Goal: Transaction & Acquisition: Purchase product/service

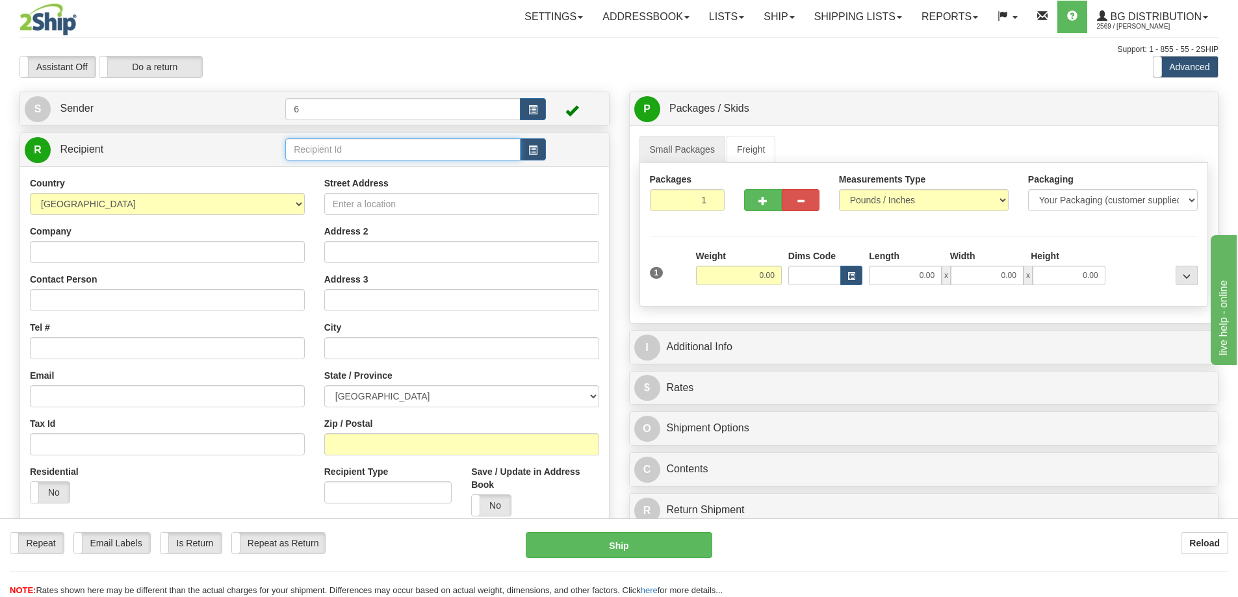
click at [333, 150] on input "text" at bounding box center [402, 149] width 235 height 22
type input "41001"
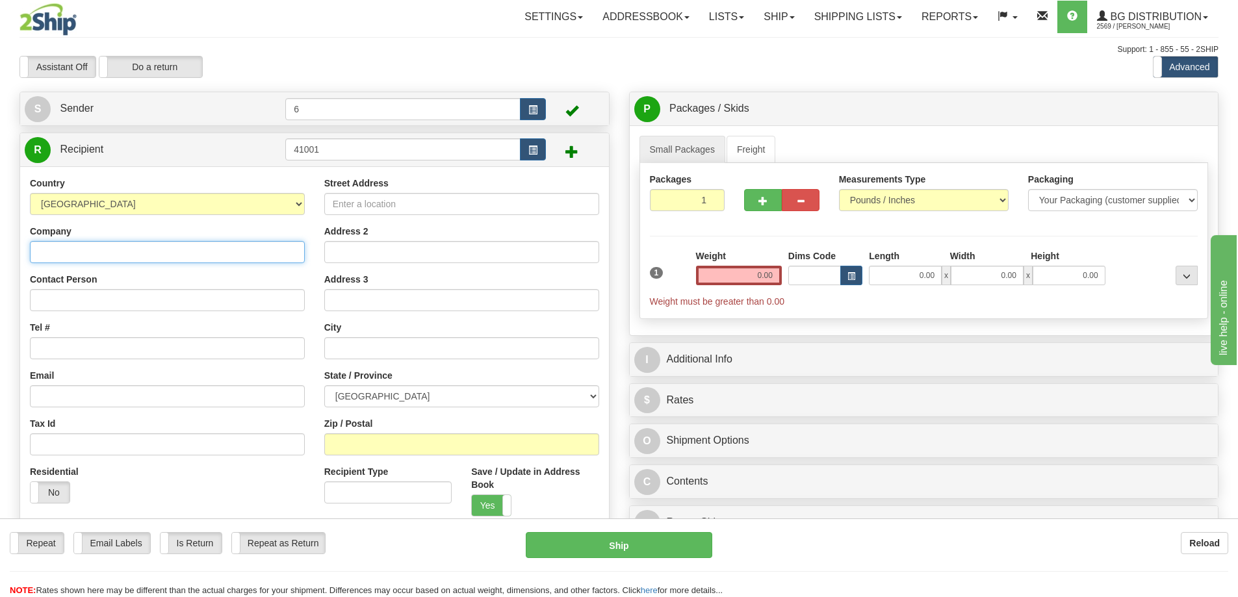
click at [173, 246] on input "Company" at bounding box center [167, 252] width 275 height 22
type input "MAXIMUM LOCK"
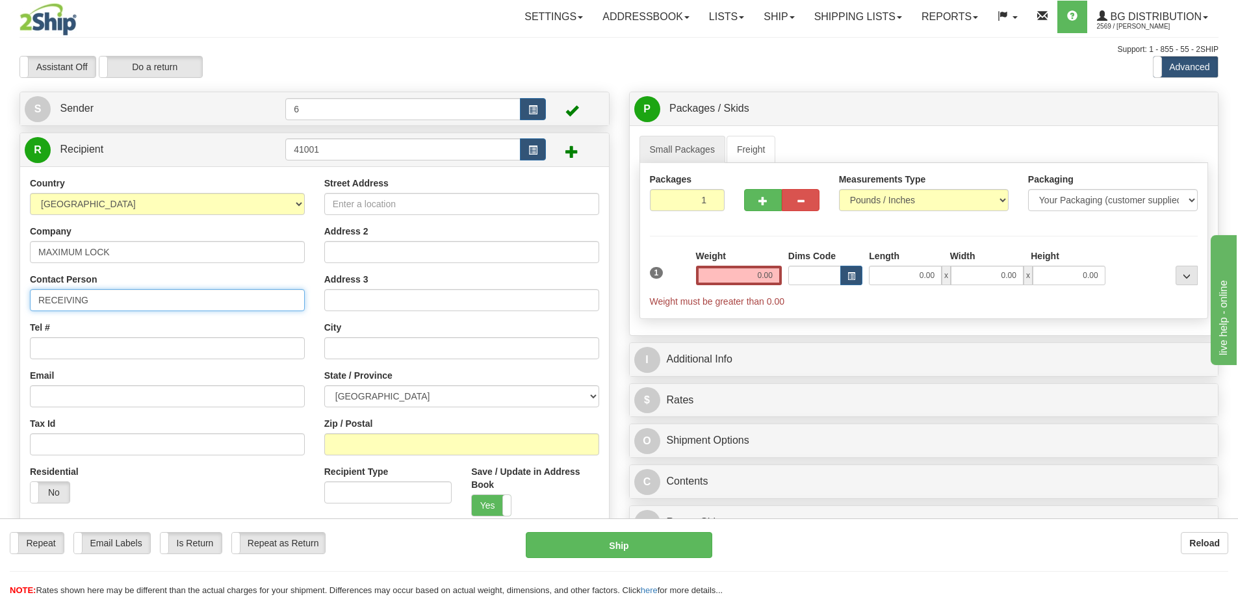
type input "RECEIVING"
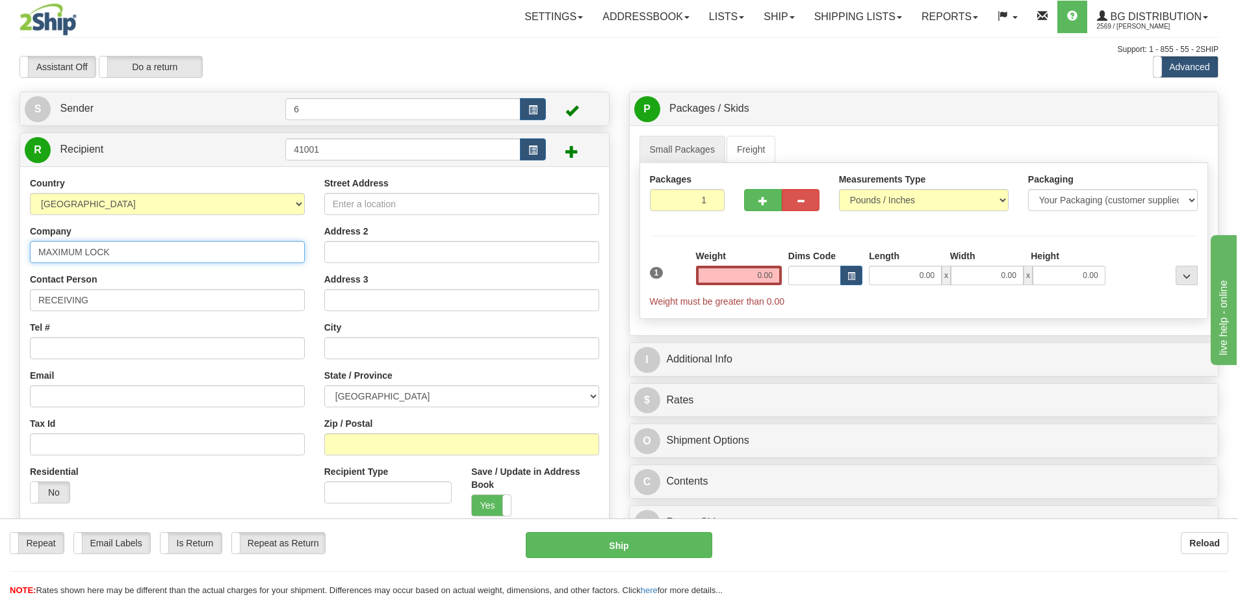
click at [160, 251] on input "MAXIMUM LOCK" at bounding box center [167, 252] width 275 height 22
type input "MAXIMUM LOCK & SECURITY"
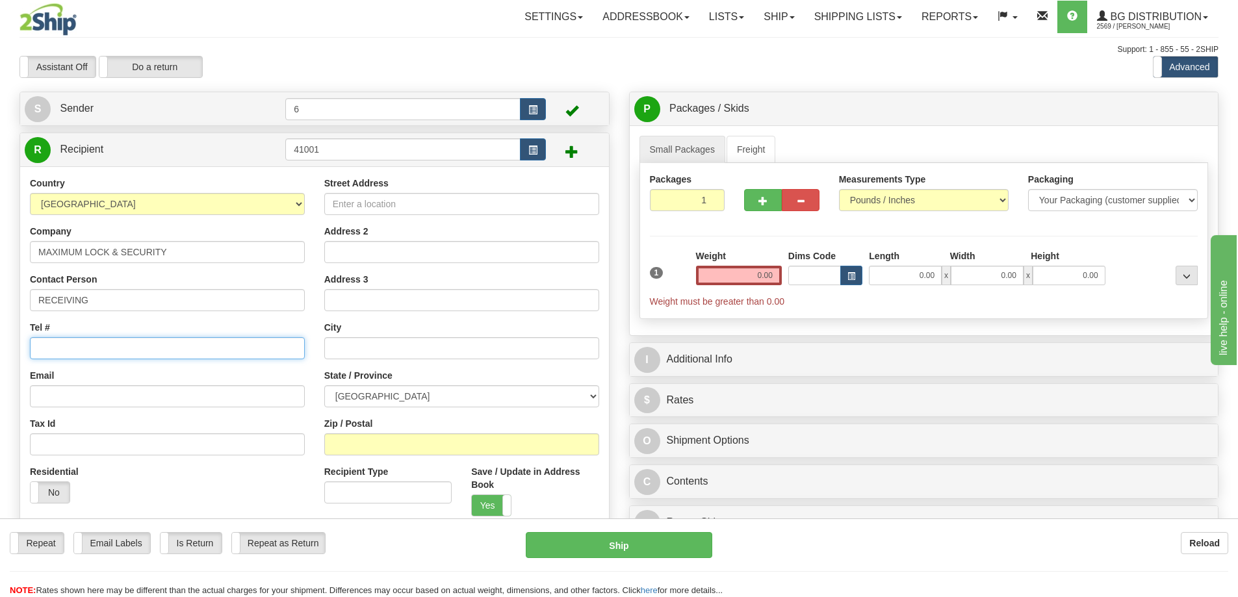
click at [136, 348] on input "Tel #" at bounding box center [167, 348] width 275 height 22
type input "6045905182"
drag, startPoint x: 358, startPoint y: 192, endPoint x: 356, endPoint y: 201, distance: 9.3
click at [357, 199] on div "Street Address" at bounding box center [461, 196] width 275 height 38
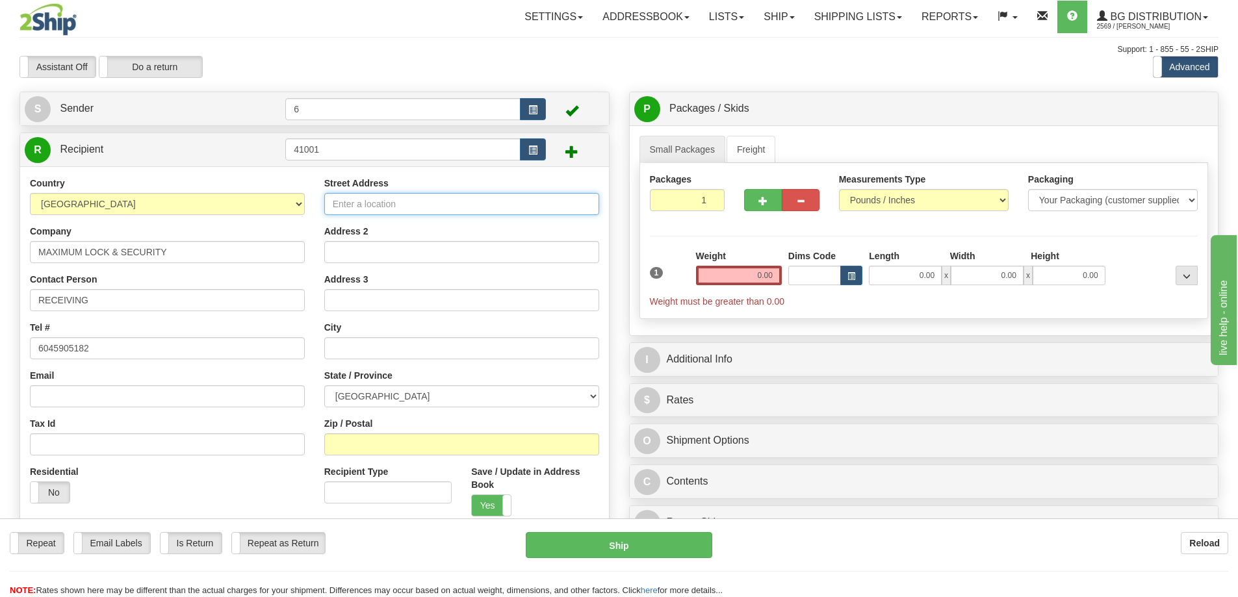
click at [356, 205] on input "Street Address" at bounding box center [461, 204] width 275 height 22
type input "13381 - 72 AVE"
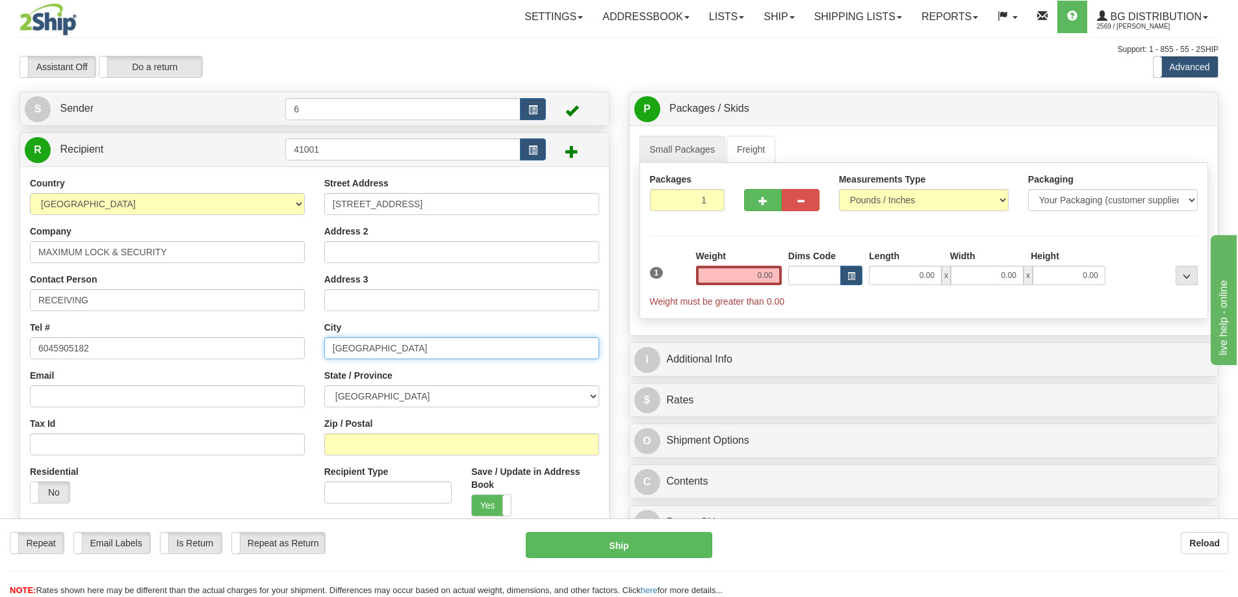
type input "SURREY"
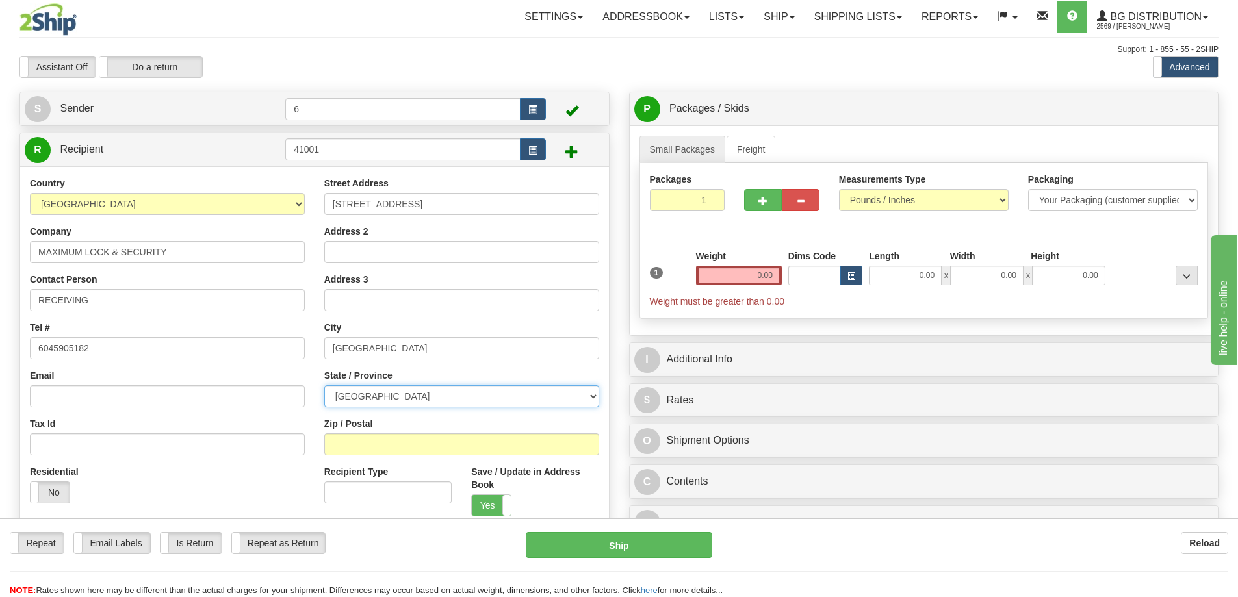
click at [451, 395] on select "ALBERTA BRITISH COLUMBIA MANITOBA NEW BRUNSWICK NEWFOUNDLAND NOVA SCOTIA NUNAVU…" at bounding box center [461, 396] width 275 height 22
select select "BC"
click at [324, 387] on select "ALBERTA BRITISH COLUMBIA MANITOBA NEW BRUNSWICK NEWFOUNDLAND NOVA SCOTIA NUNAVU…" at bounding box center [461, 396] width 275 height 22
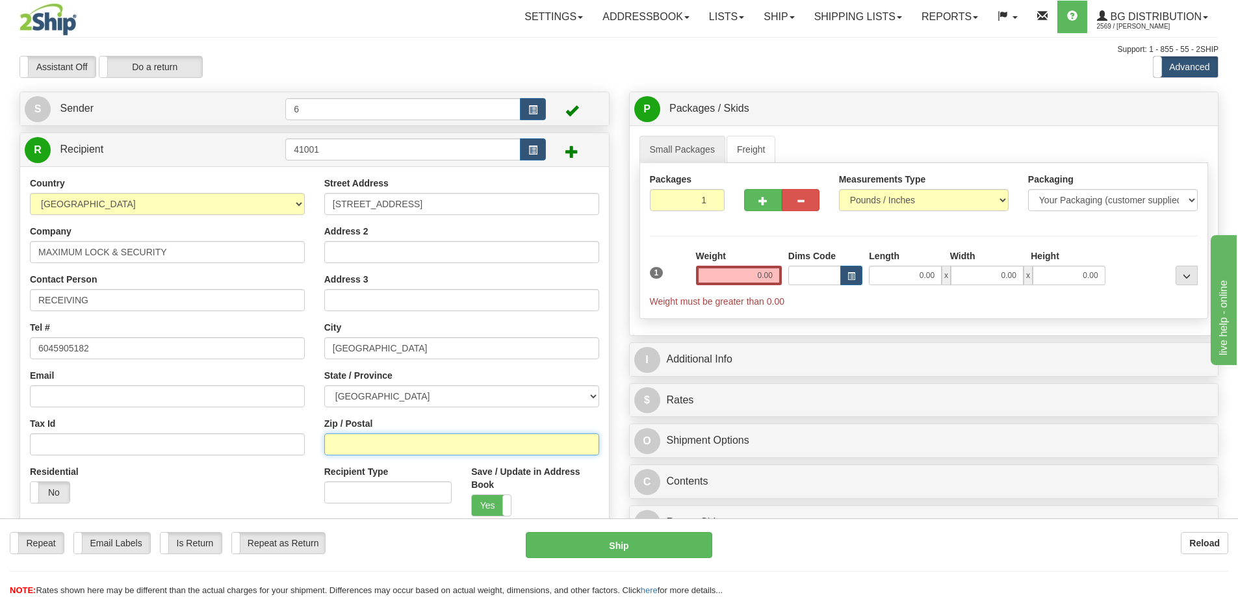
click at [399, 443] on input "Zip / Postal" at bounding box center [461, 445] width 275 height 22
type input "V3W2N5"
click at [739, 277] on input "0.00" at bounding box center [739, 275] width 86 height 19
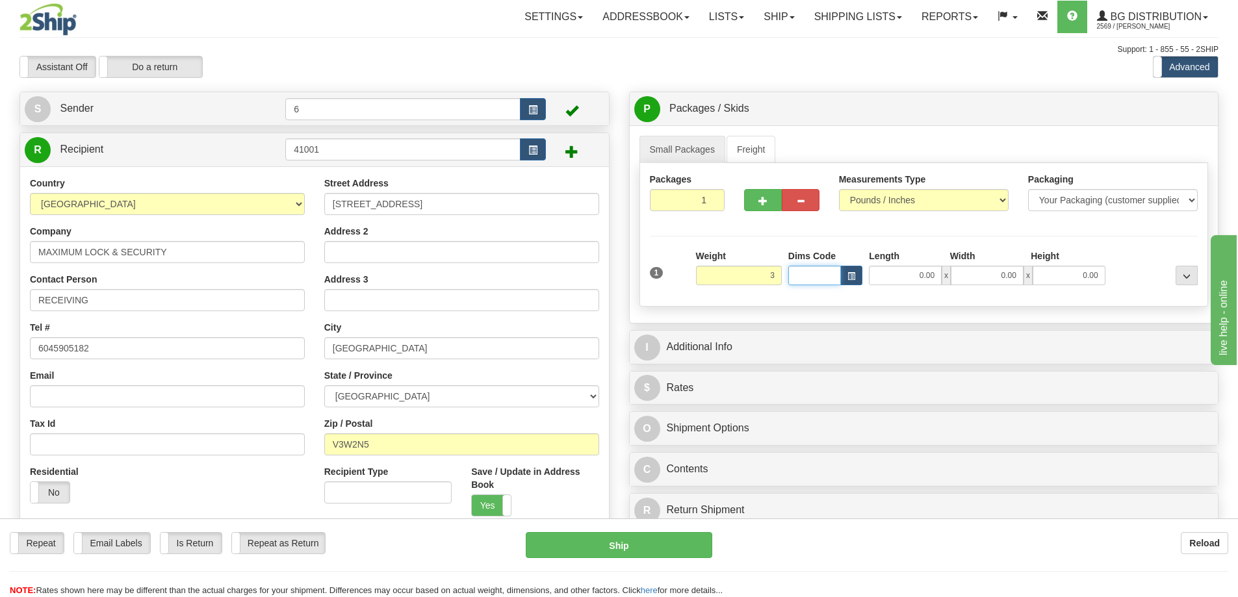
type input "3.00"
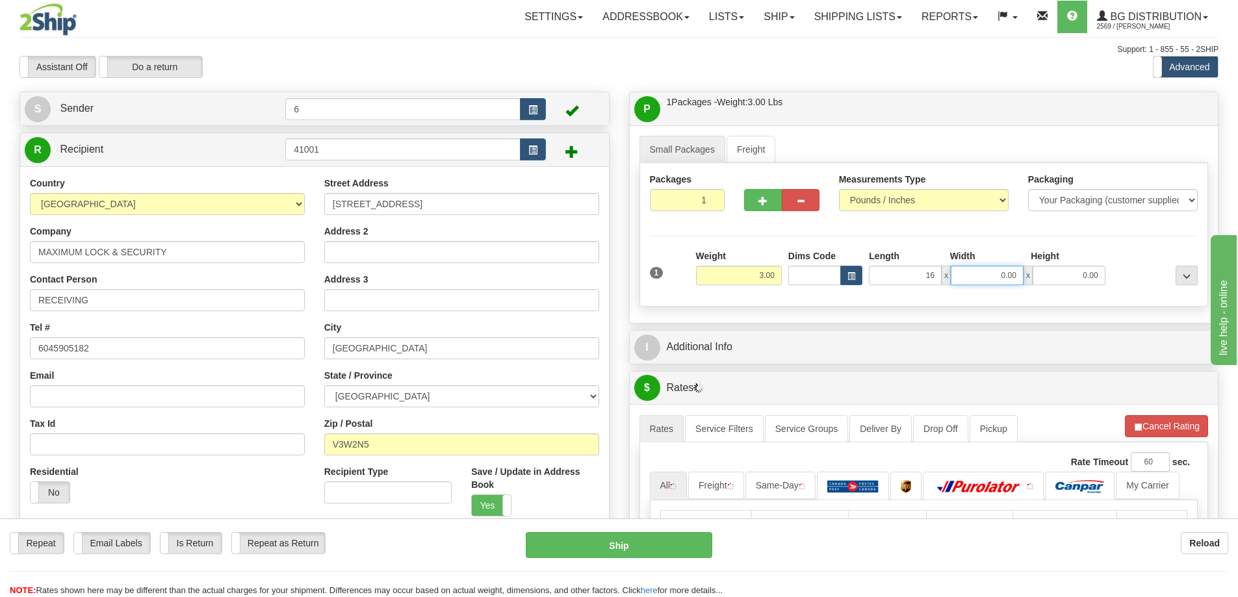
type input "16.00"
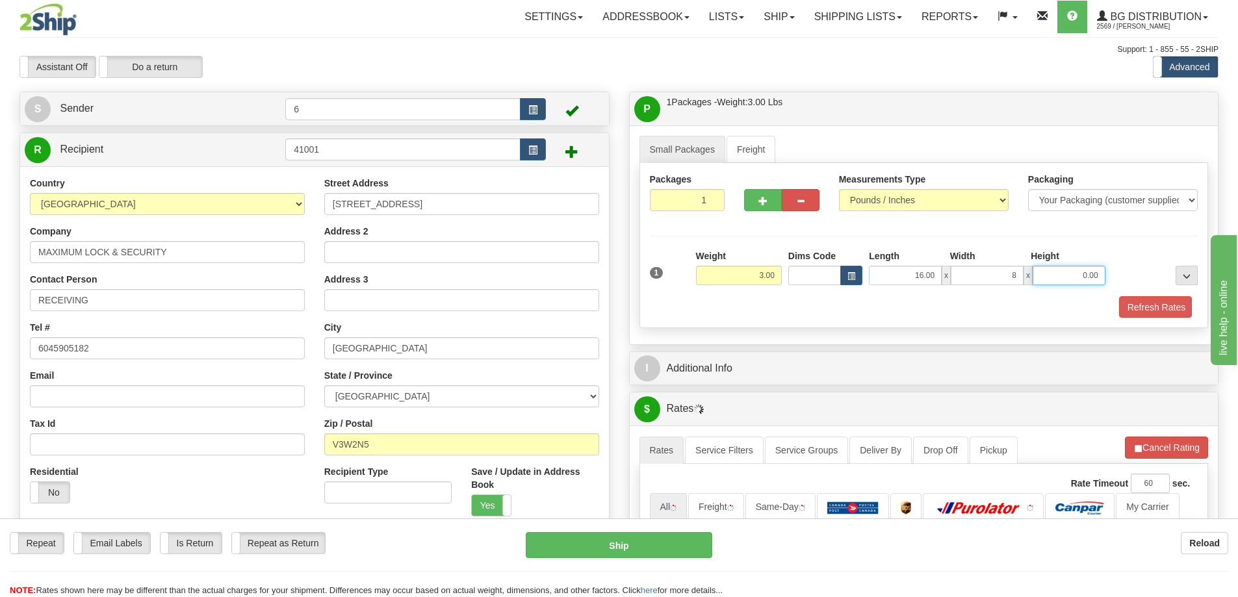
type input "8.00"
type input "6.00"
click at [778, 199] on button "button" at bounding box center [763, 200] width 38 height 22
radio input "true"
type input "2"
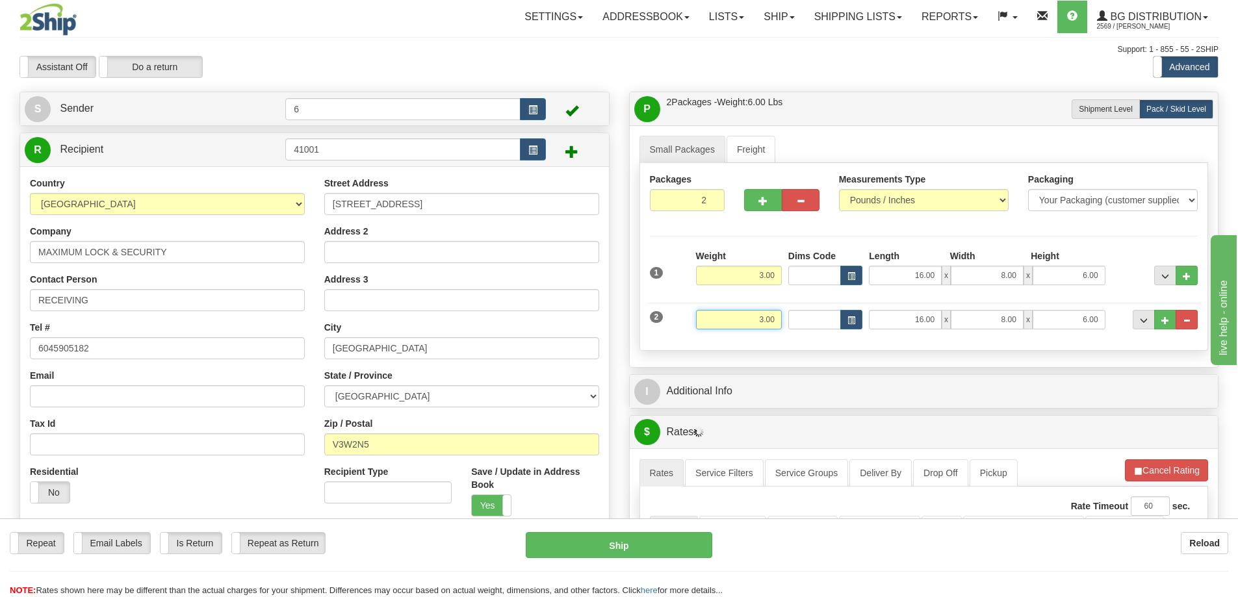
drag, startPoint x: 753, startPoint y: 326, endPoint x: 835, endPoint y: 317, distance: 83.1
click at [833, 320] on div "2 Weight 3.00 Dims Code Length Width Height" at bounding box center [924, 318] width 555 height 44
type input "12.00"
type input "39.00"
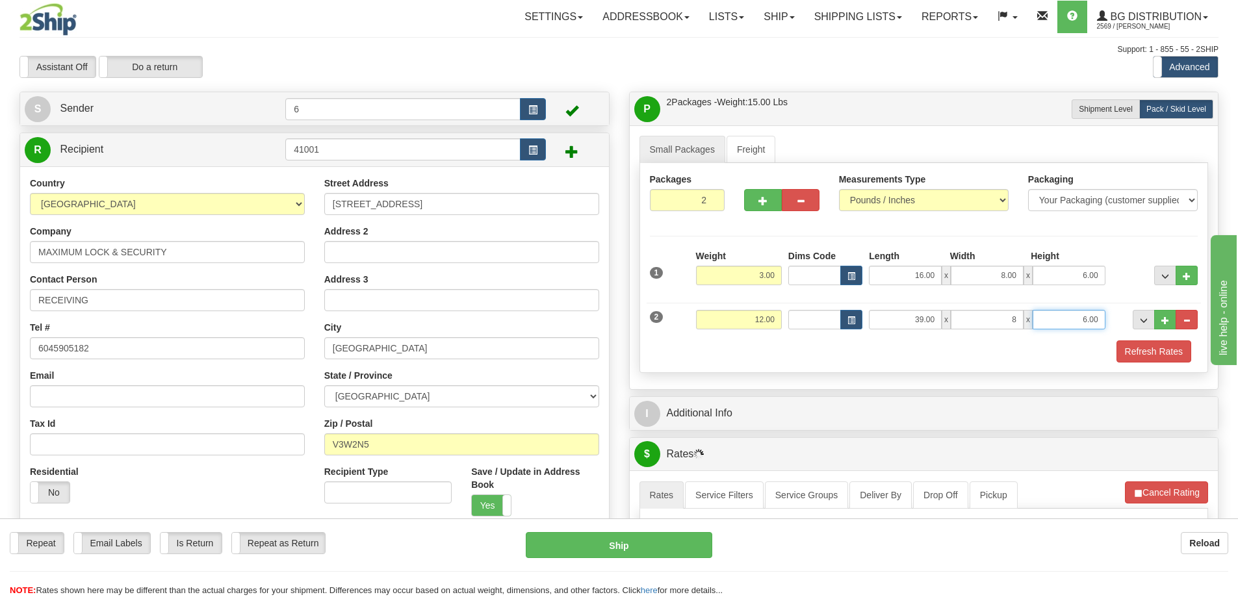
type input "8.00"
type input "6.00"
click at [1172, 359] on button "Refresh Rates" at bounding box center [1154, 352] width 75 height 22
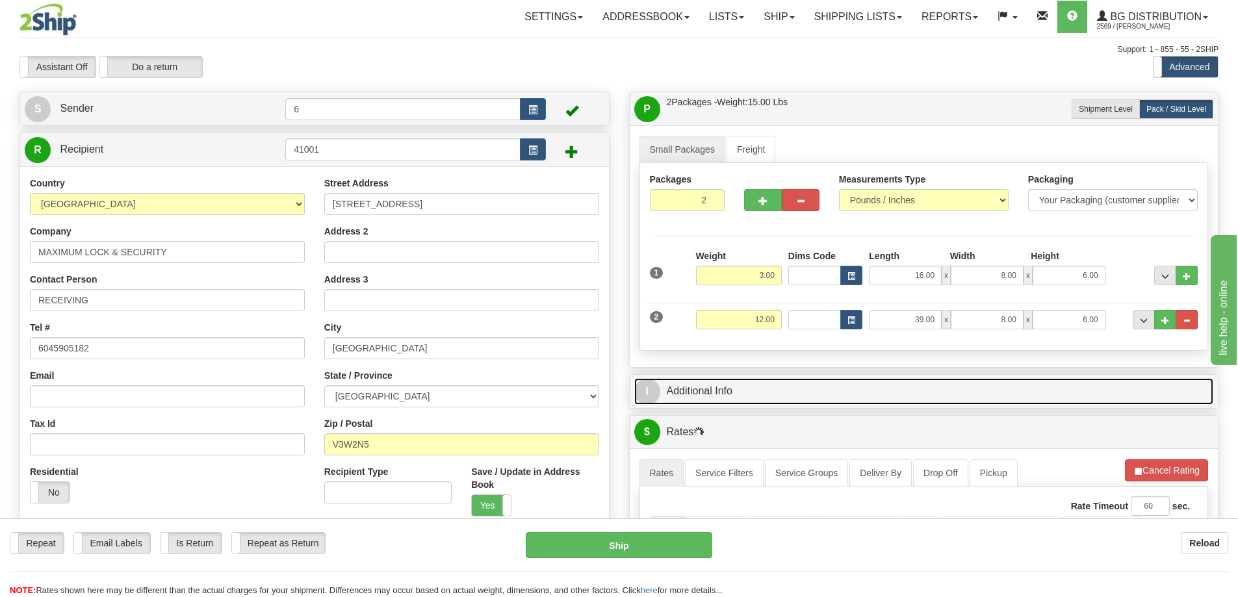
click at [1145, 403] on link "I Additional Info" at bounding box center [924, 391] width 580 height 27
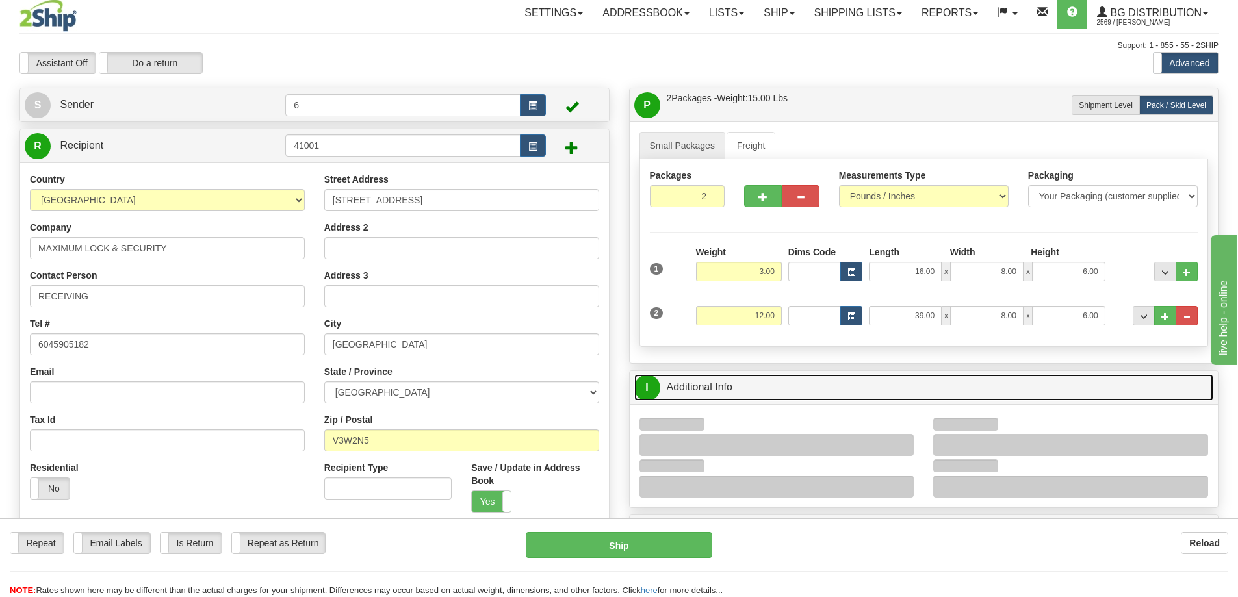
scroll to position [195, 0]
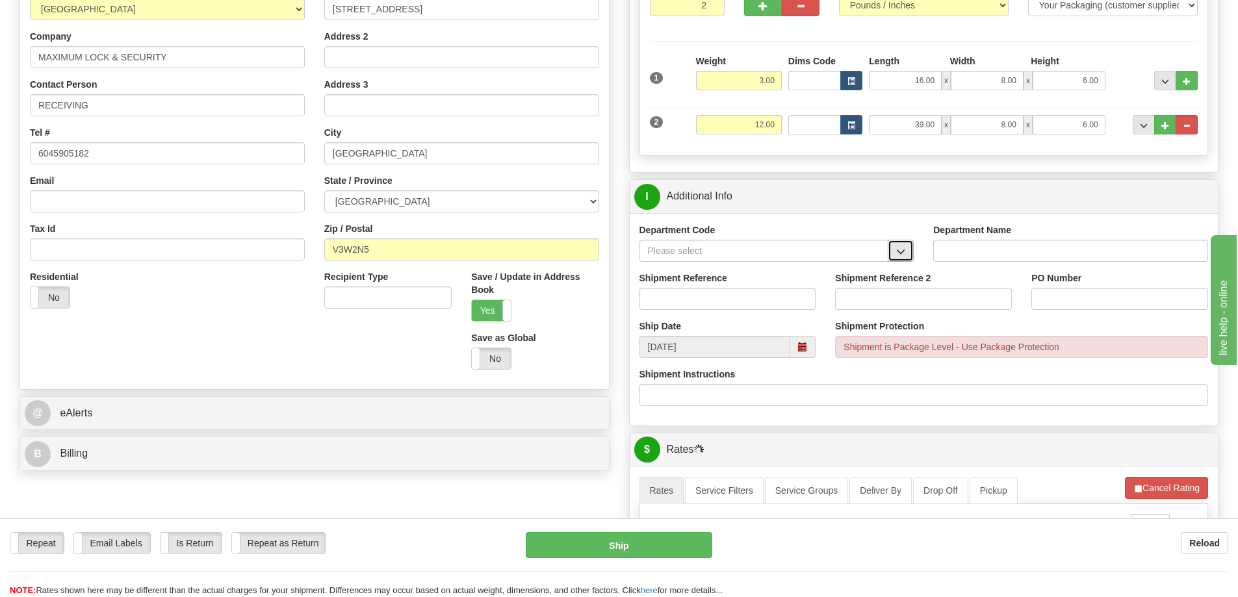
click at [904, 252] on span "button" at bounding box center [900, 252] width 9 height 8
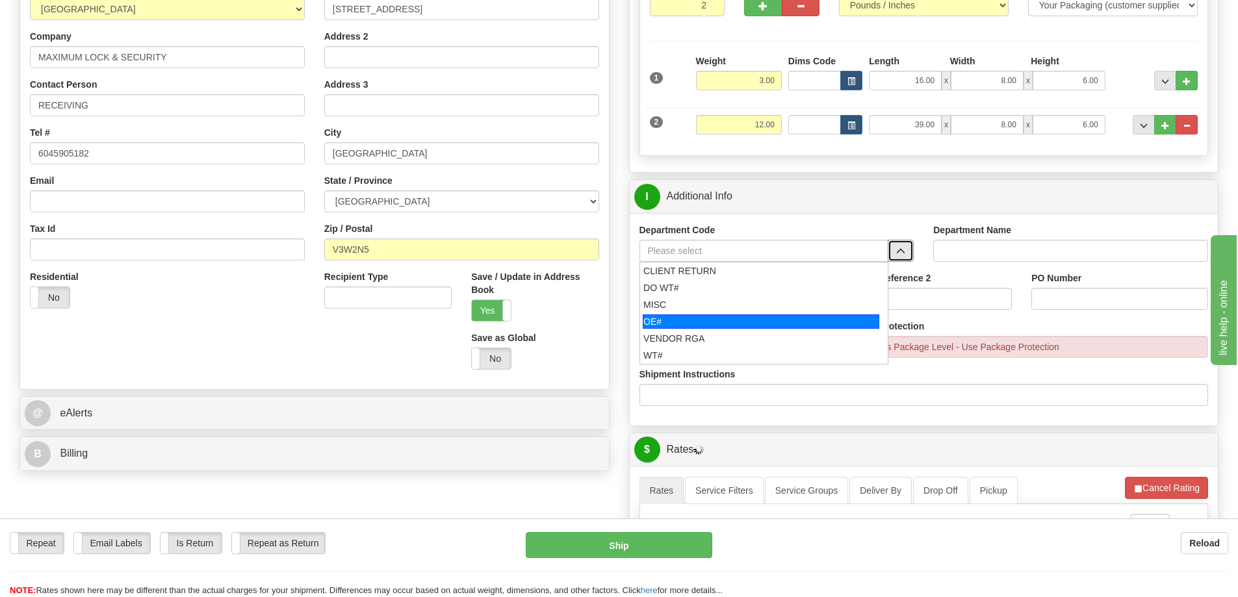
drag, startPoint x: 729, startPoint y: 324, endPoint x: 727, endPoint y: 309, distance: 15.0
click at [728, 323] on div "OE#" at bounding box center [761, 322] width 237 height 14
type input "OE#"
type input "ORDERS"
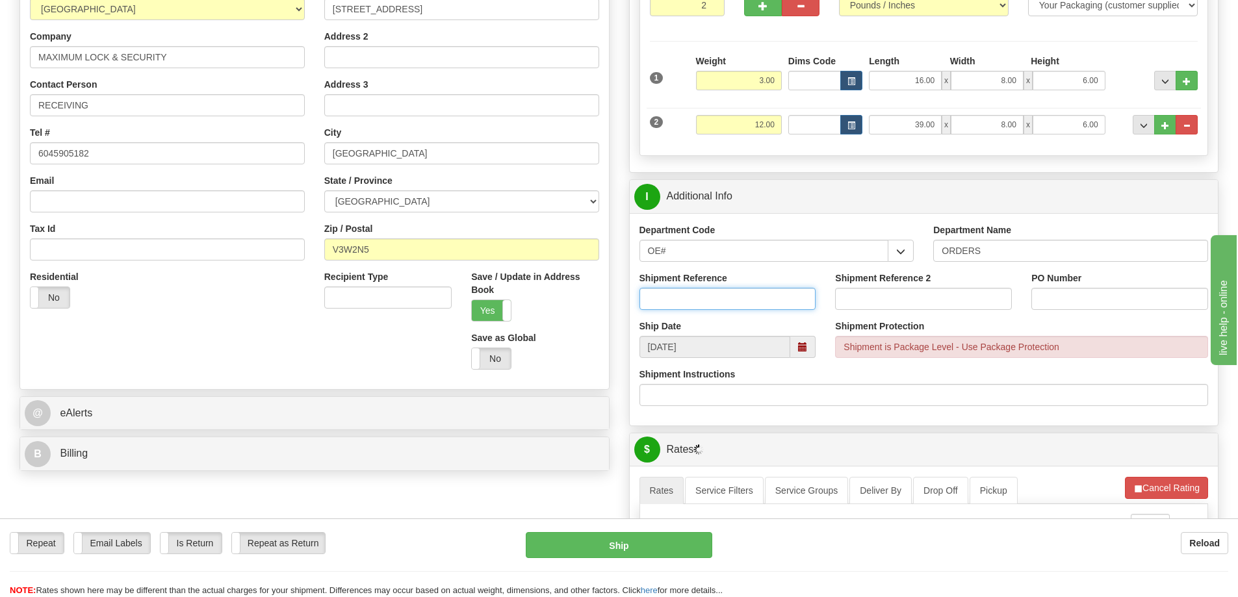
click at [727, 302] on input "Shipment Reference" at bounding box center [728, 299] width 177 height 22
type input "60031691-00"
click at [1088, 300] on input "75174" at bounding box center [1120, 299] width 177 height 22
type input "7517"
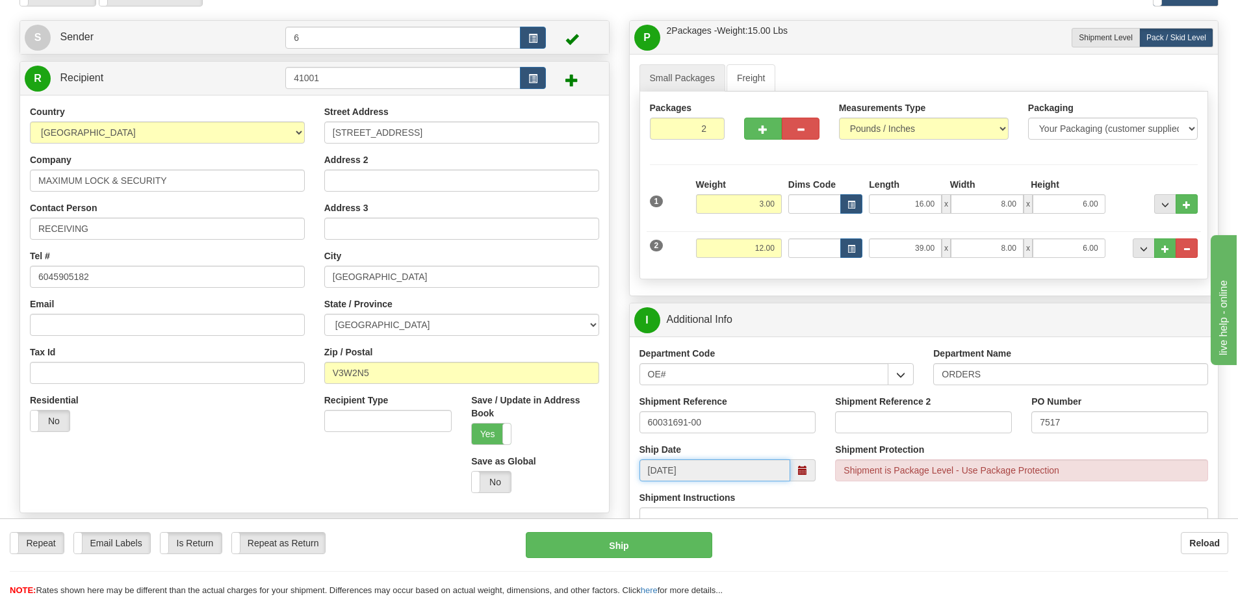
scroll to position [0, 0]
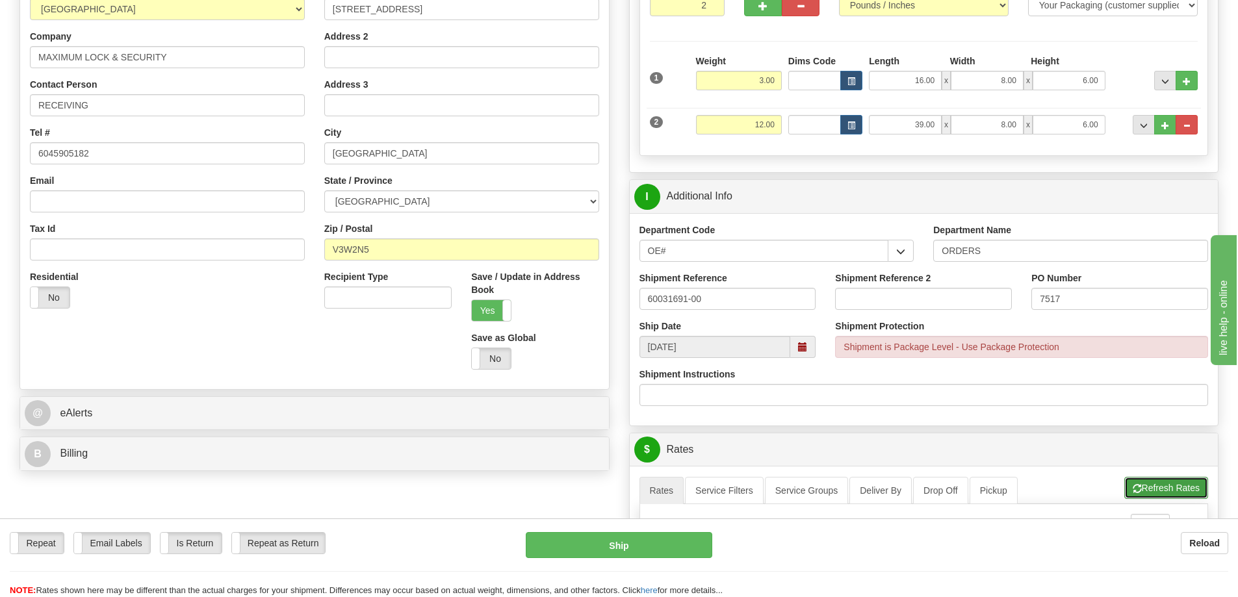
click at [1170, 487] on button "Refresh Rates" at bounding box center [1166, 488] width 84 height 22
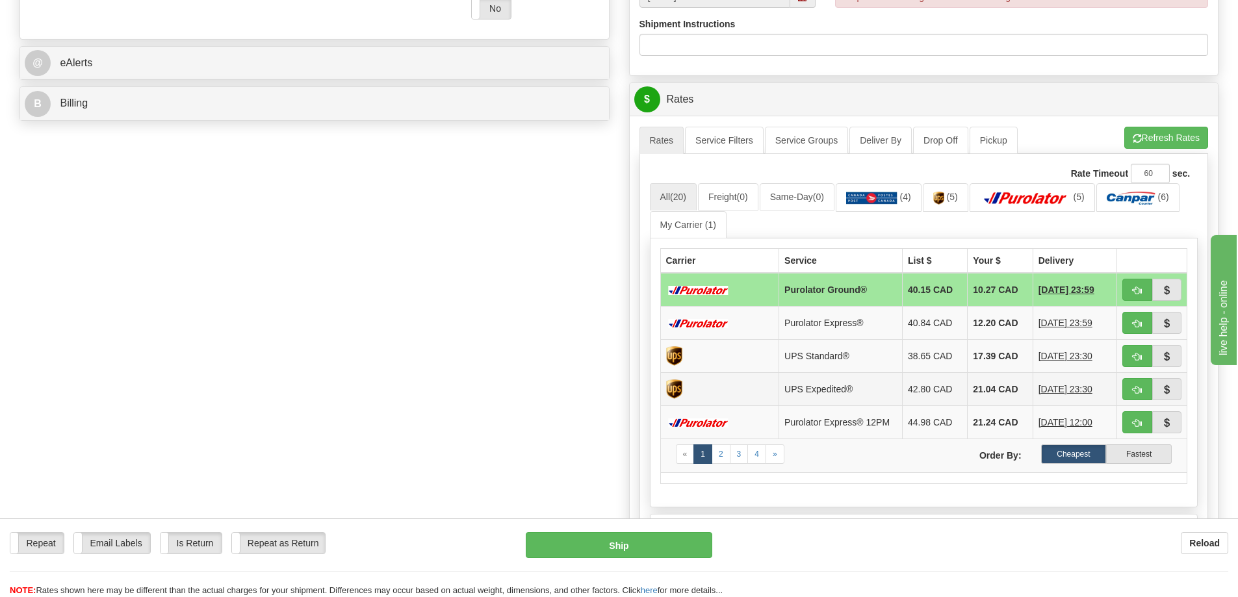
scroll to position [585, 0]
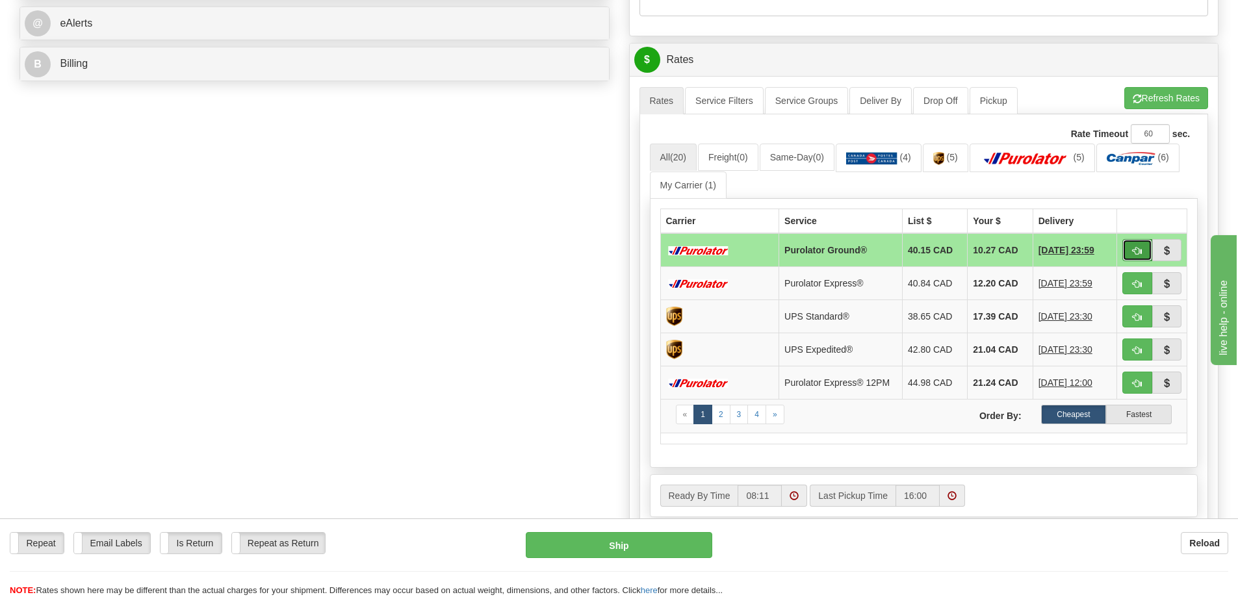
click at [1134, 254] on span "button" at bounding box center [1137, 251] width 9 height 8
type input "260"
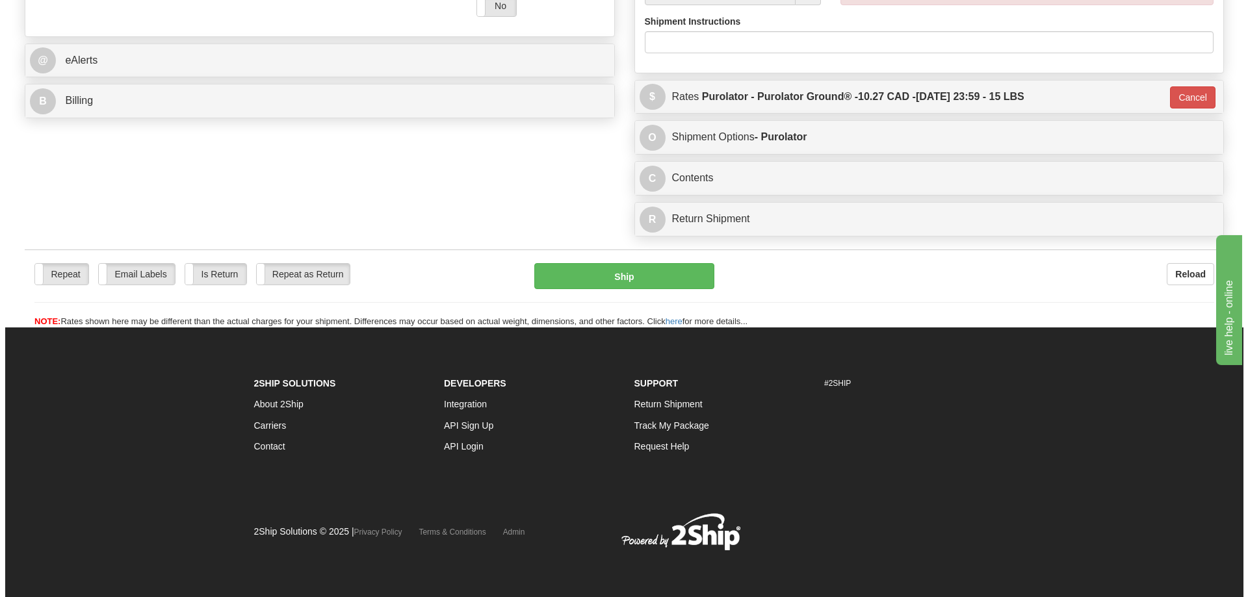
scroll to position [582, 0]
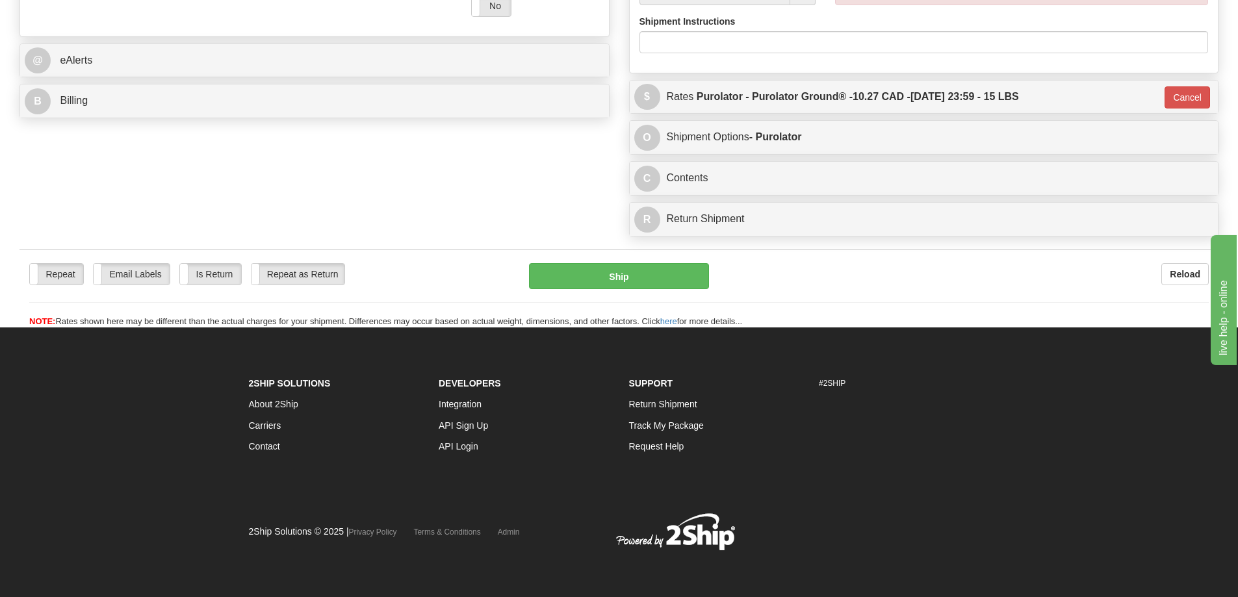
click at [619, 263] on div "Repeat Repeat Email Labels Email Labels Edit Is Return Is Return Repeat as Retu…" at bounding box center [618, 295] width 1199 height 65
click at [619, 263] on button "Ship" at bounding box center [619, 276] width 180 height 26
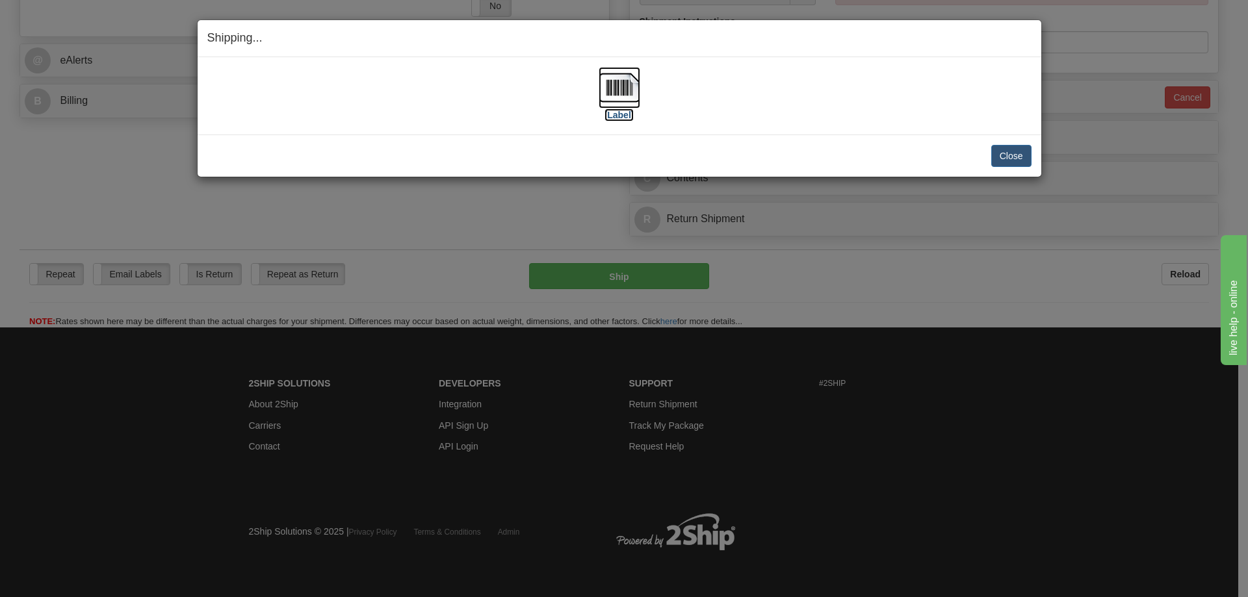
click at [625, 118] on label "[Label]" at bounding box center [619, 115] width 30 height 13
click at [1012, 154] on button "Close" at bounding box center [1011, 156] width 40 height 22
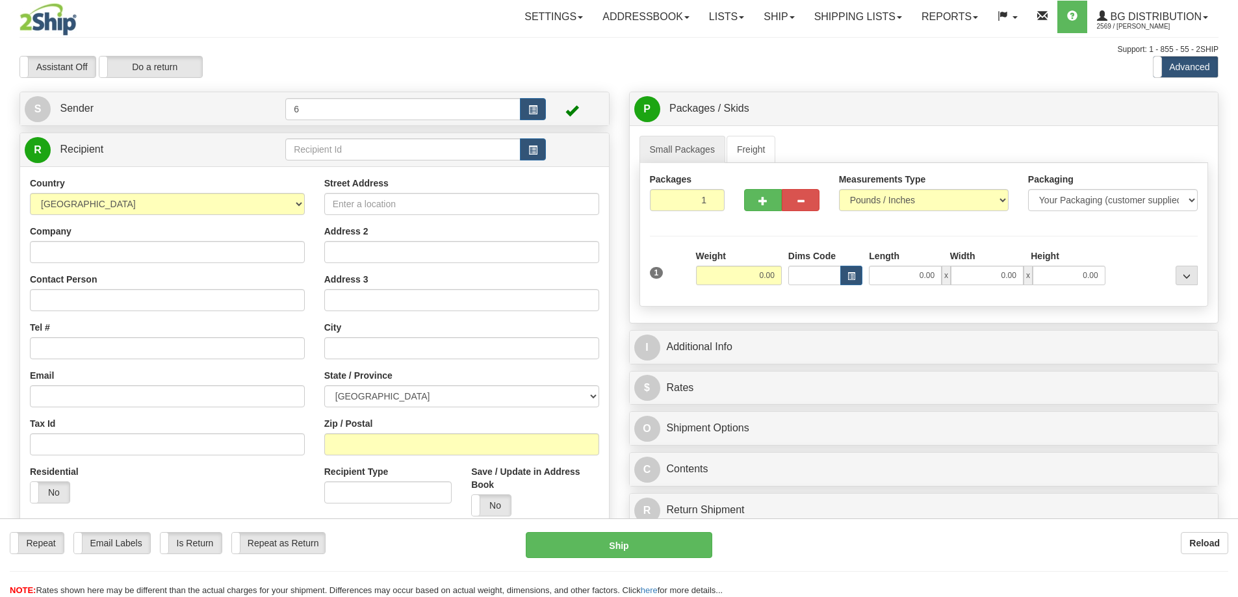
click at [315, 156] on input "text" at bounding box center [402, 149] width 235 height 22
type input "41012"
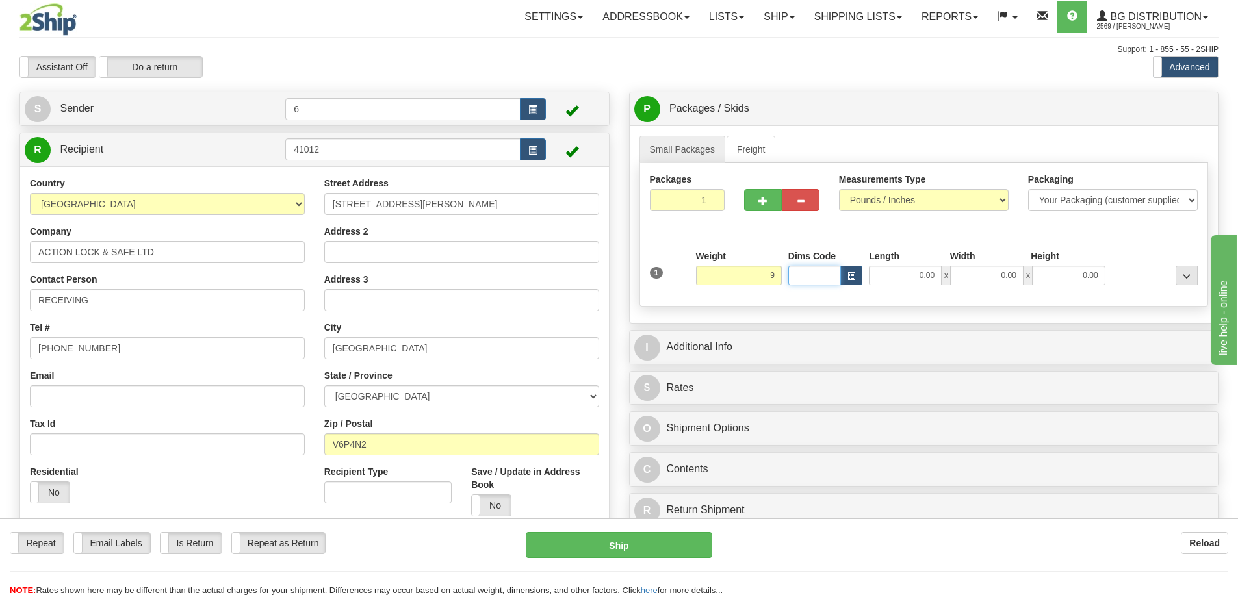
type input "9.00"
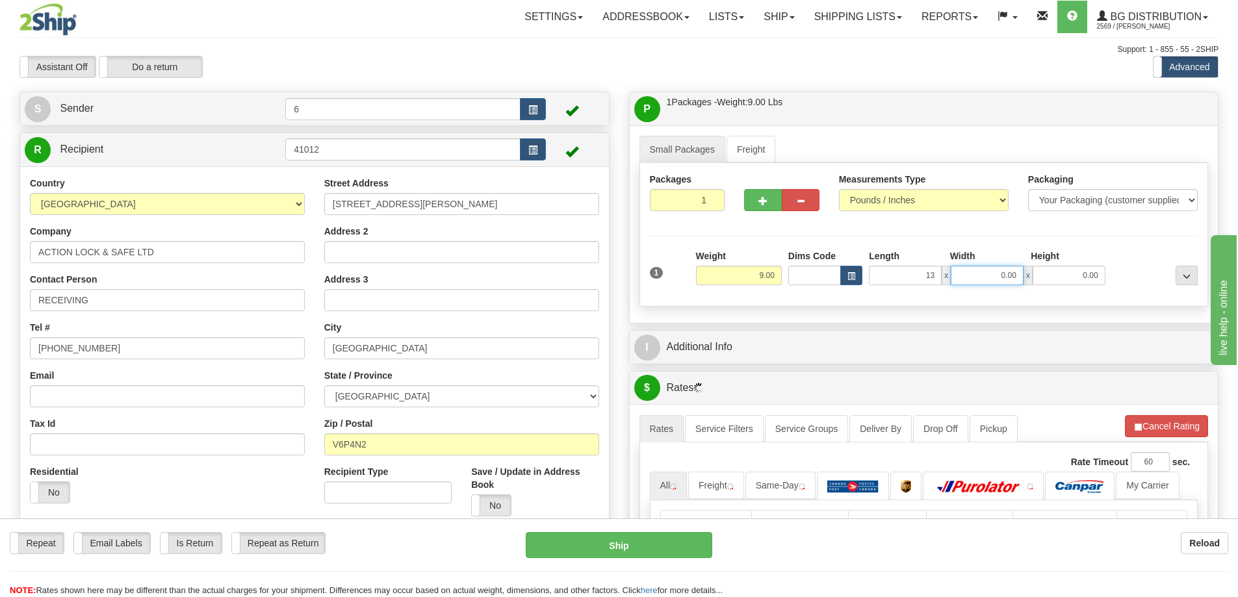
type input "13.00"
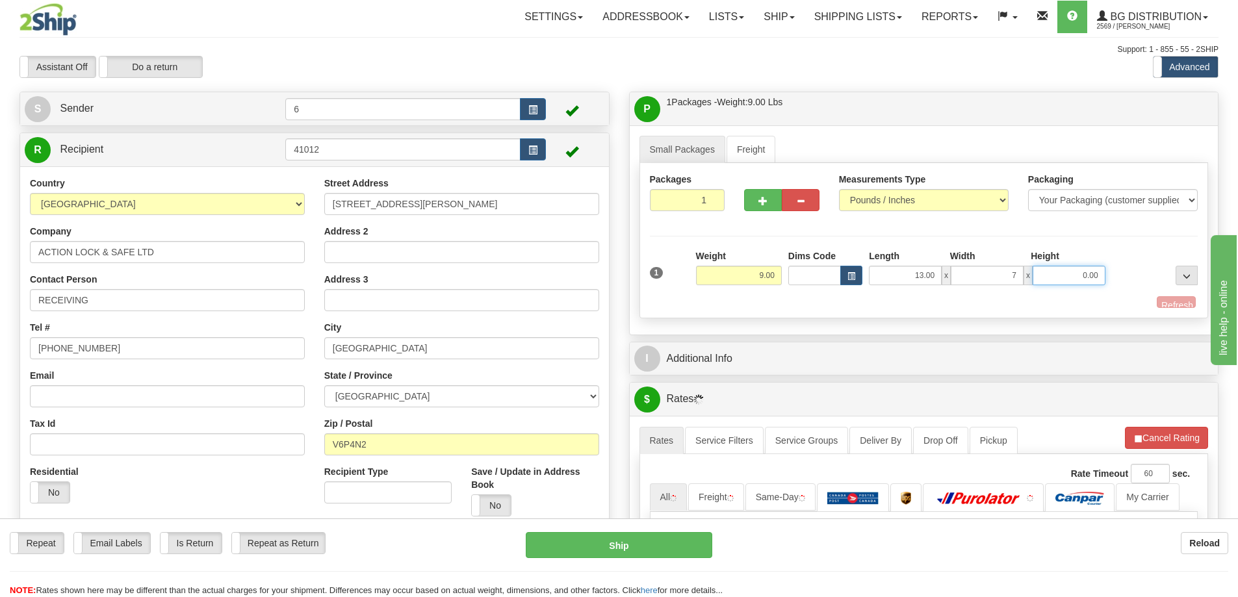
type input "7.00"
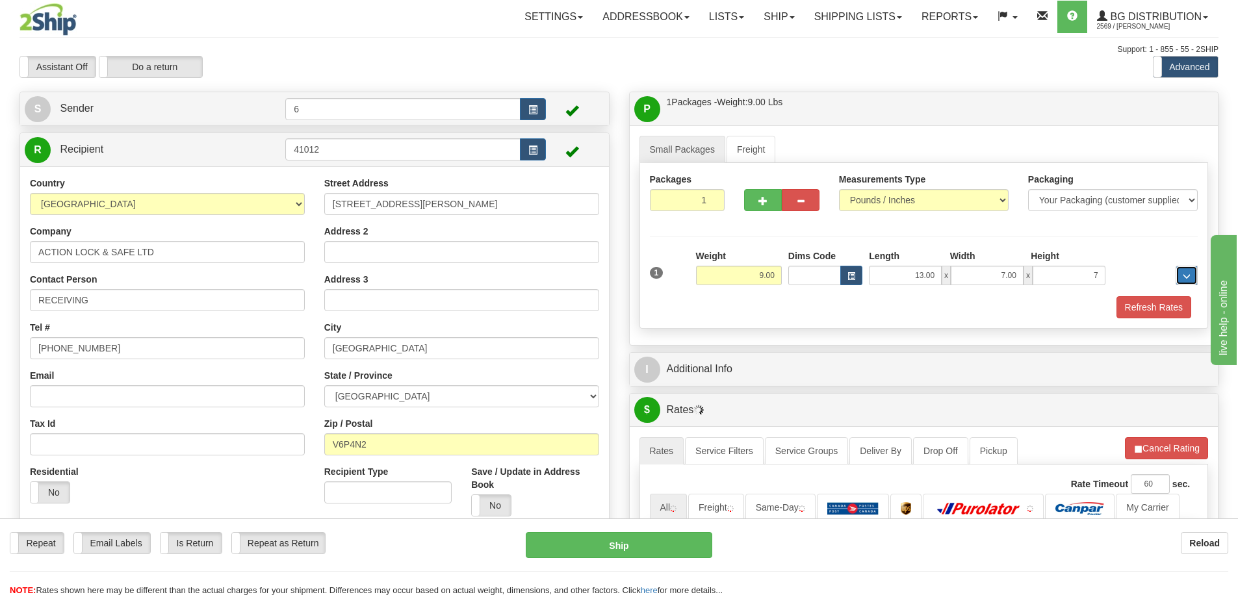
type input "7.00"
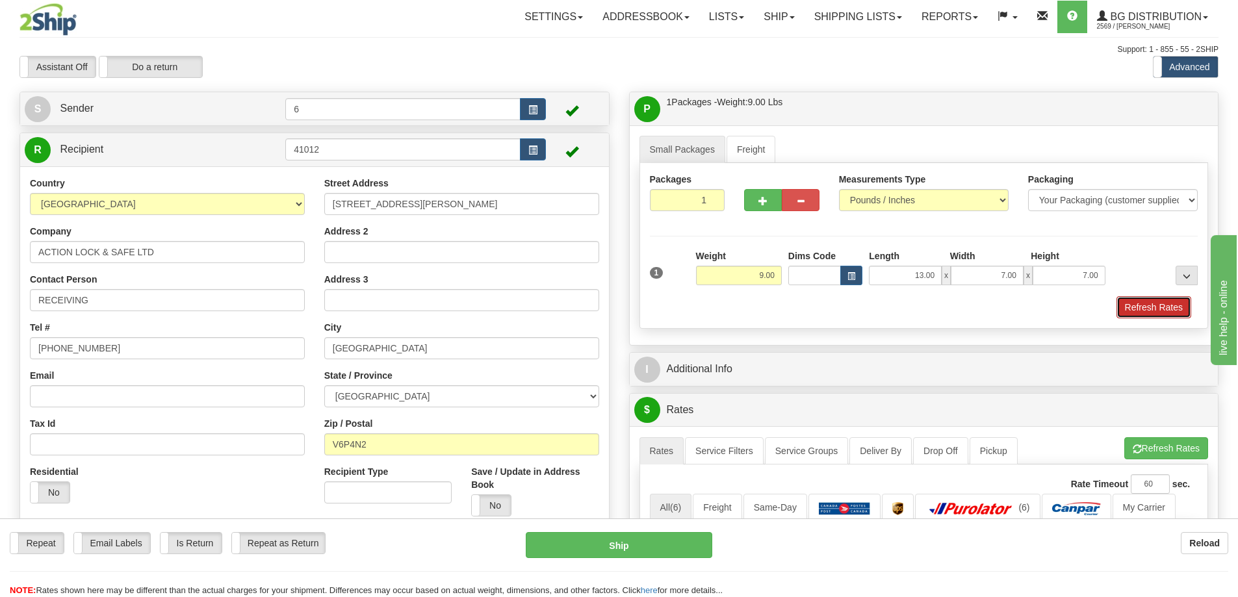
click at [1155, 309] on button "Refresh Rates" at bounding box center [1154, 307] width 75 height 22
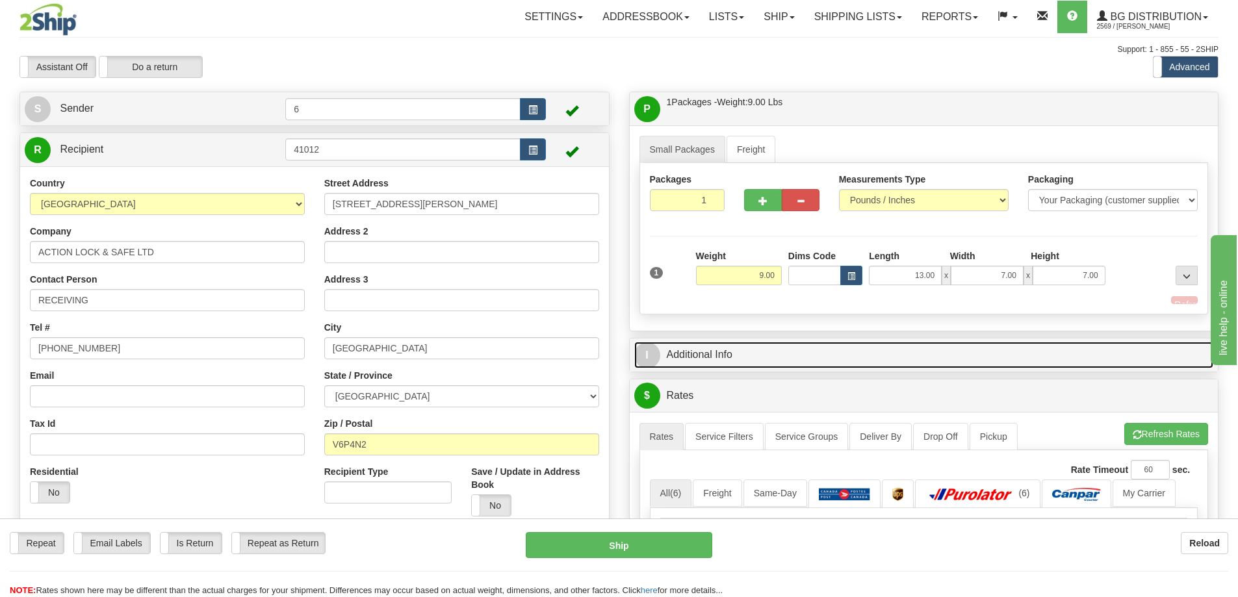
click at [1133, 357] on link "I Additional Info" at bounding box center [924, 355] width 580 height 27
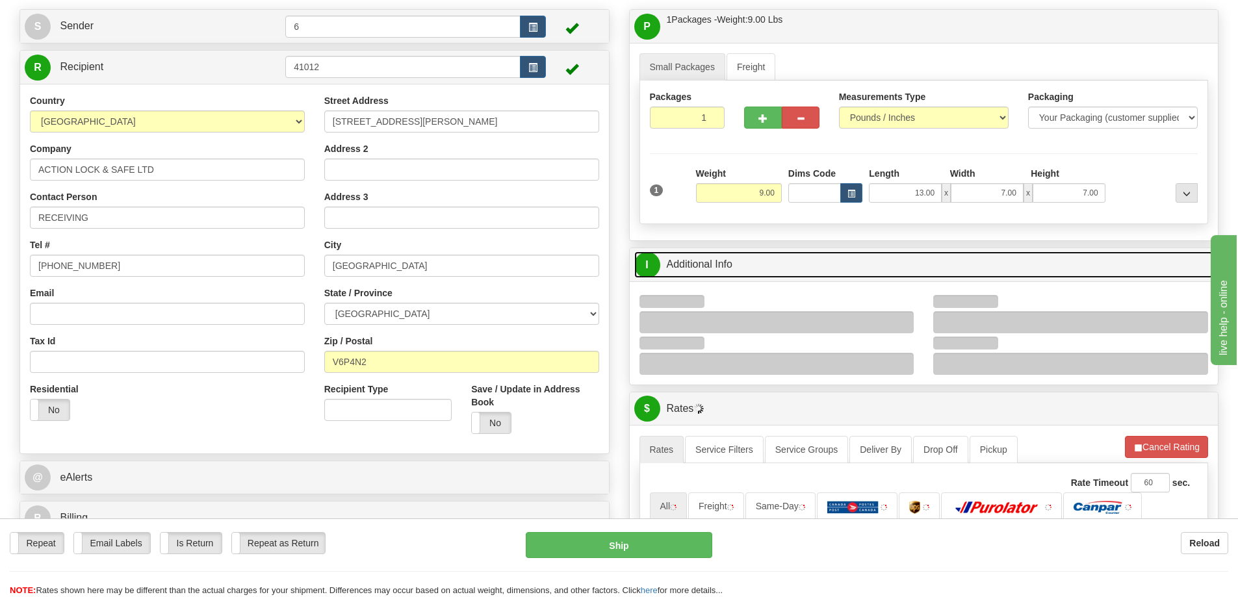
scroll to position [130, 0]
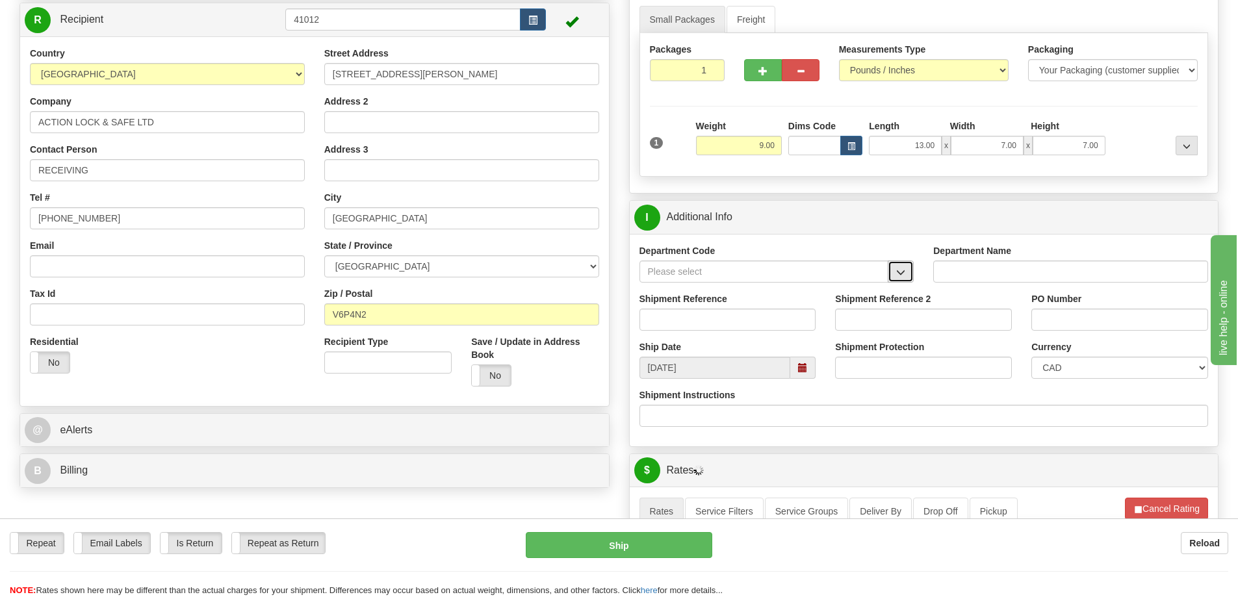
click at [903, 270] on span "button" at bounding box center [900, 272] width 9 height 8
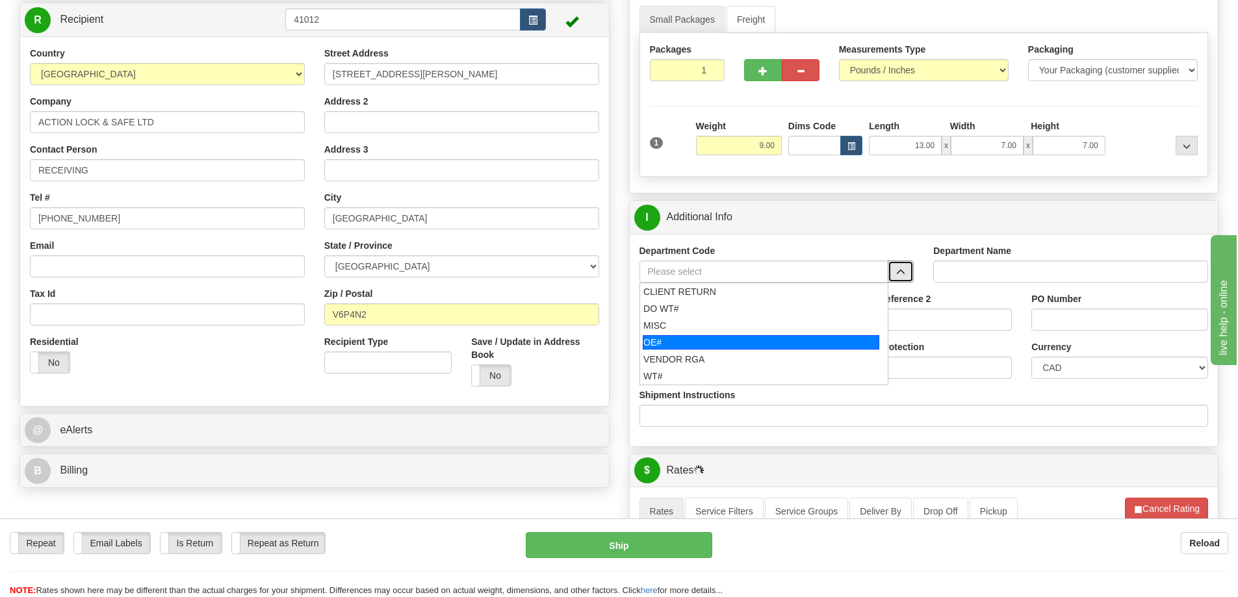
click at [692, 335] on li "OE#" at bounding box center [764, 342] width 248 height 17
type input "OE#"
type input "ORDERS"
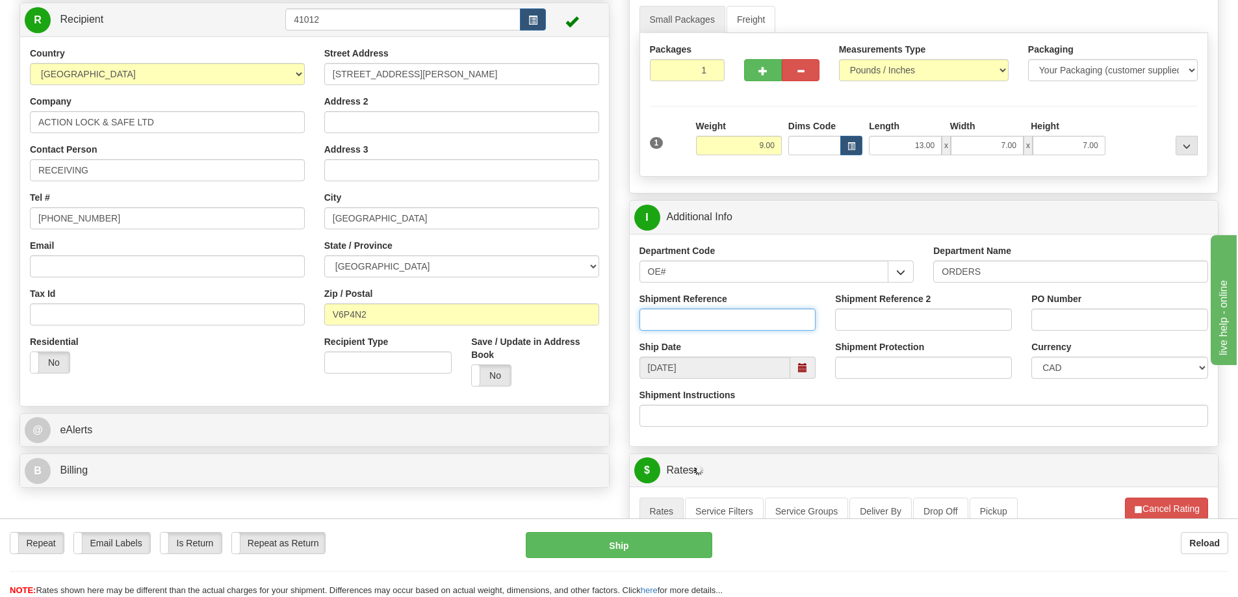
click at [684, 324] on input "Shipment Reference" at bounding box center [728, 320] width 177 height 22
type input "60031299-00 60032202-01"
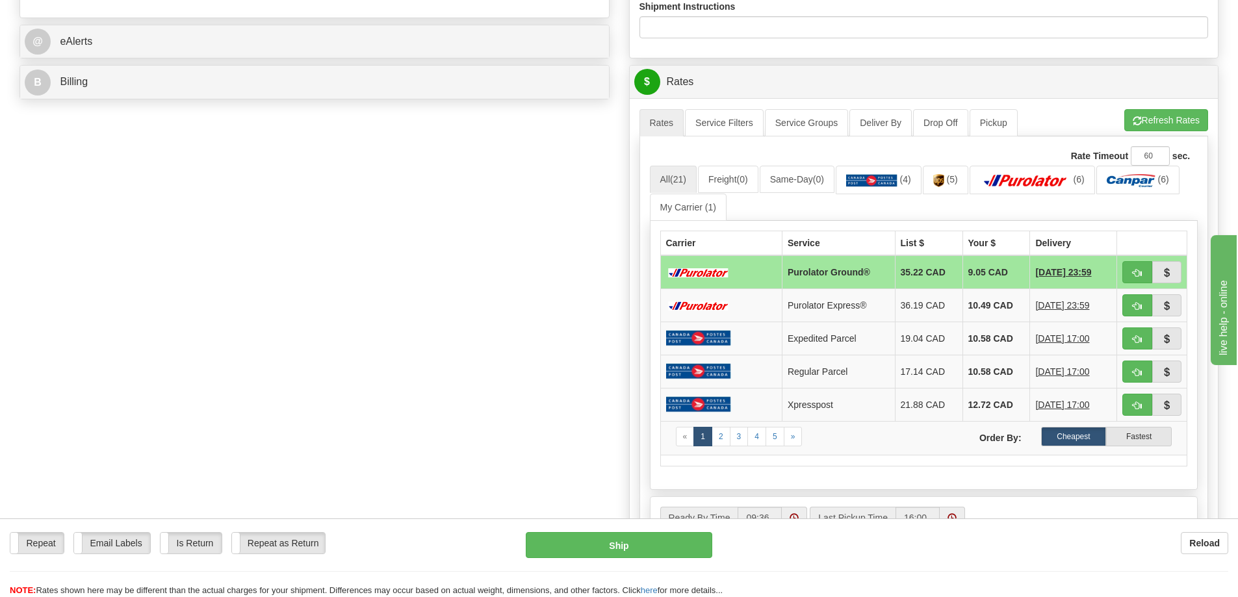
scroll to position [585, 0]
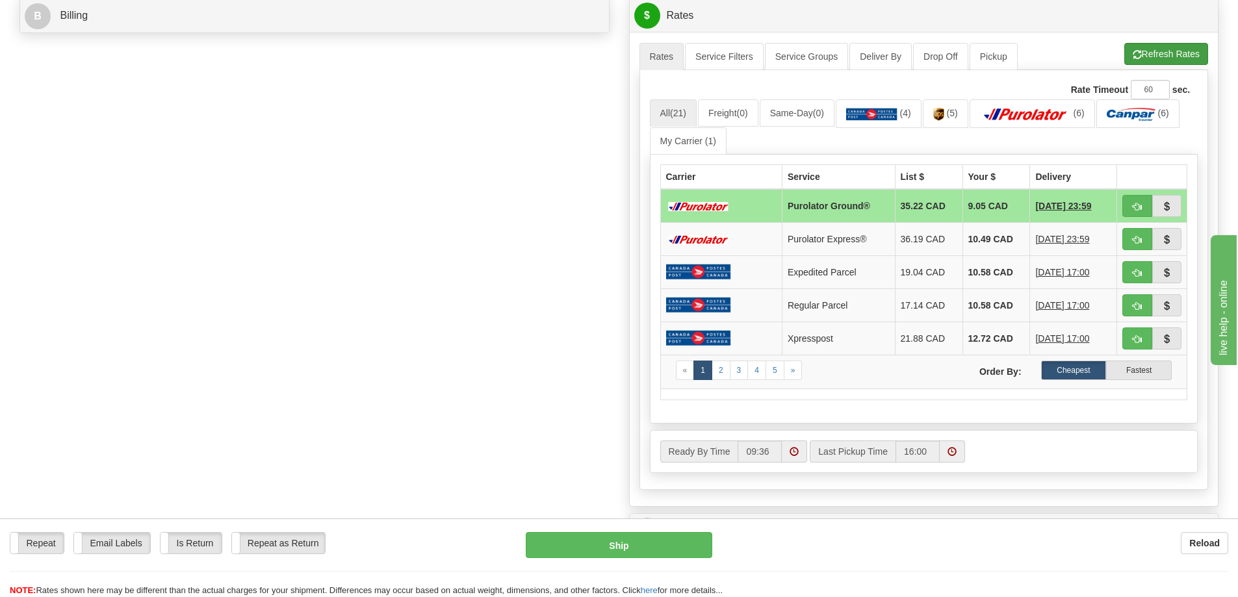
type input "25990 26082"
click at [1161, 60] on button "Refresh Rates" at bounding box center [1166, 54] width 84 height 22
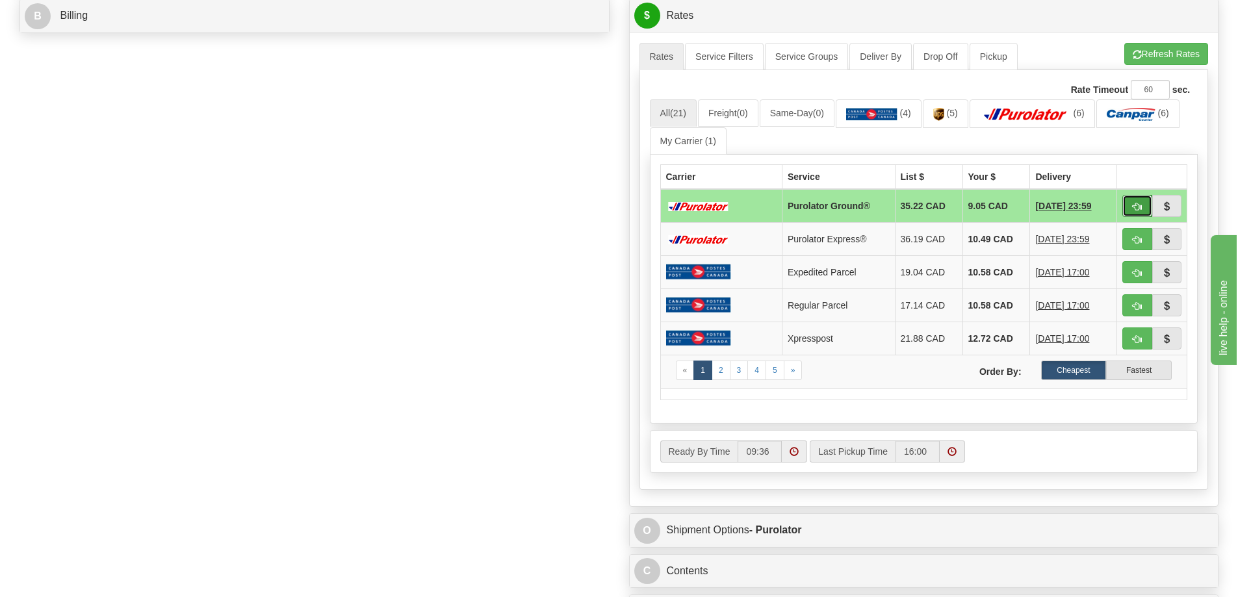
click at [1138, 207] on span "button" at bounding box center [1137, 207] width 9 height 8
type input "260"
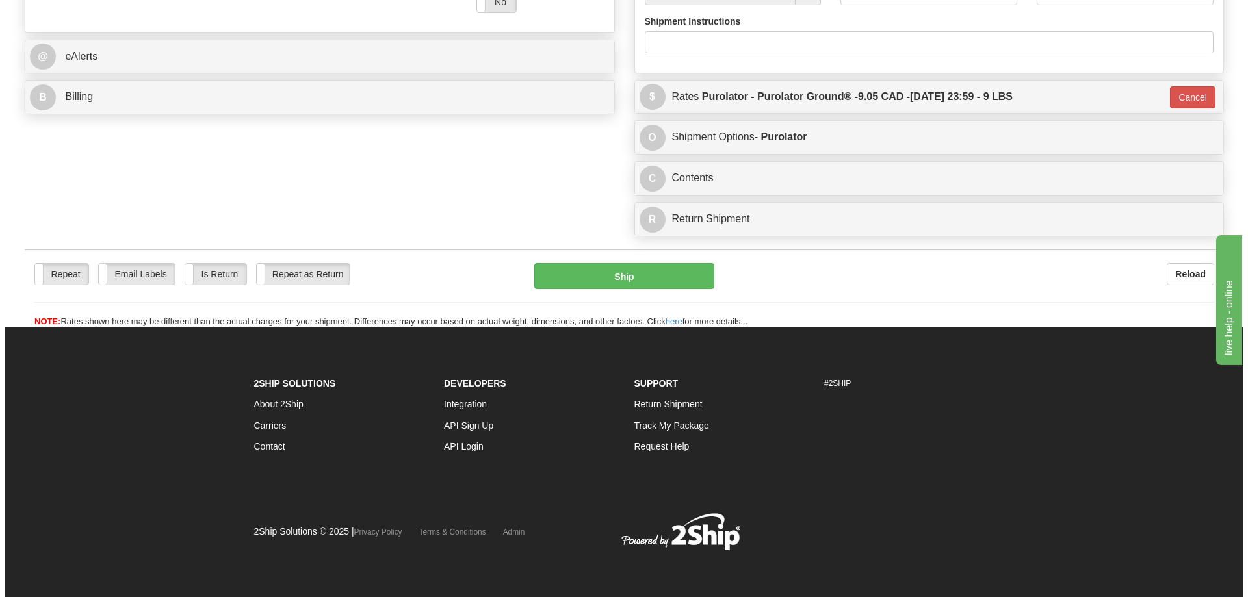
scroll to position [545, 0]
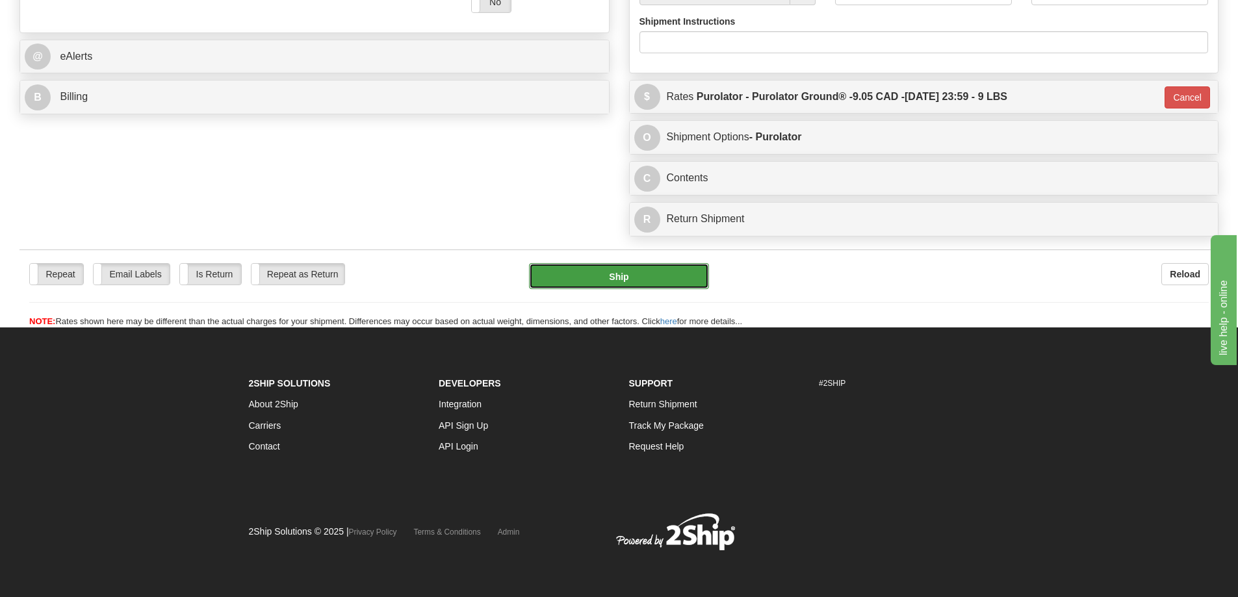
click at [640, 263] on button "Ship" at bounding box center [619, 276] width 180 height 26
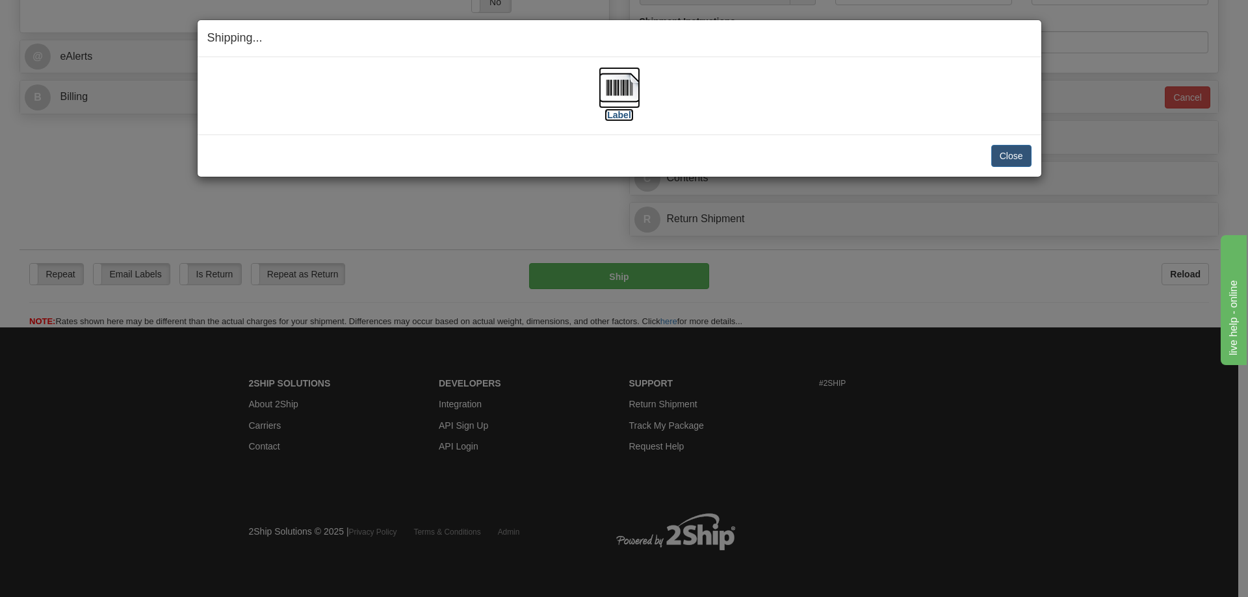
click at [614, 115] on label "[Label]" at bounding box center [619, 115] width 30 height 13
click at [1020, 148] on button "Close" at bounding box center [1011, 156] width 40 height 22
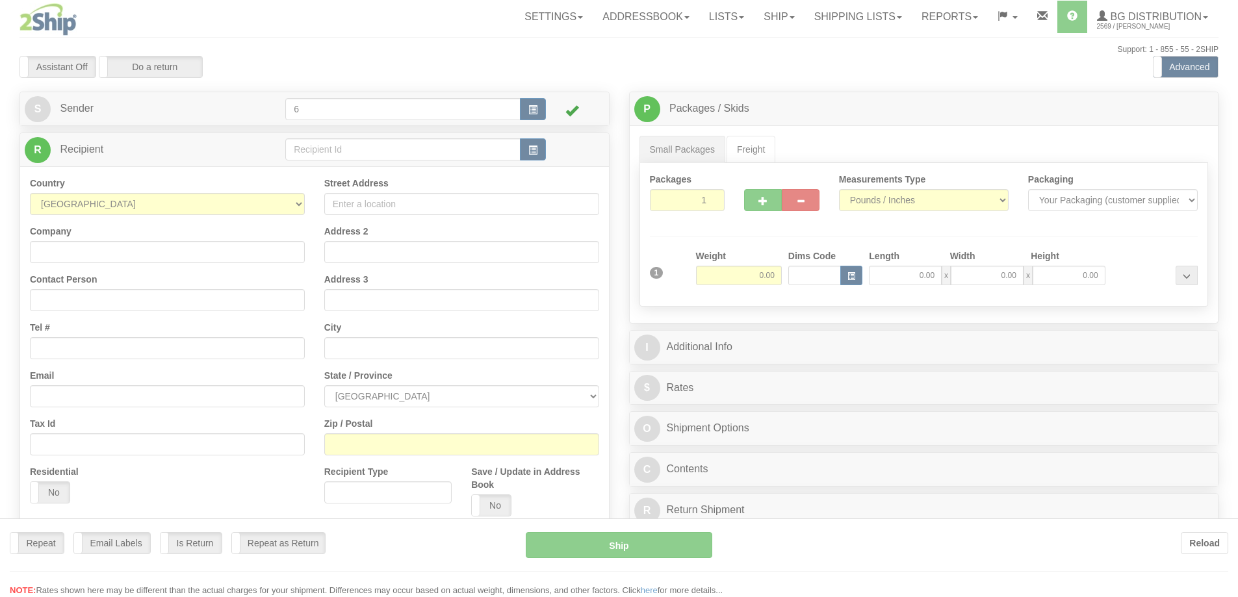
click at [335, 153] on div at bounding box center [619, 298] width 1238 height 597
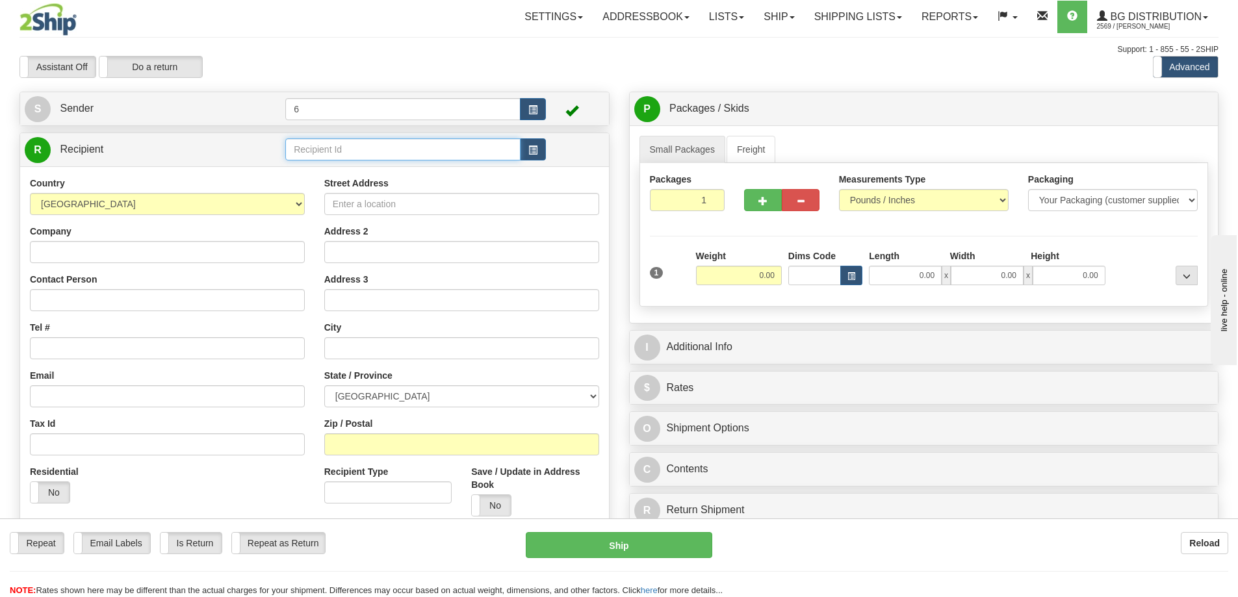
click at [335, 153] on input "text" at bounding box center [402, 149] width 235 height 22
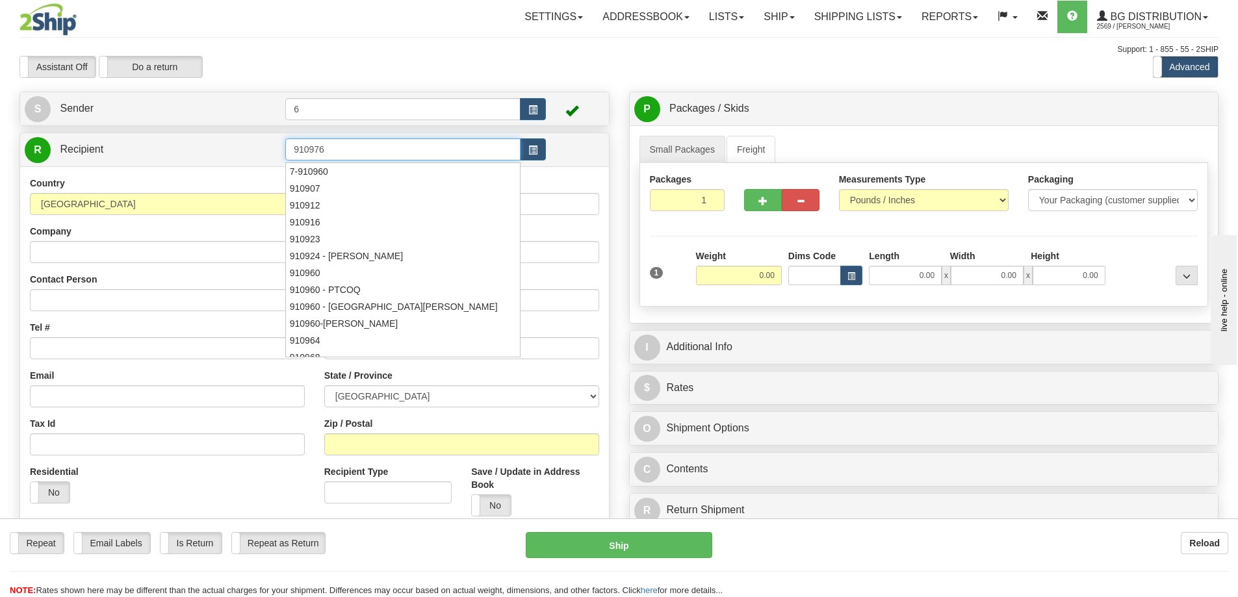
type input "910976"
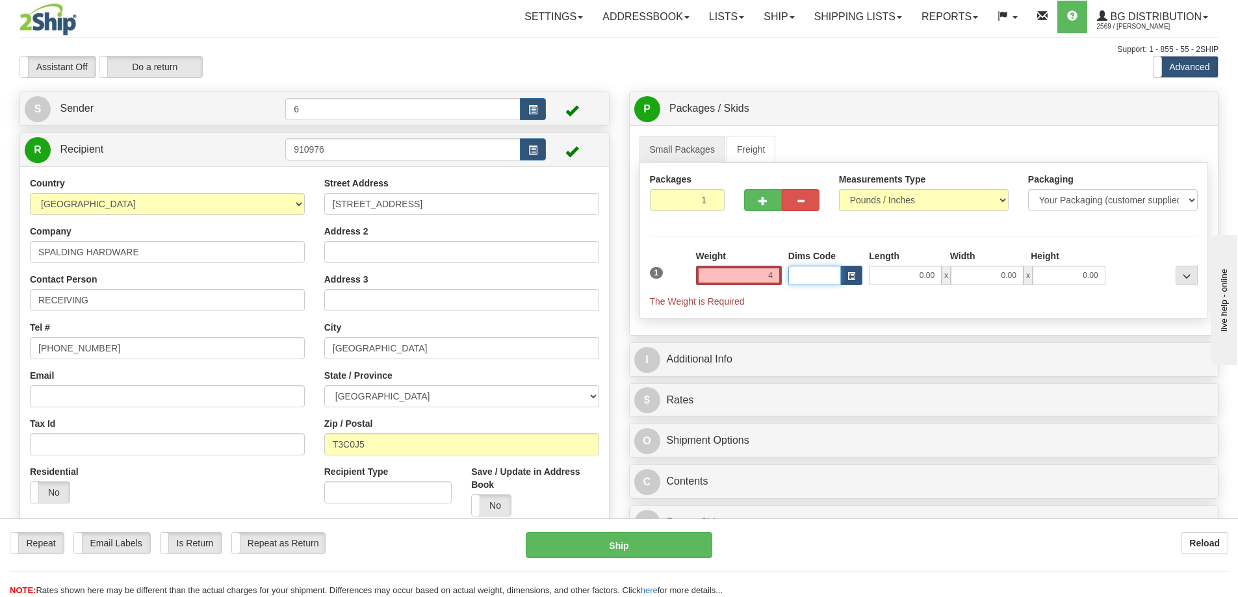
type input "4.00"
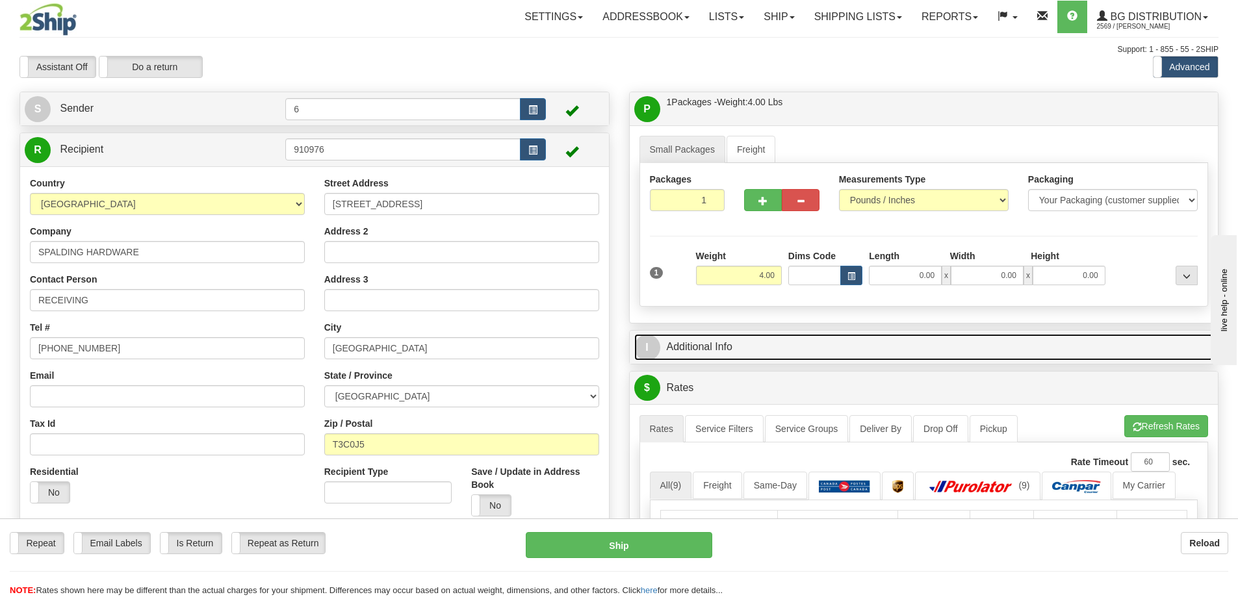
click at [760, 348] on link "I Additional Info" at bounding box center [924, 347] width 580 height 27
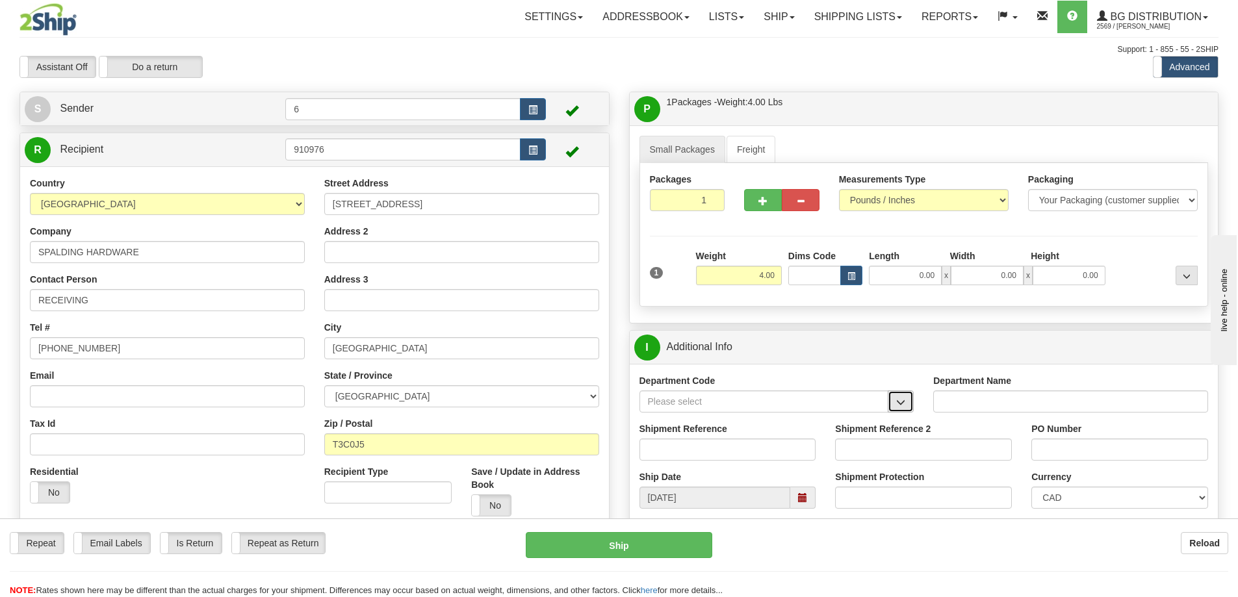
drag, startPoint x: 908, startPoint y: 403, endPoint x: 897, endPoint y: 407, distance: 11.7
click at [909, 404] on button "button" at bounding box center [901, 402] width 26 height 22
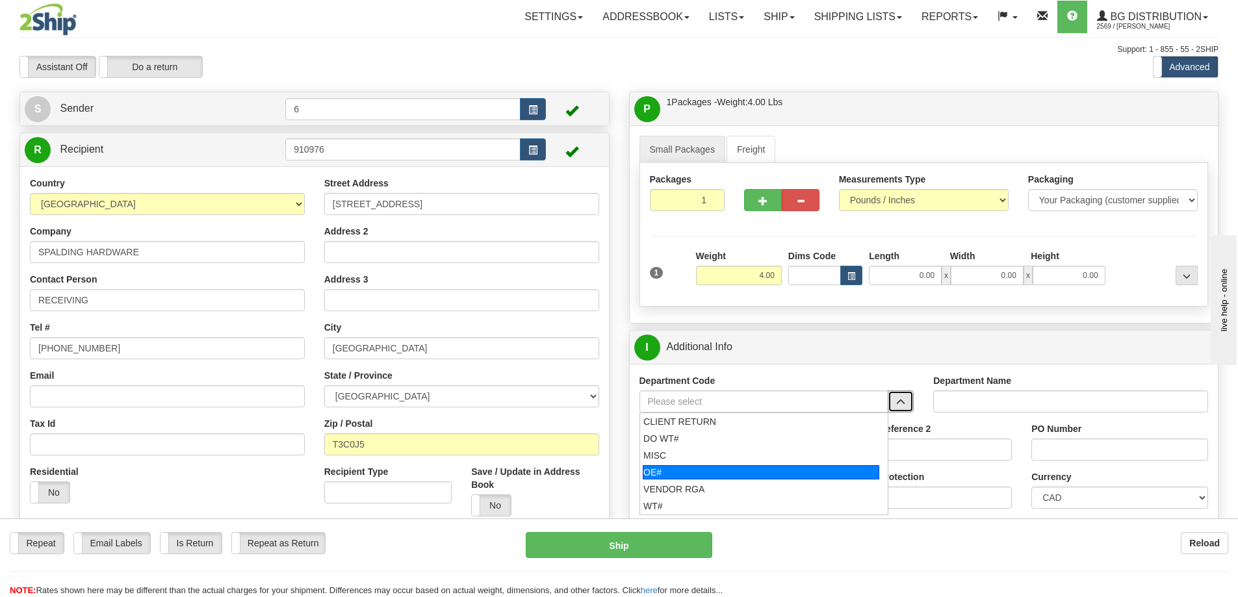
click at [744, 479] on div "OE#" at bounding box center [761, 472] width 237 height 14
type input "OE#"
type input "ORDERS"
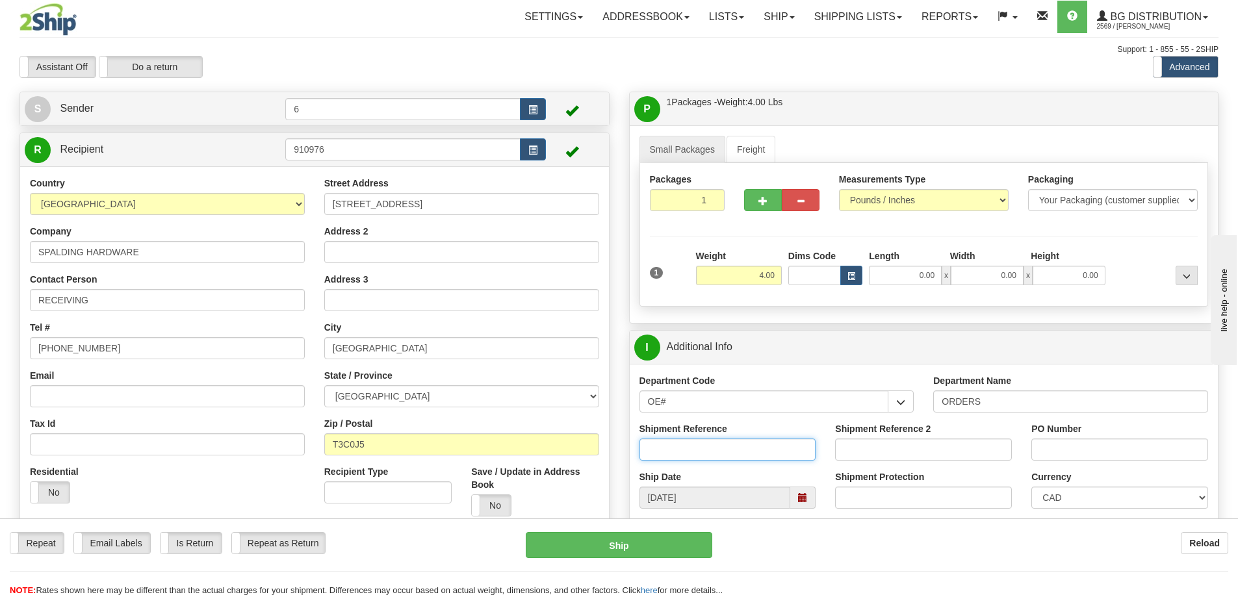
click at [734, 459] on input "Shipment Reference" at bounding box center [728, 450] width 177 height 22
type input "60032574-00"
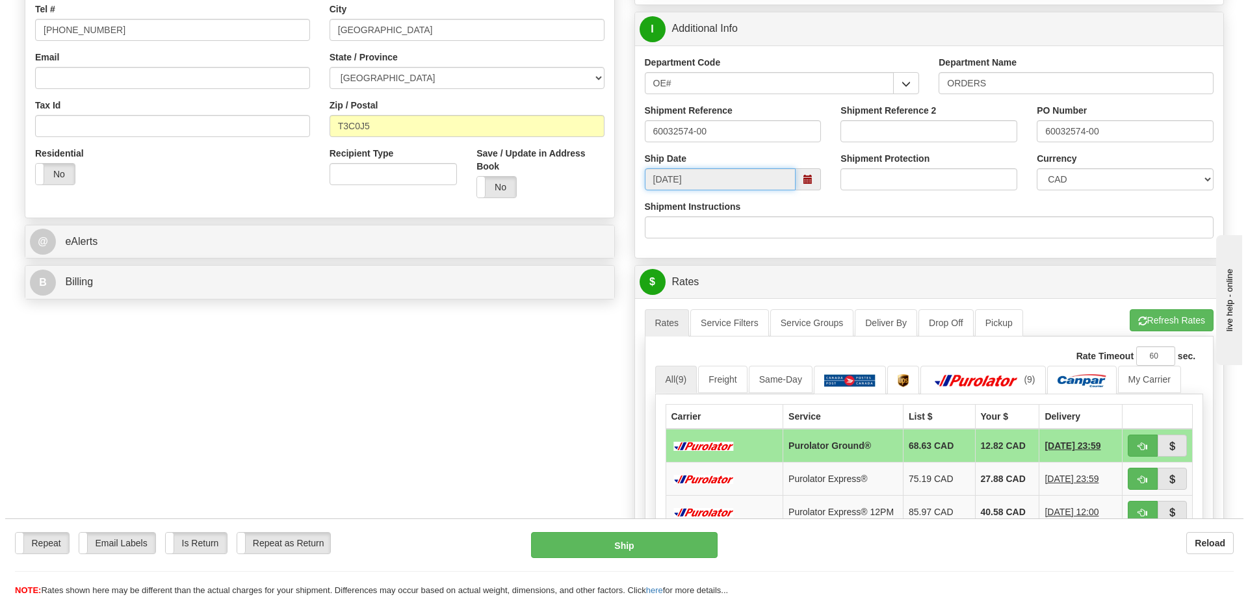
scroll to position [455, 0]
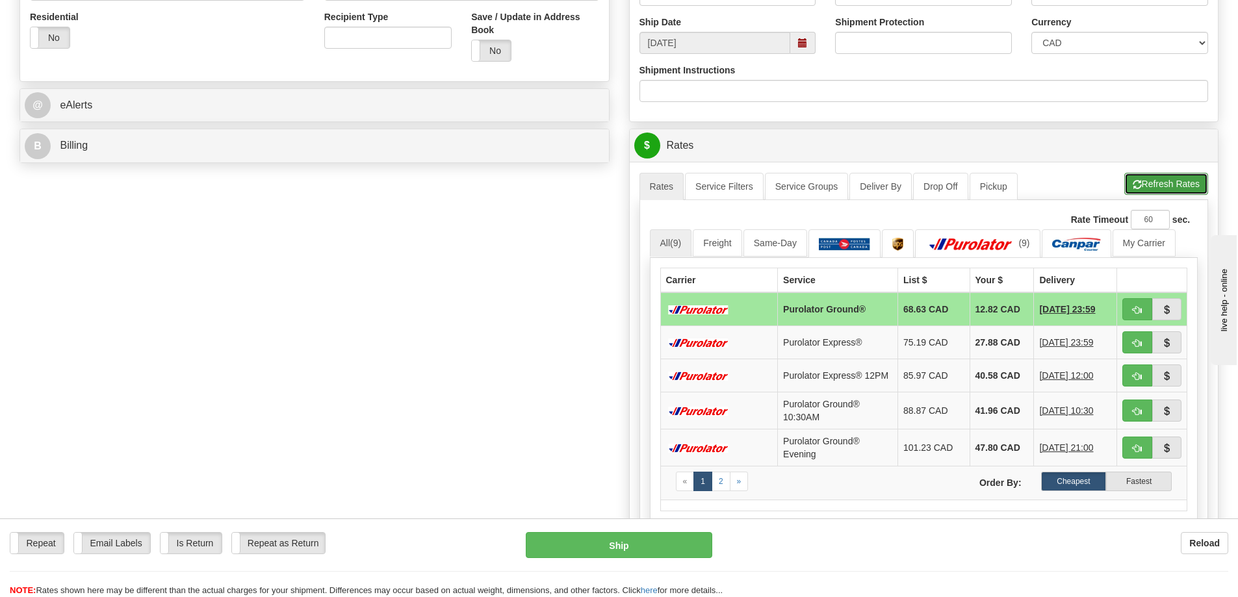
click at [1152, 186] on button "Refresh Rates" at bounding box center [1166, 184] width 84 height 22
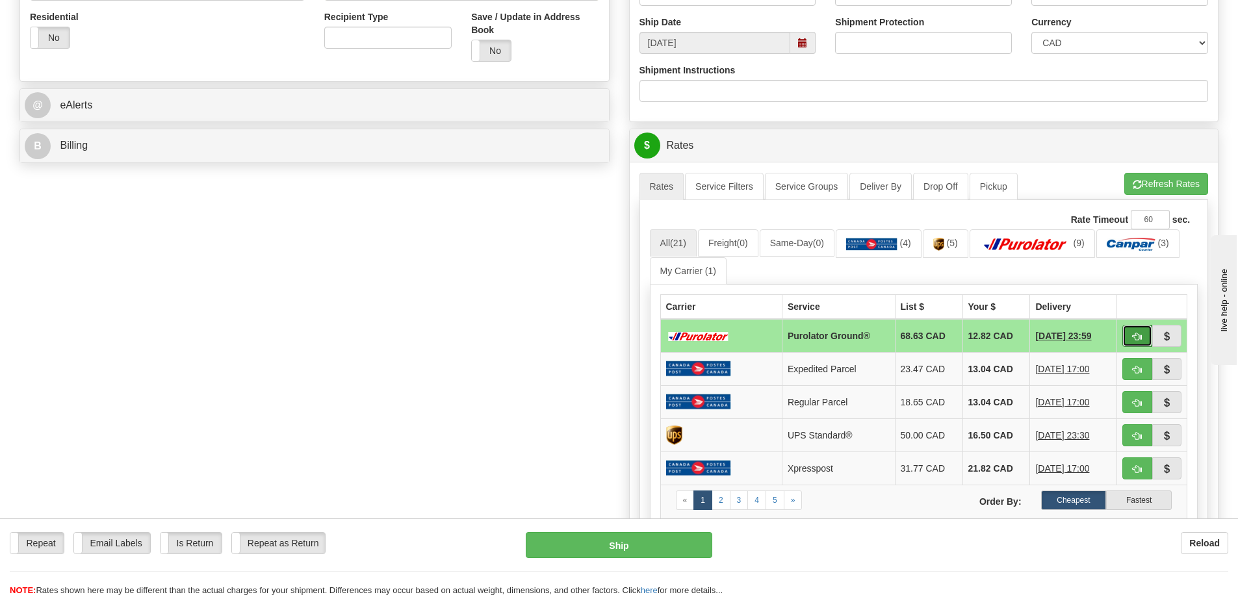
click at [1144, 337] on button "button" at bounding box center [1138, 336] width 30 height 22
type input "260"
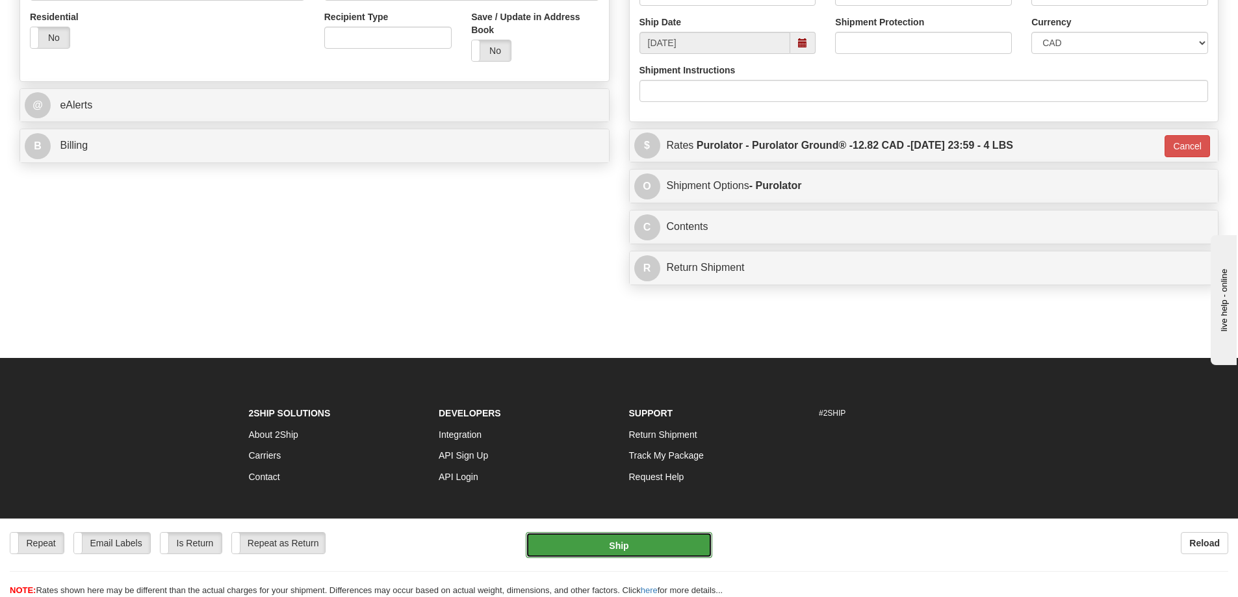
click at [638, 552] on button "Ship" at bounding box center [619, 545] width 187 height 26
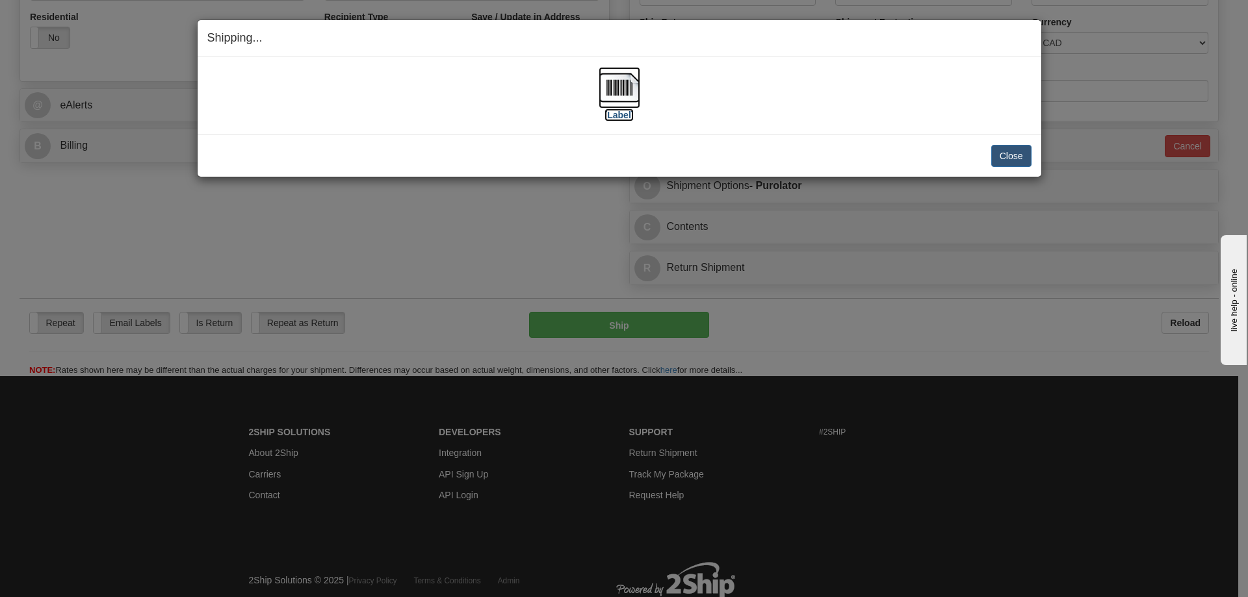
click at [616, 116] on label "[Label]" at bounding box center [619, 115] width 30 height 13
click at [1024, 159] on button "Close" at bounding box center [1011, 156] width 40 height 22
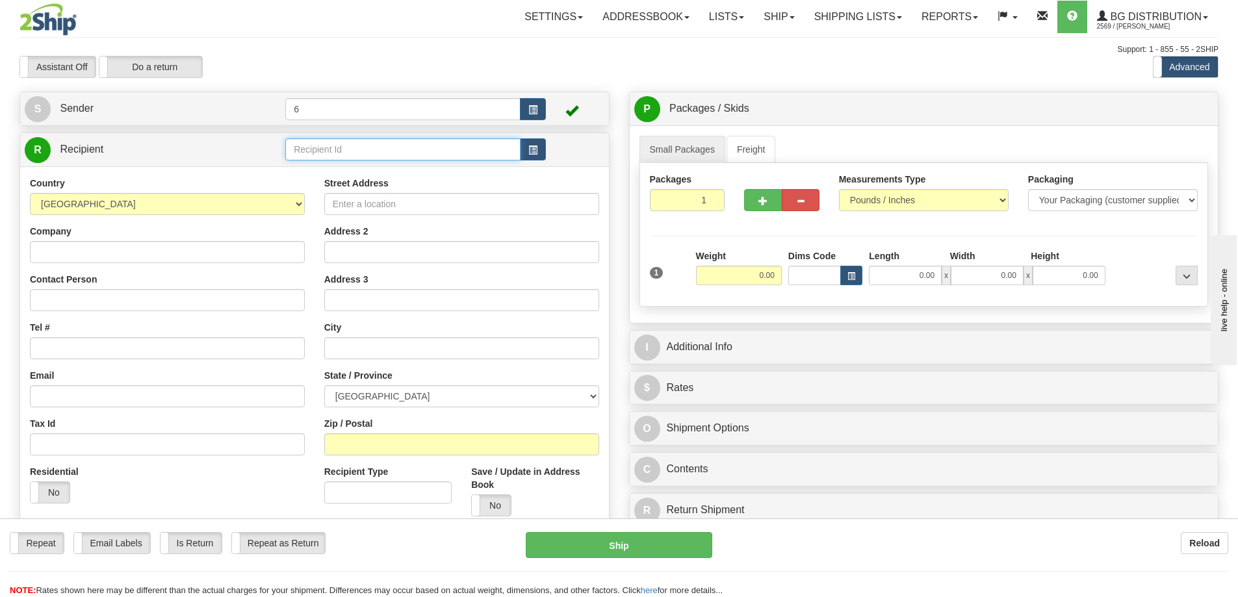
click at [409, 149] on input "text" at bounding box center [402, 149] width 235 height 22
type input "1226"
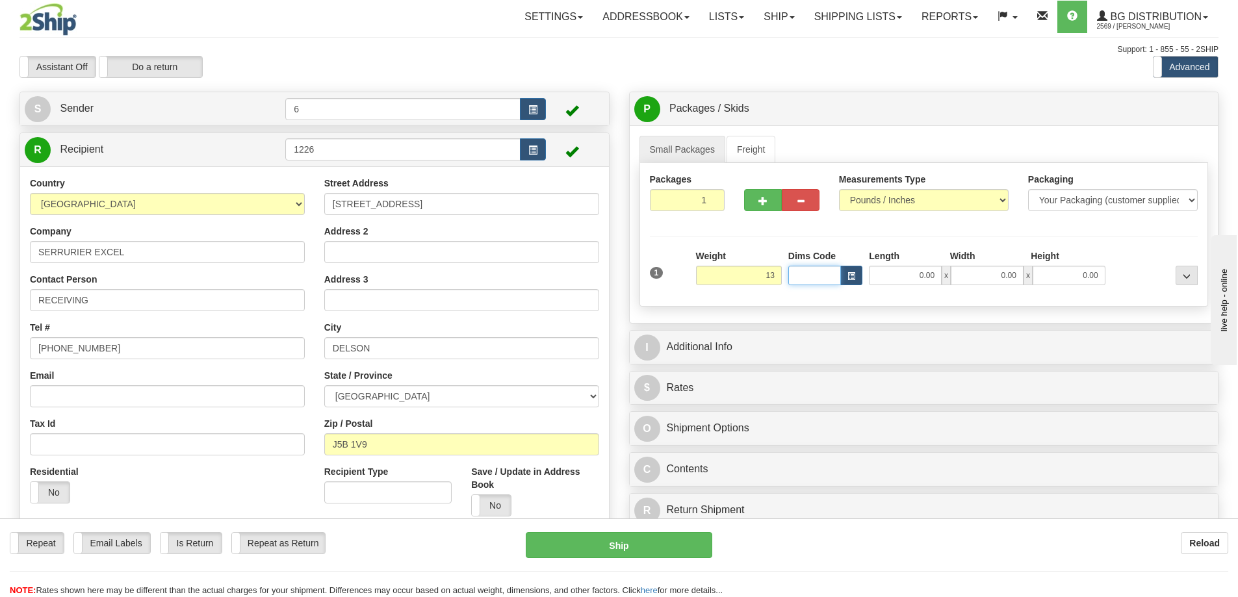
type input "13.00"
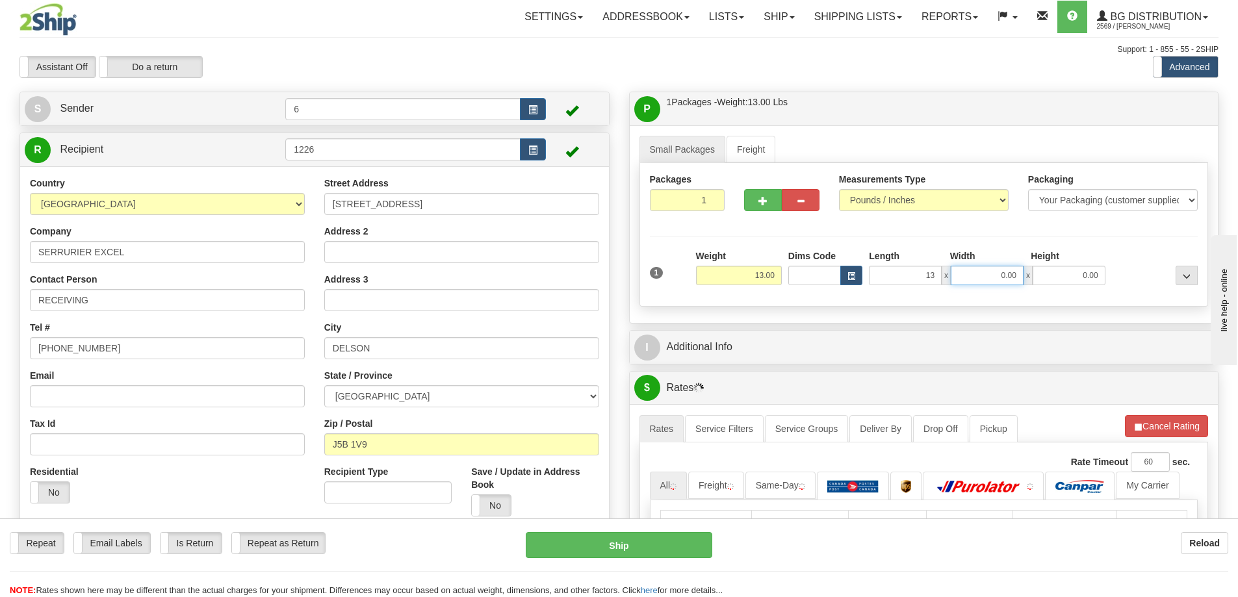
type input "13.00"
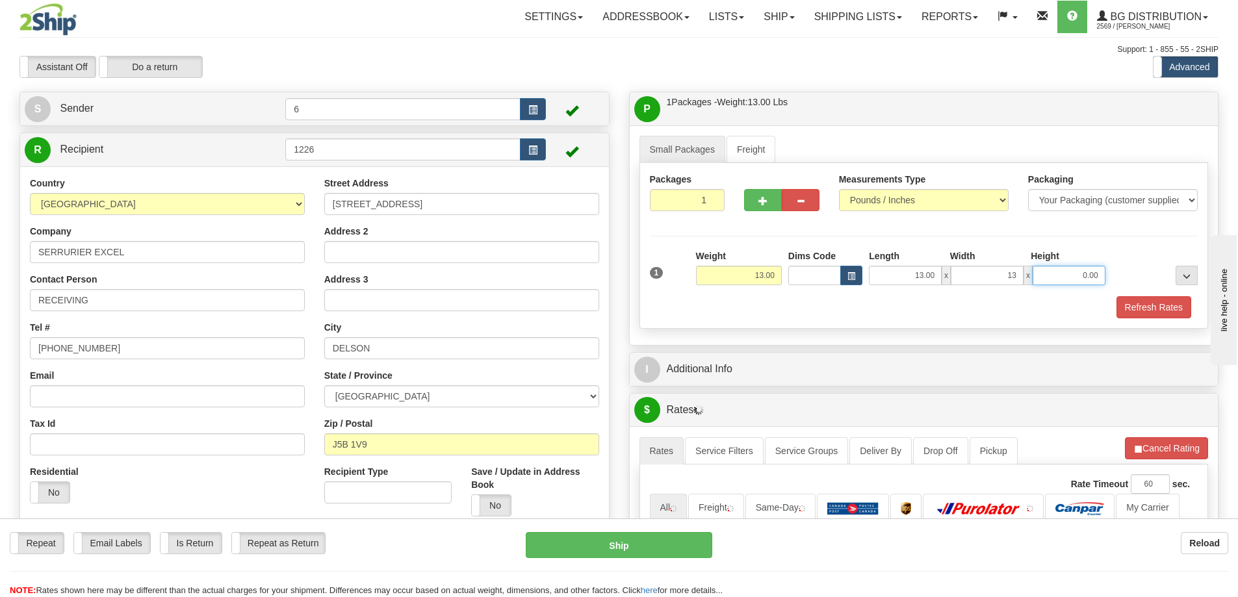
type input "13.00"
type input "13"
type input "13.00"
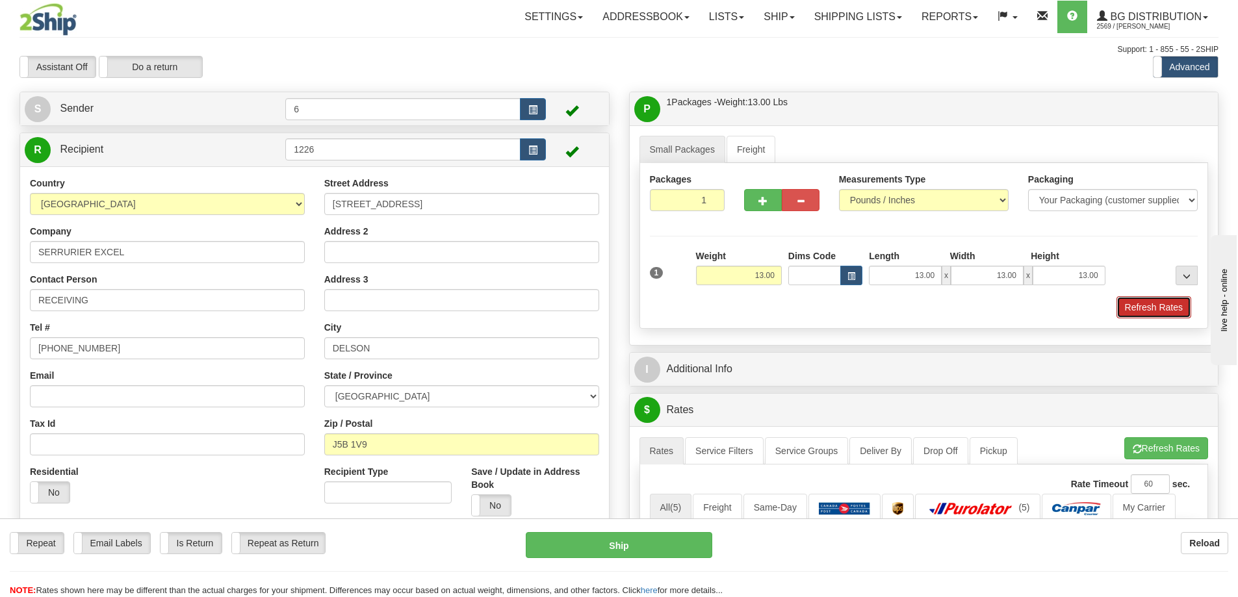
drag, startPoint x: 1145, startPoint y: 308, endPoint x: 1137, endPoint y: 307, distance: 7.9
click at [1143, 307] on button "Refresh Rates" at bounding box center [1154, 307] width 75 height 22
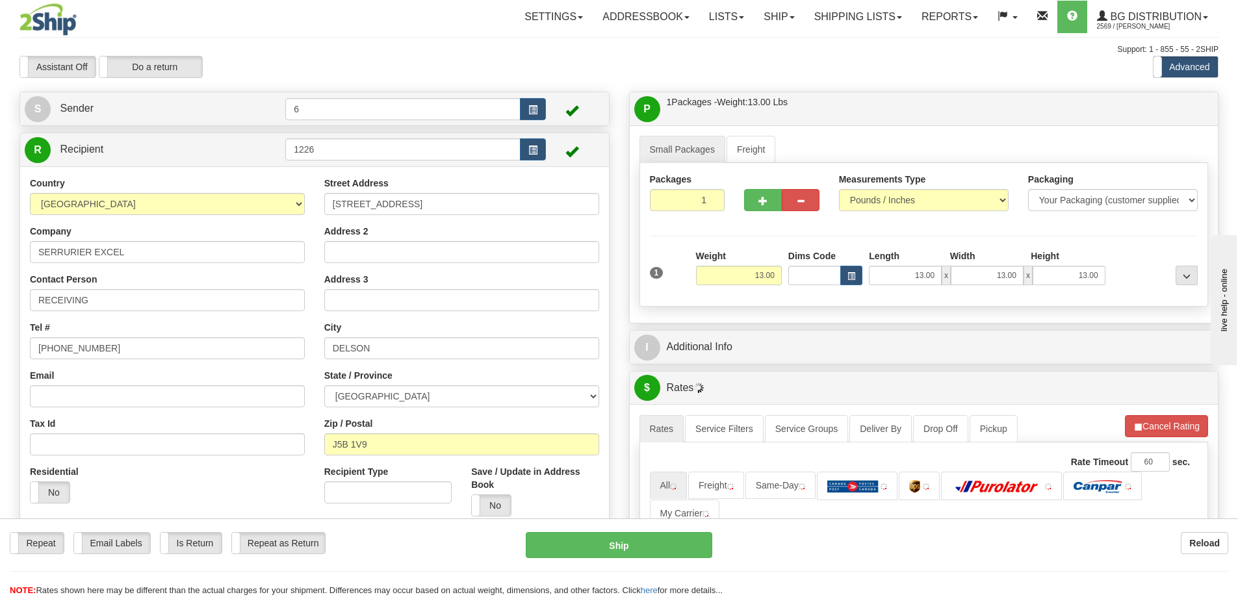
click at [1084, 367] on div "P Packages / Skids 1 Packages - Weight: 13.00 Lbs 1 Skids - Weight: NaN Lbs Shi…" at bounding box center [924, 450] width 610 height 717
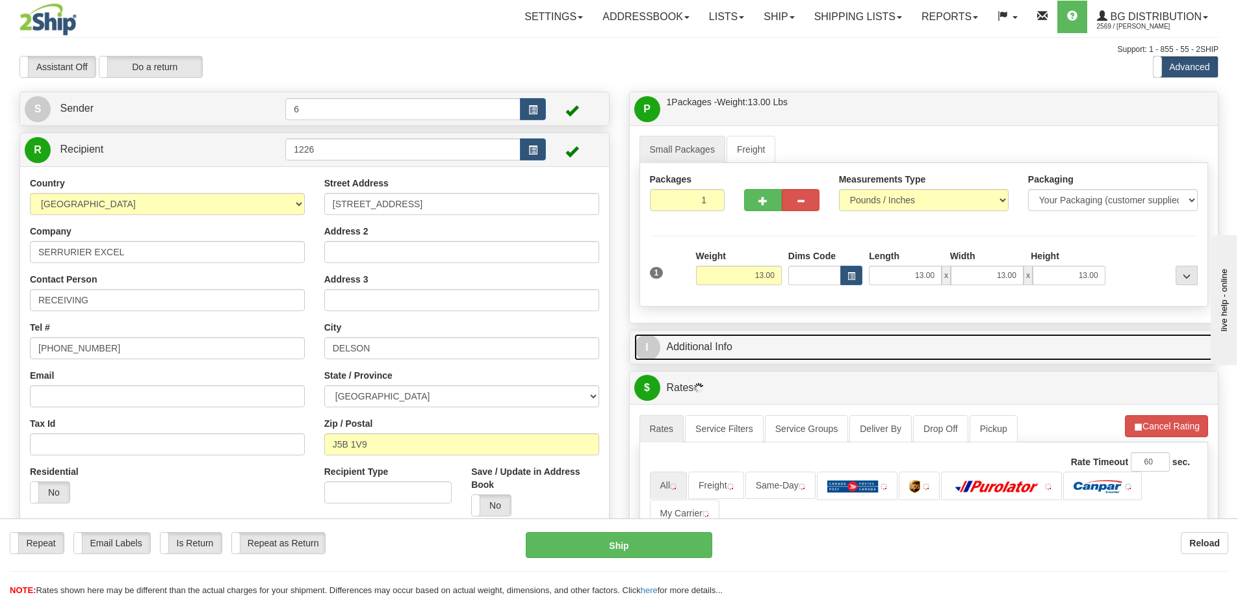
click at [1076, 356] on link "I Additional Info" at bounding box center [924, 347] width 580 height 27
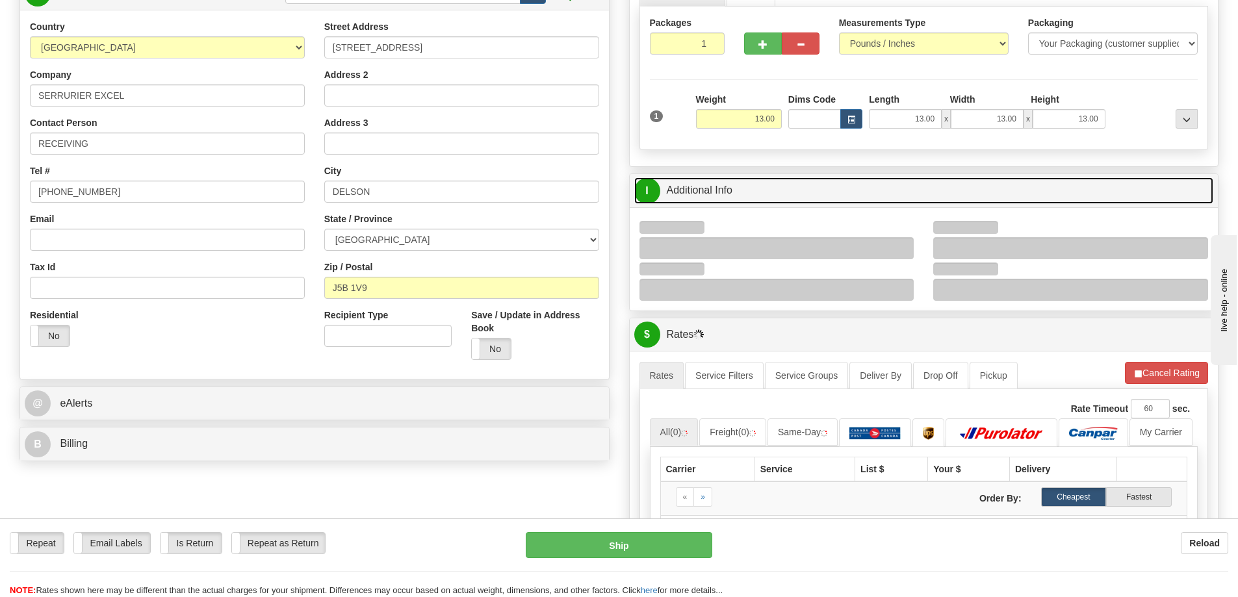
scroll to position [195, 0]
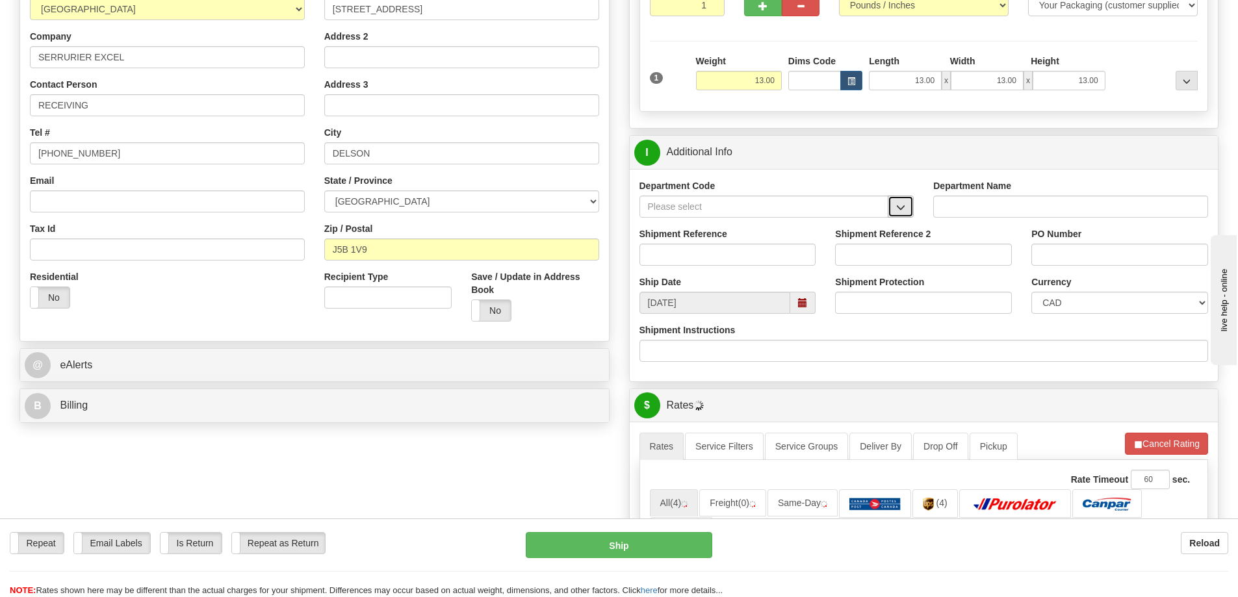
click at [902, 217] on button "button" at bounding box center [901, 207] width 26 height 22
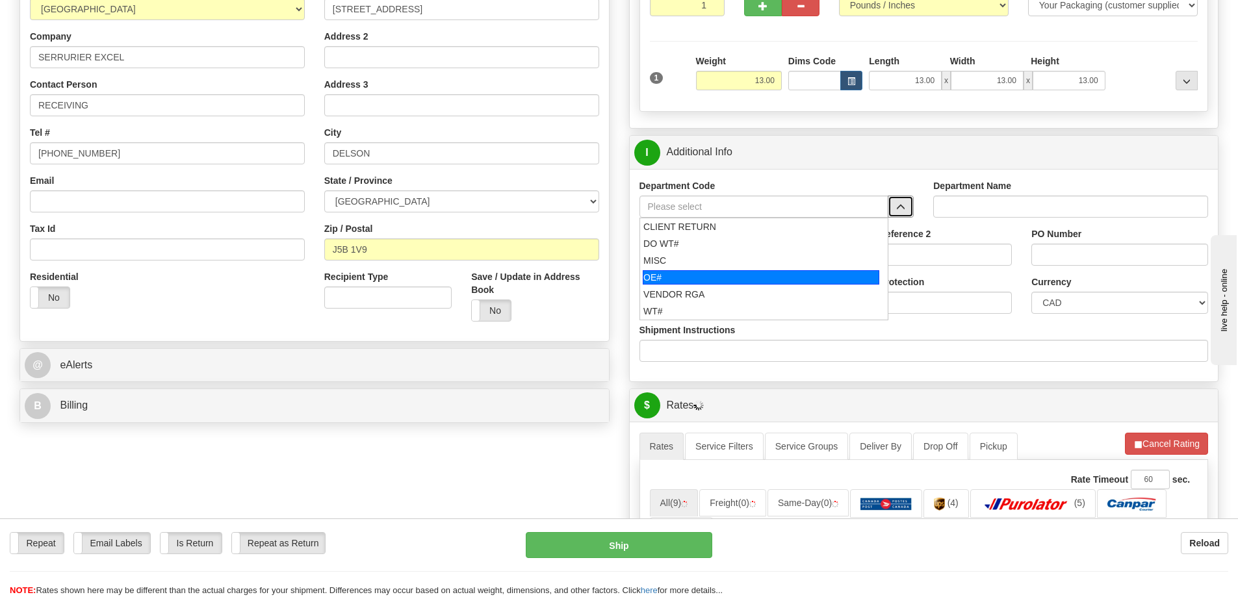
drag, startPoint x: 695, startPoint y: 281, endPoint x: 684, endPoint y: 266, distance: 18.1
click at [695, 281] on div "OE#" at bounding box center [761, 277] width 237 height 14
type input "OE#"
type input "ORDERS"
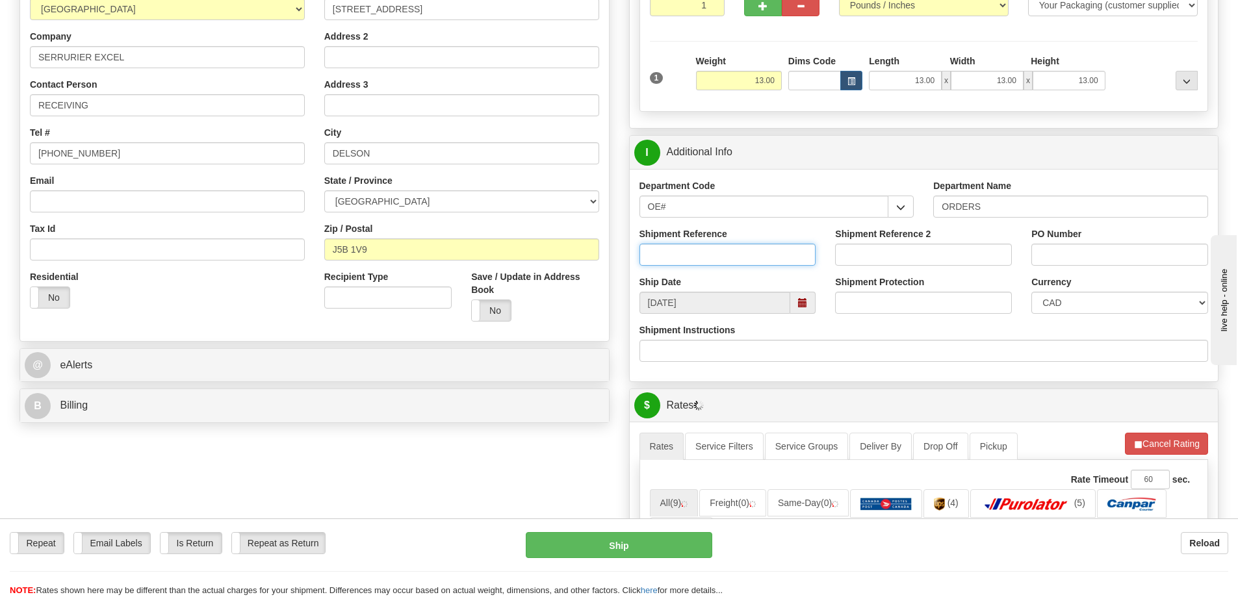
click at [684, 266] on input "Shipment Reference" at bounding box center [728, 255] width 177 height 22
type input "60032560-00"
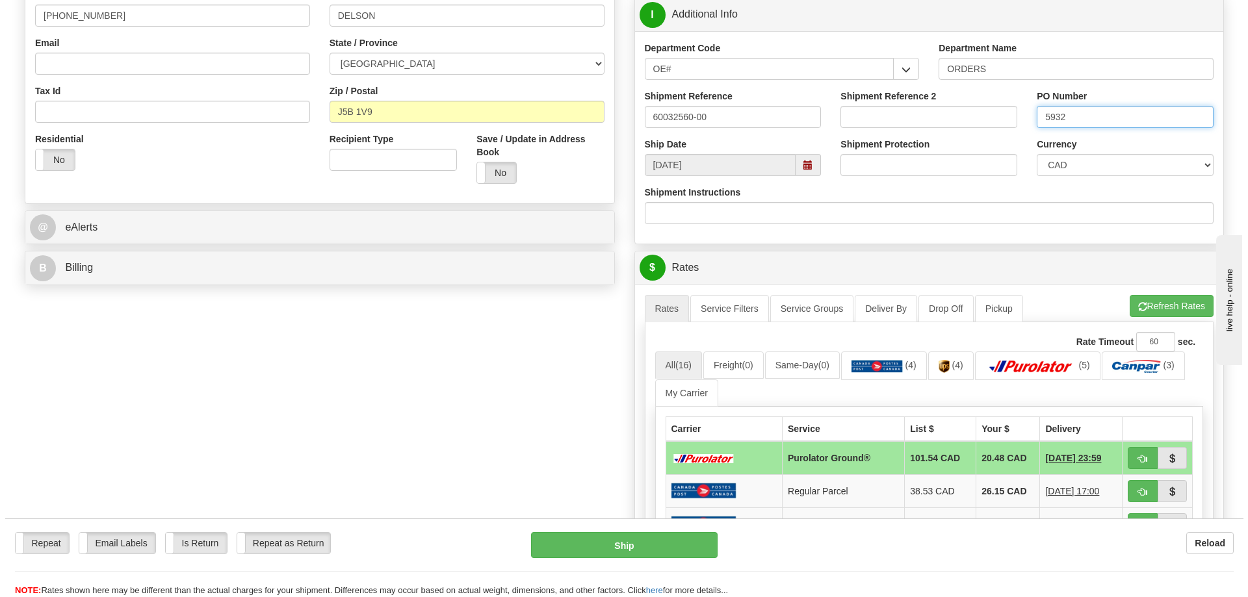
scroll to position [455, 0]
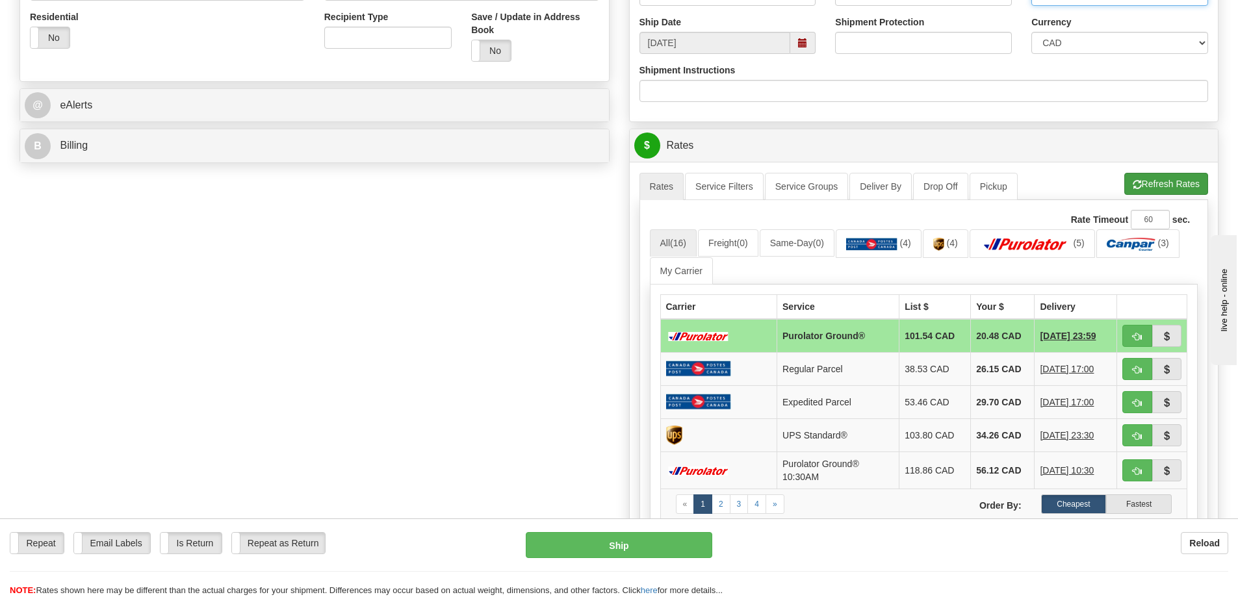
type input "5932"
click at [1144, 178] on button "Refresh Rates" at bounding box center [1166, 184] width 84 height 22
click at [1147, 337] on button "button" at bounding box center [1138, 336] width 30 height 22
type input "260"
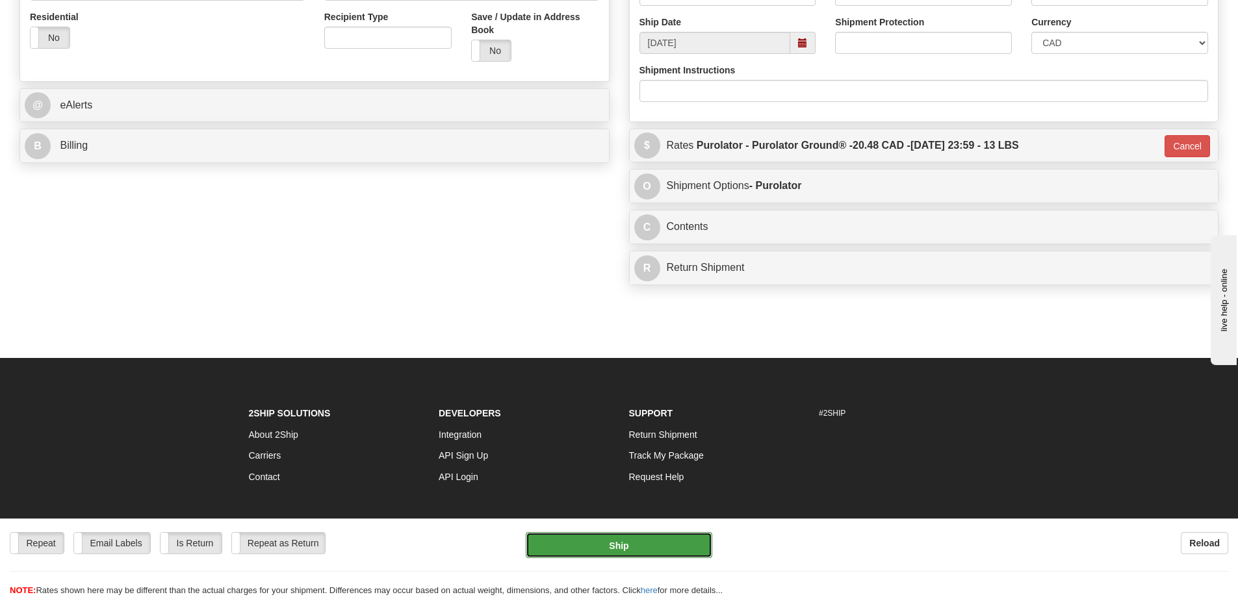
click at [636, 547] on button "Ship" at bounding box center [619, 545] width 187 height 26
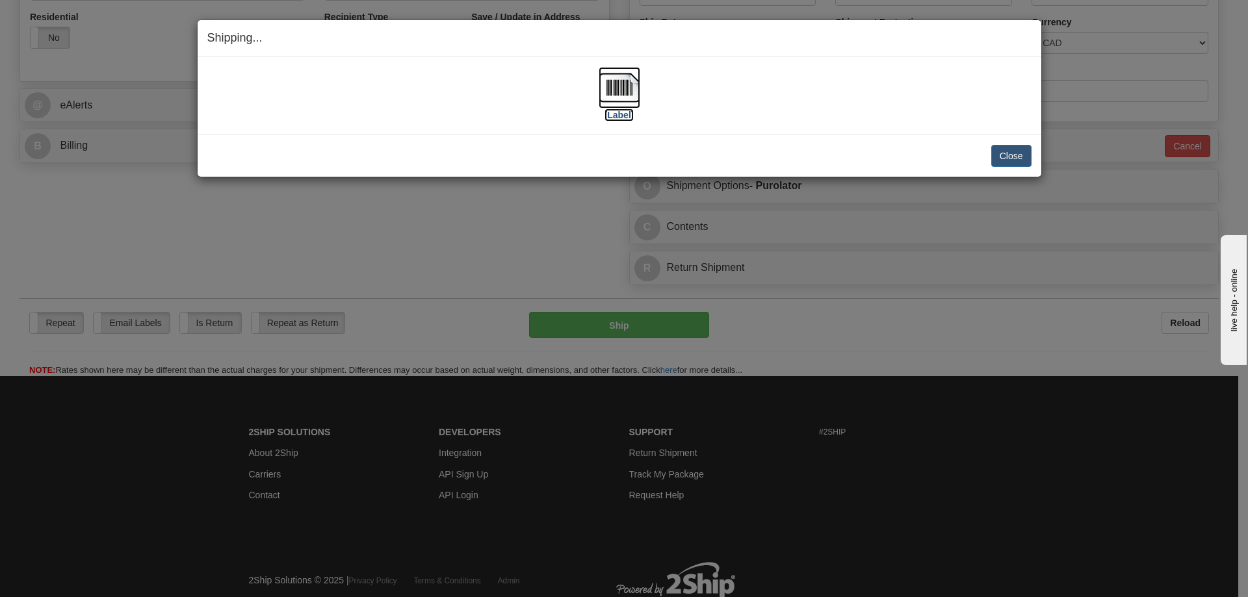
click at [617, 120] on label "[Label]" at bounding box center [619, 115] width 30 height 13
click at [1016, 148] on button "Close" at bounding box center [1011, 156] width 40 height 22
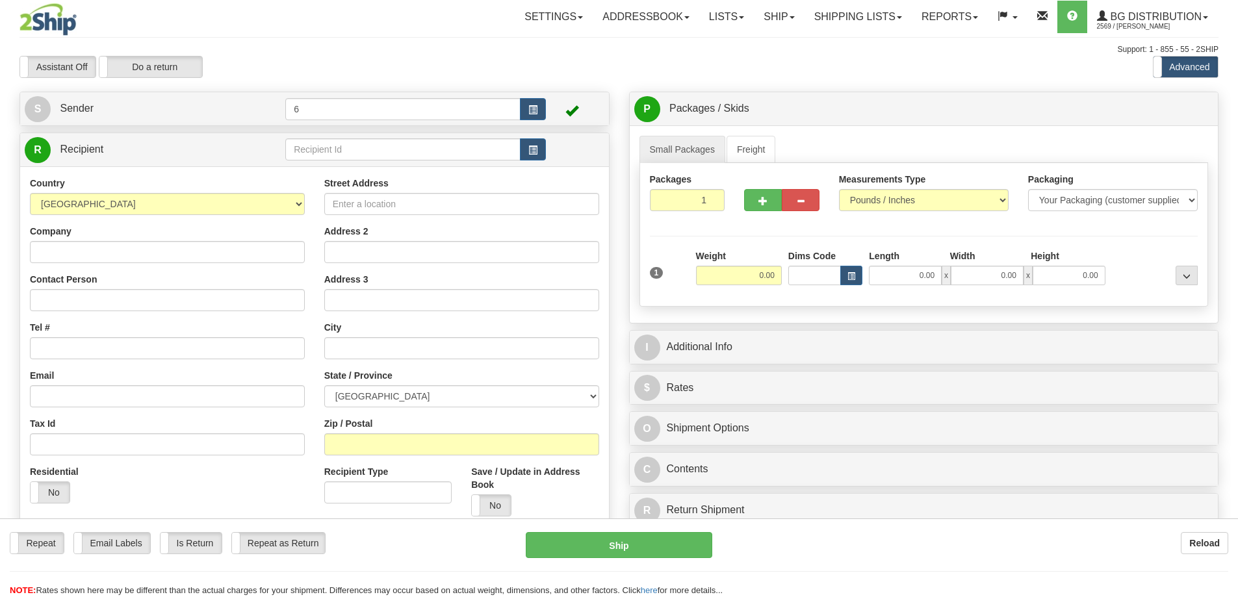
click at [354, 153] on div "Toggle navigation Settings Shipping Preferences Fields Preferences New" at bounding box center [619, 369] width 1238 height 739
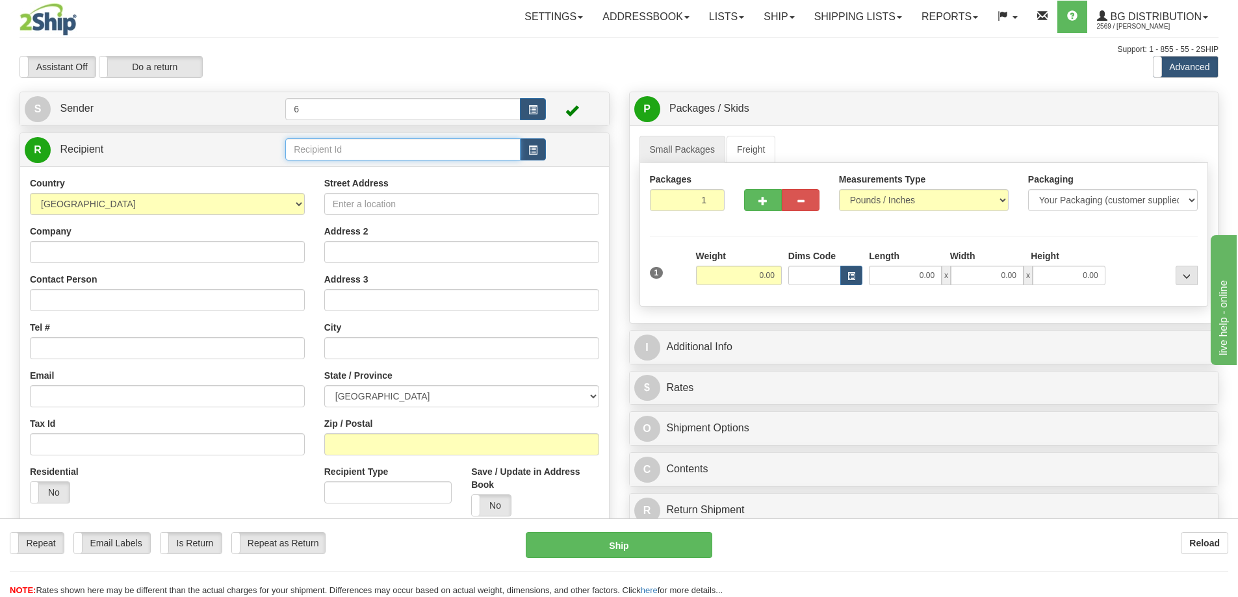
click at [354, 153] on input "text" at bounding box center [402, 149] width 235 height 22
drag, startPoint x: 354, startPoint y: 153, endPoint x: 341, endPoint y: 133, distance: 23.4
click input "text"
type input "46013"
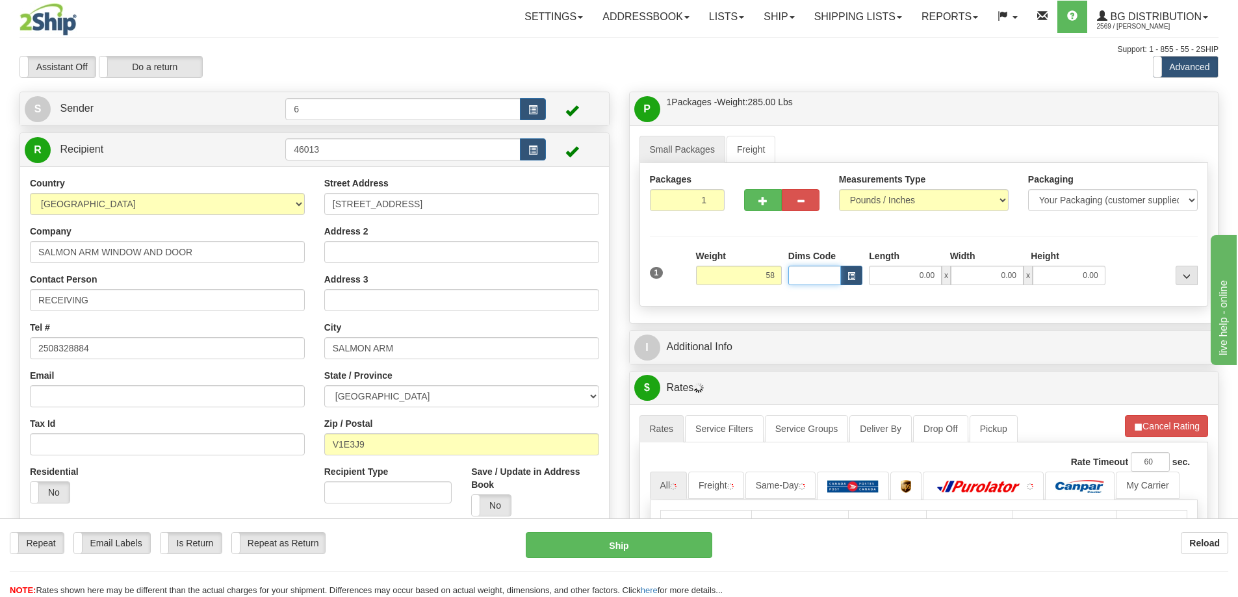
type input "58.00"
type input "25.00"
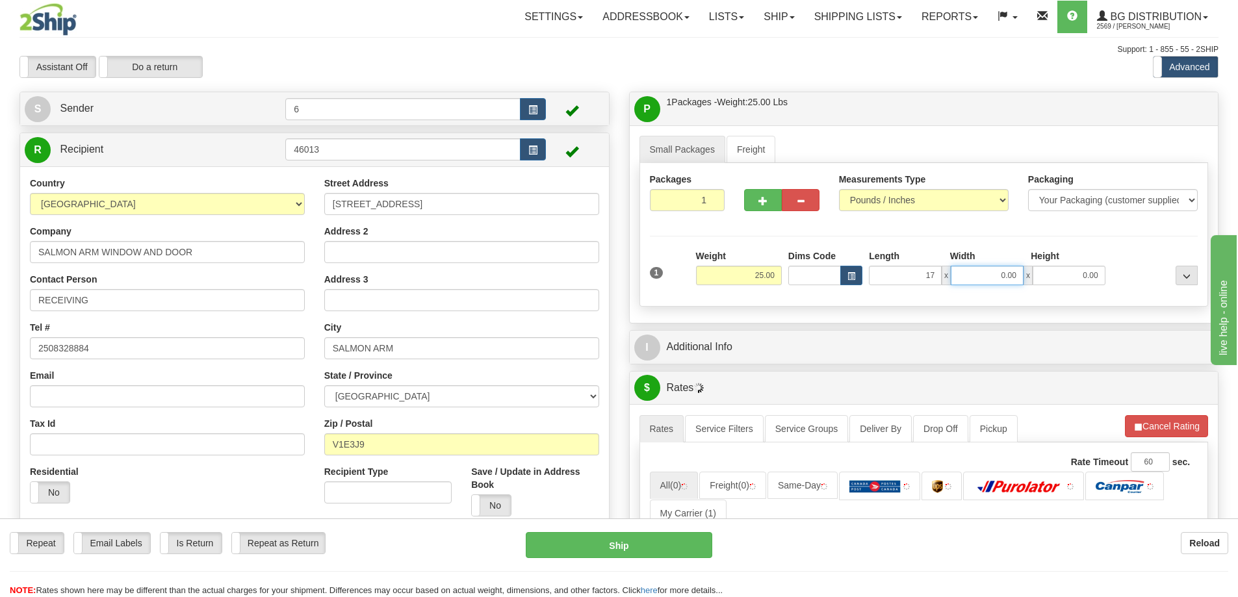
type input "17.00"
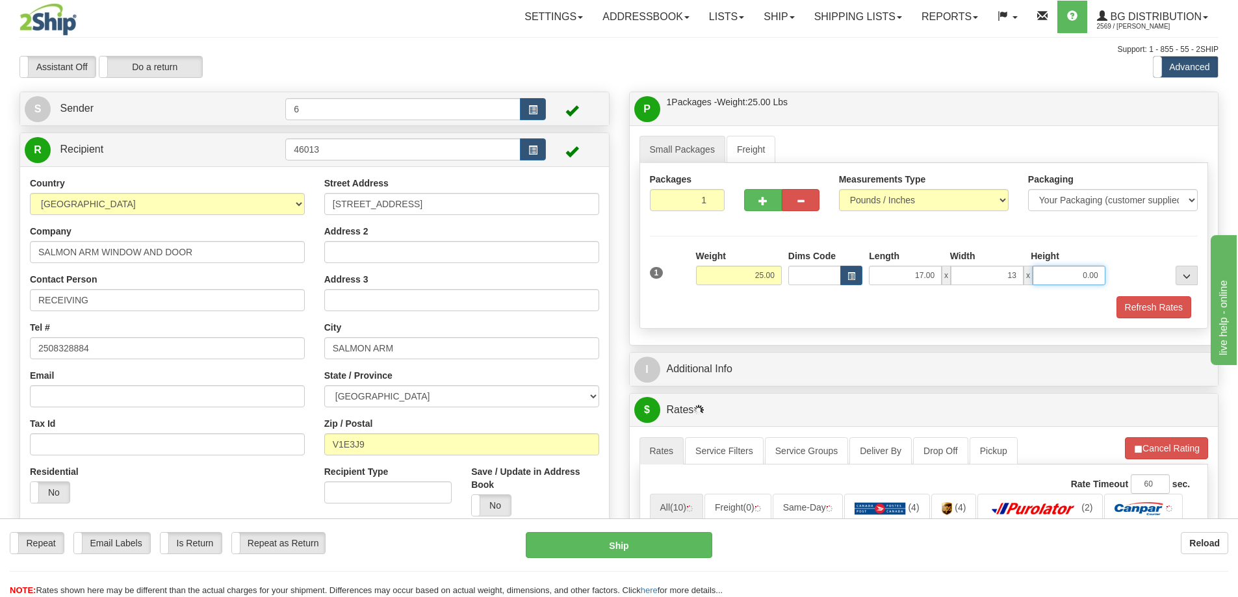
type input "13.00"
type input "9.00"
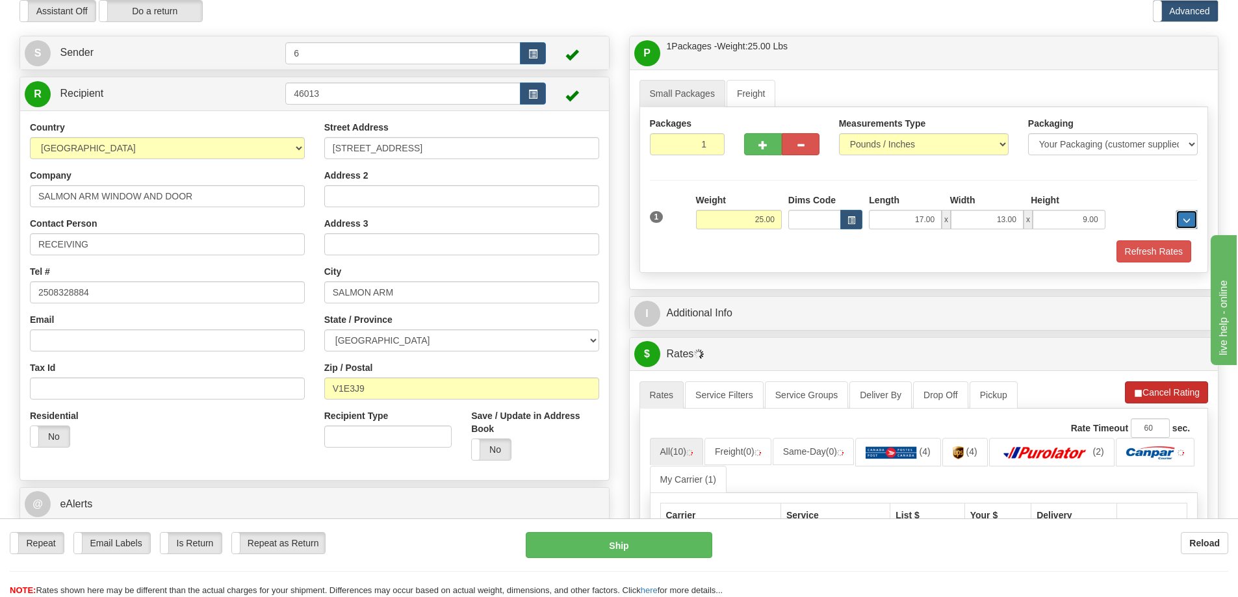
scroll to position [130, 0]
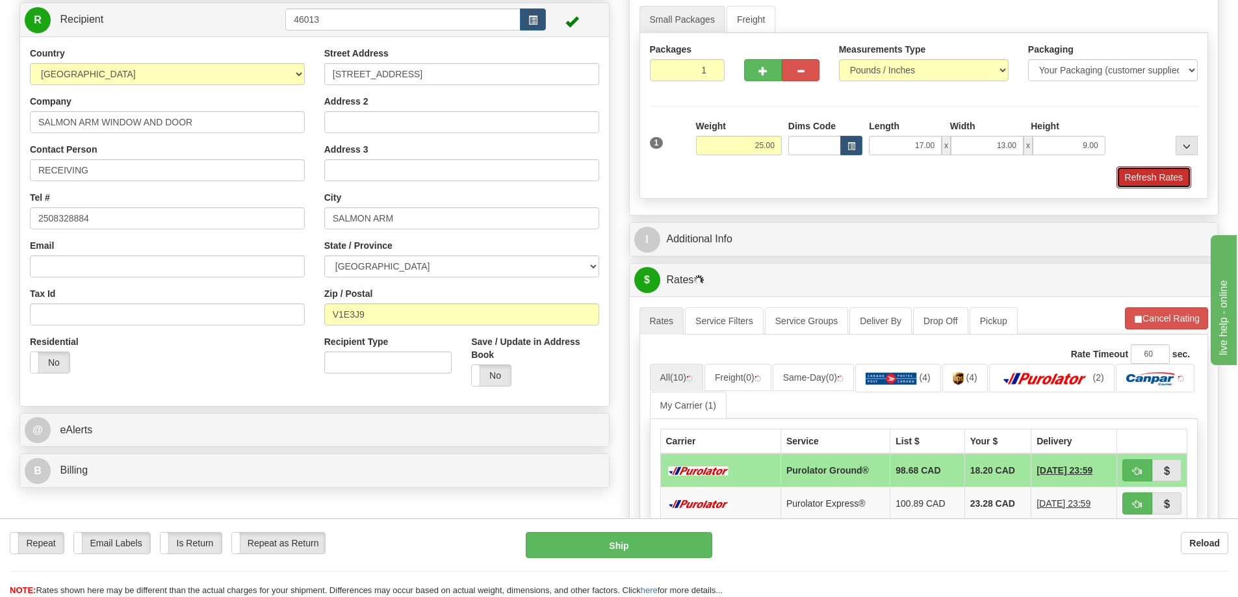
click button "Refresh Rates"
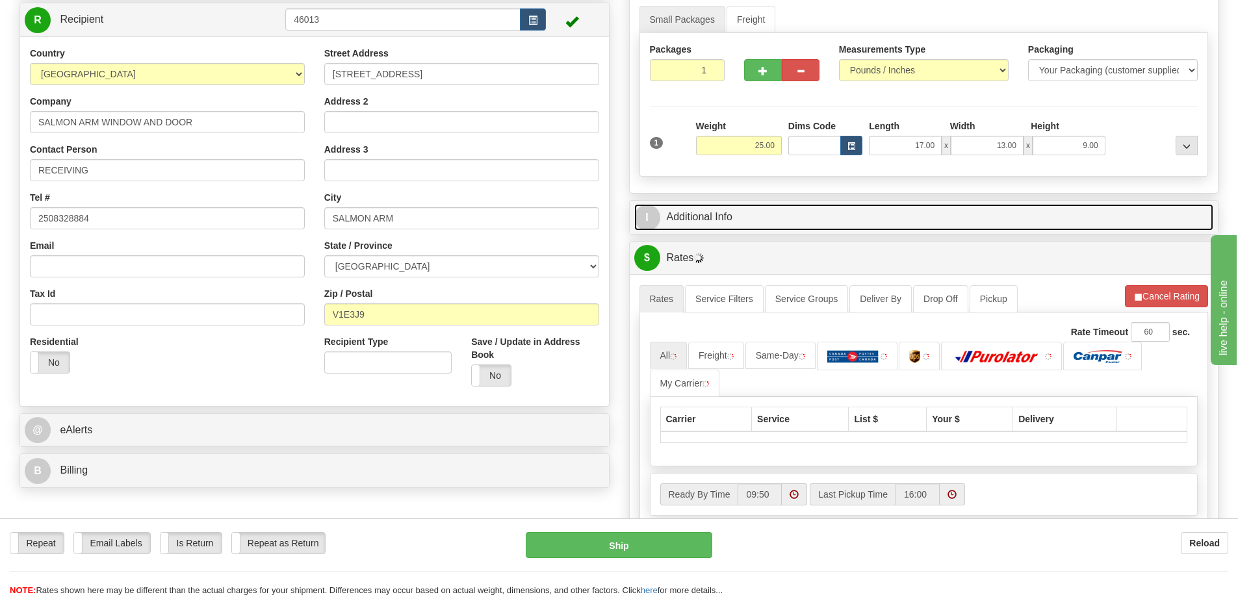
click link "I Additional Info"
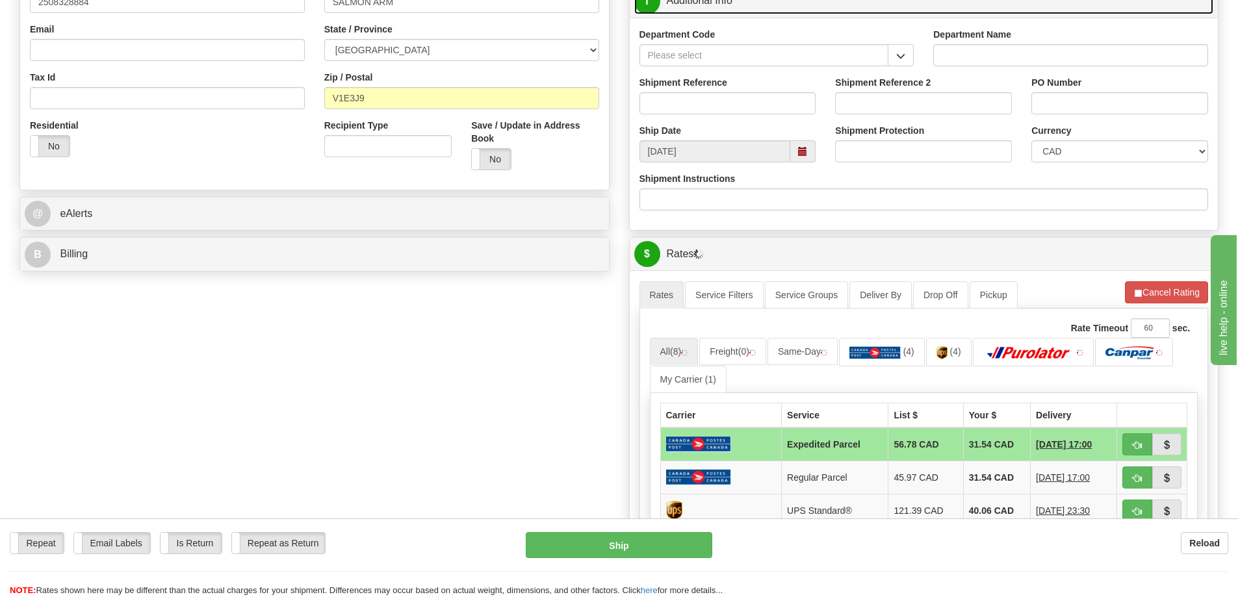
scroll to position [325, 0]
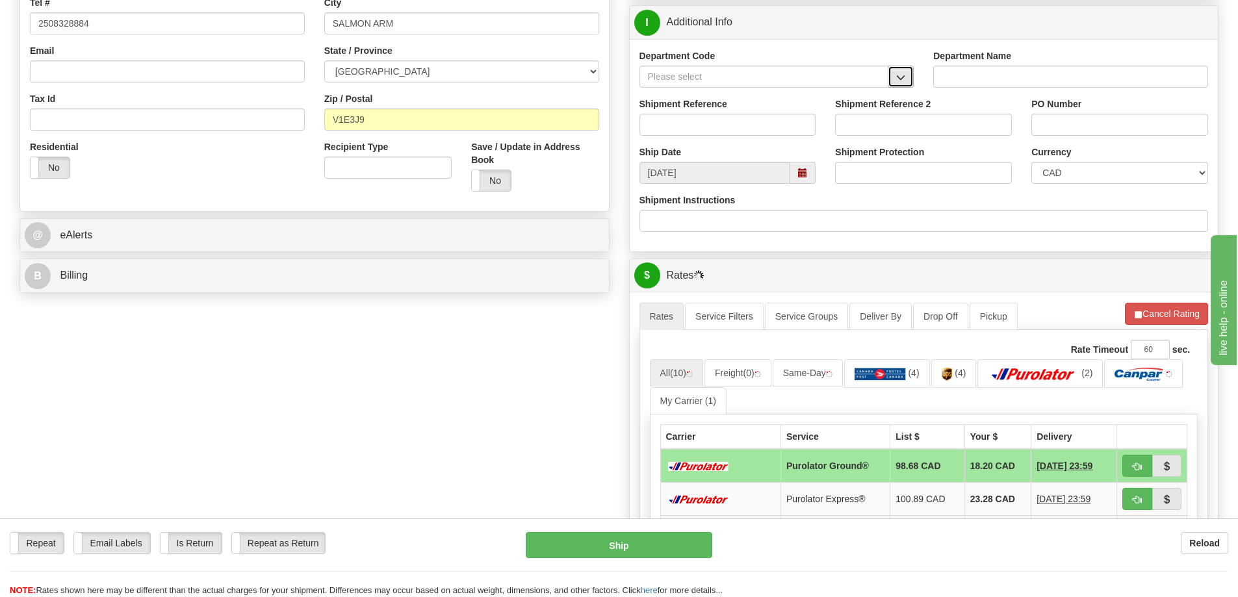
click span "button"
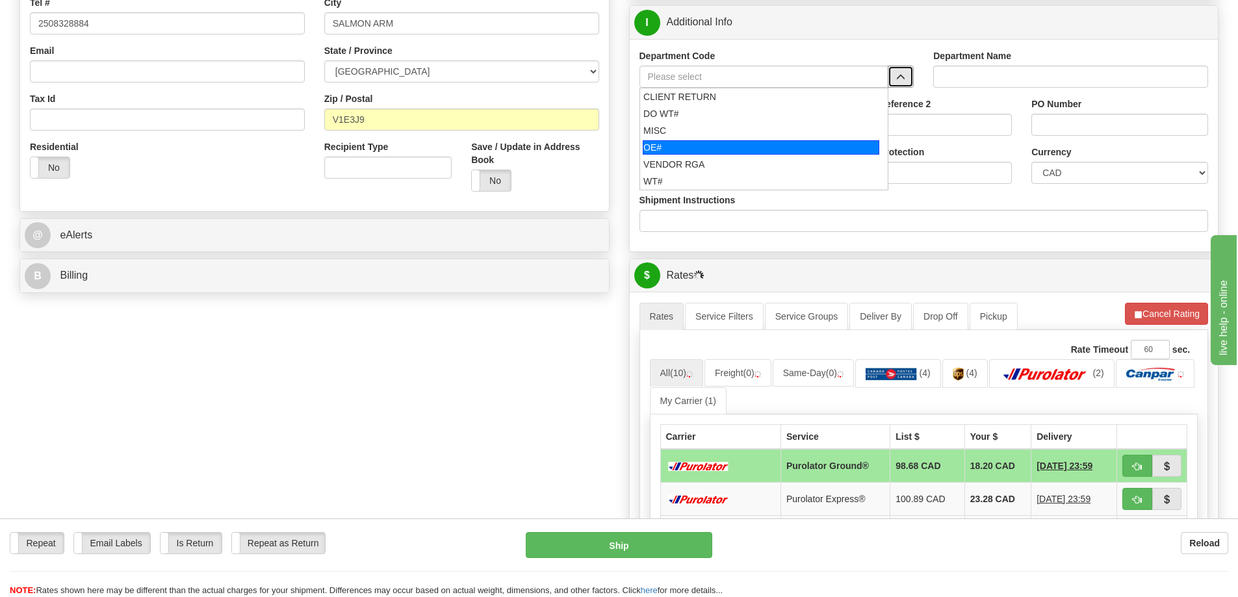
click div "OE#"
type input "OE#"
type input "ORDERS"
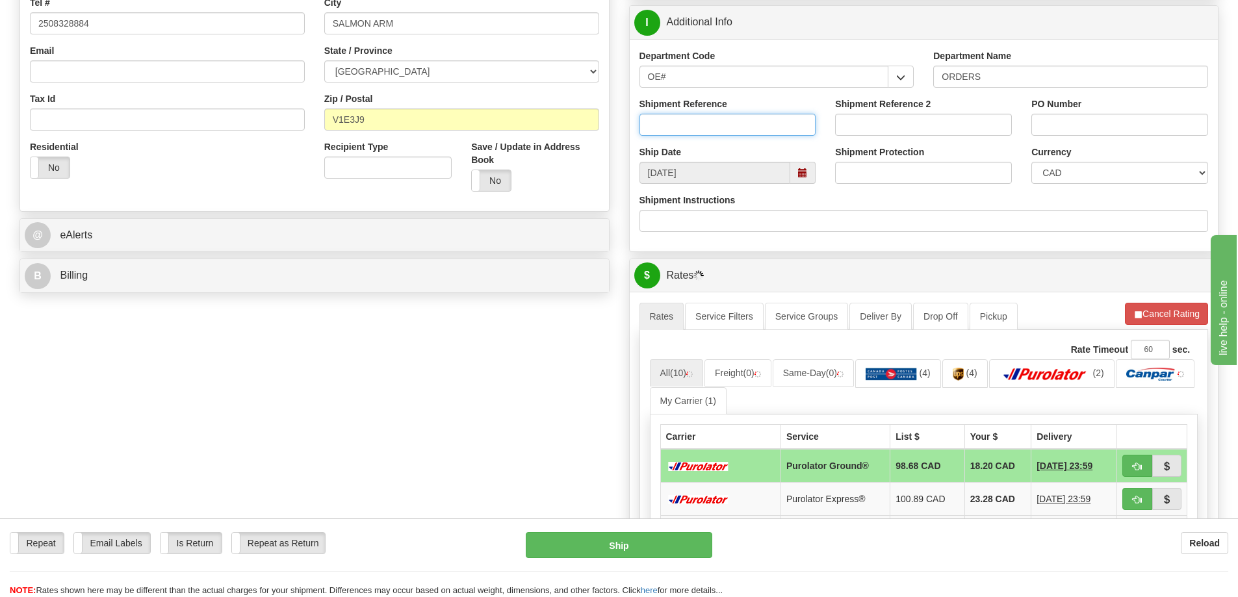
click input "Shipment Reference"
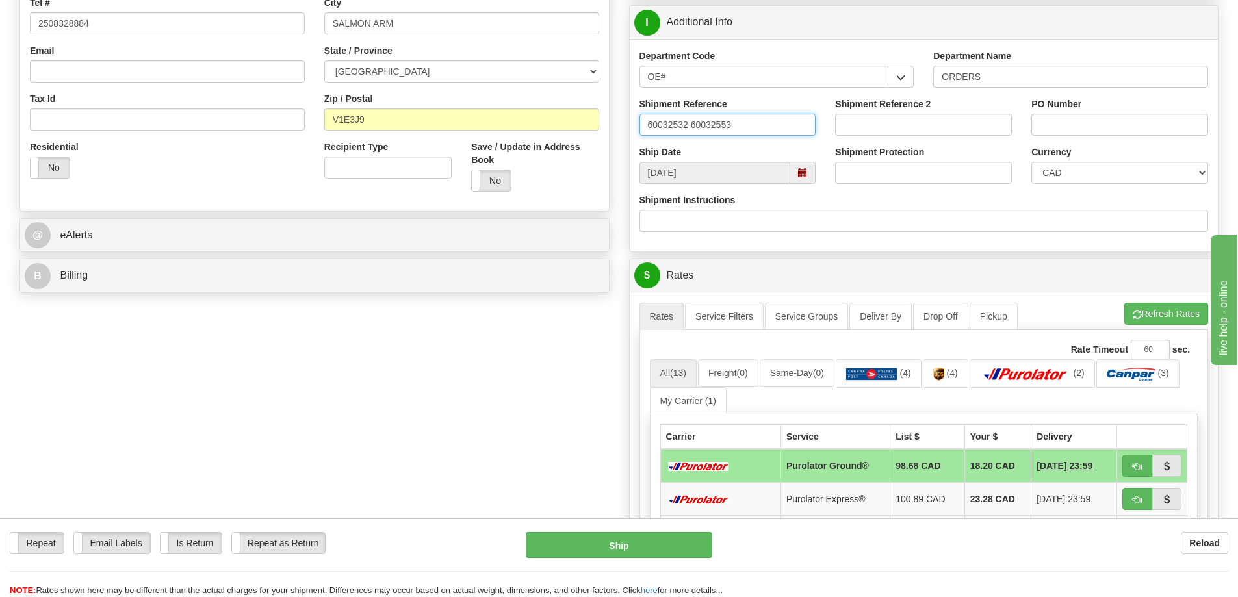
type input "60032532 60032553"
paste input "60032532 60032553"
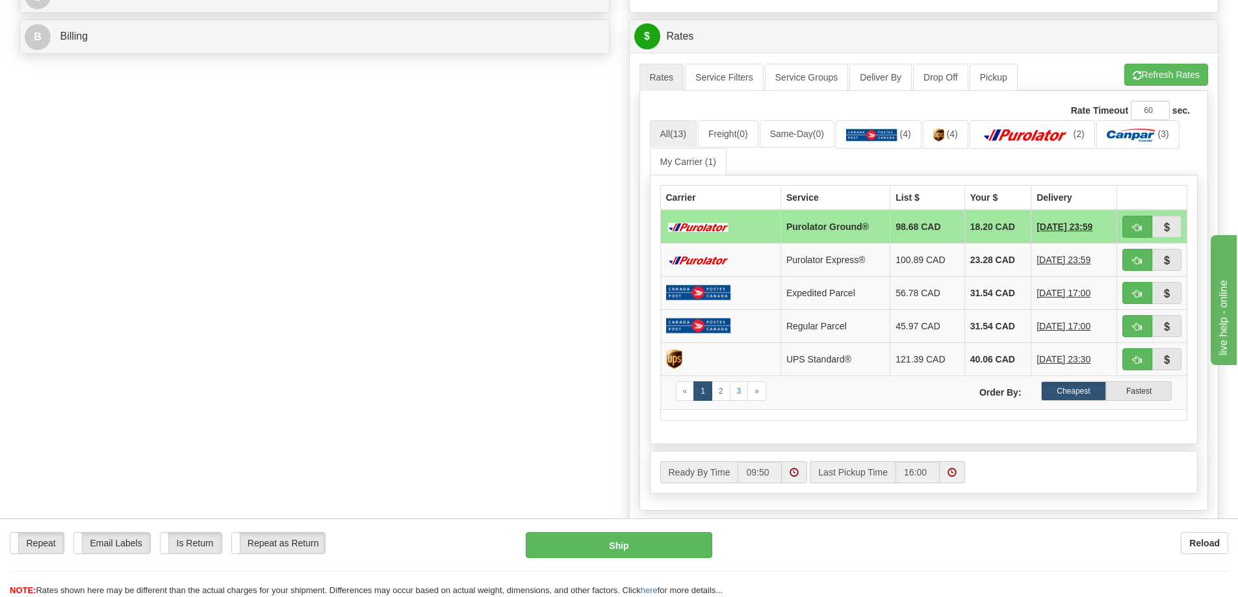
scroll to position [585, 0]
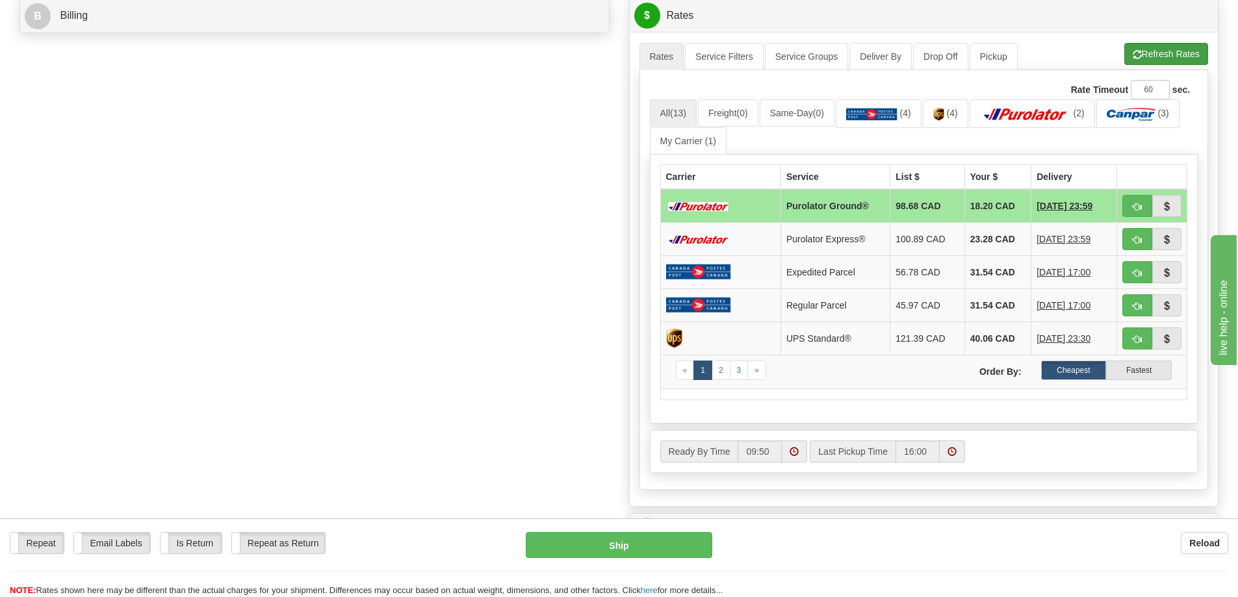
type input "60032532 60032553"
click button "Refresh Rates"
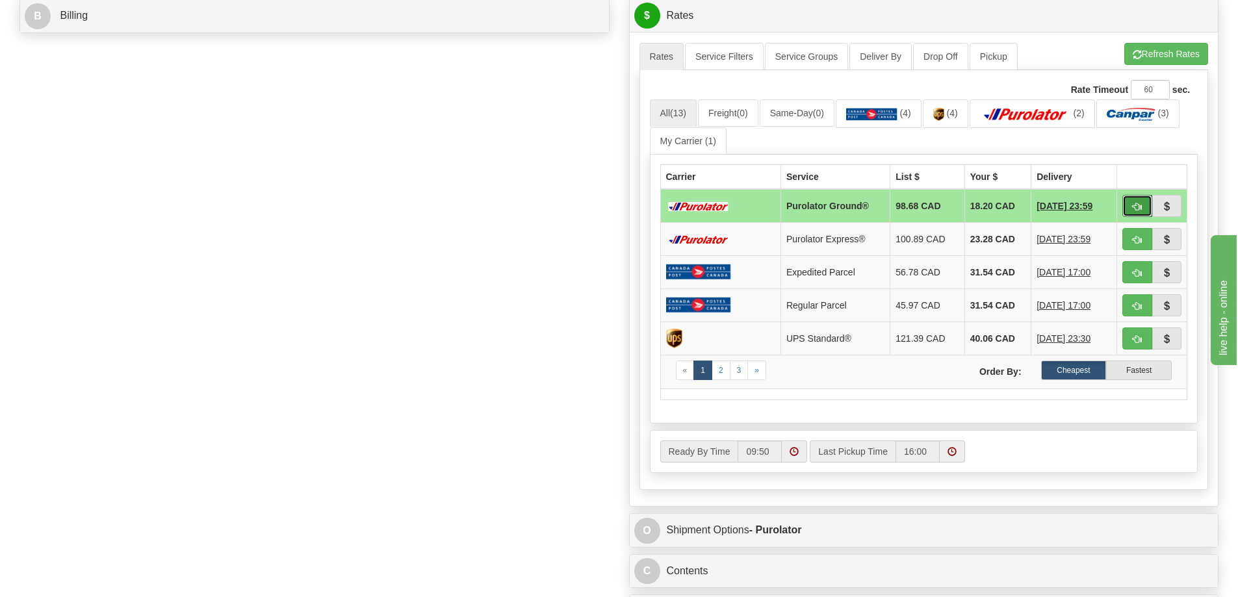
click span "button"
type input "260"
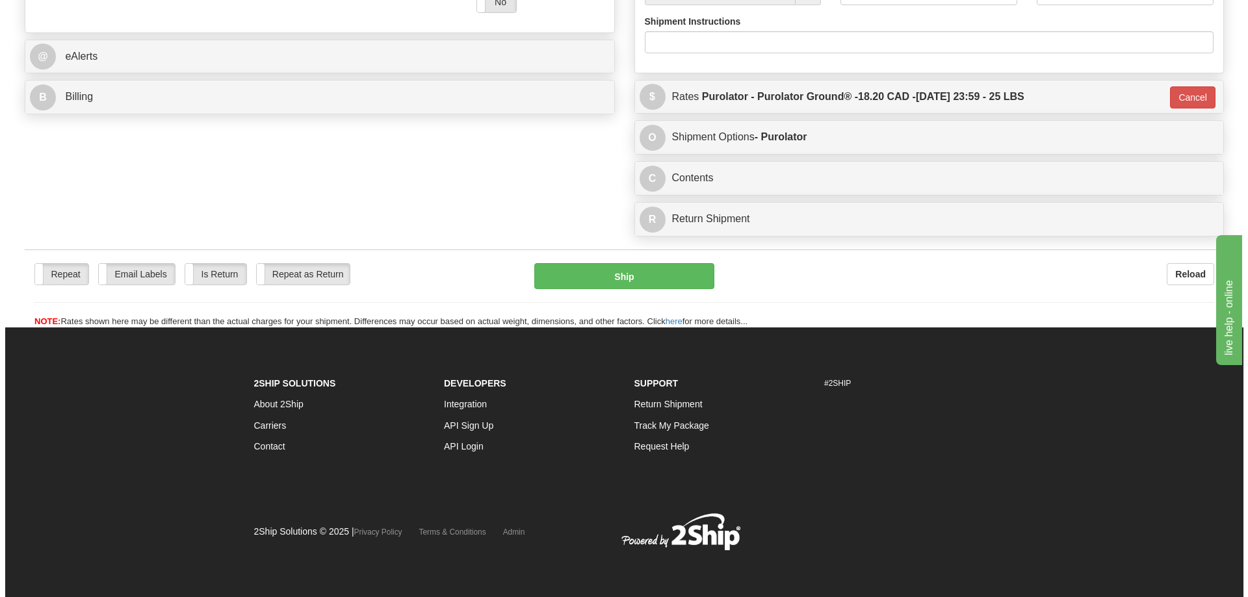
scroll to position [545, 0]
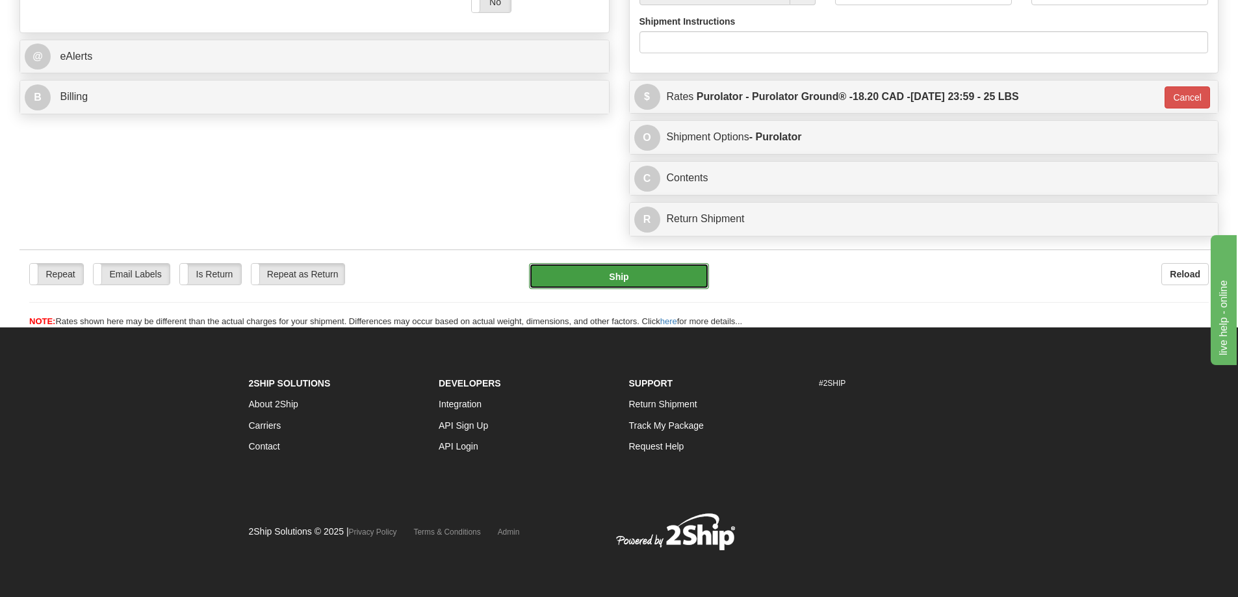
click button "Ship"
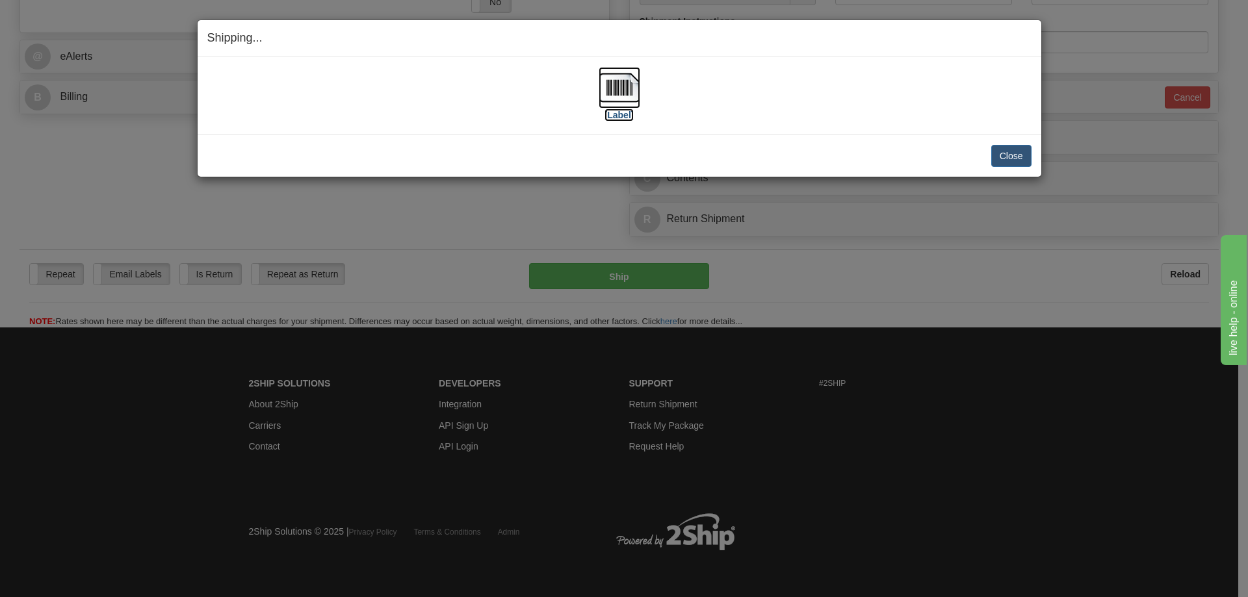
click label "[Label]"
click button "Close"
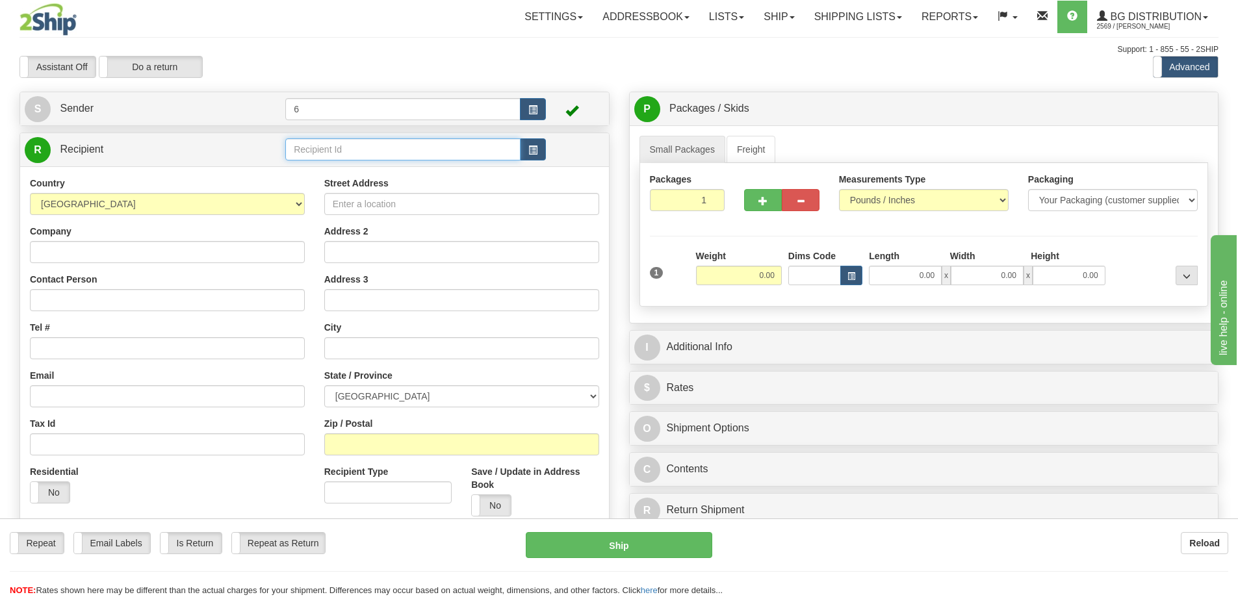
click at [329, 154] on input "text" at bounding box center [402, 149] width 235 height 22
drag, startPoint x: 0, startPoint y: 0, endPoint x: 334, endPoint y: 153, distance: 367.6
click at [331, 153] on input "text" at bounding box center [402, 149] width 235 height 22
type input "41032"
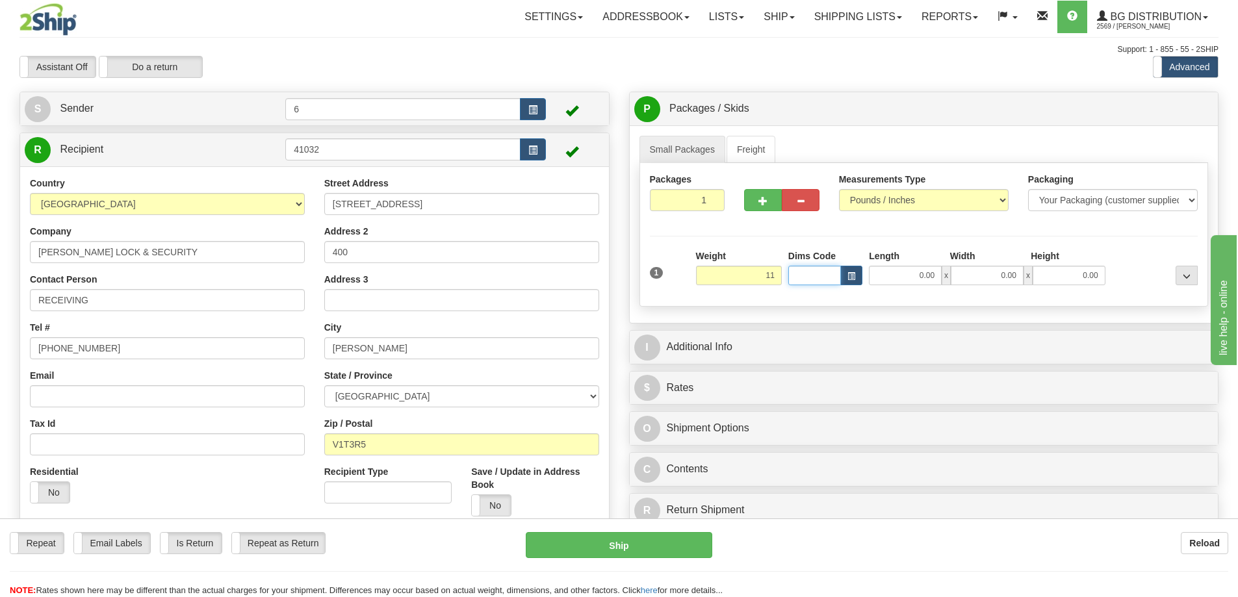
type input "11.00"
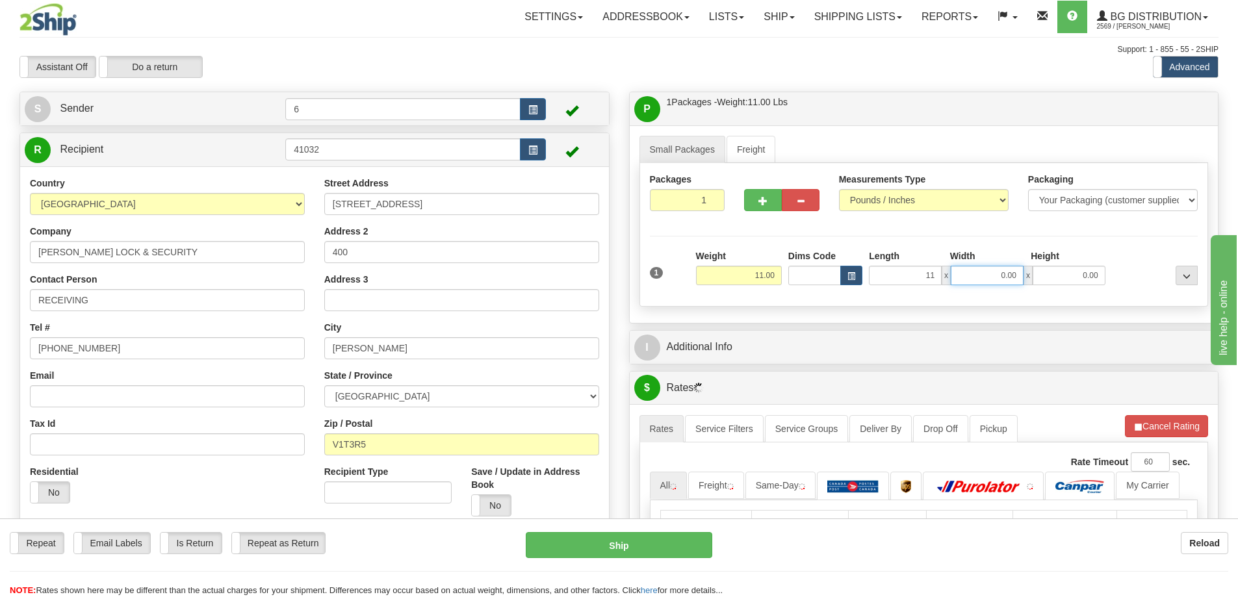
type input "11.00"
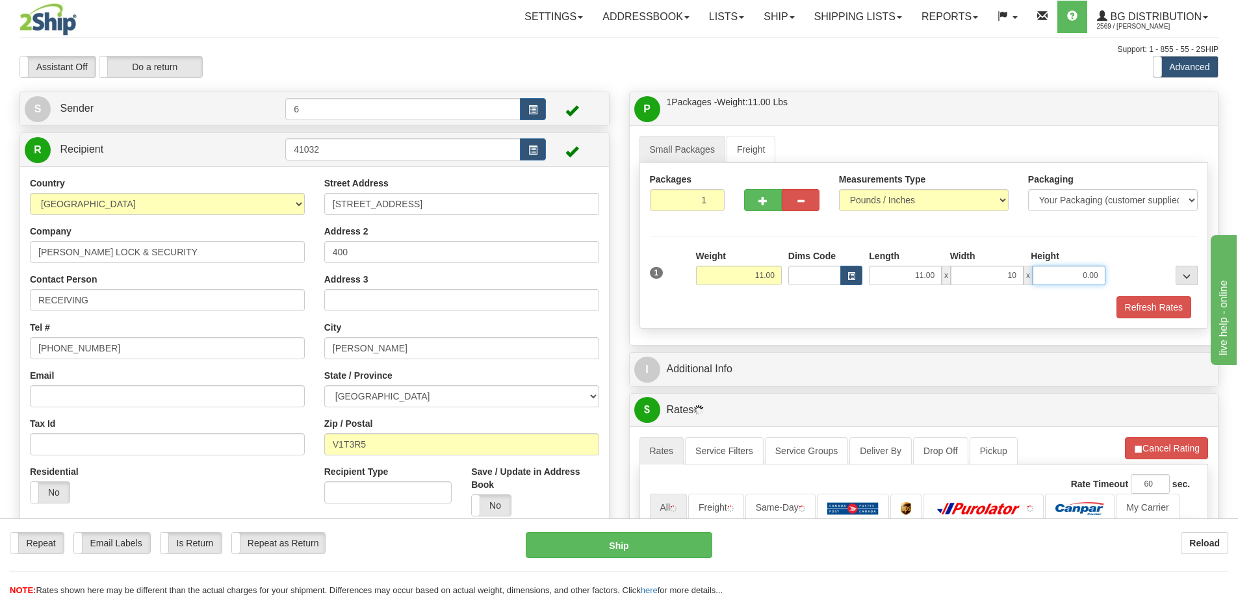
type input "10.00"
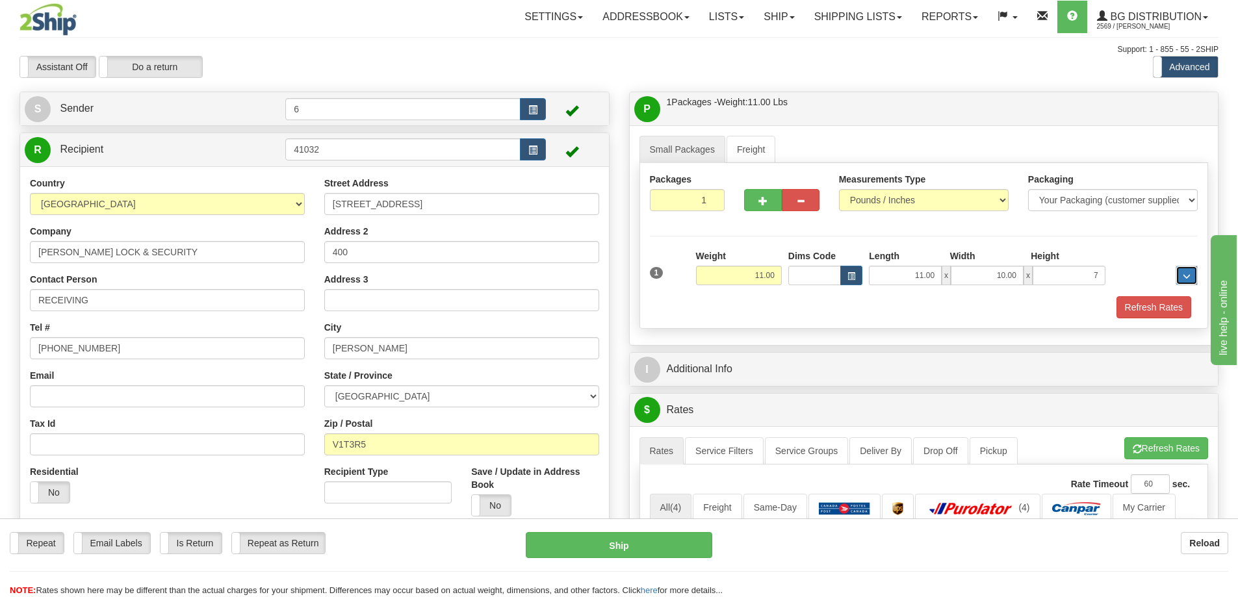
type input "7.00"
click at [1147, 302] on button "Refresh Rates" at bounding box center [1154, 307] width 75 height 22
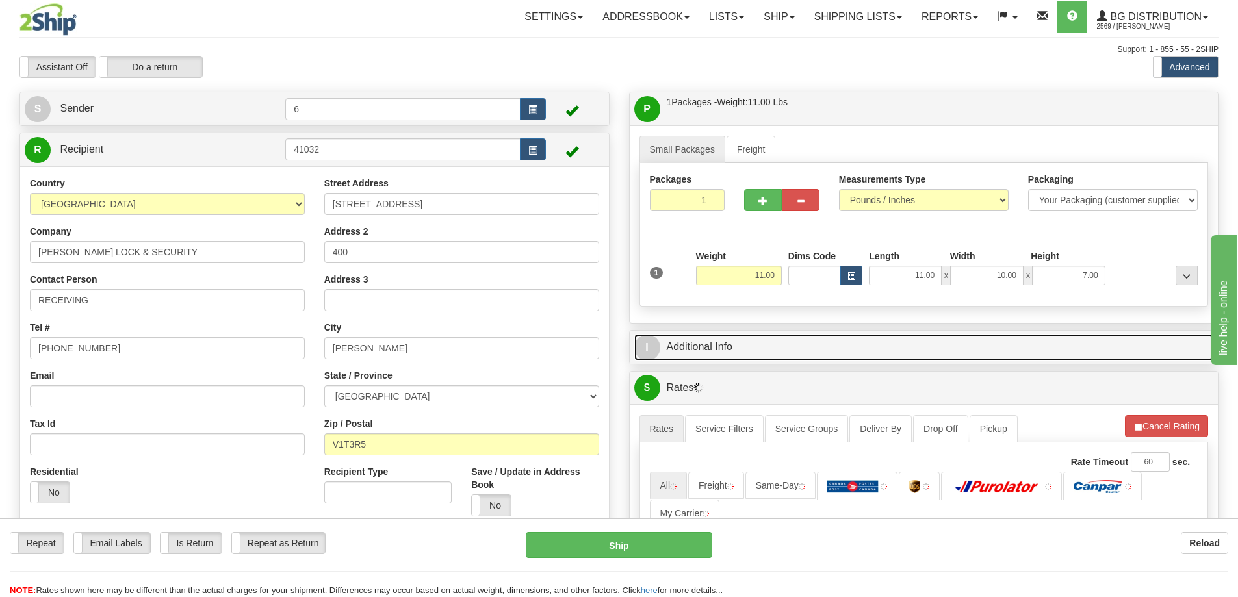
click at [1094, 353] on link "I Additional Info" at bounding box center [924, 347] width 580 height 27
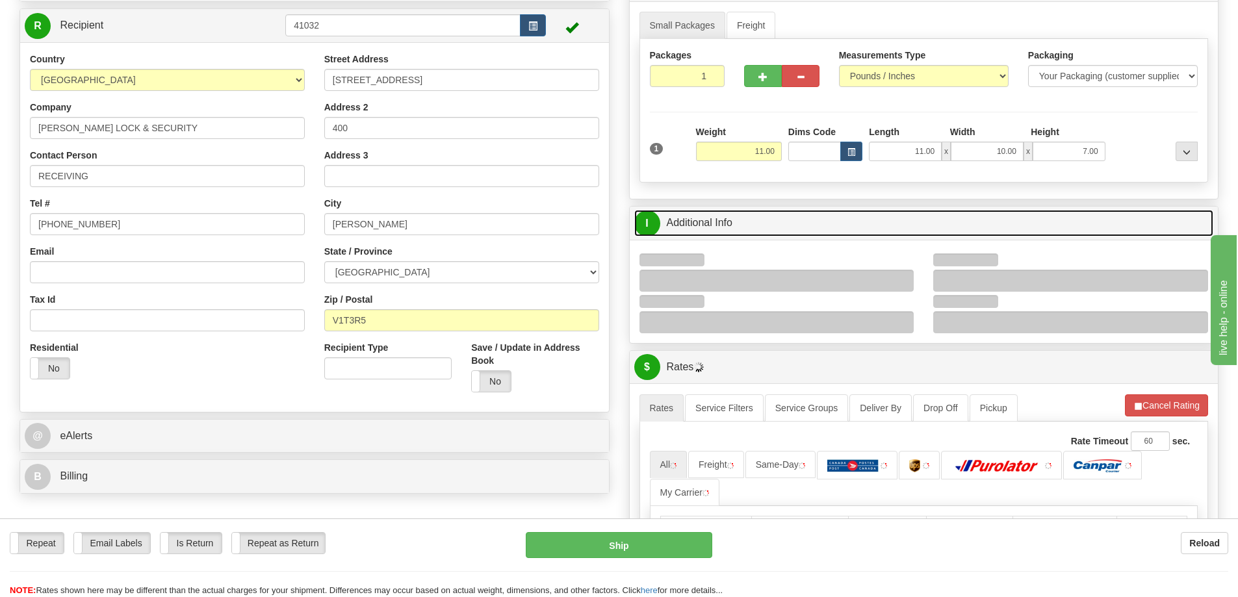
scroll to position [195, 0]
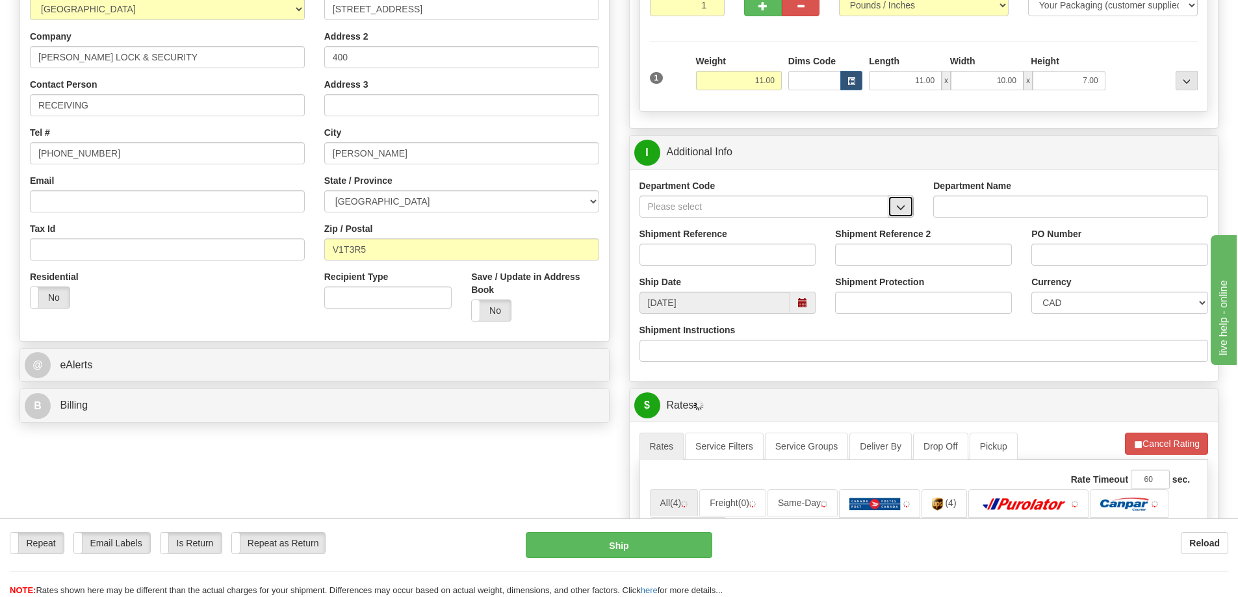
click at [904, 212] on span "button" at bounding box center [900, 207] width 9 height 8
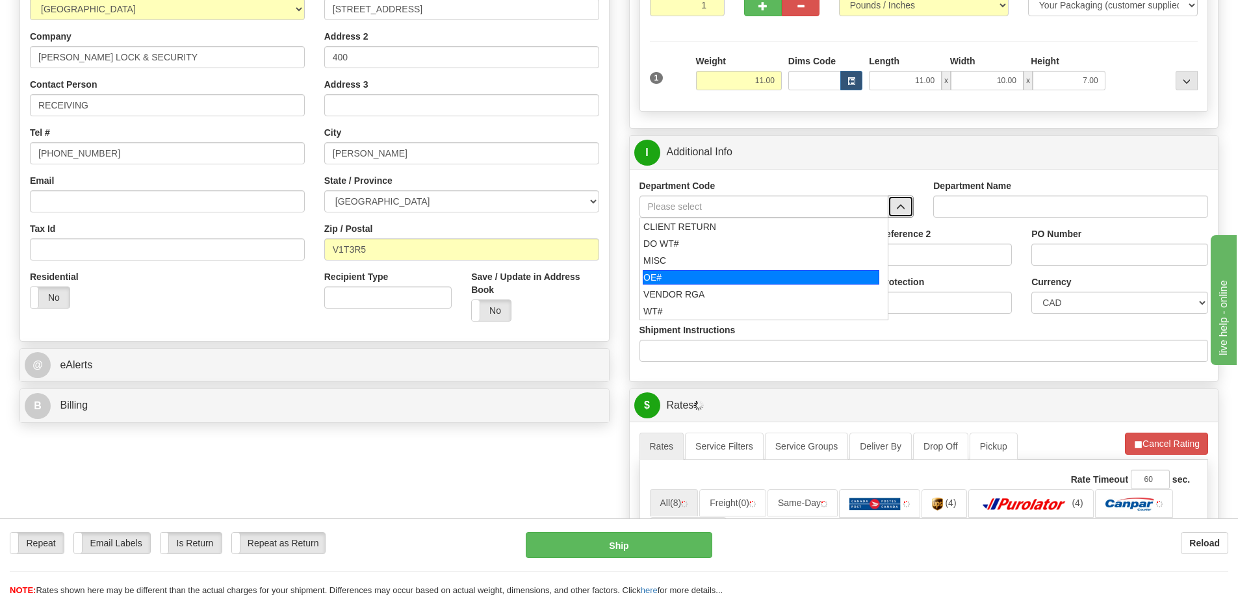
drag, startPoint x: 712, startPoint y: 277, endPoint x: 708, endPoint y: 255, distance: 21.8
click at [711, 277] on div "OE#" at bounding box center [761, 277] width 237 height 14
type input "OE#"
type input "ORDERS"
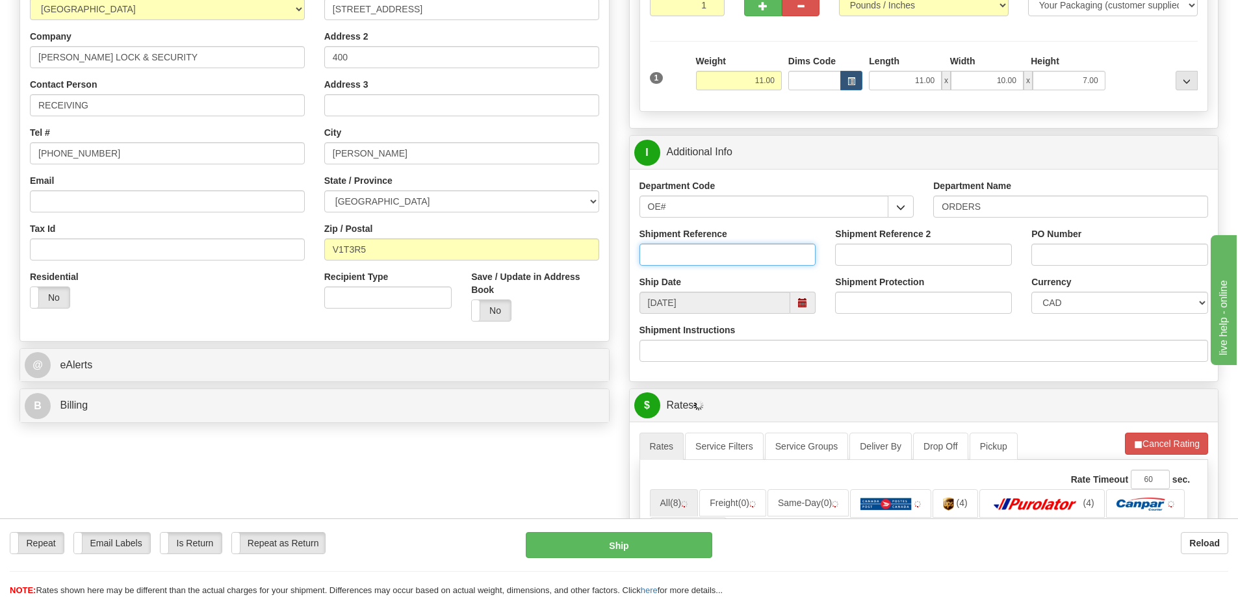
click at [708, 255] on input "Shipment Reference" at bounding box center [728, 255] width 177 height 22
type input "60032308-00"
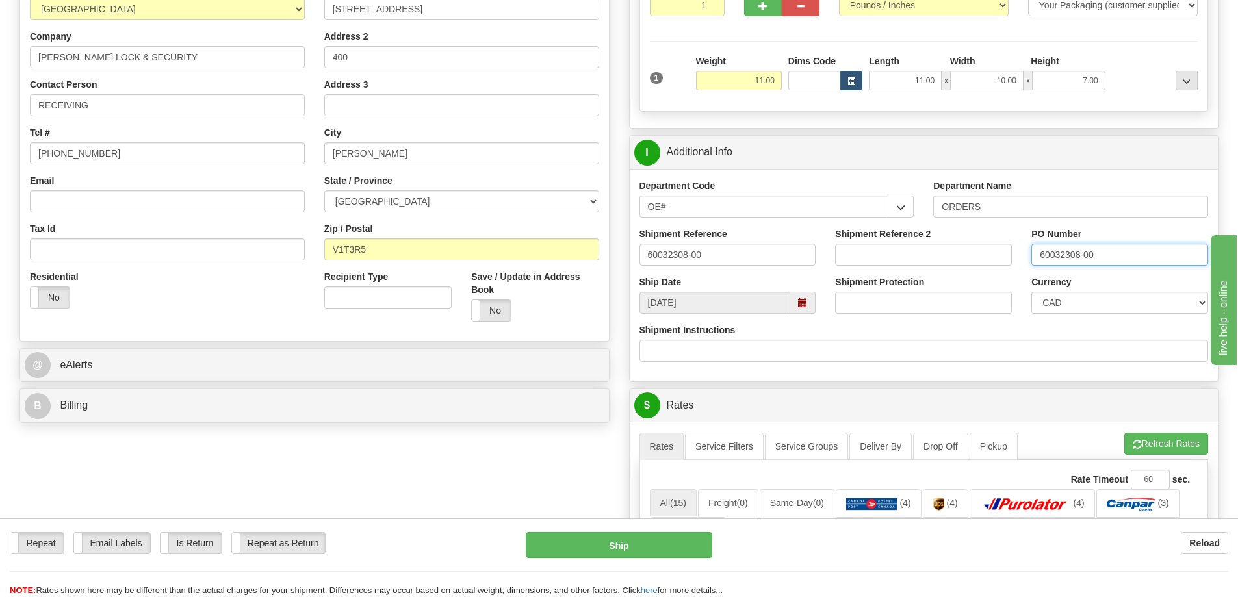
type input "60032308-00"
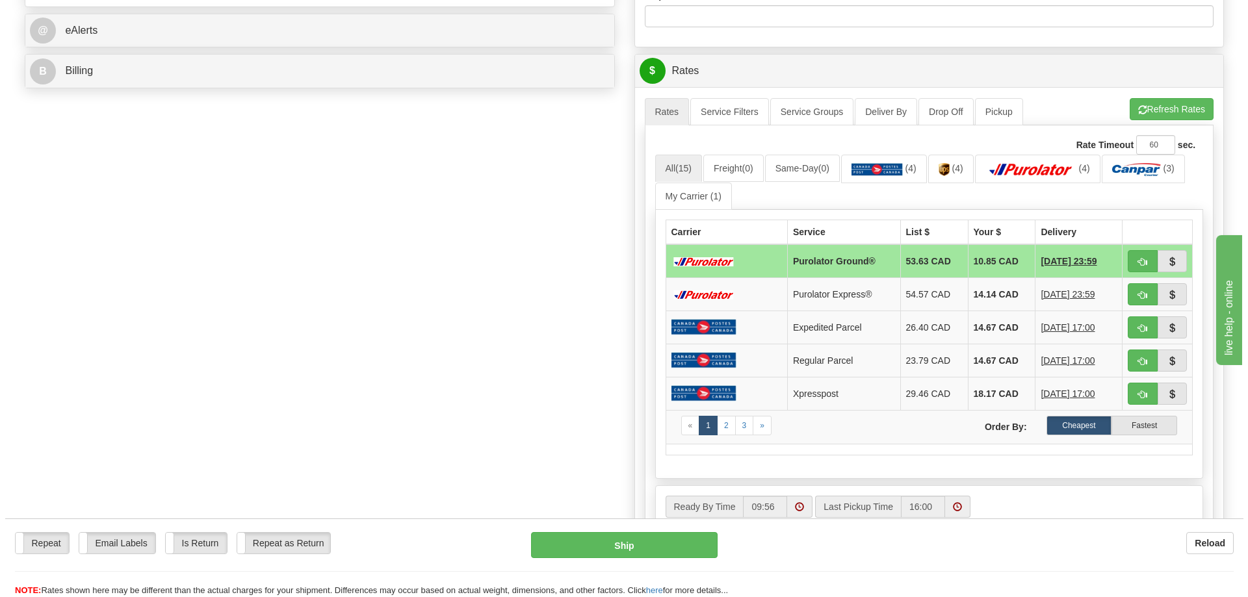
scroll to position [390, 0]
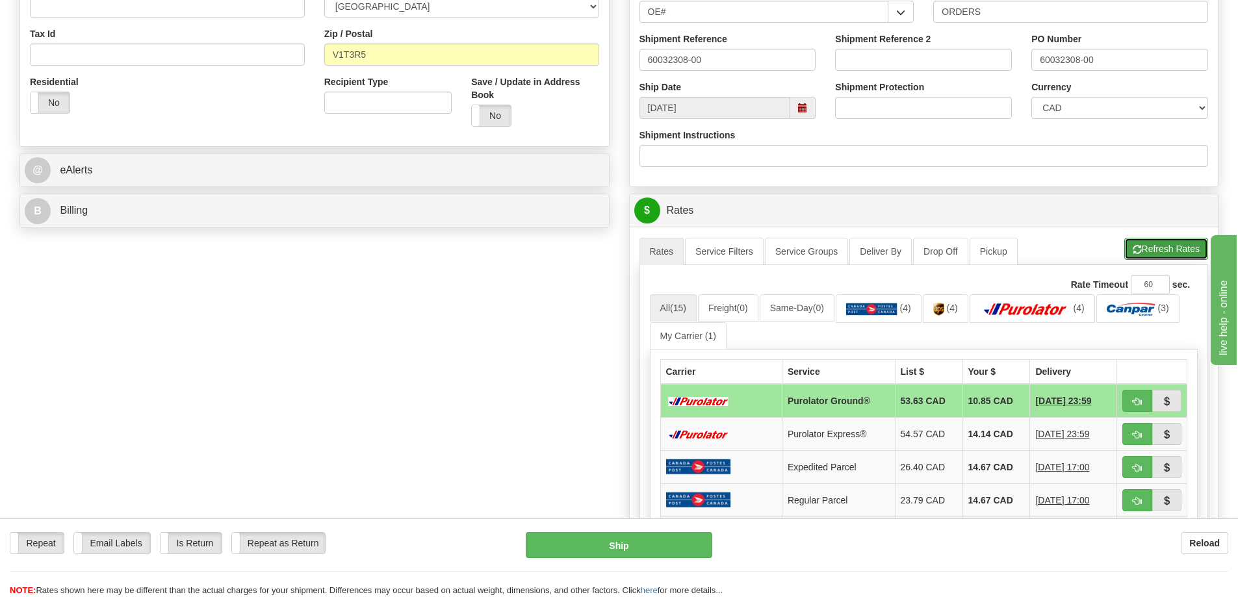
click at [1160, 248] on button "Refresh Rates" at bounding box center [1166, 249] width 84 height 22
click at [1137, 400] on span "button" at bounding box center [1137, 402] width 9 height 8
type input "260"
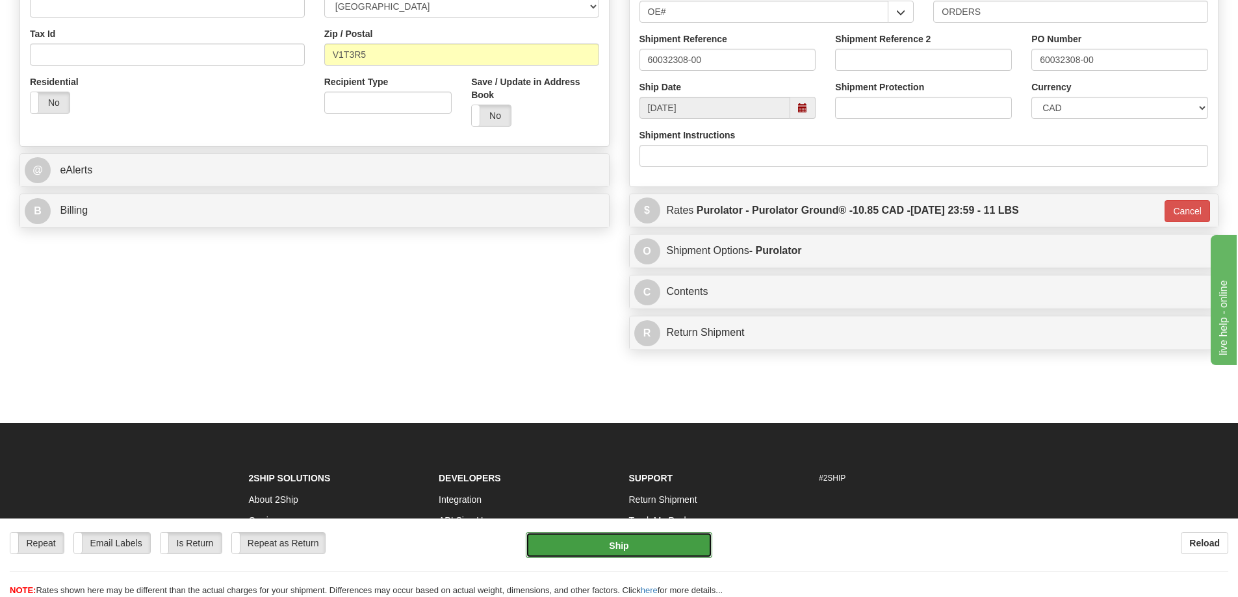
click at [590, 536] on button "Ship" at bounding box center [619, 545] width 187 height 26
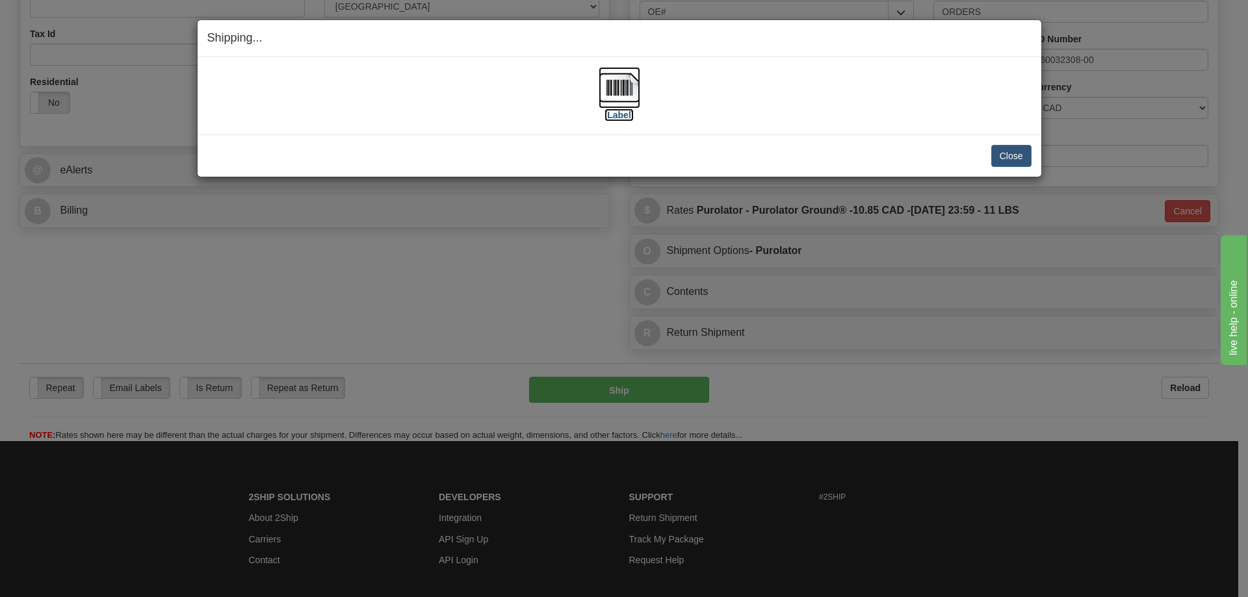
click at [614, 116] on label "[Label]" at bounding box center [619, 115] width 30 height 13
click at [1007, 146] on button "Close" at bounding box center [1011, 156] width 40 height 22
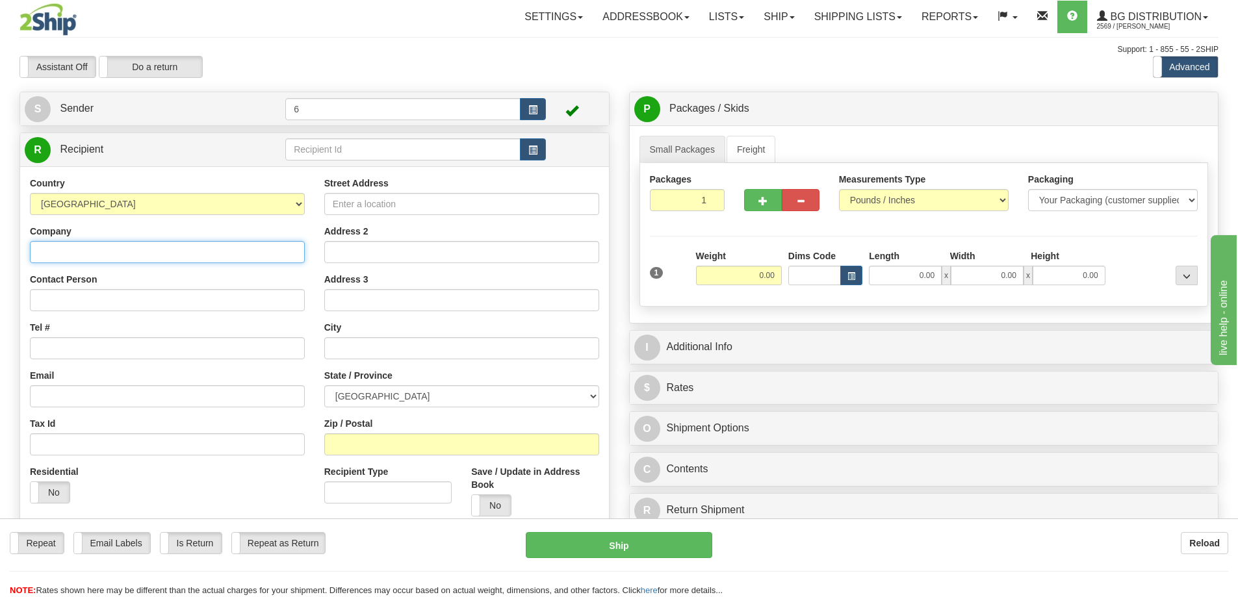
click at [148, 259] on input "Company" at bounding box center [167, 252] width 275 height 22
paste input "Attn [PERSON_NAME]"
drag, startPoint x: 159, startPoint y: 253, endPoint x: -92, endPoint y: 272, distance: 251.6
click at [0, 272] on html "Training Course Close Toggle navigation Settings Shipping Preferences New Sende…" at bounding box center [619, 298] width 1238 height 597
type input "m"
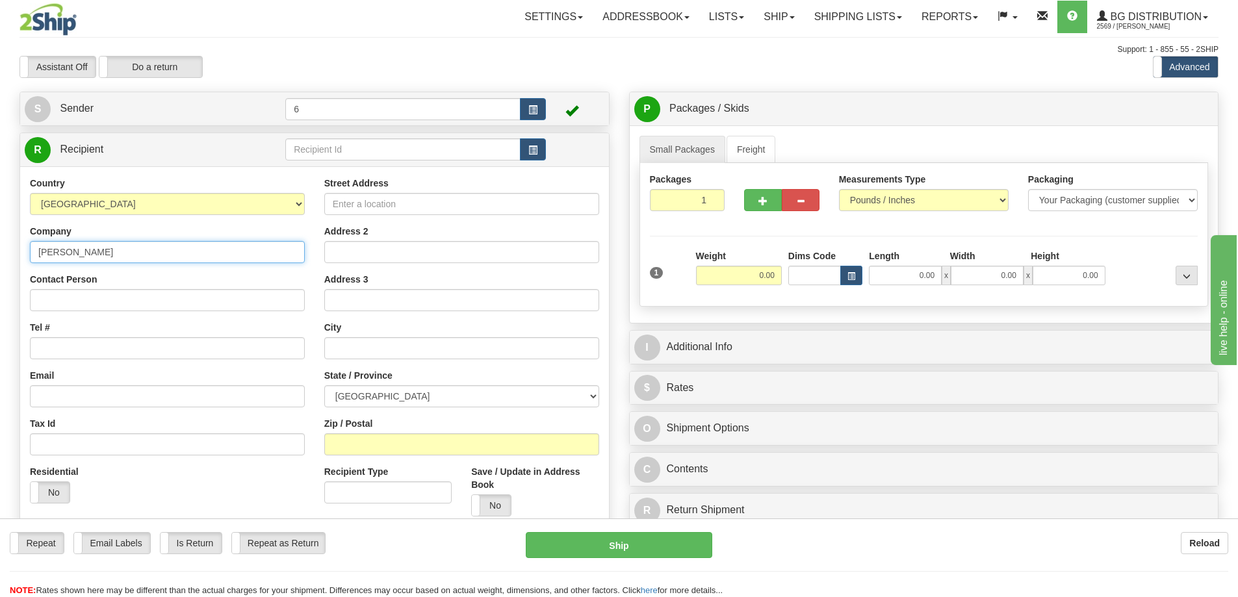
type input "MICHELLE DESMOND"
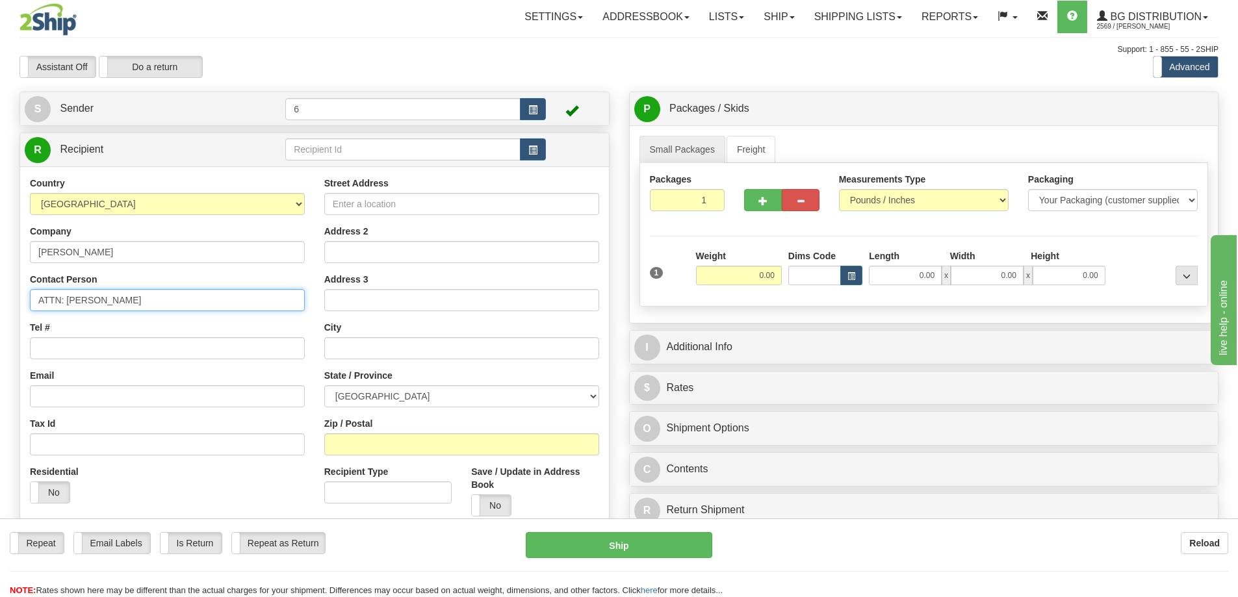
type input "ATTN: MICHELLE"
click at [86, 350] on input "Tel #" at bounding box center [167, 348] width 275 height 22
type input "2047201225"
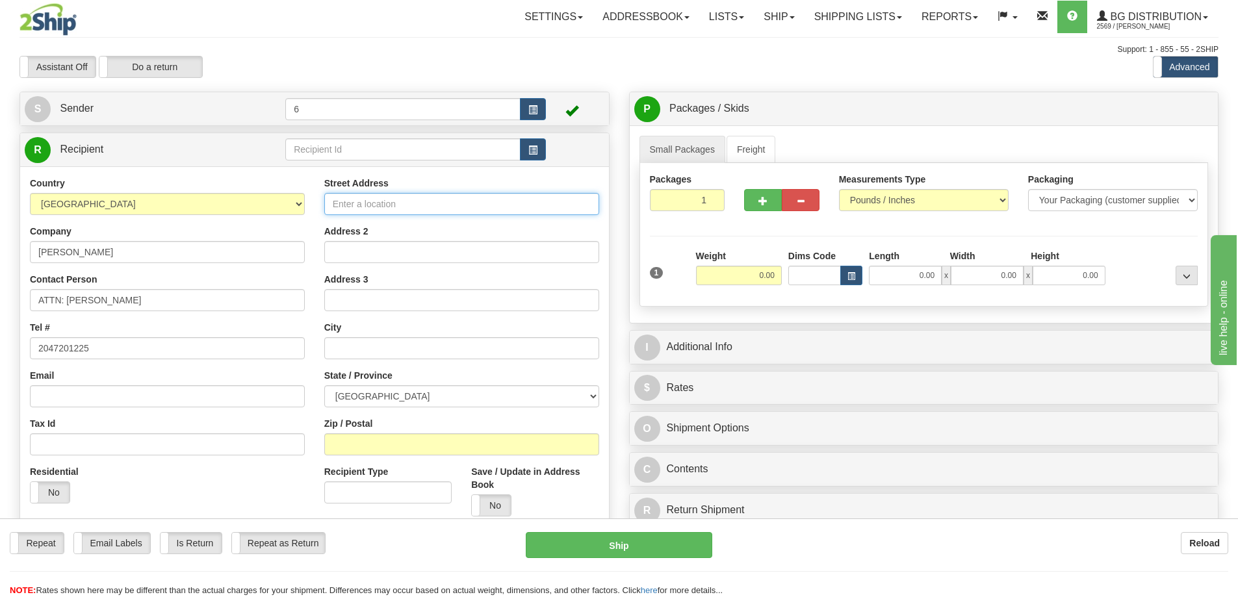
click at [456, 211] on input "Street Address" at bounding box center [461, 204] width 275 height 22
type input "6 SCHWANN PL"
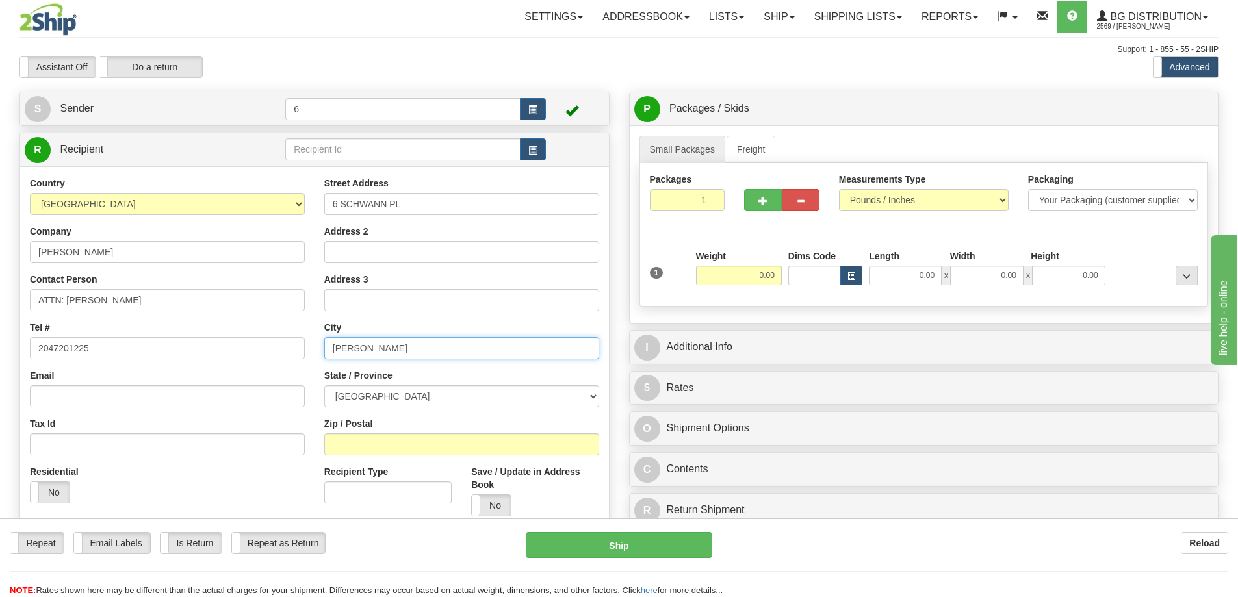
type input "REGINA"
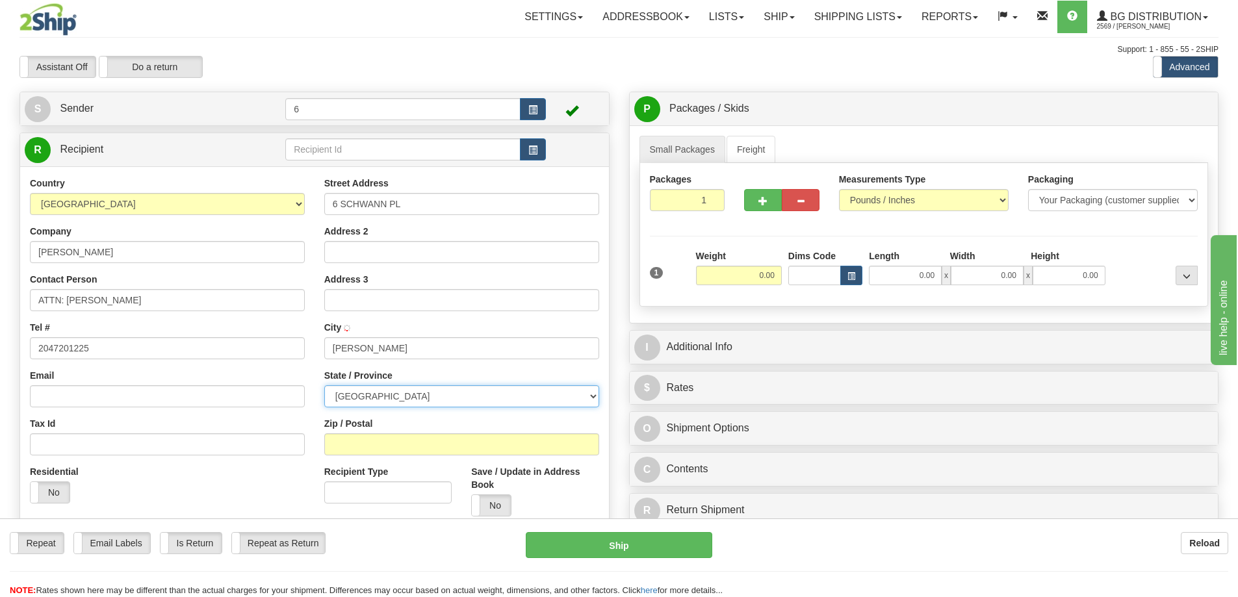
click at [378, 402] on select "ALBERTA BRITISH COLUMBIA MANITOBA NEW BRUNSWICK NEWFOUNDLAND NOVA SCOTIA NUNAVU…" at bounding box center [461, 396] width 275 height 22
select select "SK"
click at [324, 387] on select "ALBERTA BRITISH COLUMBIA MANITOBA NEW BRUNSWICK NEWFOUNDLAND NOVA SCOTIA NUNAVU…" at bounding box center [461, 396] width 275 height 22
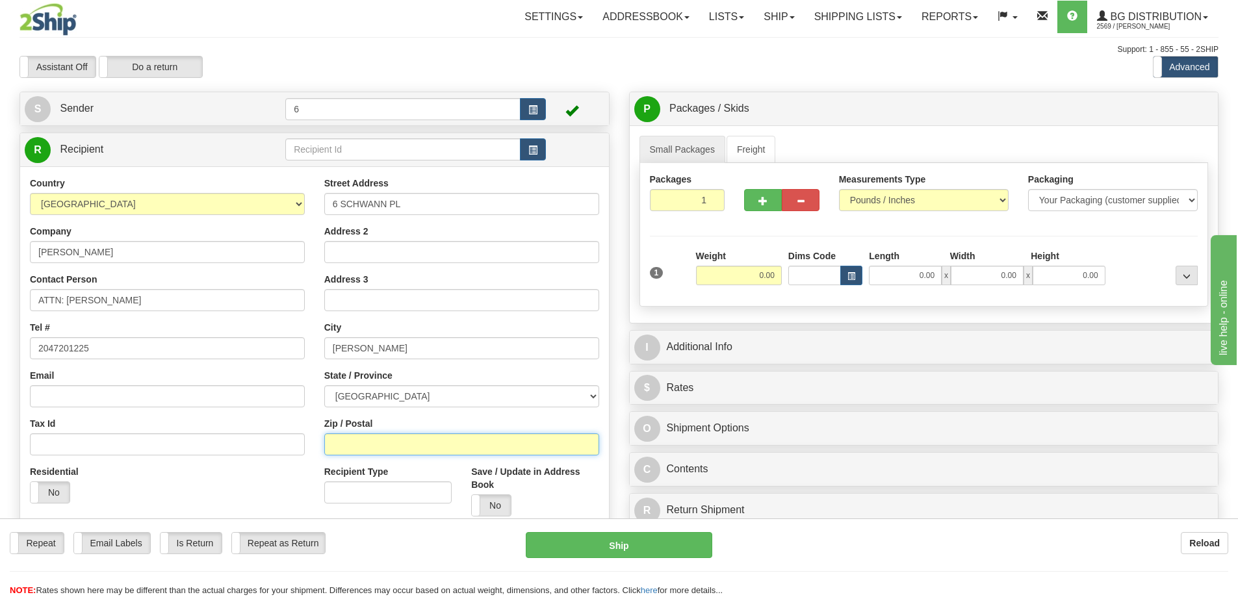
click at [379, 446] on input "Zip / Postal" at bounding box center [461, 445] width 275 height 22
type input "S4V0C3"
click at [764, 278] on input "0.00" at bounding box center [739, 275] width 86 height 19
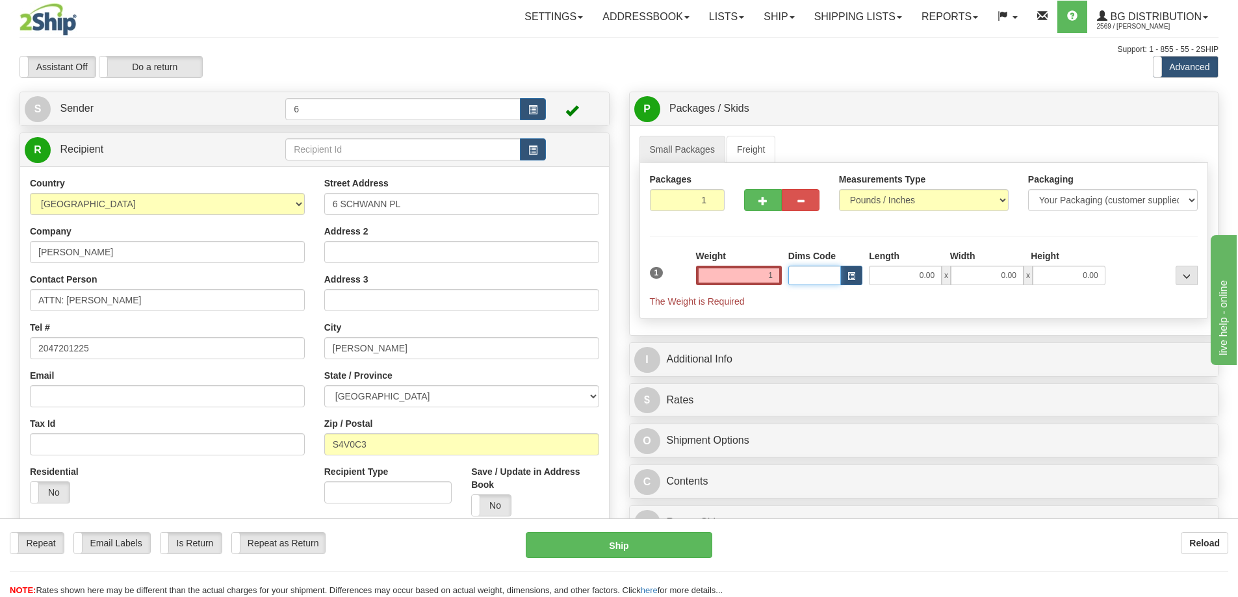
type input "1.00"
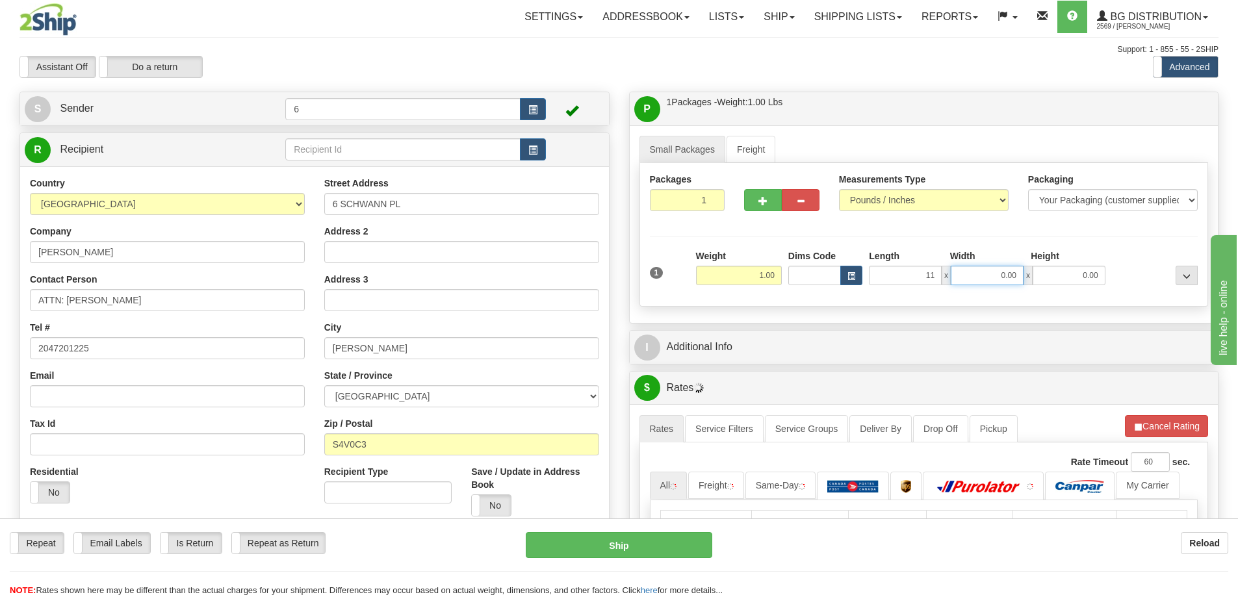
type input "11.00"
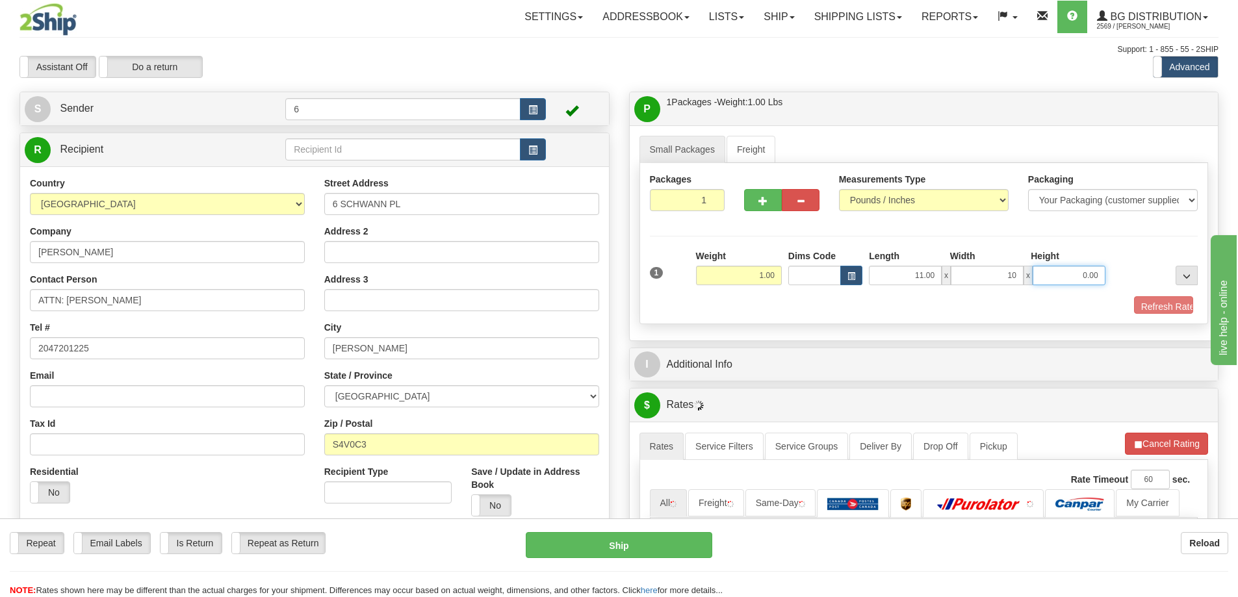
type input "10.00"
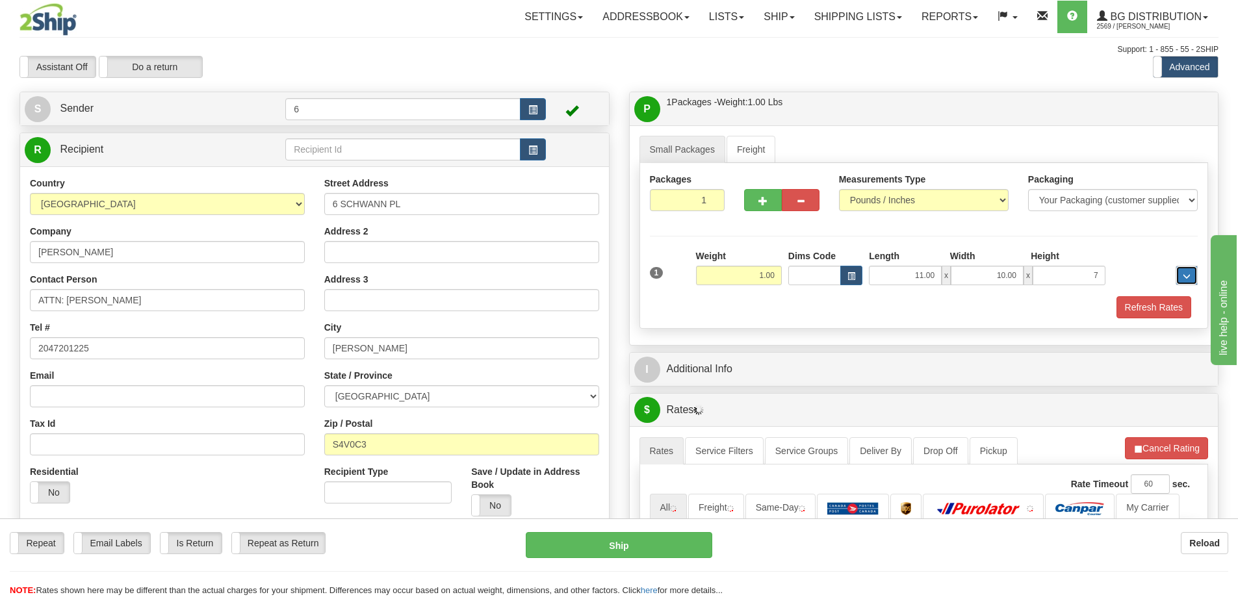
type input "7.00"
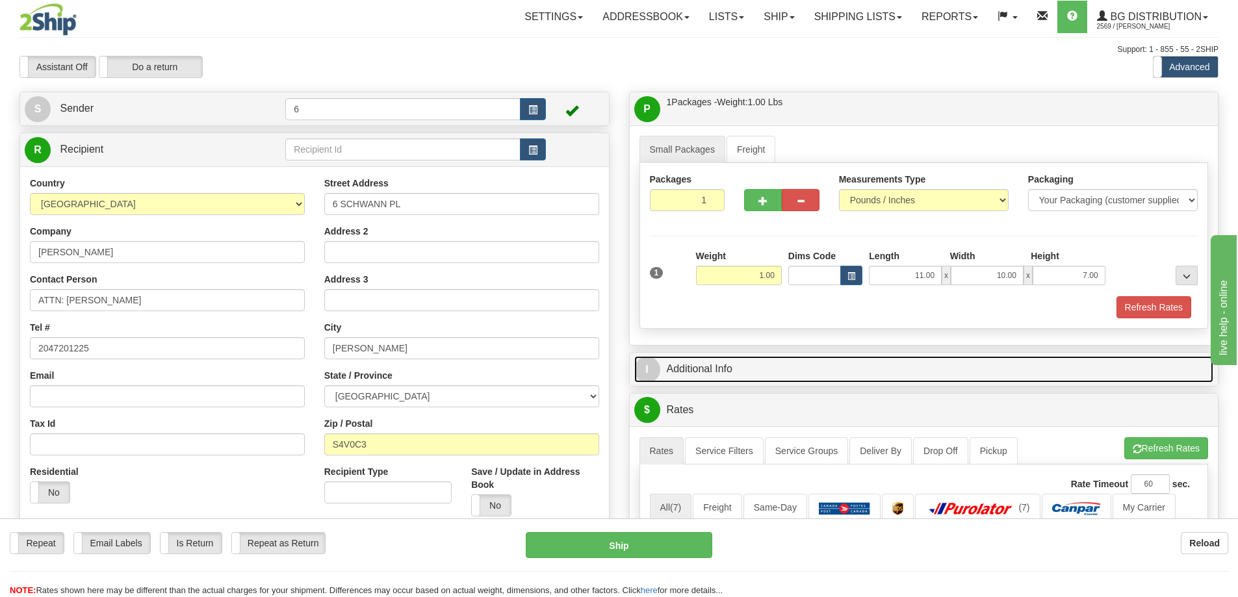
click at [807, 382] on link "I Additional Info" at bounding box center [924, 369] width 580 height 27
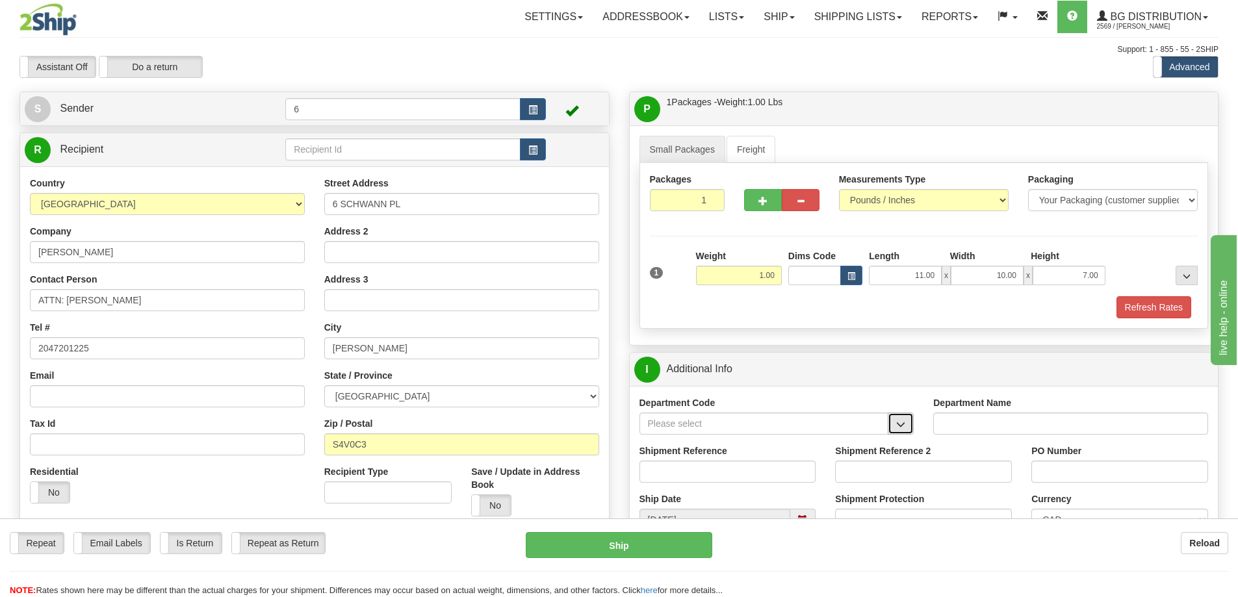
click at [903, 429] on span "button" at bounding box center [900, 425] width 9 height 8
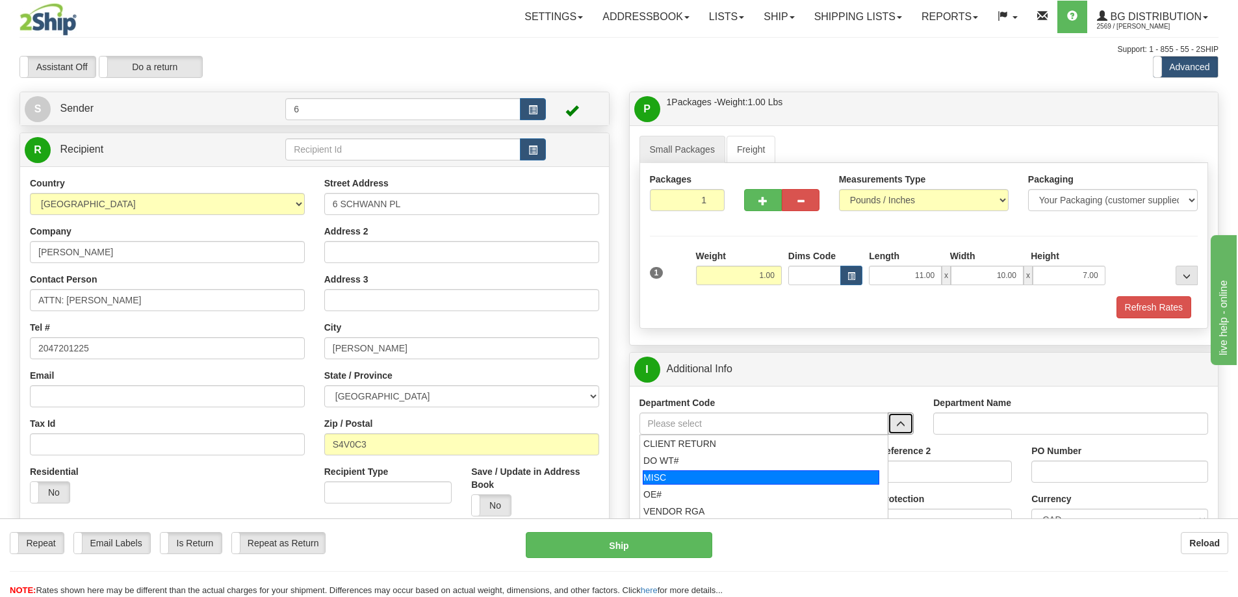
click at [690, 476] on div "MISC" at bounding box center [761, 478] width 237 height 14
type input "MISC"
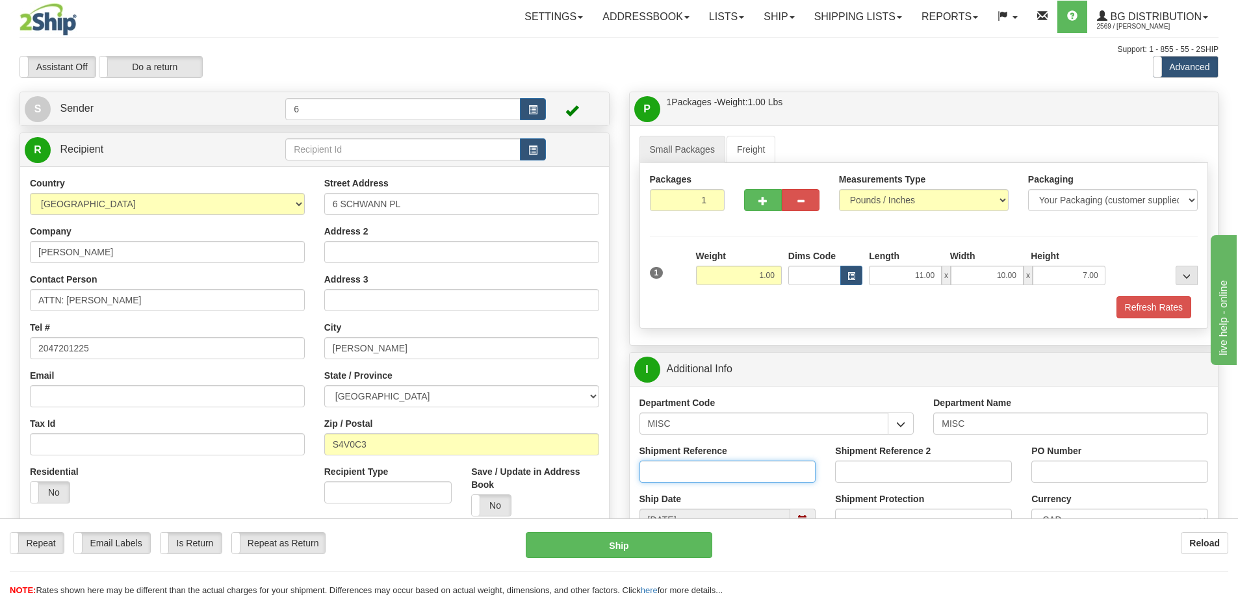
click at [716, 473] on input "Shipment Reference" at bounding box center [728, 472] width 177 height 22
type input "MISC"
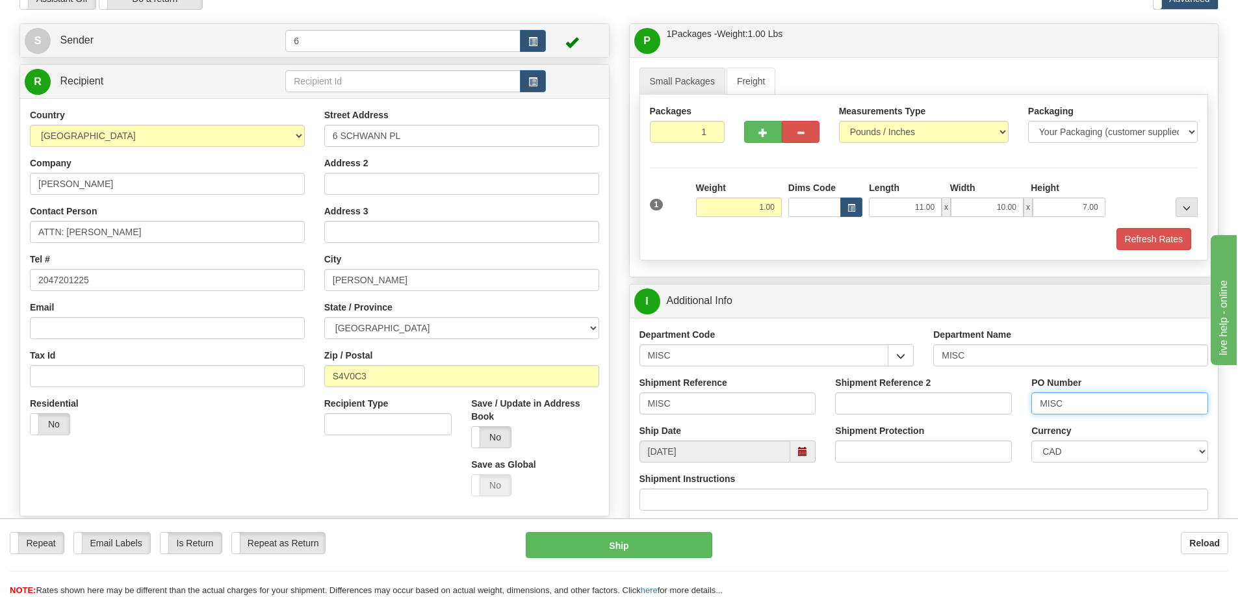
scroll to position [325, 0]
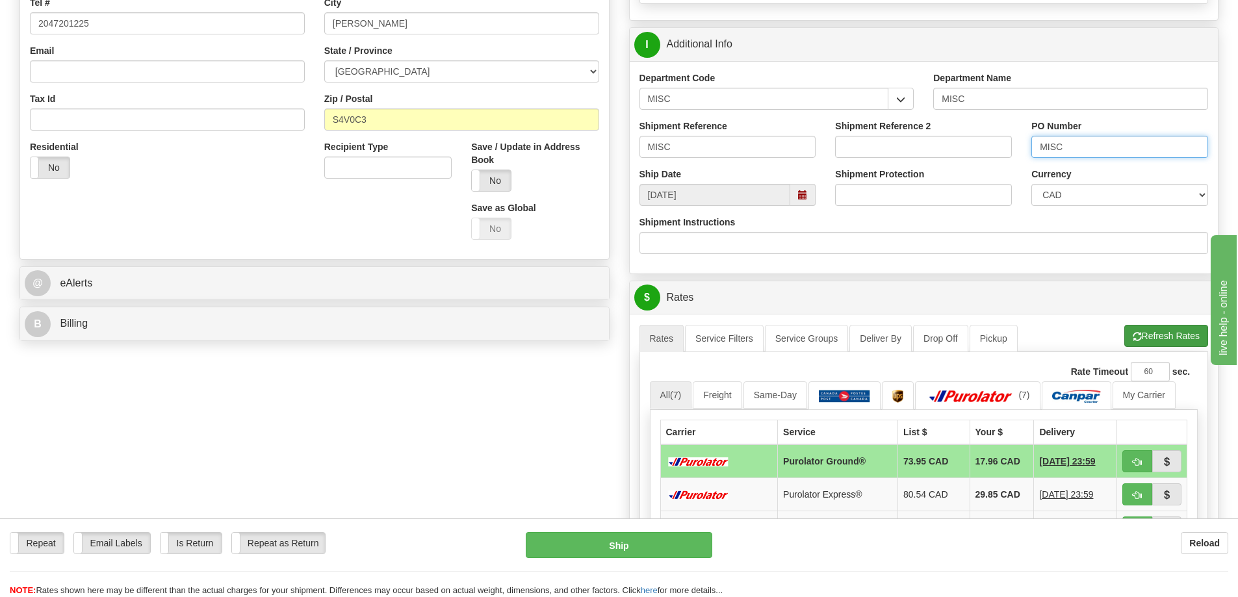
type input "MISC"
click at [1171, 336] on button "Refresh Rates" at bounding box center [1166, 336] width 84 height 22
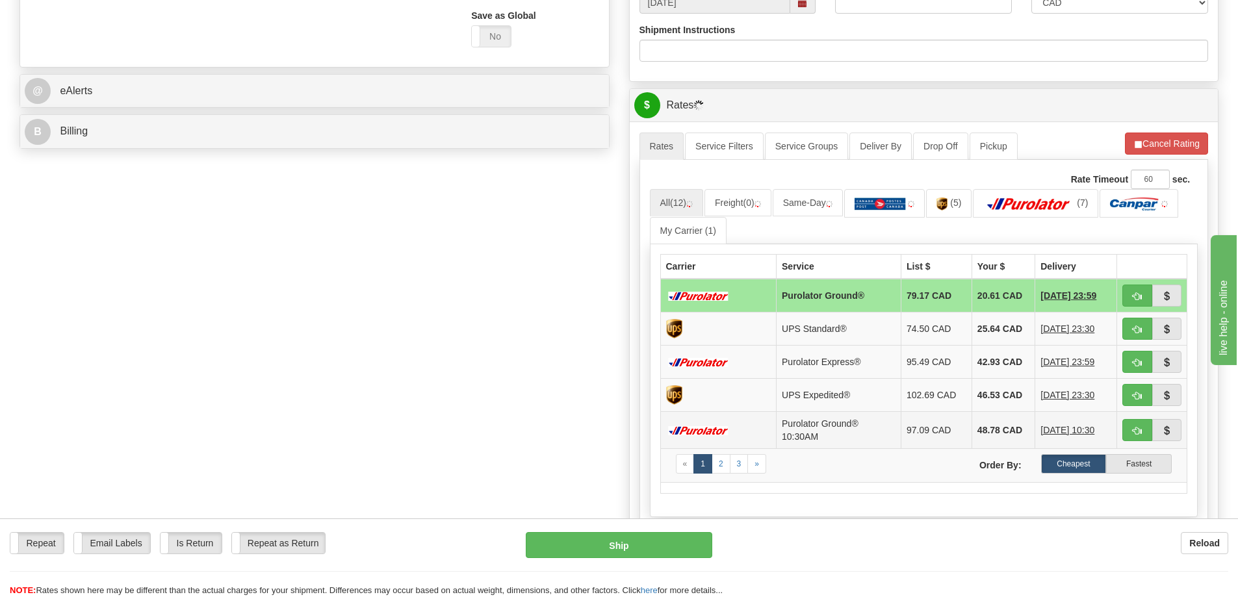
scroll to position [650, 0]
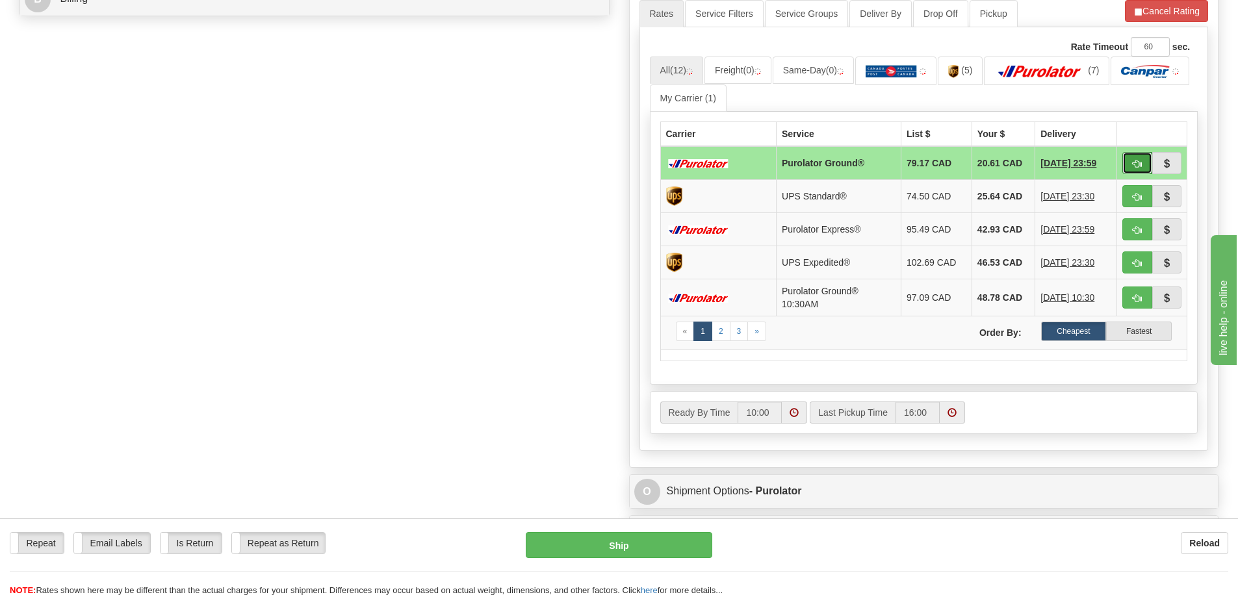
click at [1135, 164] on span "button" at bounding box center [1137, 164] width 9 height 8
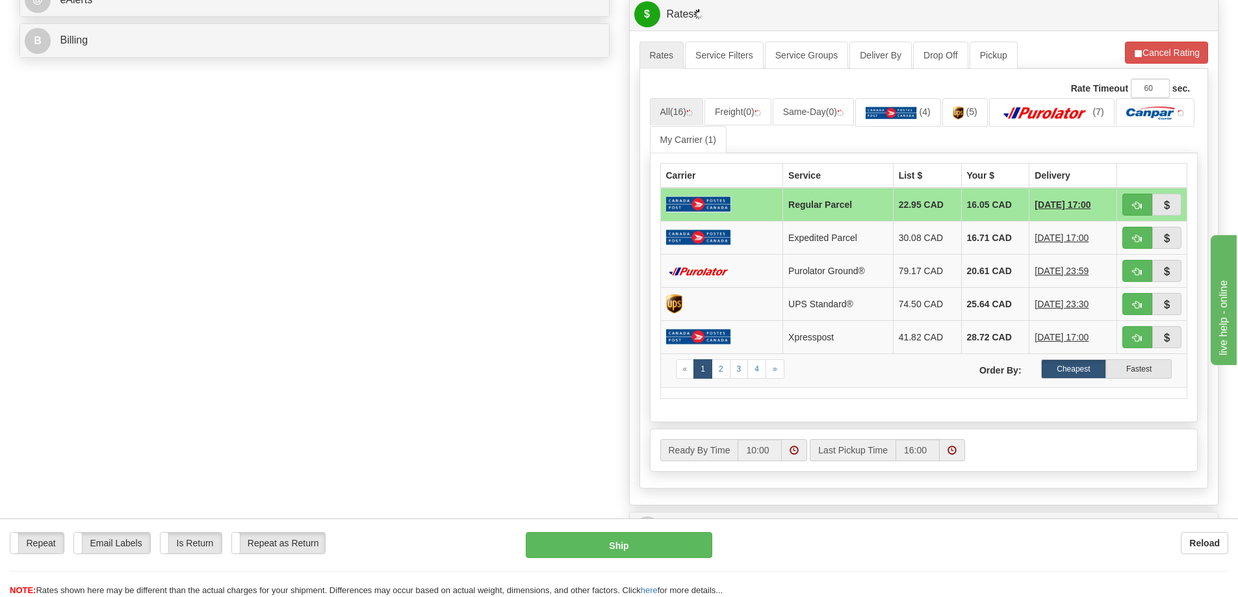
scroll to position [585, 0]
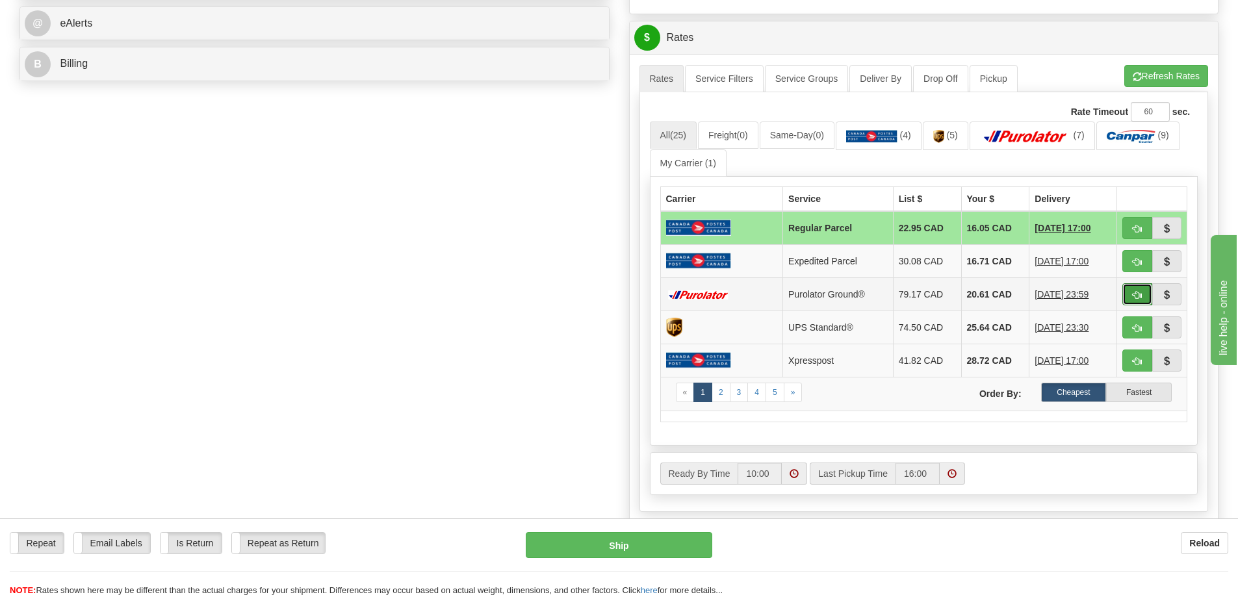
click at [1140, 300] on span "button" at bounding box center [1137, 295] width 9 height 8
type input "260"
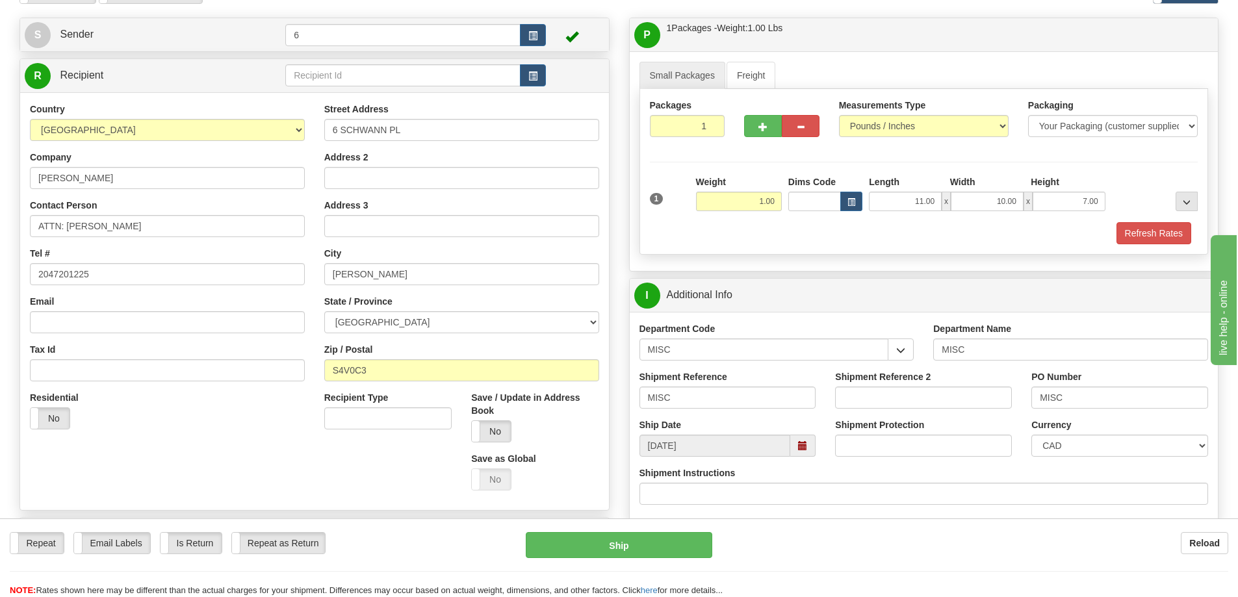
scroll to position [195, 0]
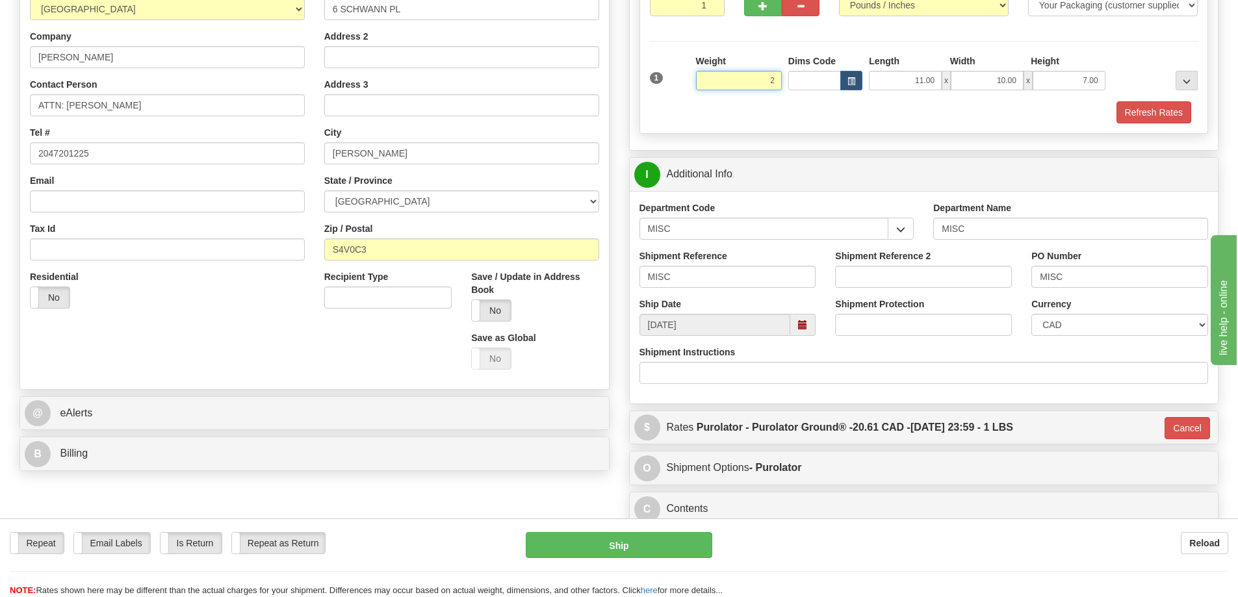
drag, startPoint x: 753, startPoint y: 81, endPoint x: 835, endPoint y: 79, distance: 81.9
click at [832, 79] on div "1 Weight 2 Dims Code Length" at bounding box center [924, 78] width 555 height 46
type input "2.00"
type input "260"
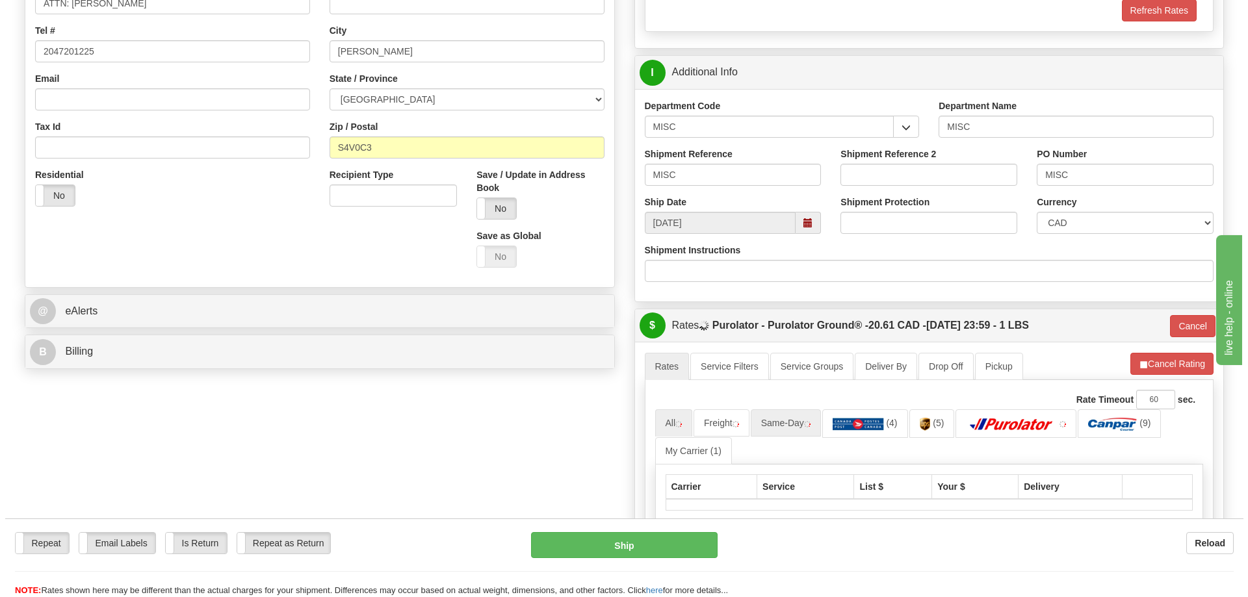
scroll to position [455, 0]
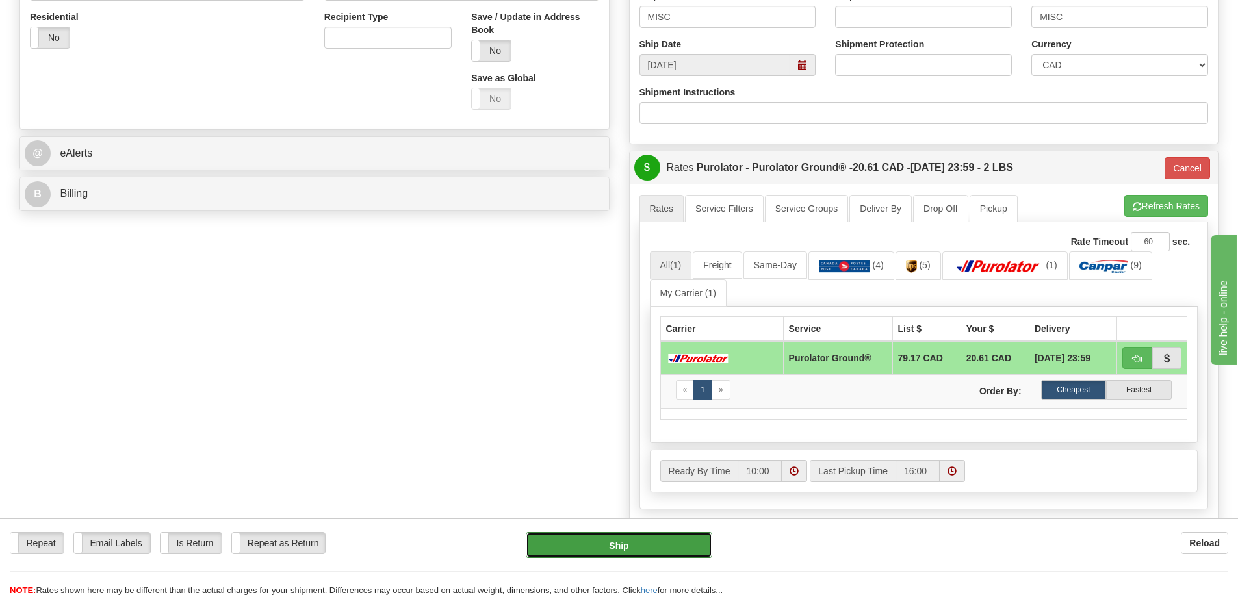
click at [664, 549] on button "Ship" at bounding box center [619, 545] width 187 height 26
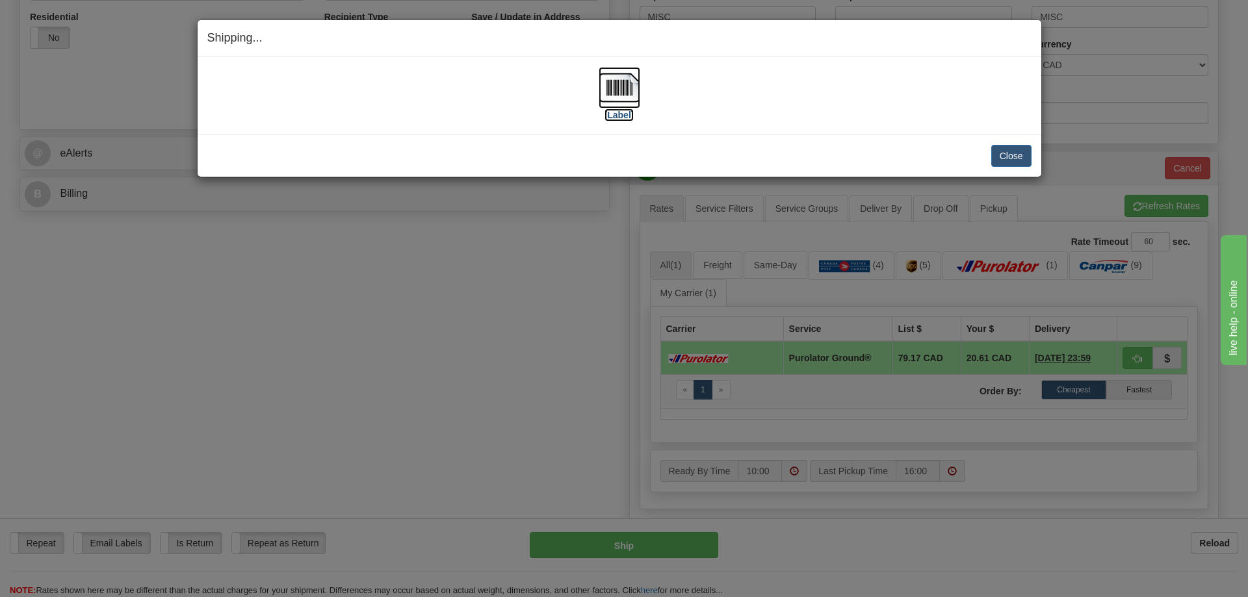
click at [630, 112] on label "[Label]" at bounding box center [619, 115] width 30 height 13
click at [1013, 154] on button "Close" at bounding box center [1011, 156] width 40 height 22
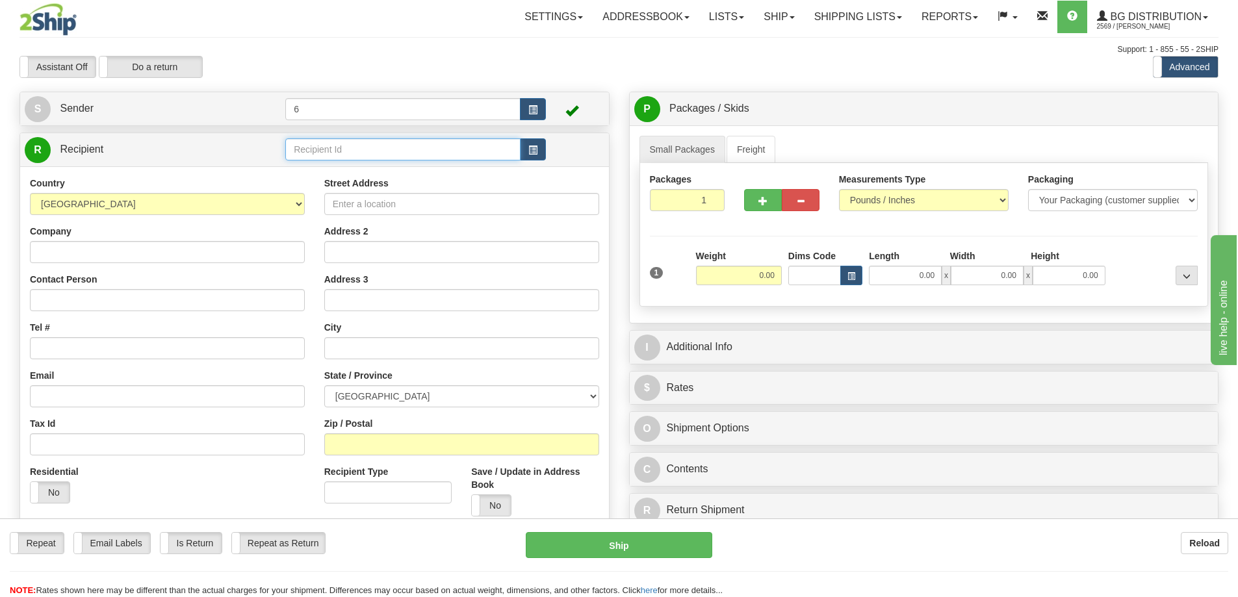
click at [389, 154] on input "text" at bounding box center [402, 149] width 235 height 22
type input "80017"
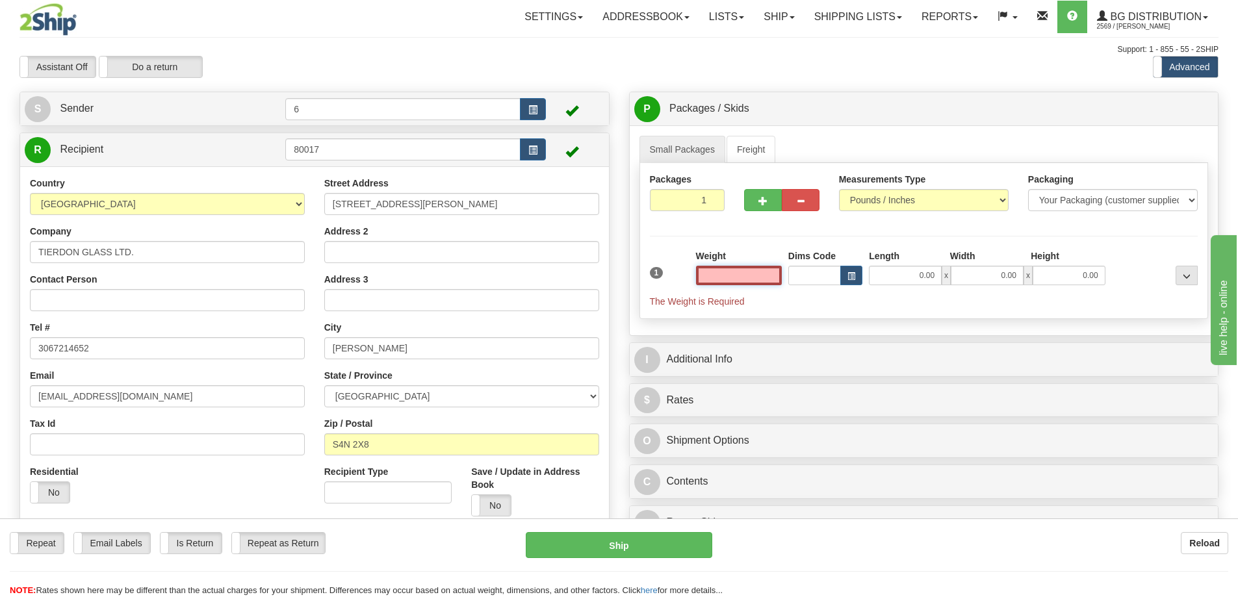
click at [751, 278] on input "text" at bounding box center [739, 275] width 86 height 19
type input "9.00"
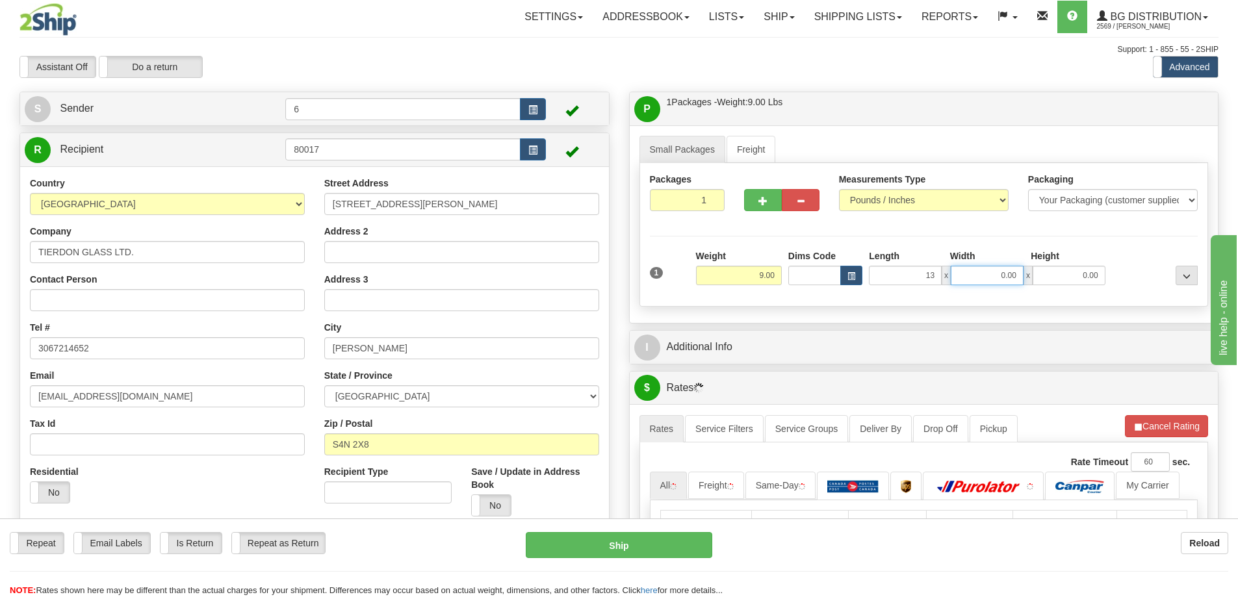
type input "13.00"
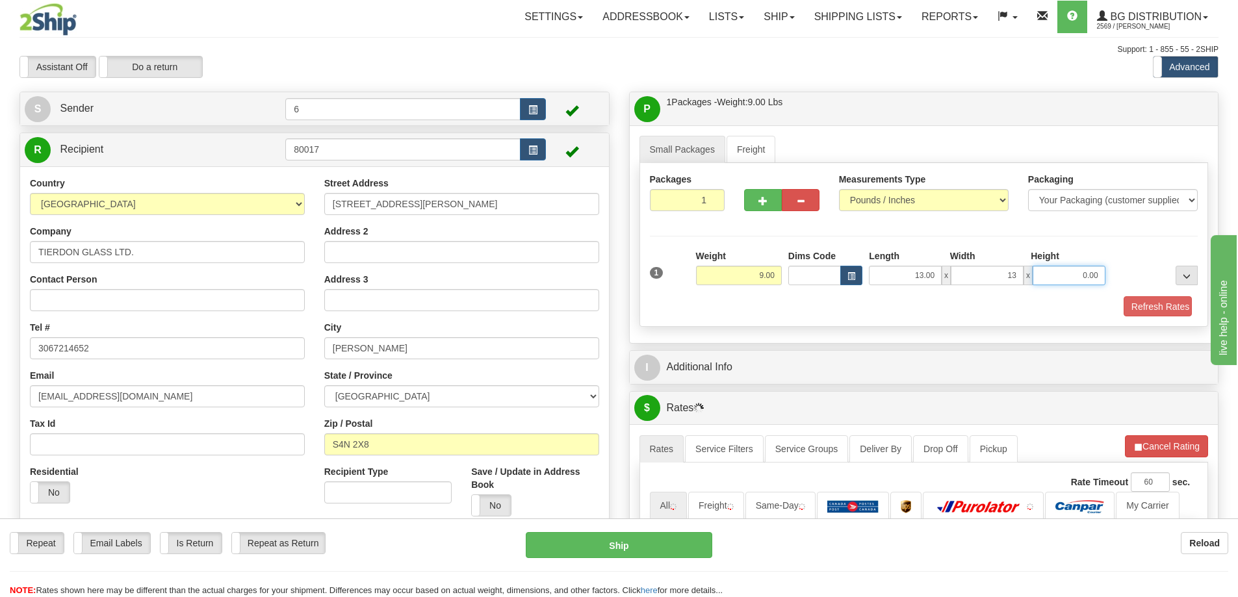
type input "13.00"
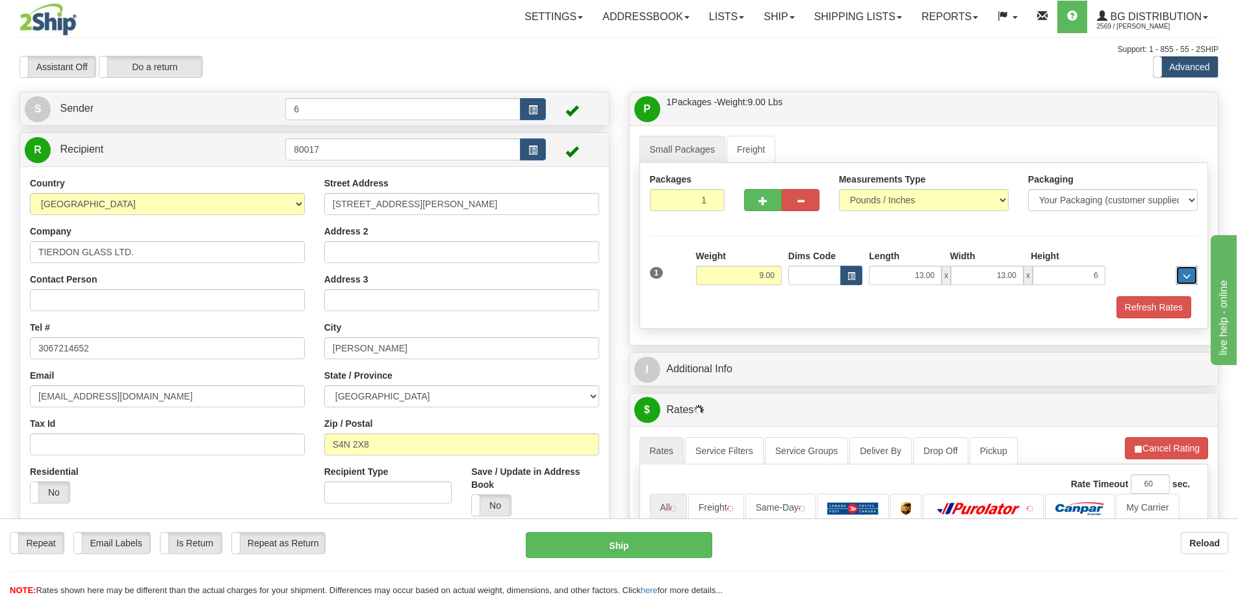
type input "6.00"
drag, startPoint x: 1067, startPoint y: 278, endPoint x: 1204, endPoint y: 277, distance: 137.1
click at [1204, 277] on div "Packages 1 1 Measurements Type" at bounding box center [924, 246] width 569 height 166
type input "5.00"
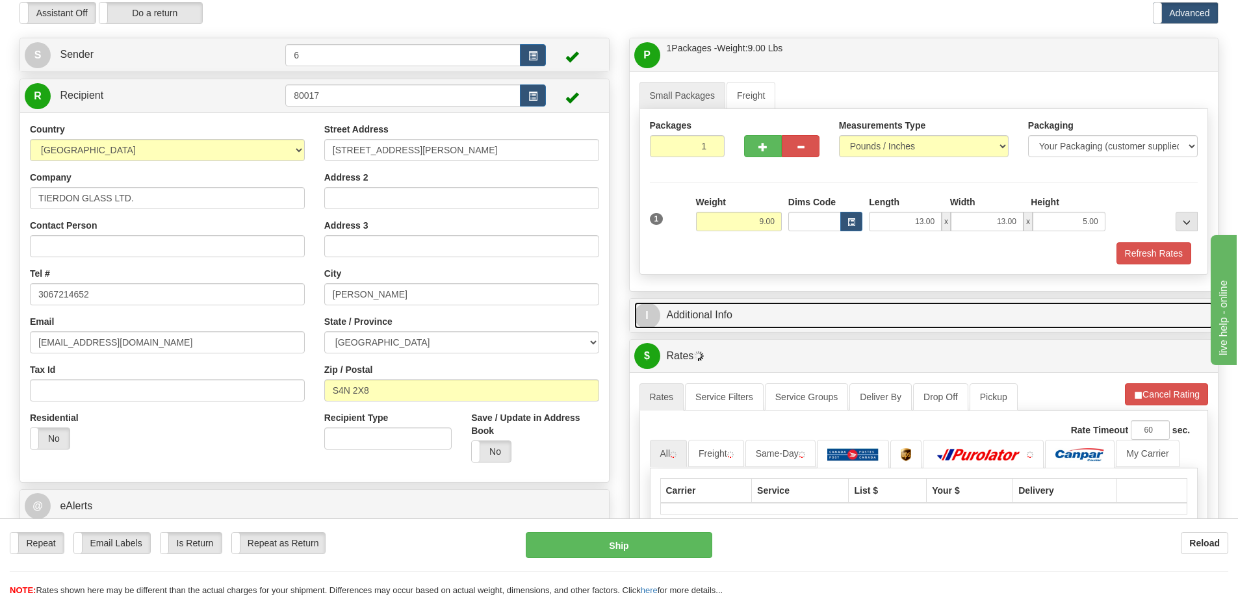
scroll to position [130, 0]
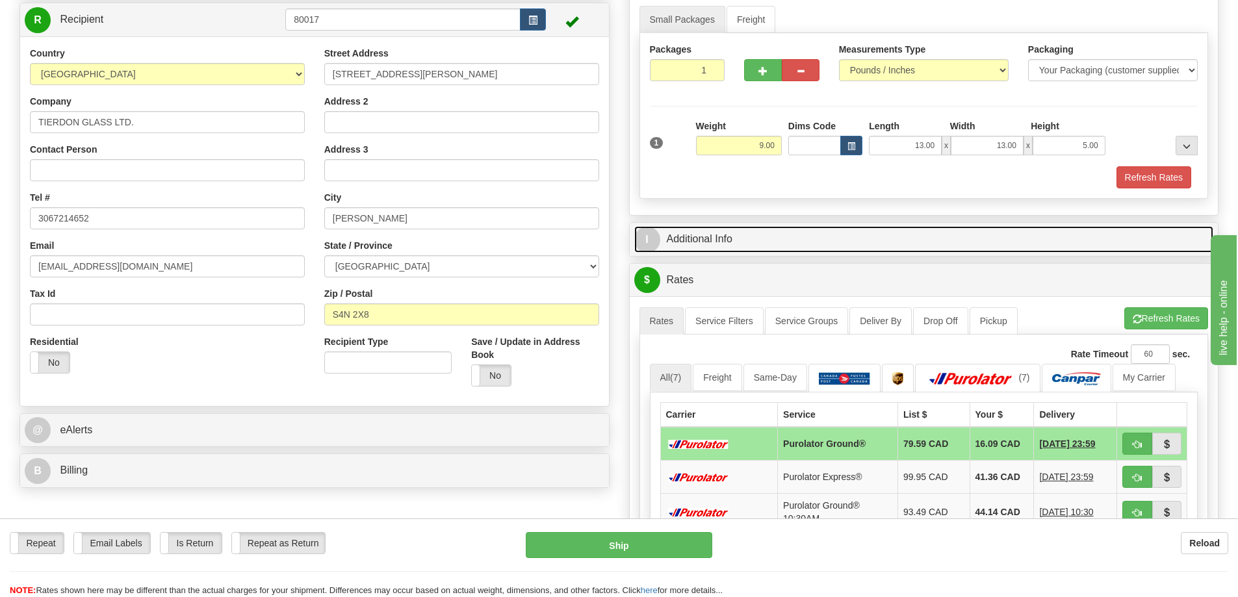
click at [788, 229] on link "I Additional Info" at bounding box center [924, 239] width 580 height 27
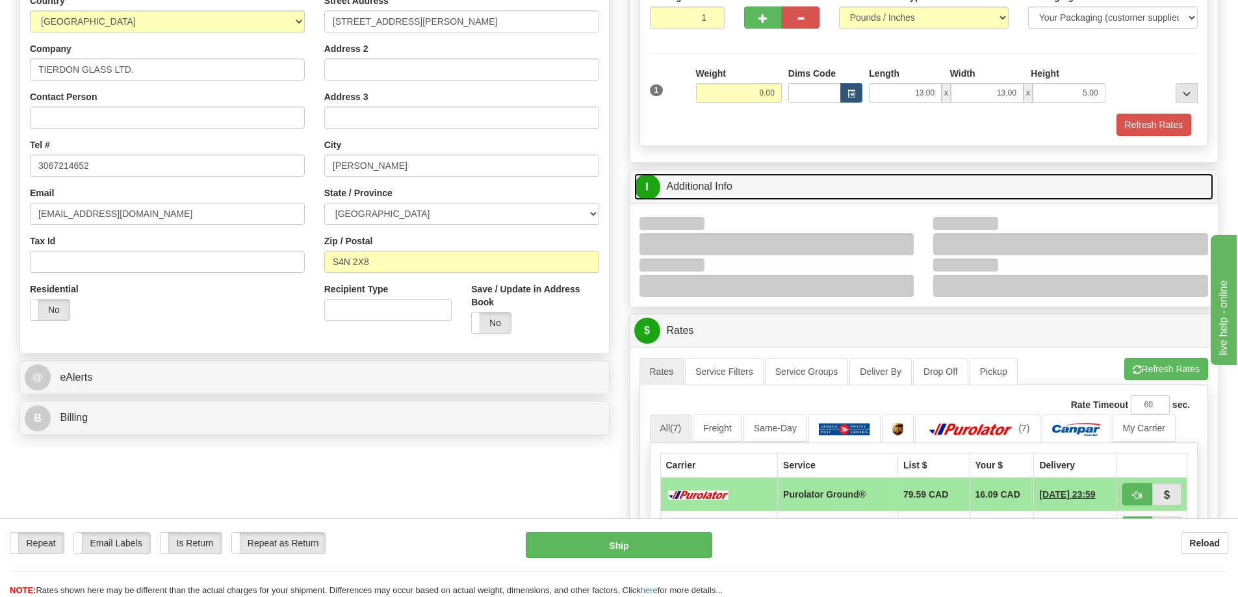
scroll to position [260, 0]
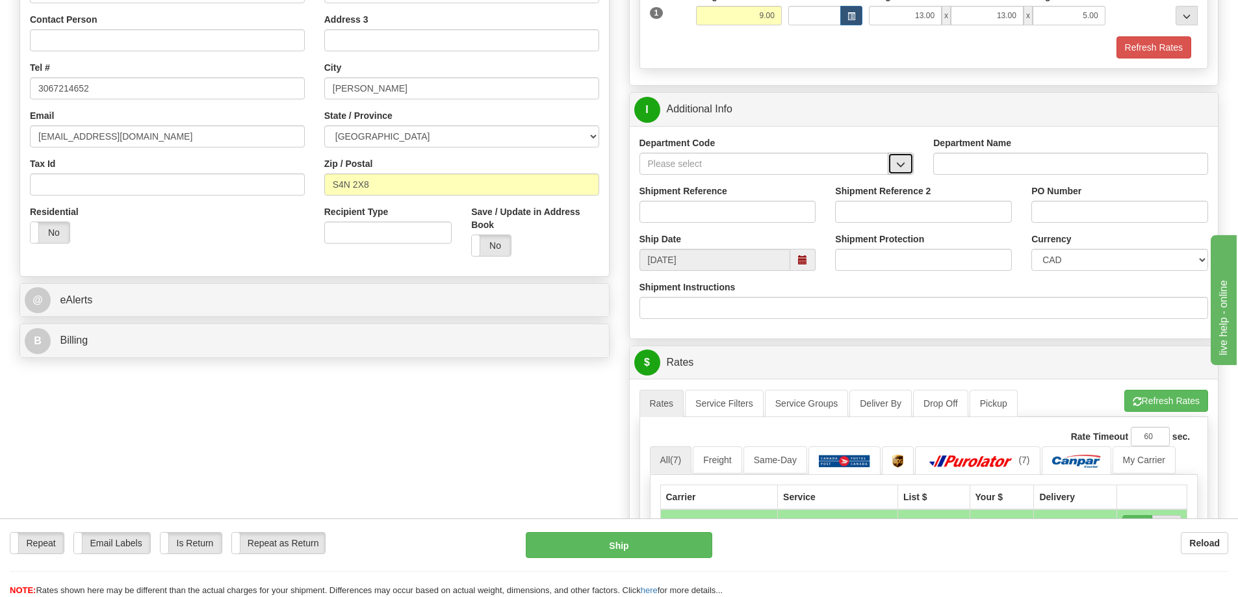
click at [902, 164] on span "button" at bounding box center [900, 165] width 9 height 8
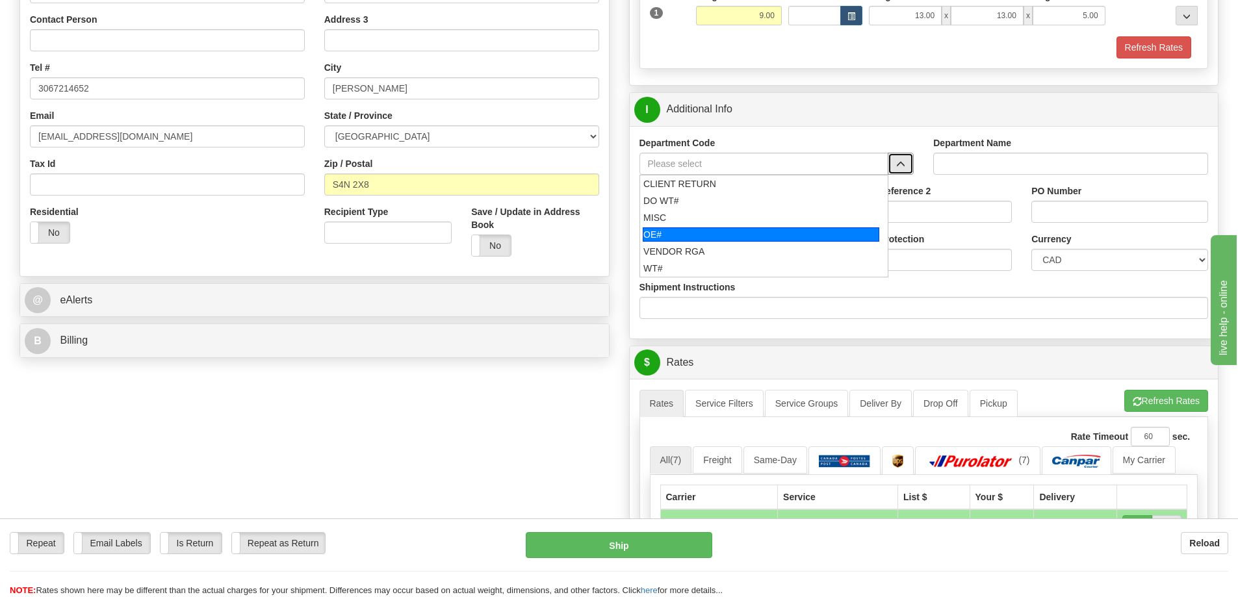
click at [737, 235] on div "OE#" at bounding box center [761, 234] width 237 height 14
type input "OE#"
type input "ORDERS"
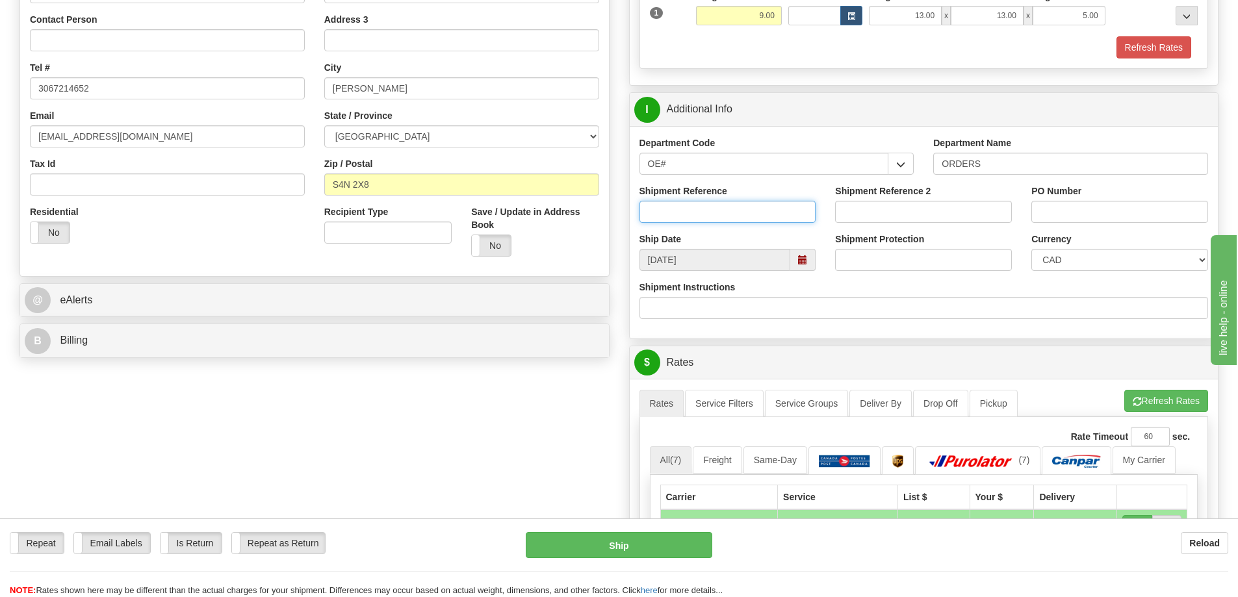
click at [720, 213] on input "Shipment Reference" at bounding box center [728, 212] width 177 height 22
type input "60032524-00"
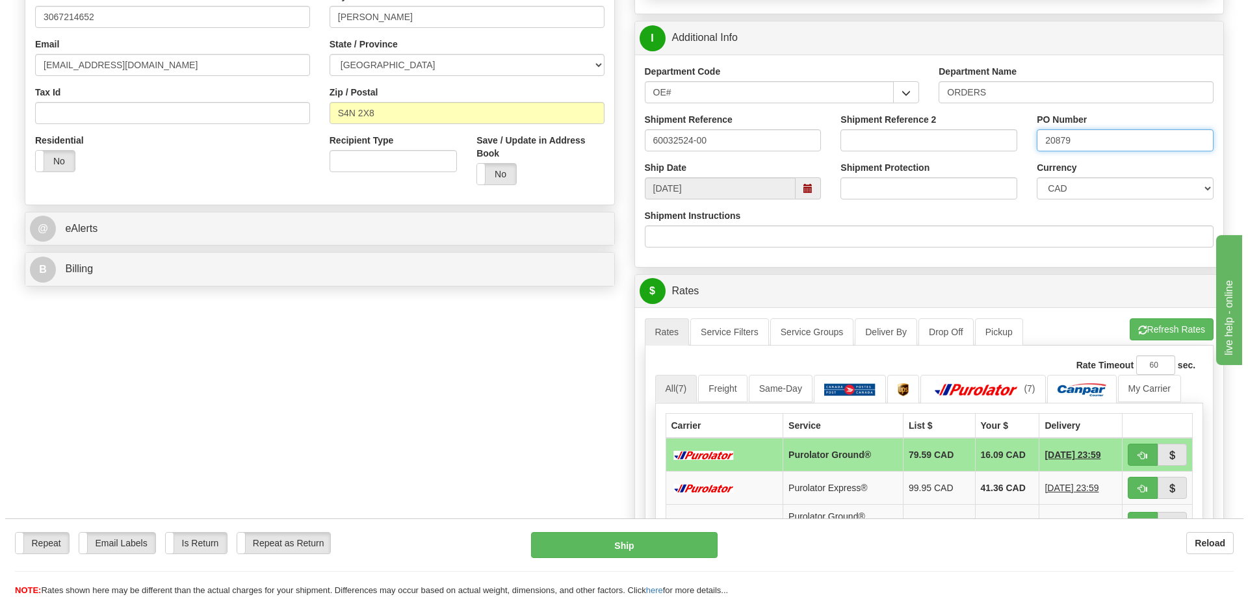
scroll to position [455, 0]
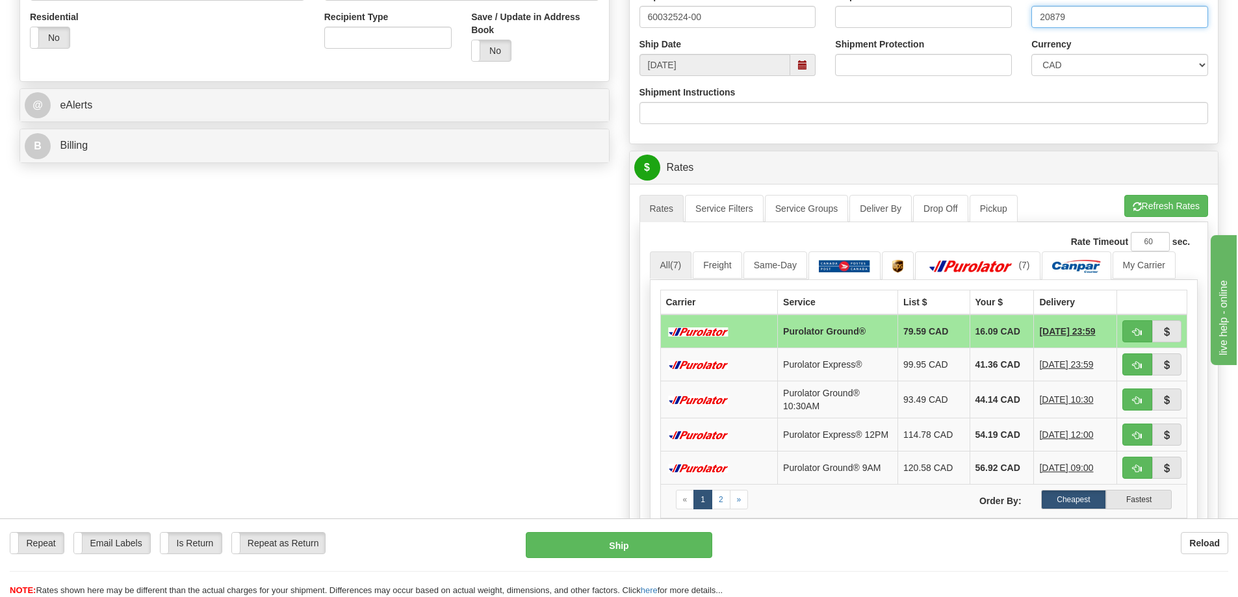
type input "20879"
click at [1186, 221] on ul "Rates Service Filters Service Groups Deliver By Drop Off Pickup Refresh Rates C…" at bounding box center [924, 208] width 569 height 27
click at [1124, 212] on button "Refresh Rates" at bounding box center [1166, 206] width 84 height 22
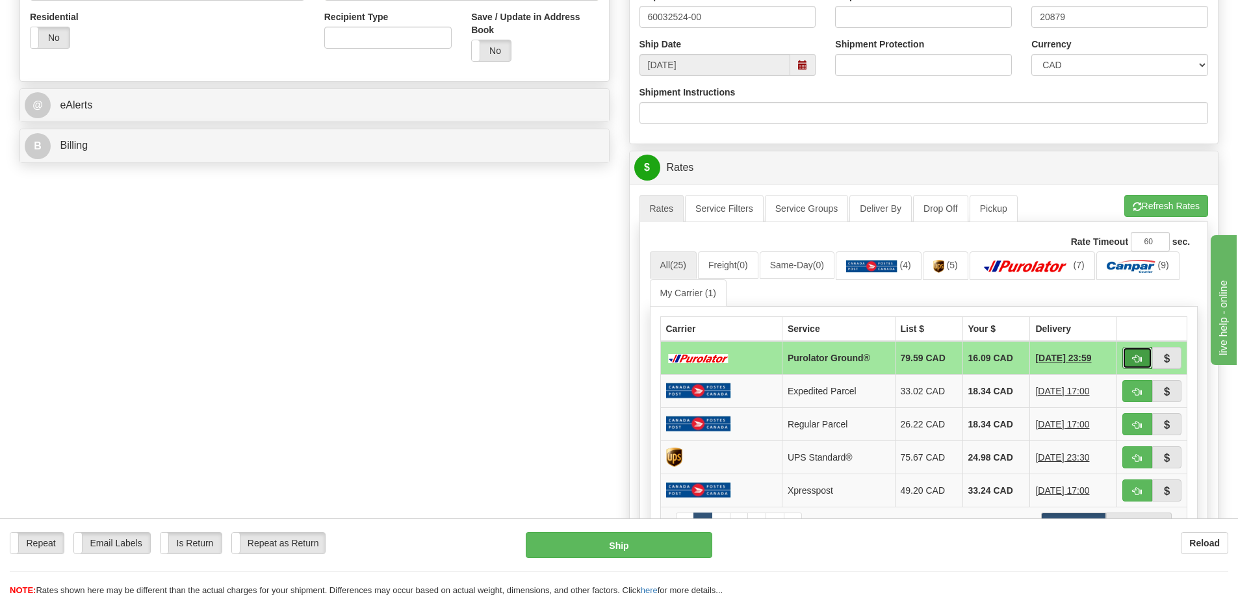
click at [1134, 366] on button "button" at bounding box center [1138, 358] width 30 height 22
type input "260"
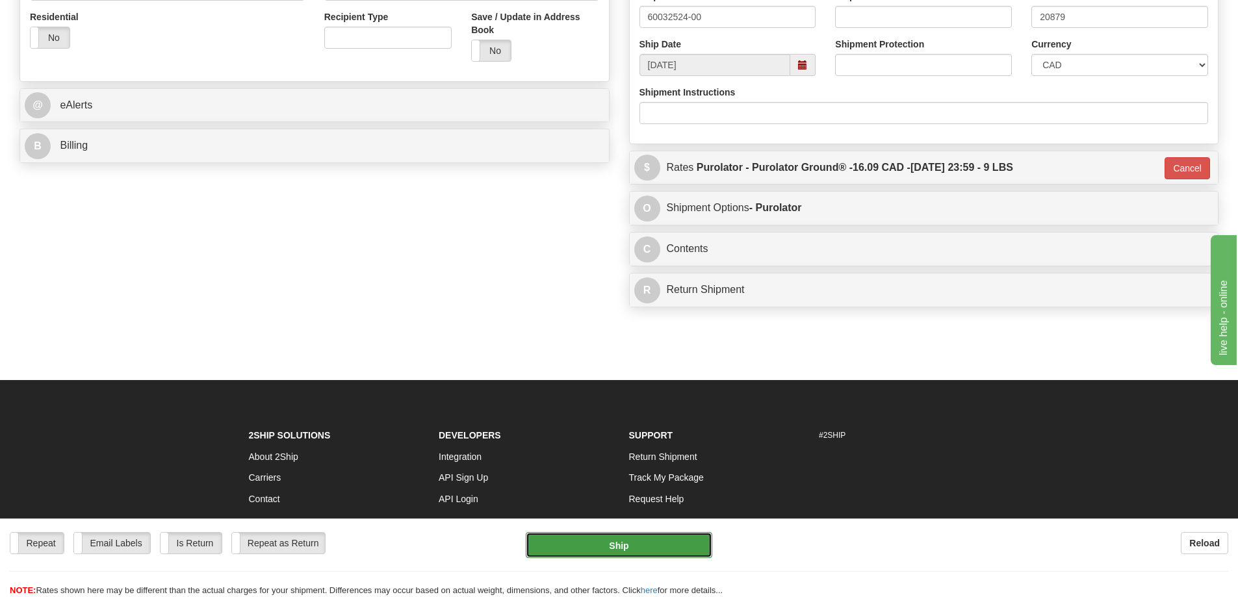
click at [580, 549] on button "Ship" at bounding box center [619, 545] width 187 height 26
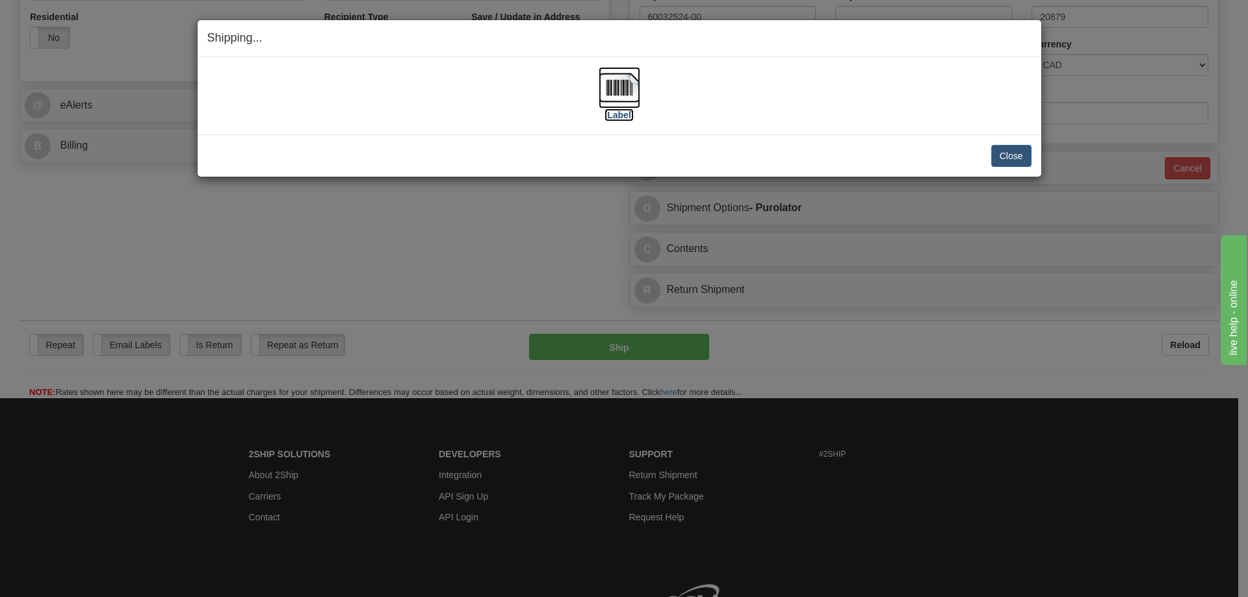
click at [614, 112] on label "[Label]" at bounding box center [619, 115] width 30 height 13
click at [1016, 157] on button "Close" at bounding box center [1011, 156] width 40 height 22
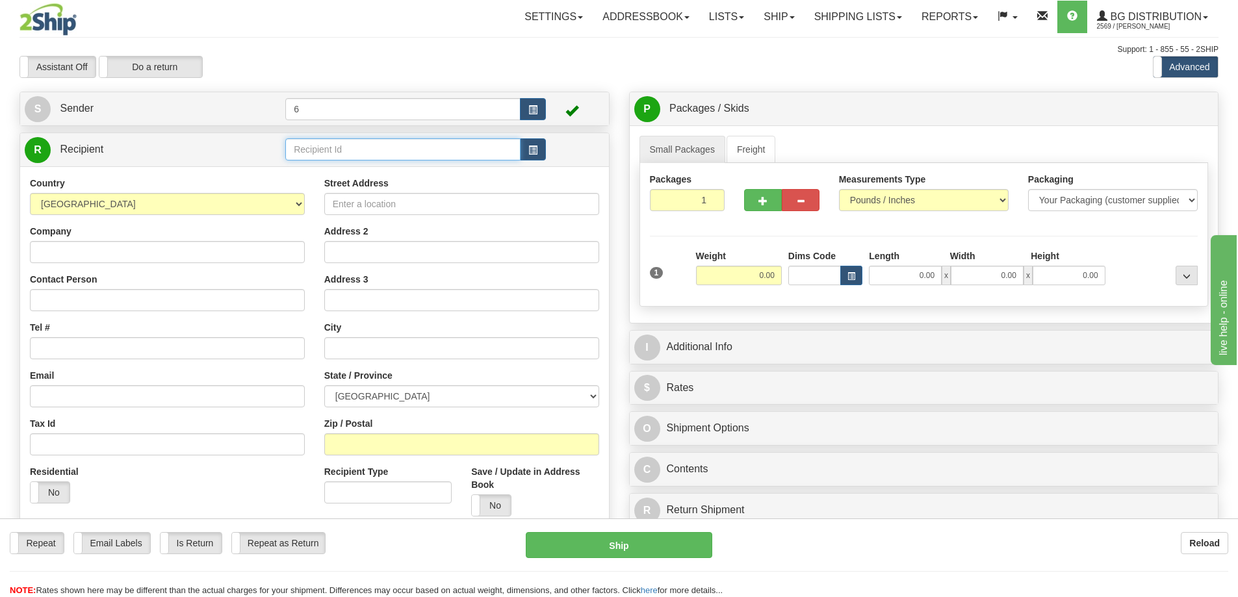
click at [335, 151] on input "text" at bounding box center [402, 149] width 235 height 22
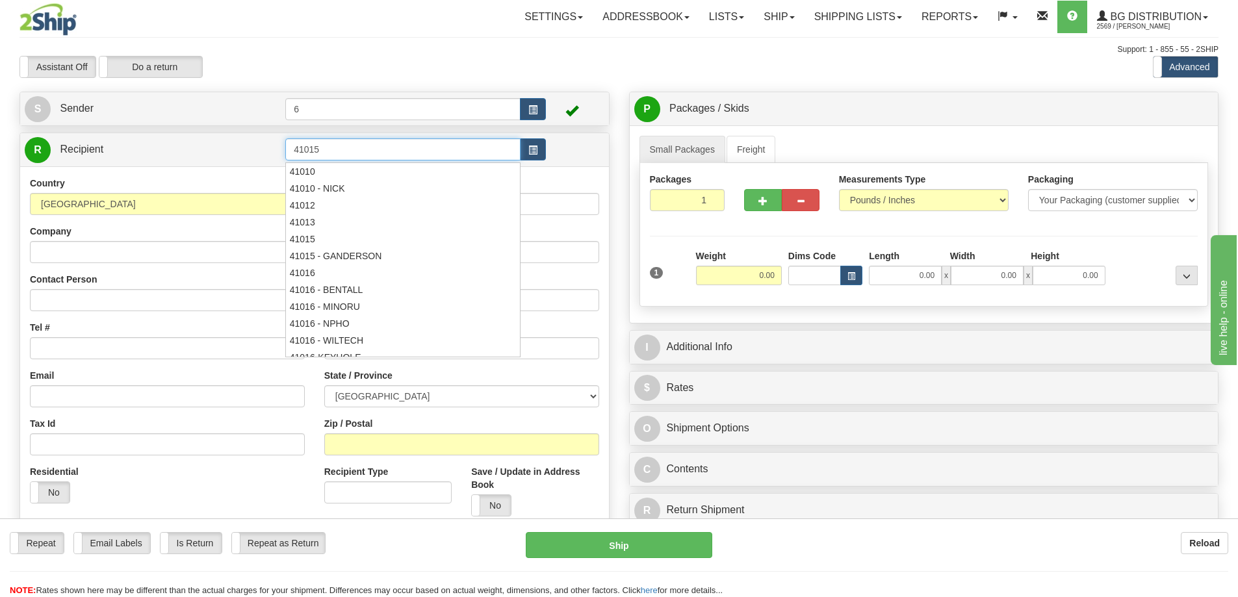
type input "41015"
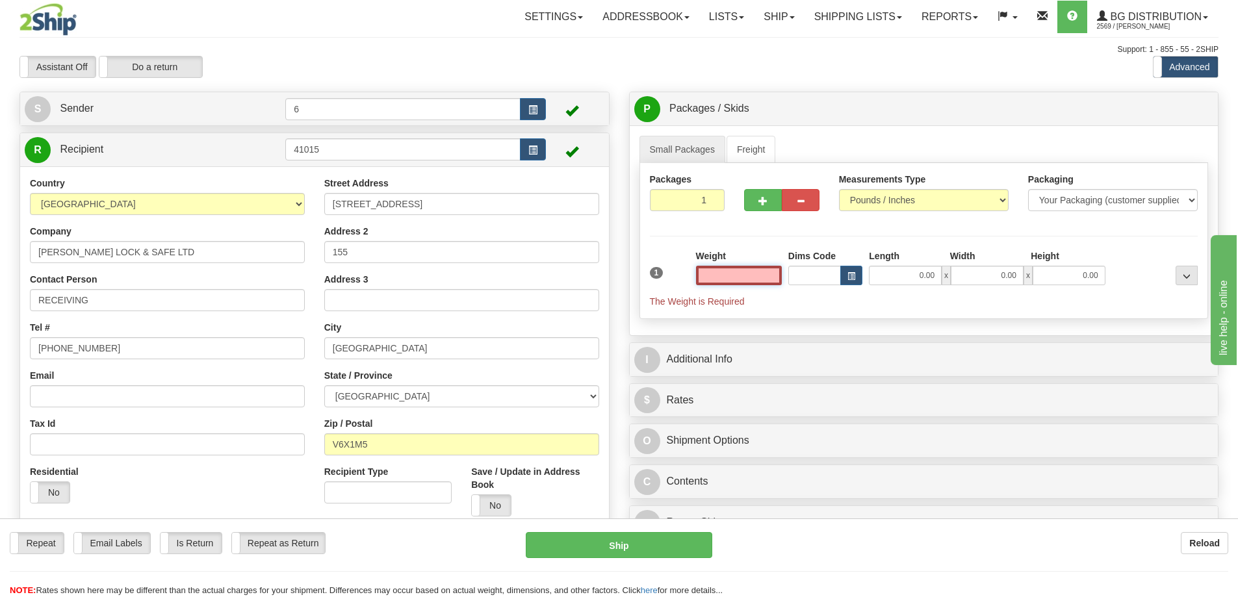
click at [731, 277] on input "text" at bounding box center [739, 275] width 86 height 19
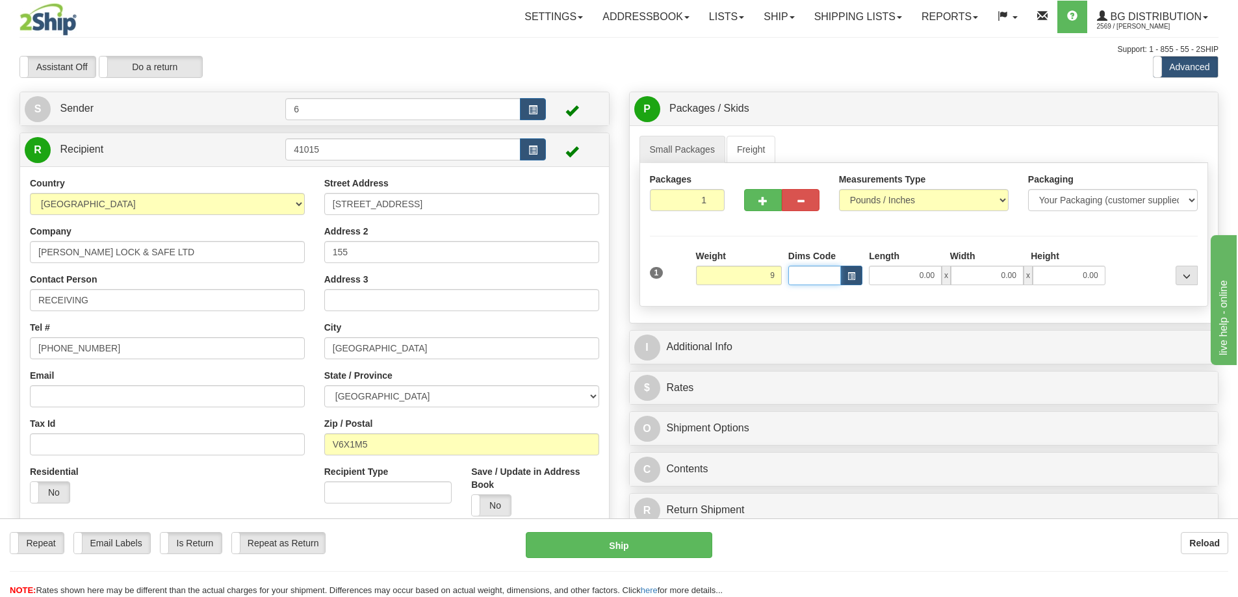
type input "9.00"
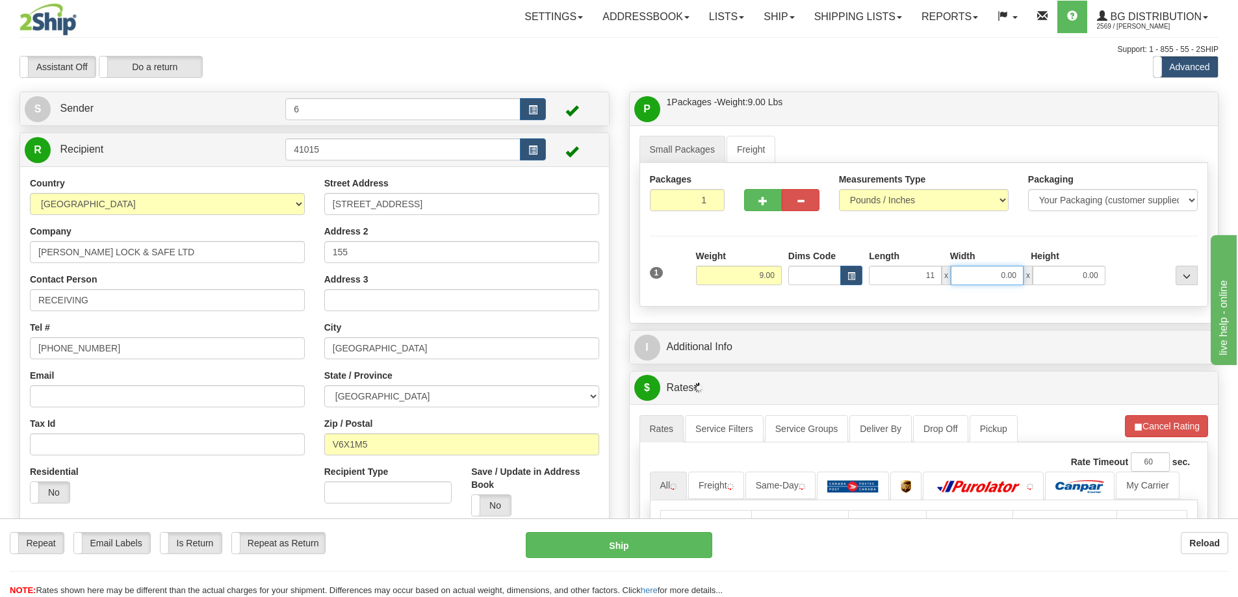
type input "11.00"
type input "7.00"
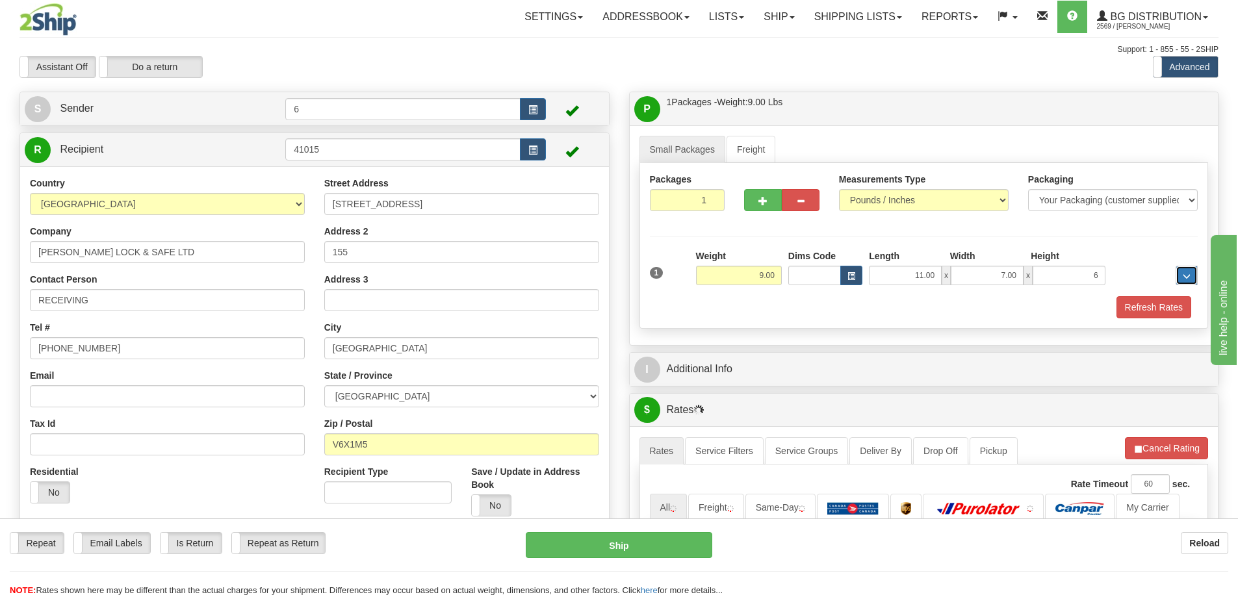
type input "6.00"
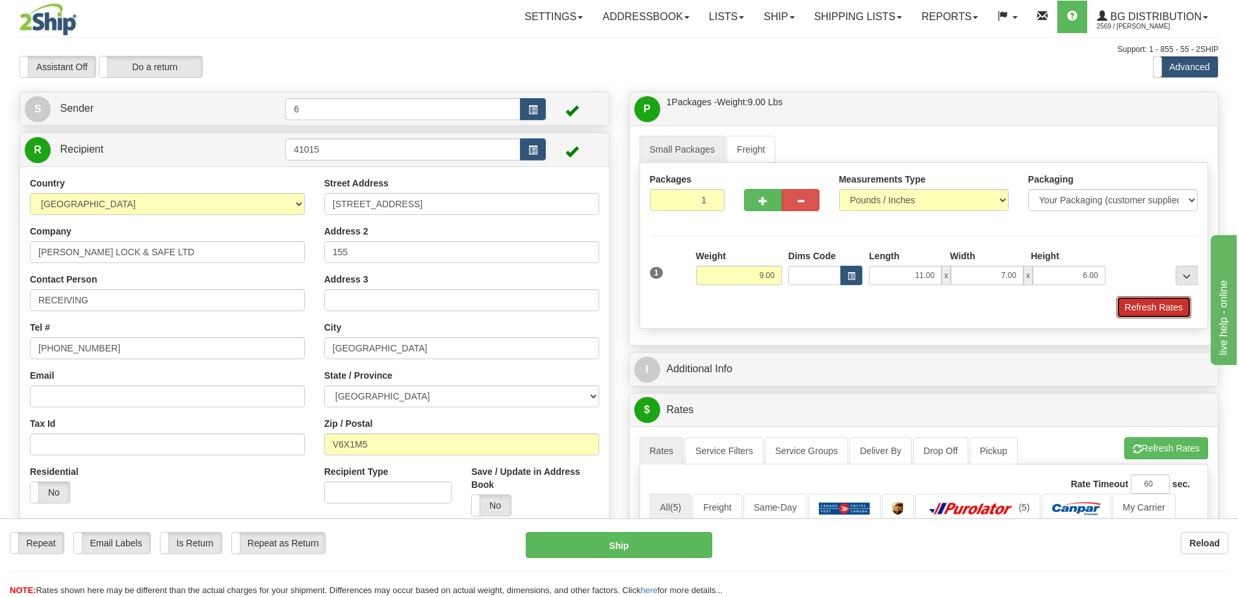
click at [1158, 302] on button "Refresh Rates" at bounding box center [1154, 307] width 75 height 22
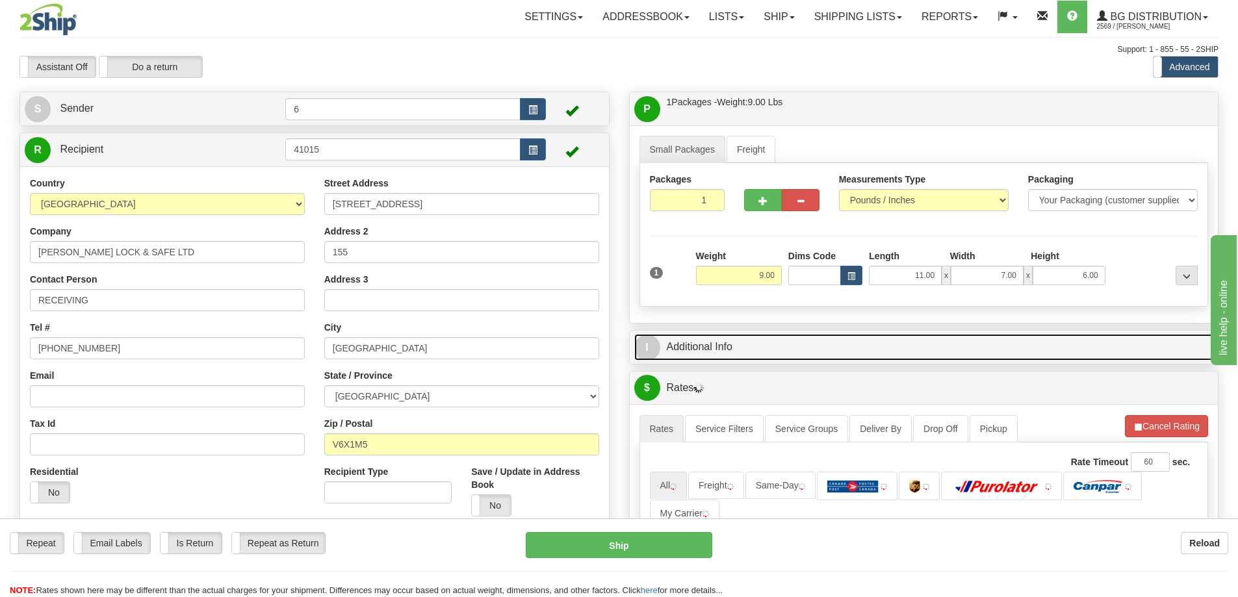
click at [1017, 348] on link "I Additional Info" at bounding box center [924, 347] width 580 height 27
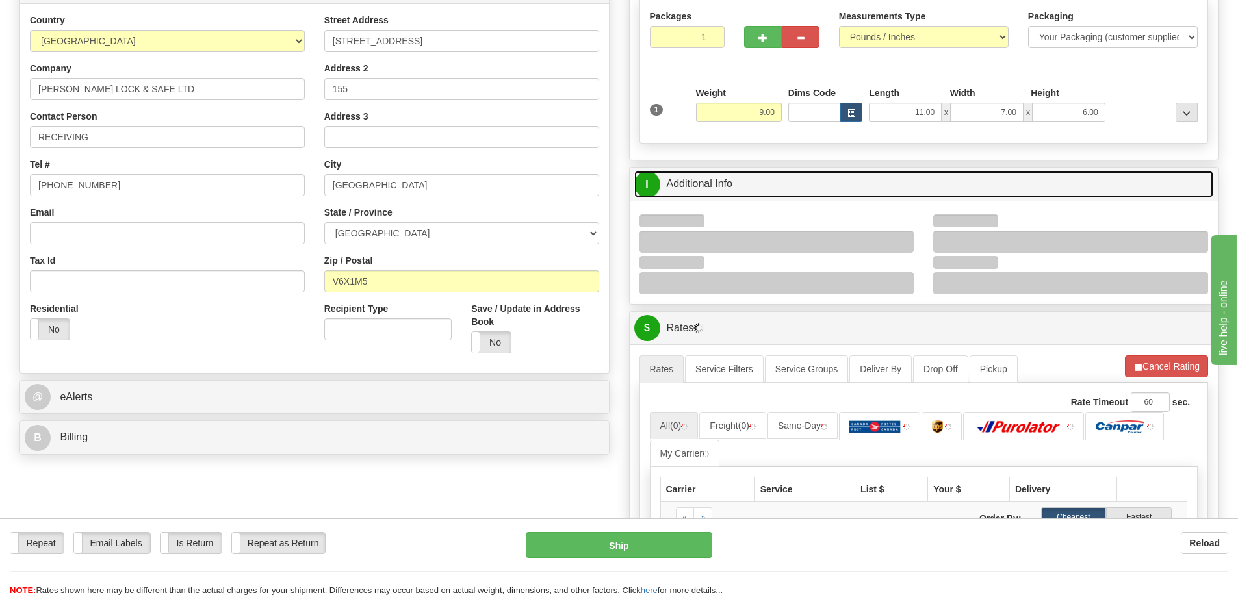
scroll to position [260, 0]
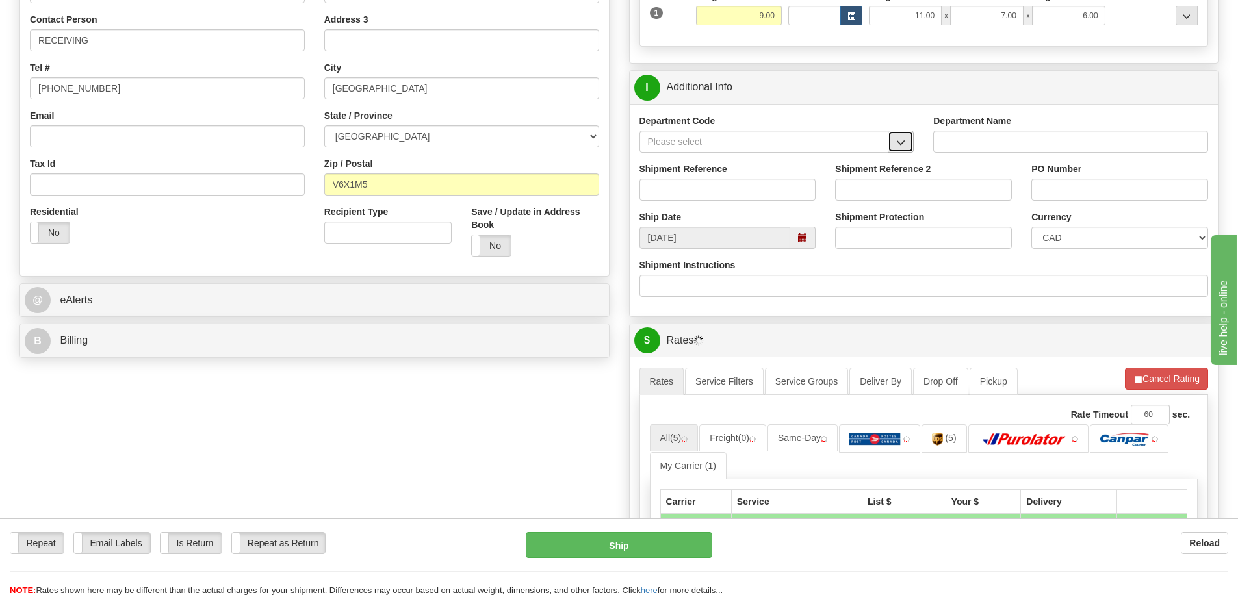
click at [902, 138] on button "button" at bounding box center [901, 142] width 26 height 22
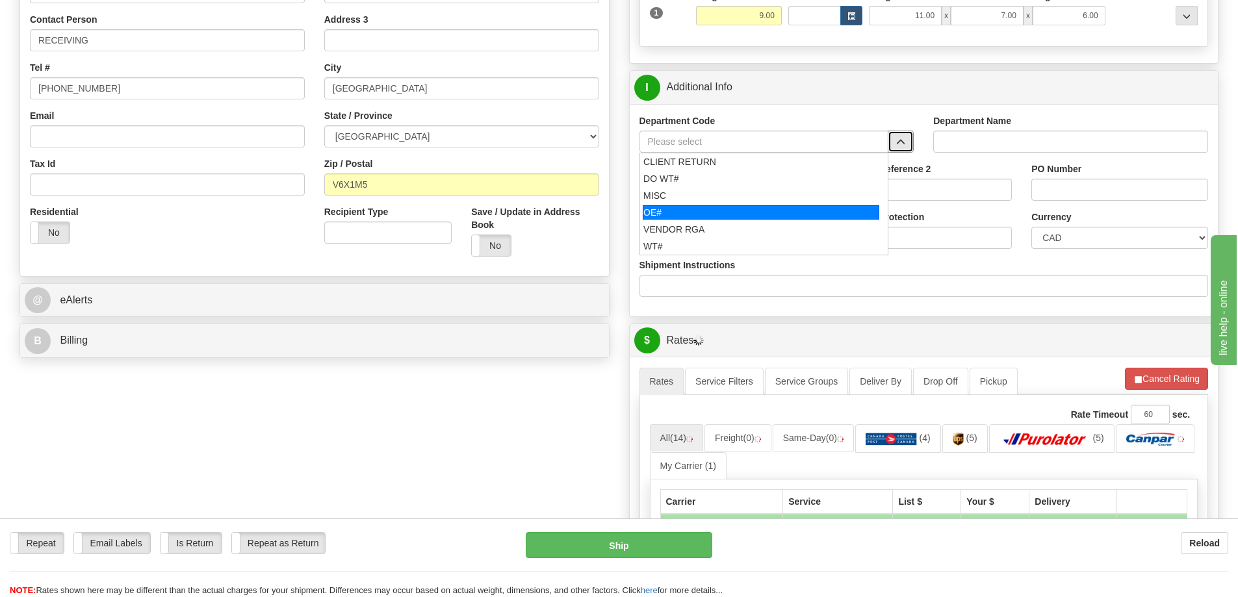
click at [727, 212] on div "OE#" at bounding box center [761, 212] width 237 height 14
type input "OE#"
type input "ORDERS"
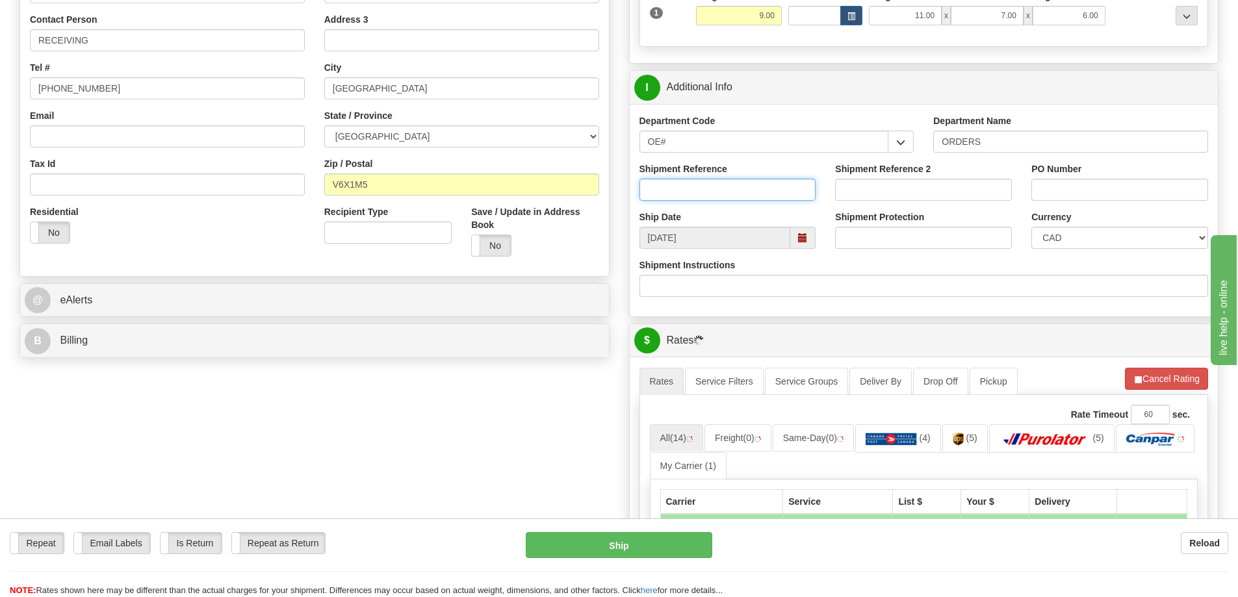
click at [722, 193] on input "Shipment Reference" at bounding box center [728, 190] width 177 height 22
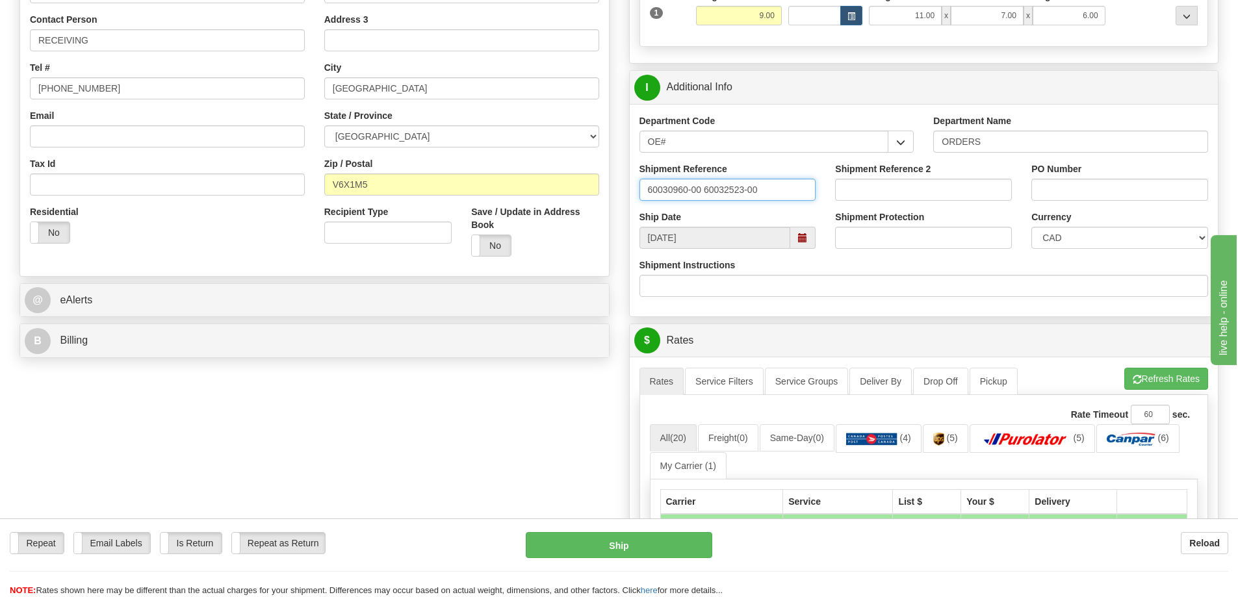
type input "60030960-00 60032523-00"
paste input "60030960-00 60032523-00"
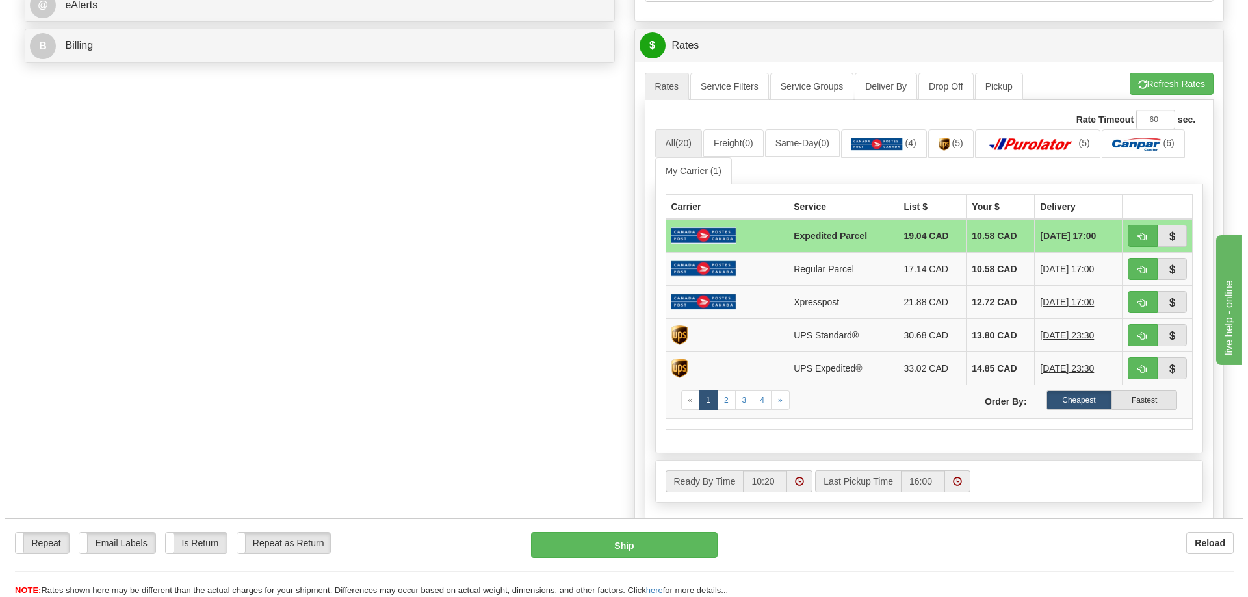
scroll to position [455, 0]
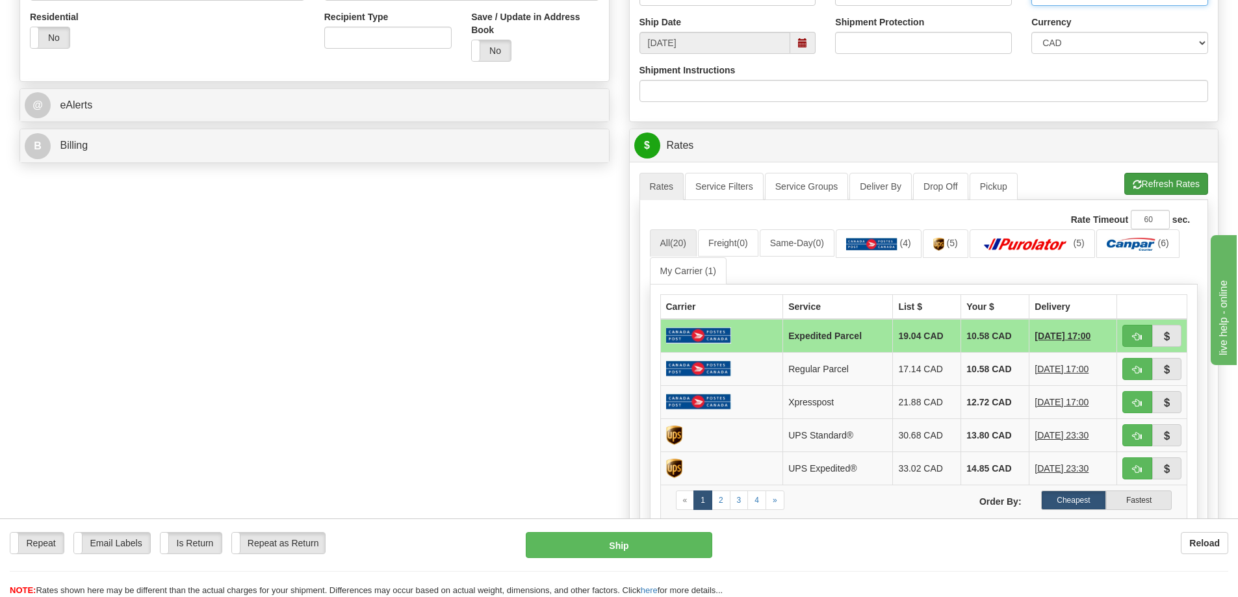
type input "60030960-00 60032523-00"
click at [1167, 183] on button "Refresh Rates" at bounding box center [1166, 184] width 84 height 22
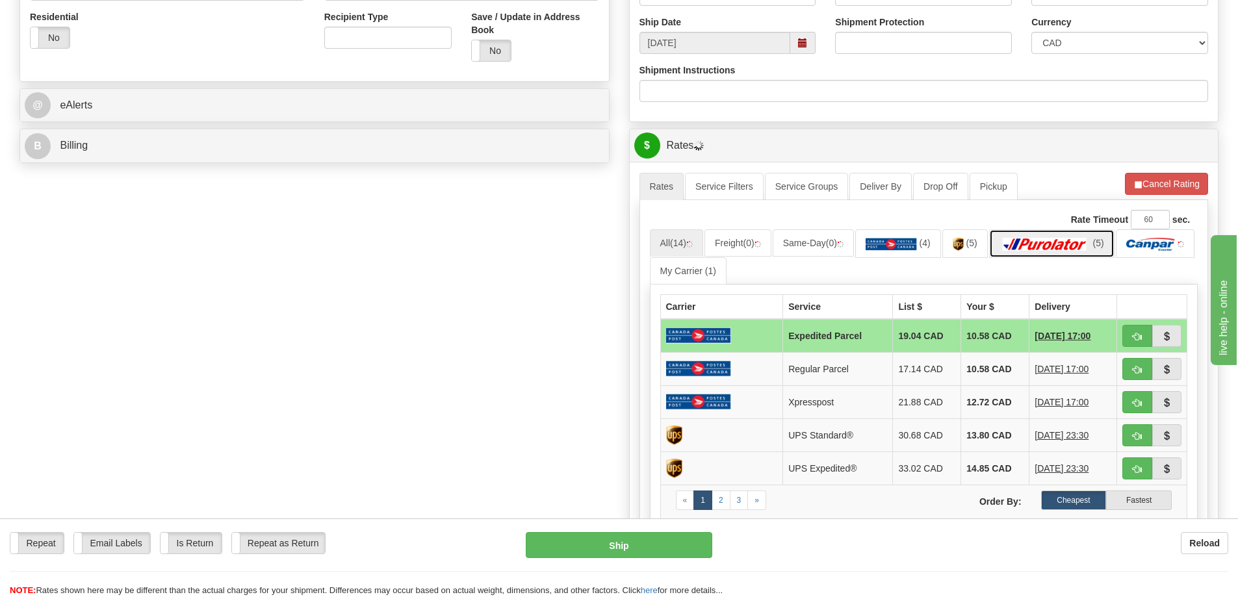
click at [1061, 250] on img at bounding box center [1045, 244] width 91 height 13
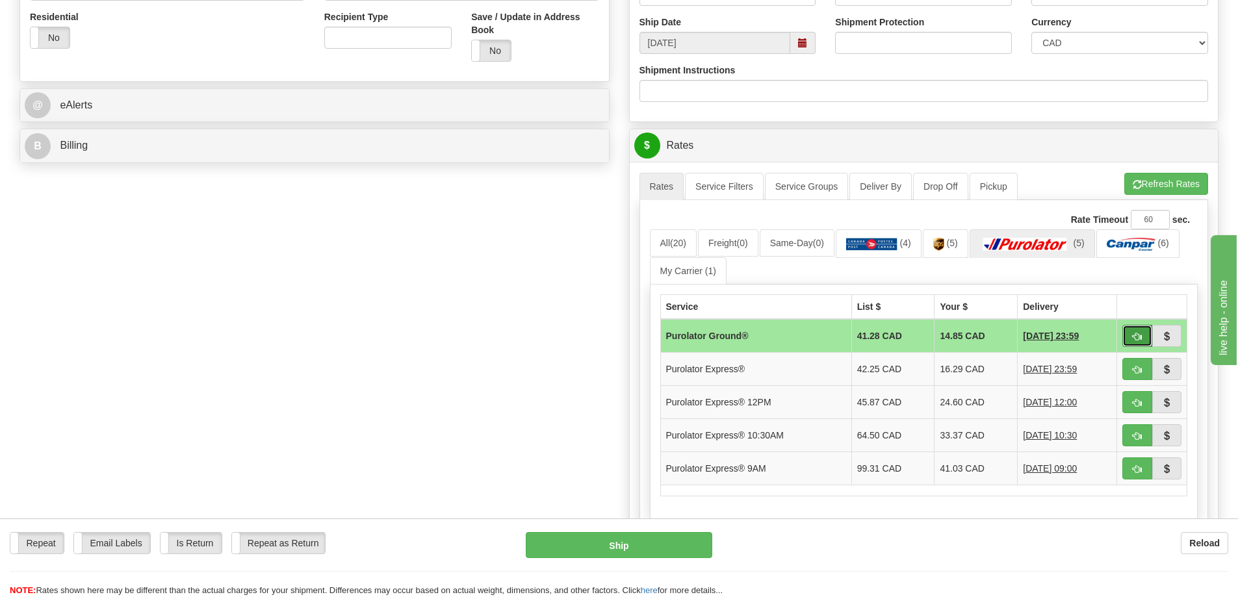
click at [1135, 341] on span "button" at bounding box center [1137, 337] width 9 height 8
type input "260"
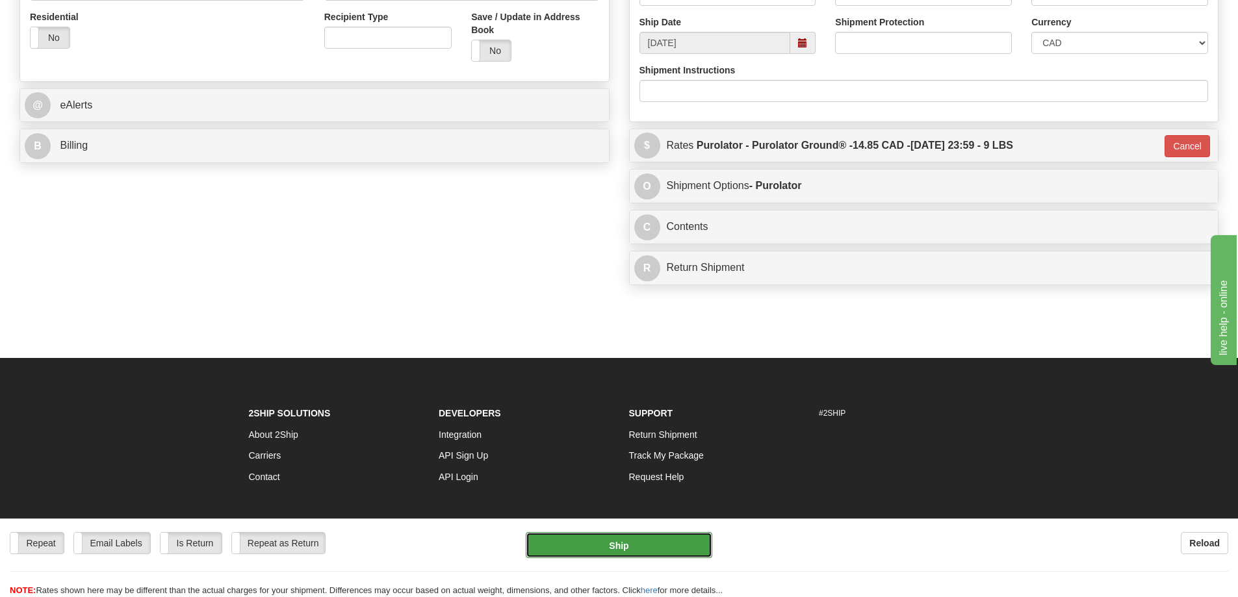
click at [627, 550] on button "Ship" at bounding box center [619, 545] width 187 height 26
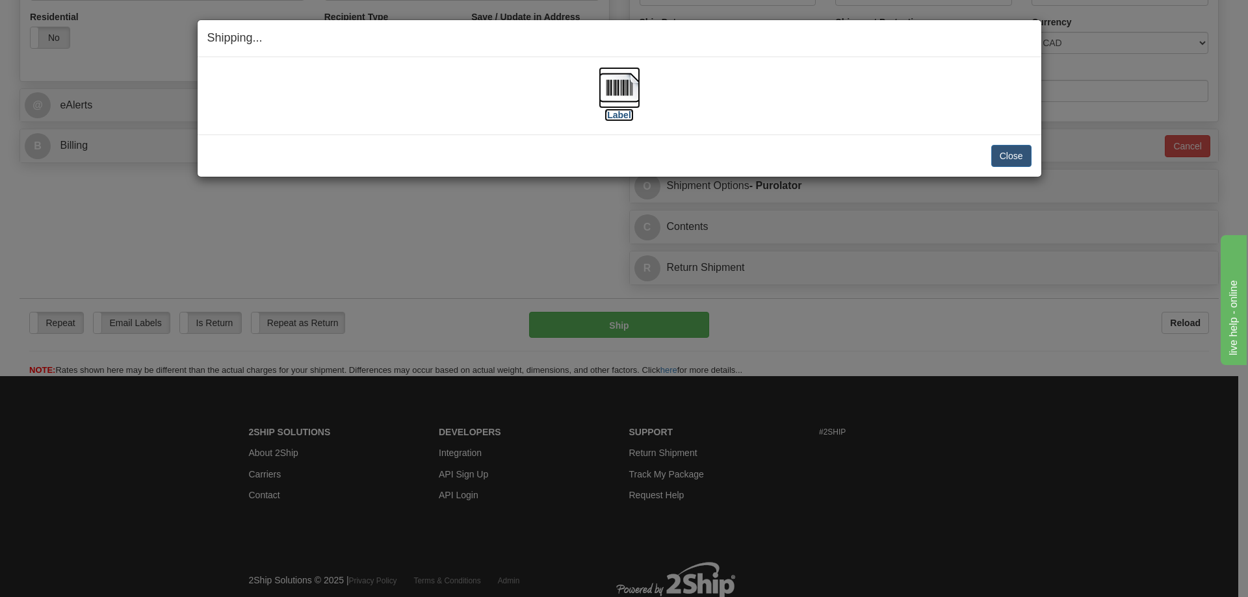
click at [620, 109] on label "[Label]" at bounding box center [619, 115] width 30 height 13
click at [1011, 153] on button "Close" at bounding box center [1011, 156] width 40 height 22
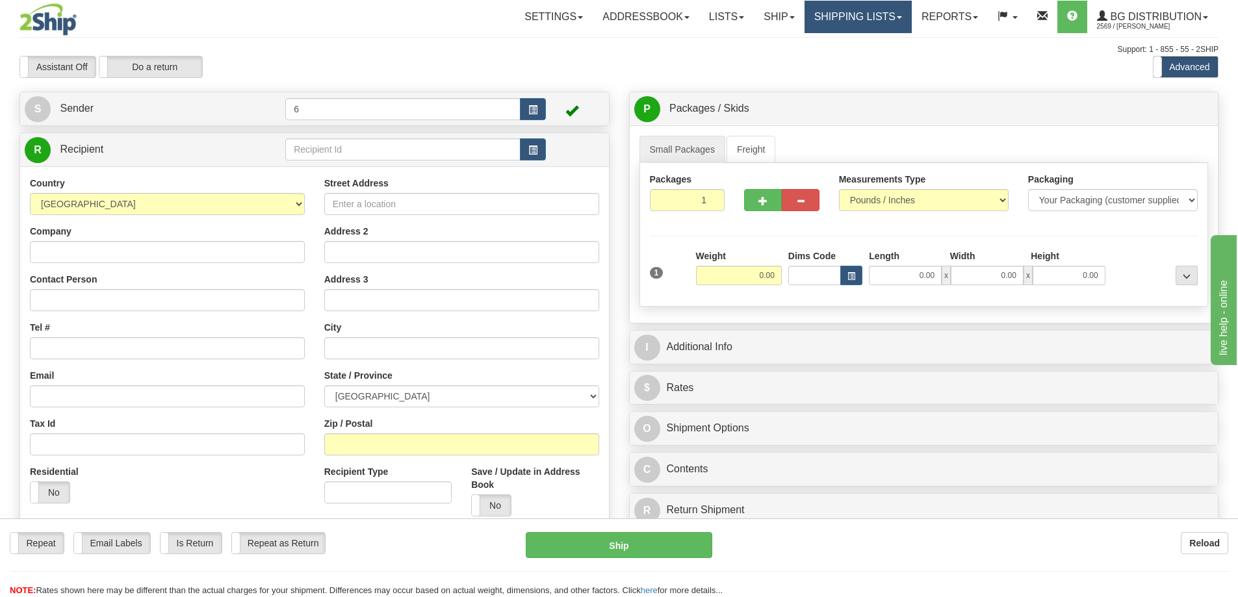
click at [844, 17] on link "Shipping lists" at bounding box center [858, 17] width 107 height 32
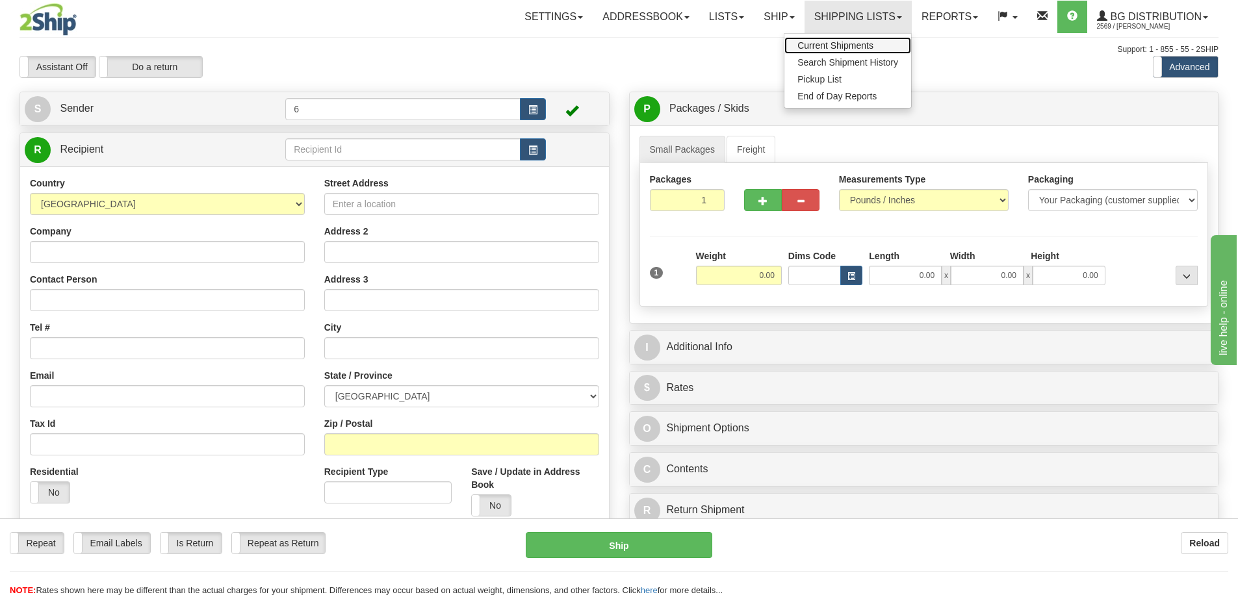
click at [828, 53] on link "Current Shipments" at bounding box center [848, 45] width 127 height 17
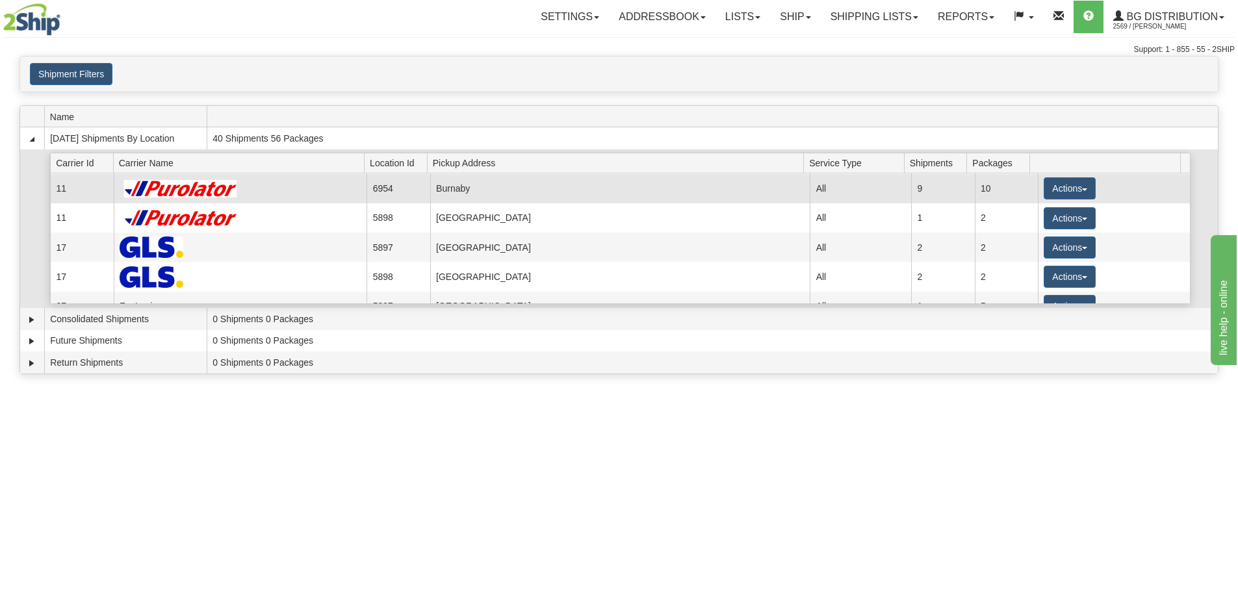
scroll to position [65, 0]
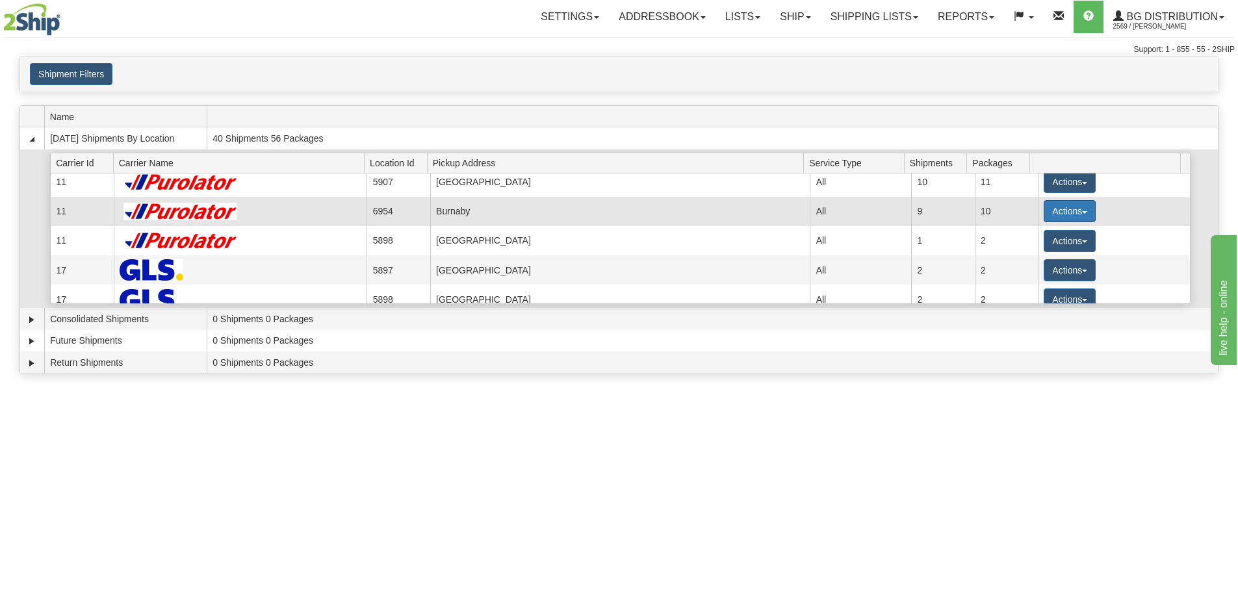
click at [1058, 214] on button "Actions" at bounding box center [1070, 211] width 52 height 22
click at [1028, 238] on span "Details" at bounding box center [1021, 235] width 35 height 9
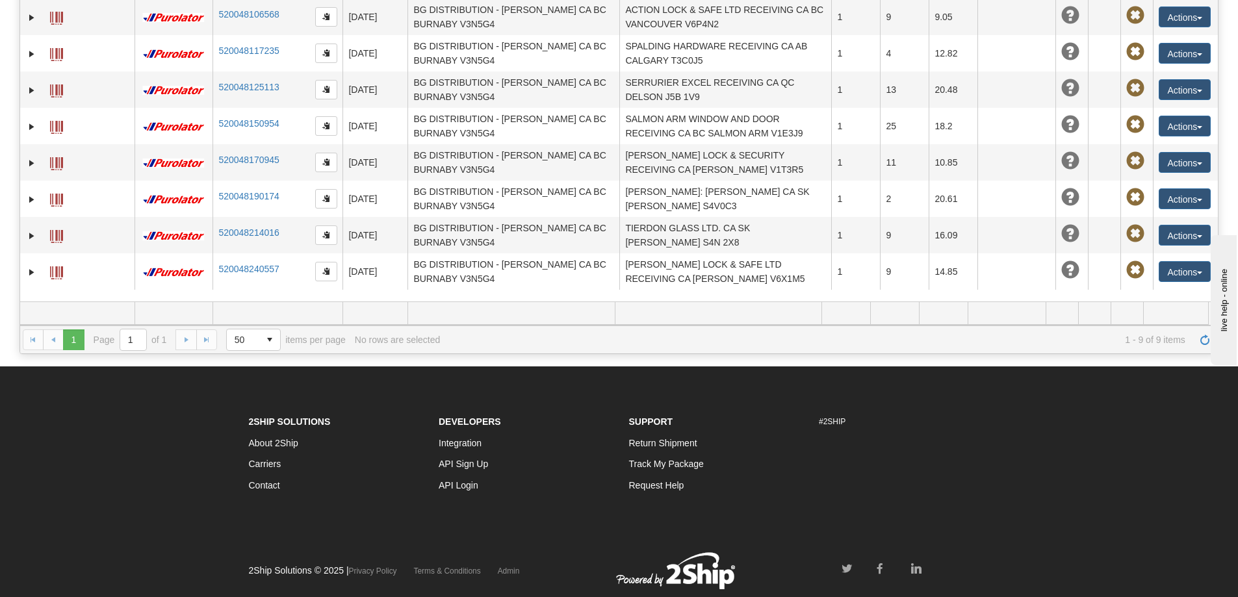
scroll to position [260, 0]
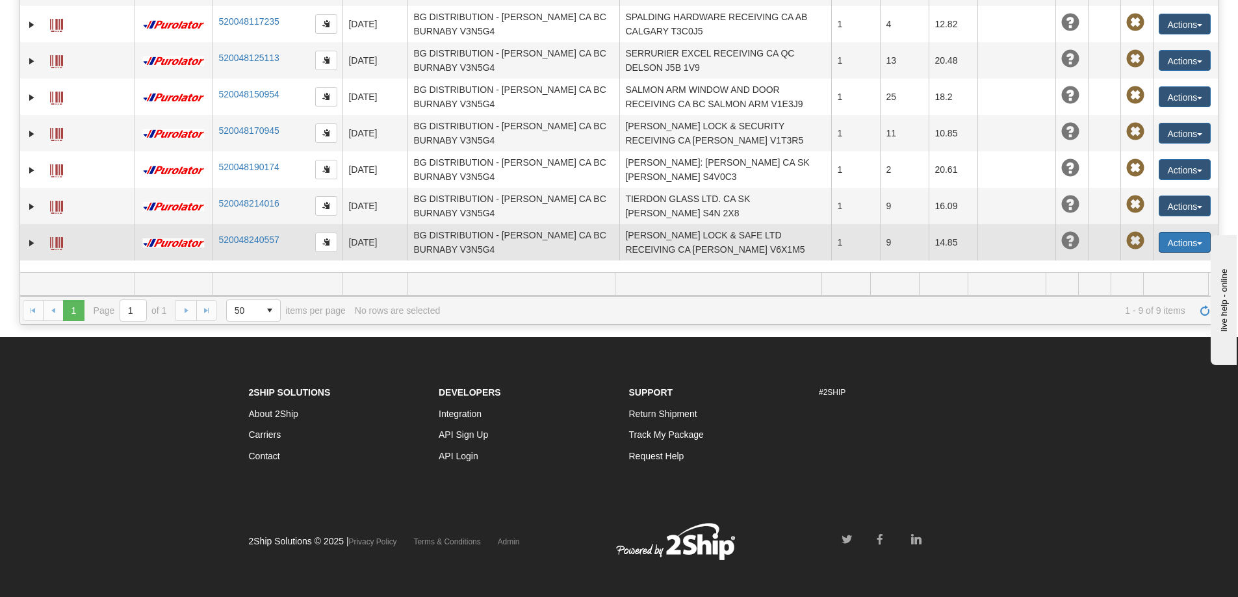
click at [1163, 235] on button "Actions" at bounding box center [1185, 242] width 52 height 21
click at [1140, 265] on link "Edit" at bounding box center [1158, 266] width 104 height 17
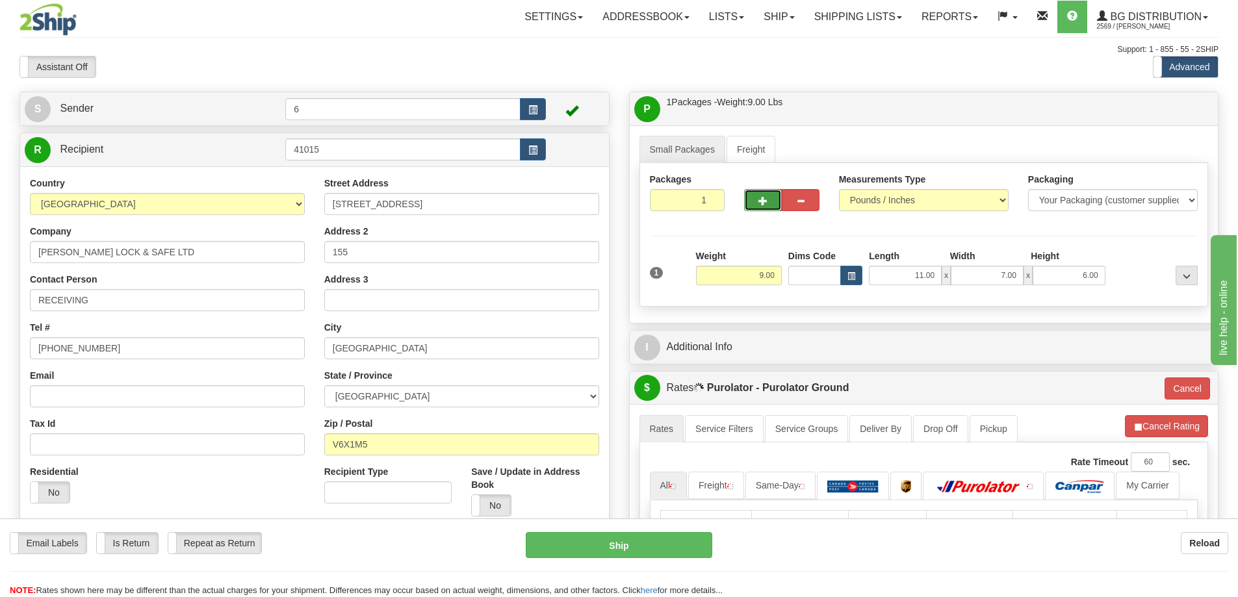
click at [764, 200] on span "button" at bounding box center [763, 201] width 9 height 8
radio input "true"
type input "2"
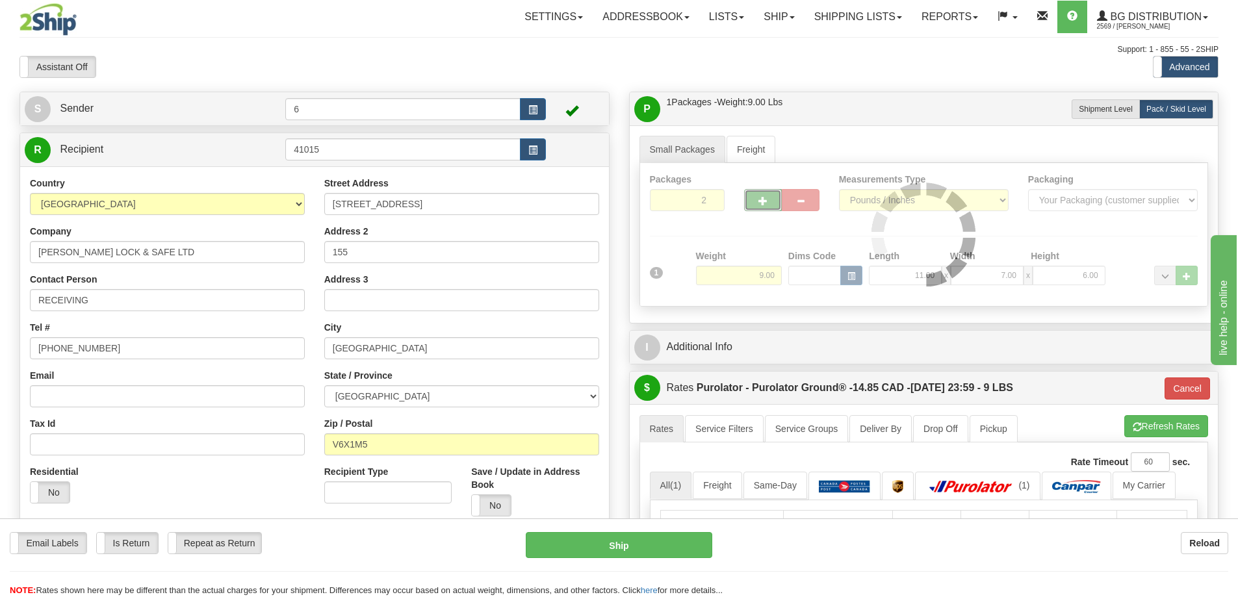
type input "260"
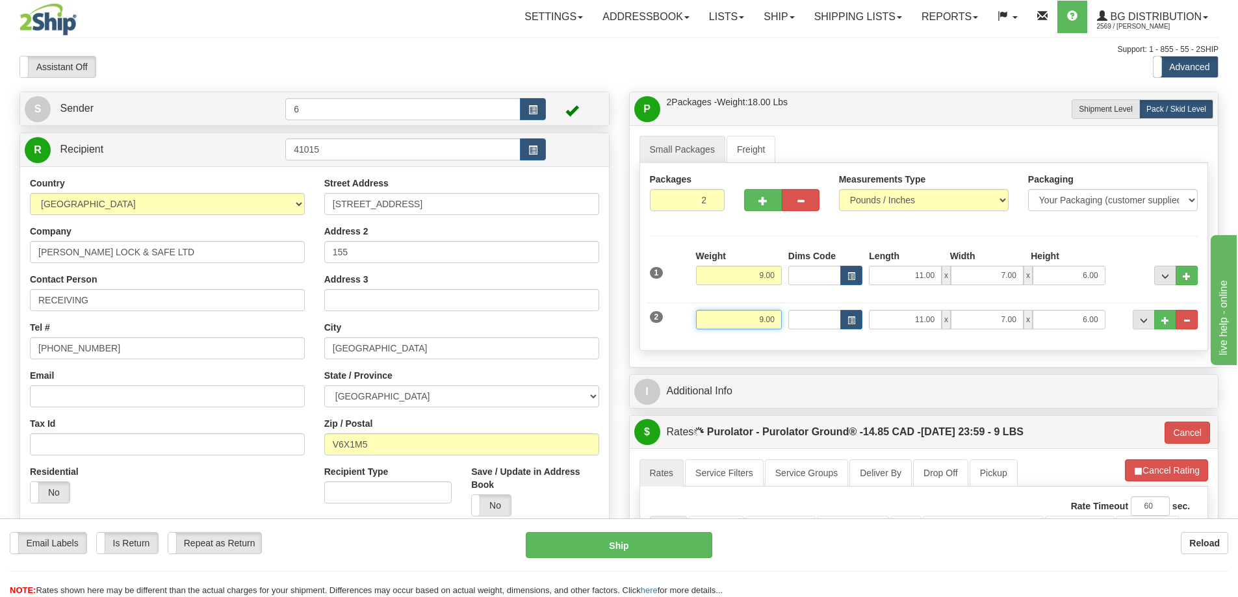
click at [749, 324] on input "9.00" at bounding box center [739, 319] width 86 height 19
type input "49.00"
type input "260"
type input "13.00"
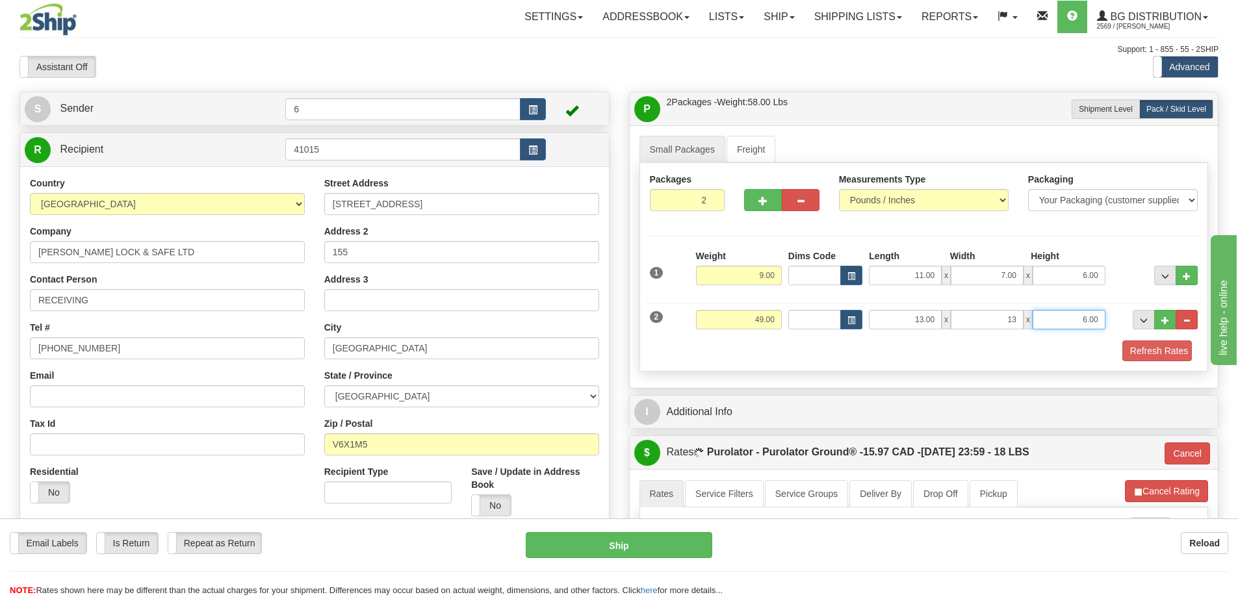
type input "13.00"
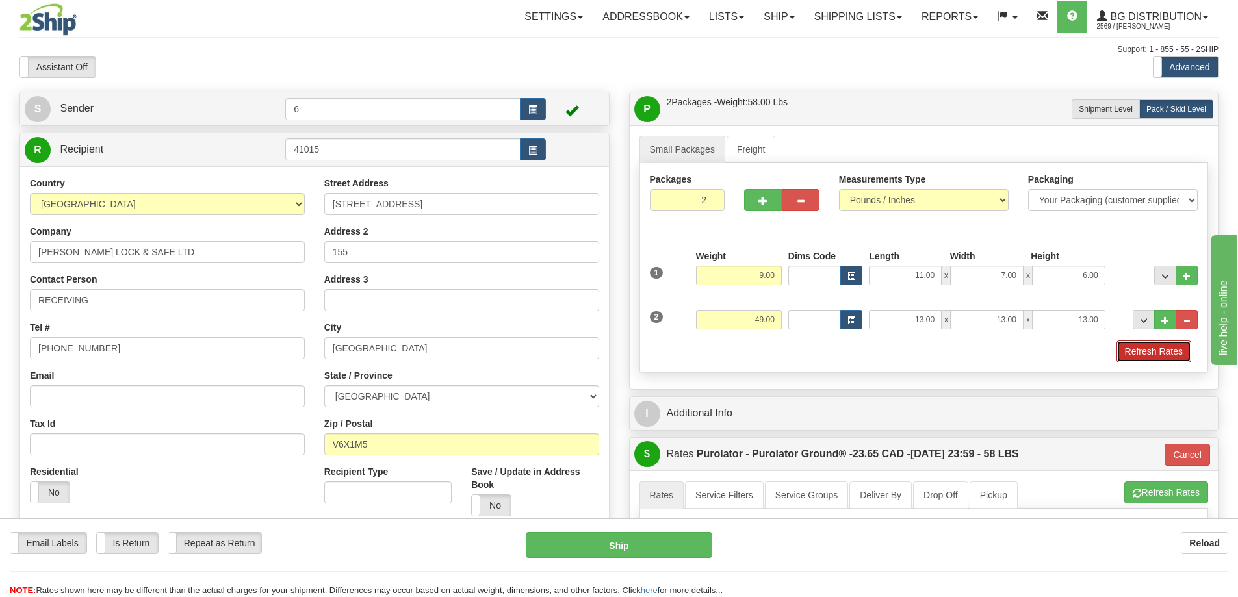
click at [1148, 346] on button "Refresh Rates" at bounding box center [1154, 352] width 75 height 22
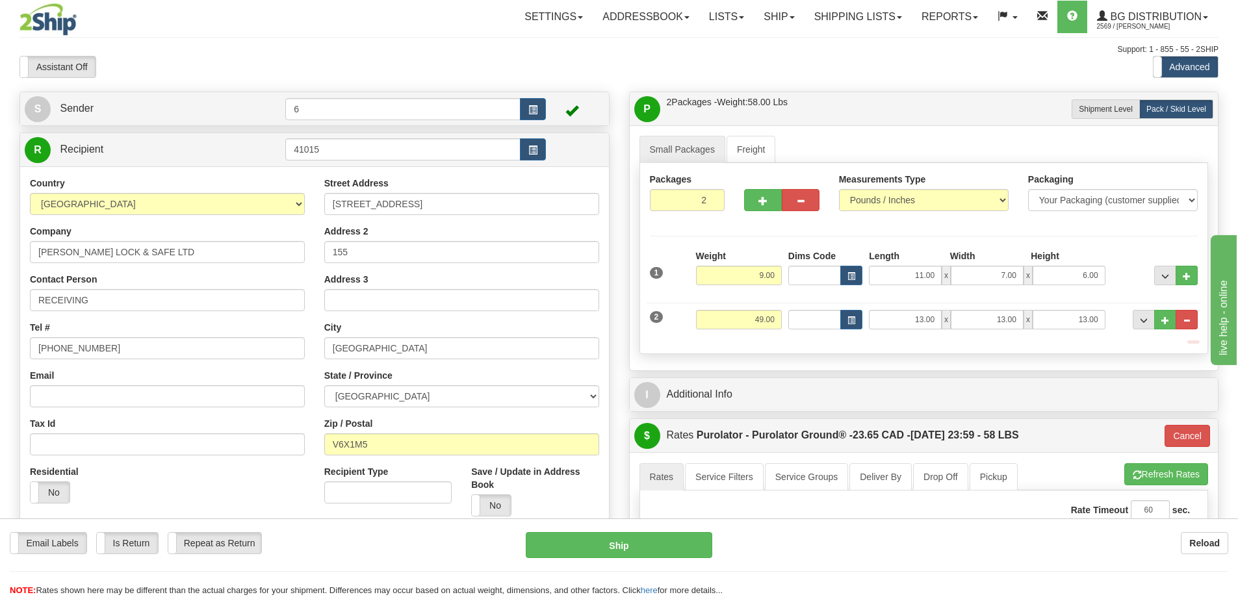
type input "260"
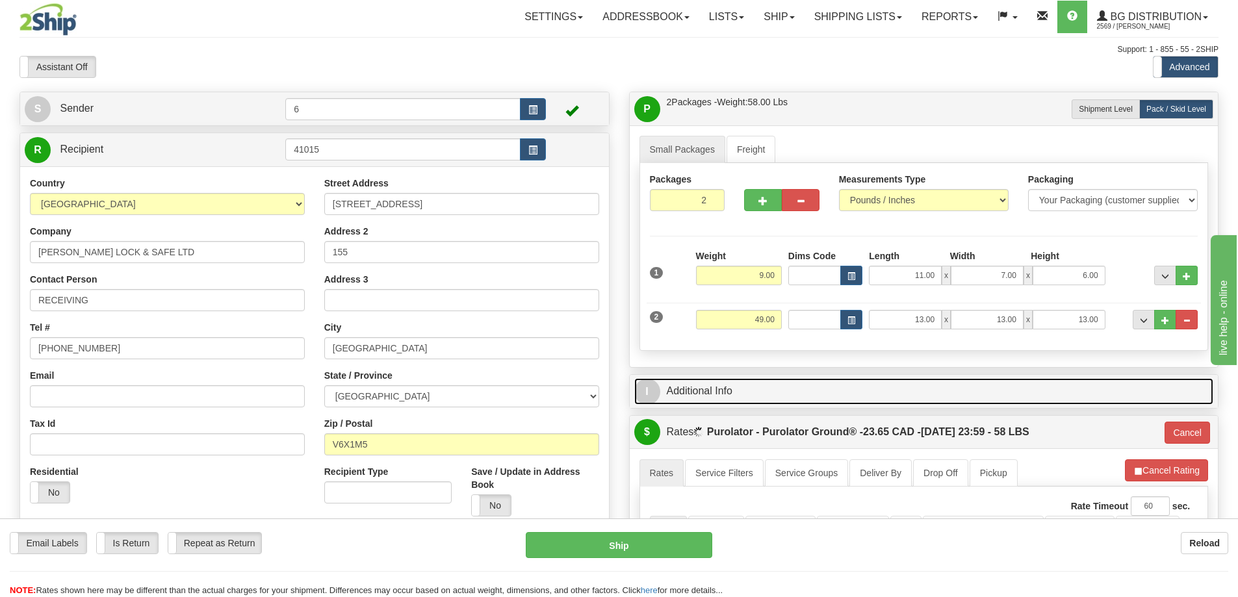
click at [1102, 385] on link "I Additional Info" at bounding box center [924, 391] width 580 height 27
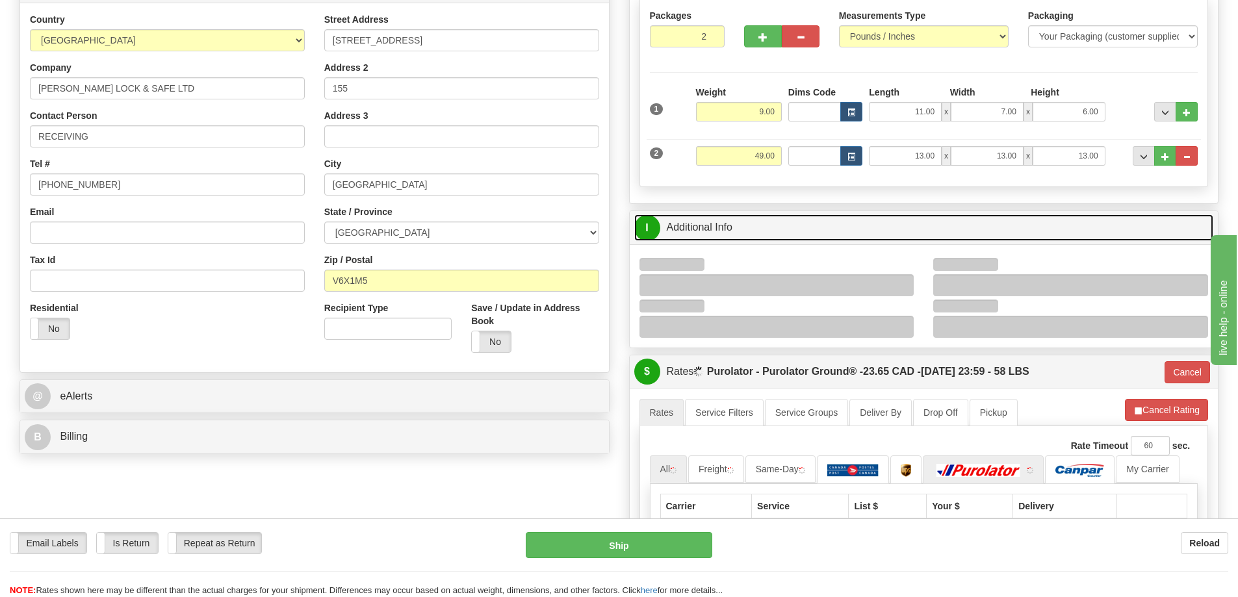
scroll to position [260, 0]
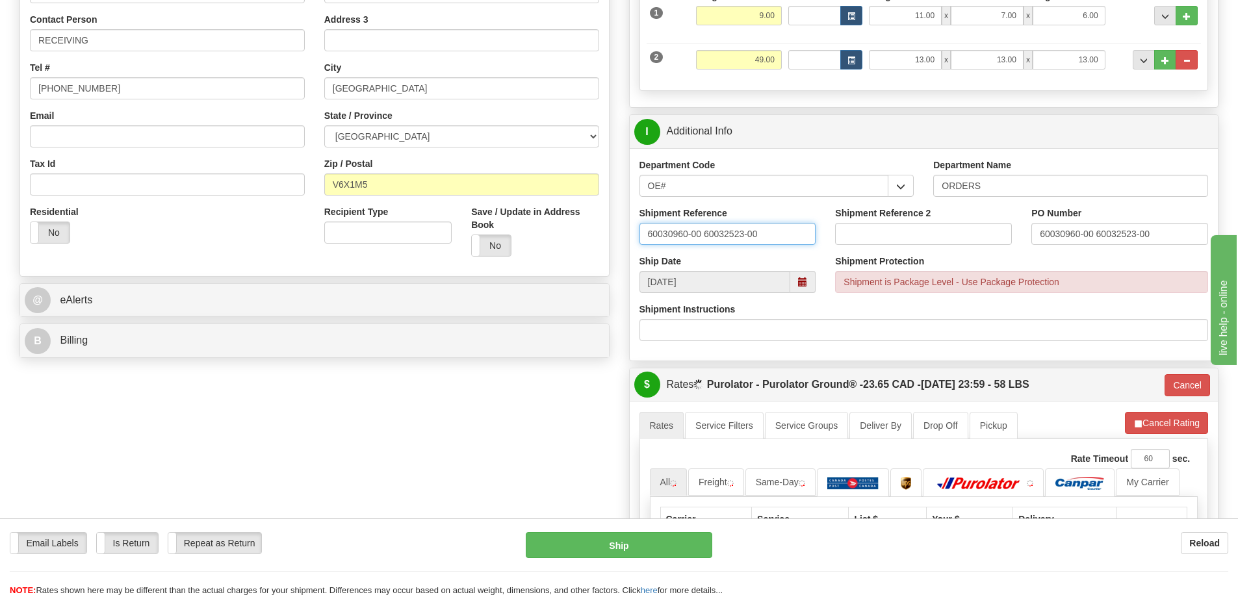
click at [777, 231] on input "60030960-00 60032523-00" at bounding box center [728, 234] width 177 height 22
drag, startPoint x: 705, startPoint y: 235, endPoint x: 716, endPoint y: 233, distance: 10.6
click at [708, 235] on input "60030960-00 60032523-00 60032538" at bounding box center [728, 234] width 177 height 22
click at [729, 233] on input "60030960 60032523-00 60032538" at bounding box center [728, 234] width 177 height 22
type input "60030960 60032523 60032538"
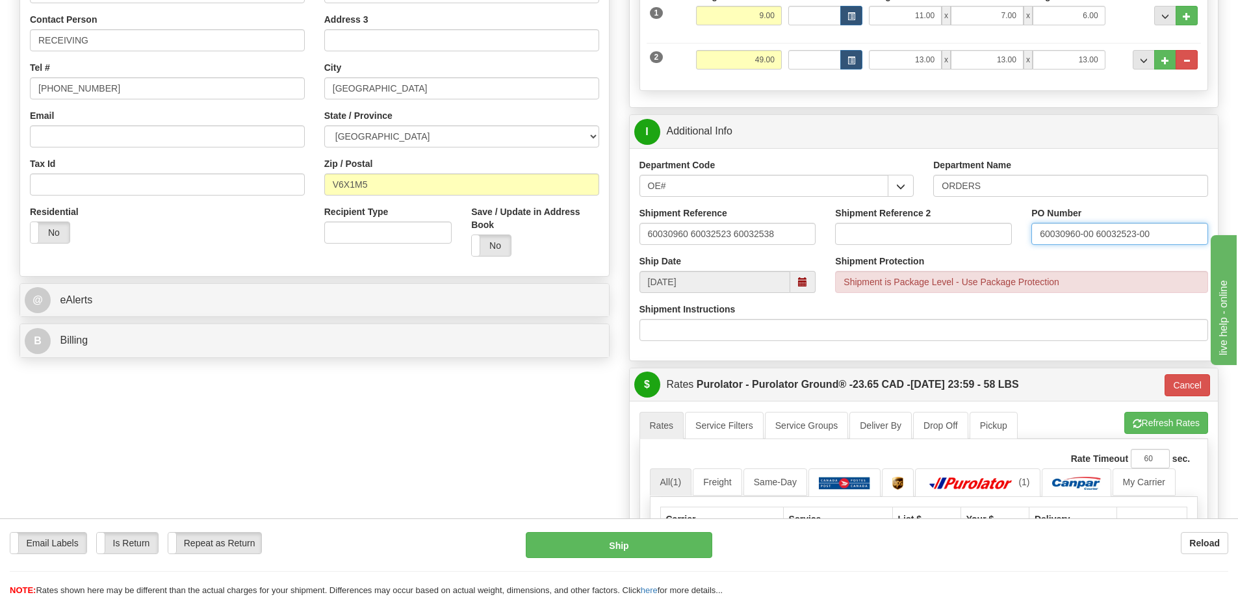
paste input "60032523 60032538"
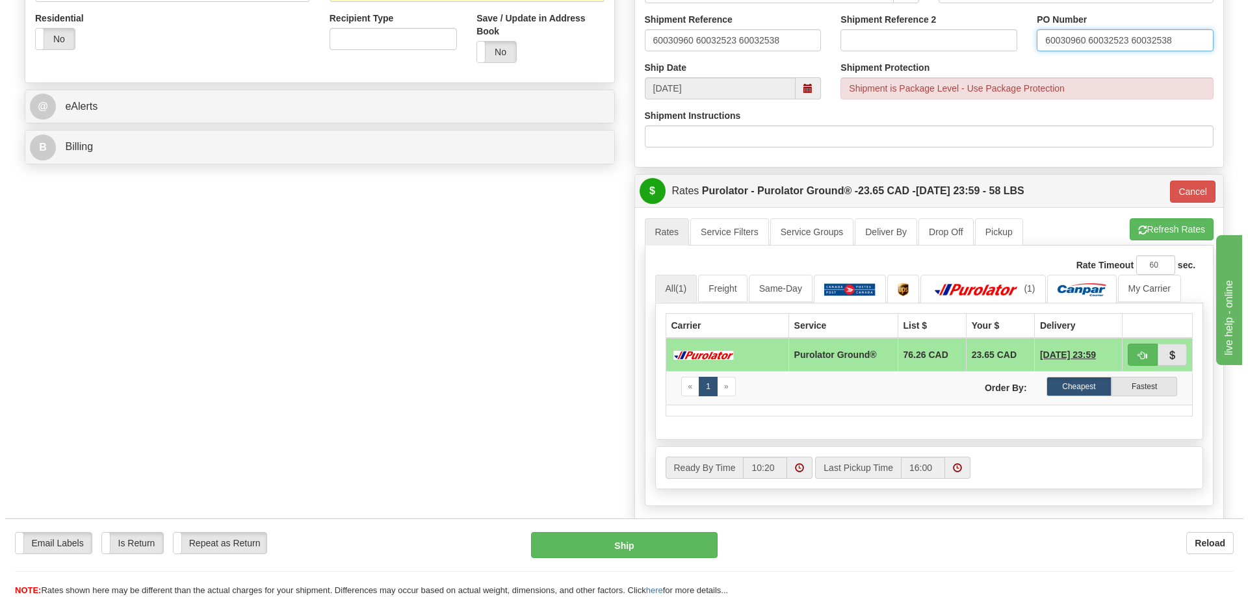
scroll to position [455, 0]
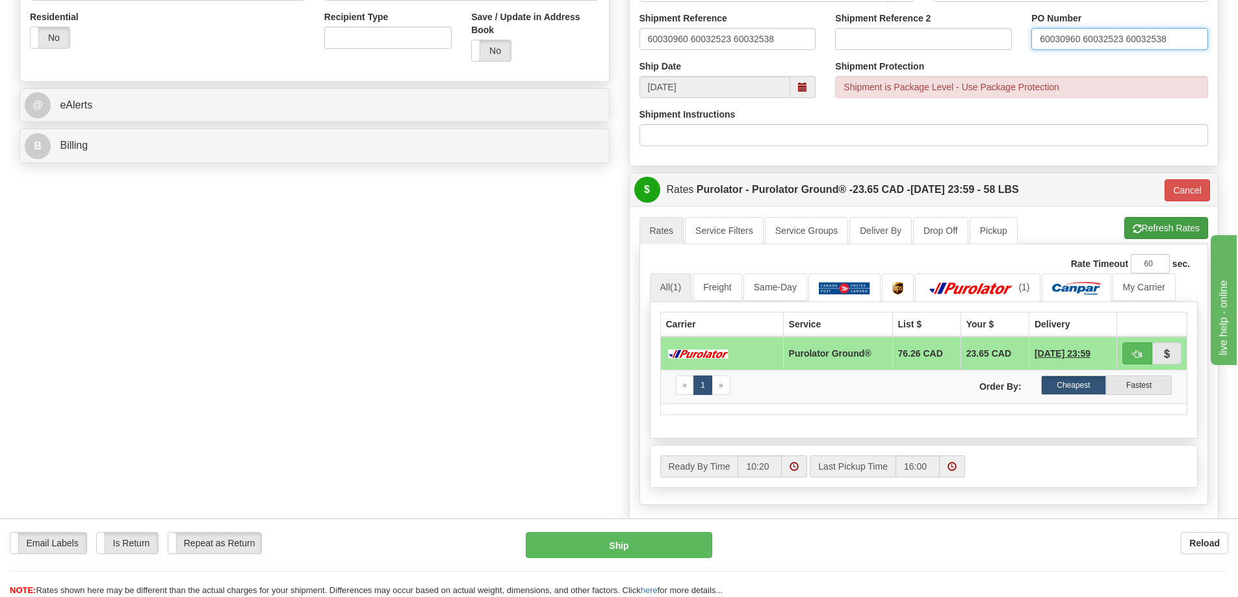
type input "60030960 60032523 60032538"
click at [1141, 227] on button "Refresh Rates" at bounding box center [1166, 228] width 84 height 22
type input "260"
click at [595, 532] on button "Ship" at bounding box center [619, 545] width 187 height 26
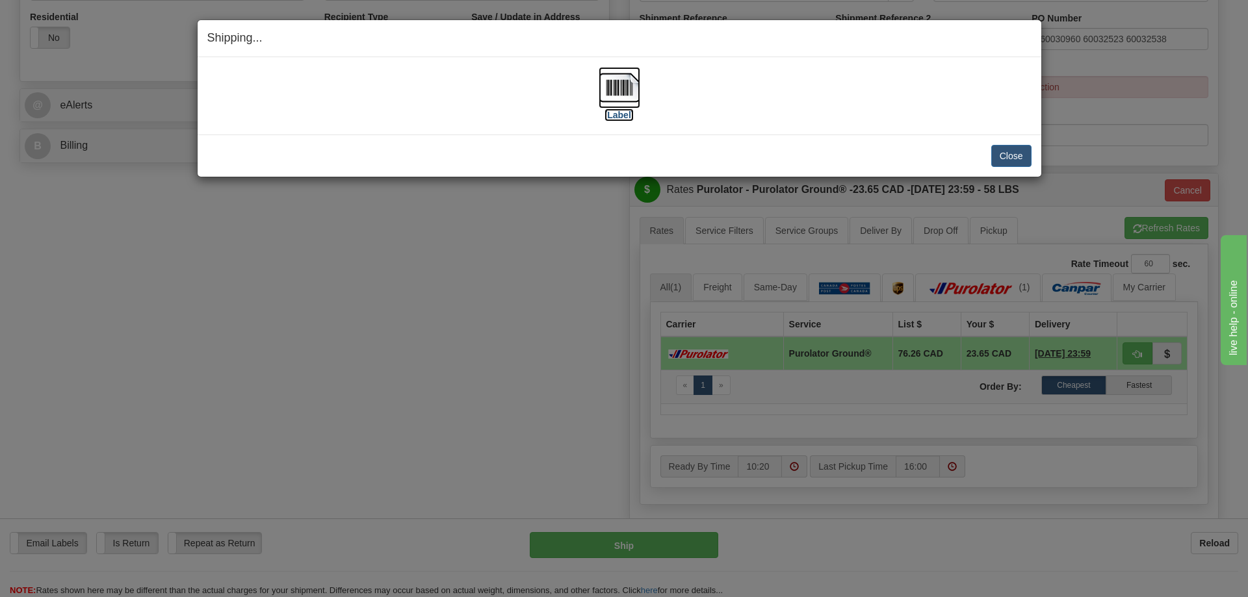
click at [622, 116] on label "[Label]" at bounding box center [619, 115] width 30 height 13
click at [985, 167] on div "Close [PERSON_NAME] Shipment and Quit Pickup Quit Pickup ONLY" at bounding box center [620, 156] width 844 height 42
click at [1022, 157] on button "Close" at bounding box center [1011, 156] width 40 height 22
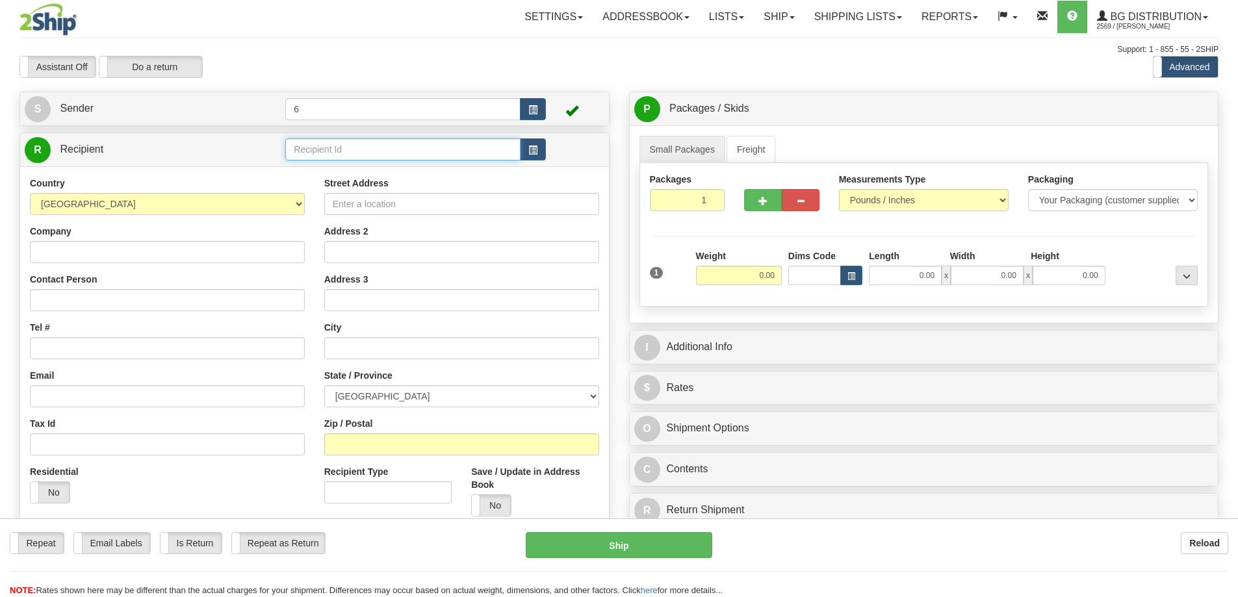
click at [319, 149] on input "text" at bounding box center [402, 149] width 235 height 22
type input "44019"
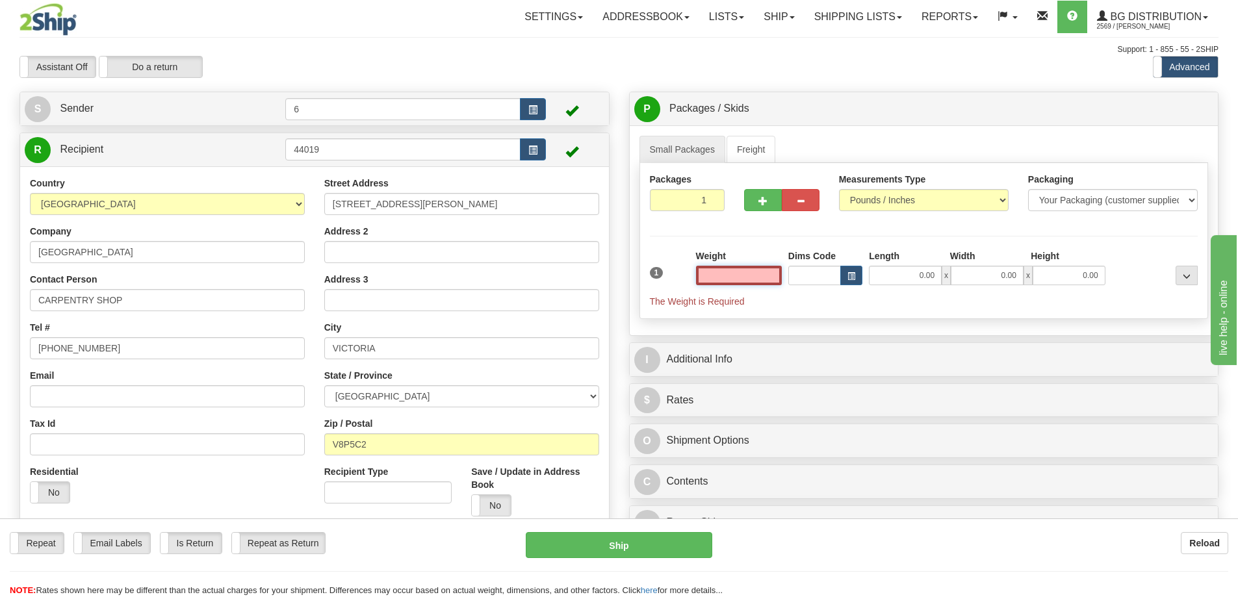
click at [751, 279] on input "text" at bounding box center [739, 275] width 86 height 19
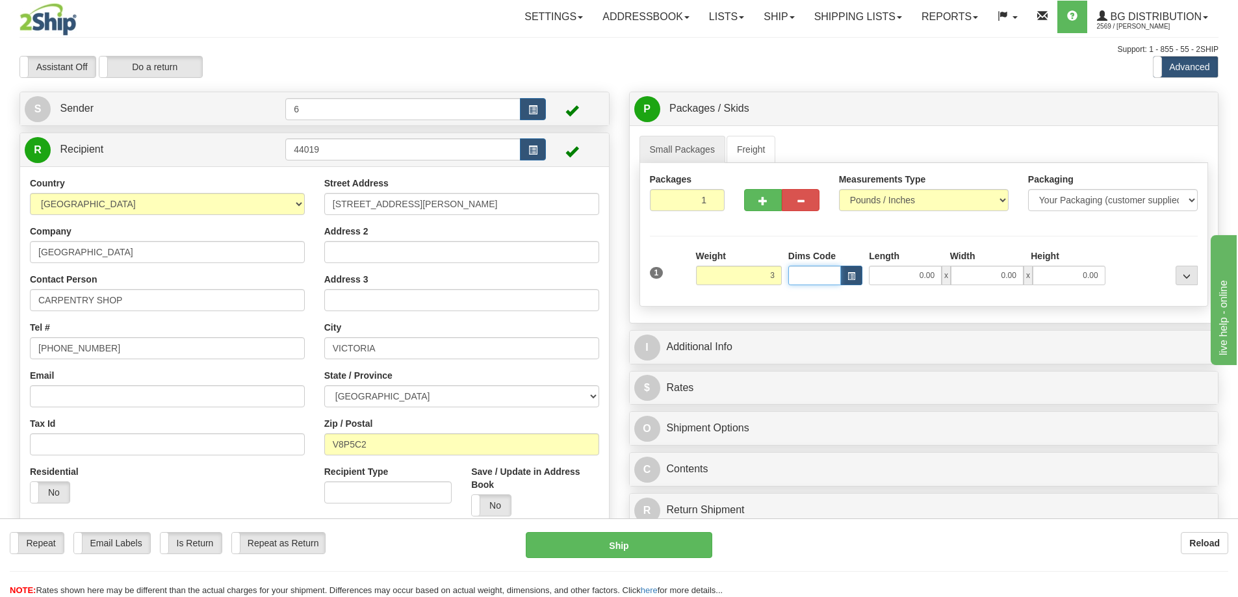
type input "3.00"
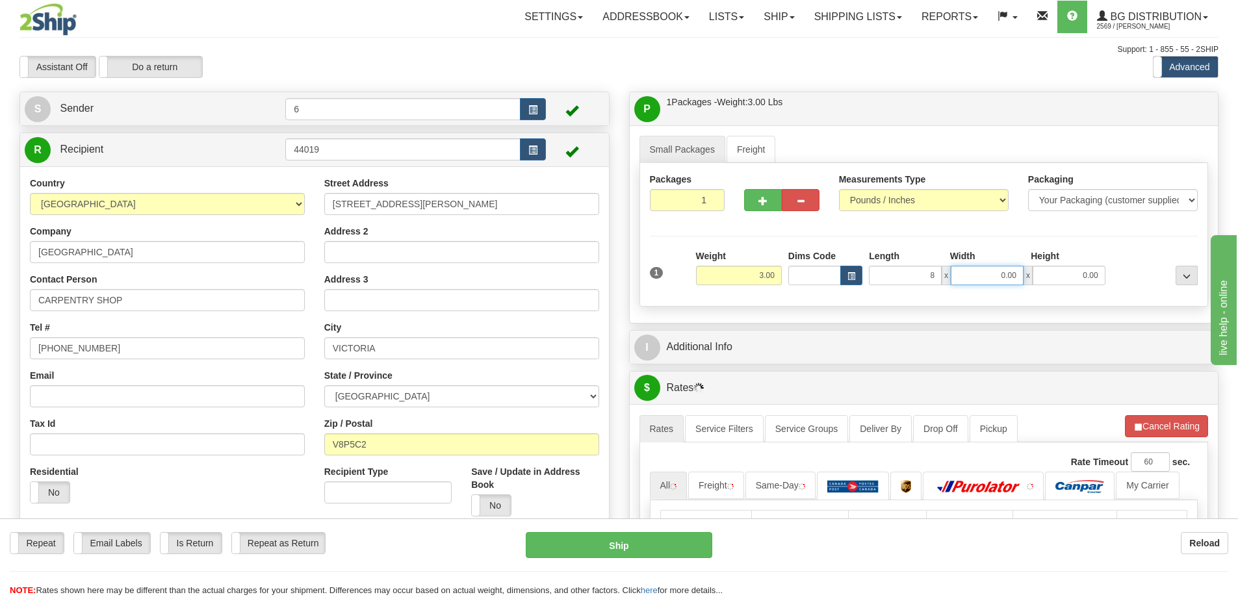
type input "8.00"
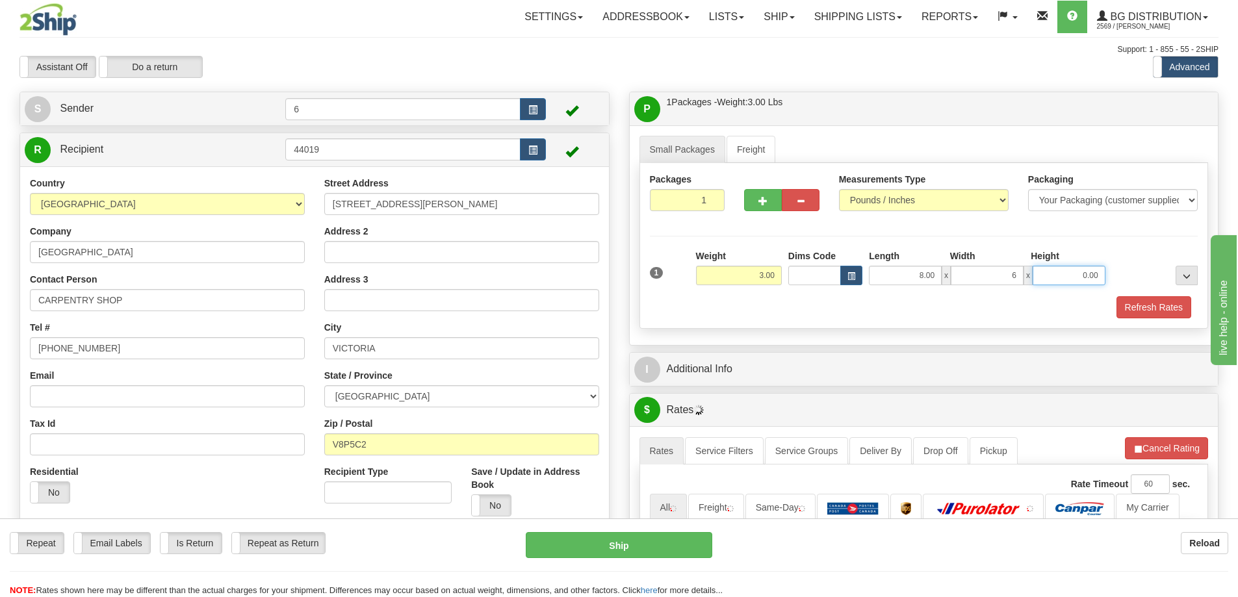
type input "6.00"
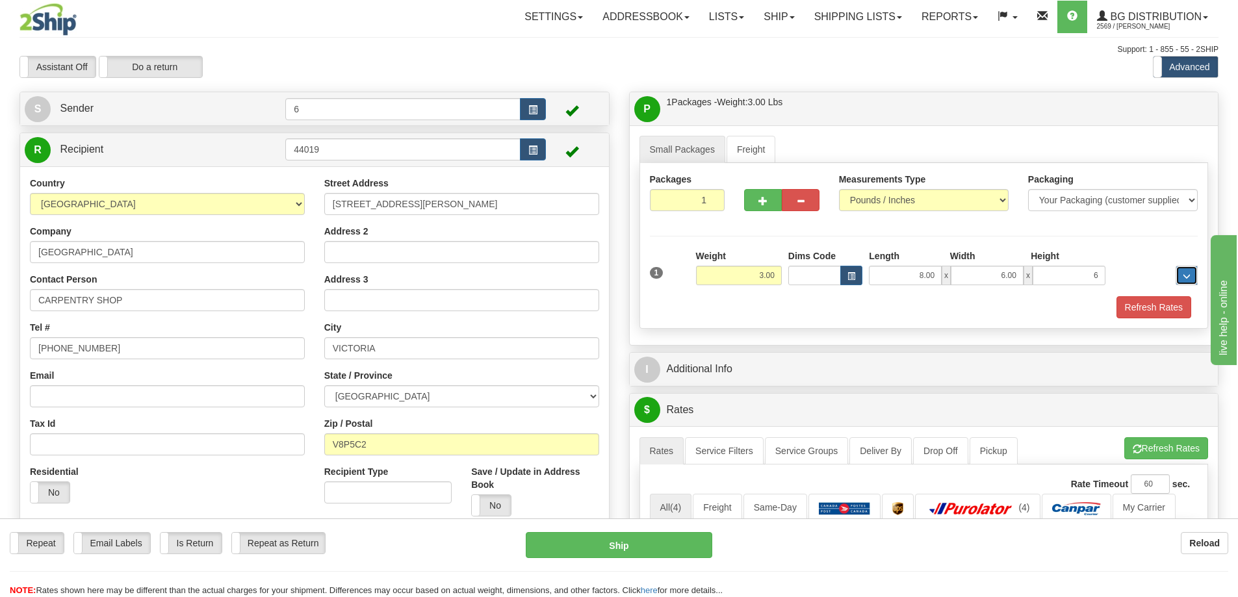
type input "6.00"
click at [1170, 305] on button "Refresh Rates" at bounding box center [1154, 307] width 75 height 22
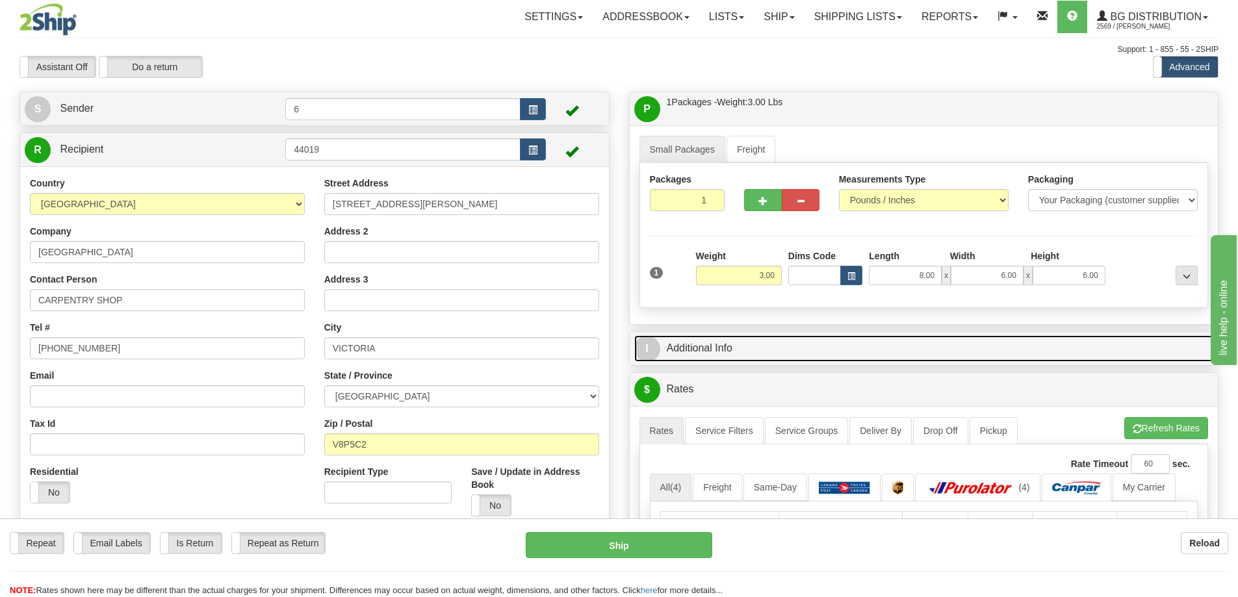
click at [1114, 348] on link "I Additional Info" at bounding box center [924, 348] width 580 height 27
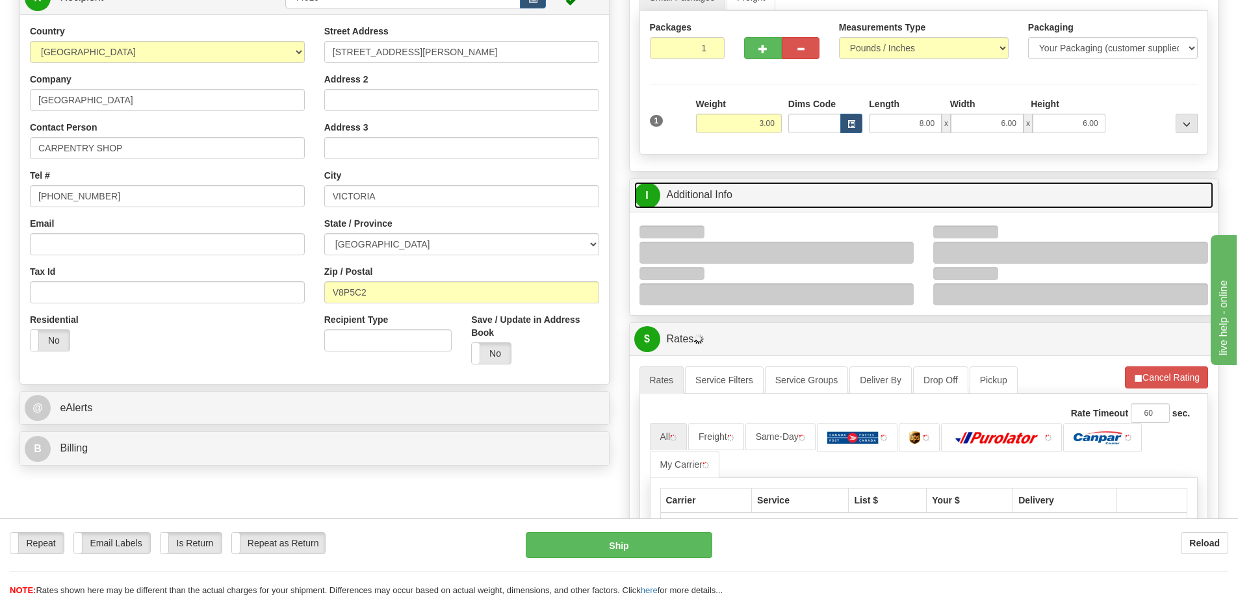
scroll to position [195, 0]
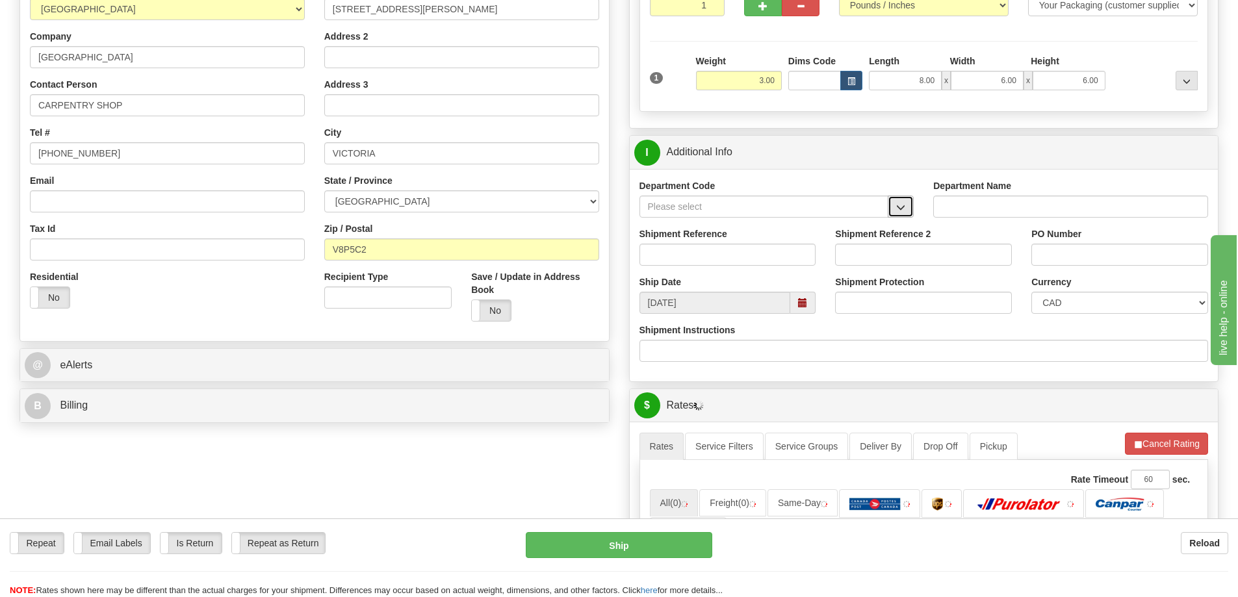
click at [908, 205] on button "button" at bounding box center [901, 207] width 26 height 22
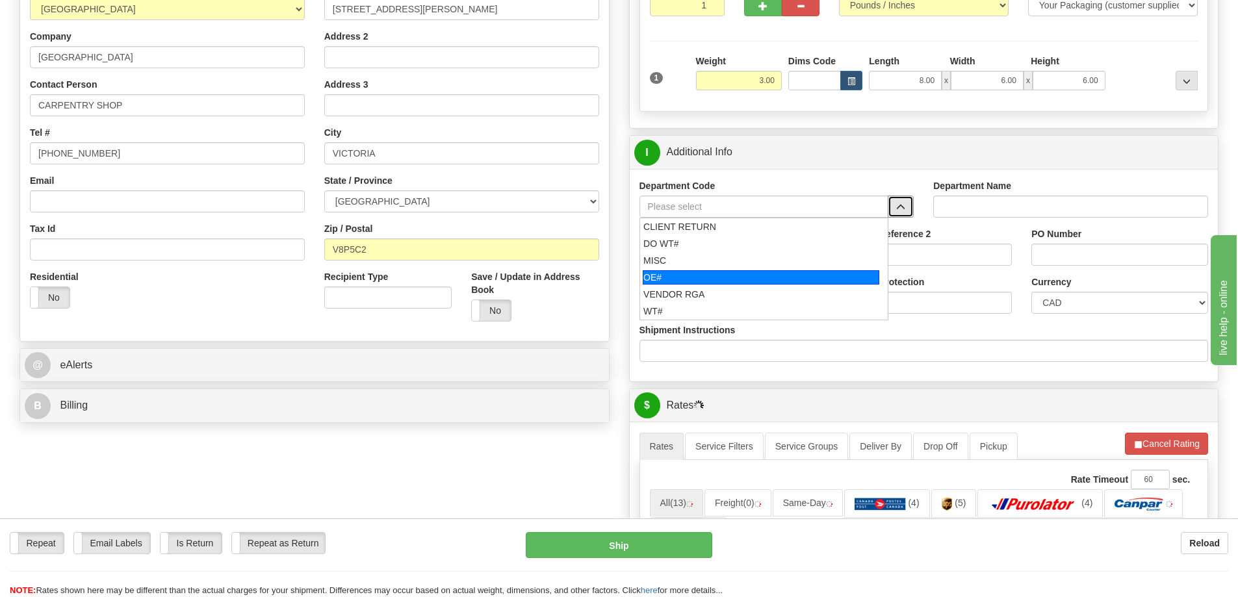
click at [712, 276] on div "OE#" at bounding box center [761, 277] width 237 height 14
type input "OE#"
type input "ORDERS"
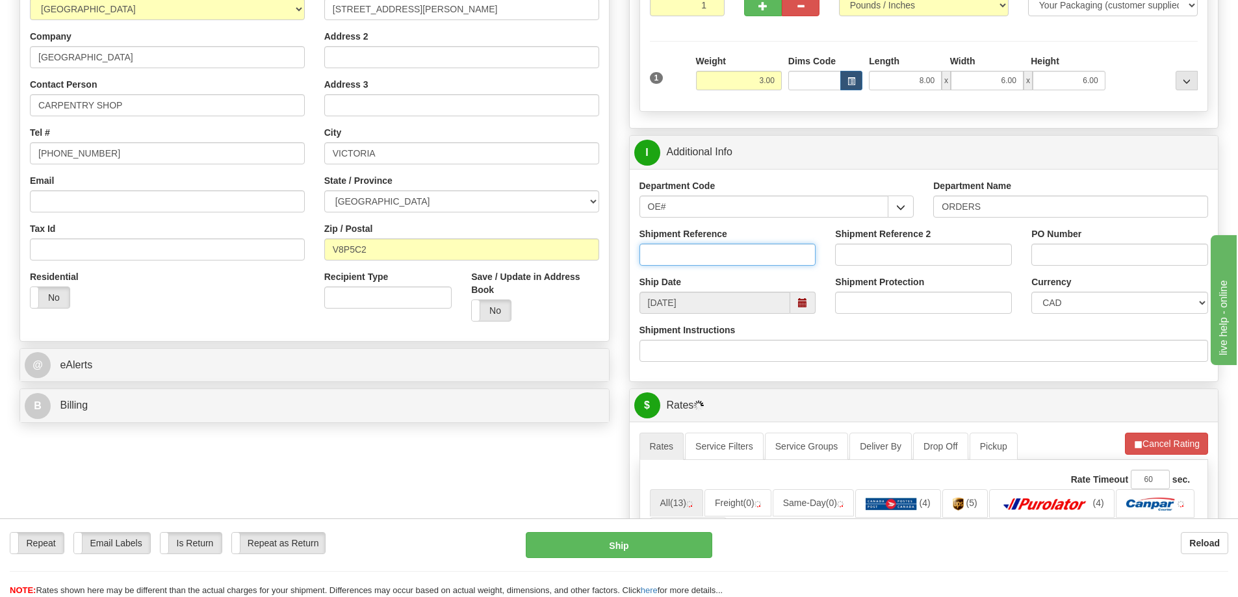
click at [715, 252] on input "Shipment Reference" at bounding box center [728, 255] width 177 height 22
type input "60030860-00"
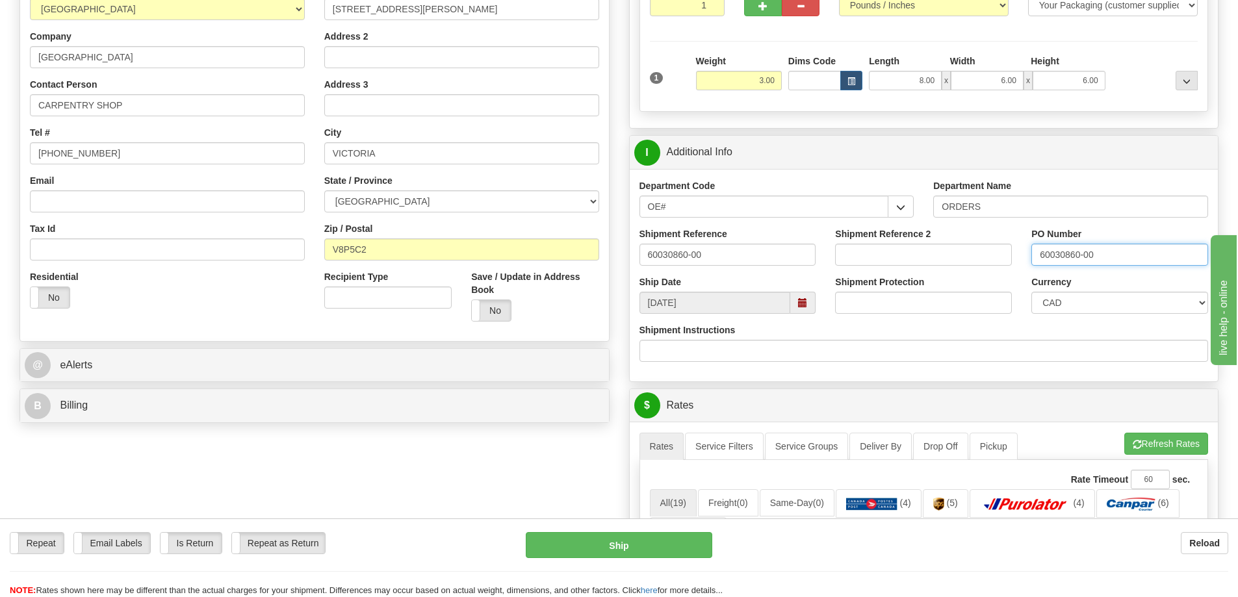
type input "60030860-00"
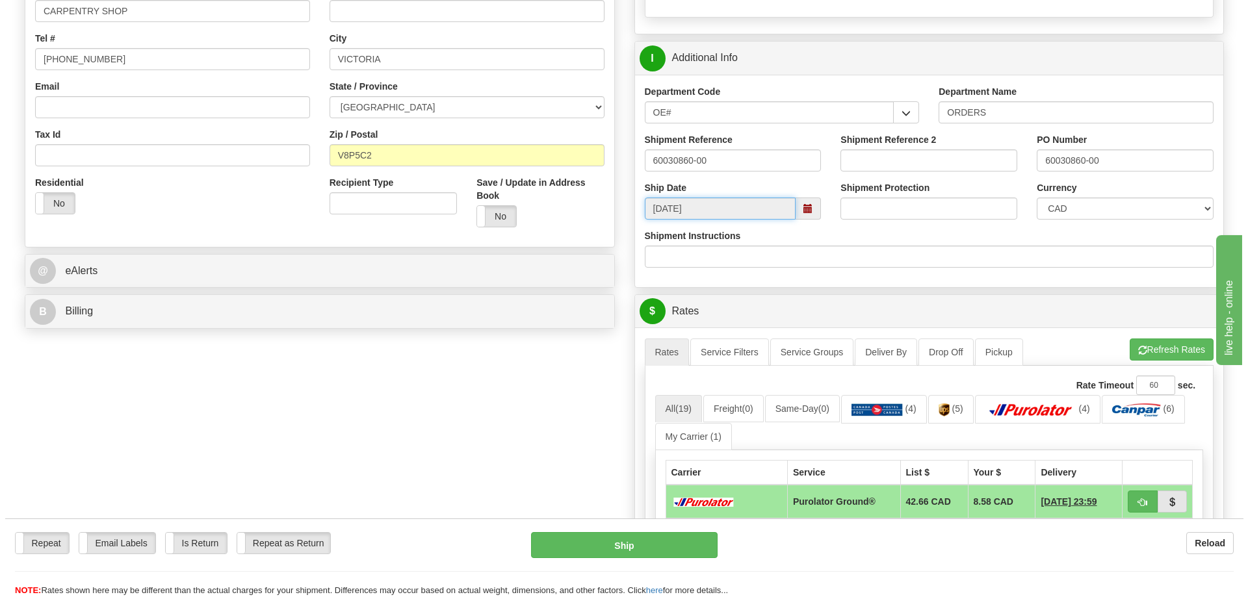
scroll to position [390, 0]
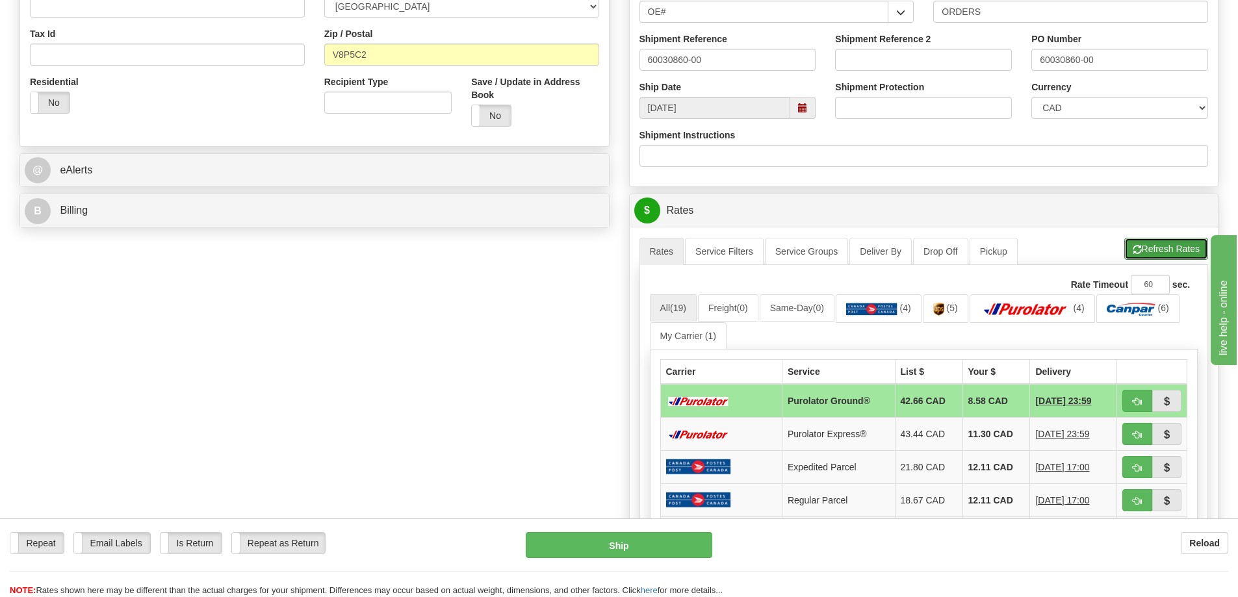
click at [1170, 250] on button "Refresh Rates" at bounding box center [1166, 249] width 84 height 22
click at [1150, 401] on button "button" at bounding box center [1138, 401] width 30 height 22
type input "260"
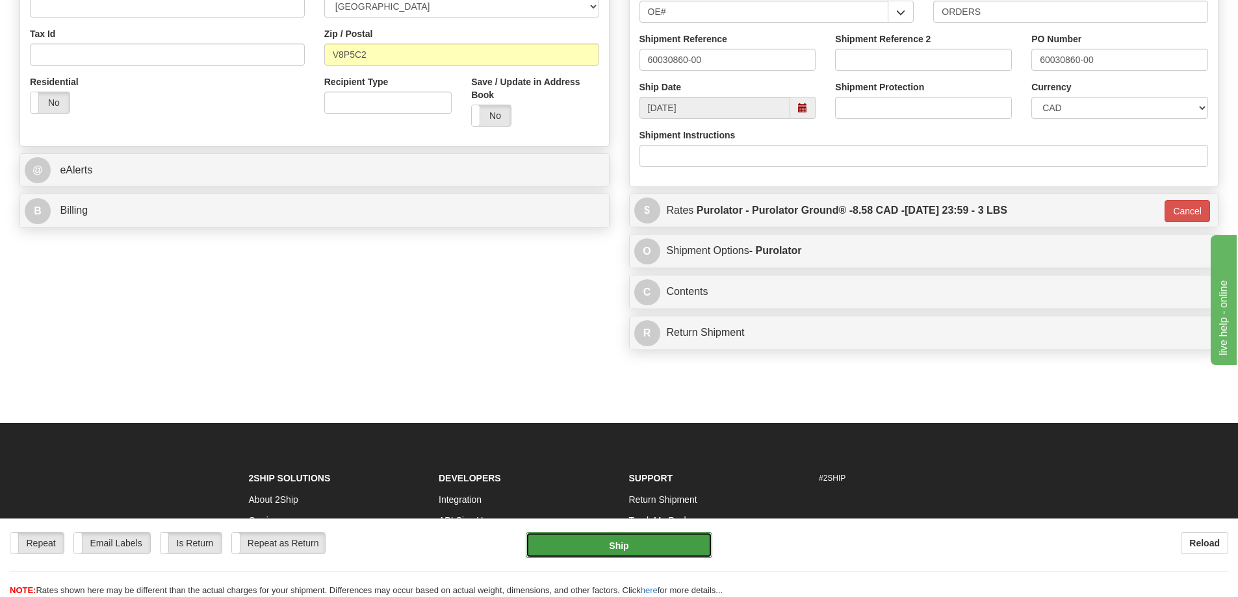
click at [661, 547] on button "Ship" at bounding box center [619, 545] width 187 height 26
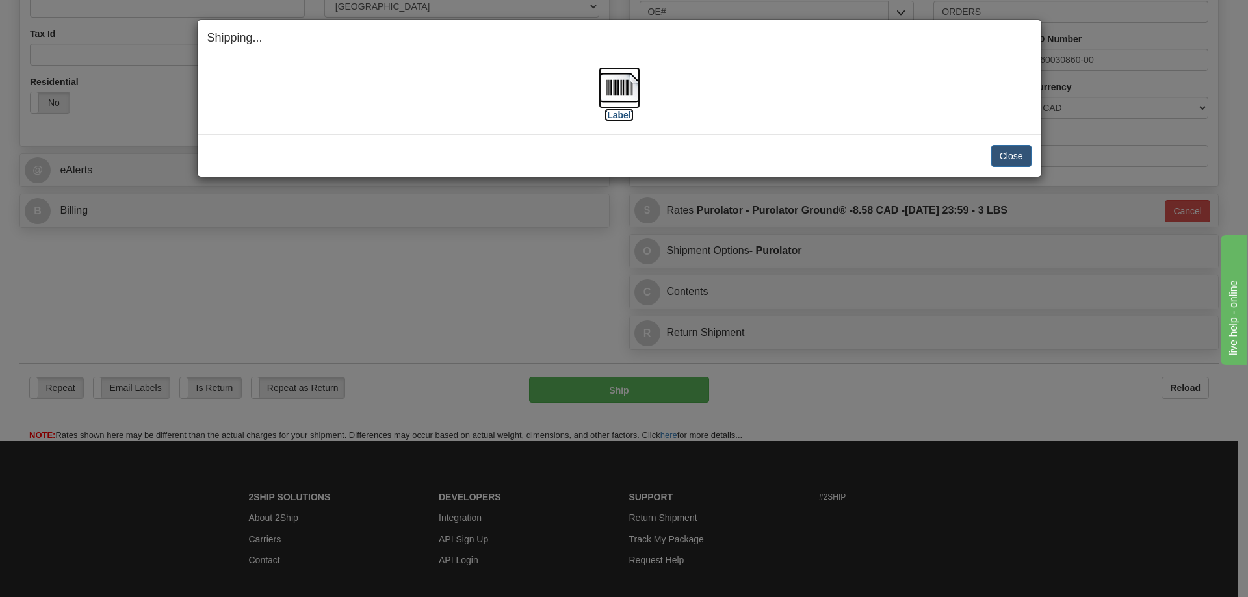
click at [617, 114] on label "[Label]" at bounding box center [619, 115] width 30 height 13
click at [1011, 159] on button "Close" at bounding box center [1011, 156] width 40 height 22
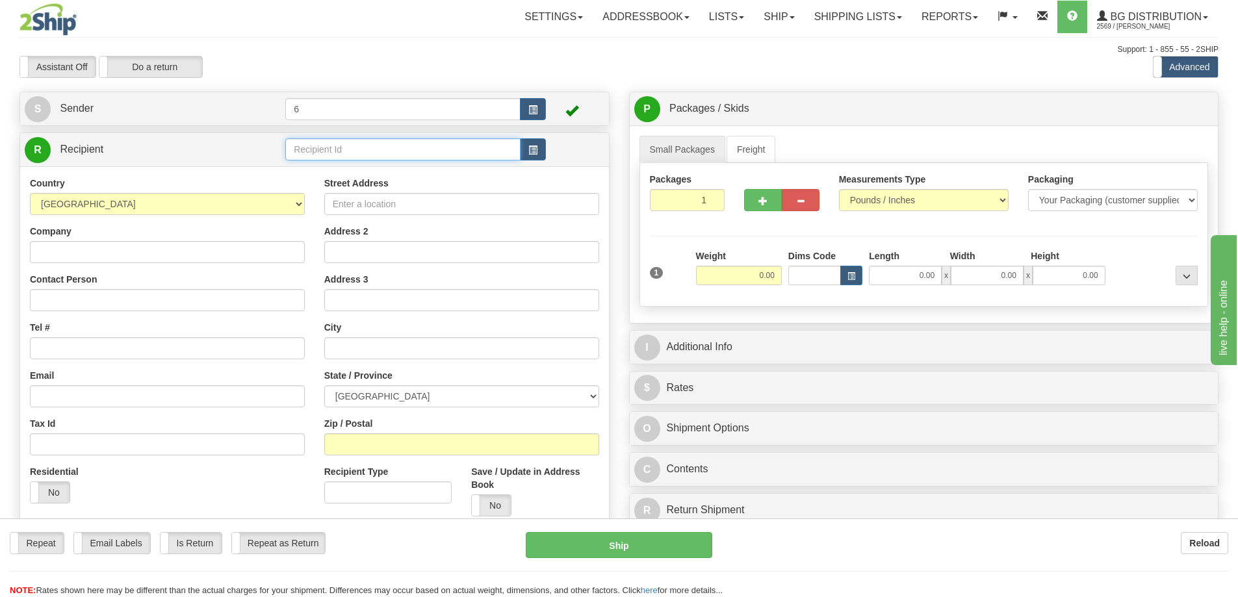
click at [313, 155] on input "text" at bounding box center [402, 149] width 235 height 22
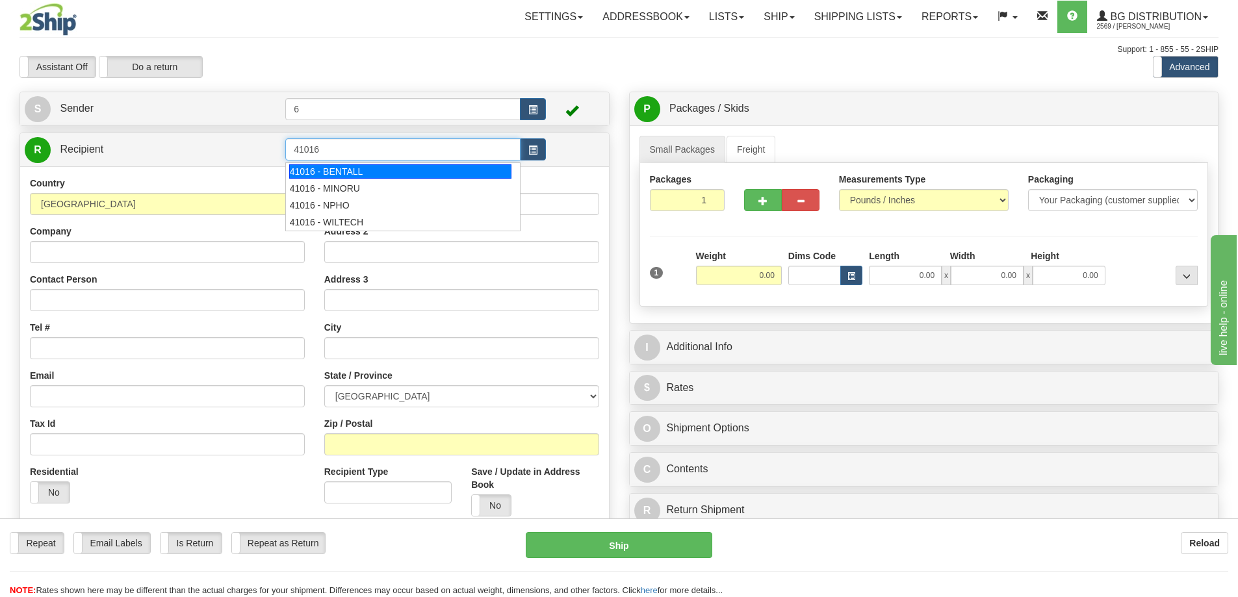
click at [385, 168] on div "41016 - BENTALL" at bounding box center [400, 171] width 223 height 14
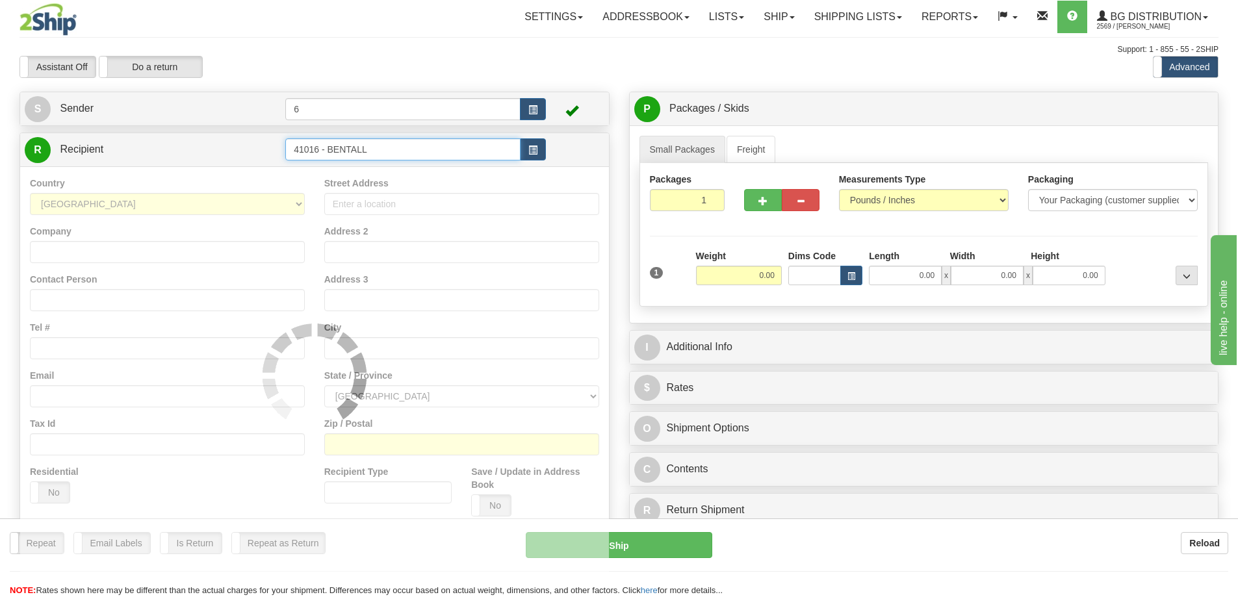
type input "41016 - BENTALL"
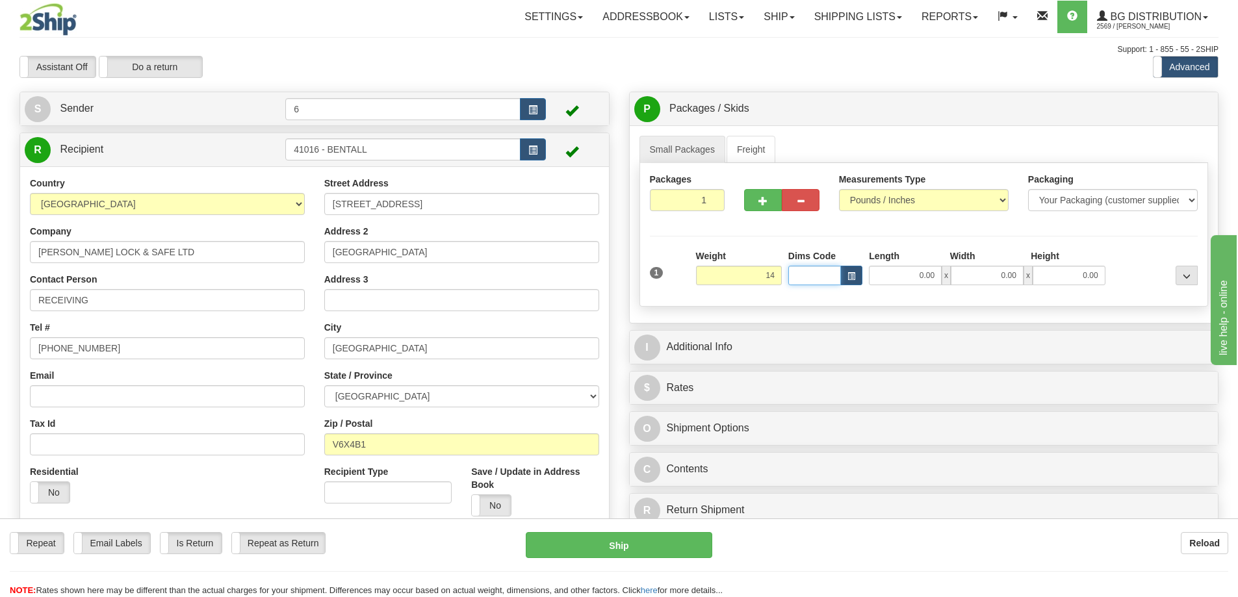
type input "14.00"
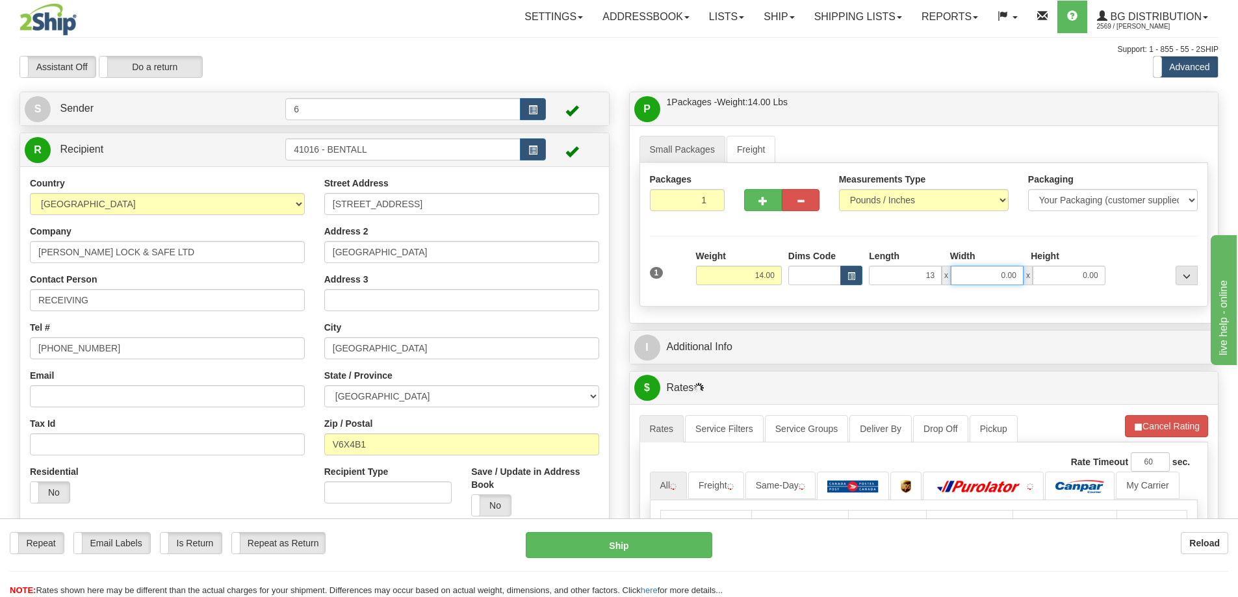
type input "13.00"
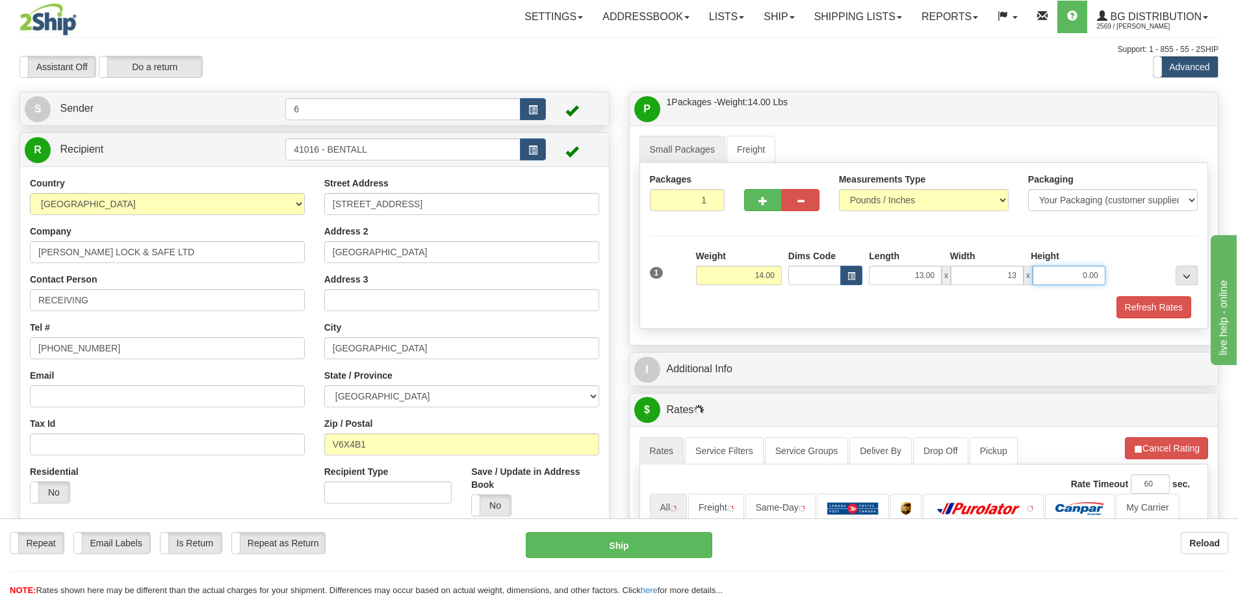
type input "13.00"
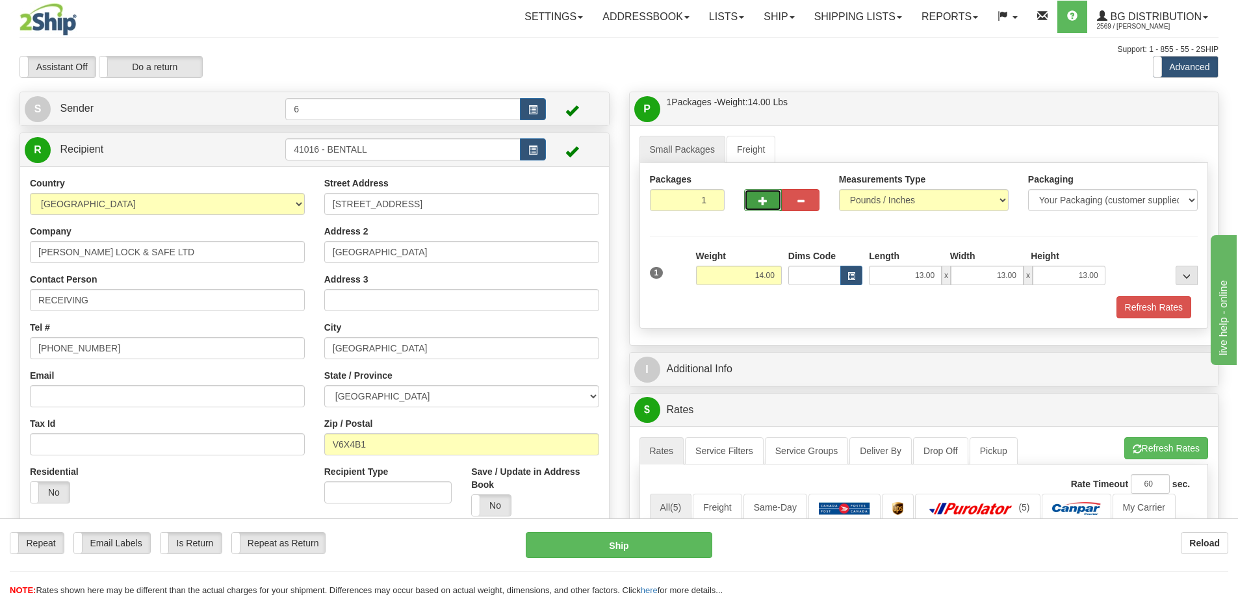
click at [753, 200] on button "button" at bounding box center [763, 200] width 38 height 22
radio input "true"
type input "2"
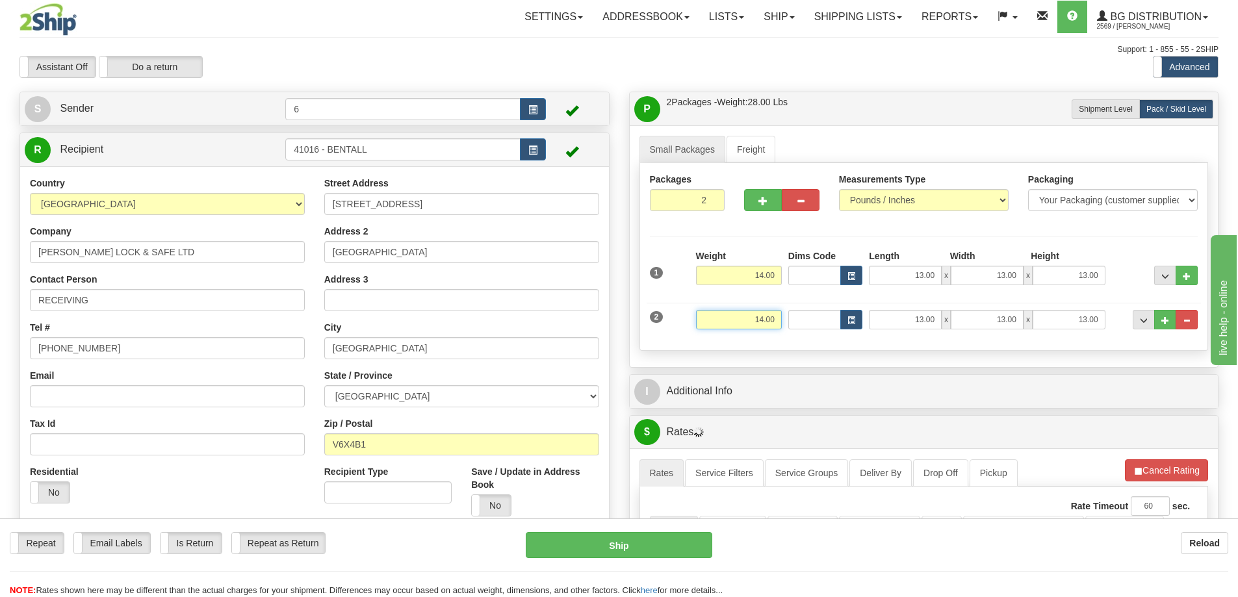
drag, startPoint x: 733, startPoint y: 322, endPoint x: 833, endPoint y: 294, distance: 103.9
click at [857, 315] on div "2 Weight 14.00 Dims Code Length Width Height" at bounding box center [924, 318] width 555 height 44
type input "31.00"
type input "17.00"
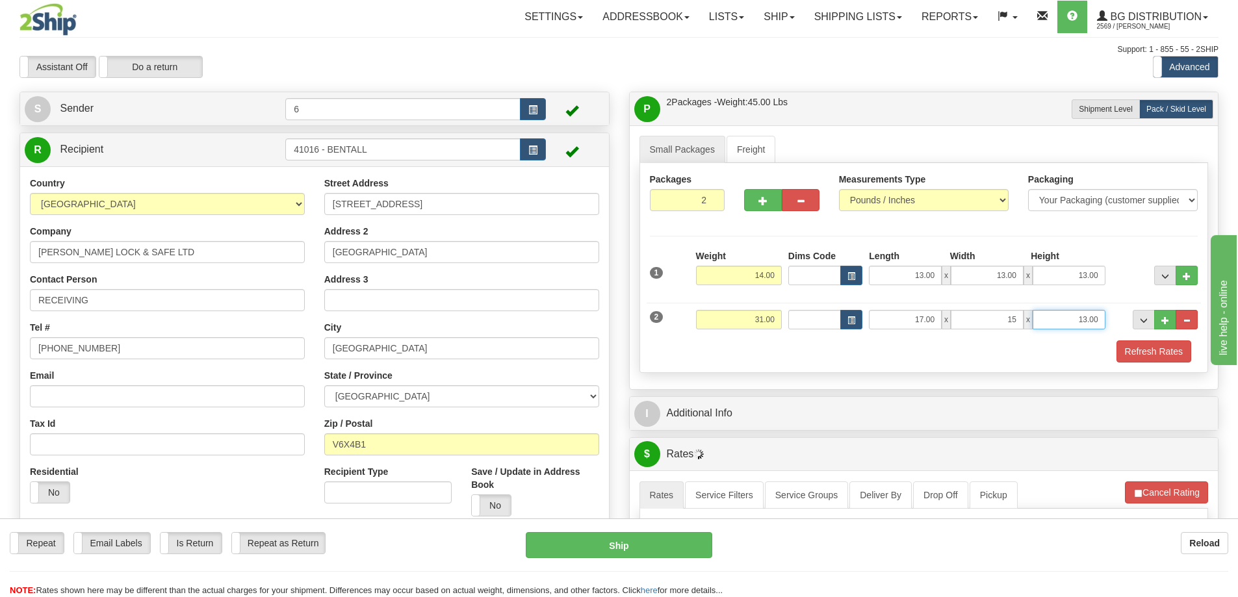
type input "15.00"
type input "11.00"
drag, startPoint x: 716, startPoint y: 203, endPoint x: 747, endPoint y: 203, distance: 31.8
click at [751, 204] on div "Packages 2 2" at bounding box center [924, 198] width 568 height 50
type input "7"
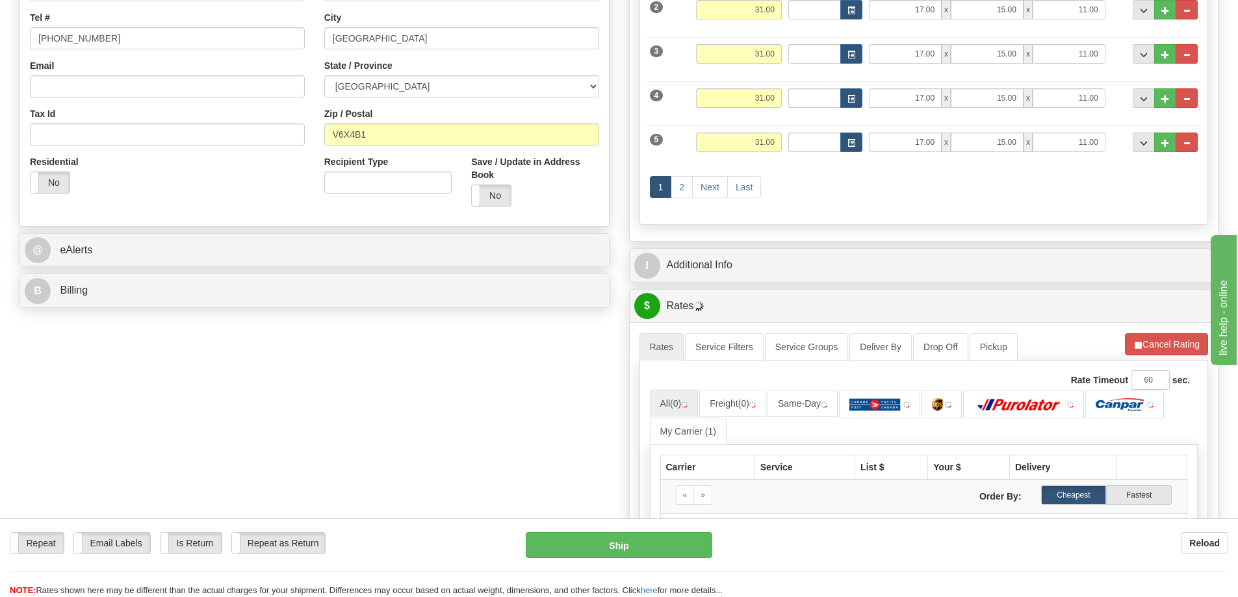
scroll to position [325, 0]
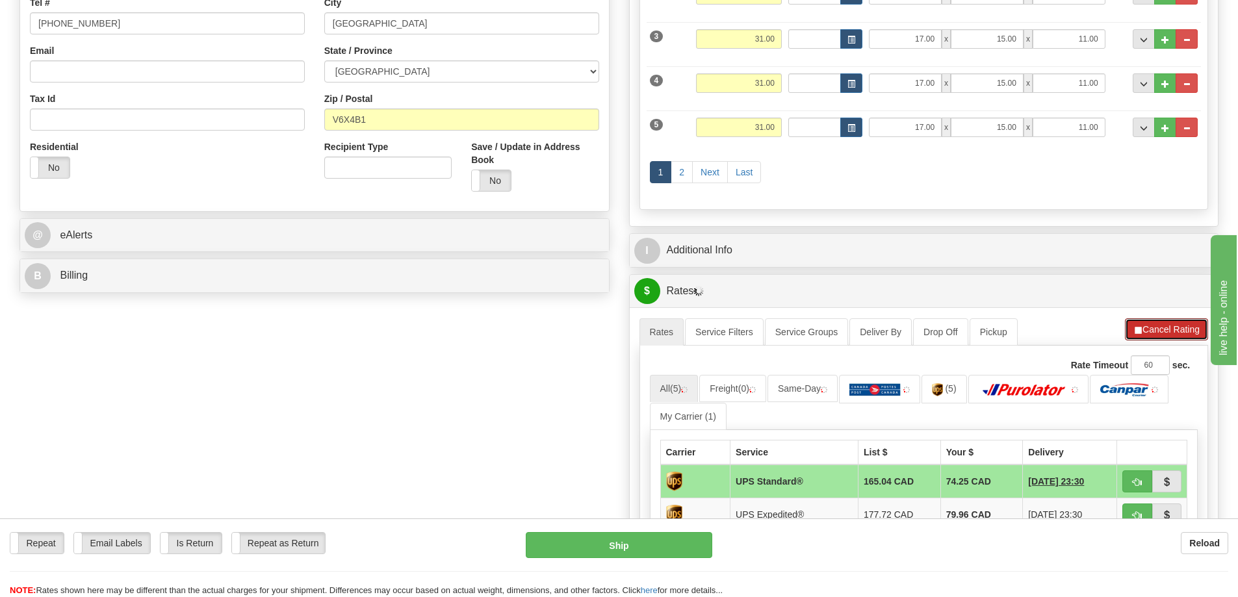
drag, startPoint x: 1157, startPoint y: 320, endPoint x: 1161, endPoint y: 326, distance: 6.9
click at [1159, 322] on button "Cancel Rating" at bounding box center [1166, 329] width 83 height 22
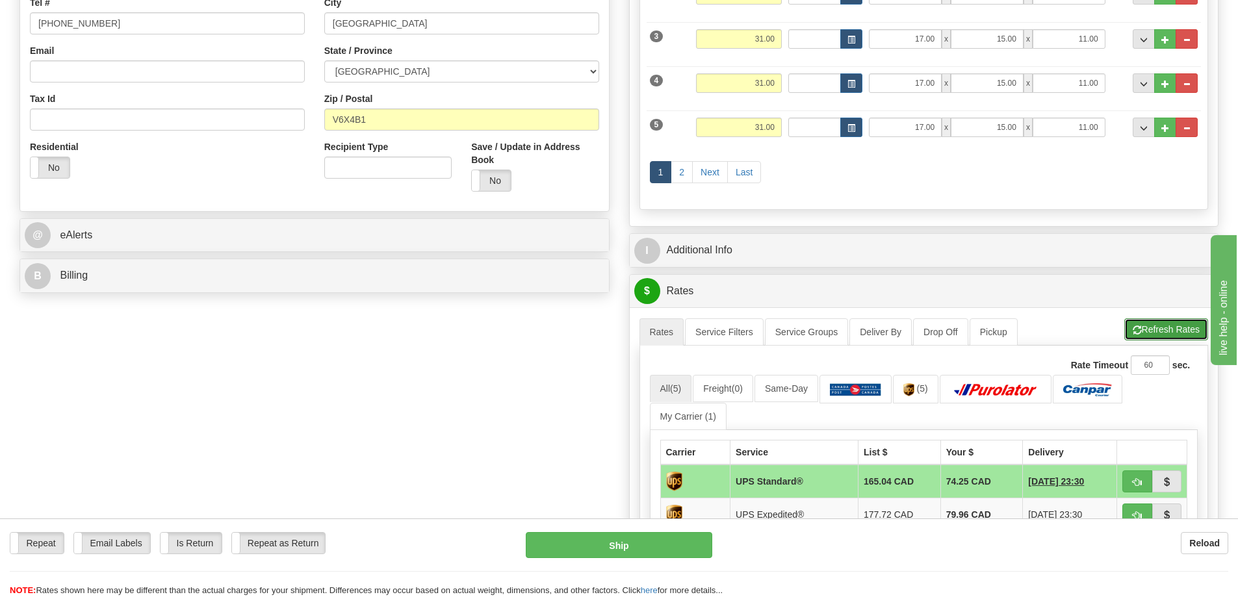
click at [1167, 331] on button "Refresh Rates" at bounding box center [1166, 329] width 84 height 22
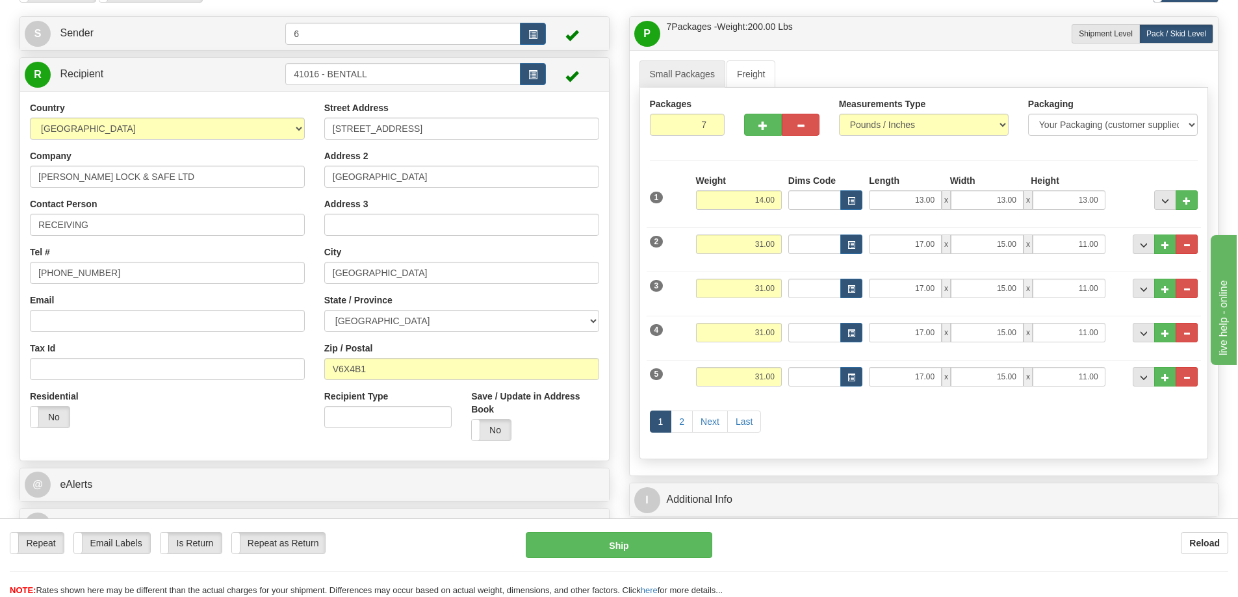
scroll to position [0, 0]
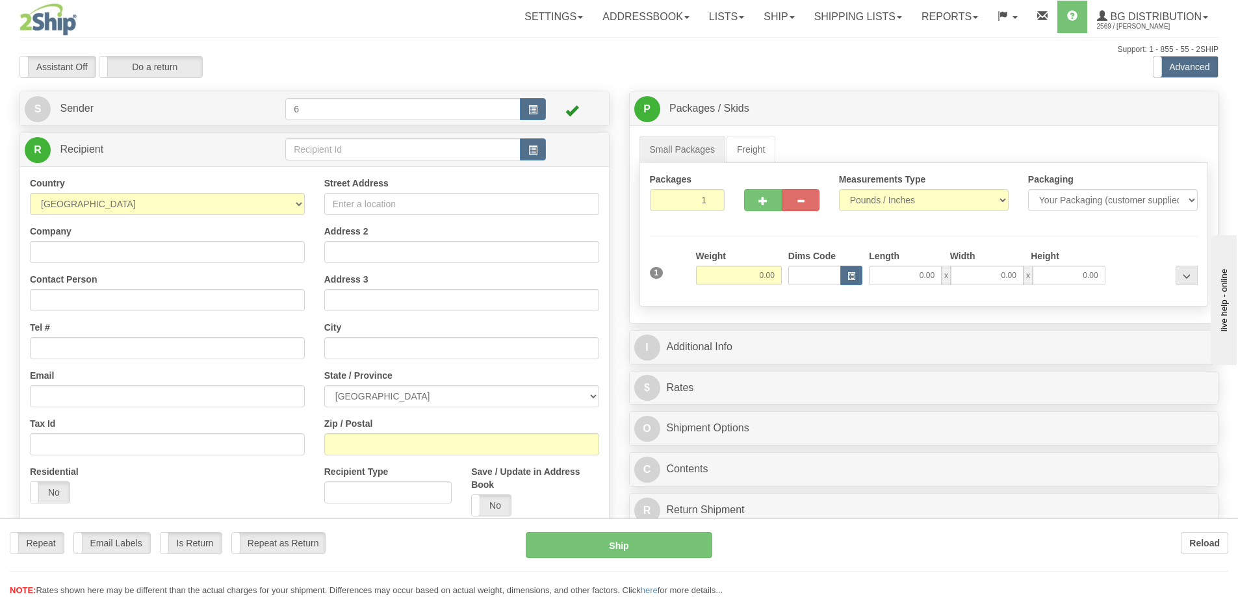
click at [315, 150] on div at bounding box center [619, 298] width 1238 height 597
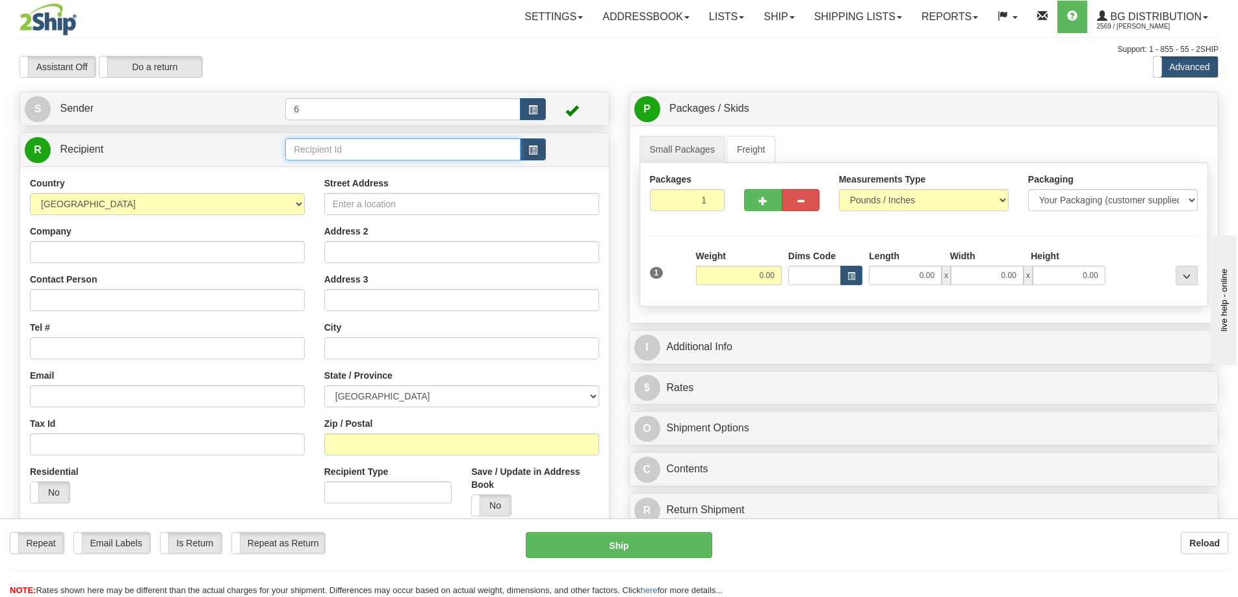
click at [315, 150] on input "text" at bounding box center [402, 149] width 235 height 22
drag, startPoint x: 315, startPoint y: 150, endPoint x: 315, endPoint y: 142, distance: 8.4
click at [315, 148] on input "text" at bounding box center [402, 149] width 235 height 22
type input "41026"
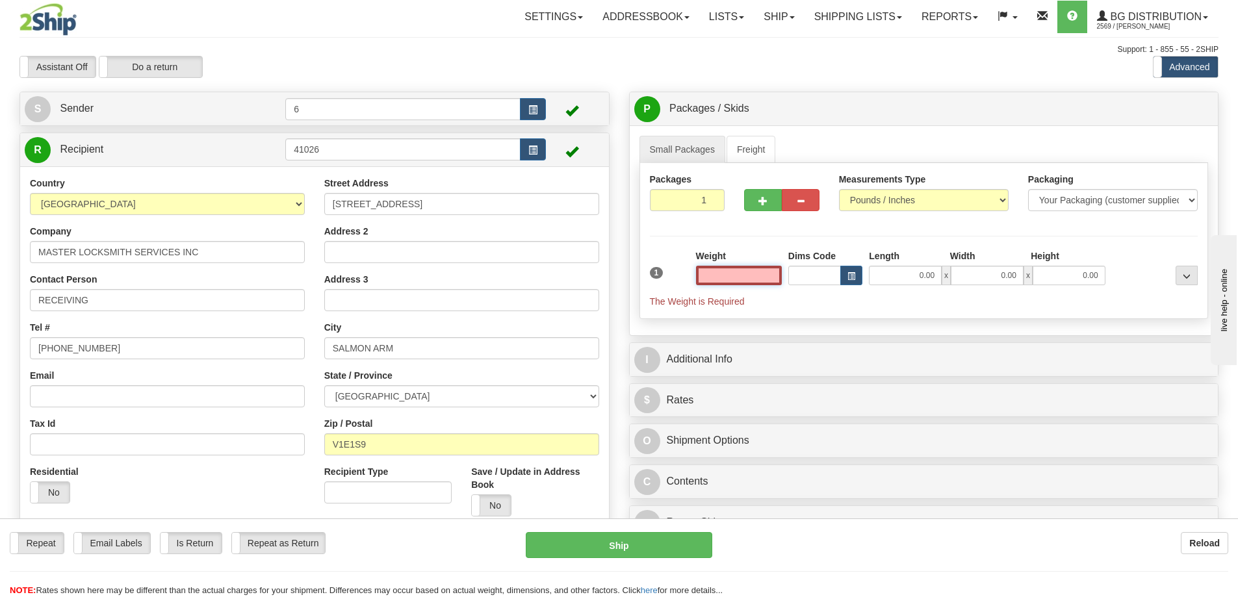
click at [738, 273] on input "text" at bounding box center [739, 275] width 86 height 19
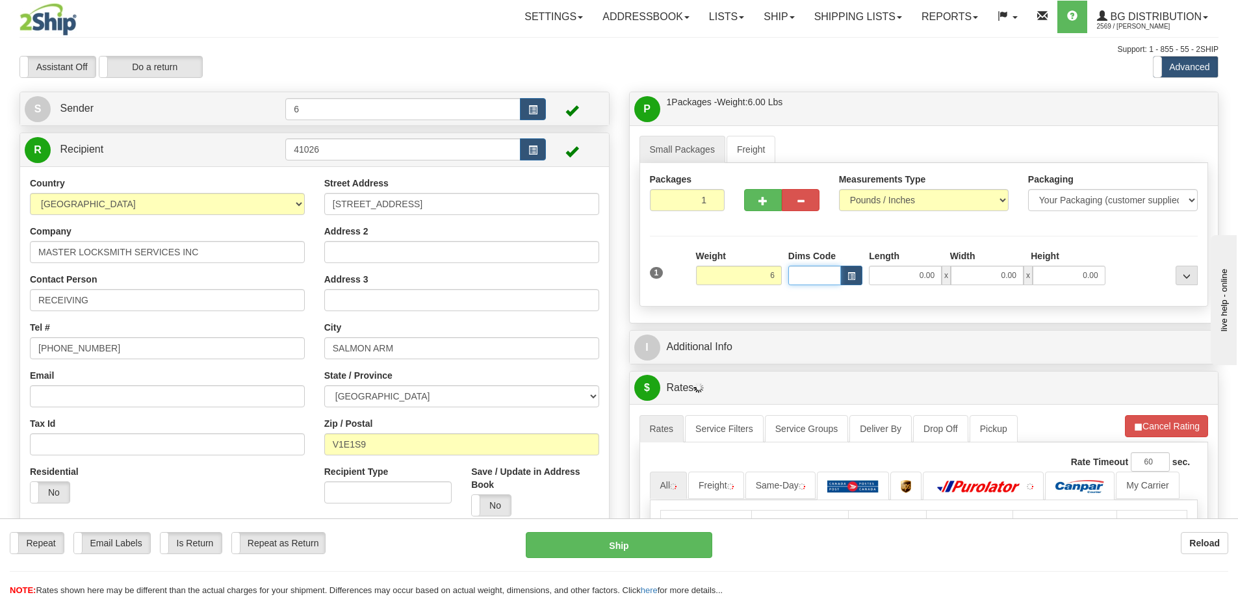
type input "6.00"
type input "10.00"
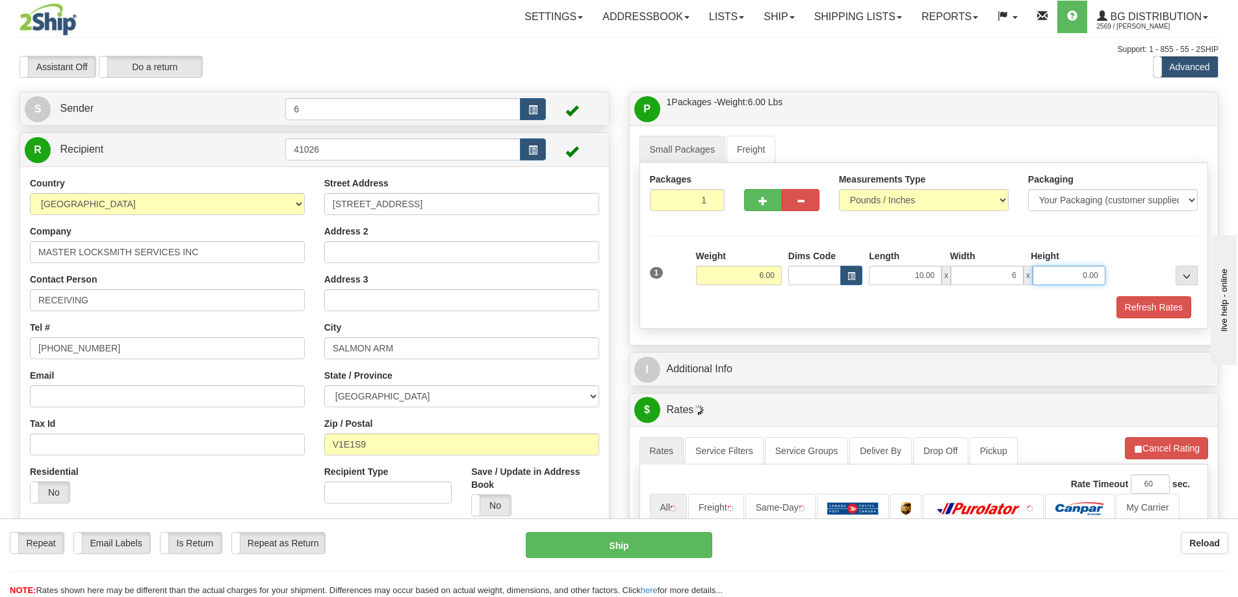
type input "6.00"
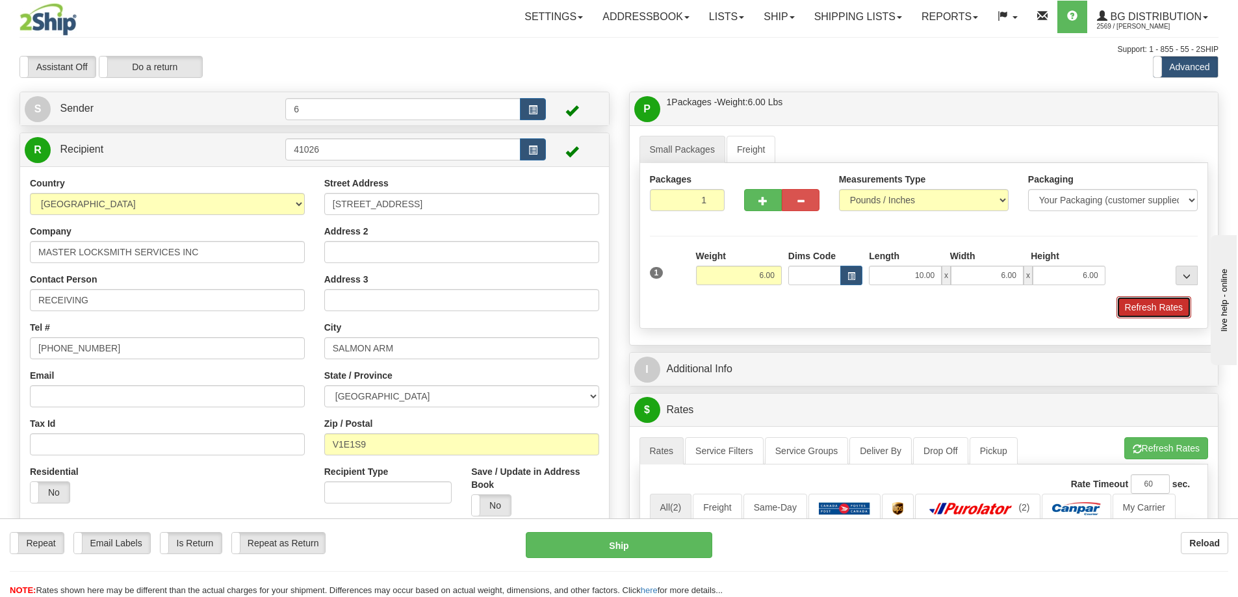
click at [1158, 307] on button "Refresh Rates" at bounding box center [1154, 307] width 75 height 22
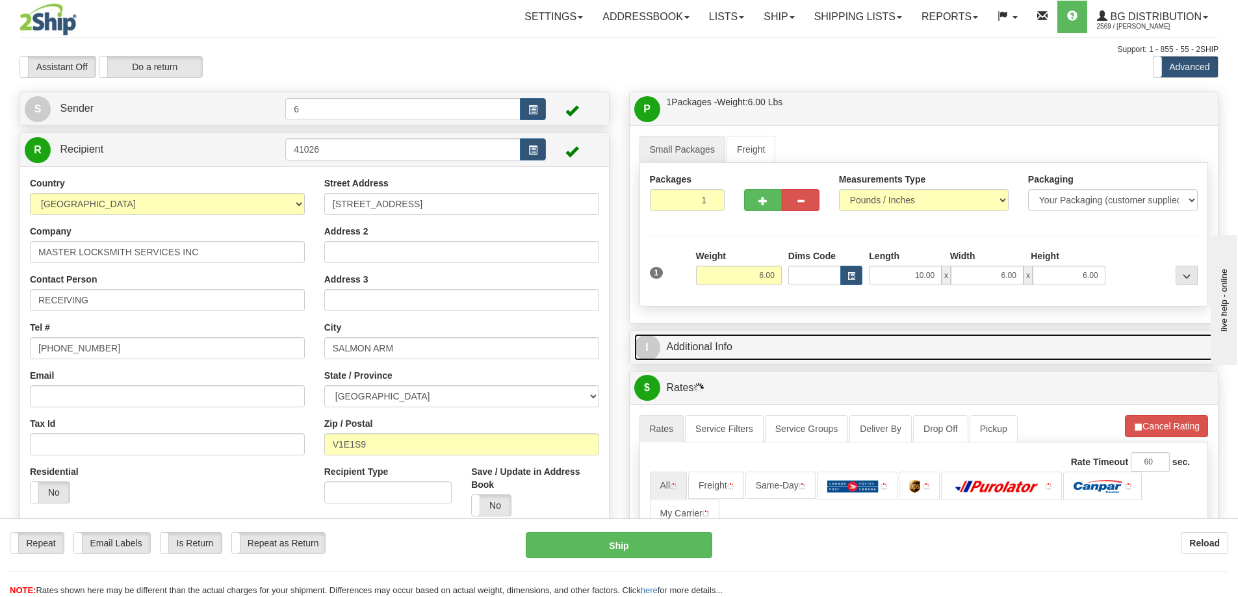
click at [1097, 356] on link "I Additional Info" at bounding box center [924, 347] width 580 height 27
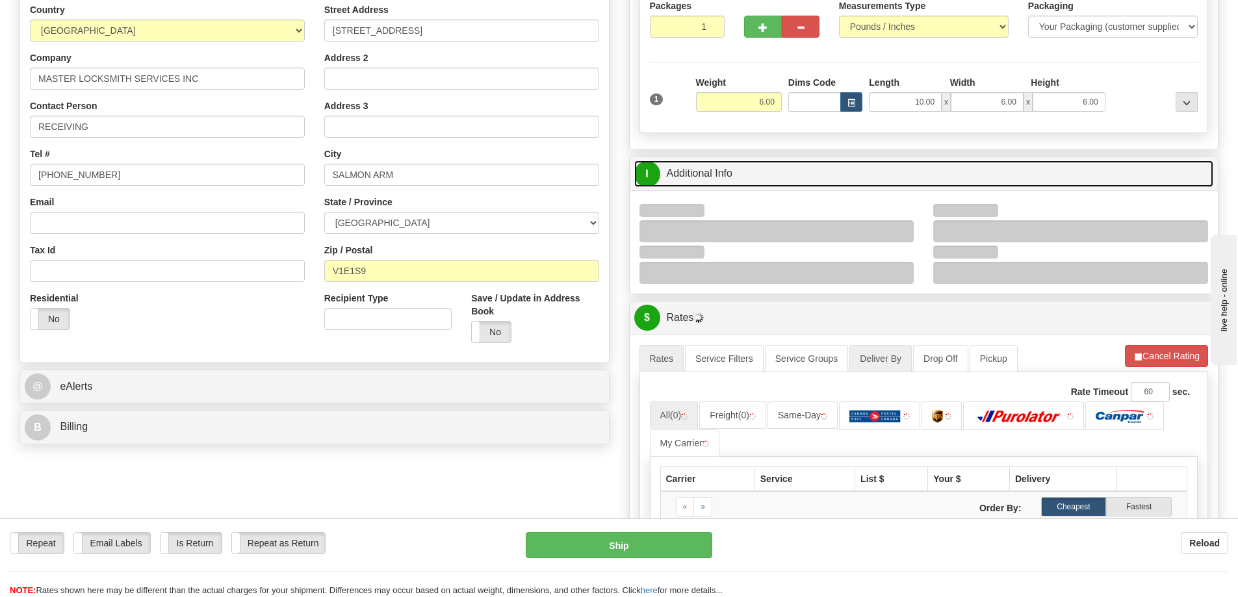
scroll to position [260, 0]
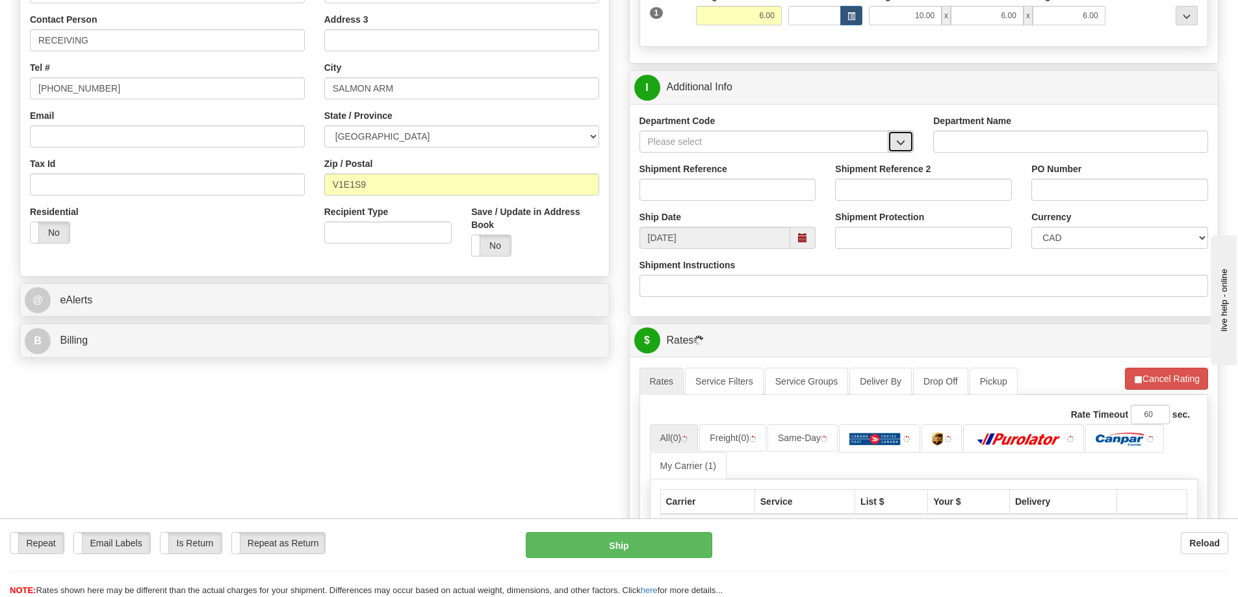
click at [900, 150] on button "button" at bounding box center [901, 142] width 26 height 22
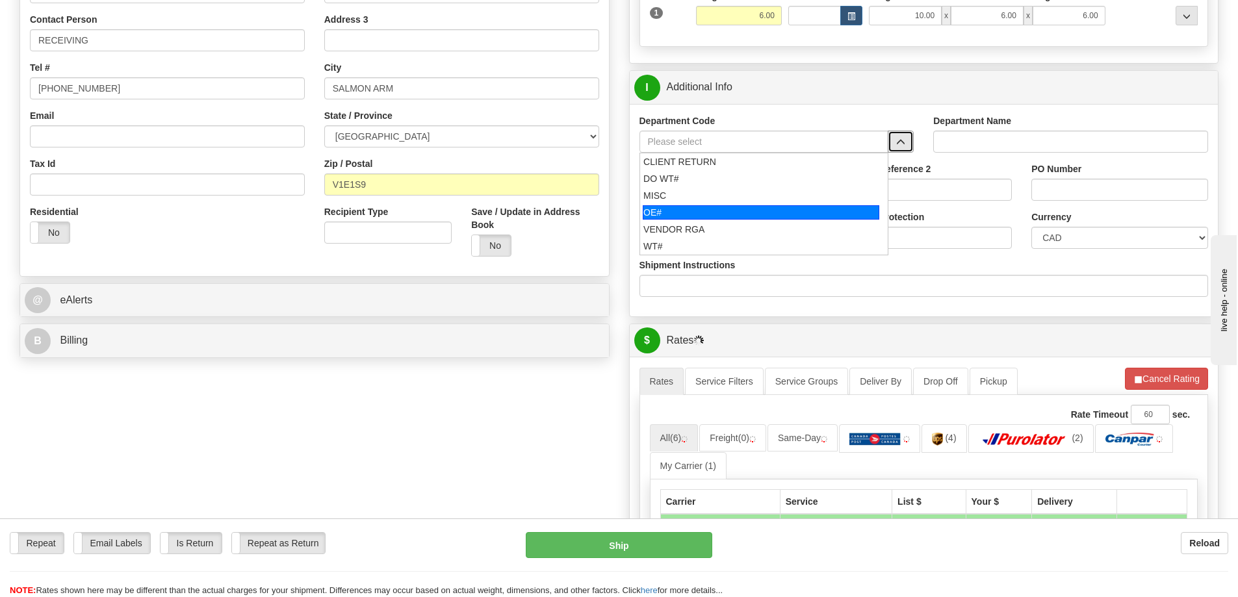
click at [735, 218] on div "OE#" at bounding box center [761, 212] width 237 height 14
type input "OE#"
type input "ORDERS"
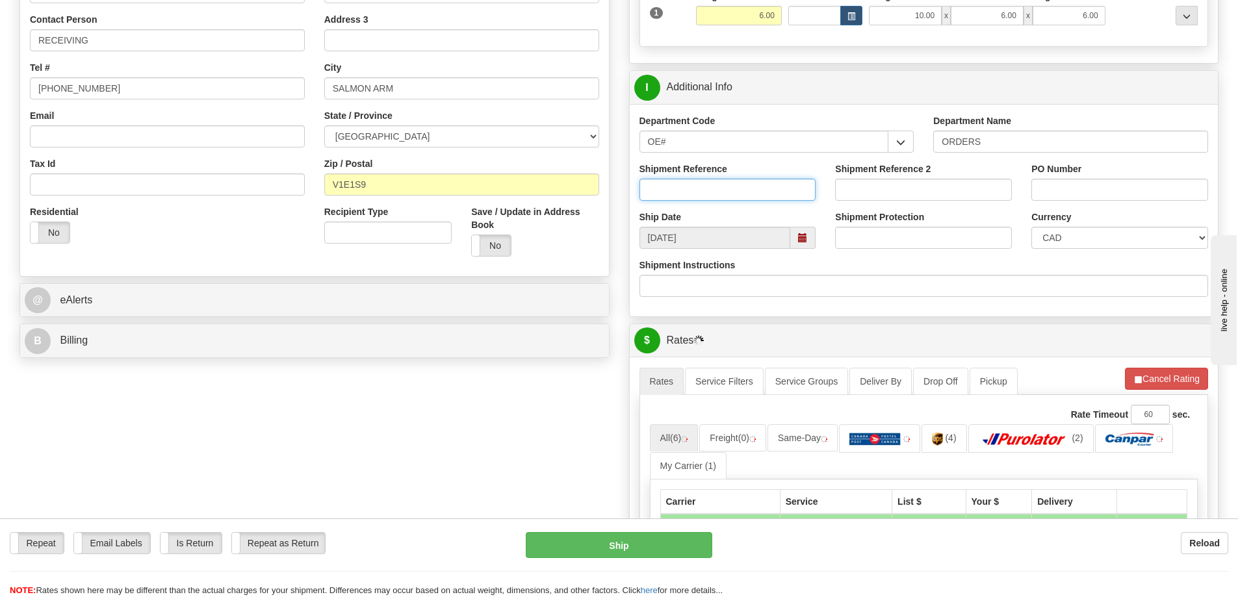
click at [746, 192] on input "Shipment Reference" at bounding box center [728, 190] width 177 height 22
type input "60031897-00 60032557-00"
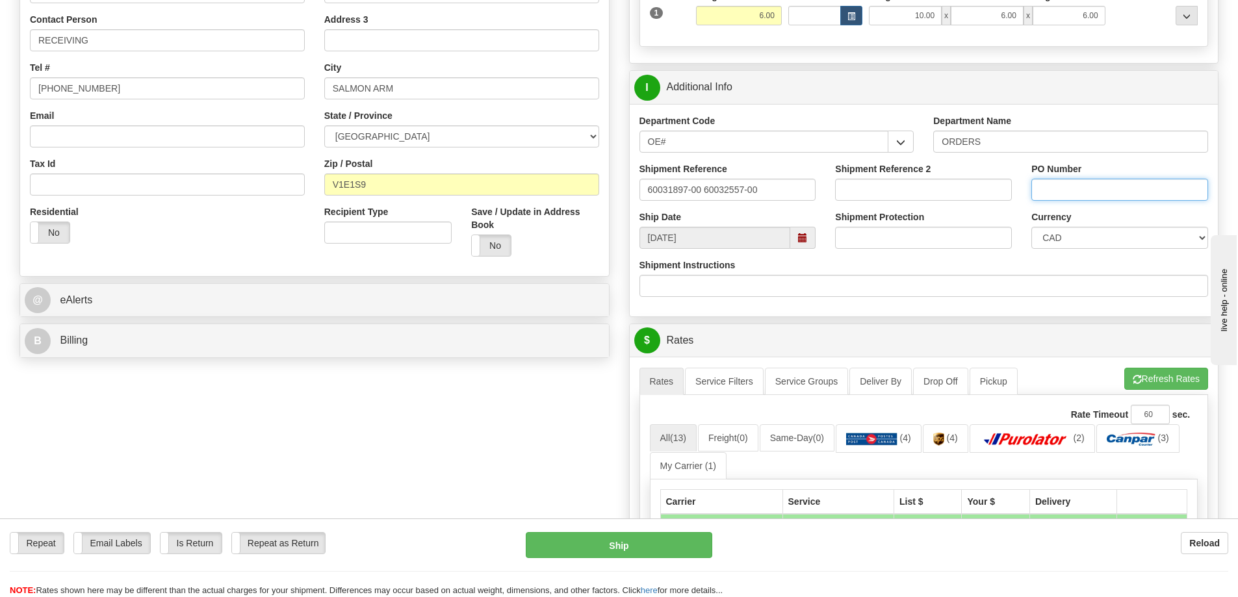
paste input "60031897-00 60032557-00"
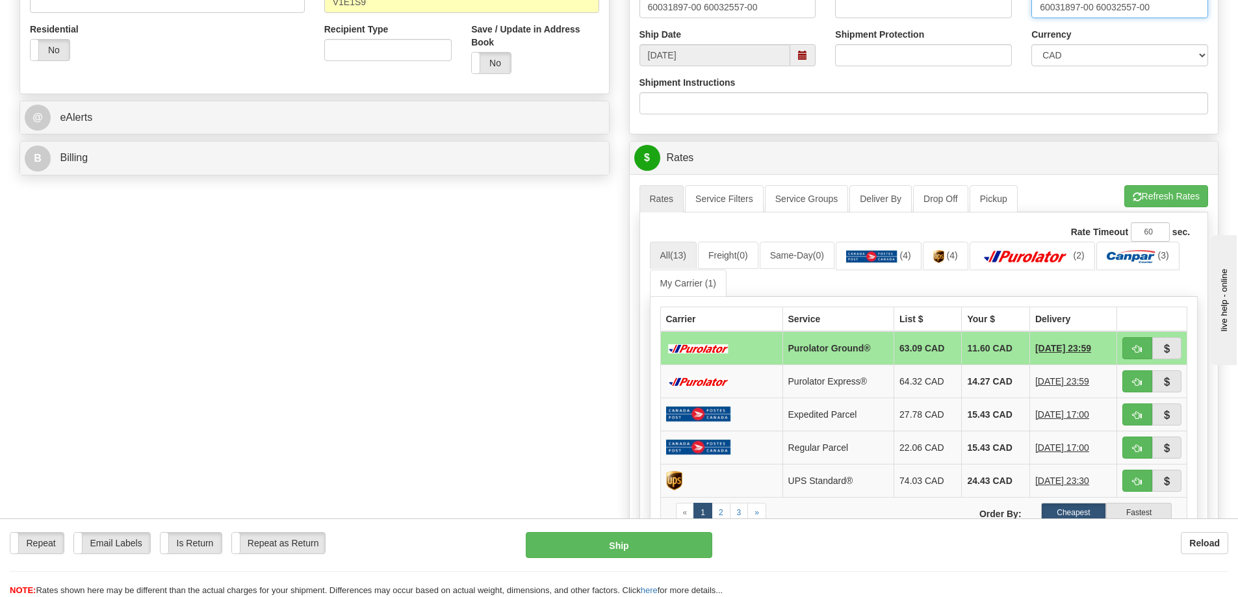
scroll to position [585, 0]
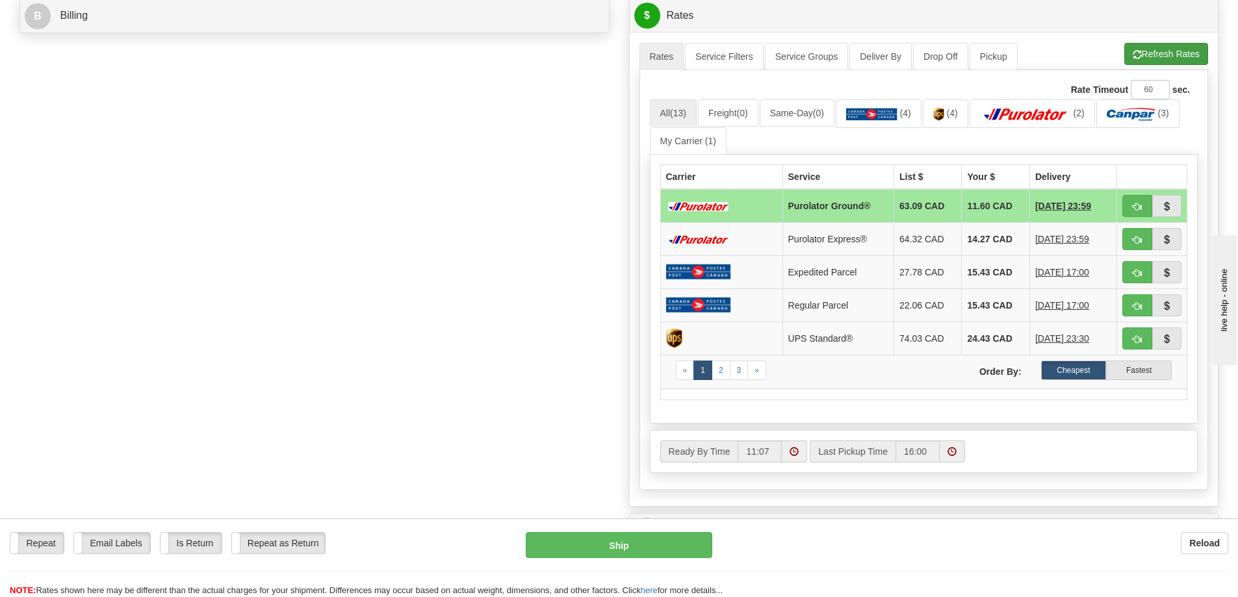
type input "60031897-00 60032557-00"
click at [1167, 54] on button "Refresh Rates" at bounding box center [1166, 54] width 84 height 22
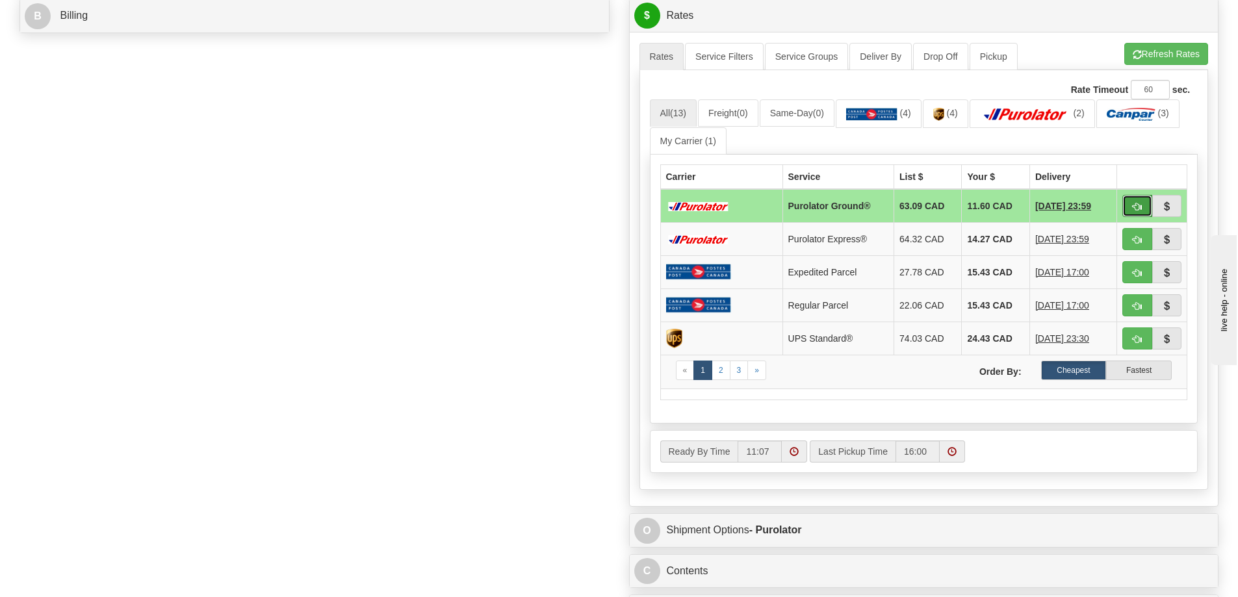
click at [1145, 208] on button "button" at bounding box center [1138, 206] width 30 height 22
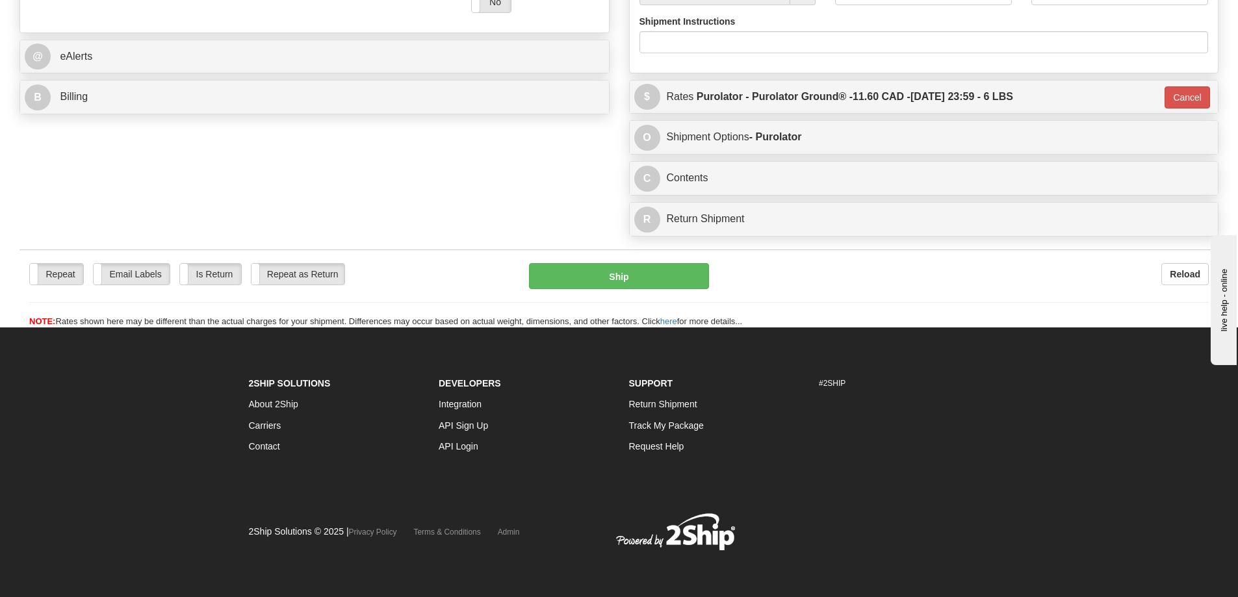
type input "260"
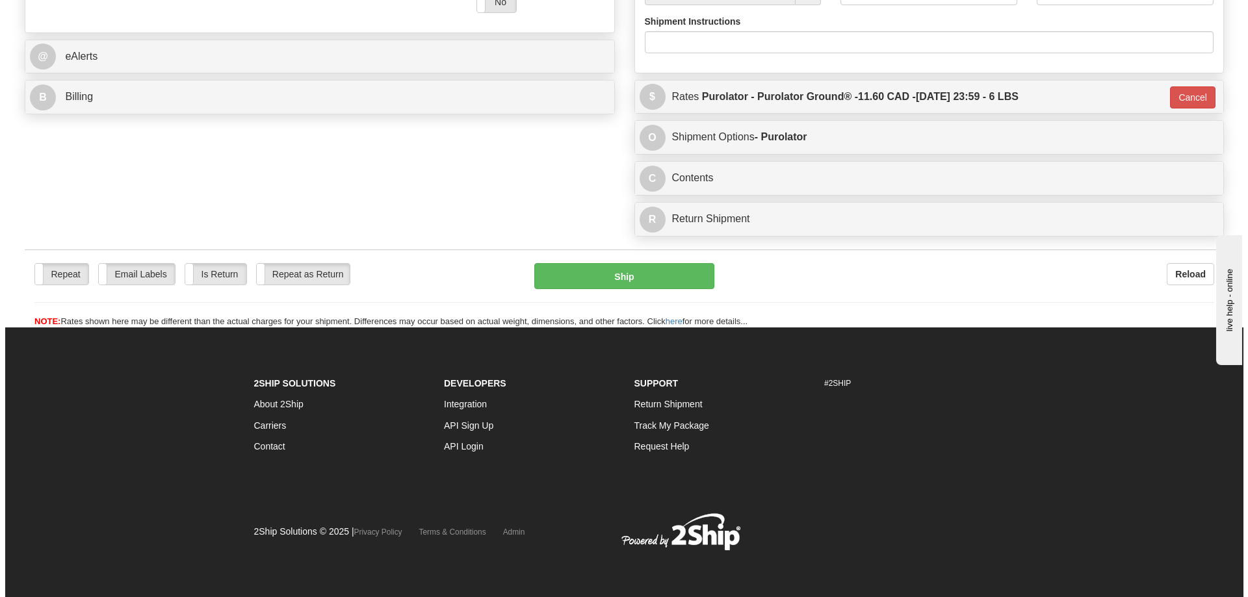
scroll to position [545, 0]
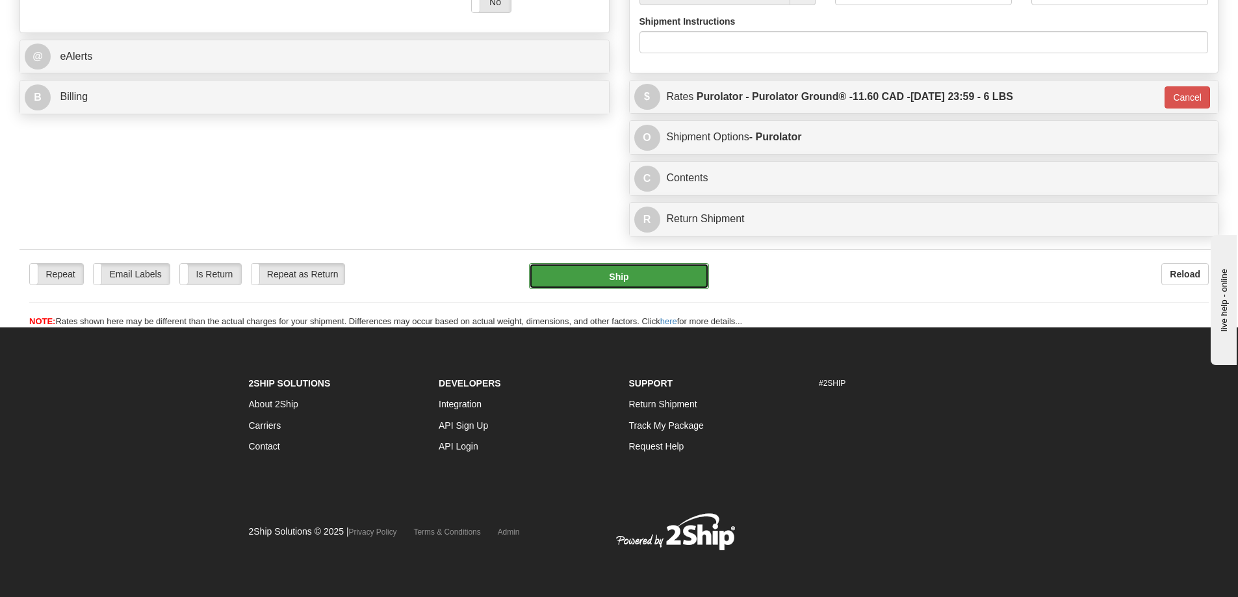
click at [608, 263] on button "Ship" at bounding box center [619, 276] width 180 height 26
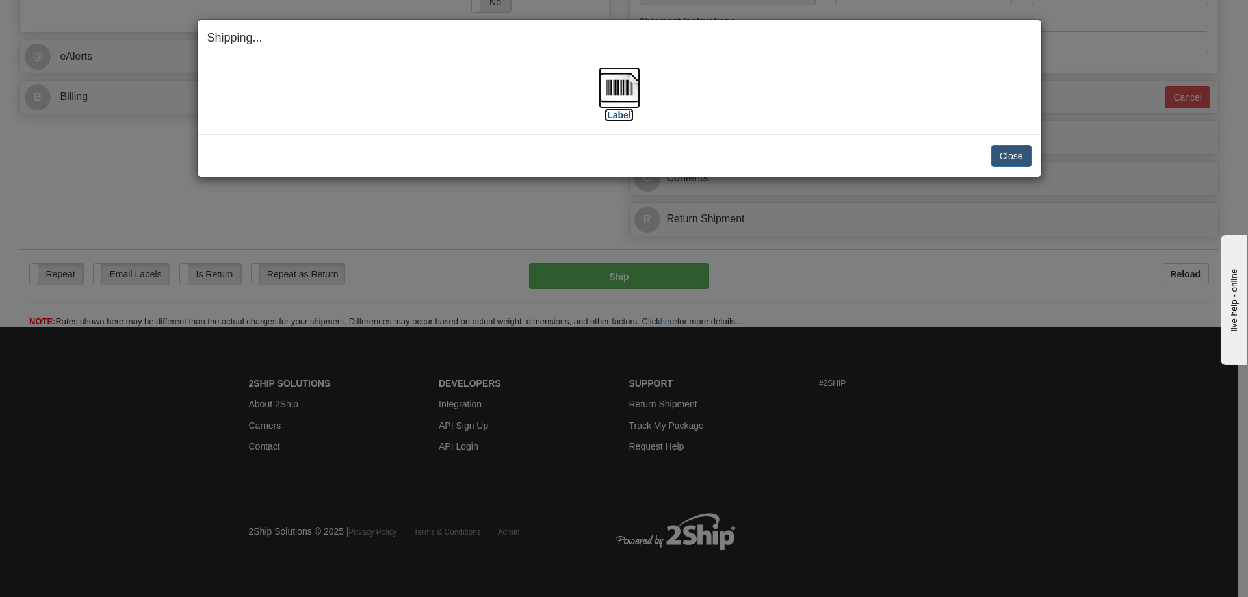
click at [625, 119] on label "[Label]" at bounding box center [619, 115] width 30 height 13
click at [1030, 148] on button "Close" at bounding box center [1011, 156] width 40 height 22
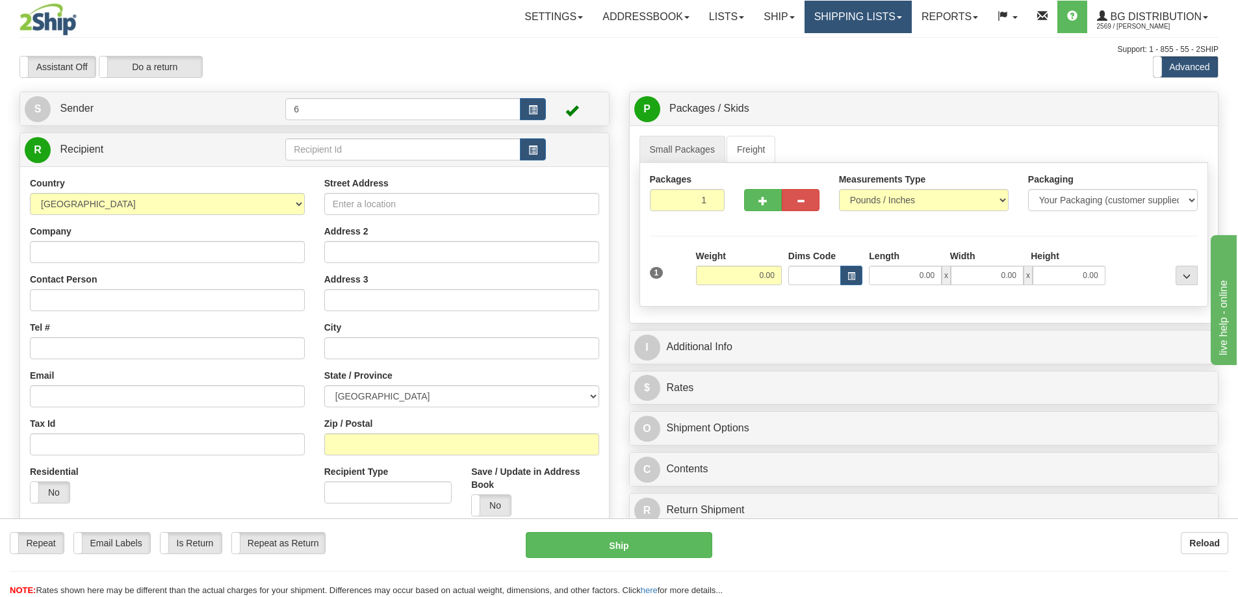
click at [833, 6] on link "Shipping lists" at bounding box center [858, 17] width 107 height 32
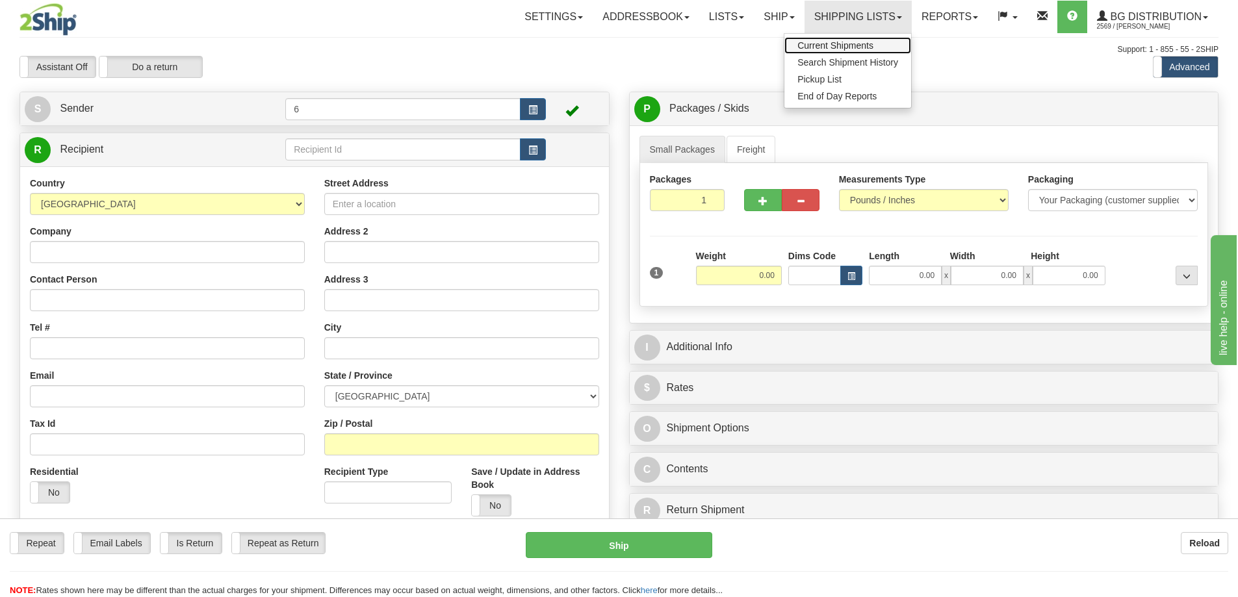
click at [822, 42] on span "Current Shipments" at bounding box center [836, 45] width 76 height 10
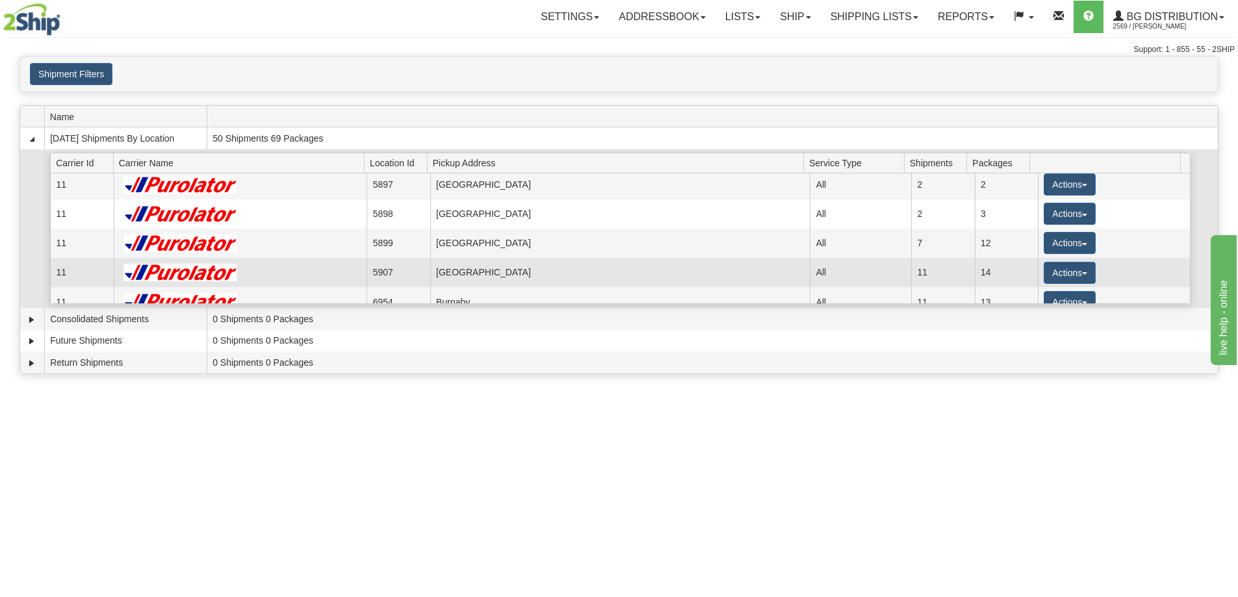
scroll to position [65, 0]
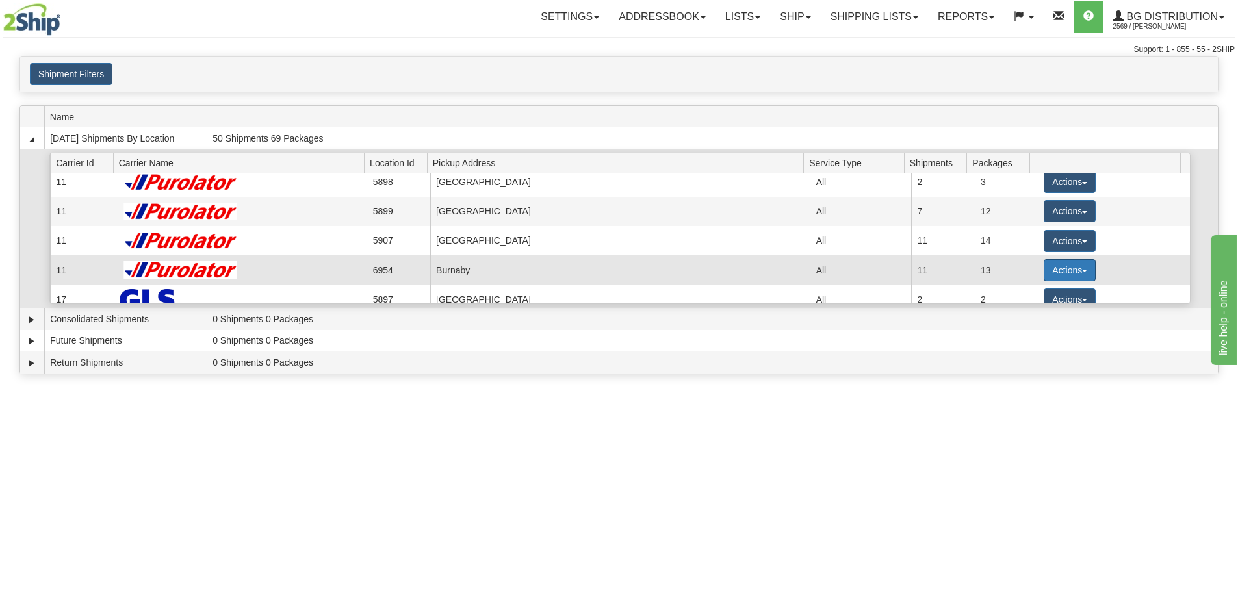
click at [1052, 272] on button "Actions" at bounding box center [1070, 270] width 52 height 22
click at [1020, 296] on span "Details" at bounding box center [1021, 294] width 35 height 9
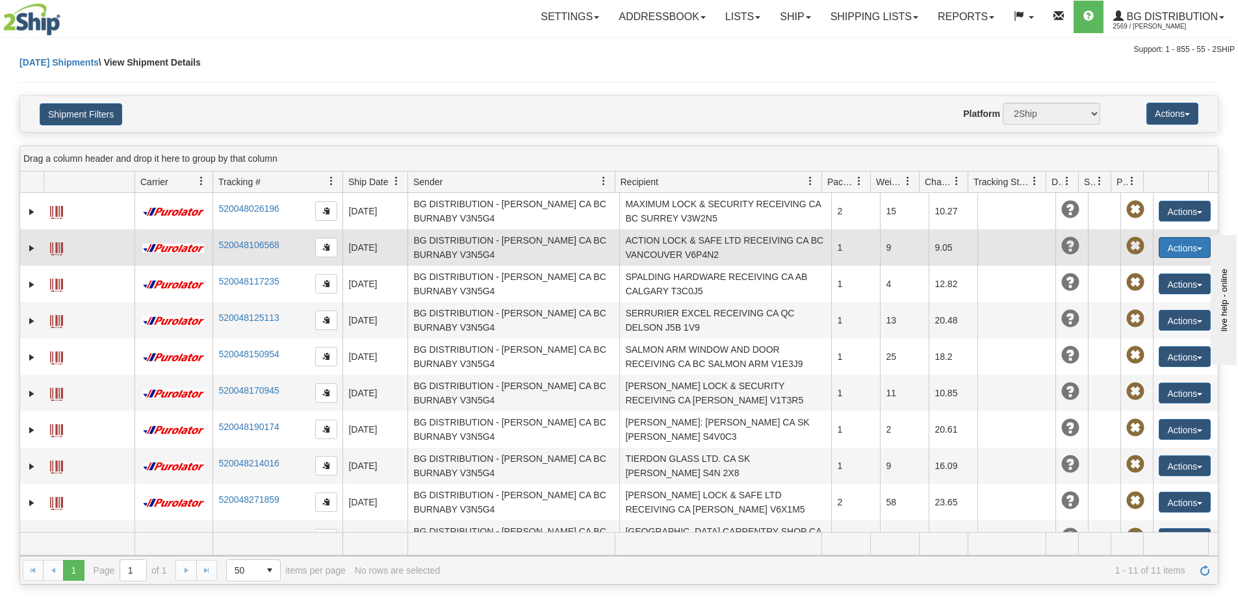
click at [1173, 250] on button "Actions" at bounding box center [1185, 247] width 52 height 21
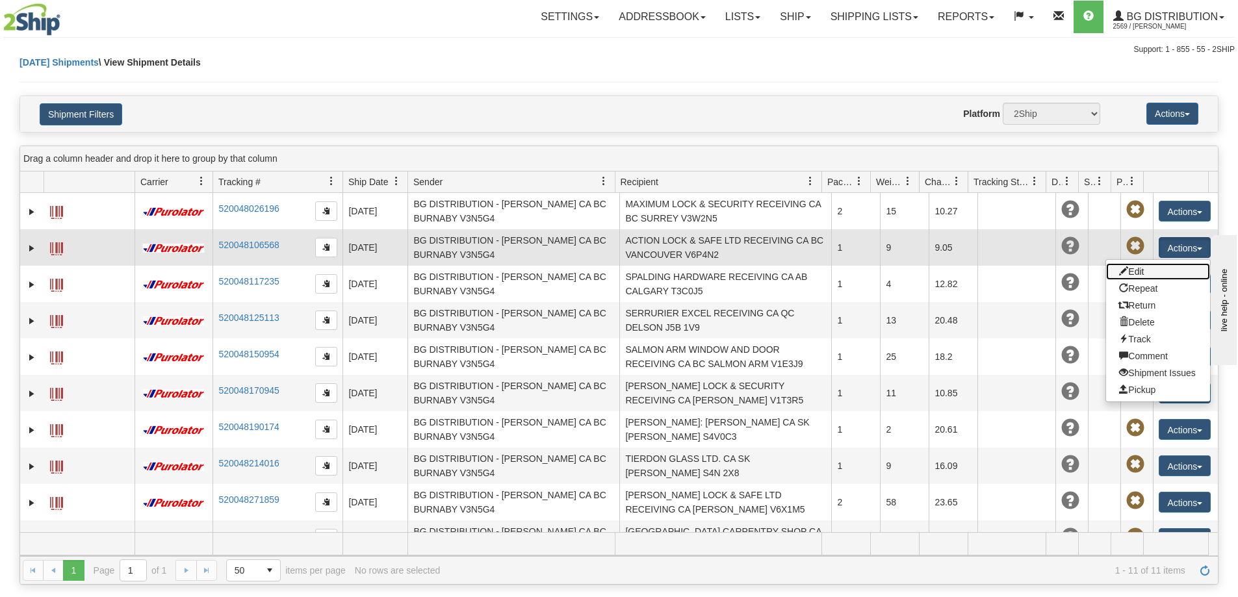
click at [1137, 274] on link "Edit" at bounding box center [1158, 271] width 104 height 17
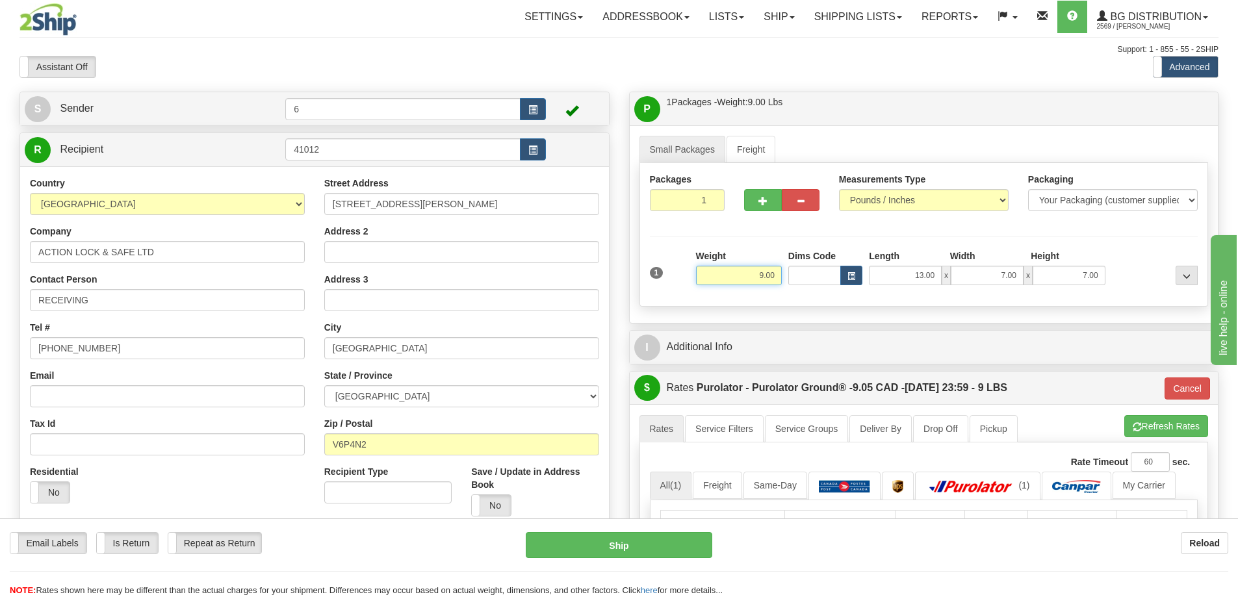
drag, startPoint x: 742, startPoint y: 280, endPoint x: 805, endPoint y: 265, distance: 64.8
click at [839, 275] on div "1 Weight 9.00 Dims Code x x" at bounding box center [924, 273] width 555 height 46
type input "15.00"
type input "260"
click at [760, 204] on span "button" at bounding box center [763, 201] width 9 height 8
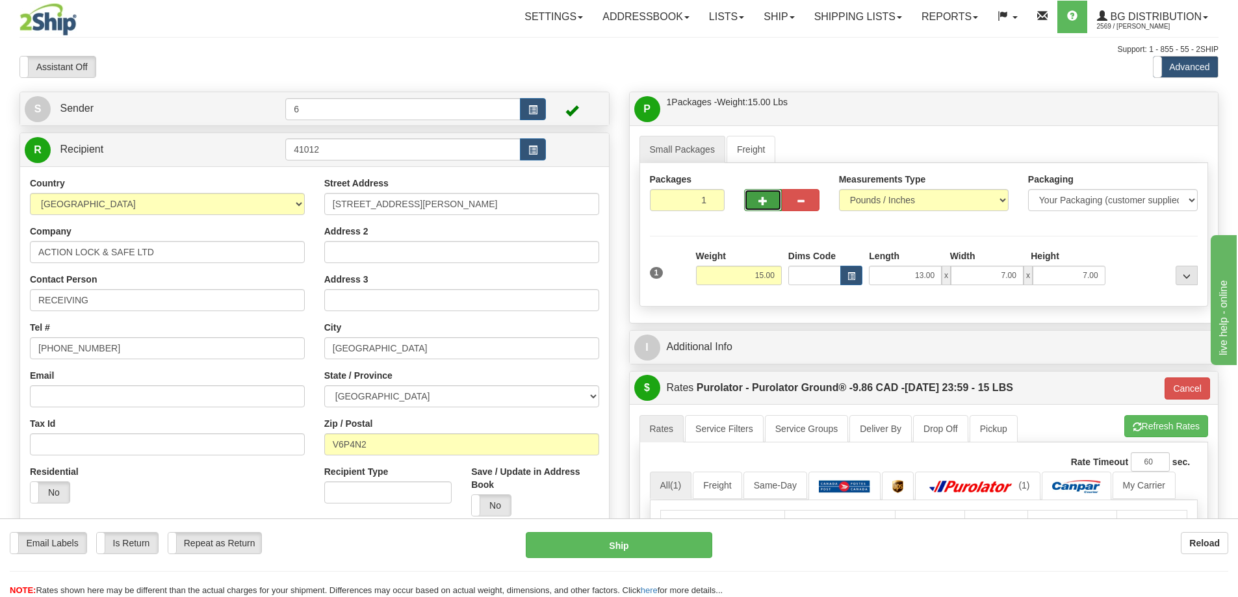
radio input "true"
type input "2"
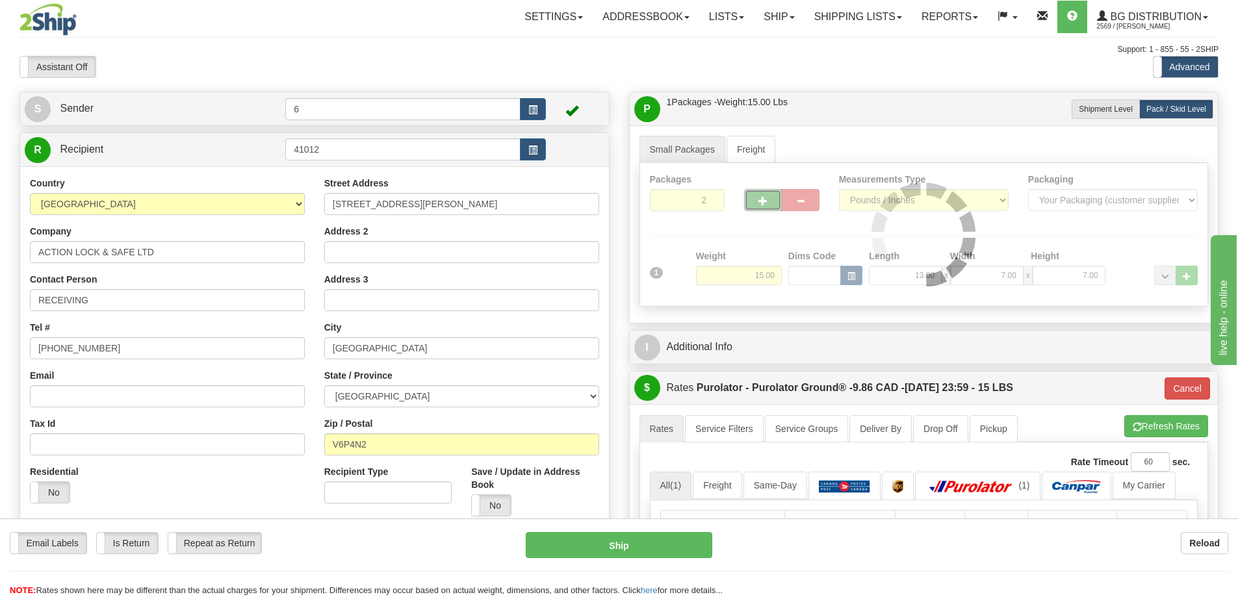
type input "260"
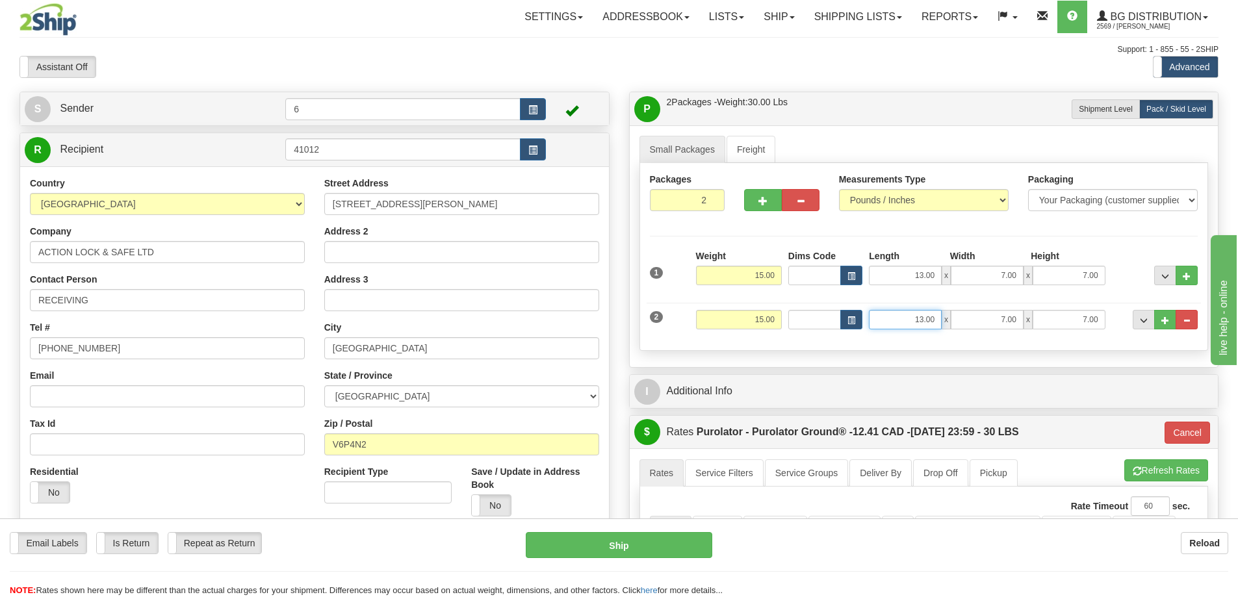
drag, startPoint x: 933, startPoint y: 324, endPoint x: 1006, endPoint y: 326, distance: 73.5
click at [1010, 328] on div "13.00 x 7.00 x 7.00" at bounding box center [987, 319] width 236 height 19
type input "19.00"
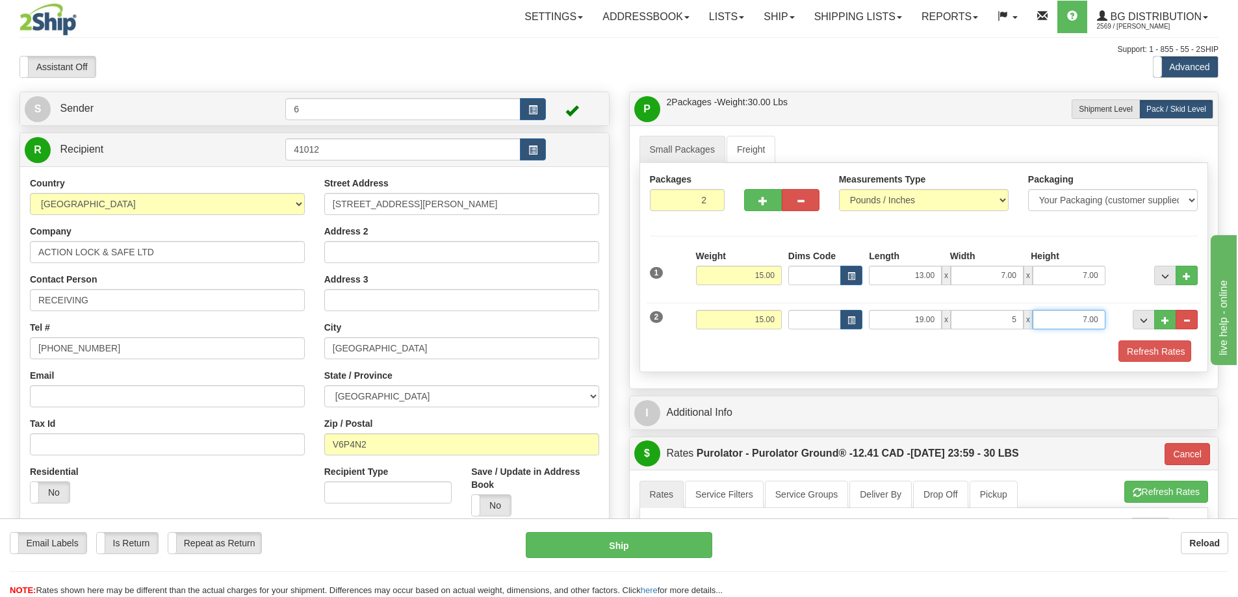
type input "5.00"
click at [754, 201] on button "button" at bounding box center [763, 200] width 38 height 22
type input "3"
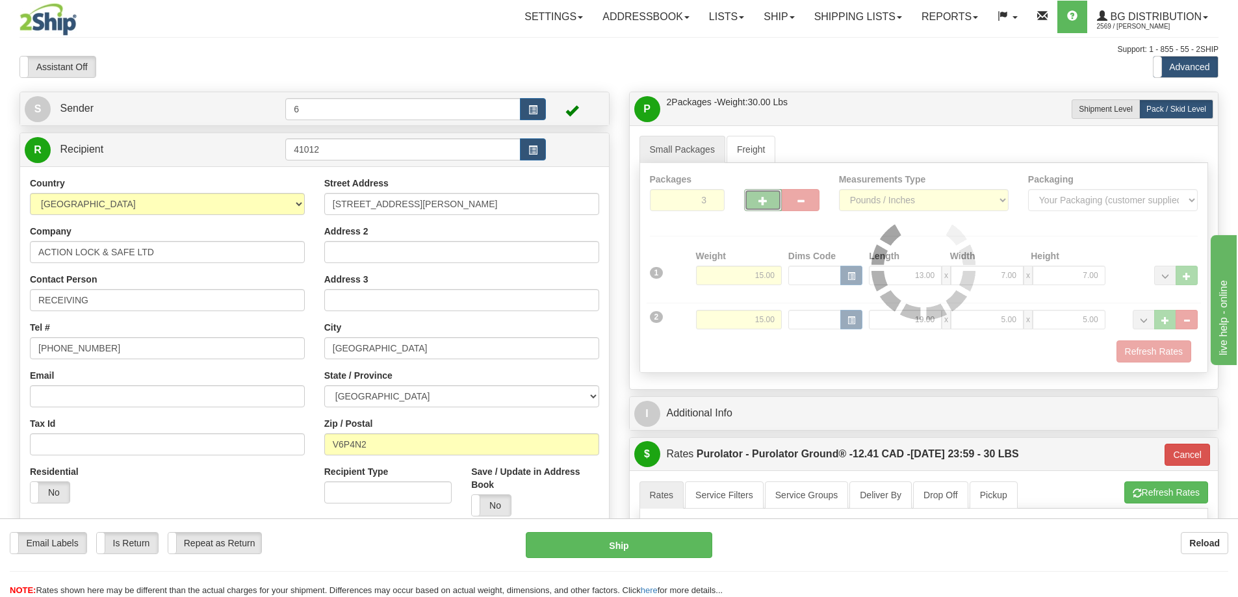
type input "260"
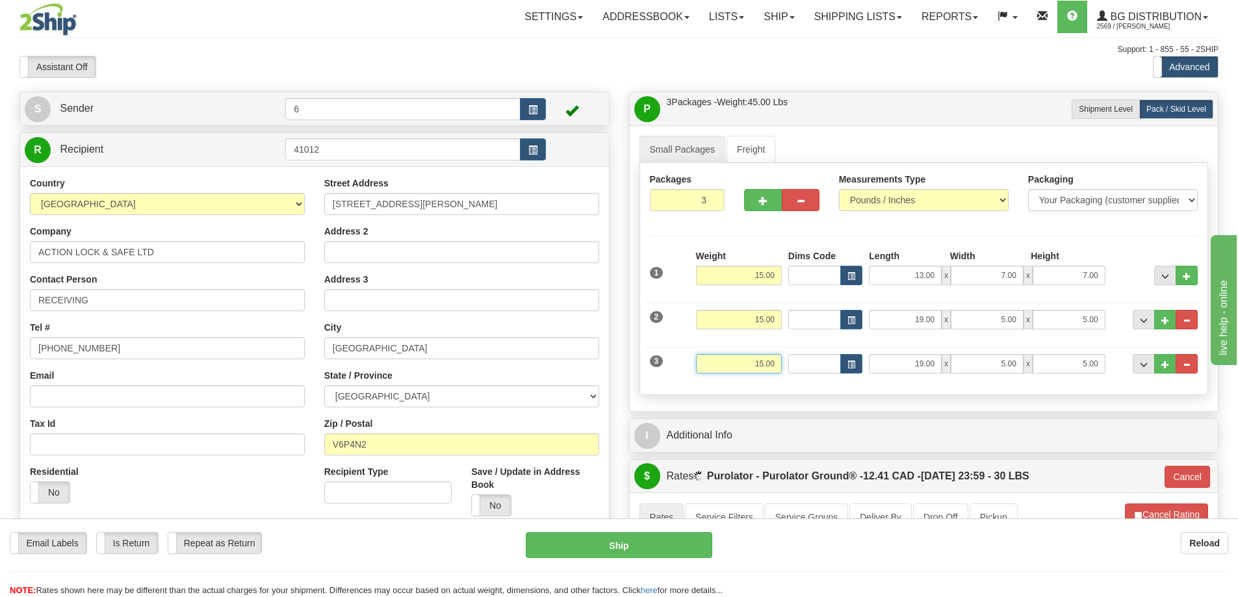
drag, startPoint x: 732, startPoint y: 366, endPoint x: 785, endPoint y: 304, distance: 81.6
click at [816, 354] on div "3 Weight 15.00 Dims Code Length Width Height" at bounding box center [924, 363] width 555 height 44
type input "46"
type input "260"
type input "46.00"
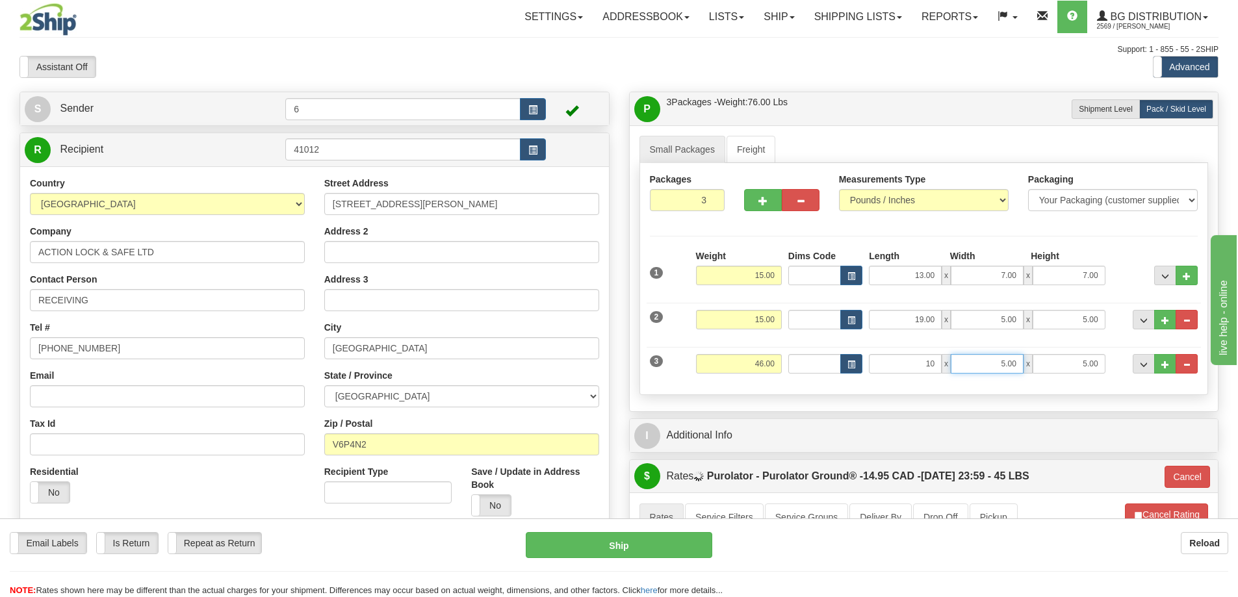
type input "10.00"
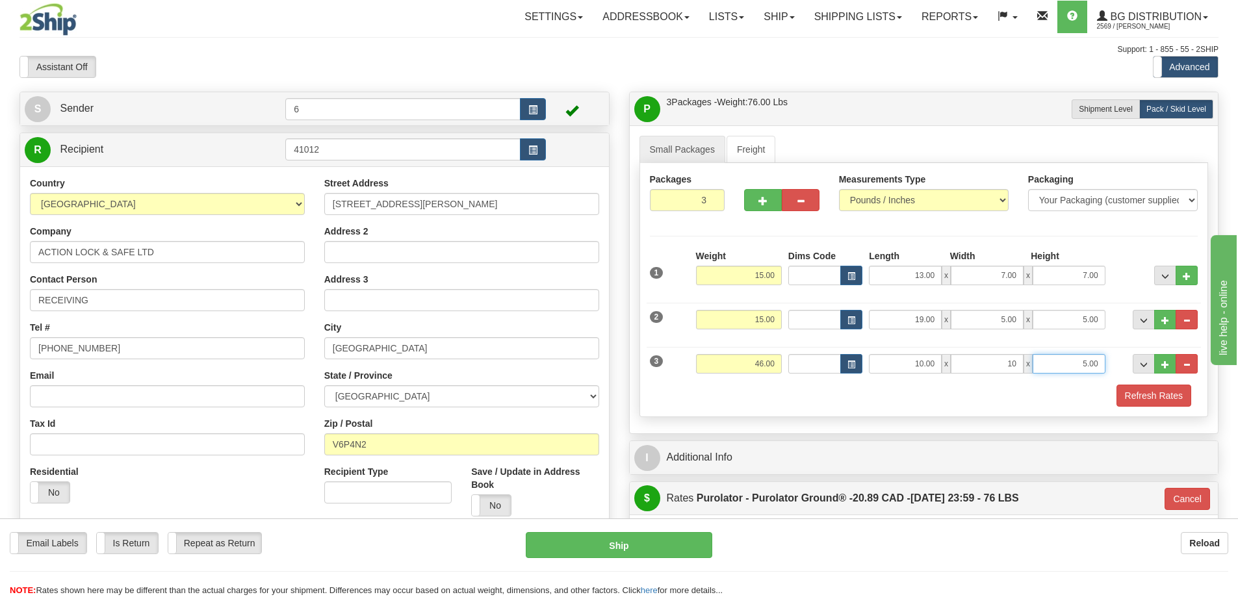
type input "10.00"
type input "15.00"
click at [1161, 369] on span "..." at bounding box center [1165, 364] width 8 height 7
type input "4"
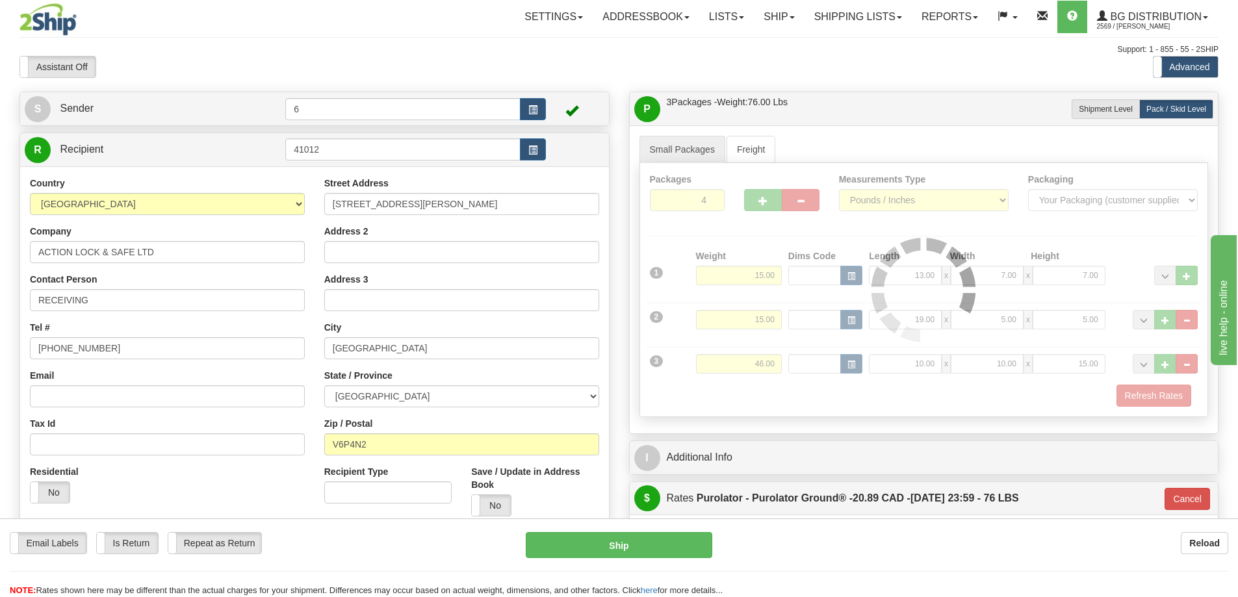
type input "260"
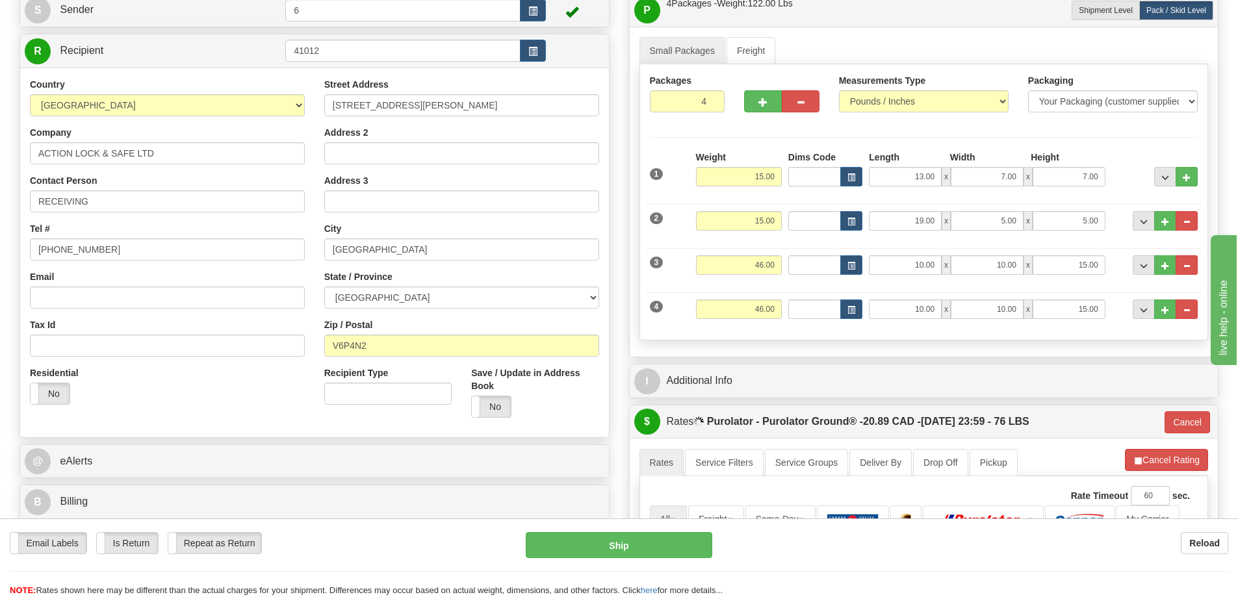
scroll to position [195, 0]
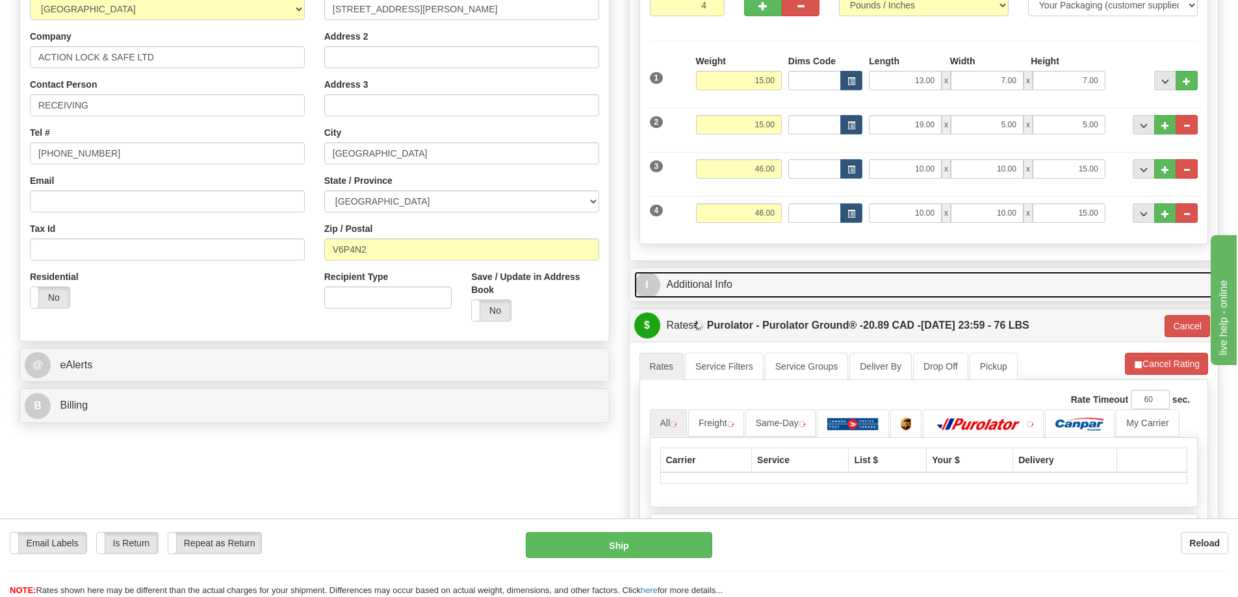
click at [824, 295] on link "I Additional Info" at bounding box center [924, 285] width 580 height 27
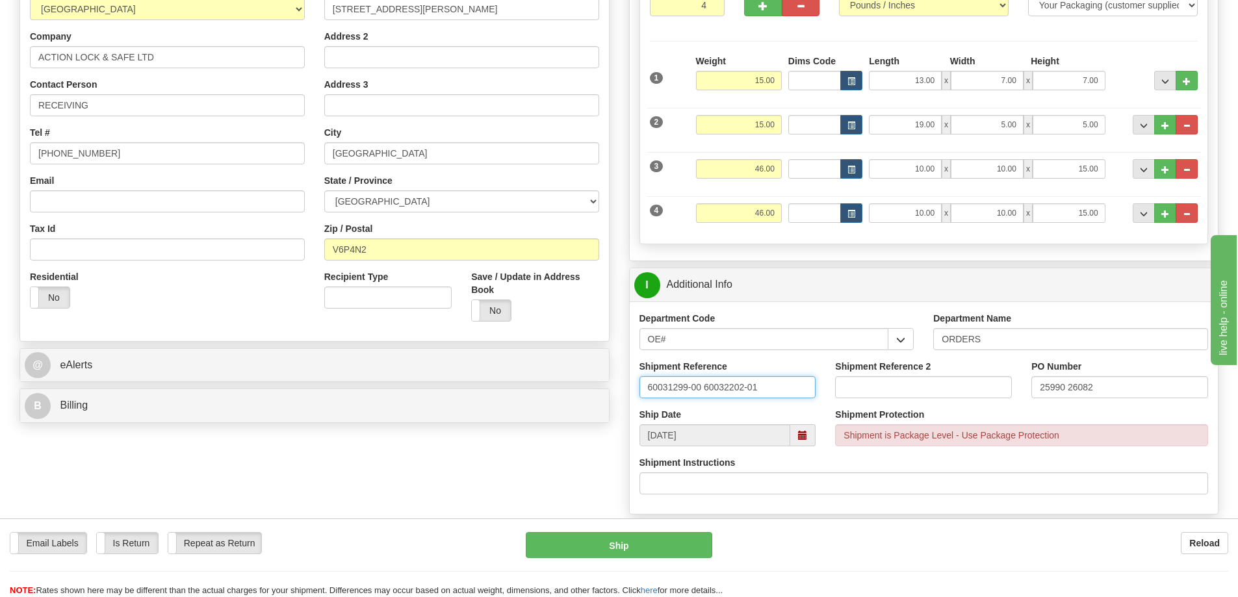
drag, startPoint x: 784, startPoint y: 389, endPoint x: 571, endPoint y: 404, distance: 213.7
type input "32536 31912 3220 31299"
click at [1098, 389] on input "25990 26082" at bounding box center [1120, 387] width 177 height 22
drag, startPoint x: 1131, startPoint y: 390, endPoint x: 998, endPoint y: 399, distance: 133.6
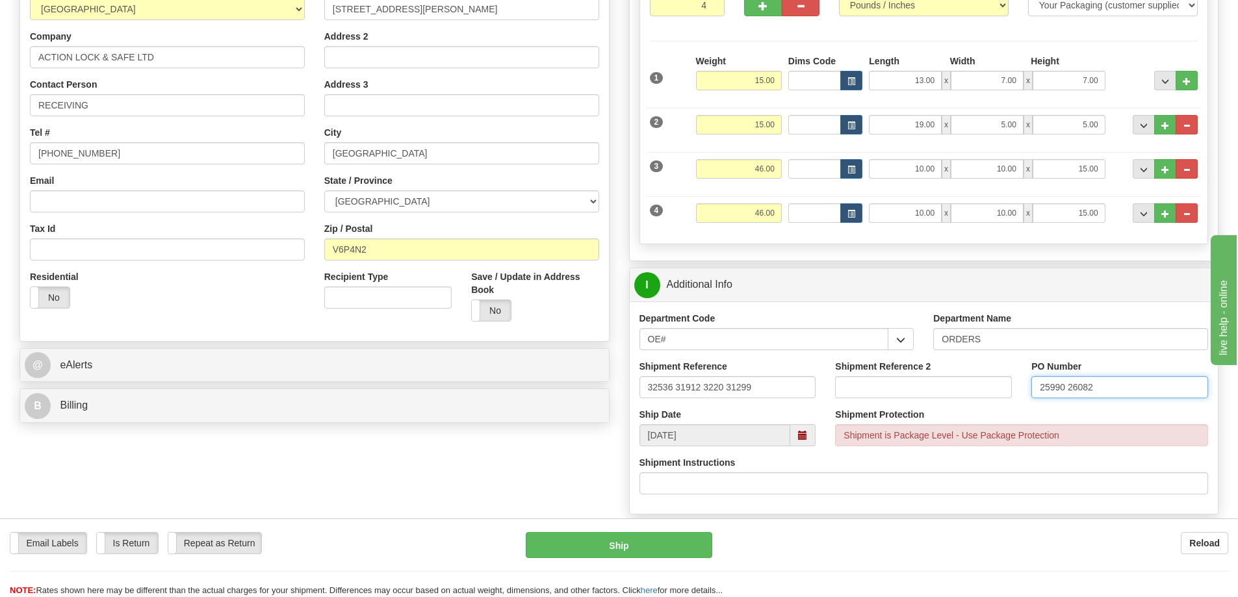
click at [998, 399] on div "Shipment Reference 32536 31912 3220 31299 Shipment Reference 2 PO Number 25990 …" at bounding box center [924, 384] width 589 height 48
click at [794, 389] on input "32536 31912 3220 31299" at bounding box center [728, 387] width 177 height 22
paste input "32536 31912 3220 31299"
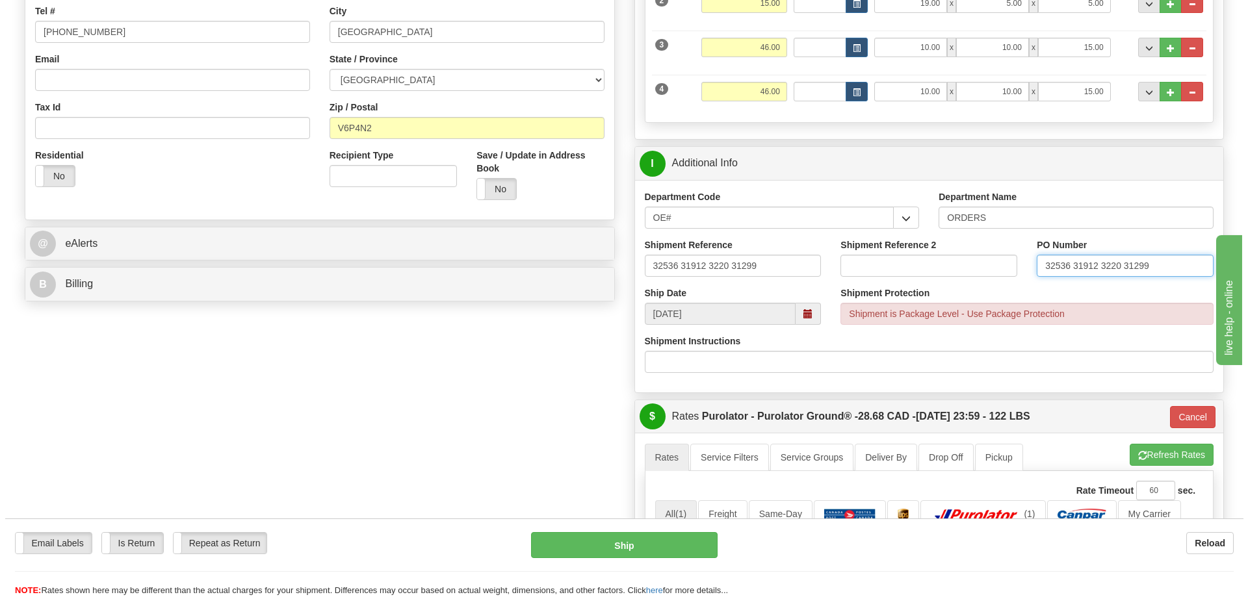
scroll to position [455, 0]
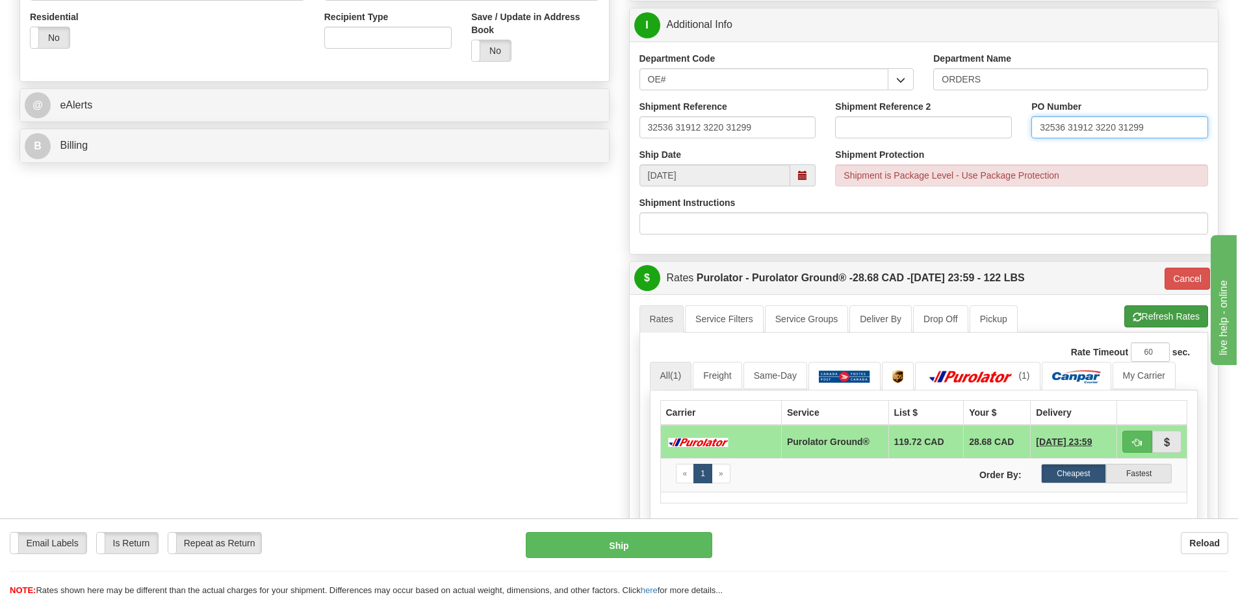
type input "32536 31912 3220 31299"
click at [1165, 313] on button "Refresh Rates" at bounding box center [1166, 316] width 84 height 22
type input "260"
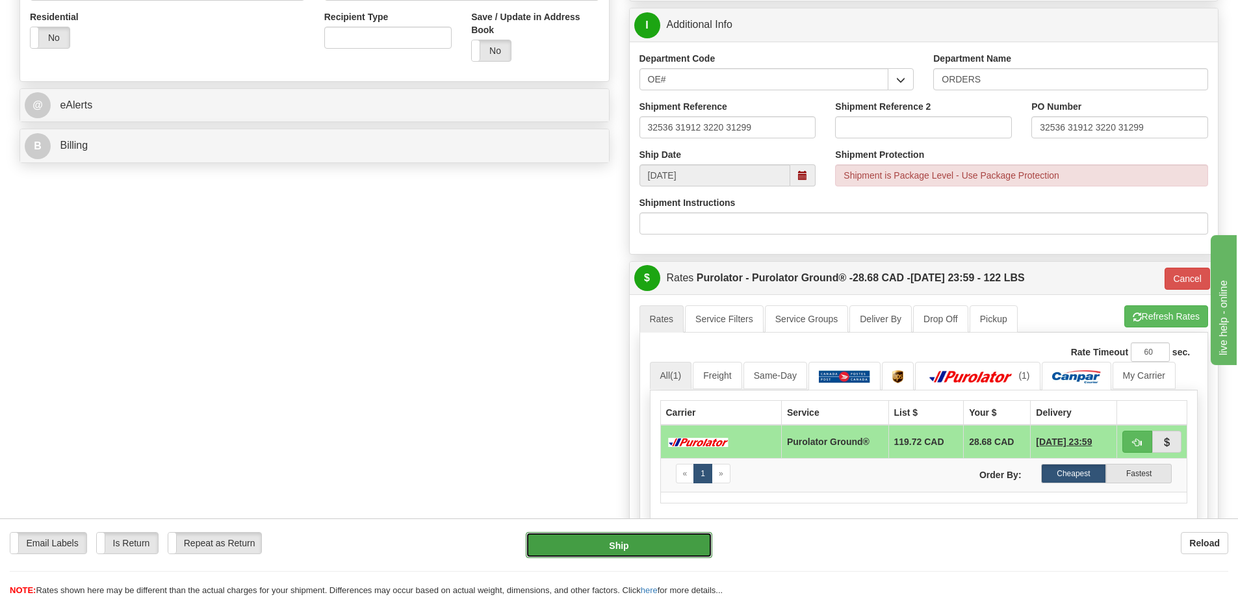
click at [648, 539] on button "Ship" at bounding box center [619, 545] width 187 height 26
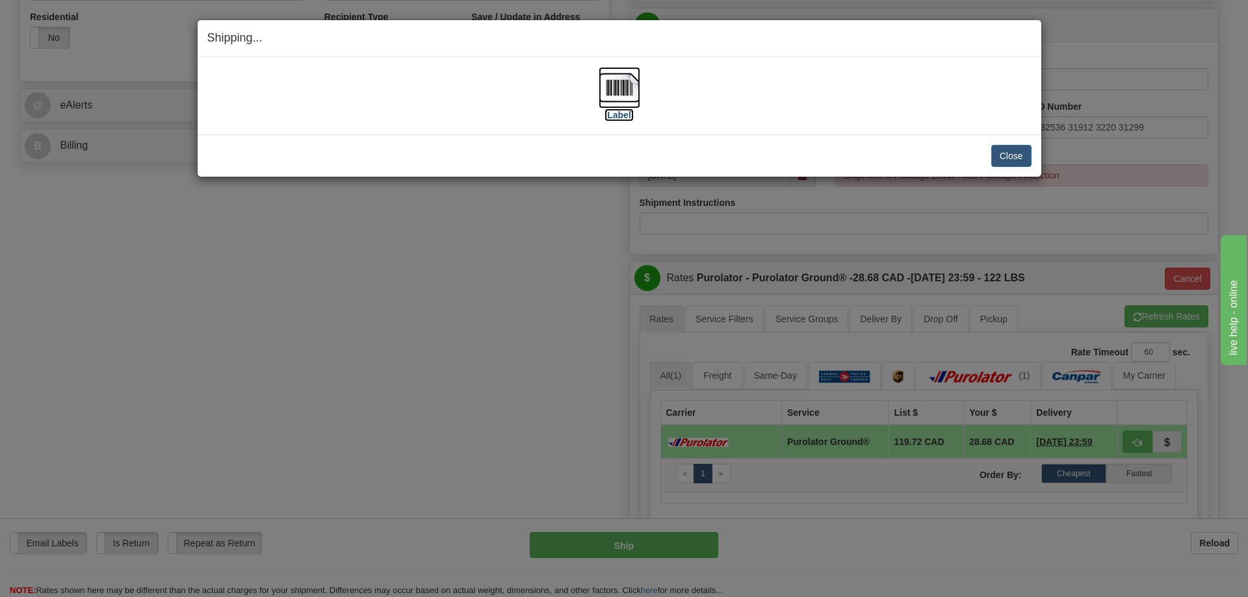
click at [625, 116] on label "[Label]" at bounding box center [619, 115] width 30 height 13
click at [1006, 160] on button "Close" at bounding box center [1011, 156] width 40 height 22
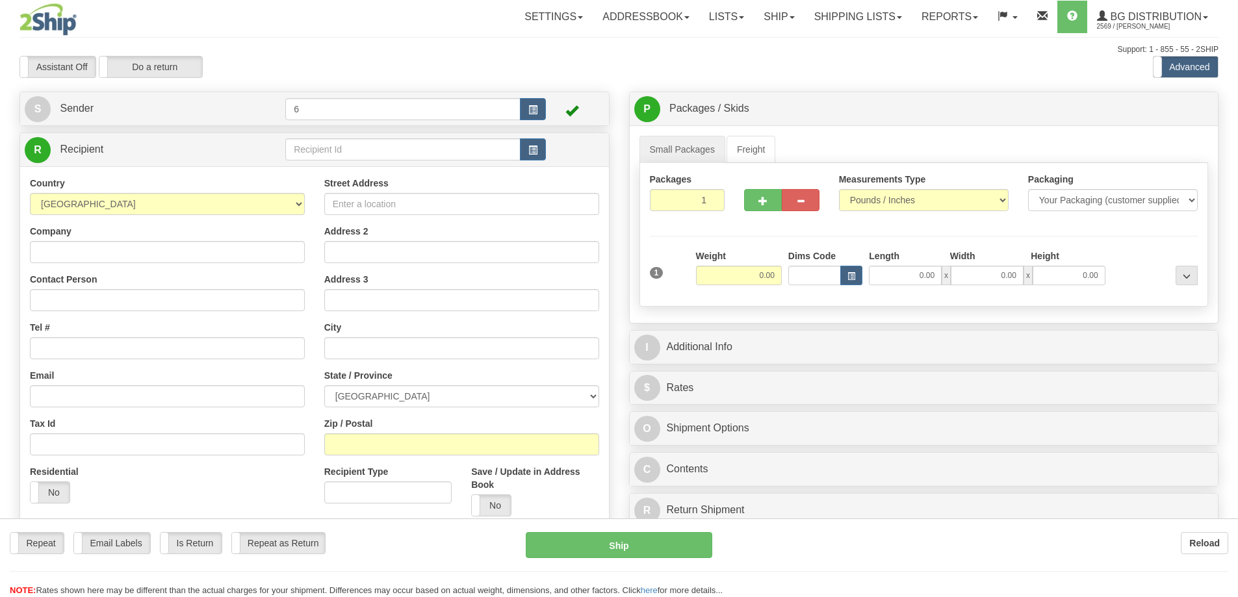
click at [314, 144] on div at bounding box center [619, 298] width 1238 height 597
click at [314, 144] on div "Toggle navigation Settings Shipping Preferences Fields Preferences New" at bounding box center [619, 369] width 1238 height 739
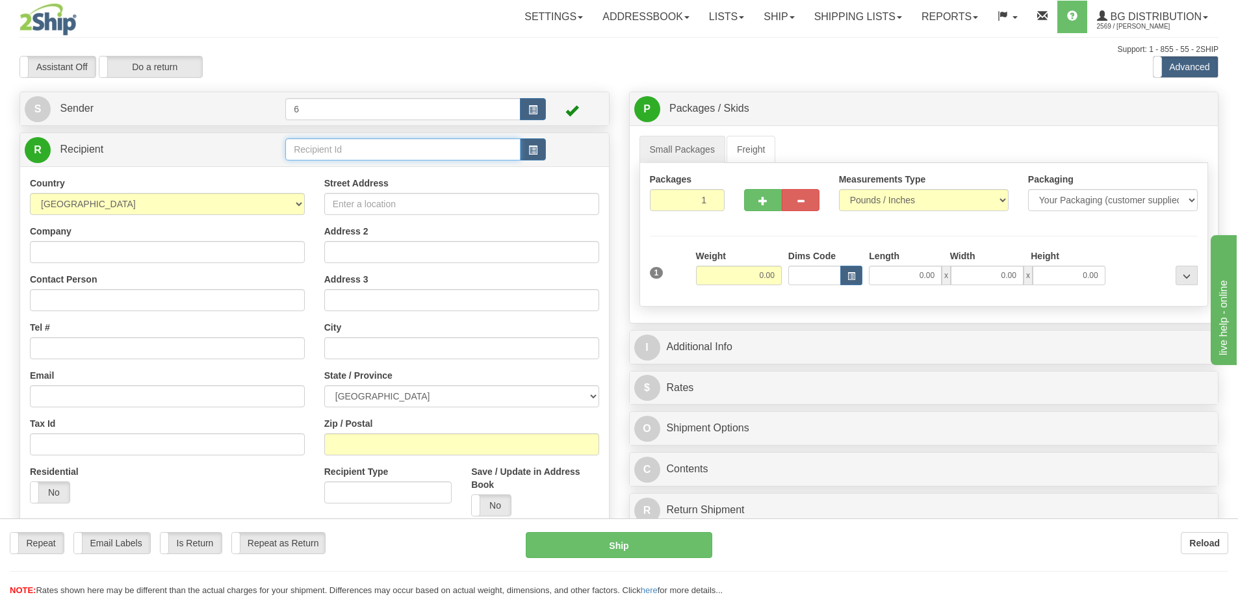
click at [314, 144] on input "text" at bounding box center [402, 149] width 235 height 22
type input "46023"
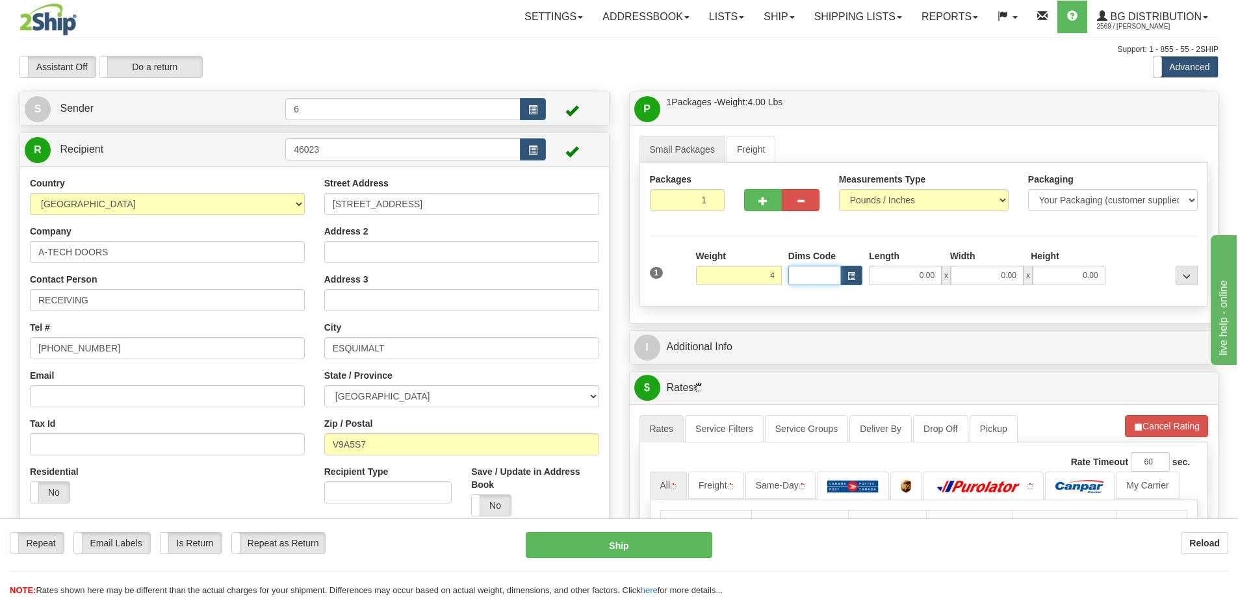
type input "4.00"
type input "13.00"
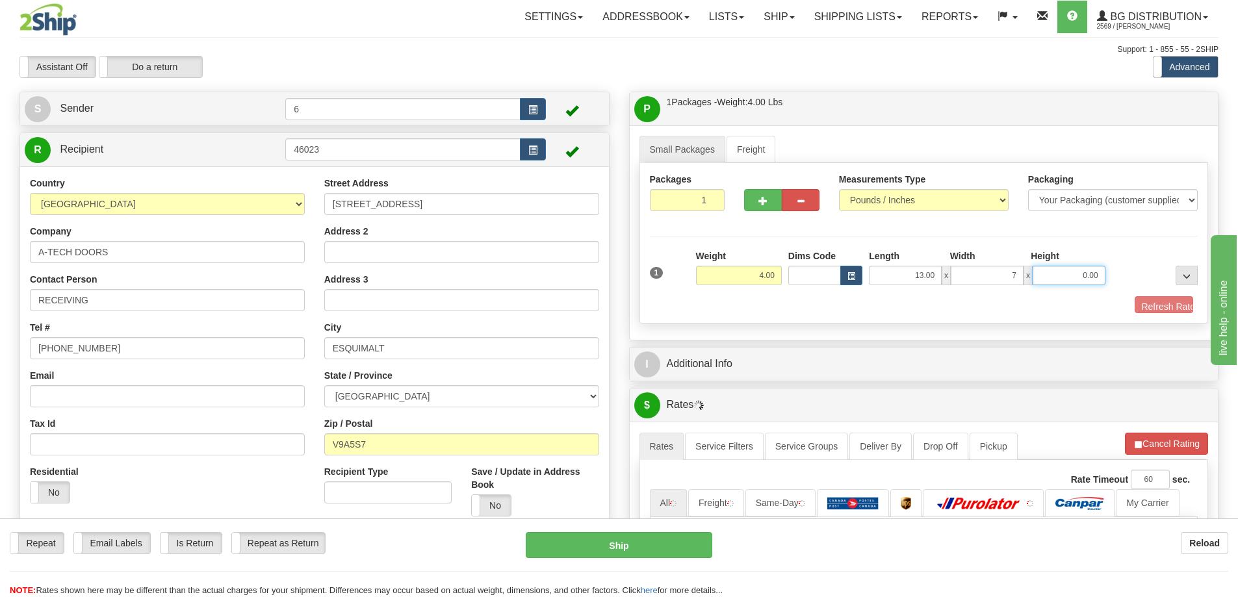
type input "7.00"
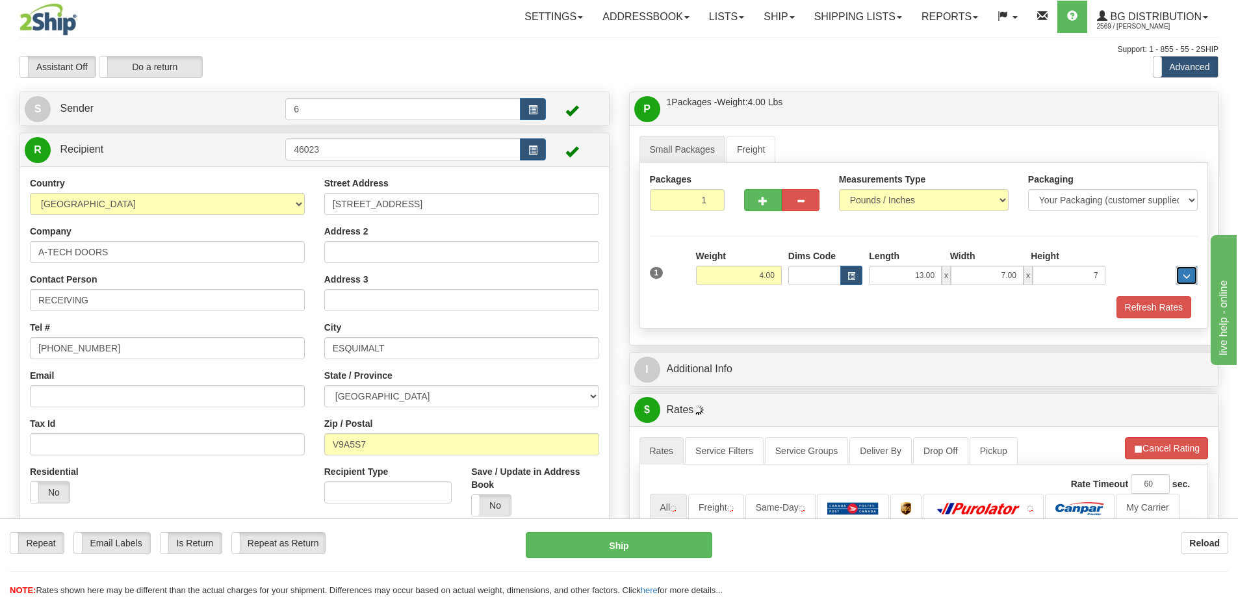
type input "7.00"
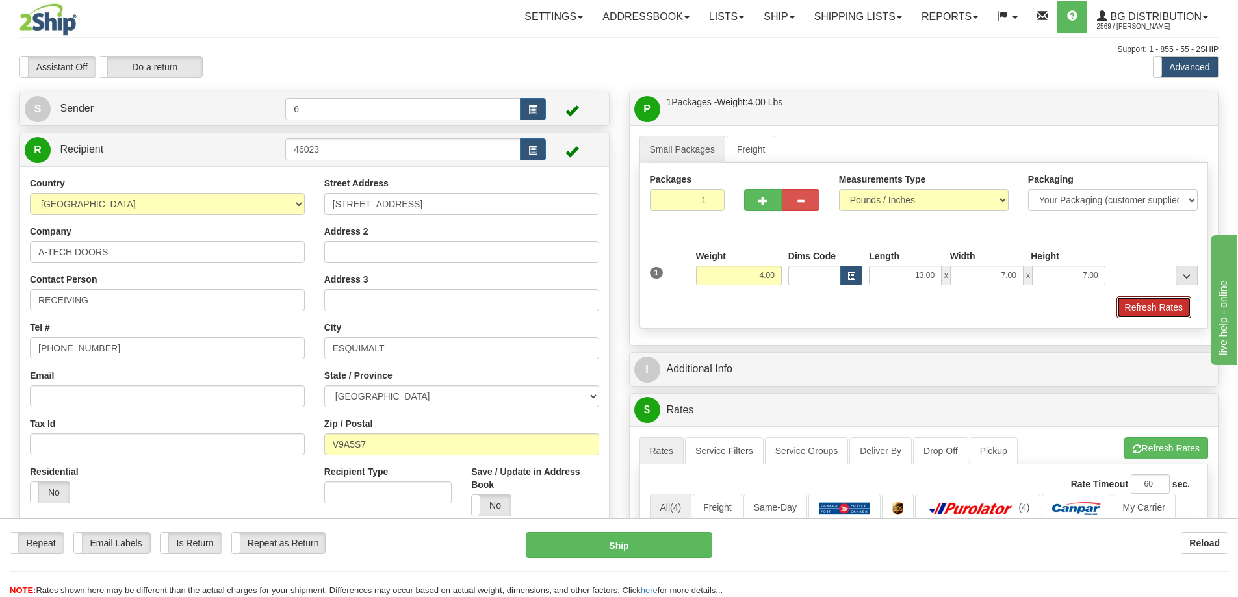
drag, startPoint x: 1137, startPoint y: 317, endPoint x: 1108, endPoint y: 374, distance: 64.8
click at [1139, 318] on button "Refresh Rates" at bounding box center [1154, 307] width 75 height 22
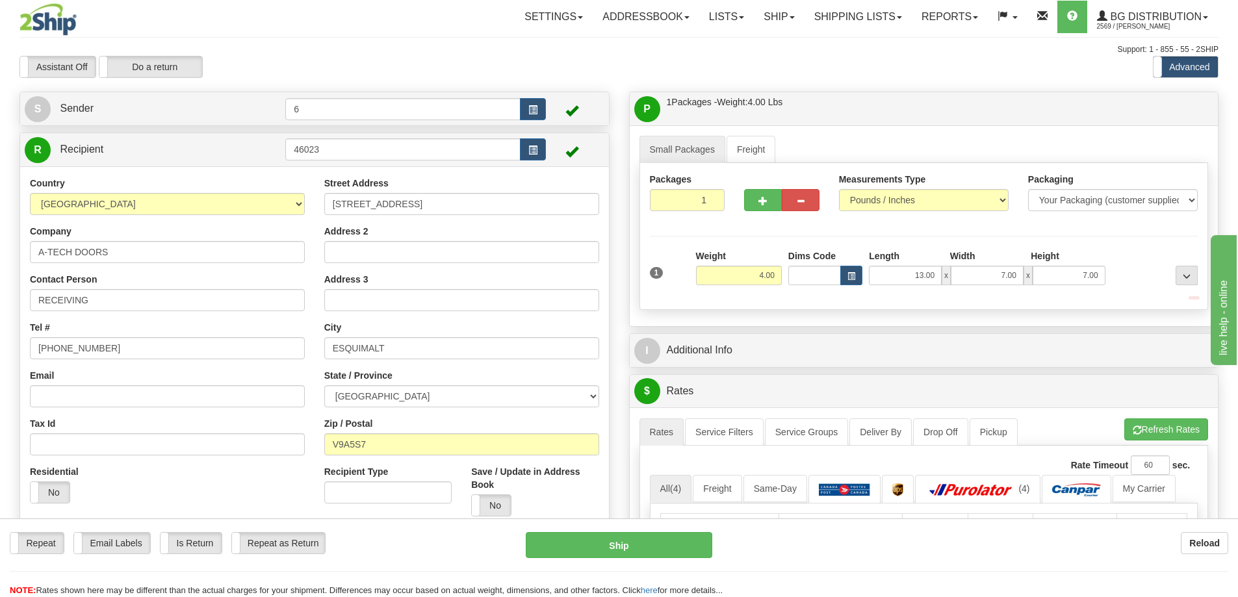
click at [1105, 376] on div "$ Rates Cancel" at bounding box center [924, 391] width 589 height 33
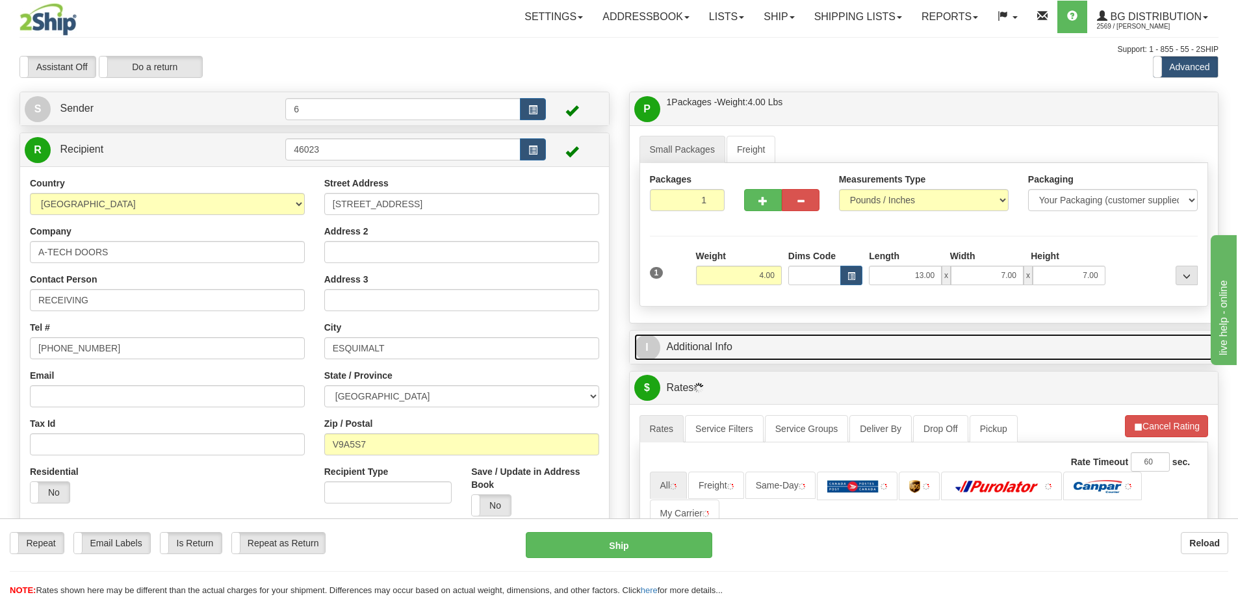
click at [1101, 355] on link "I Additional Info" at bounding box center [924, 347] width 580 height 27
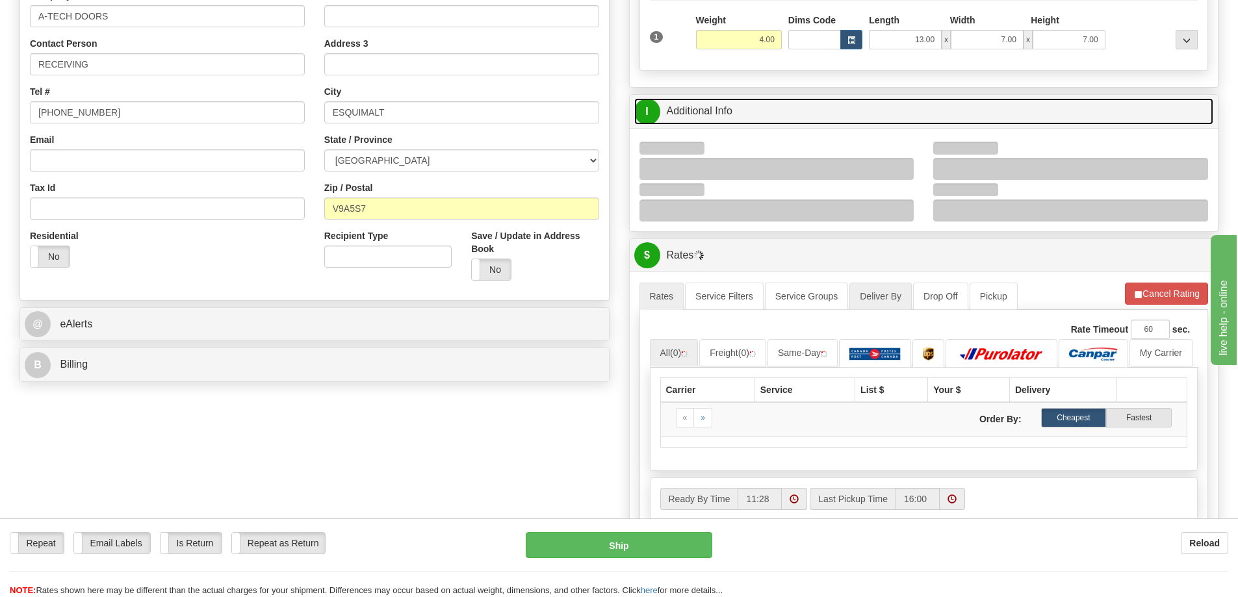
scroll to position [260, 0]
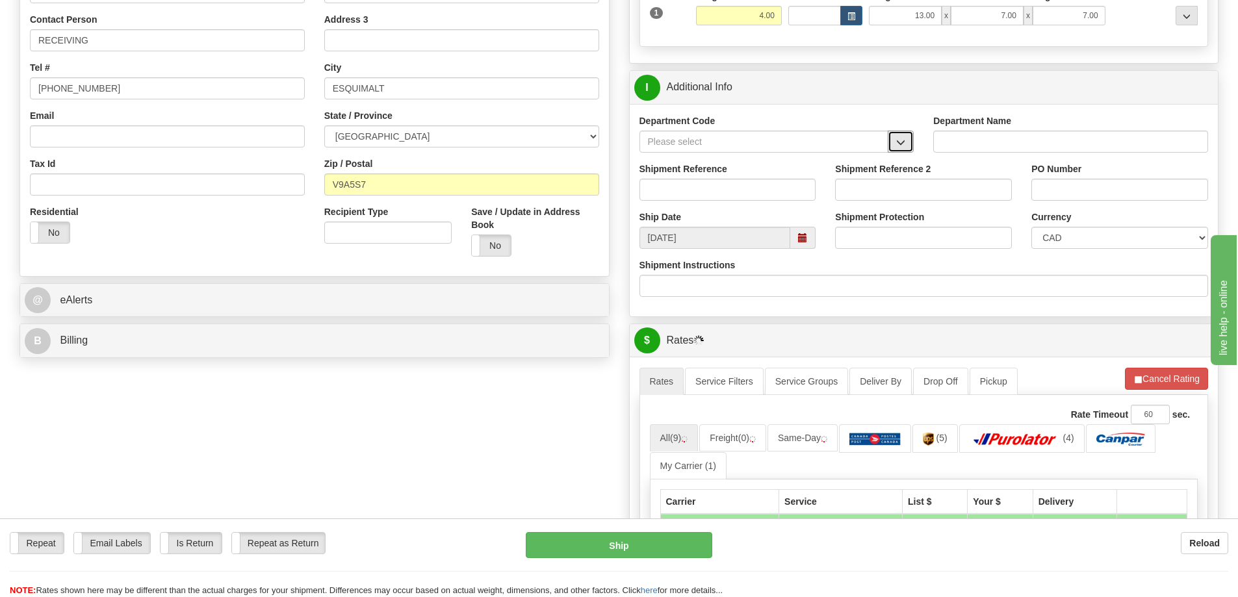
click at [905, 140] on span "button" at bounding box center [900, 142] width 9 height 8
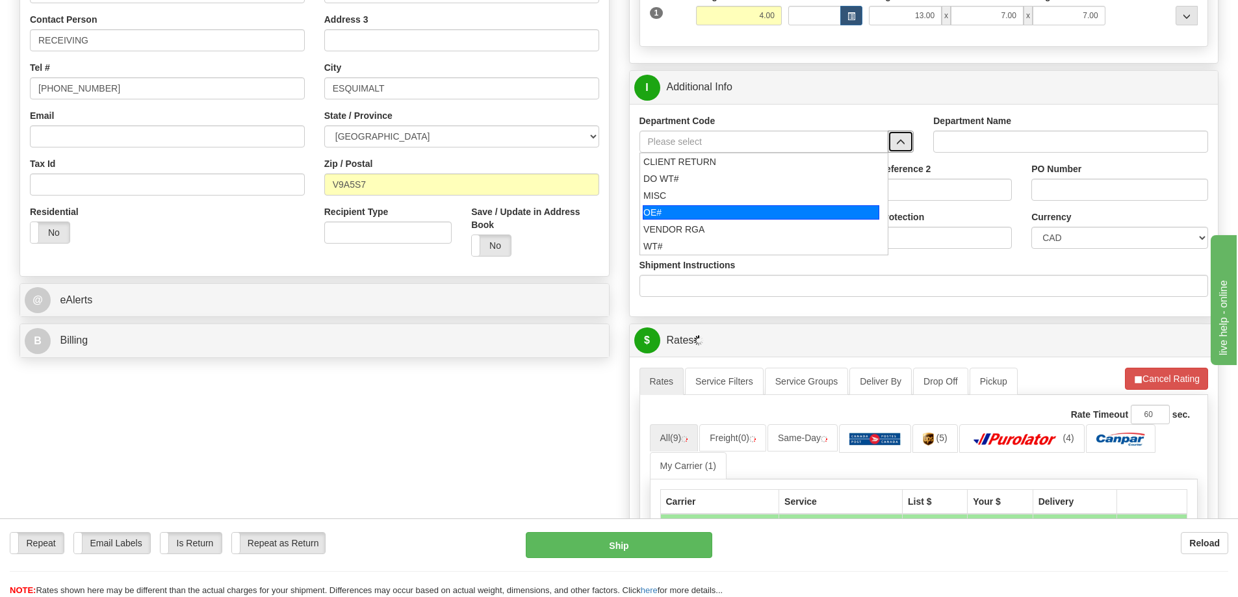
click at [710, 216] on div "OE#" at bounding box center [761, 212] width 237 height 14
type input "OE#"
type input "ORDERS"
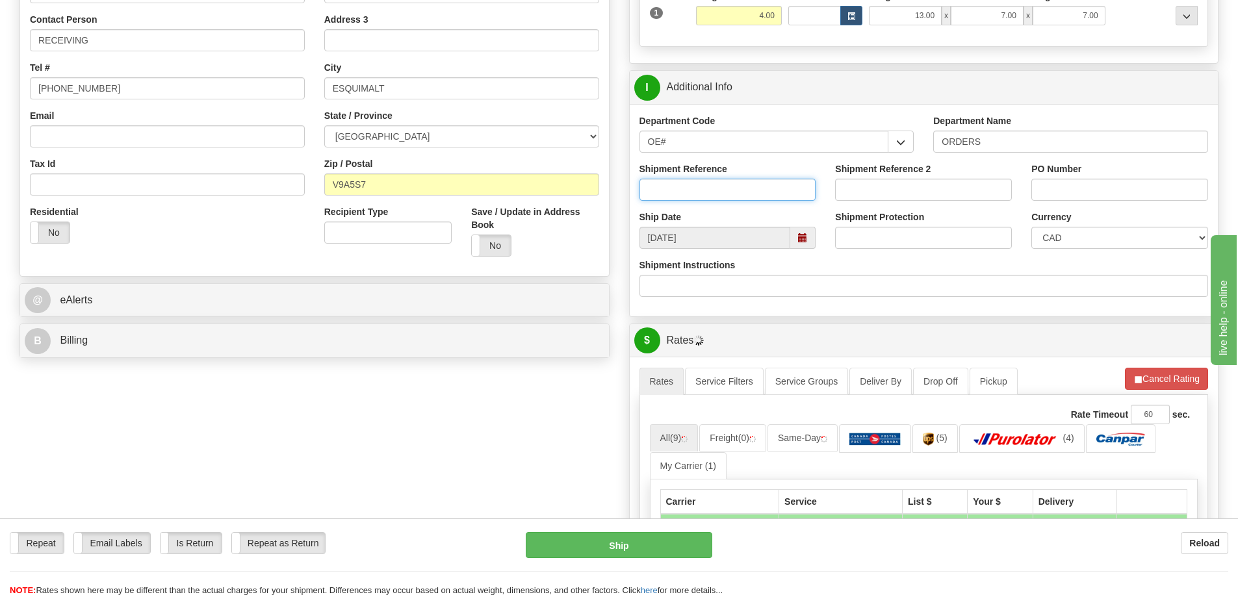
click at [706, 194] on input "Shipment Reference" at bounding box center [728, 190] width 177 height 22
type input "60032558-00"
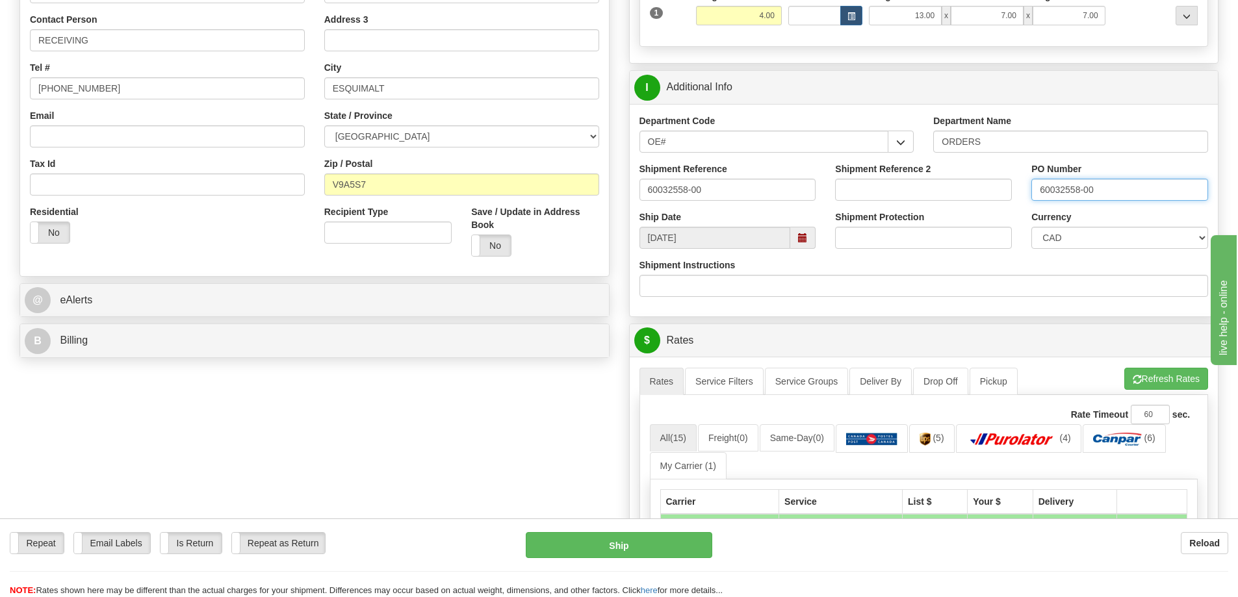
type input "60032558-00"
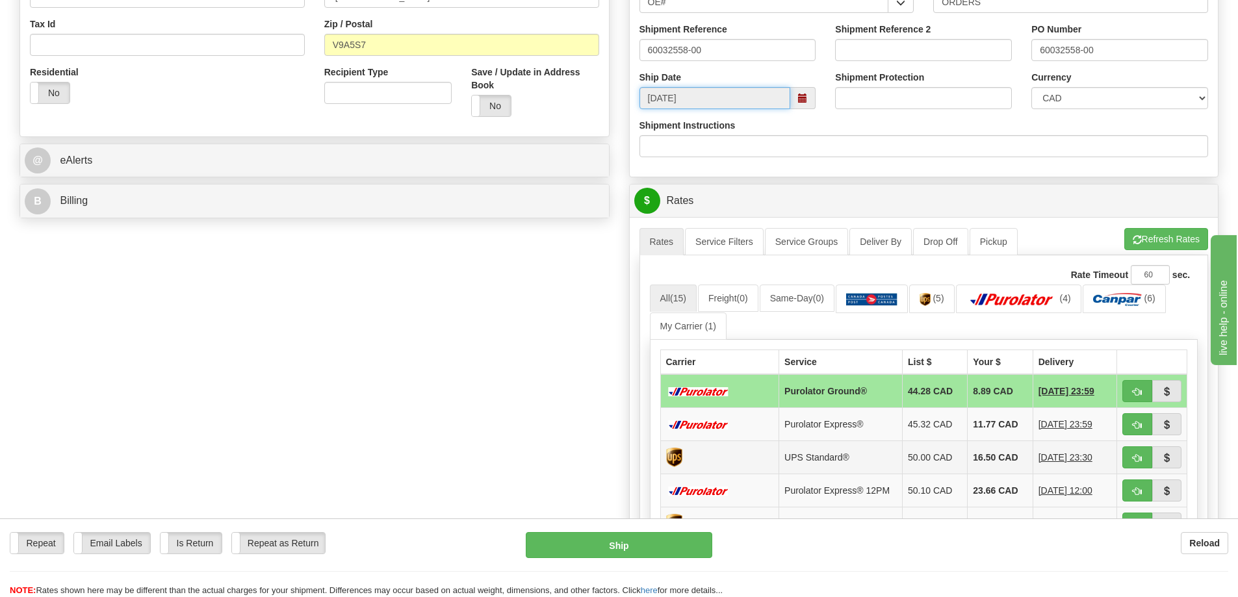
scroll to position [585, 0]
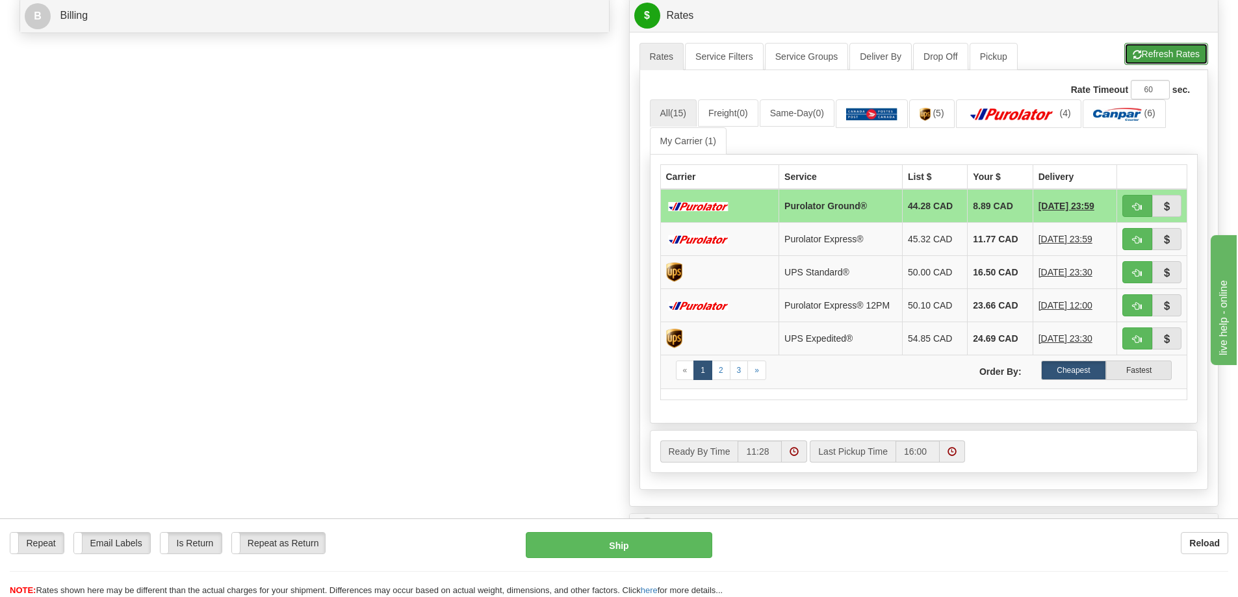
click at [1151, 56] on button "Refresh Rates" at bounding box center [1166, 54] width 84 height 22
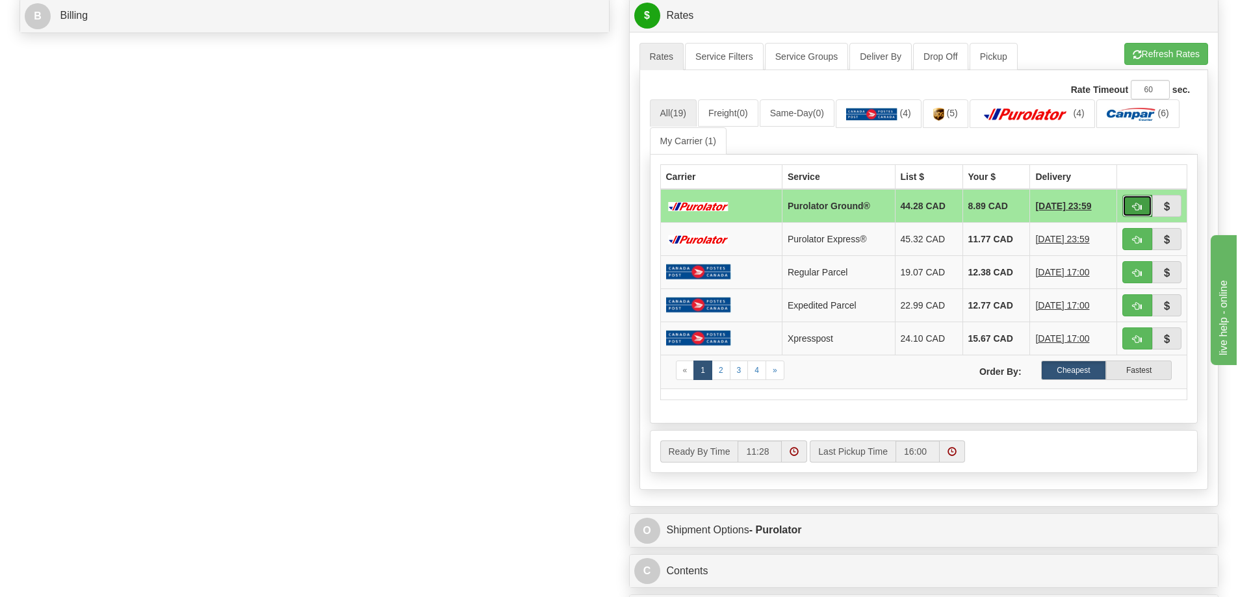
click at [1138, 204] on span "button" at bounding box center [1137, 207] width 9 height 8
type input "260"
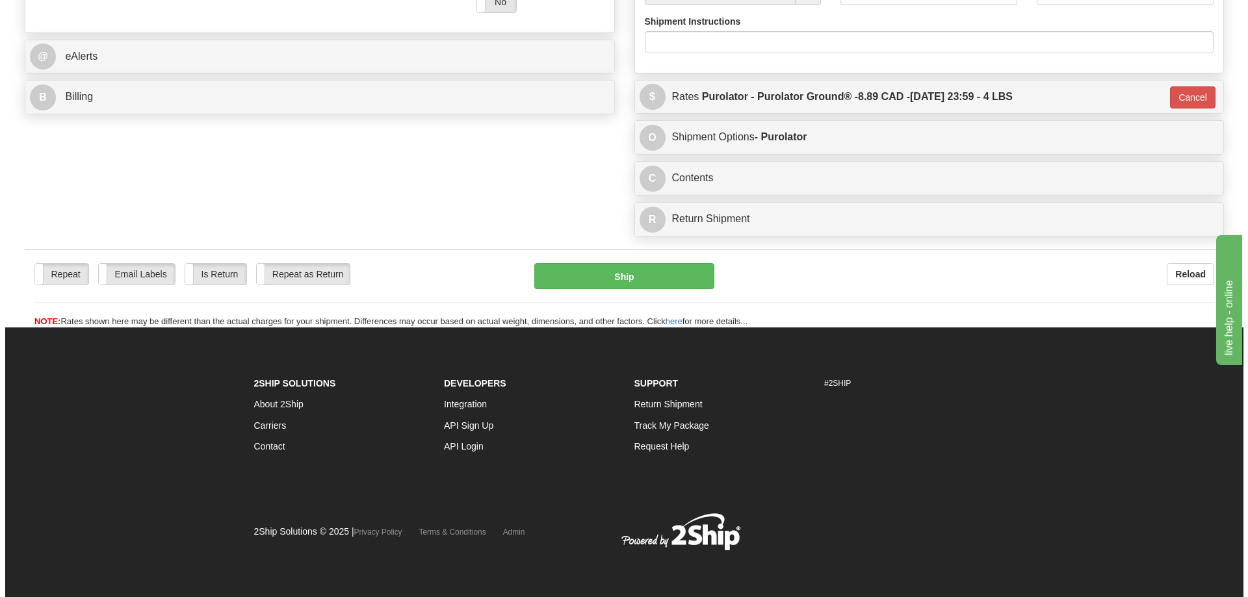
scroll to position [545, 0]
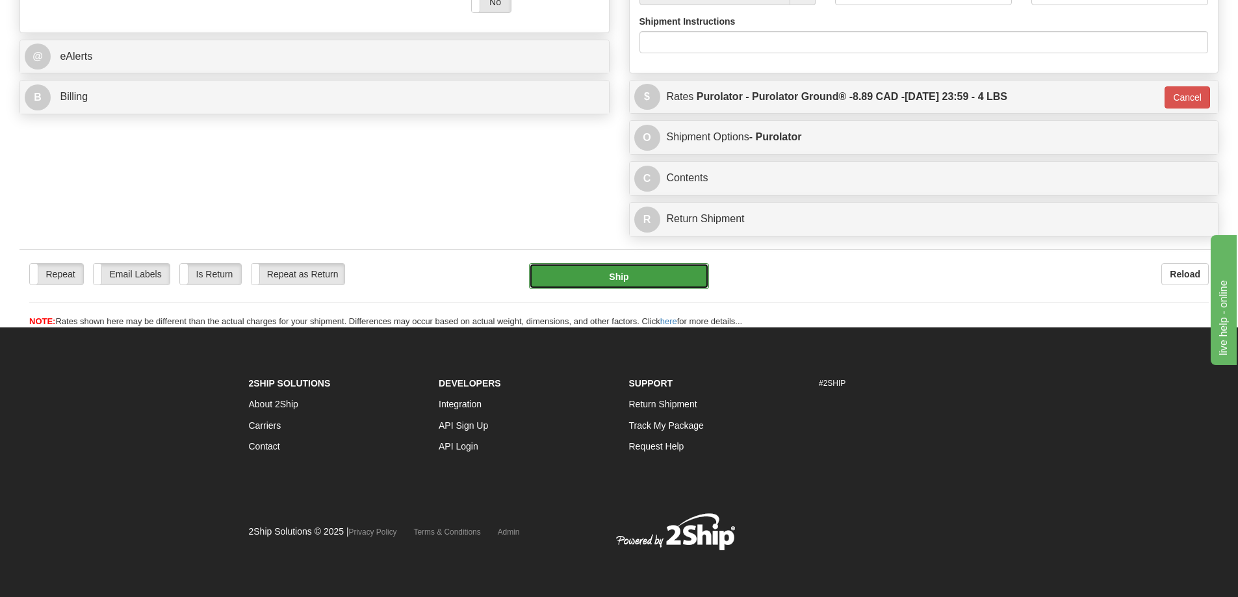
click at [580, 263] on button "Ship" at bounding box center [619, 276] width 180 height 26
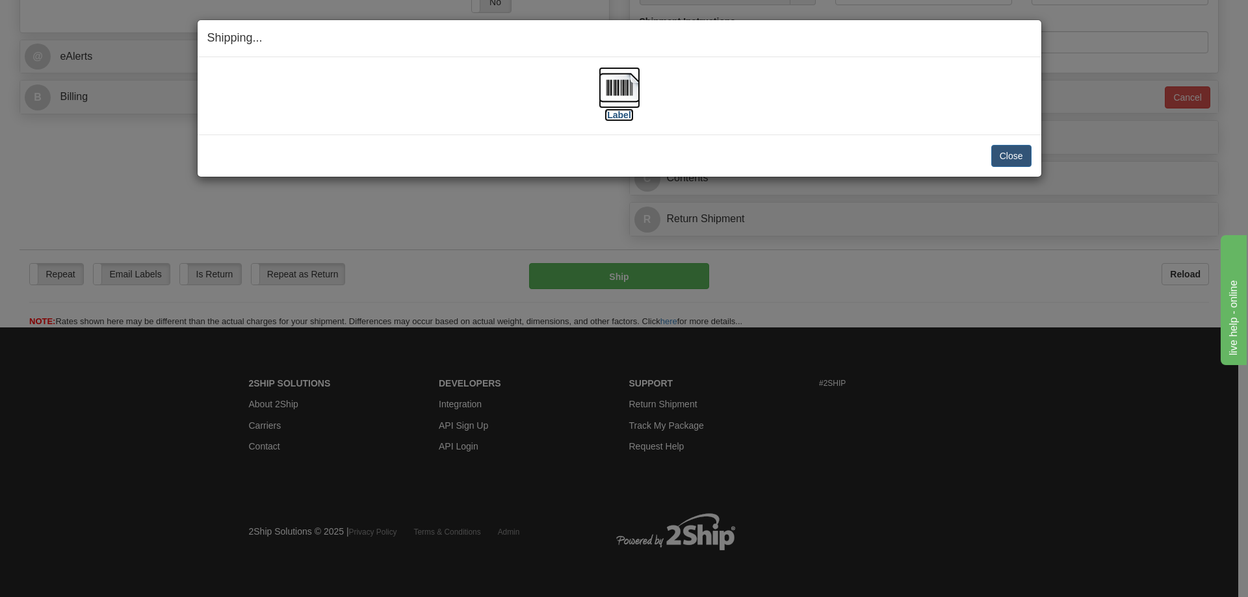
click at [625, 114] on label "[Label]" at bounding box center [619, 115] width 30 height 13
click at [1022, 153] on button "Close" at bounding box center [1011, 156] width 40 height 22
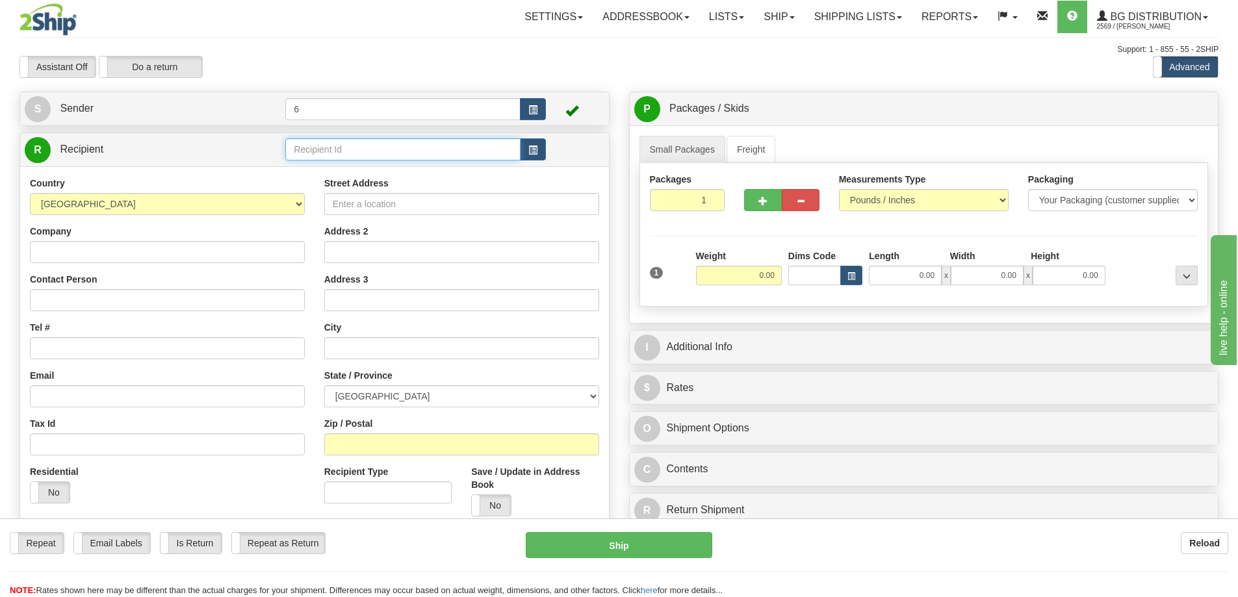
click at [338, 153] on input "text" at bounding box center [402, 149] width 235 height 22
drag, startPoint x: 338, startPoint y: 153, endPoint x: 333, endPoint y: 148, distance: 7.4
click at [338, 153] on input "text" at bounding box center [402, 149] width 235 height 22
type input "45018"
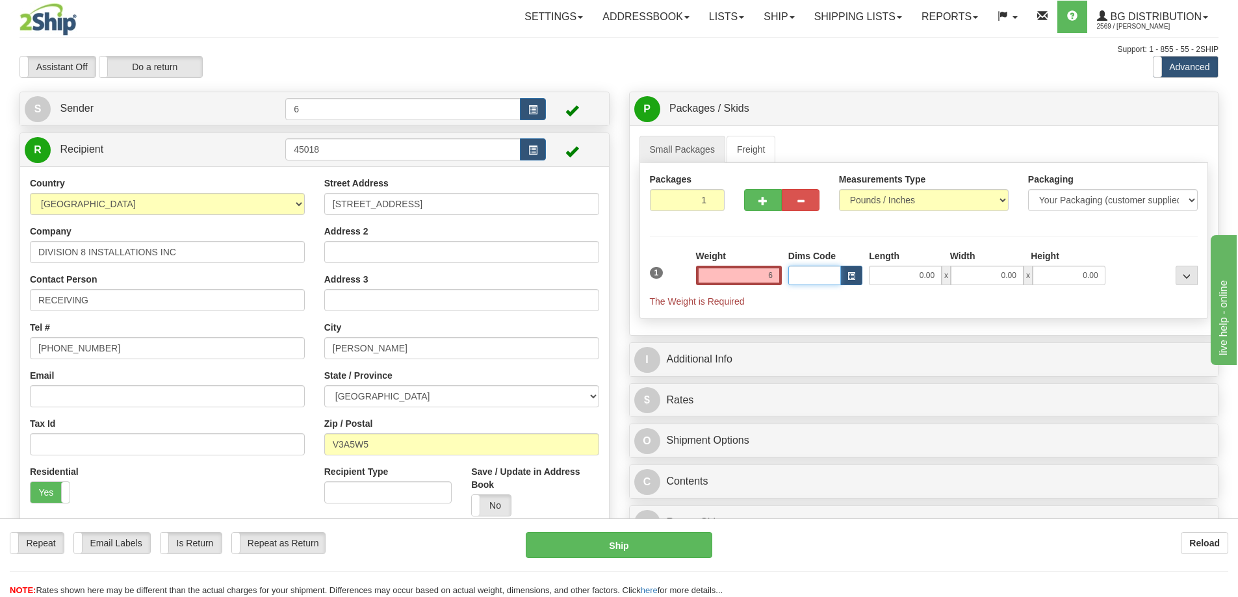
type input "6.00"
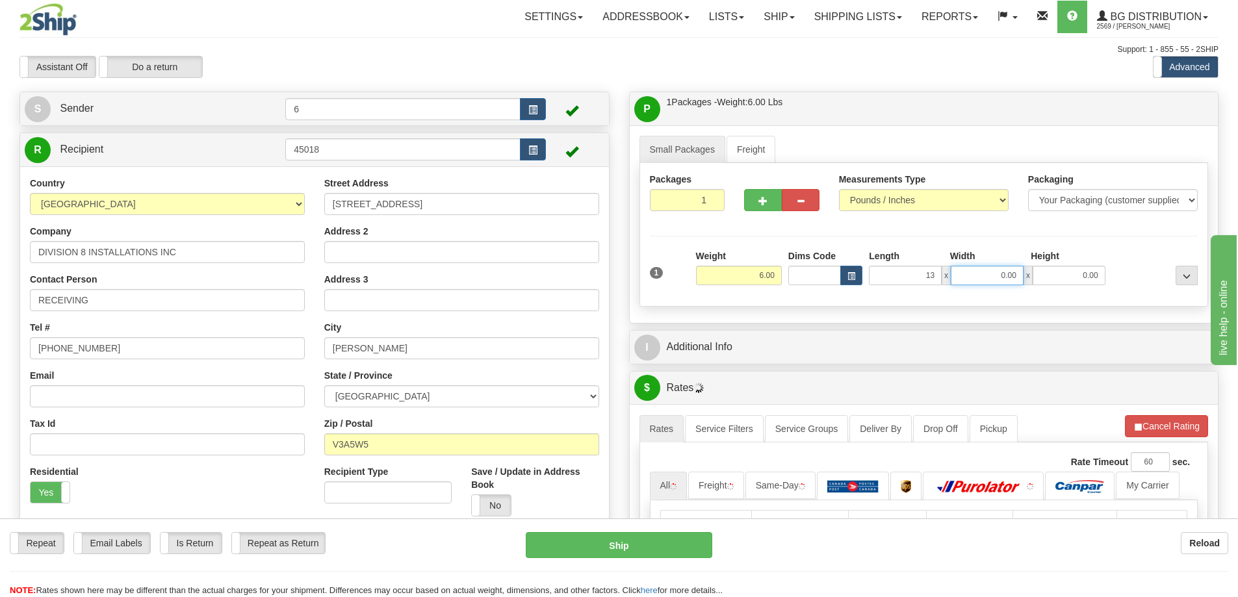
type input "13.00"
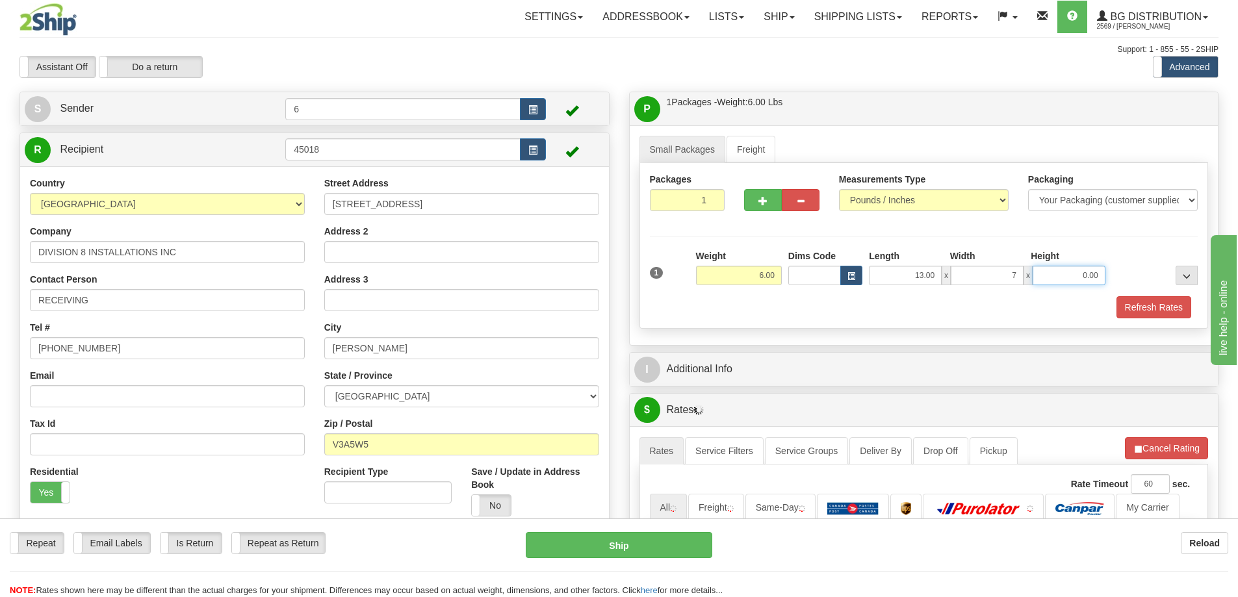
type input "7.00"
type input "7"
type input "7.00"
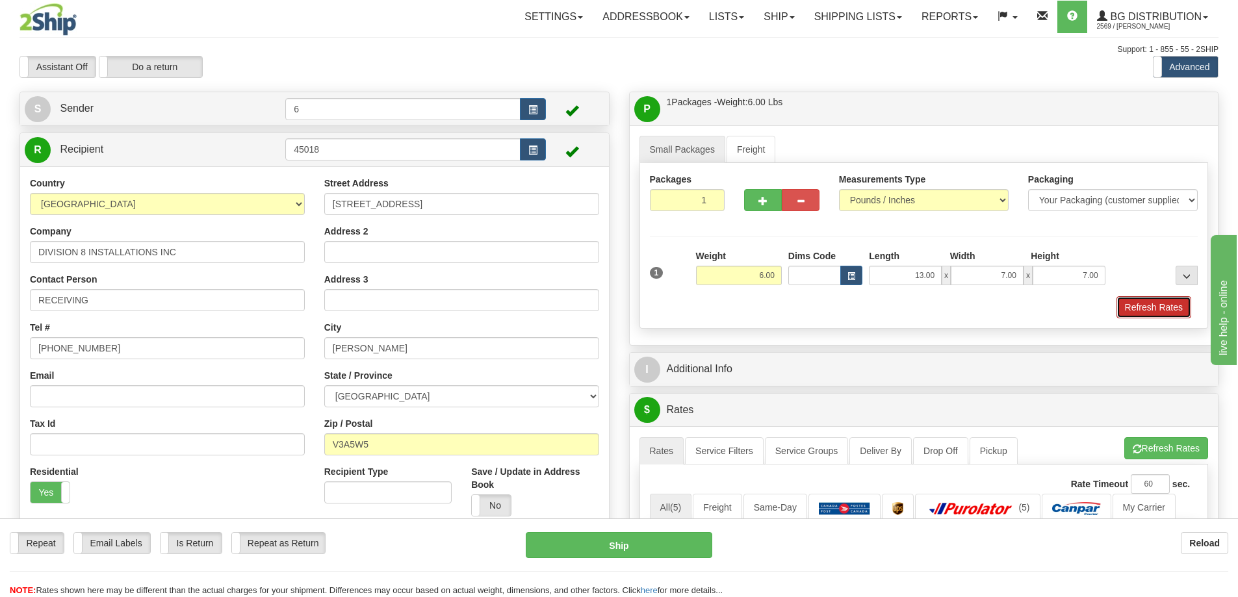
click at [1142, 305] on button "Refresh Rates" at bounding box center [1154, 307] width 75 height 22
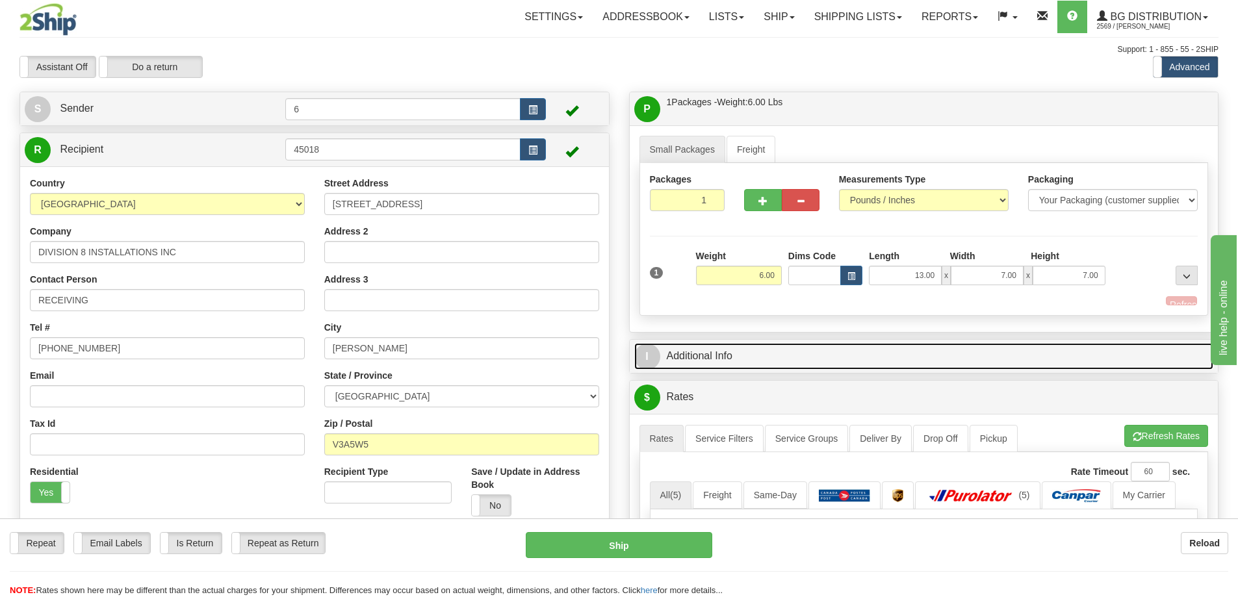
click at [1085, 350] on link "I Additional Info" at bounding box center [924, 356] width 580 height 27
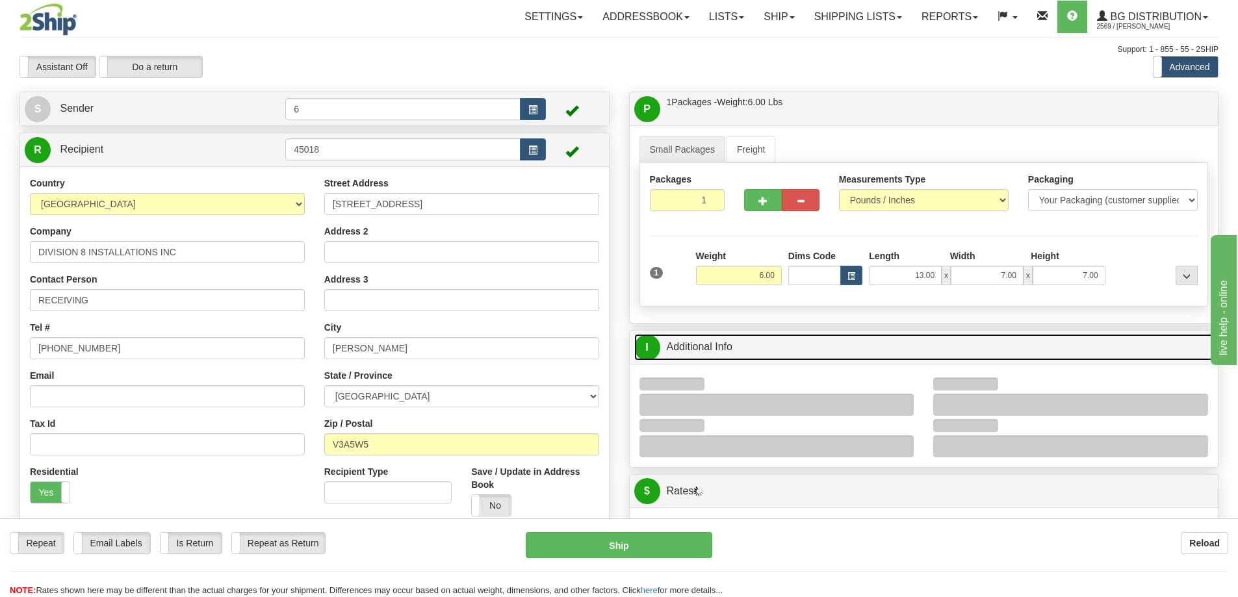
scroll to position [260, 0]
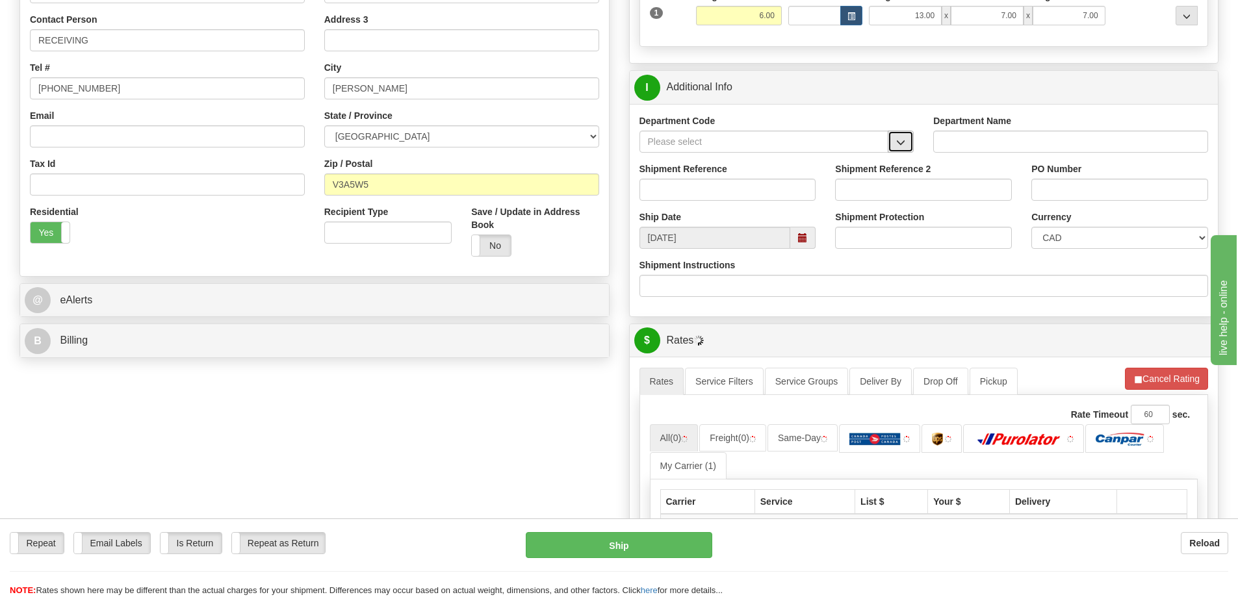
click at [892, 148] on button "button" at bounding box center [901, 142] width 26 height 22
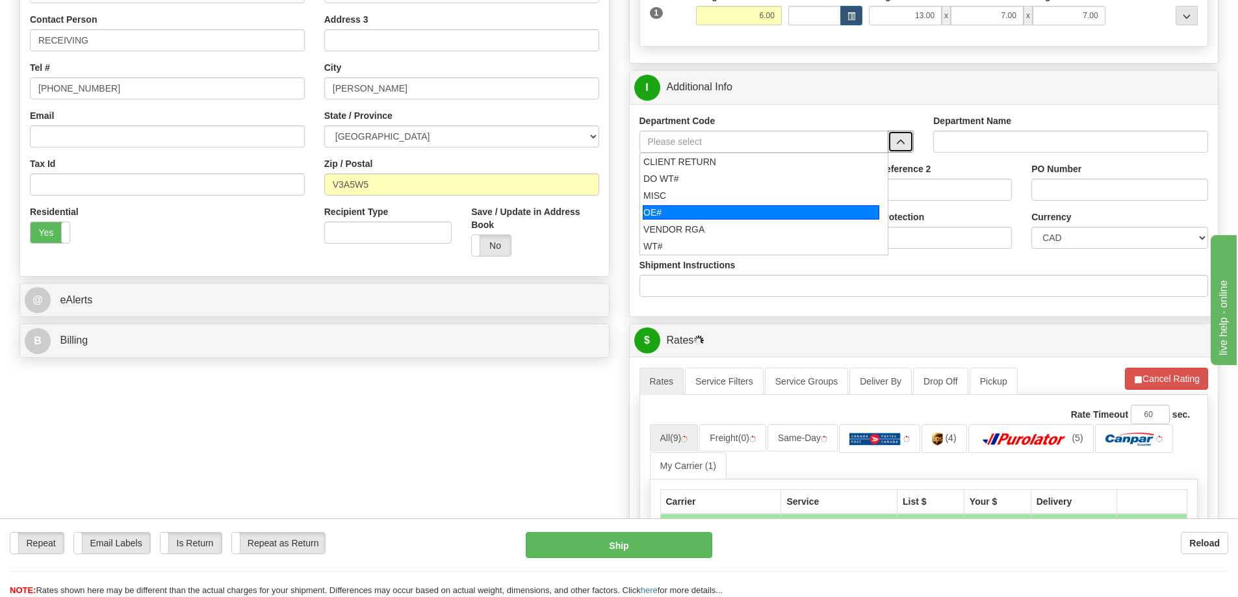
drag, startPoint x: 671, startPoint y: 215, endPoint x: 671, endPoint y: 190, distance: 24.7
click at [671, 214] on div "OE#" at bounding box center [761, 212] width 237 height 14
type input "OE#"
type input "ORDERS"
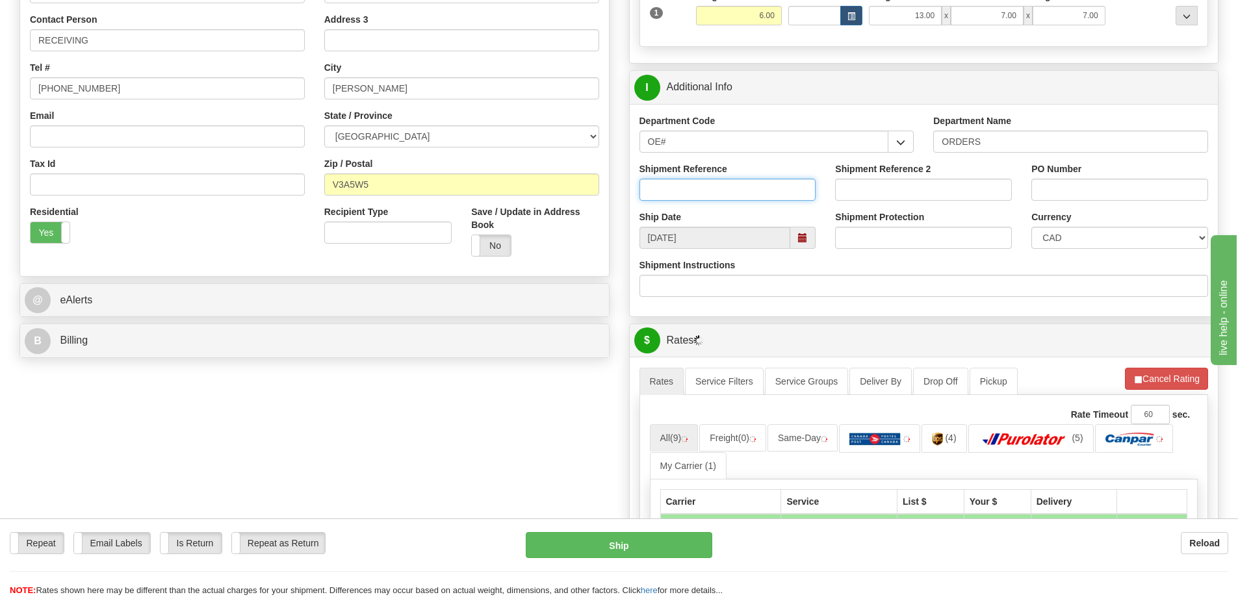
click at [671, 187] on input "Shipment Reference" at bounding box center [728, 190] width 177 height 22
type input "60030679-00"
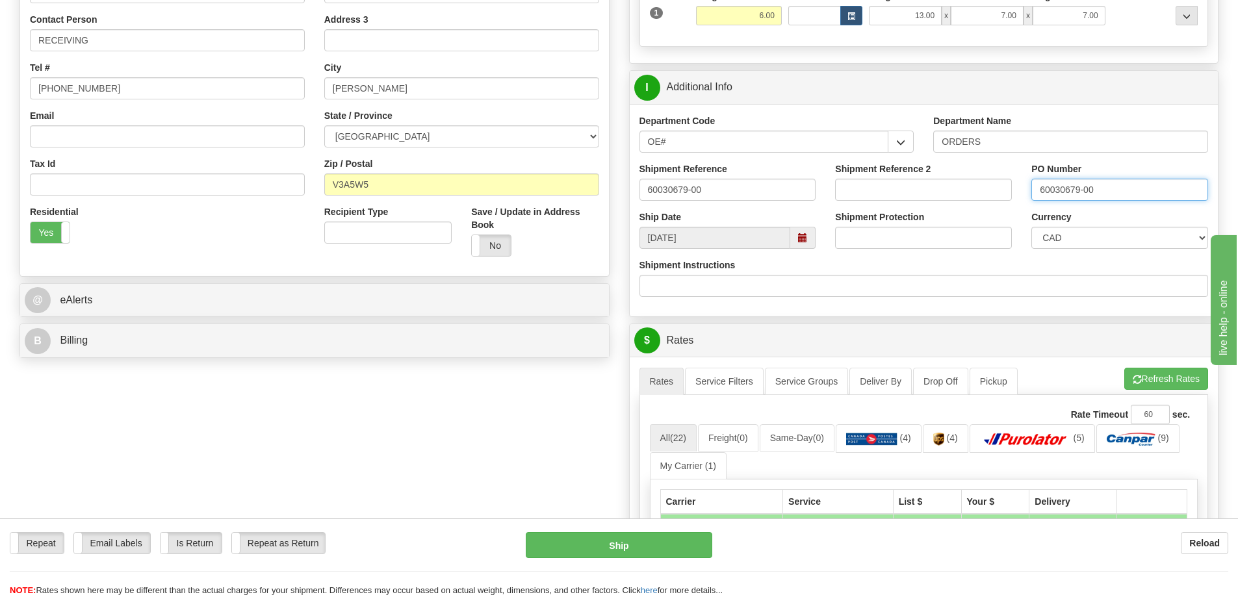
type input "60030679-00"
click at [1163, 390] on button "Refresh Rates" at bounding box center [1166, 379] width 84 height 22
click at [1173, 374] on button "Refresh Rates" at bounding box center [1166, 379] width 84 height 22
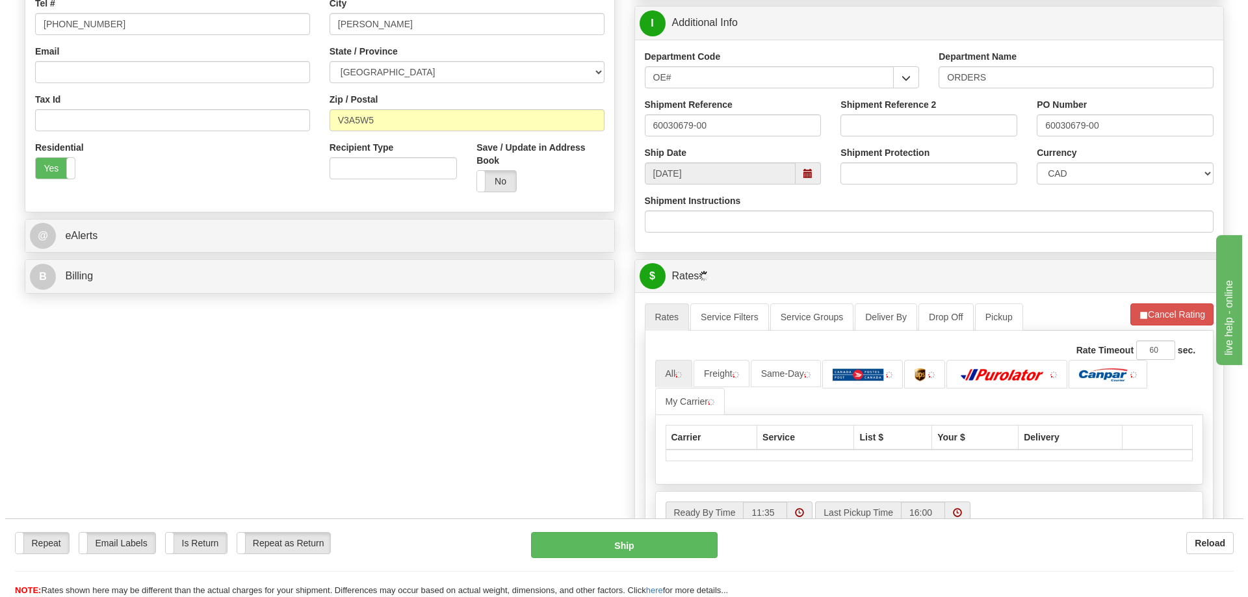
scroll to position [455, 0]
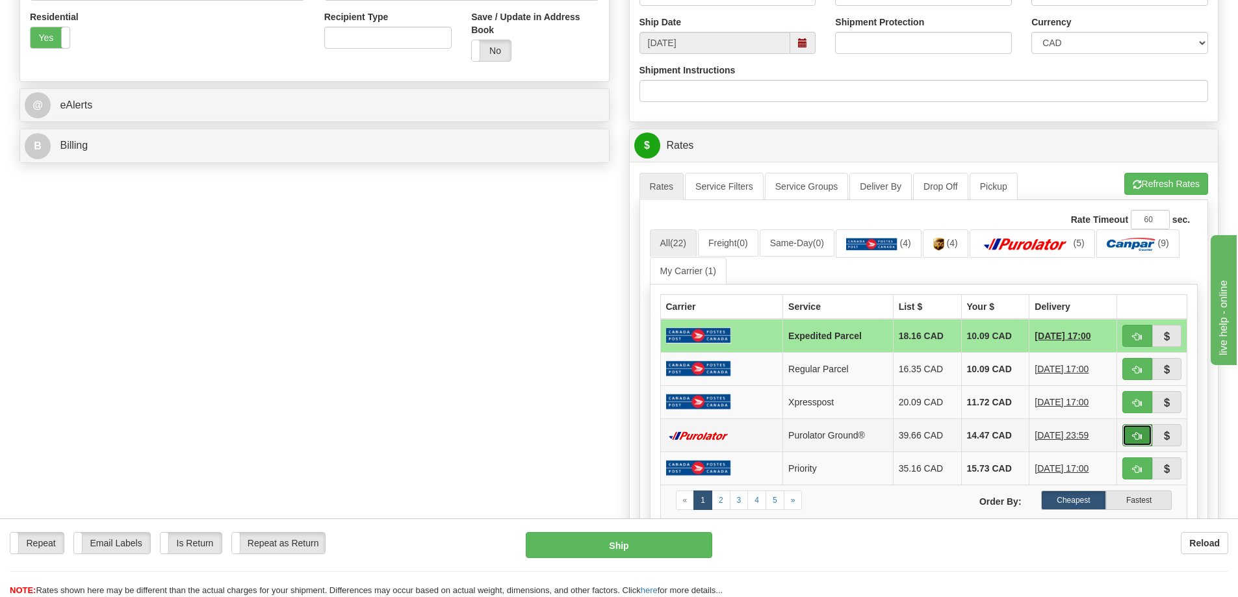
click at [1139, 438] on span "button" at bounding box center [1137, 436] width 9 height 8
type input "260"
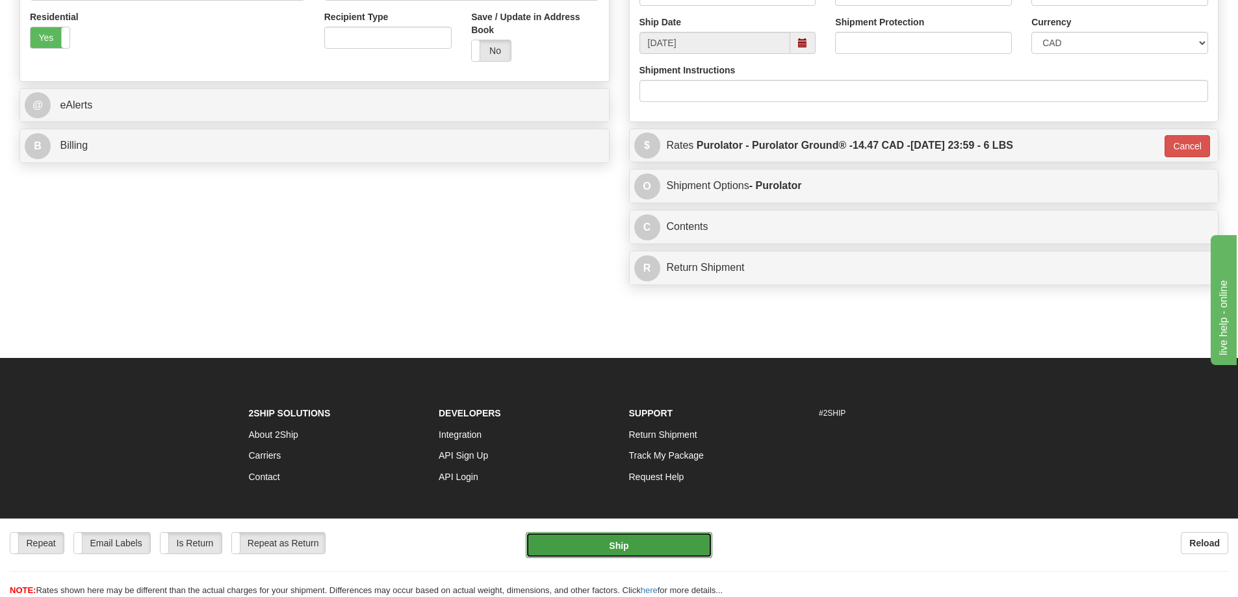
click at [625, 547] on button "Ship" at bounding box center [619, 545] width 187 height 26
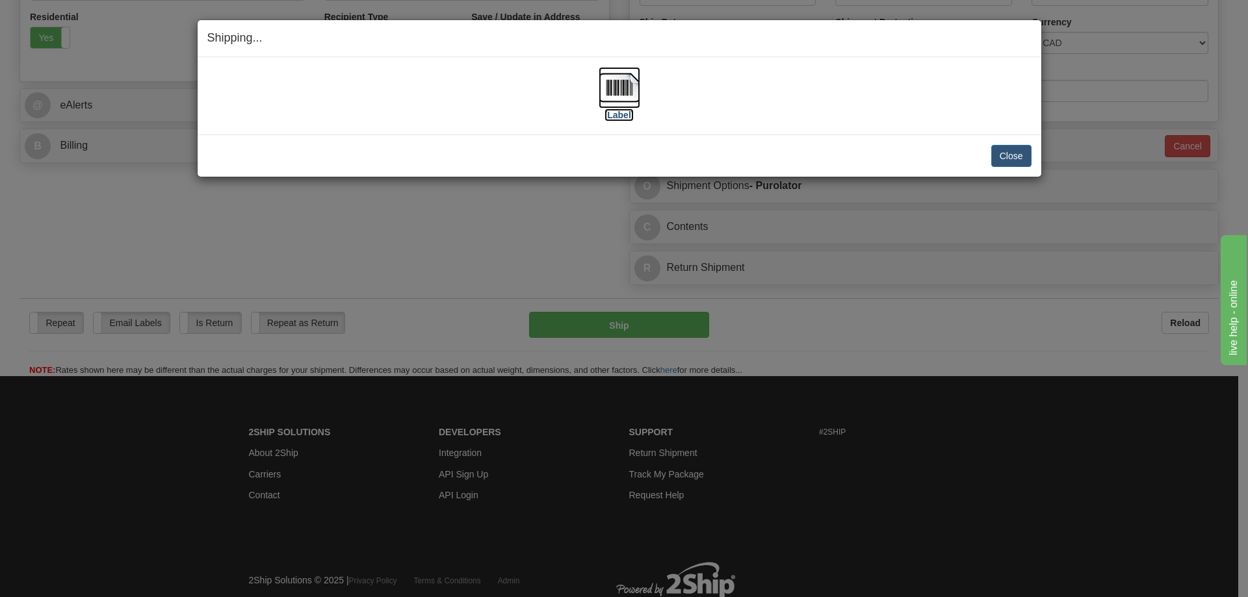
click at [626, 117] on label "[Label]" at bounding box center [619, 115] width 30 height 13
drag, startPoint x: 1003, startPoint y: 164, endPoint x: 1012, endPoint y: 166, distance: 9.2
click at [1012, 166] on button "Close" at bounding box center [1011, 156] width 40 height 22
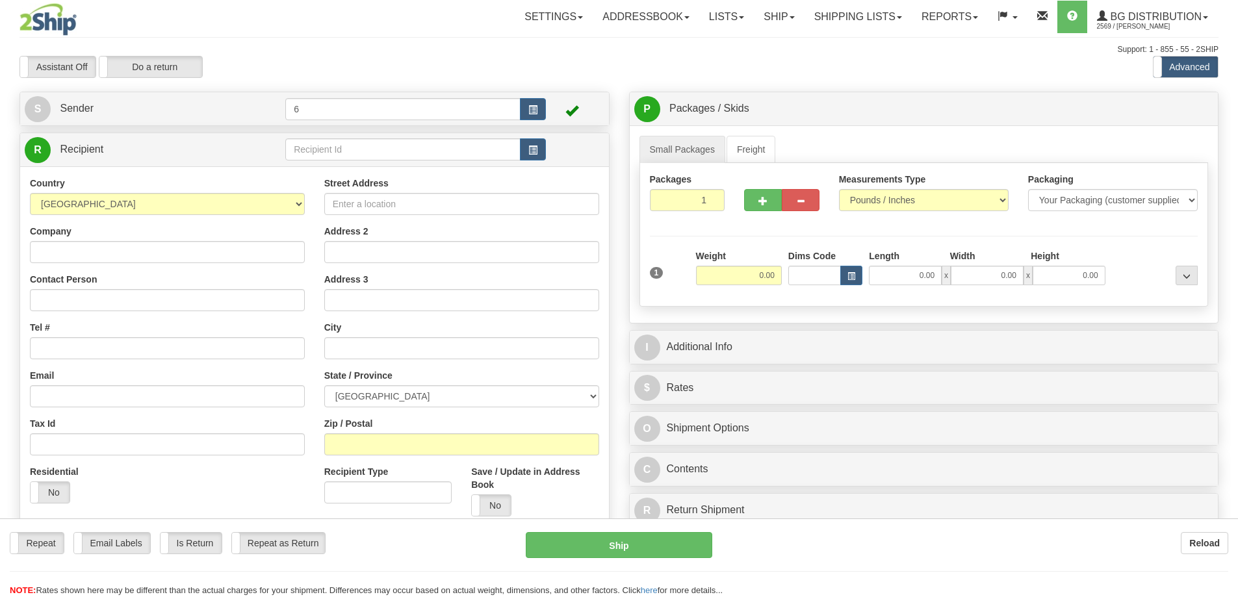
click at [328, 146] on div at bounding box center [619, 298] width 1238 height 597
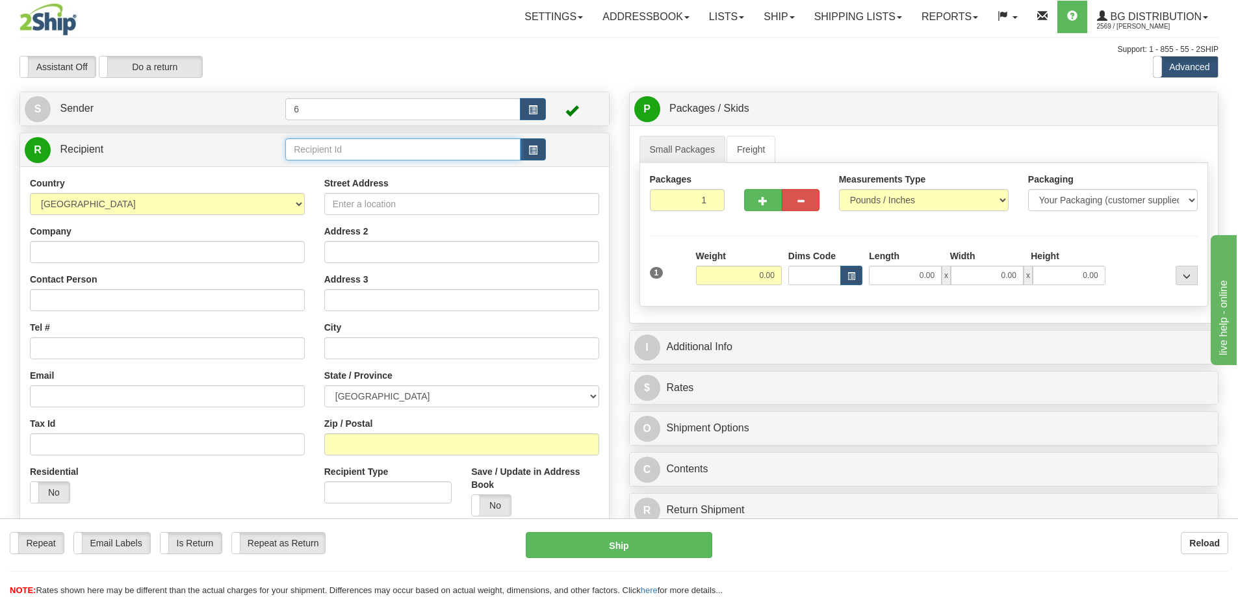
click at [329, 153] on input "text" at bounding box center [402, 149] width 235 height 22
click at [330, 153] on input "text" at bounding box center [402, 149] width 235 height 22
type input "910932"
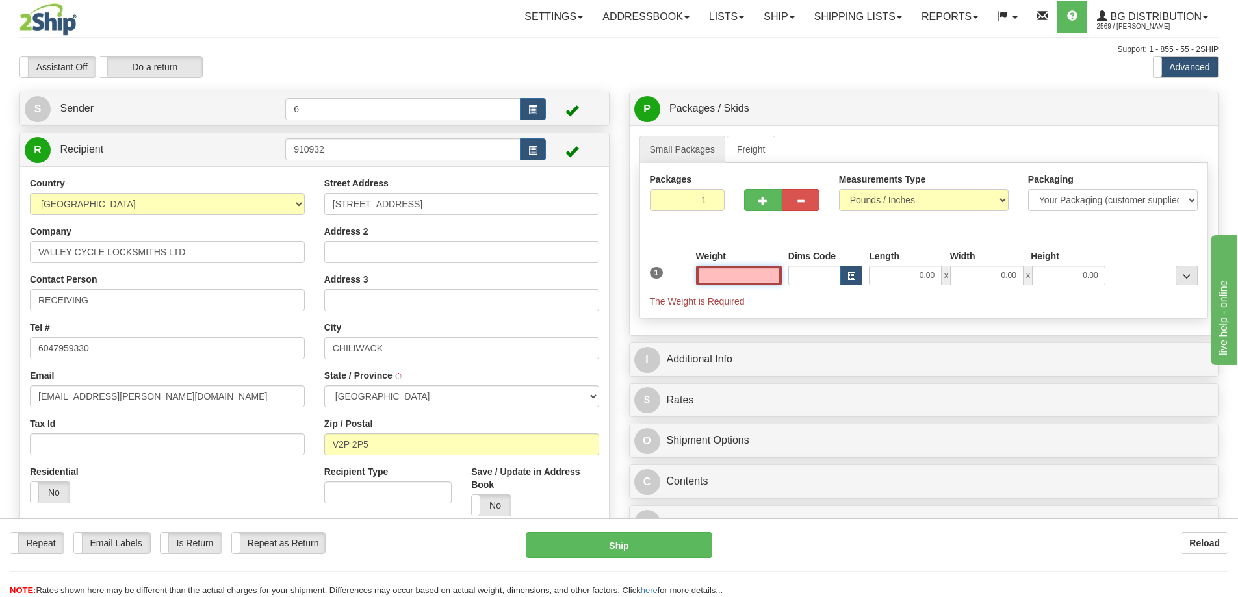
click at [733, 279] on input "text" at bounding box center [739, 275] width 86 height 19
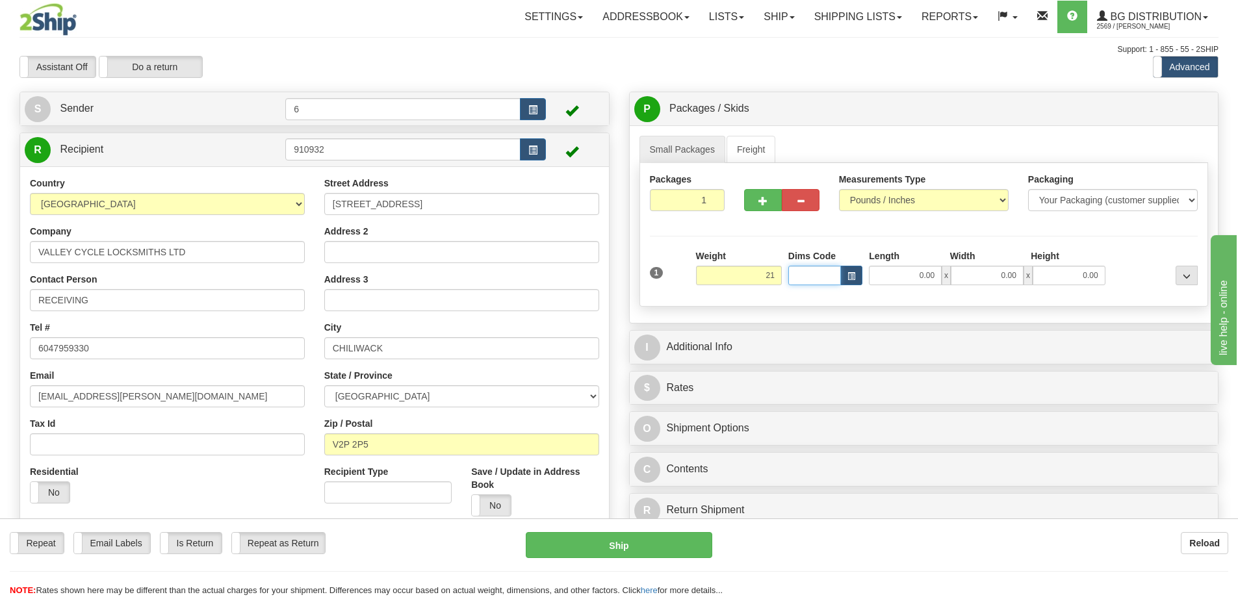
type input "21.00"
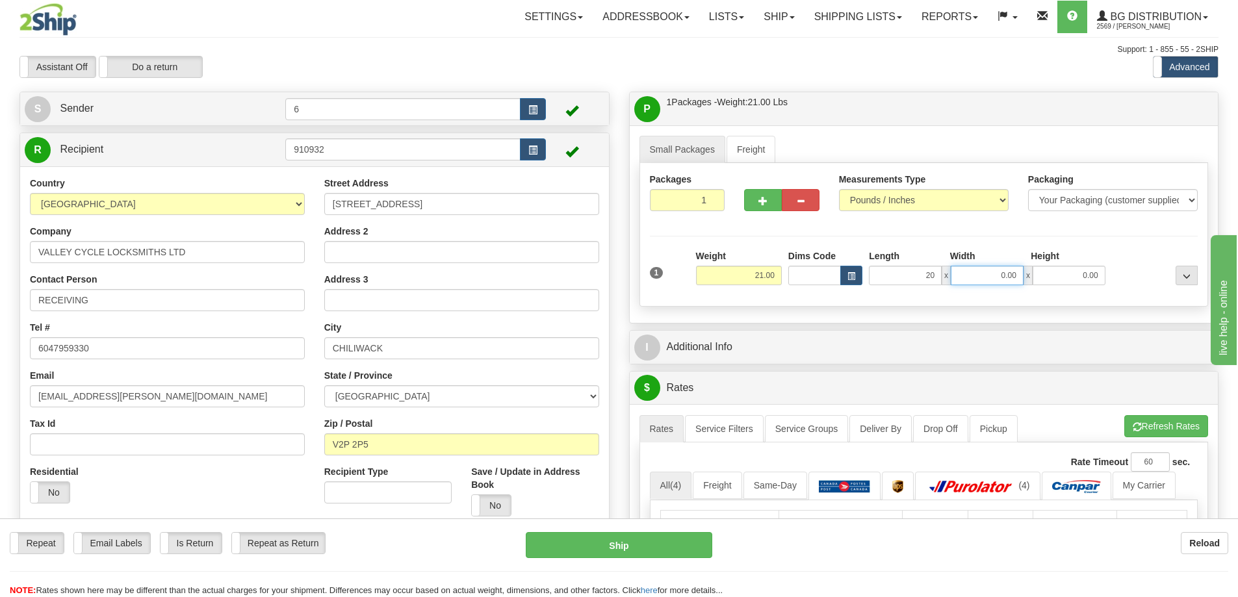
type input "20.00"
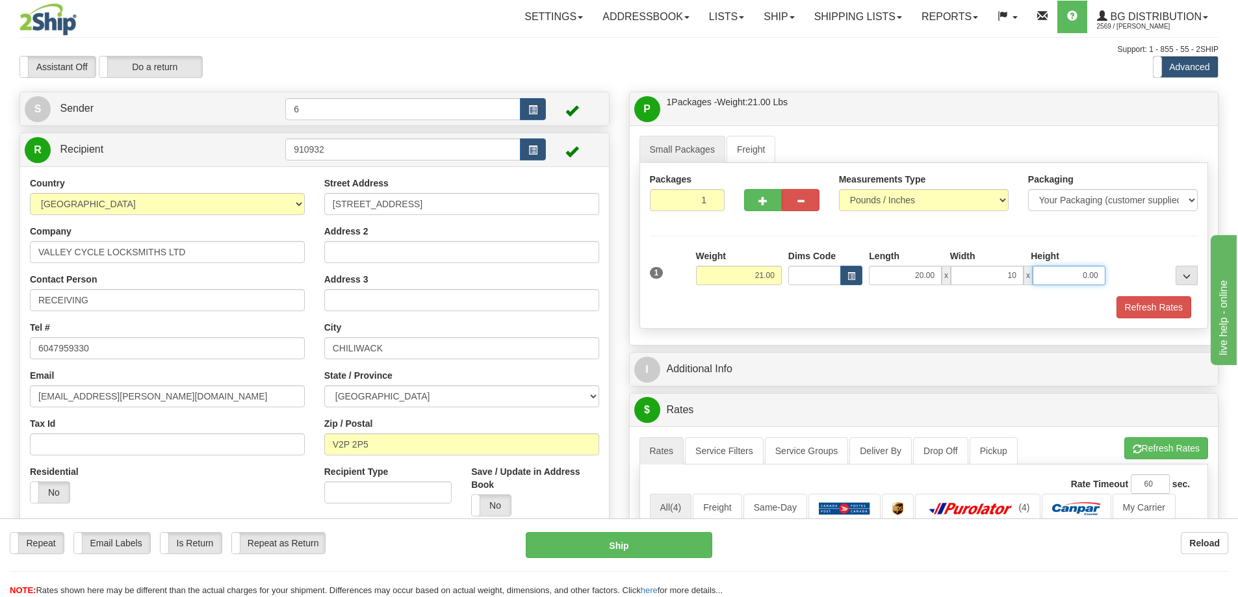
type input "10.00"
type input "7.00"
click at [1138, 313] on button "Refresh Rates" at bounding box center [1154, 307] width 75 height 22
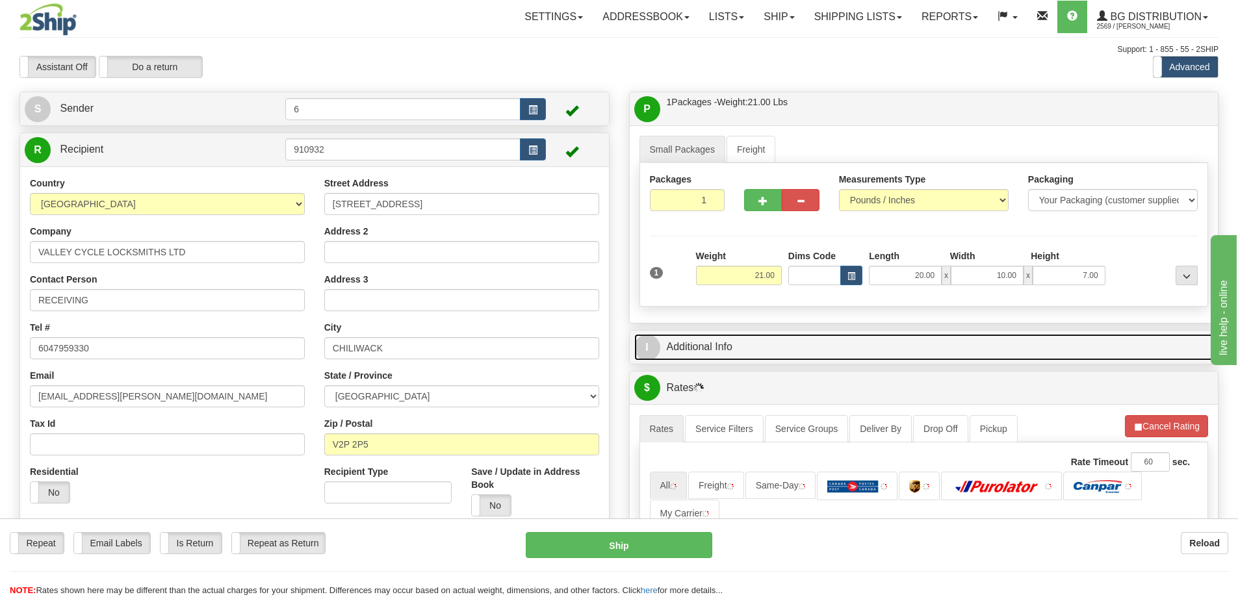
click at [1057, 346] on link "I Additional Info" at bounding box center [924, 347] width 580 height 27
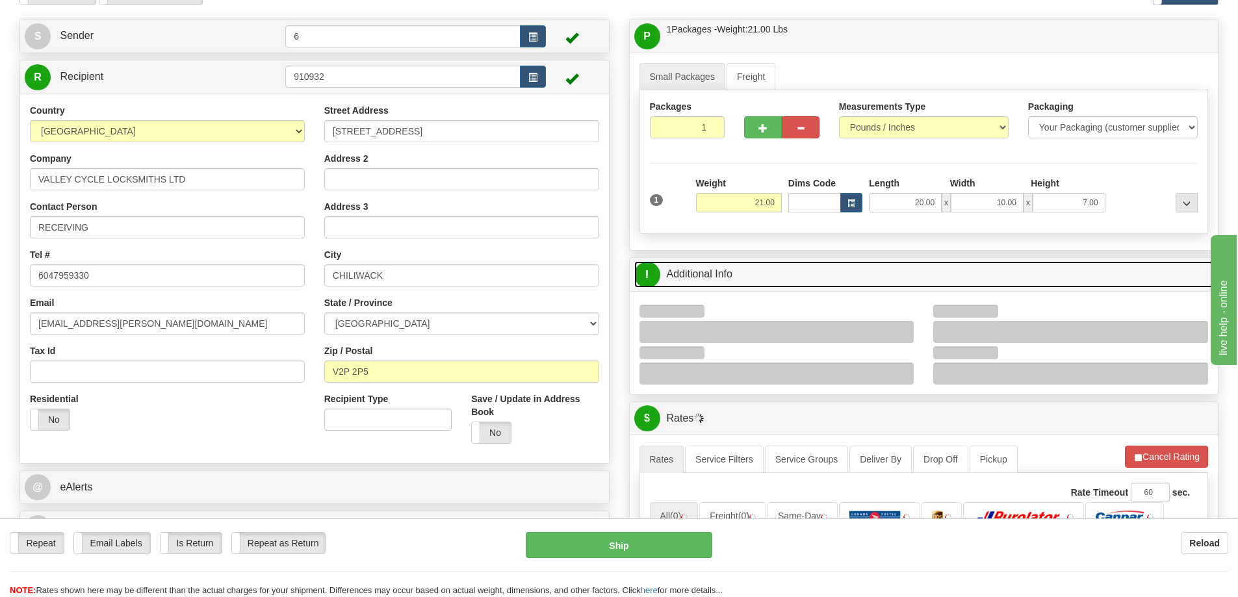
scroll to position [130, 0]
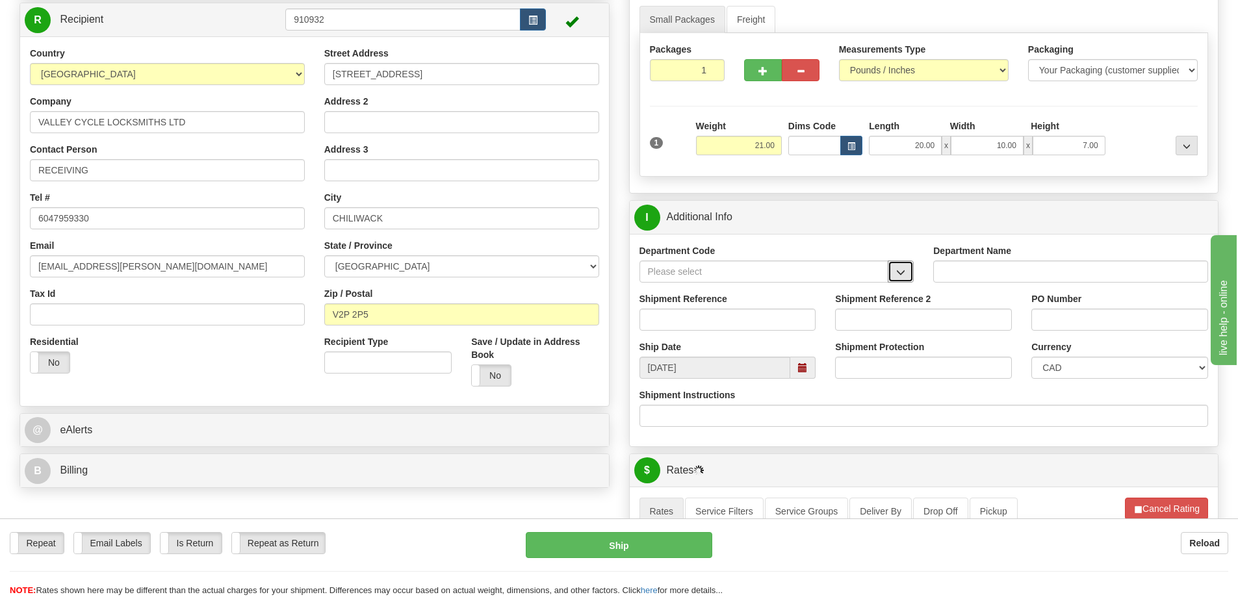
click at [903, 281] on button "button" at bounding box center [901, 272] width 26 height 22
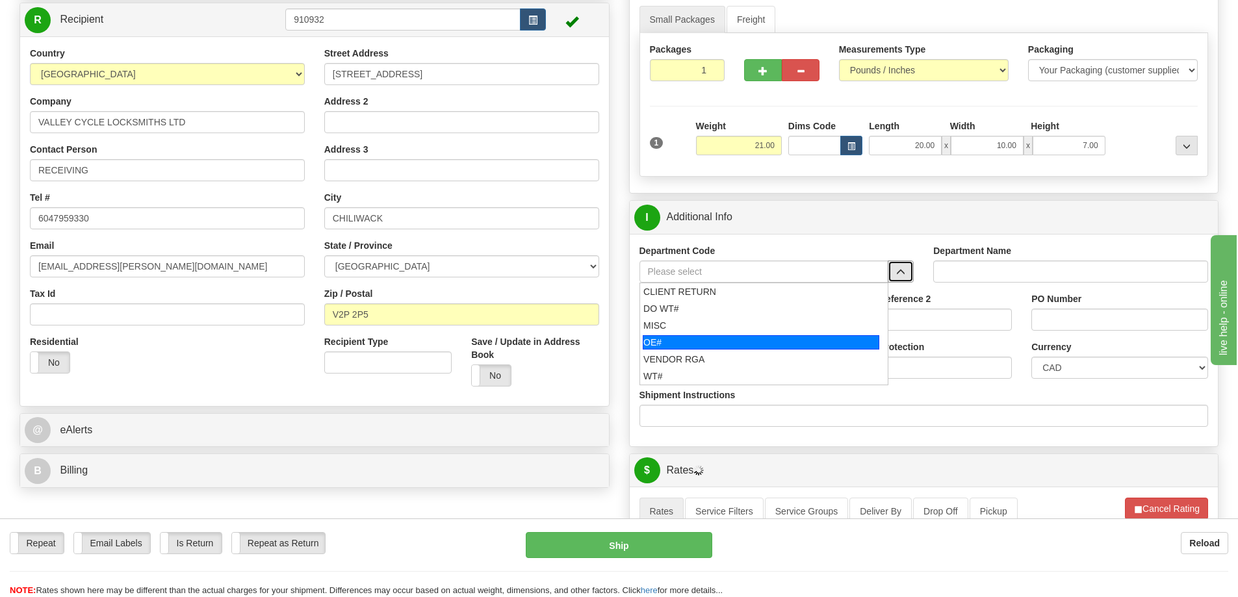
click at [694, 345] on div "OE#" at bounding box center [761, 342] width 237 height 14
type input "OE#"
type input "ORDERS"
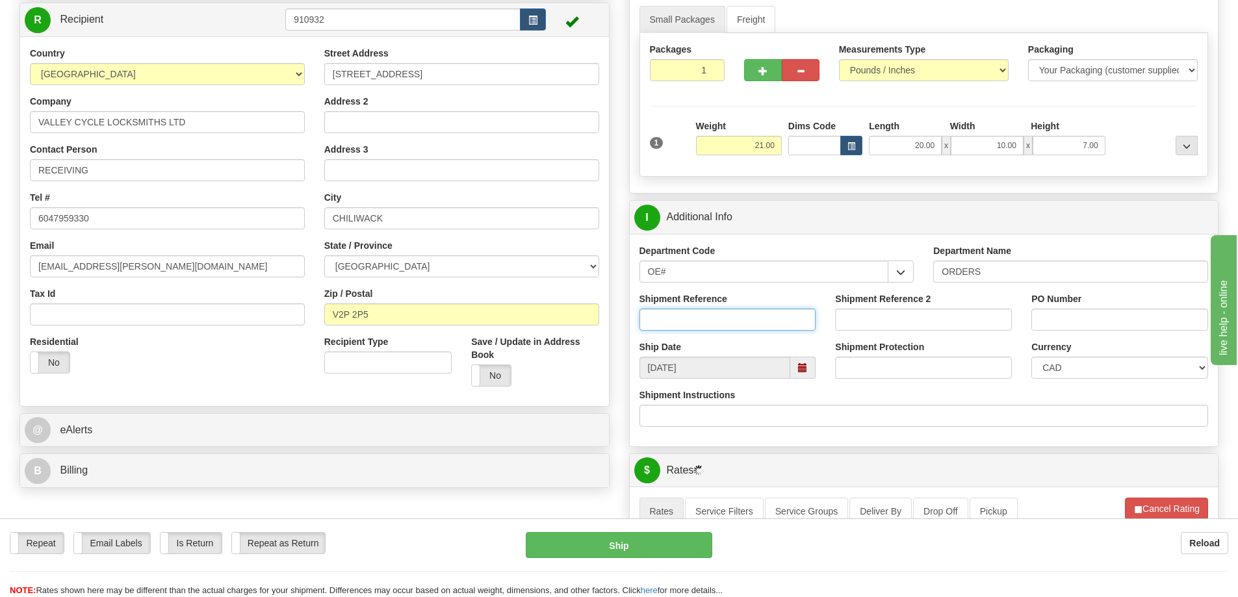
click at [694, 328] on input "Shipment Reference" at bounding box center [728, 320] width 177 height 22
type input "60032528-00 60030495-00"
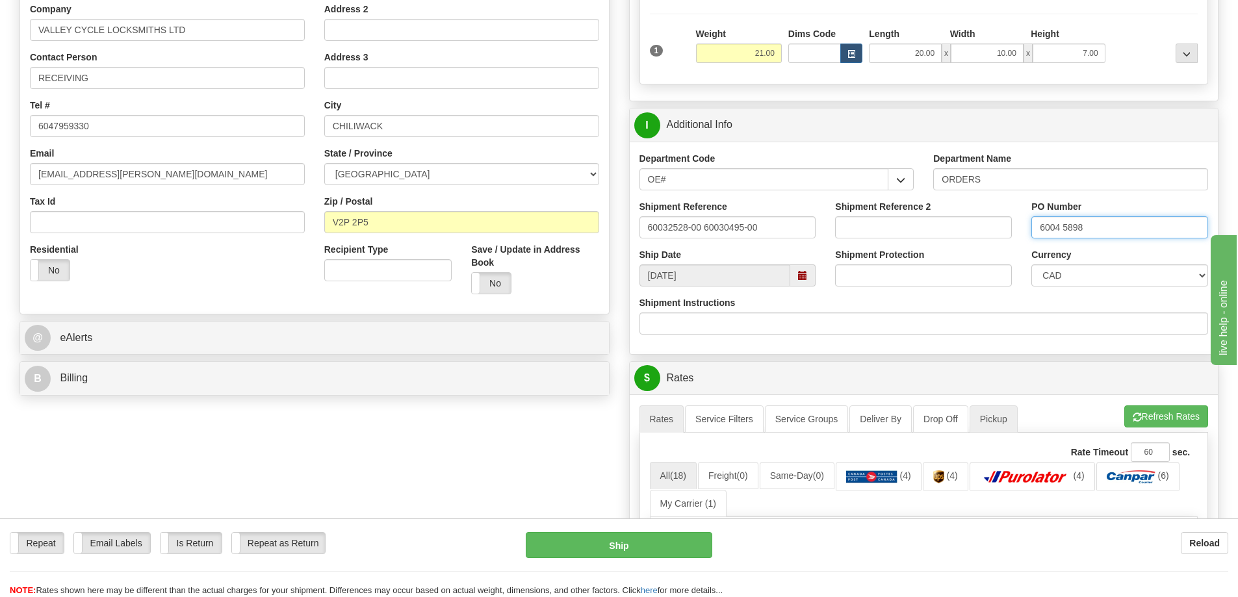
scroll to position [325, 0]
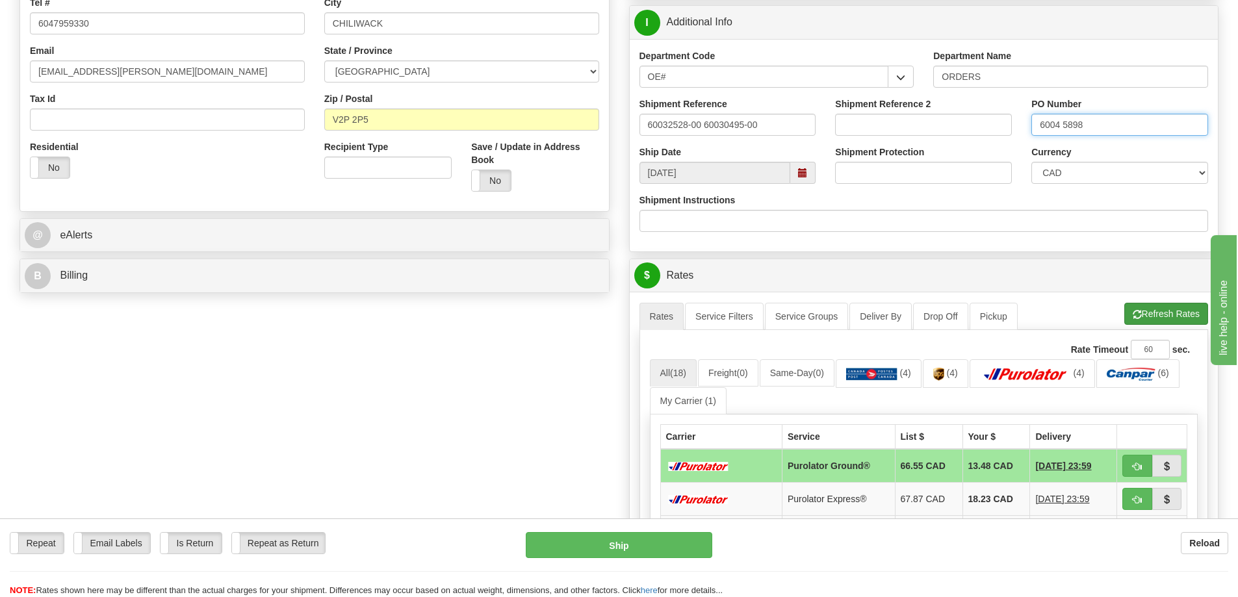
type input "6004 5898"
click at [1170, 322] on button "Refresh Rates" at bounding box center [1166, 314] width 84 height 22
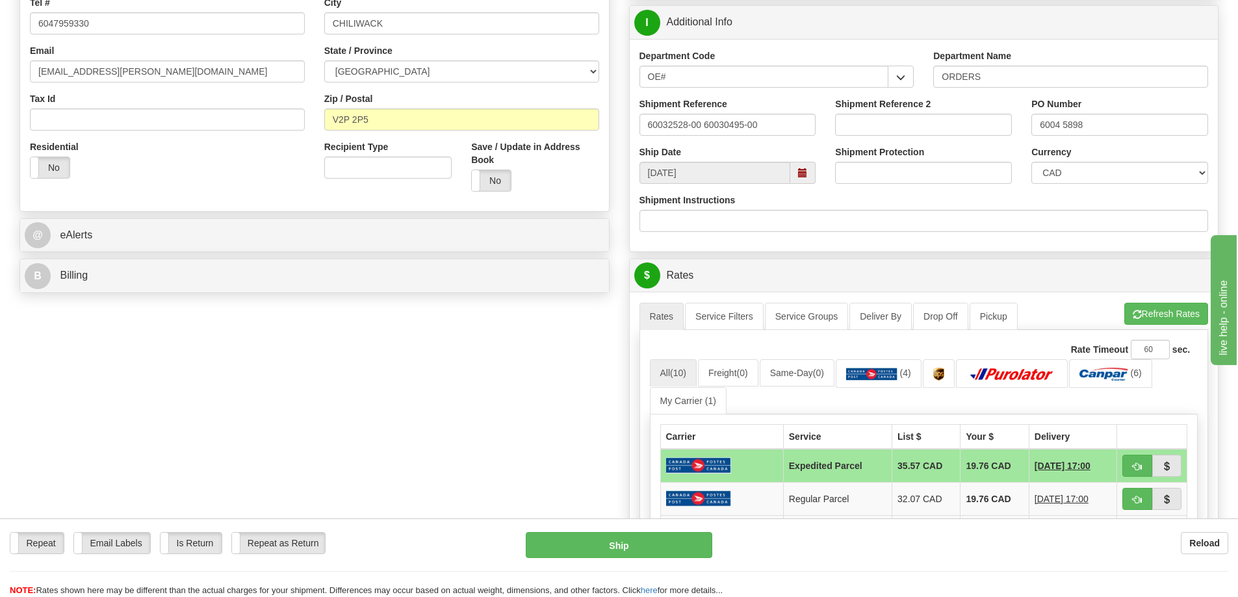
scroll to position [520, 0]
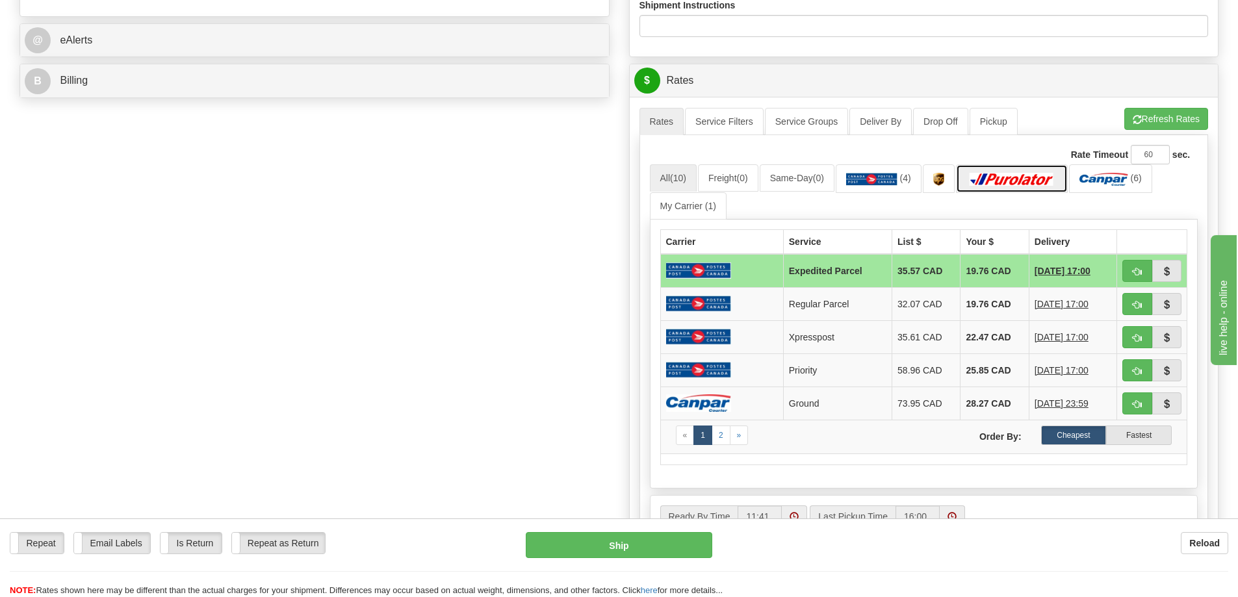
click at [1024, 176] on img at bounding box center [1012, 179] width 91 height 13
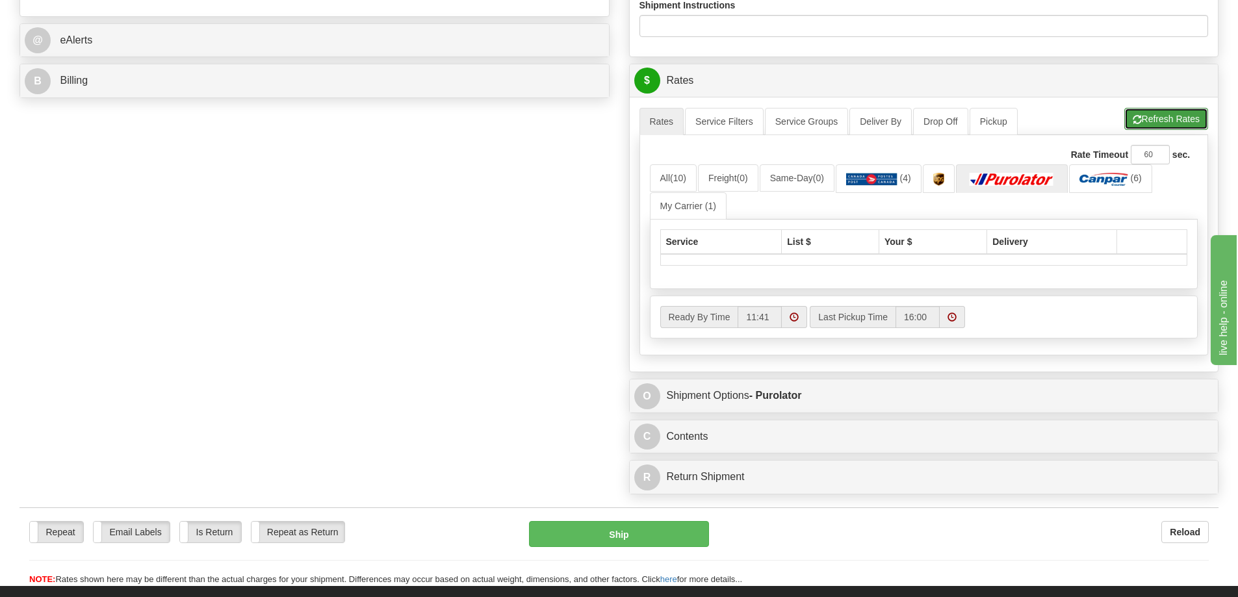
click at [1162, 119] on button "Refresh Rates" at bounding box center [1166, 119] width 84 height 22
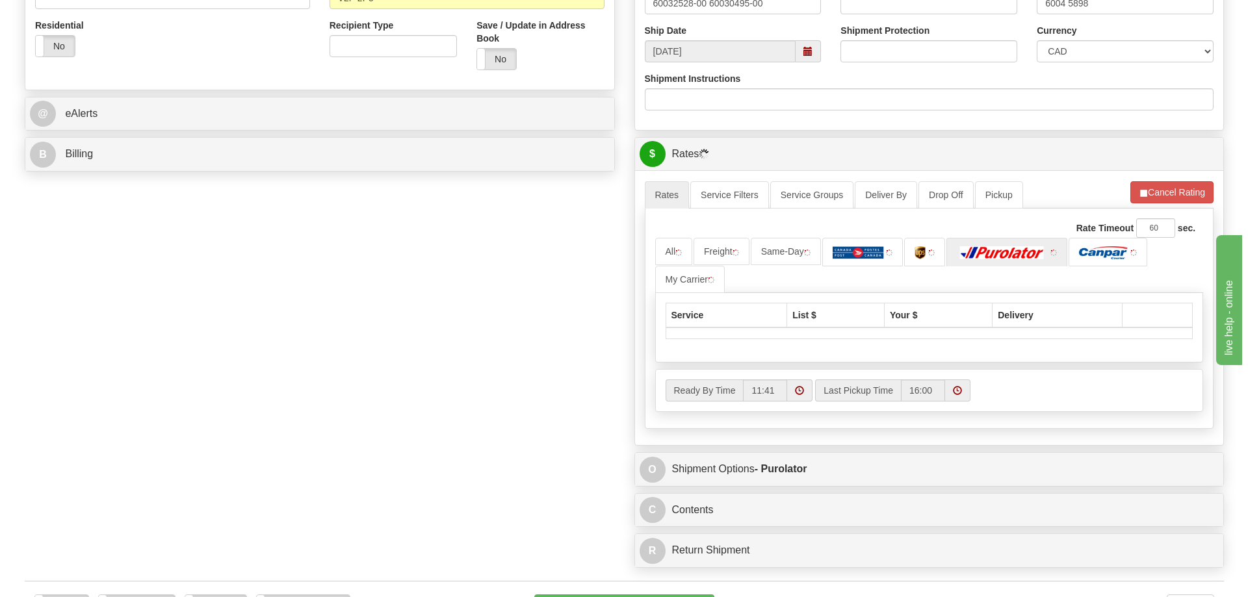
scroll to position [325, 0]
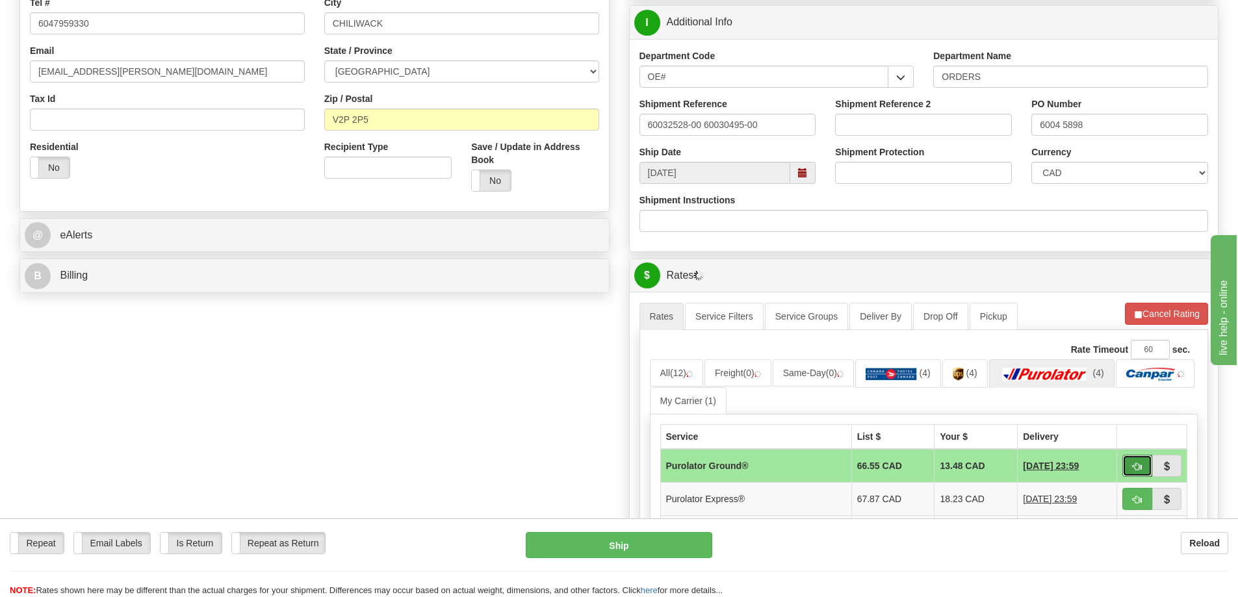
click at [1135, 467] on span "button" at bounding box center [1137, 467] width 9 height 8
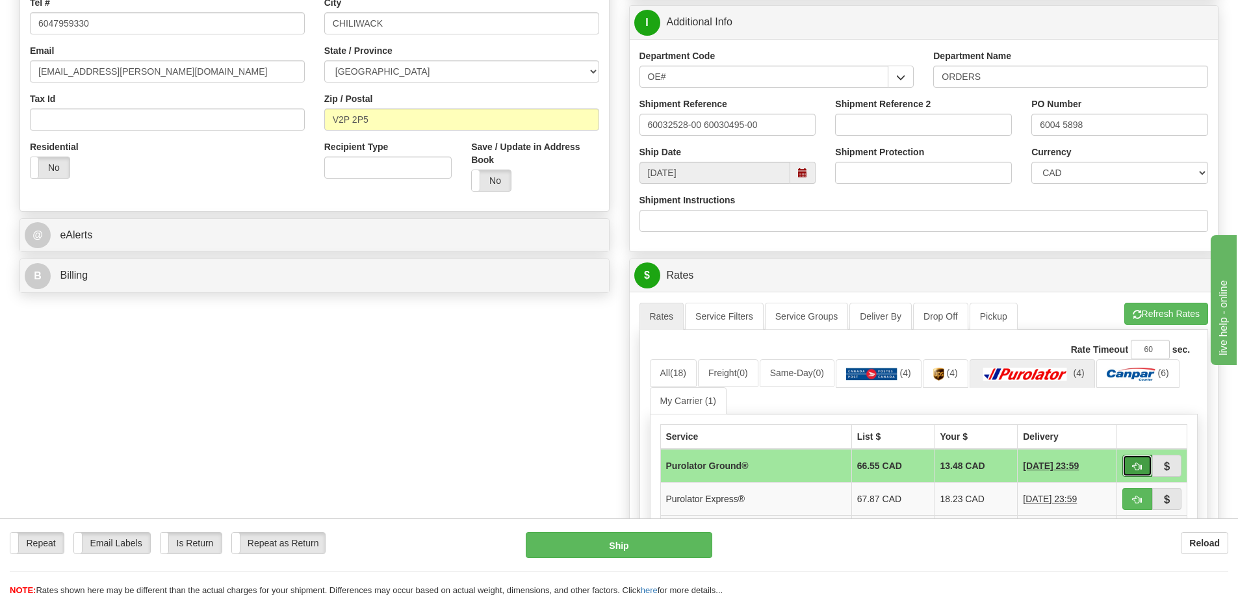
click at [1135, 469] on span "button" at bounding box center [1137, 467] width 9 height 8
type input "260"
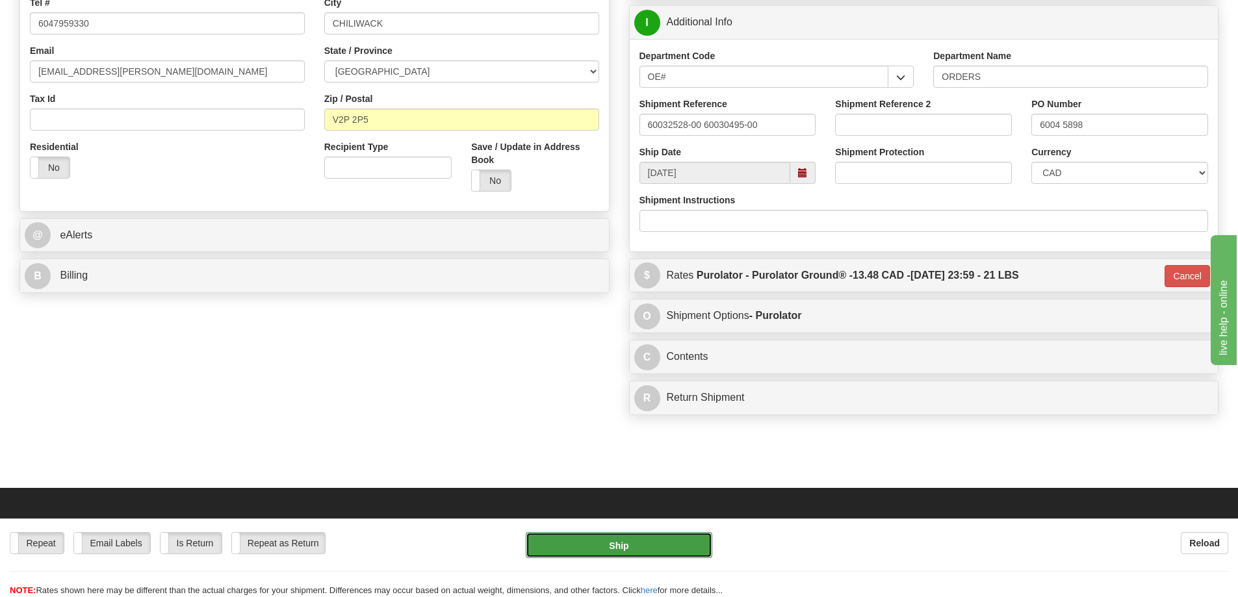
click at [606, 556] on button "Ship" at bounding box center [619, 545] width 187 height 26
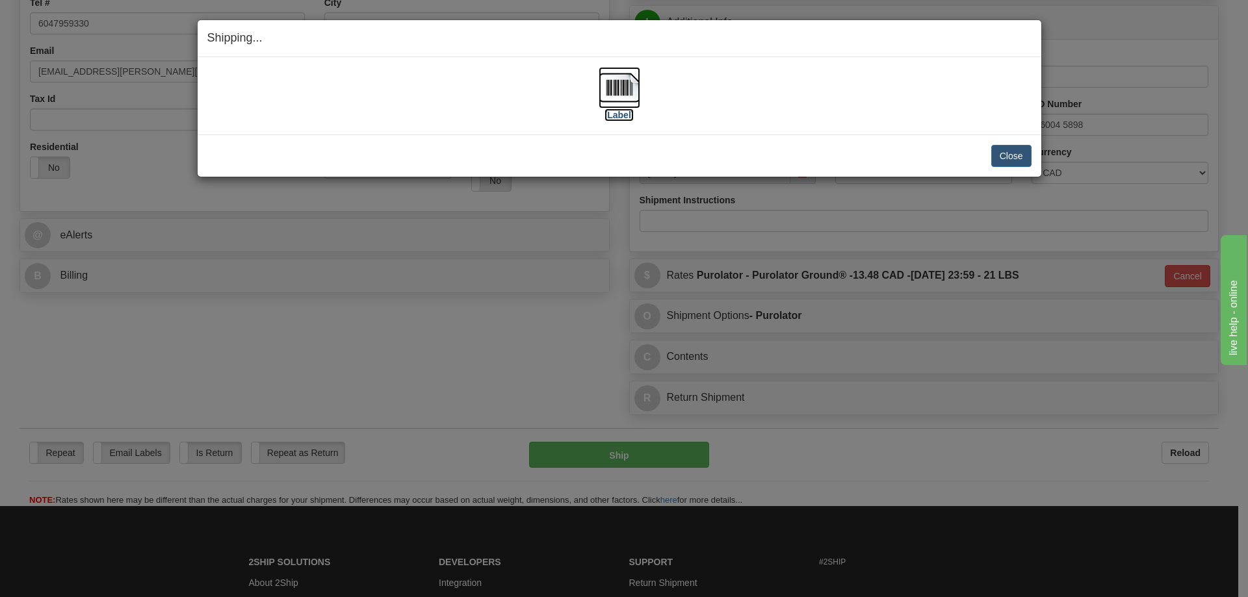
click at [634, 114] on label "[Label]" at bounding box center [619, 115] width 30 height 13
click at [1006, 157] on button "Close" at bounding box center [1011, 156] width 40 height 22
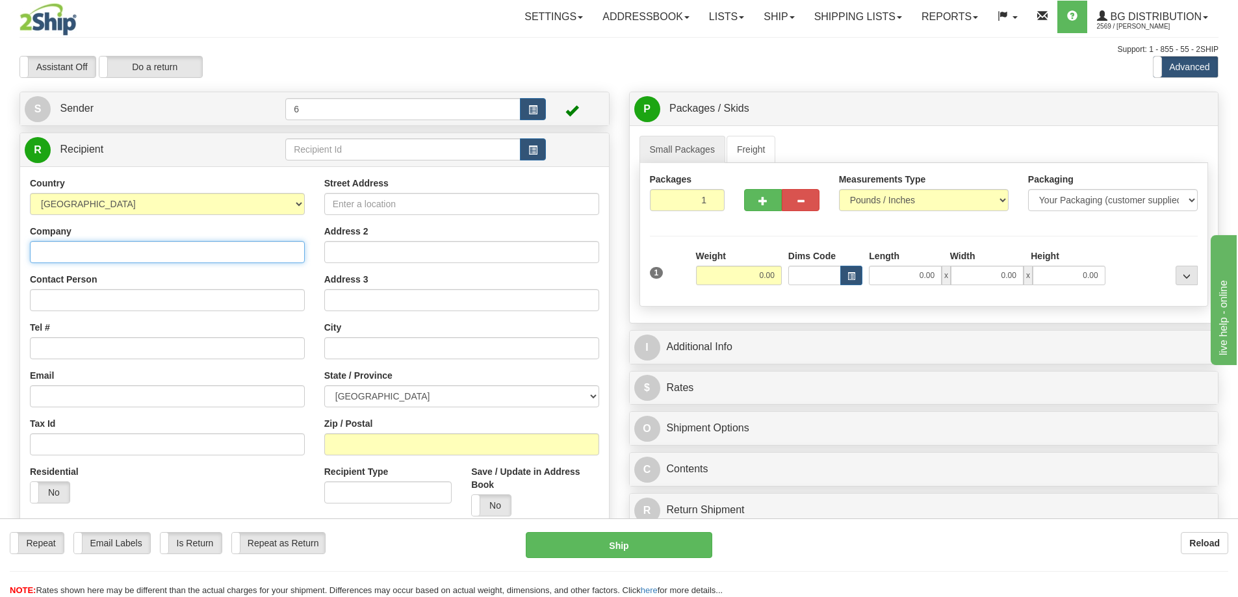
click at [88, 258] on input "Company" at bounding box center [167, 252] width 275 height 22
type input "DOORWAY DYNAMIC"
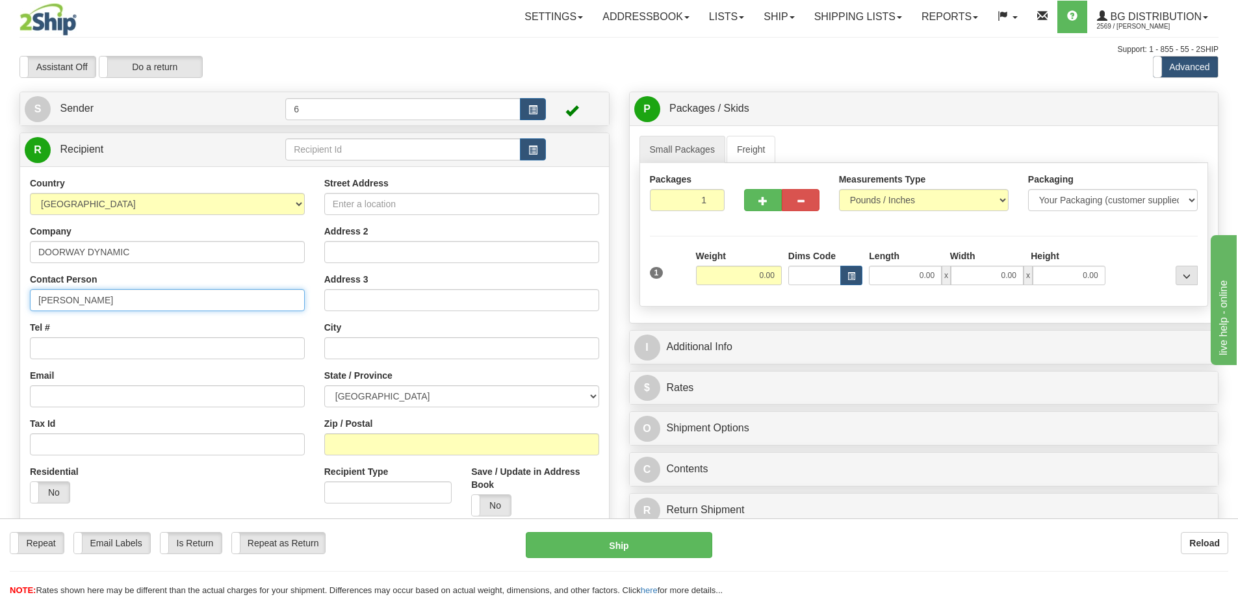
type input "YANIV SOUDNEKO"
type input "5878740818"
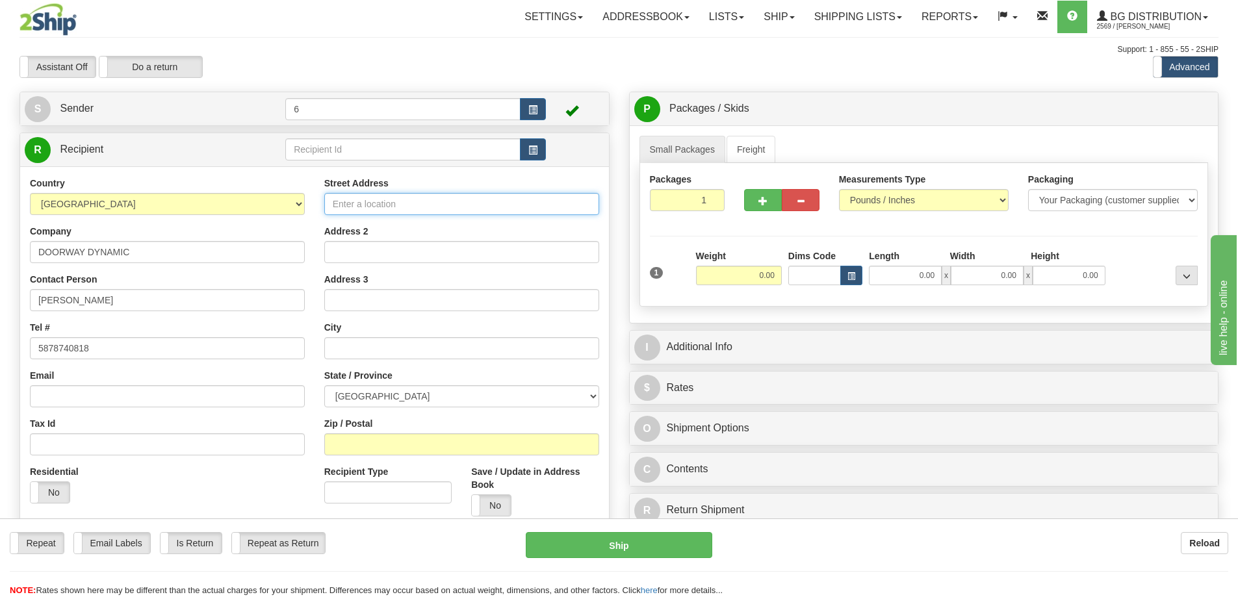
click at [402, 213] on input "Street Address" at bounding box center [461, 204] width 275 height 22
type input "184 LEGACY CIR SE"
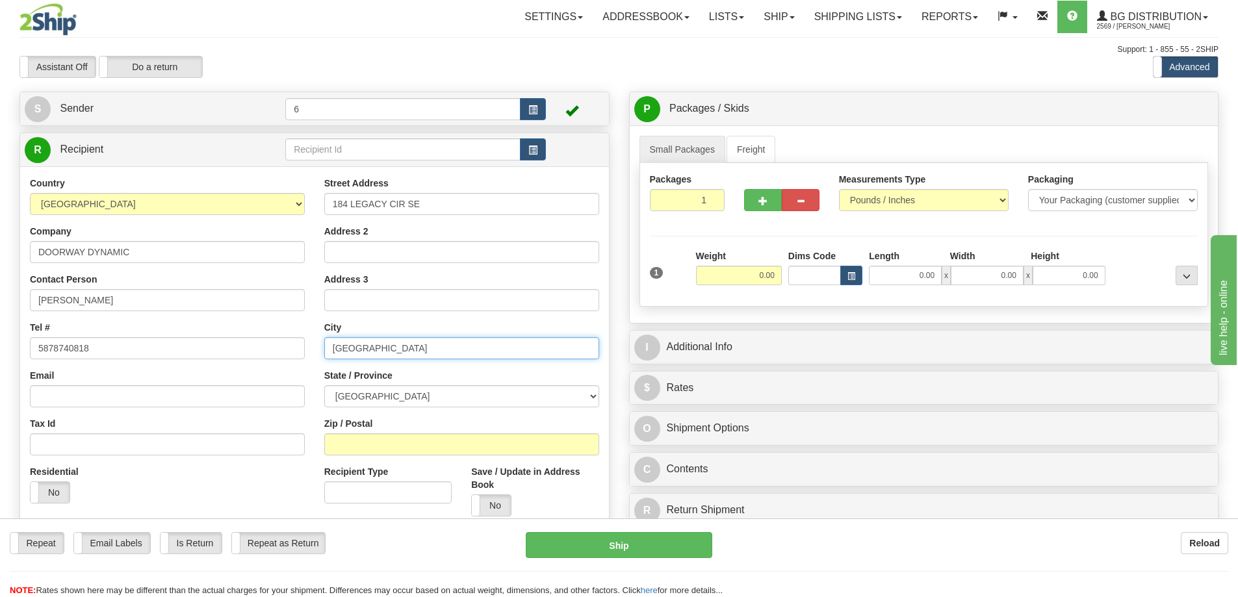
type input "CALGARY"
click at [367, 441] on input "Zip / Postal" at bounding box center [461, 445] width 275 height 22
type input "T2X 0X7"
click at [737, 277] on input "0.00" at bounding box center [739, 275] width 86 height 19
type input "38.00"
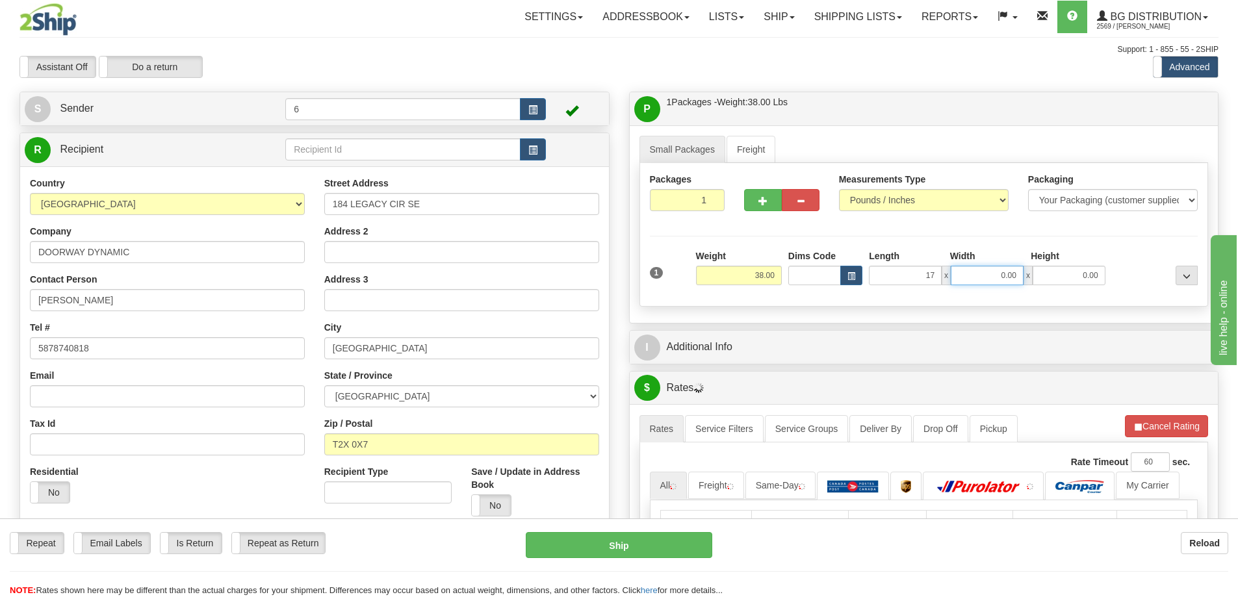
type input "17.00"
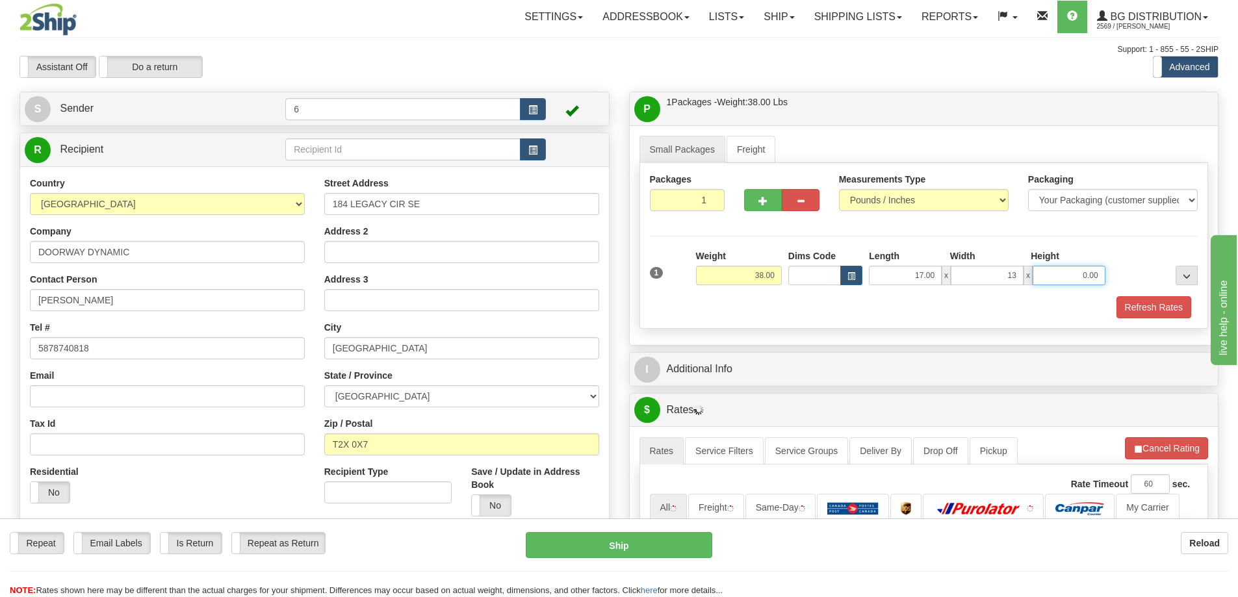
type input "13.00"
type input "11.00"
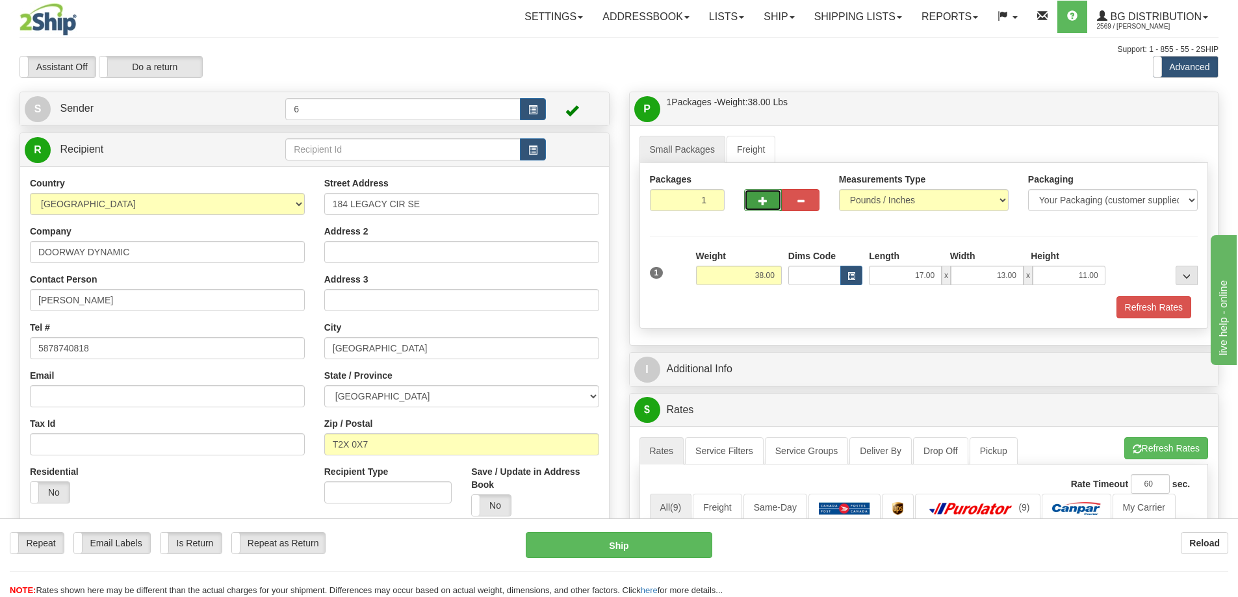
click at [762, 198] on span "button" at bounding box center [763, 201] width 9 height 8
radio input "true"
type input "2"
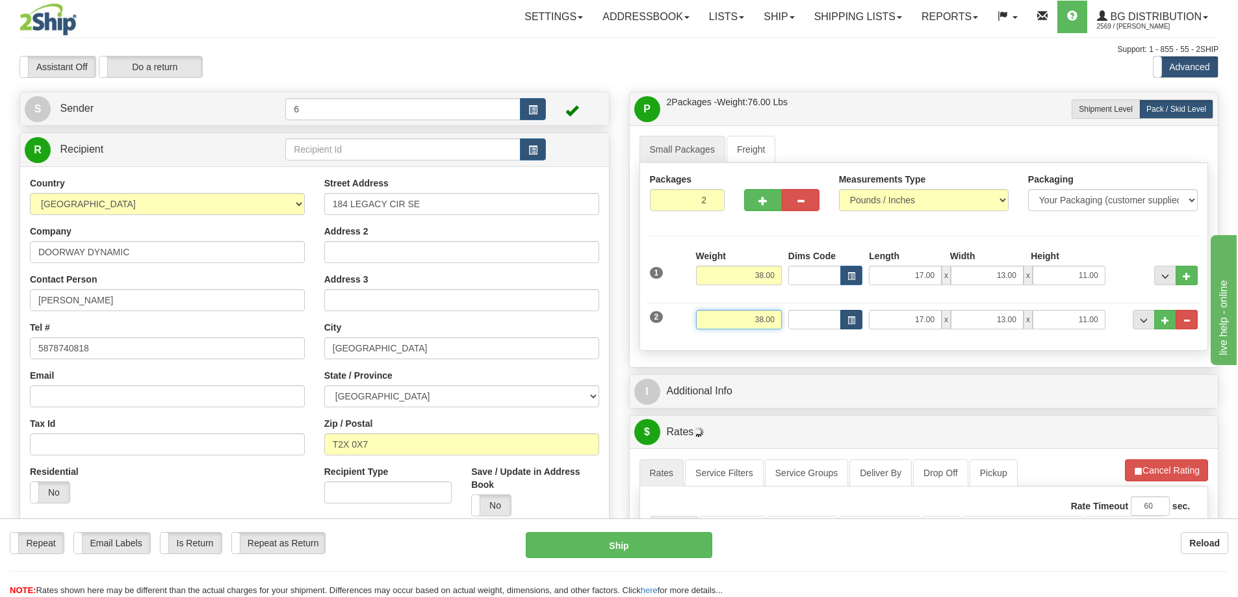
drag, startPoint x: 766, startPoint y: 322, endPoint x: 855, endPoint y: 318, distance: 88.5
click at [858, 321] on div "2 Weight 38.00 Dims Code Length Width Height" at bounding box center [924, 318] width 555 height 44
type input "36.00"
click at [768, 205] on button "button" at bounding box center [763, 200] width 38 height 22
type input "3"
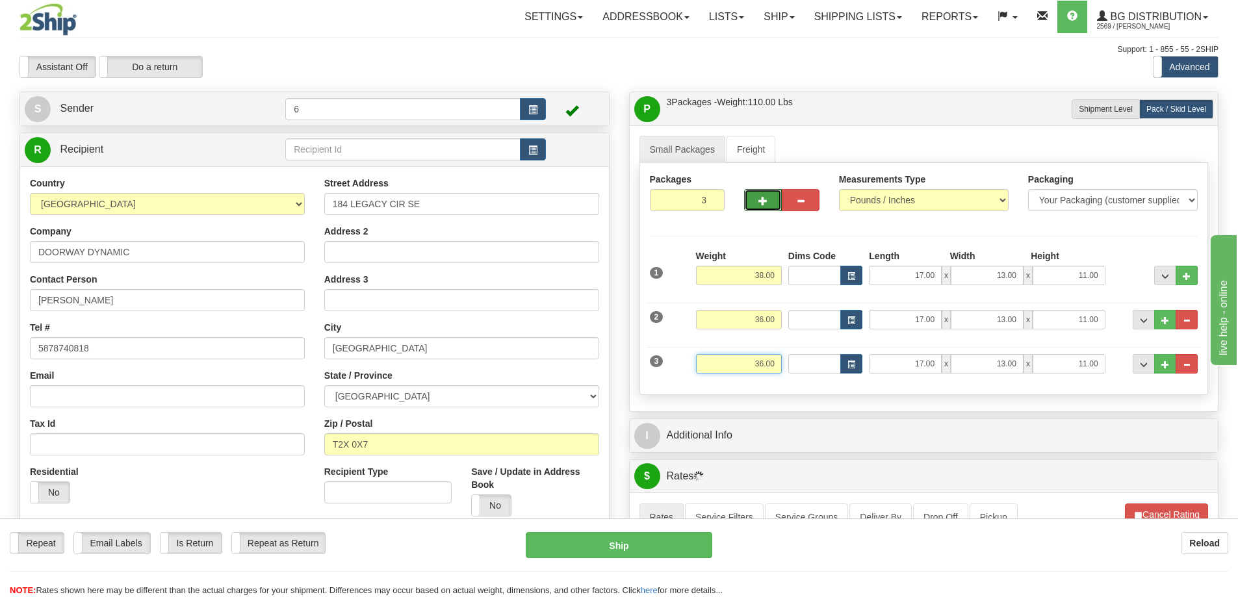
drag, startPoint x: 736, startPoint y: 368, endPoint x: 838, endPoint y: 361, distance: 101.6
click at [837, 363] on div "3 Weight 36.00 Dims Code Length Width Height" at bounding box center [924, 363] width 555 height 44
type input "19.00"
type input "40.00"
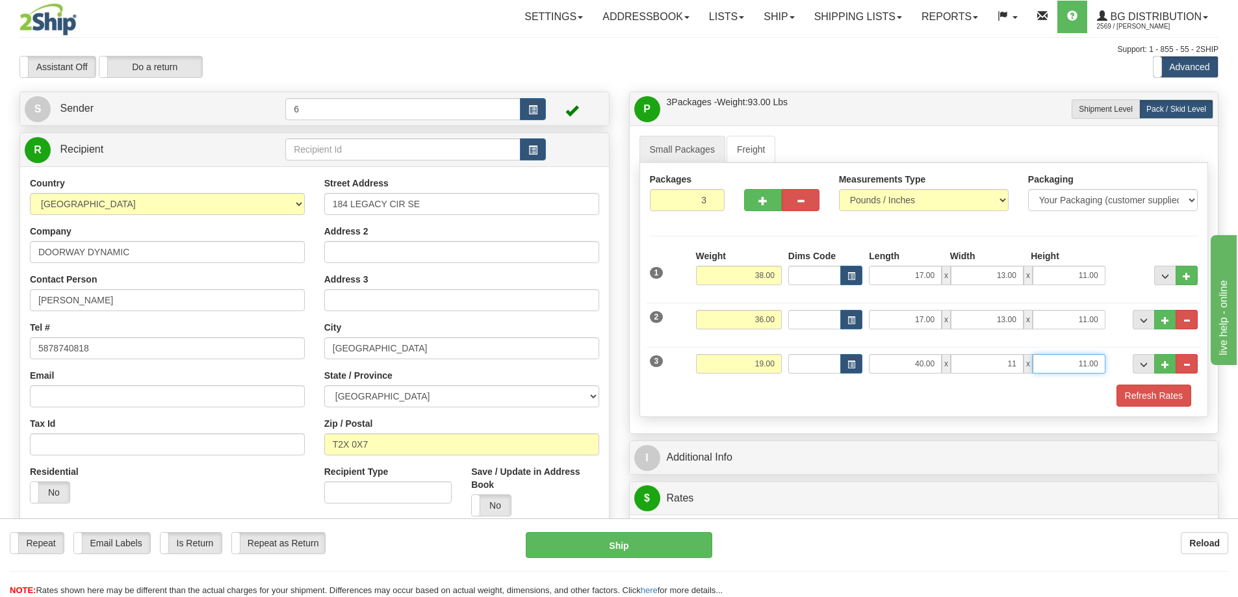
type input "11.00"
type input "6.00"
click at [1154, 402] on button "Refresh Rates" at bounding box center [1154, 396] width 75 height 22
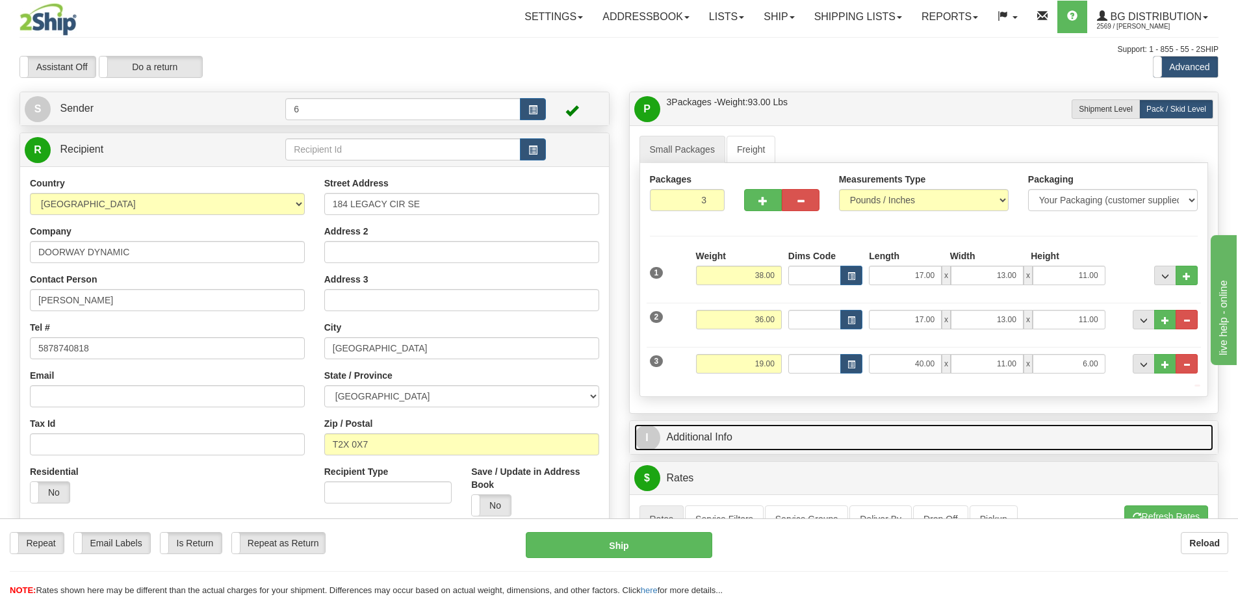
click at [1115, 433] on link "I Additional Info" at bounding box center [924, 437] width 580 height 27
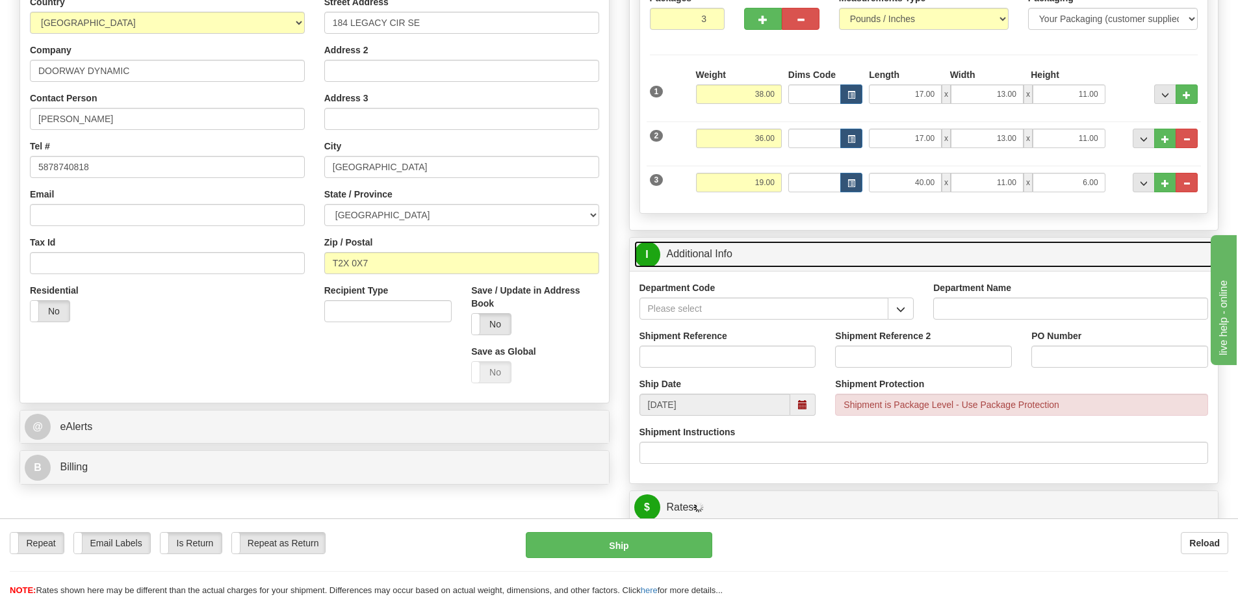
scroll to position [195, 0]
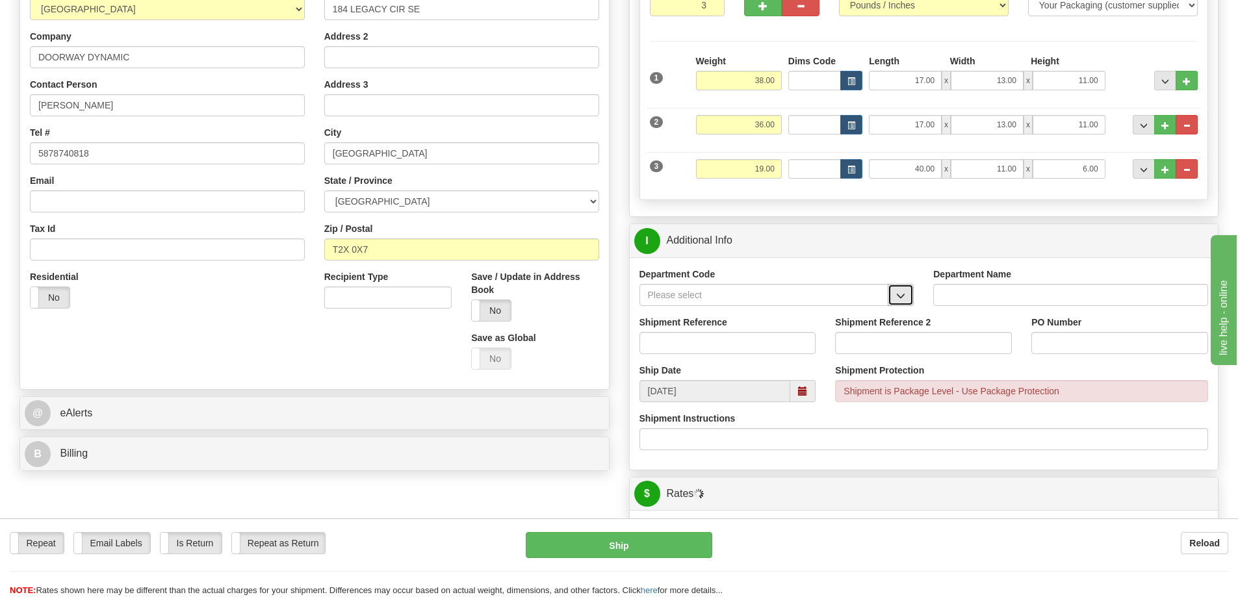
click at [903, 293] on span "button" at bounding box center [900, 296] width 9 height 8
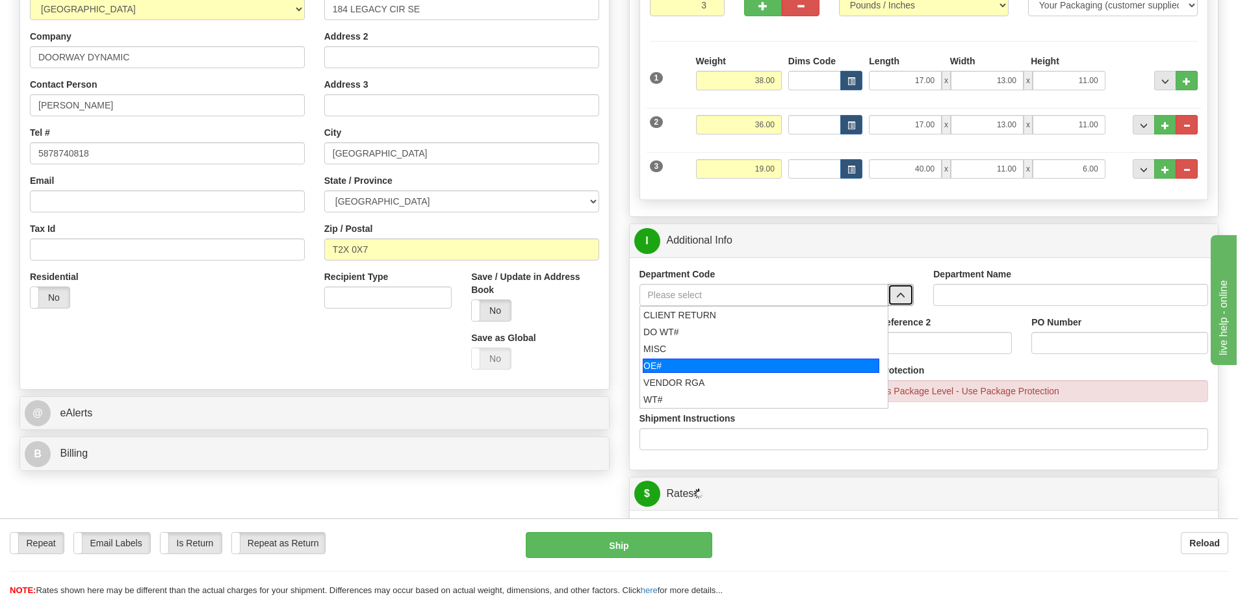
click at [690, 369] on div "OE#" at bounding box center [761, 366] width 237 height 14
type input "OE#"
type input "ORDERS"
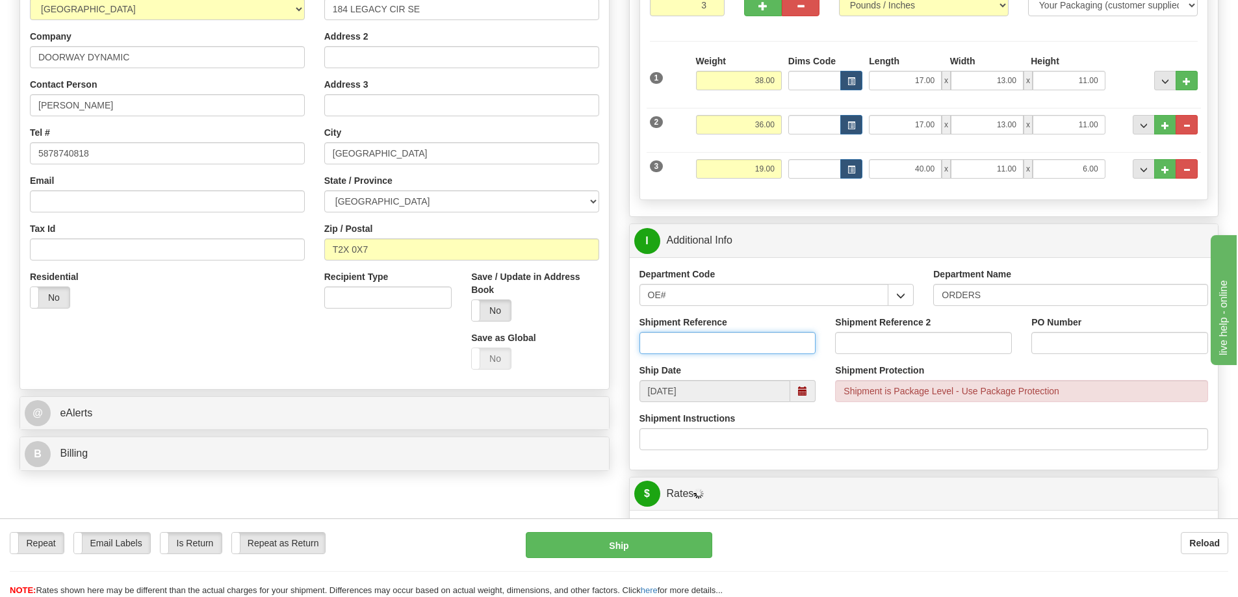
click at [684, 351] on input "Shipment Reference" at bounding box center [728, 343] width 177 height 22
type input "60032291-00"
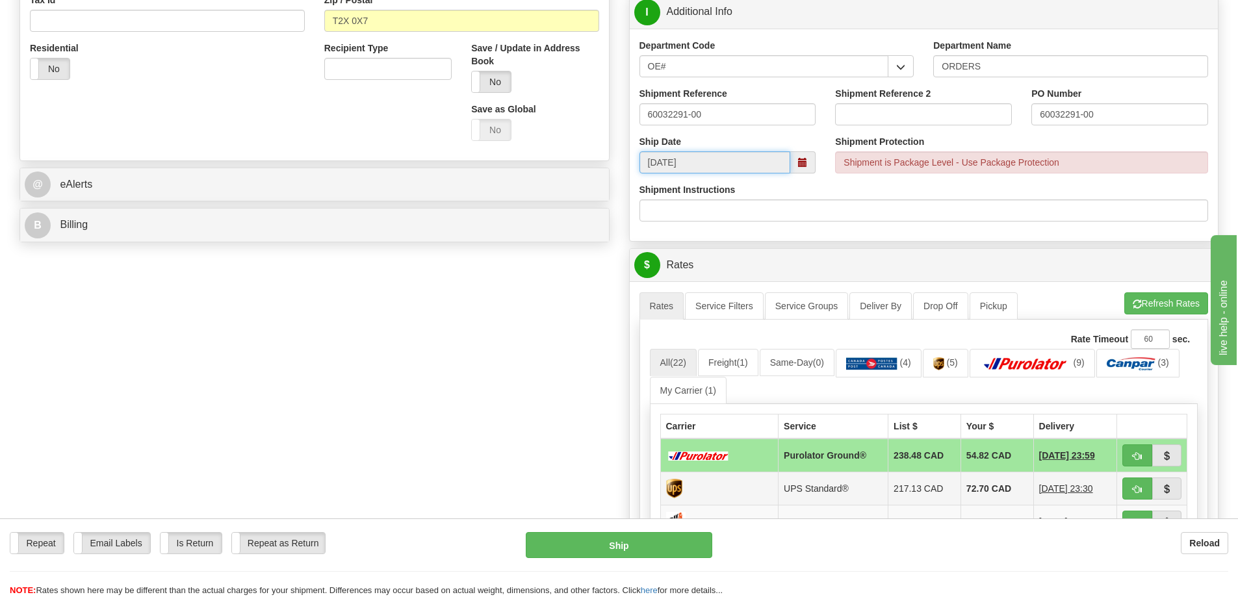
scroll to position [650, 0]
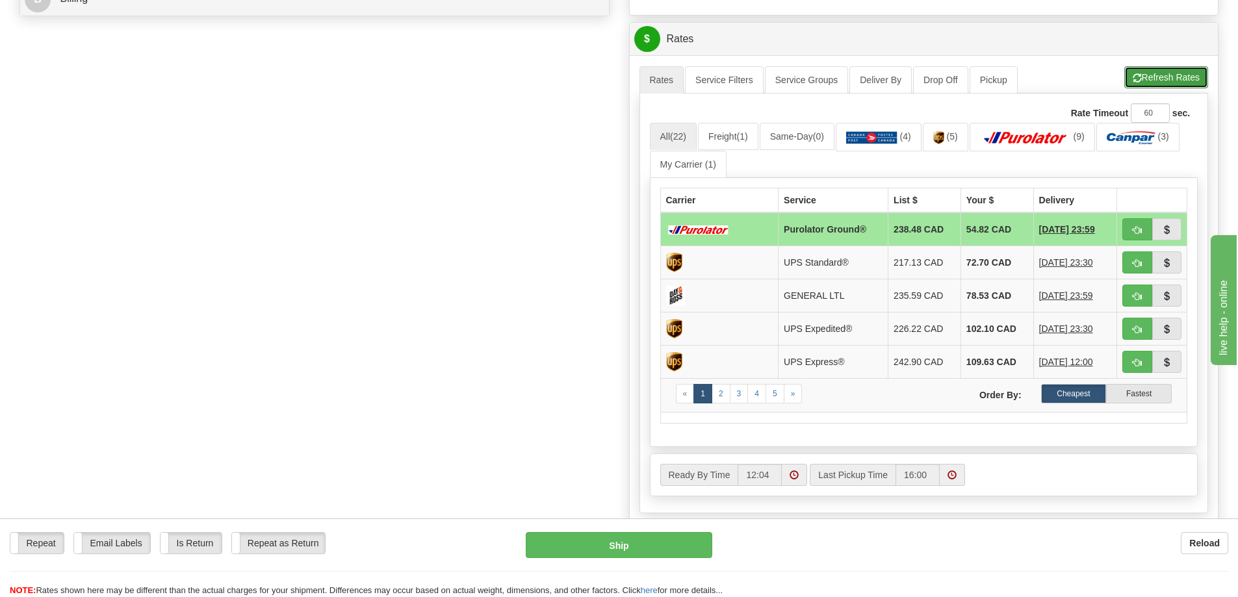
click at [1174, 70] on button "Refresh Rates" at bounding box center [1166, 77] width 84 height 22
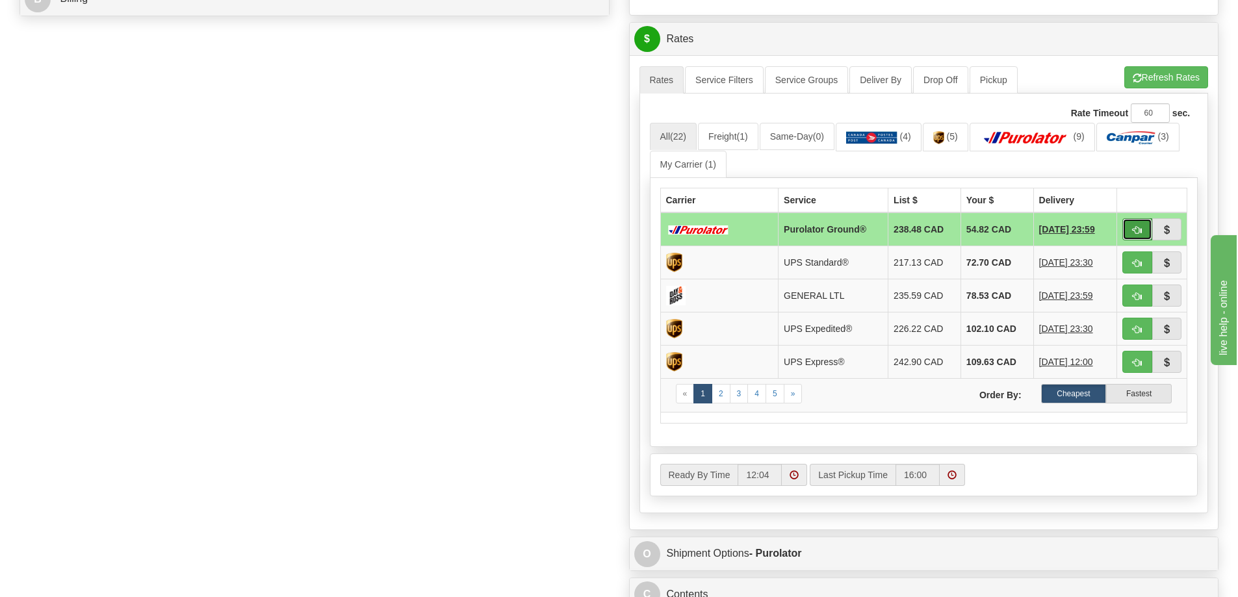
click at [1140, 234] on span "button" at bounding box center [1137, 230] width 9 height 8
type input "260"
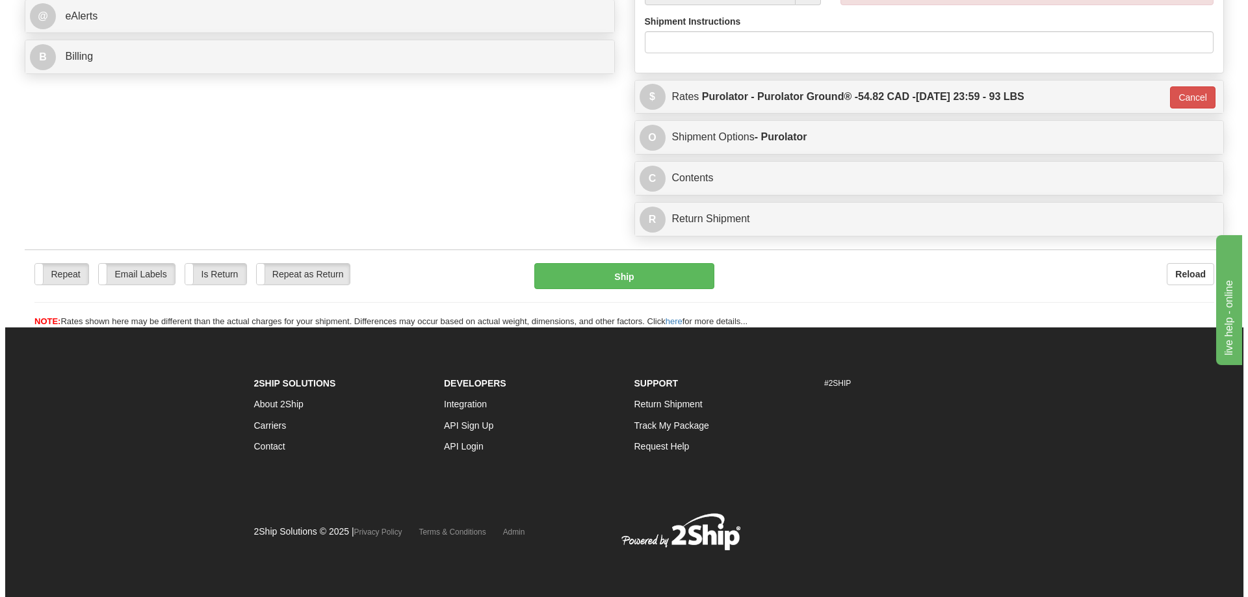
scroll to position [633, 0]
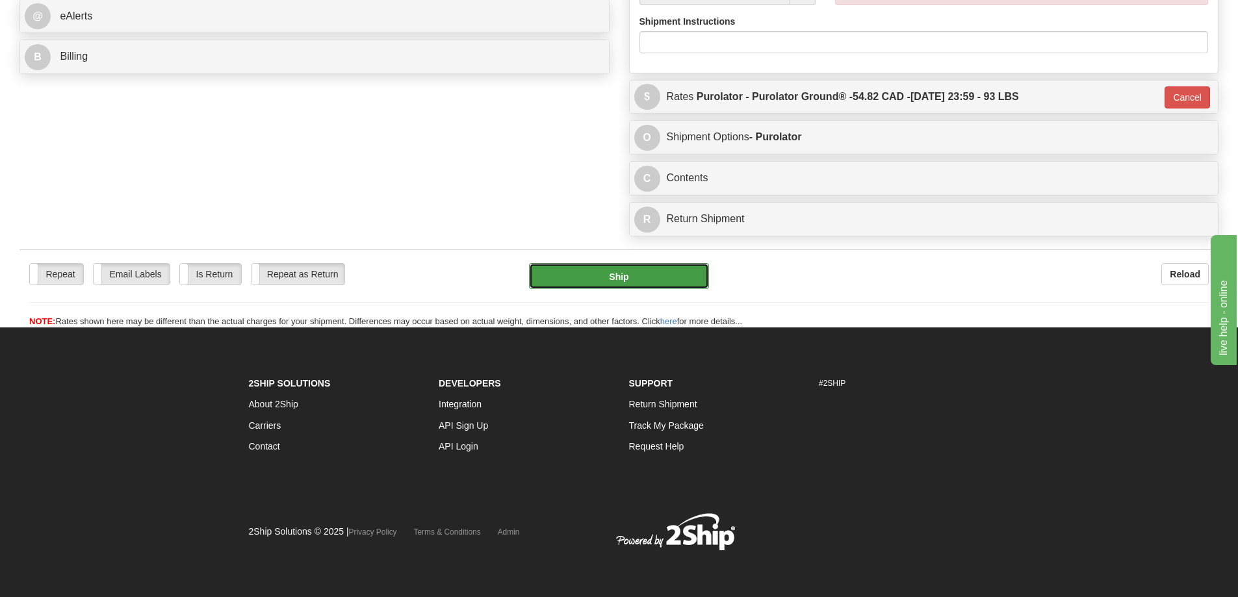
click at [605, 263] on button "Ship" at bounding box center [619, 276] width 180 height 26
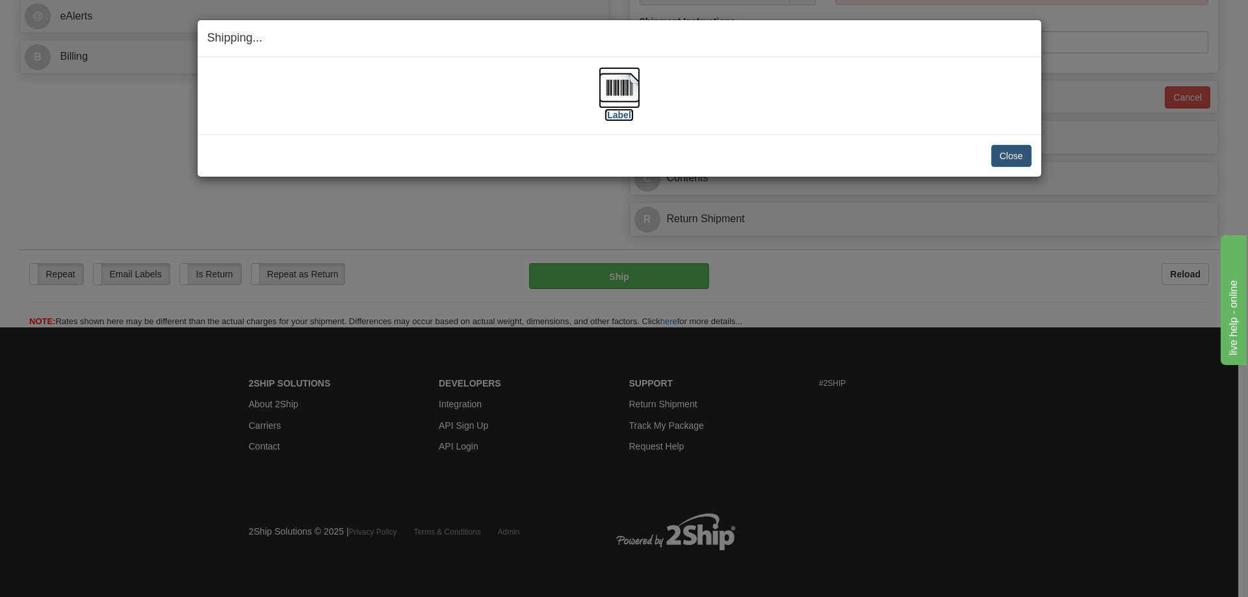
click at [621, 119] on label "[Label]" at bounding box center [619, 115] width 30 height 13
click at [1009, 154] on button "Close" at bounding box center [1011, 156] width 40 height 22
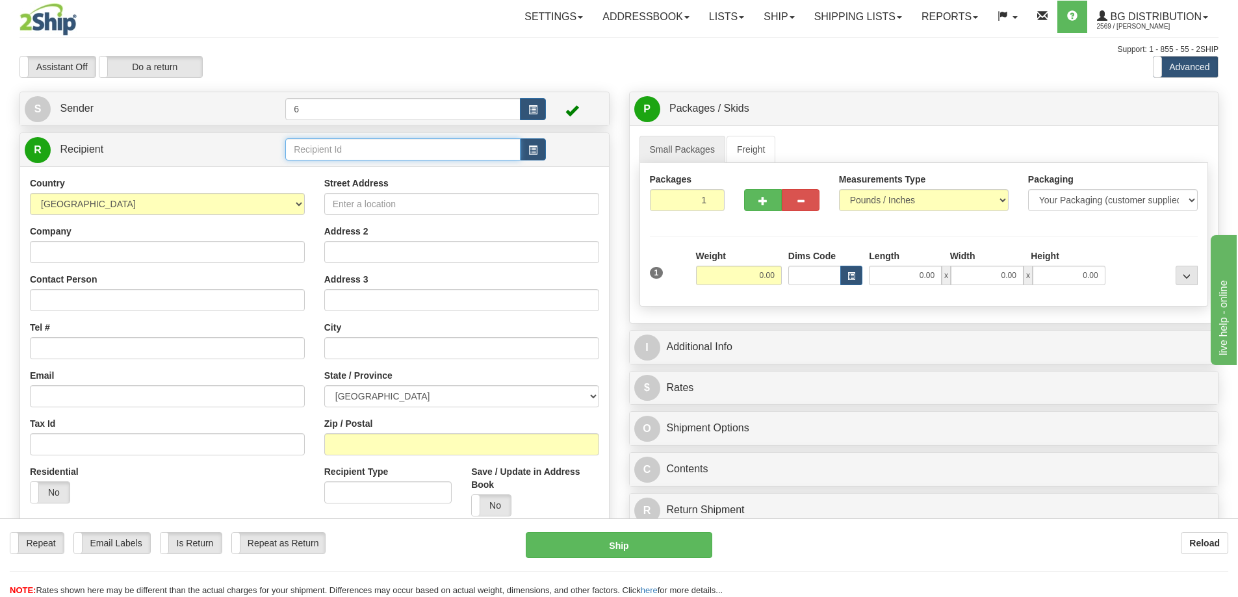
click at [380, 153] on input "text" at bounding box center [402, 149] width 235 height 22
type input "42017"
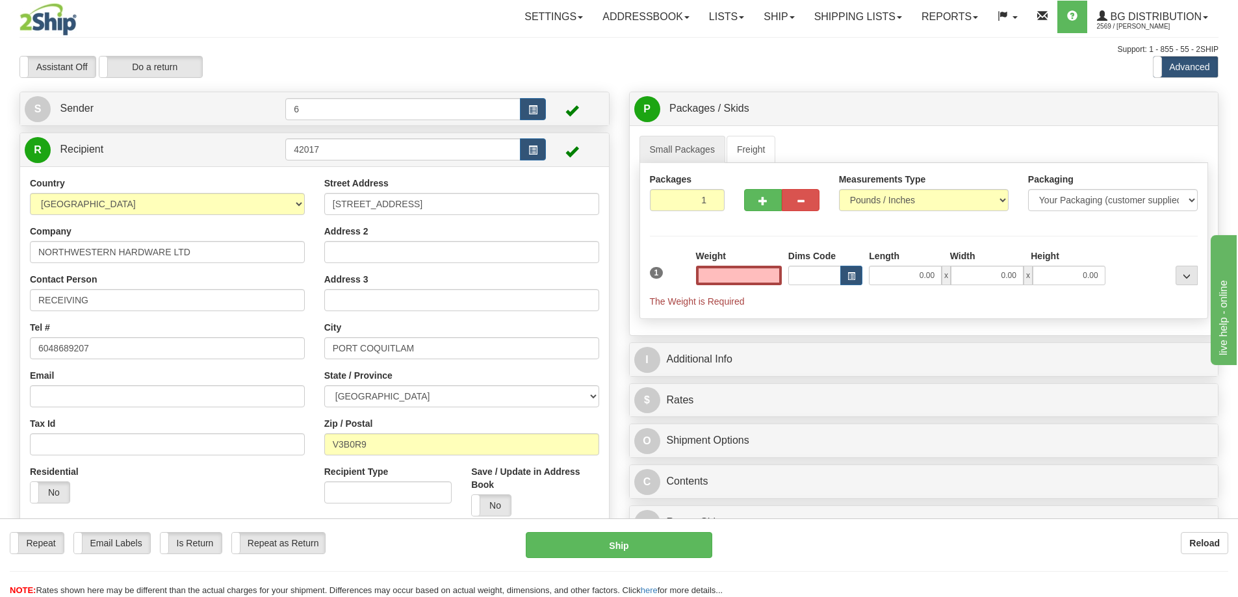
type input "0.00"
click at [726, 293] on div "Weight 0.00" at bounding box center [739, 272] width 92 height 45
click at [750, 282] on input "0.00" at bounding box center [739, 275] width 86 height 19
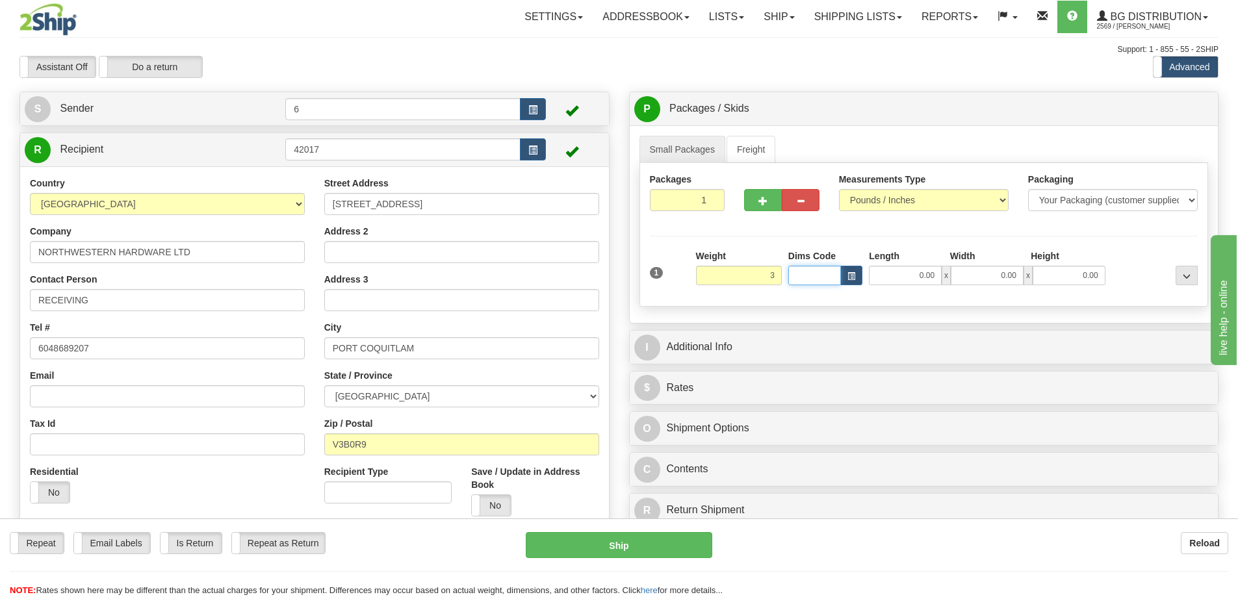
type input "3.00"
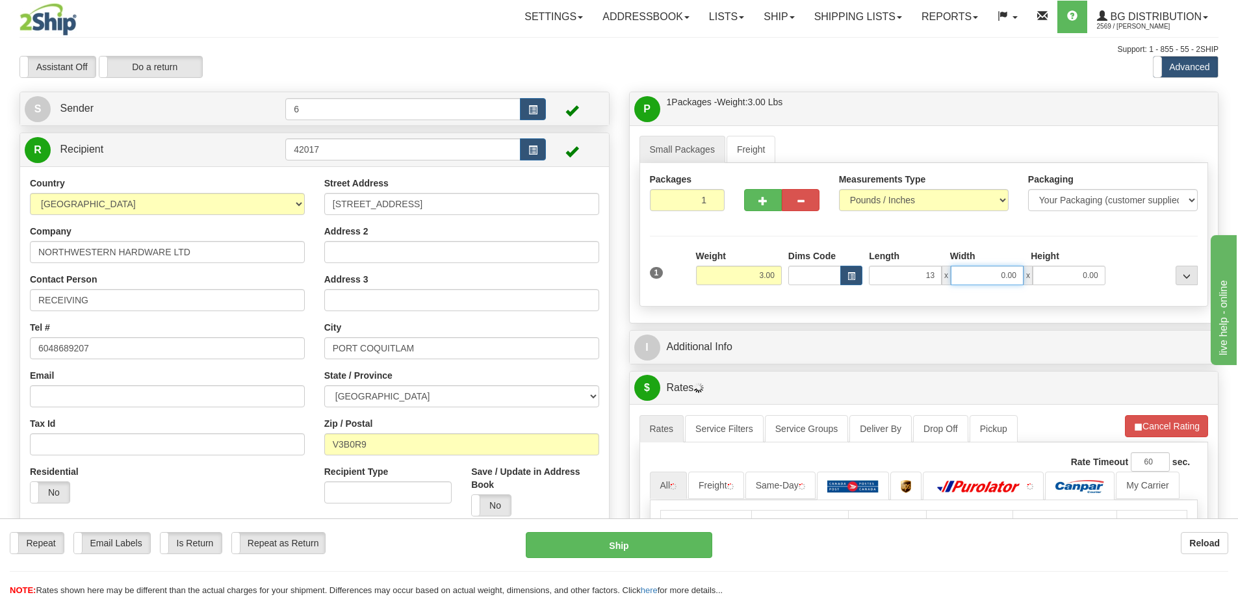
type input "13.00"
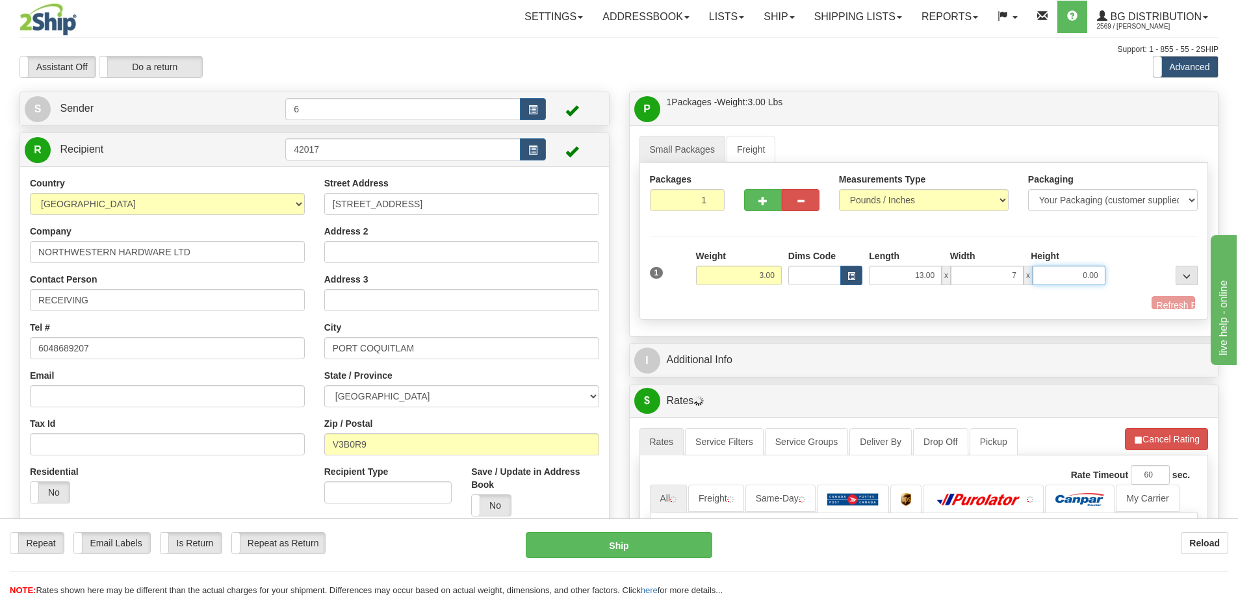
type input "7.00"
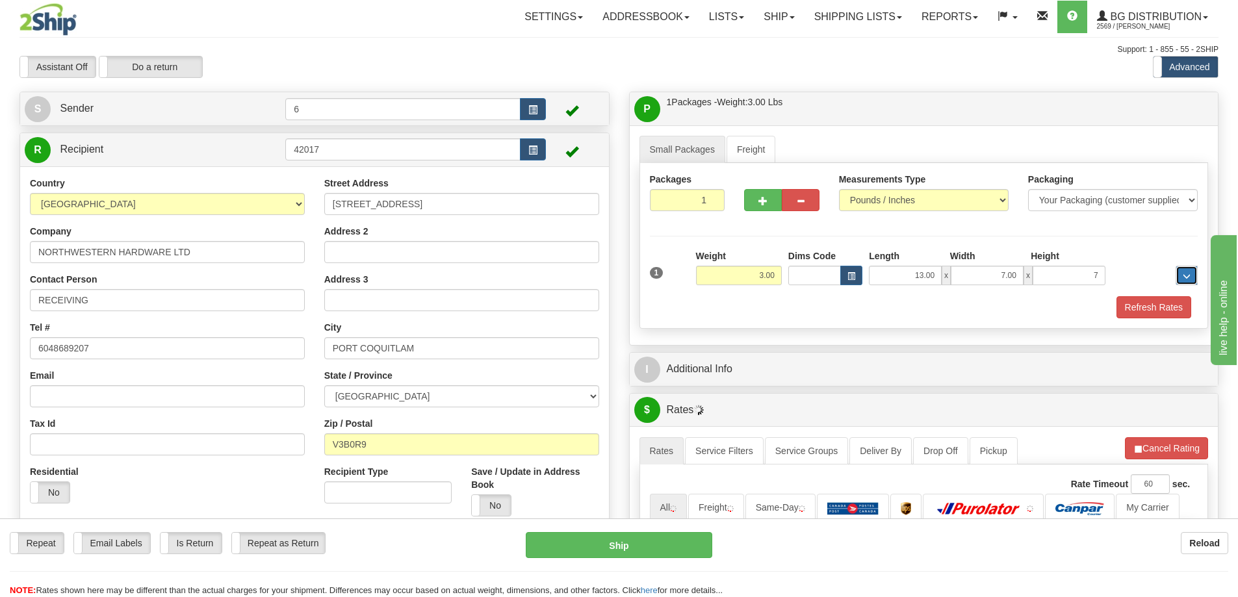
type input "7.00"
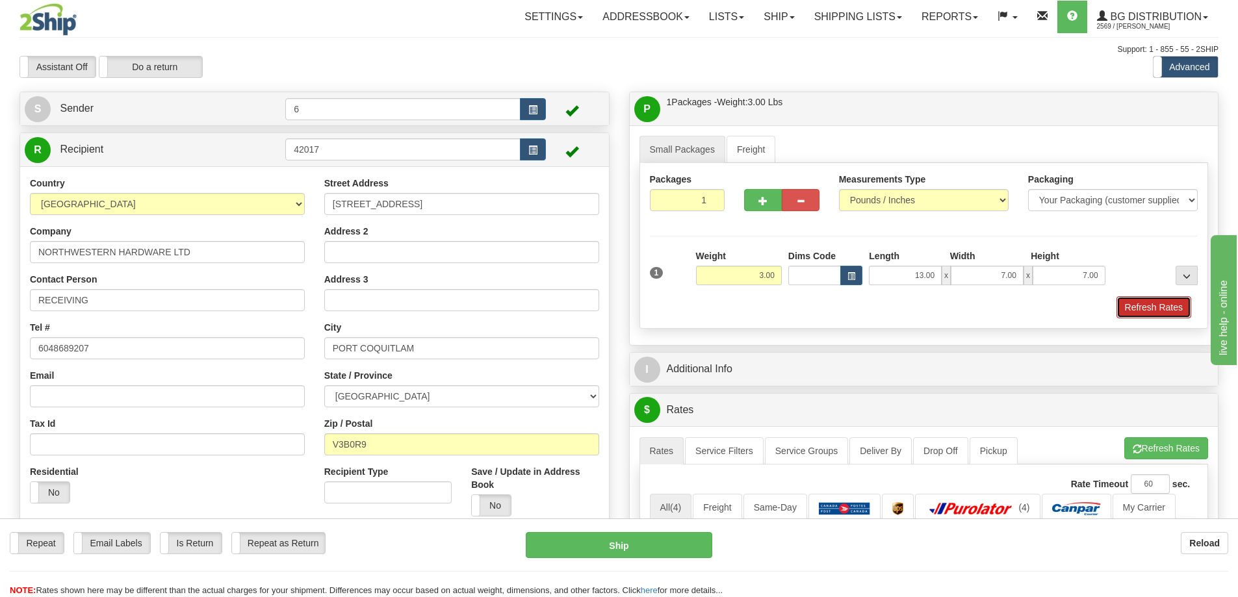
click at [1171, 306] on button "Refresh Rates" at bounding box center [1154, 307] width 75 height 22
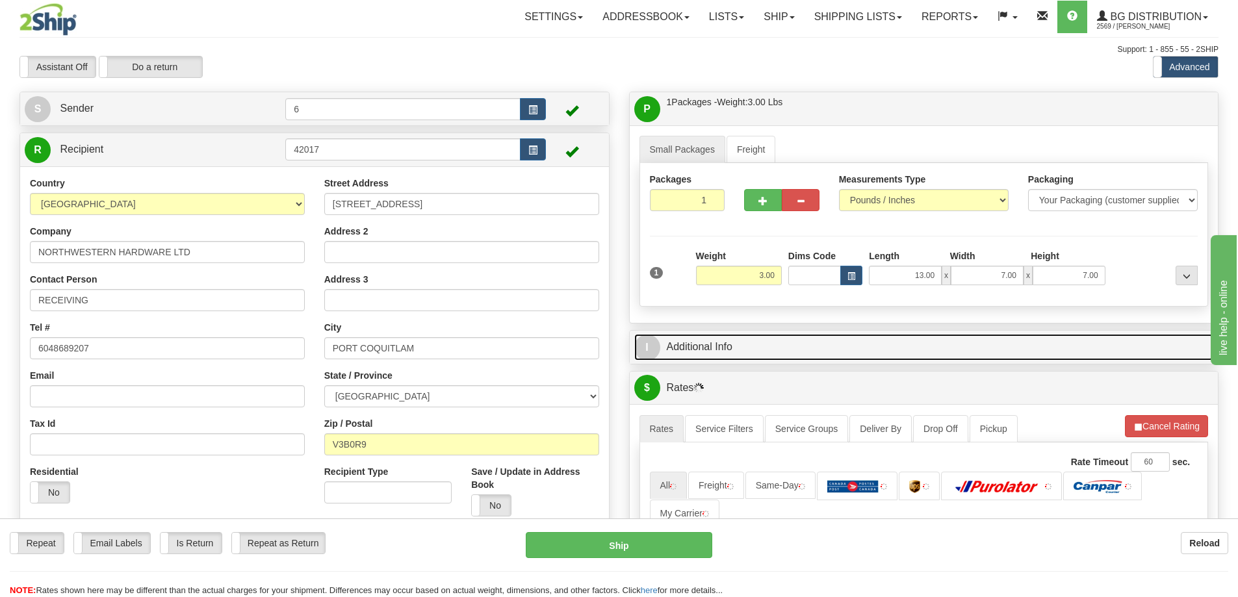
click at [1134, 345] on link "I Additional Info" at bounding box center [924, 347] width 580 height 27
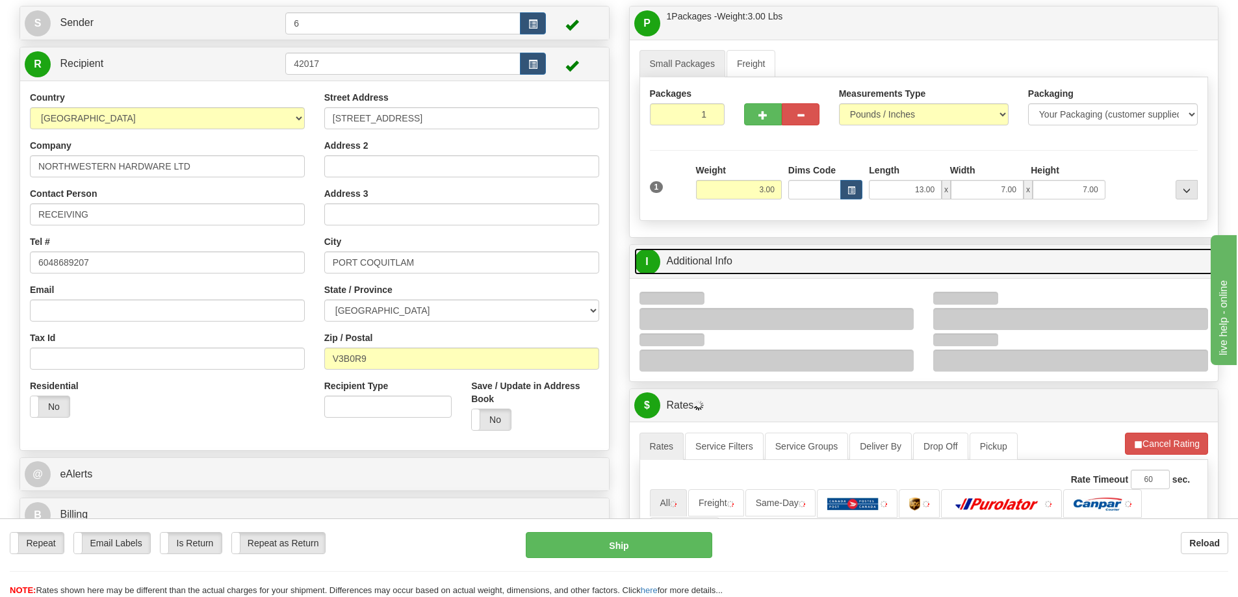
scroll to position [195, 0]
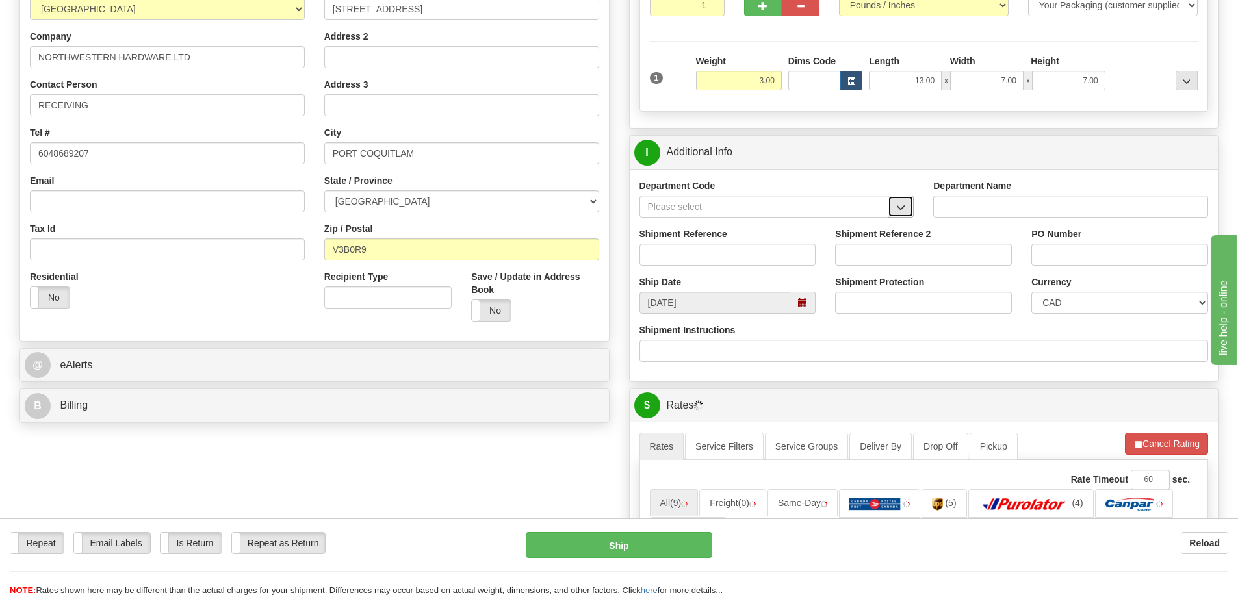
click at [910, 205] on button "button" at bounding box center [901, 207] width 26 height 22
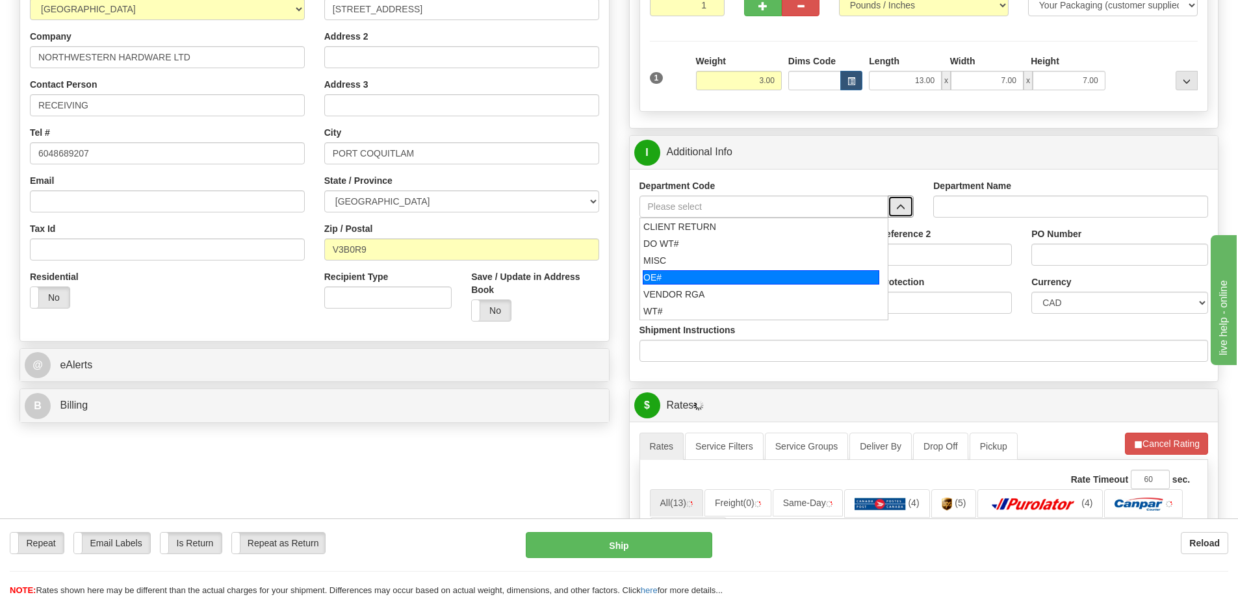
click at [712, 279] on div "OE#" at bounding box center [761, 277] width 237 height 14
type input "OE#"
type input "ORDERS"
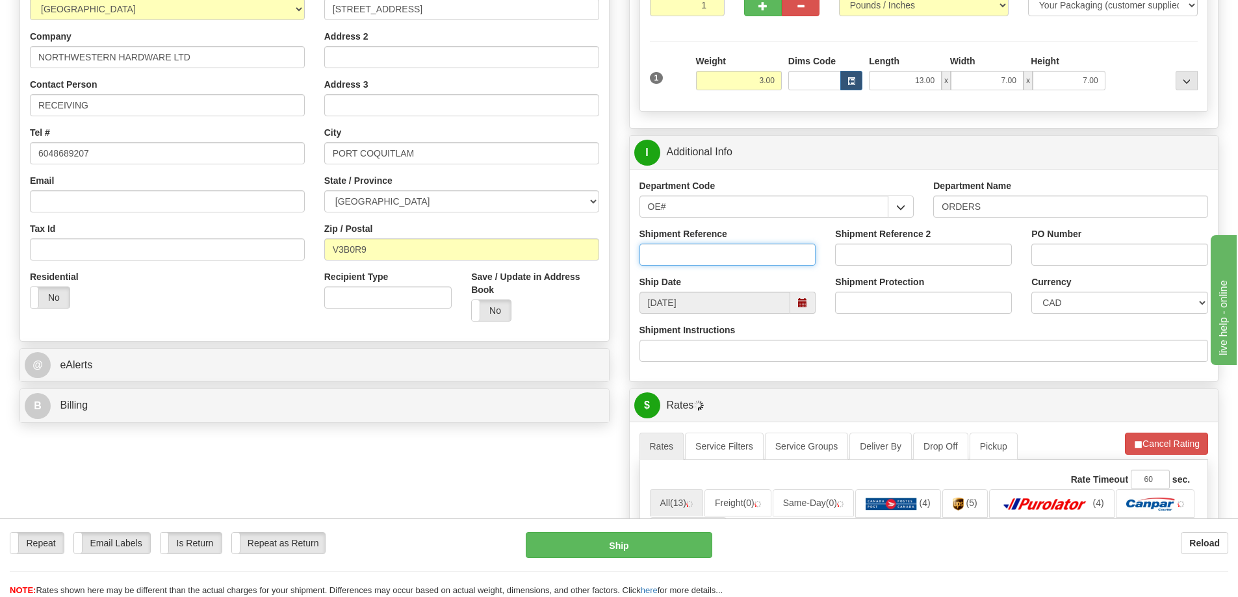
click at [707, 261] on input "Shipment Reference" at bounding box center [728, 255] width 177 height 22
type input "60032500-00"
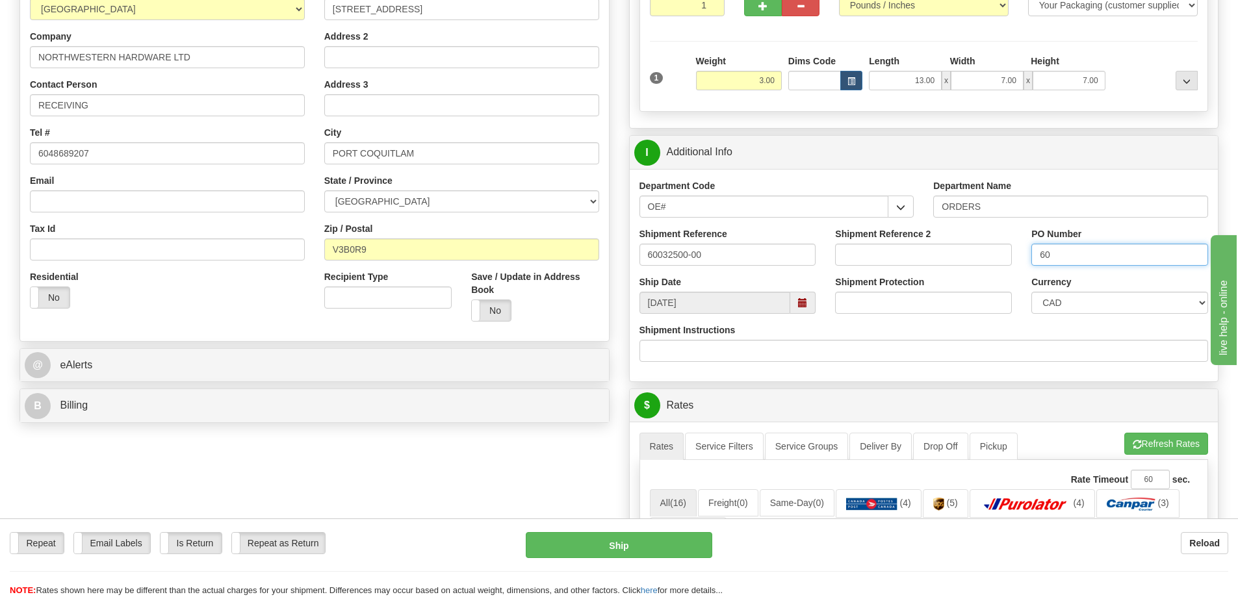
type input "6"
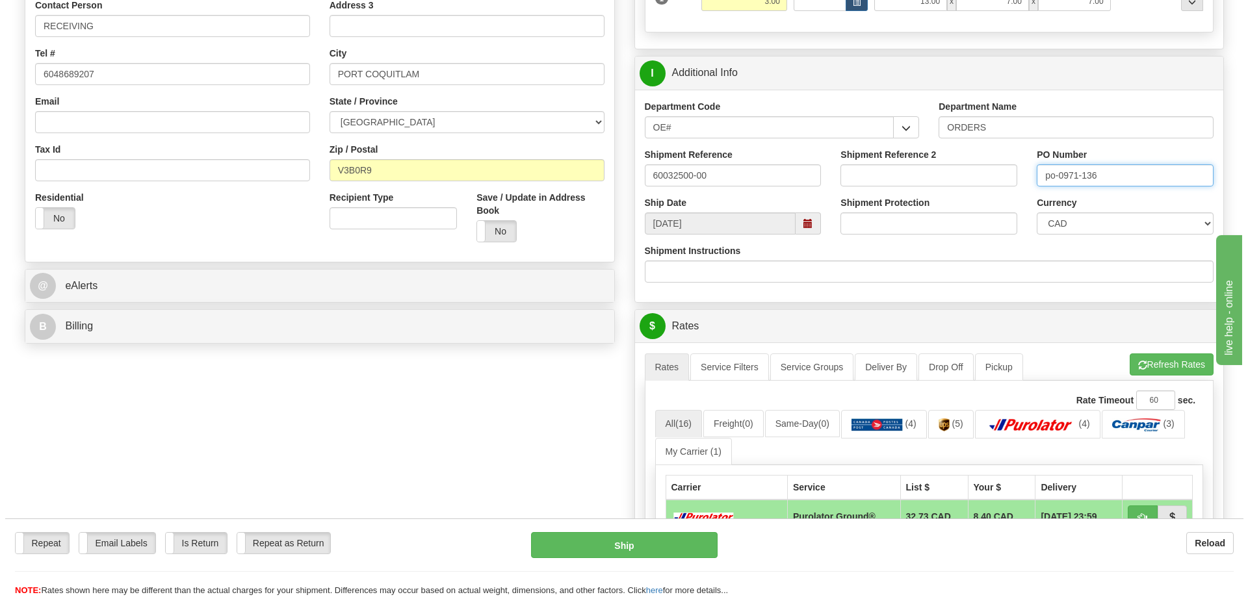
scroll to position [455, 0]
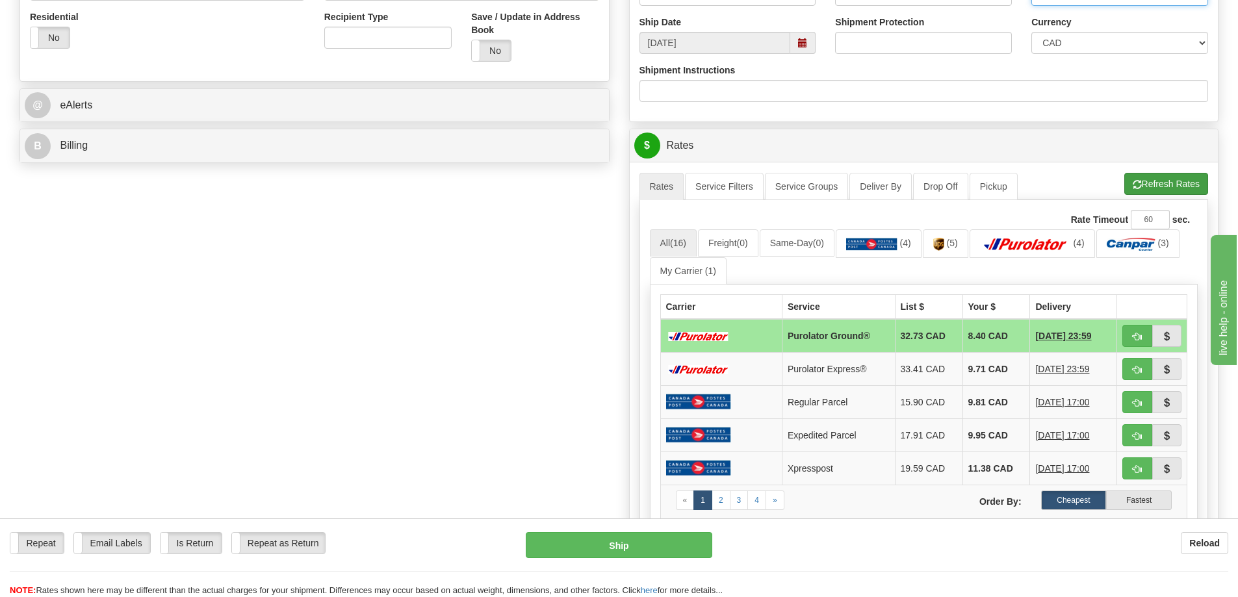
type input "po-0971-136"
click at [1152, 188] on button "Refresh Rates" at bounding box center [1166, 184] width 84 height 22
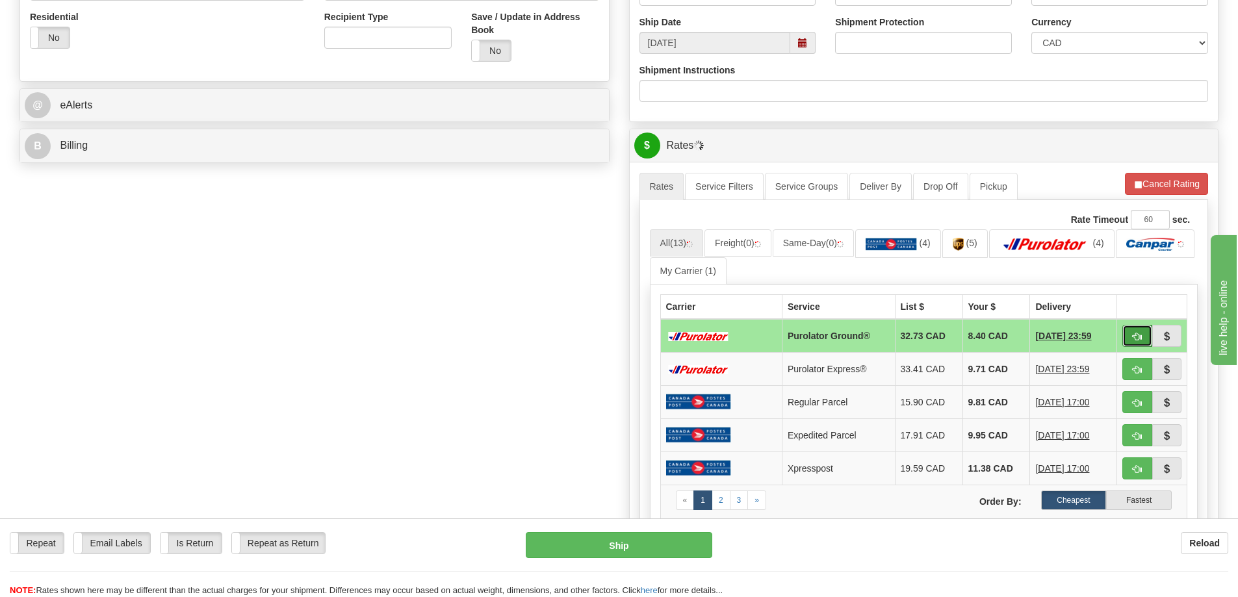
click at [1139, 338] on span "button" at bounding box center [1137, 337] width 9 height 8
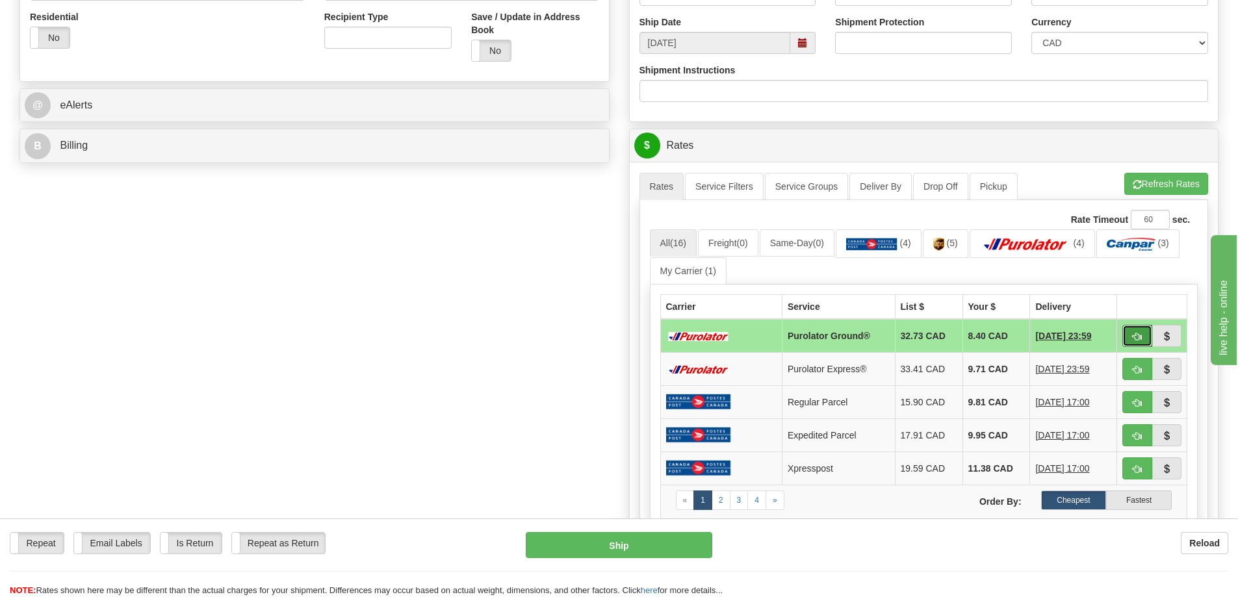
click at [1134, 334] on span "button" at bounding box center [1137, 337] width 9 height 8
type input "260"
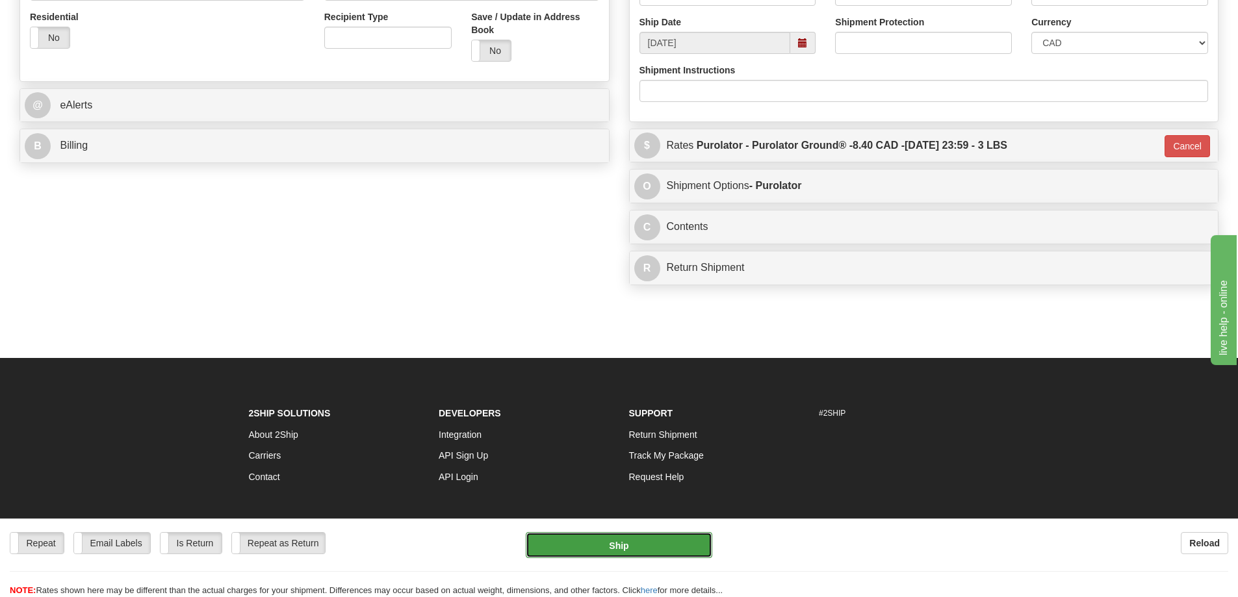
click at [669, 552] on button "Ship" at bounding box center [619, 545] width 187 height 26
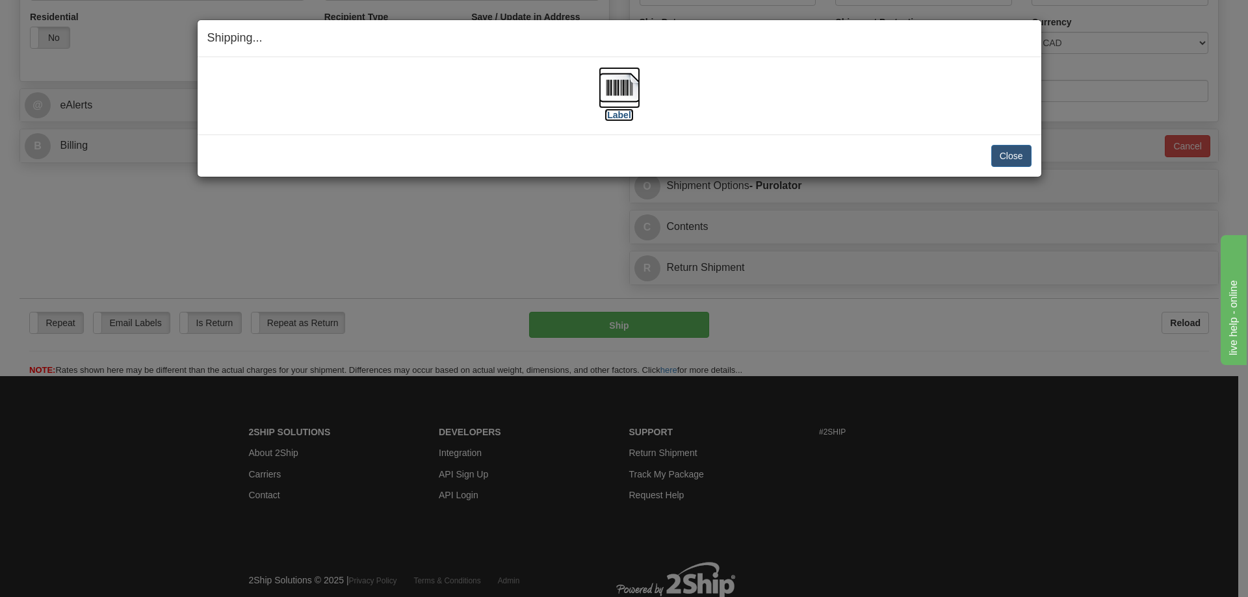
click at [619, 112] on label "[Label]" at bounding box center [619, 115] width 30 height 13
click at [1008, 157] on button "Close" at bounding box center [1011, 156] width 40 height 22
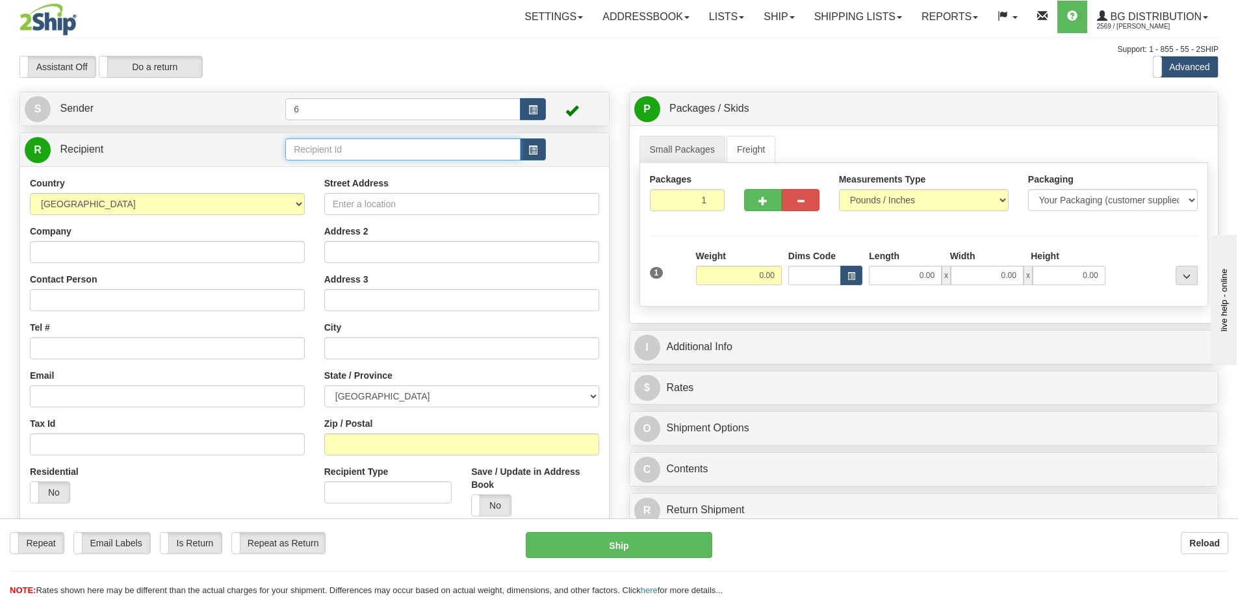
click at [404, 148] on input "text" at bounding box center [402, 149] width 235 height 22
type input "41118"
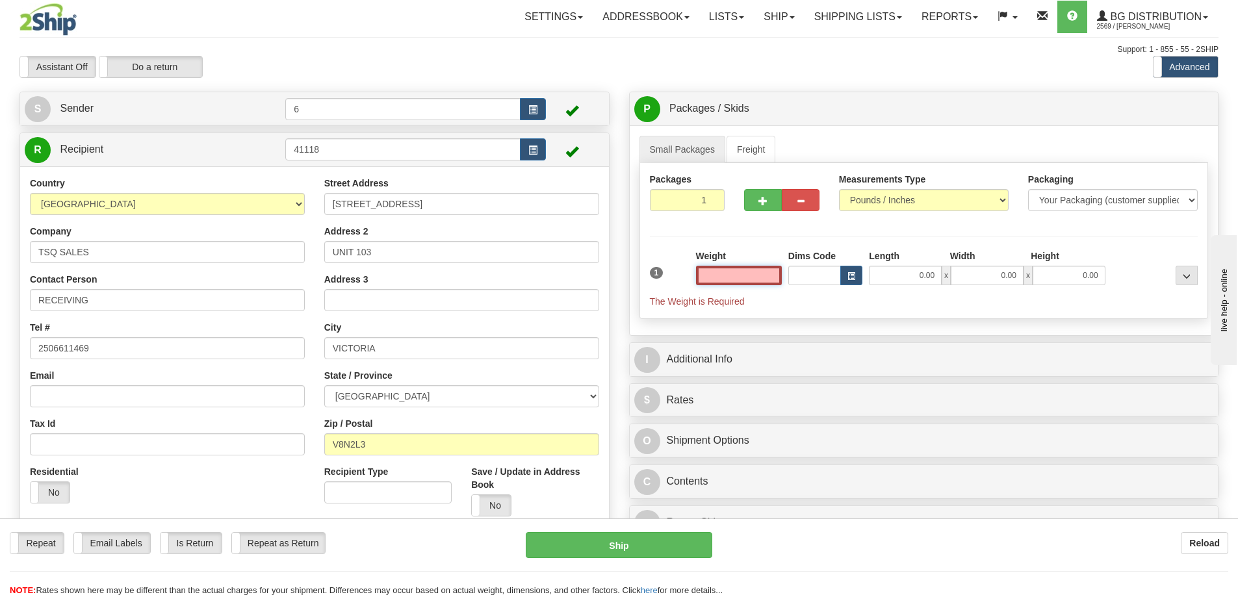
click at [719, 278] on input "text" at bounding box center [739, 275] width 86 height 19
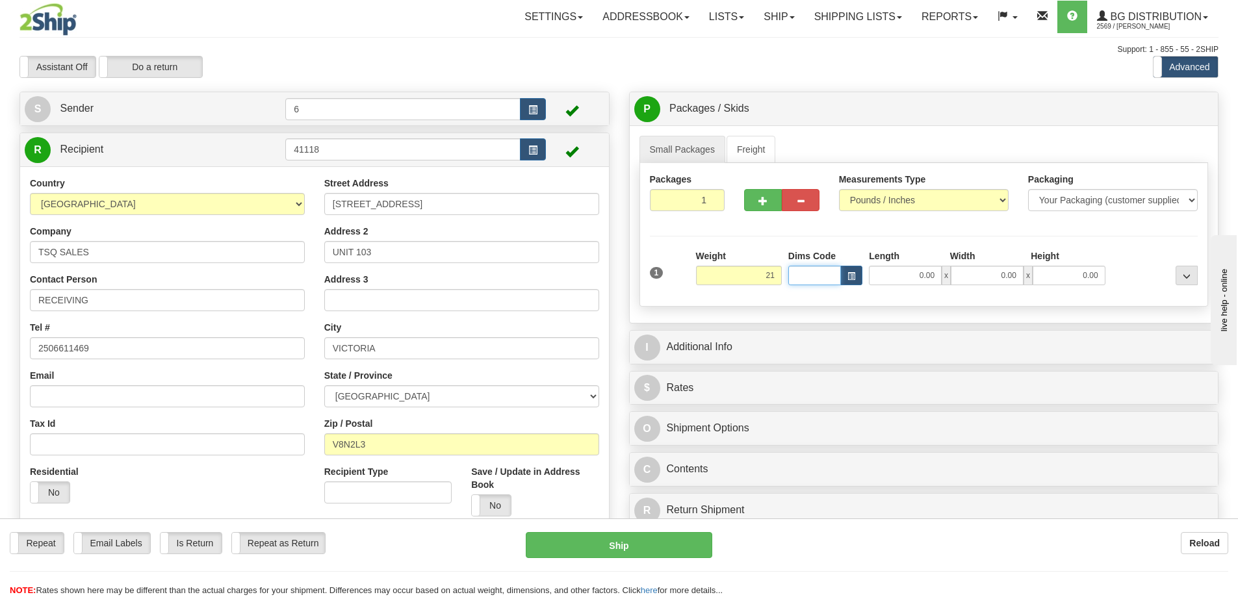
type input "21.00"
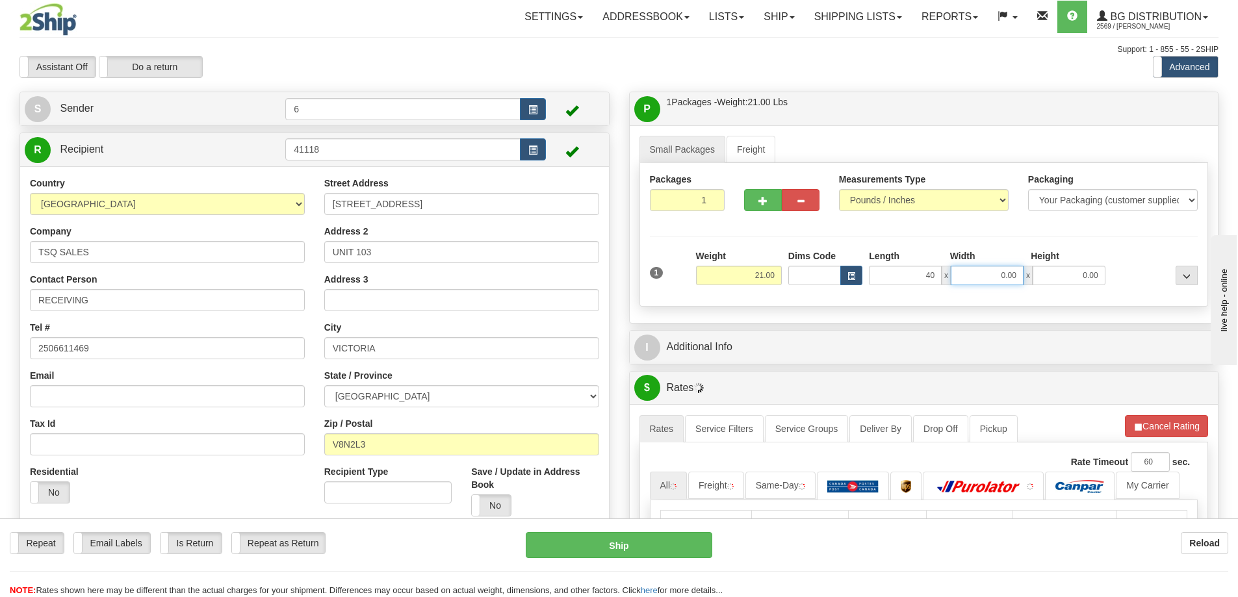
type input "40.00"
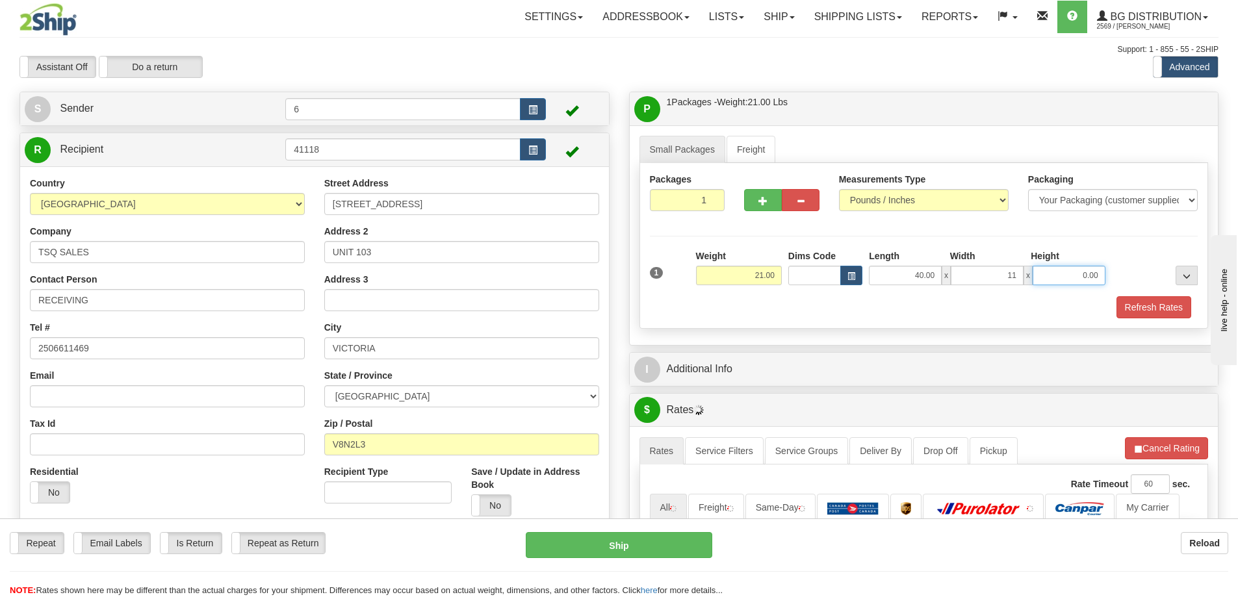
type input "11.00"
type input "6.00"
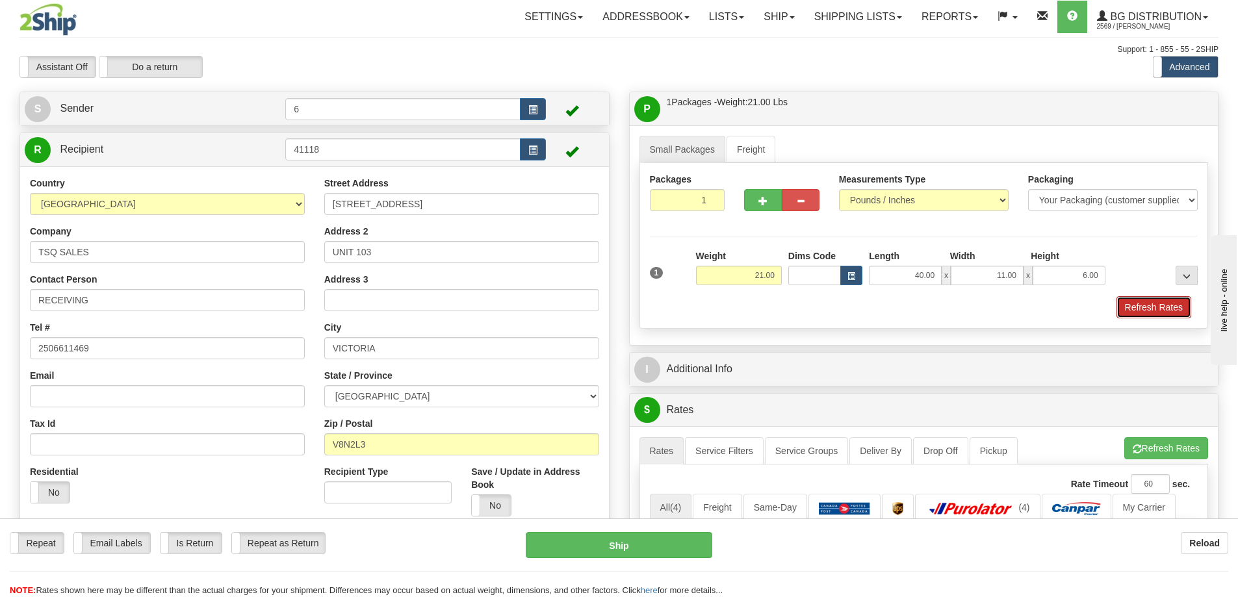
click at [1162, 311] on button "Refresh Rates" at bounding box center [1154, 307] width 75 height 22
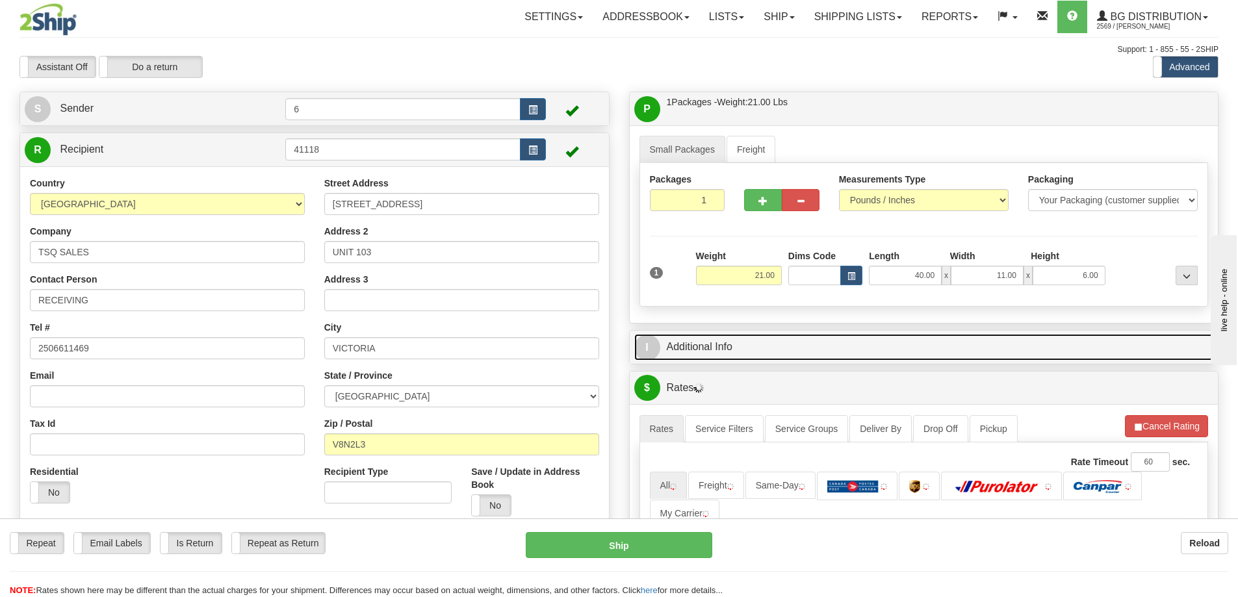
click at [1104, 344] on link "I Additional Info" at bounding box center [924, 347] width 580 height 27
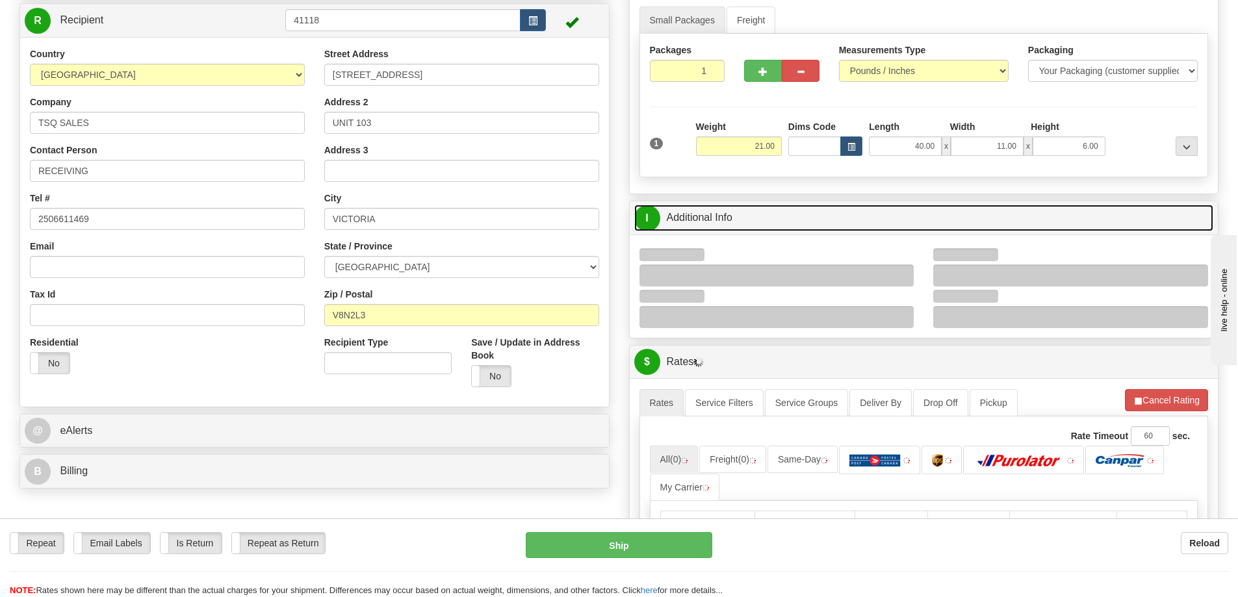
scroll to position [195, 0]
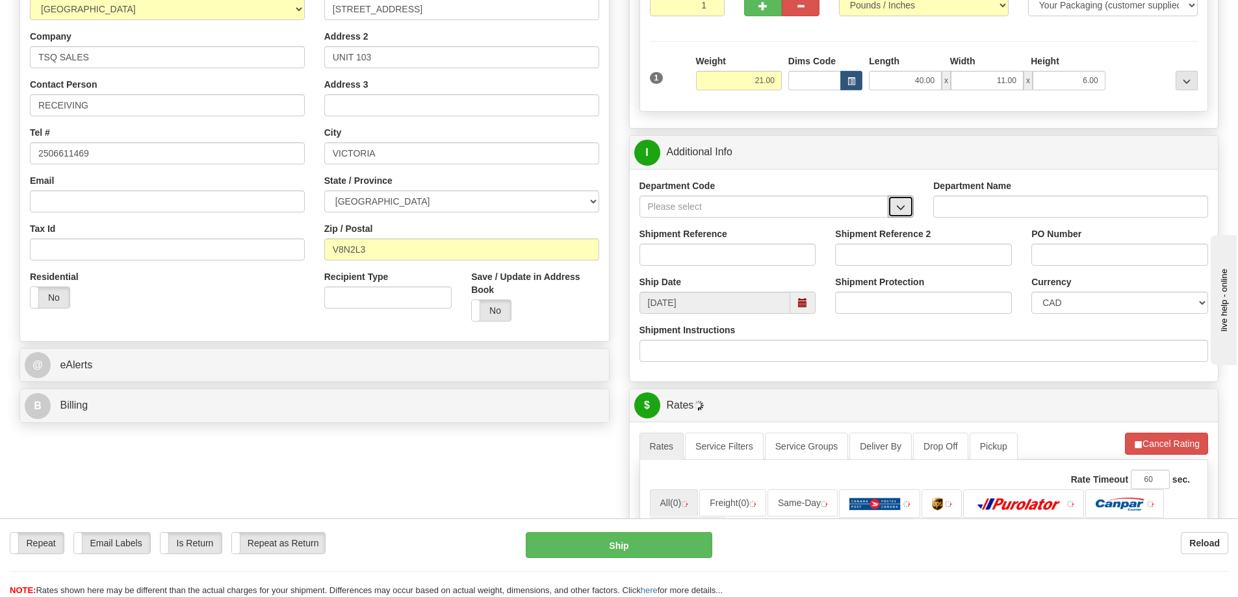
click at [906, 210] on button "button" at bounding box center [901, 207] width 26 height 22
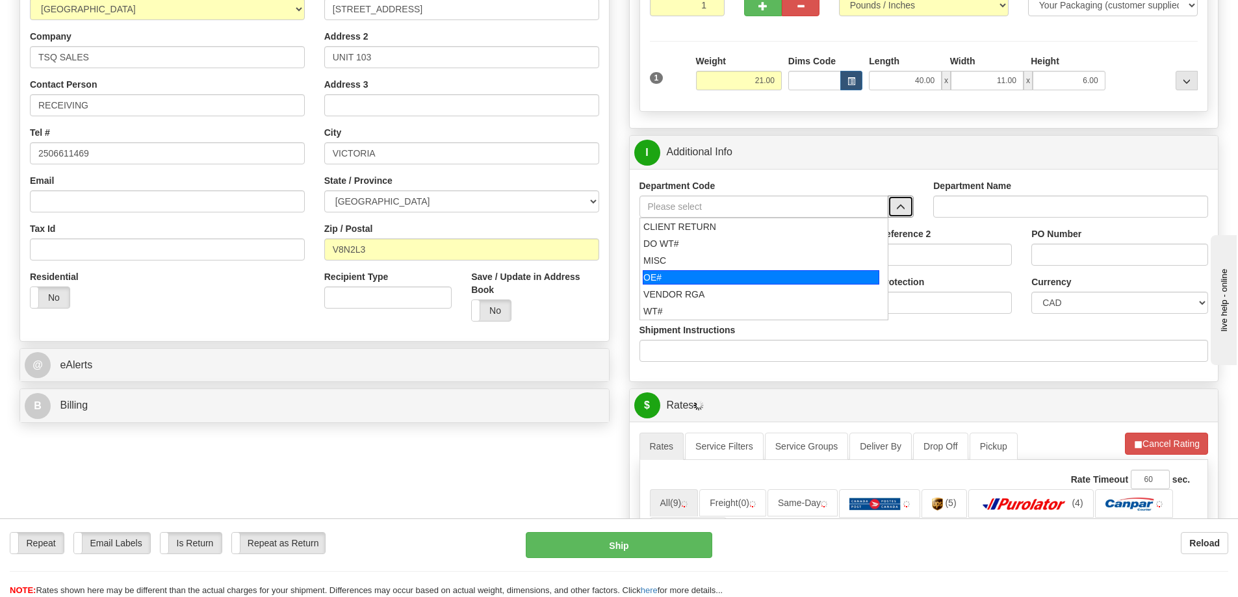
click at [695, 280] on div "OE#" at bounding box center [761, 277] width 237 height 14
type input "OE#"
type input "ORDERS"
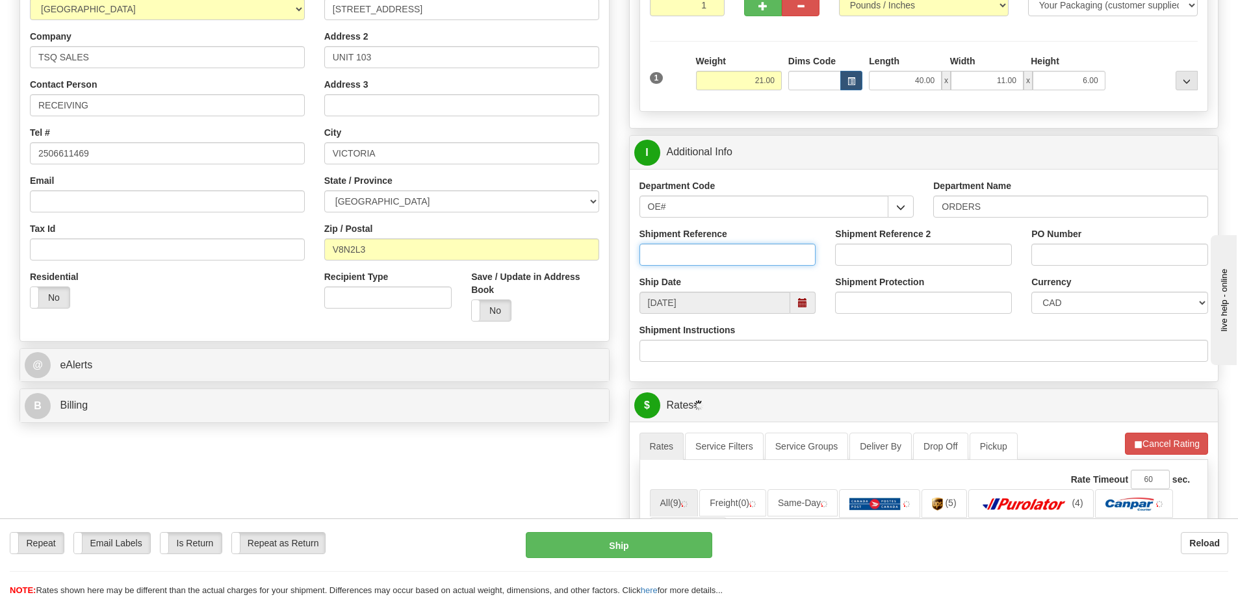
click at [697, 259] on input "Shipment Reference" at bounding box center [728, 255] width 177 height 22
type input "60032444-00"
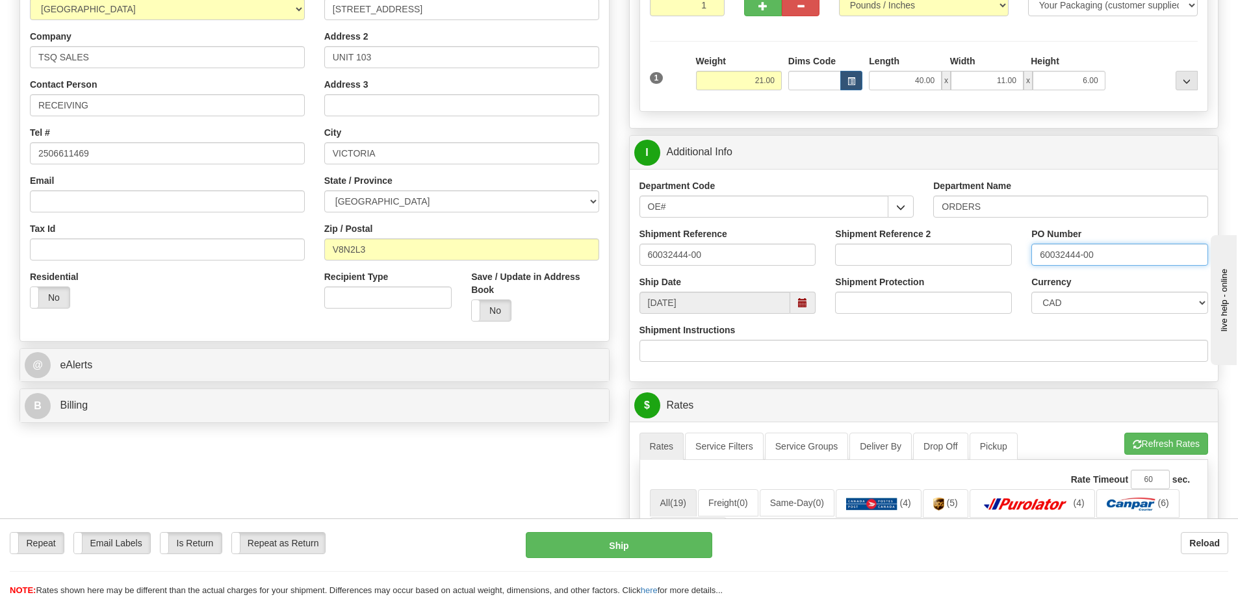
type input "60032444-00"
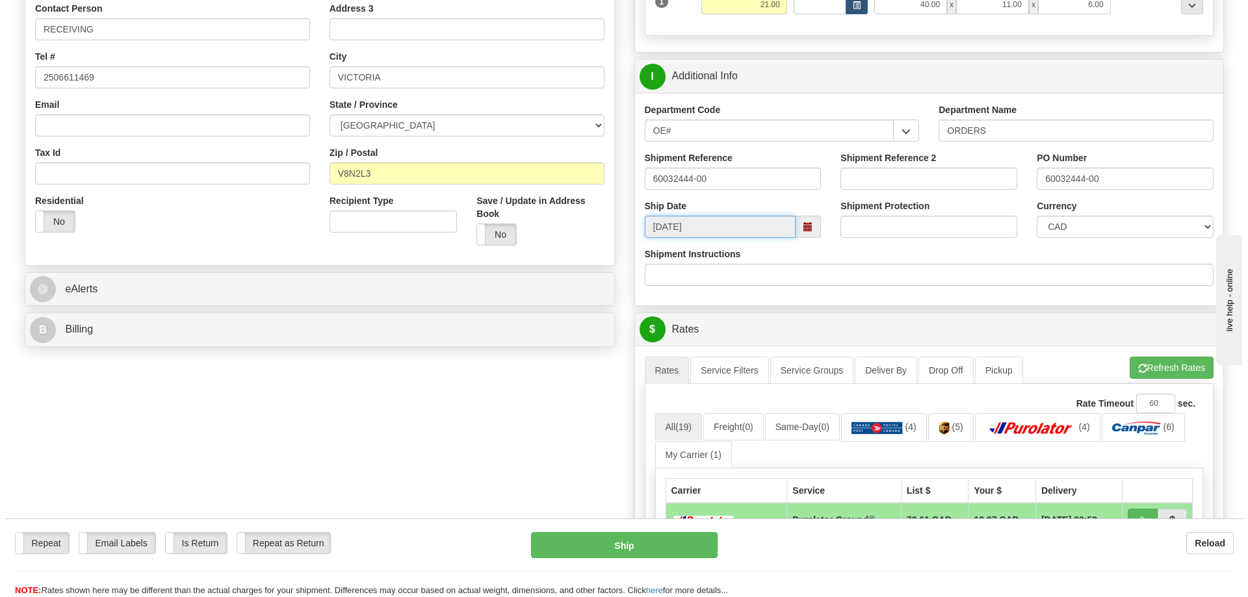
scroll to position [390, 0]
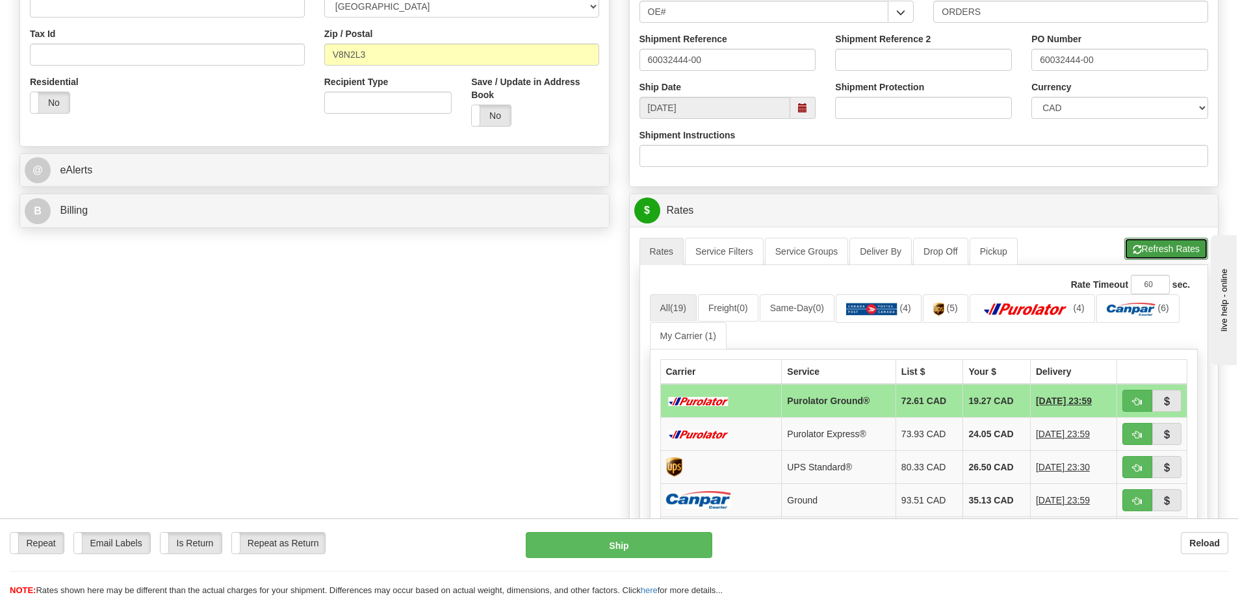
click at [1164, 247] on button "Refresh Rates" at bounding box center [1166, 249] width 84 height 22
click at [1138, 404] on span "button" at bounding box center [1137, 402] width 9 height 8
type input "260"
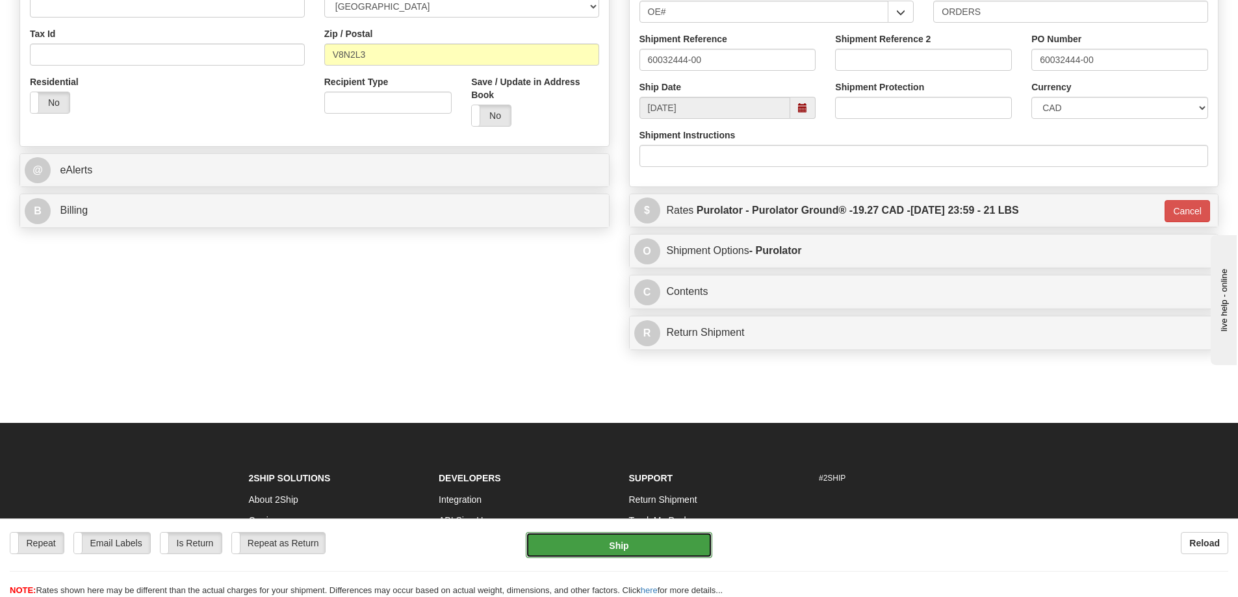
click at [656, 547] on button "Ship" at bounding box center [619, 545] width 187 height 26
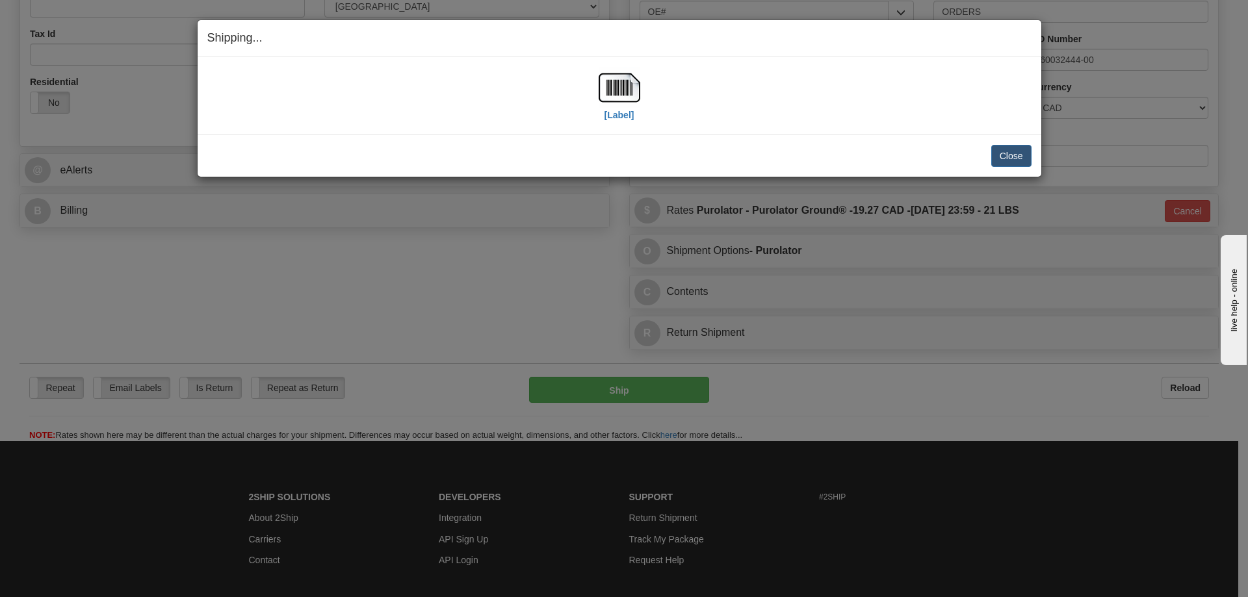
click at [642, 106] on div "[Label]" at bounding box center [619, 96] width 824 height 58
click at [614, 116] on label "[Label]" at bounding box center [619, 115] width 30 height 13
click at [1013, 153] on button "Close" at bounding box center [1011, 156] width 40 height 22
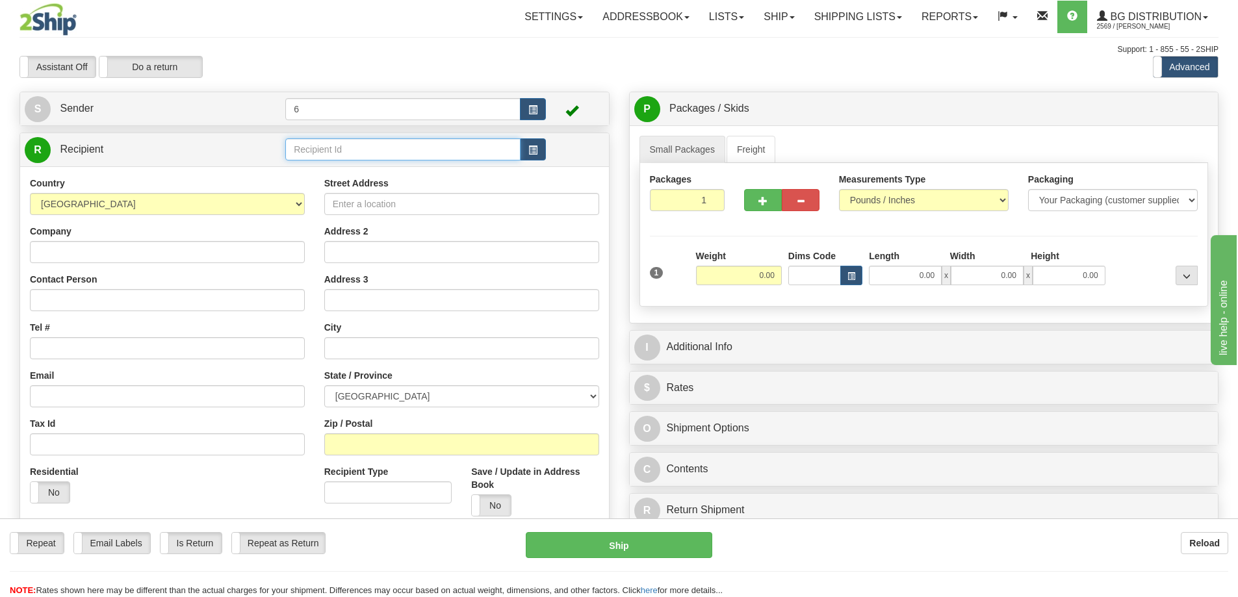
click at [390, 144] on input "text" at bounding box center [402, 149] width 235 height 22
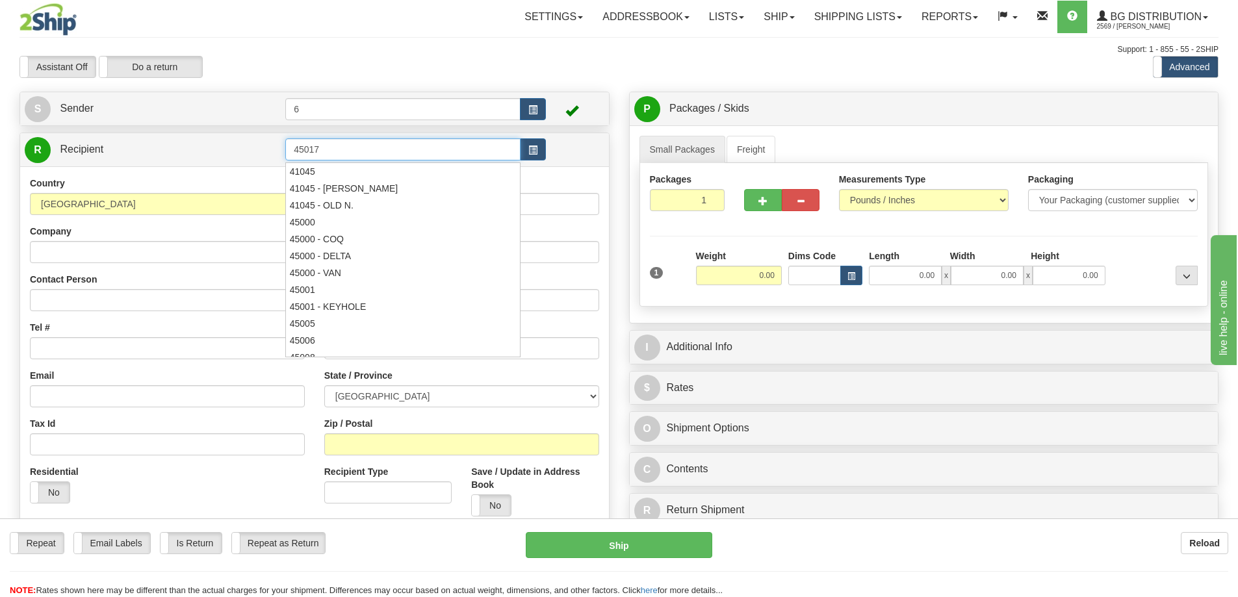
type input "45017"
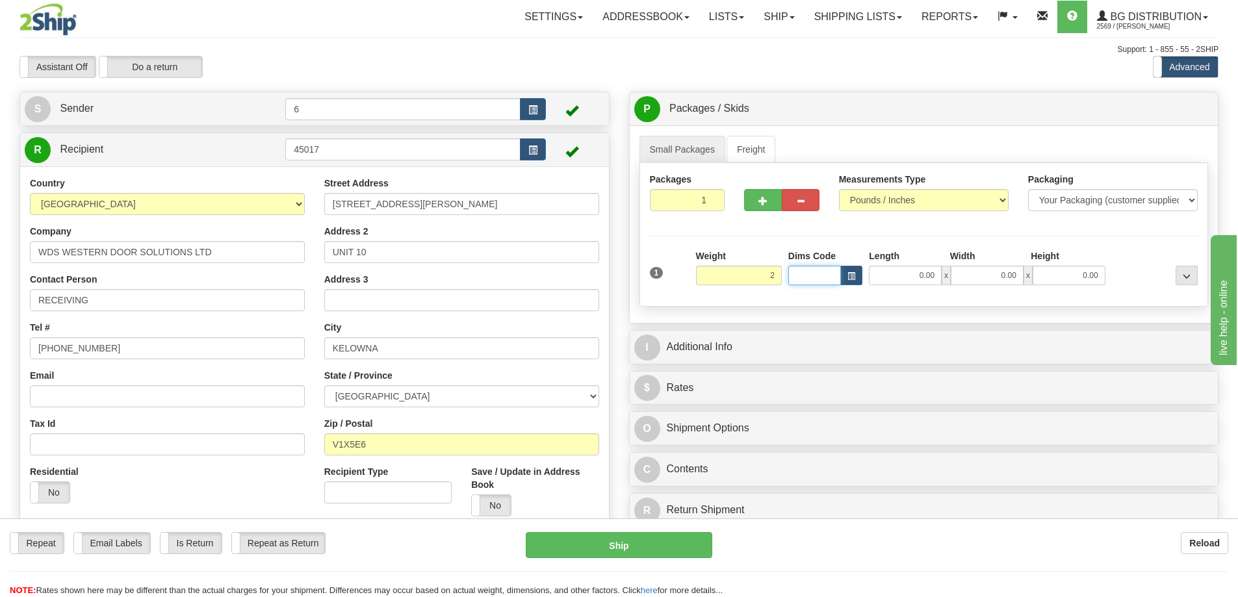
type input "2.00"
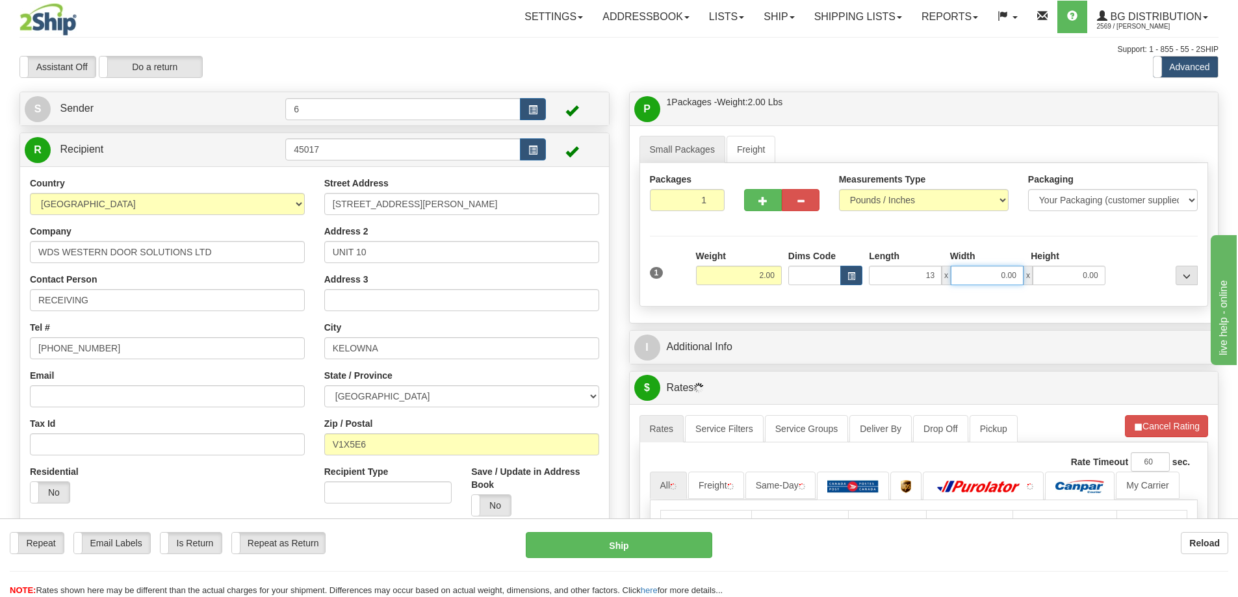
type input "13.00"
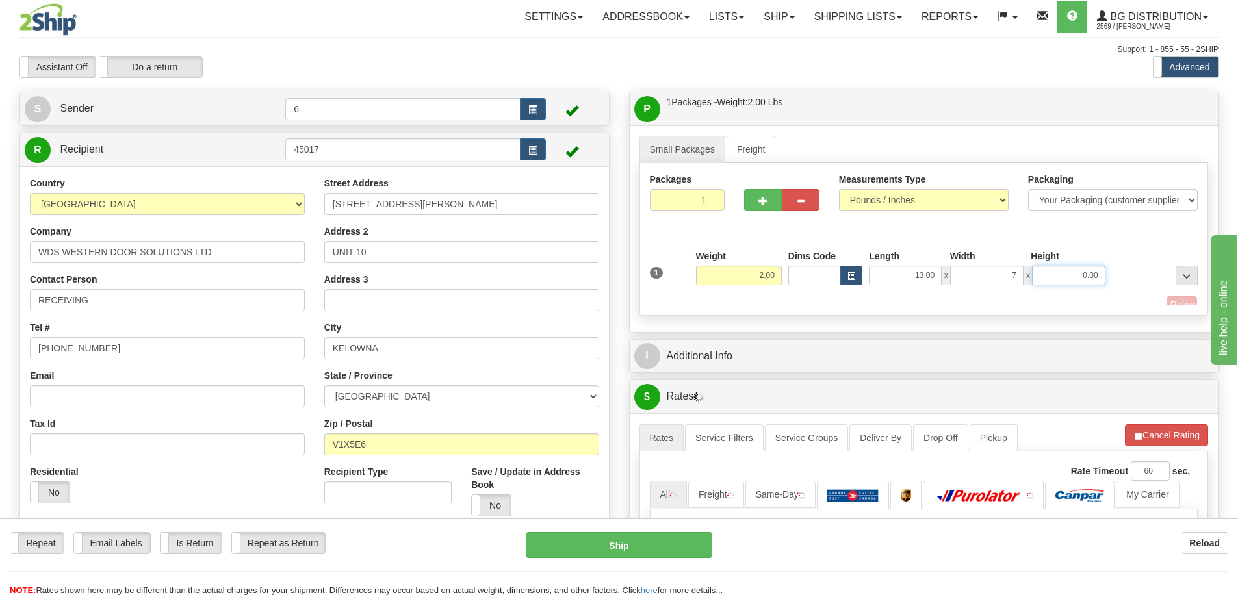
type input "7.00"
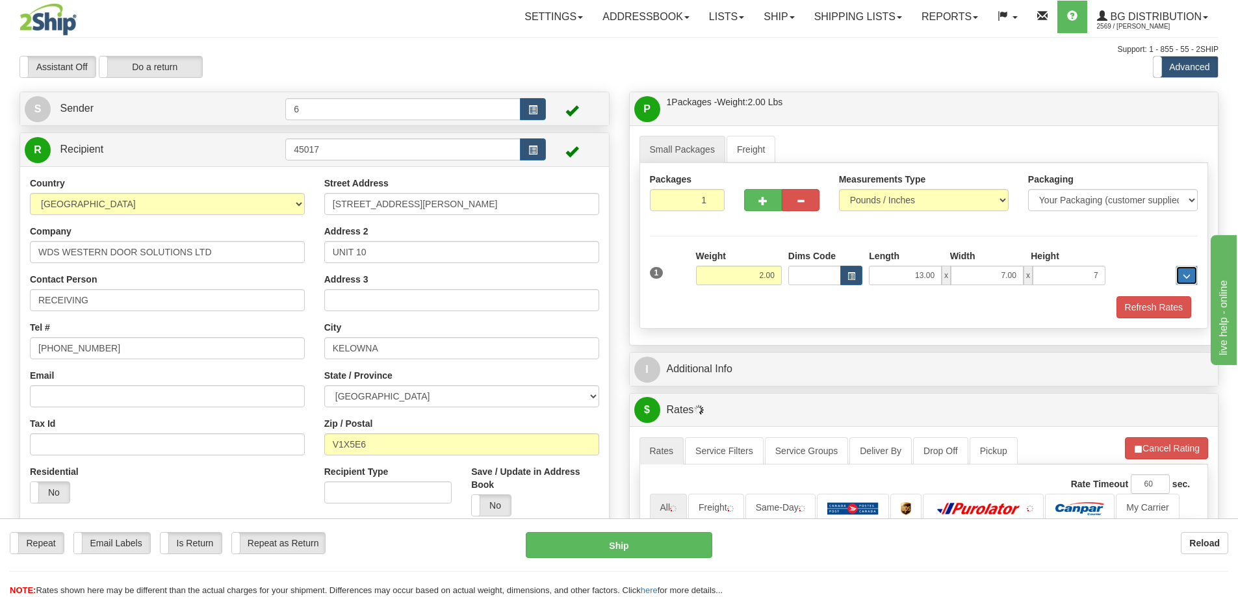
type input "7.00"
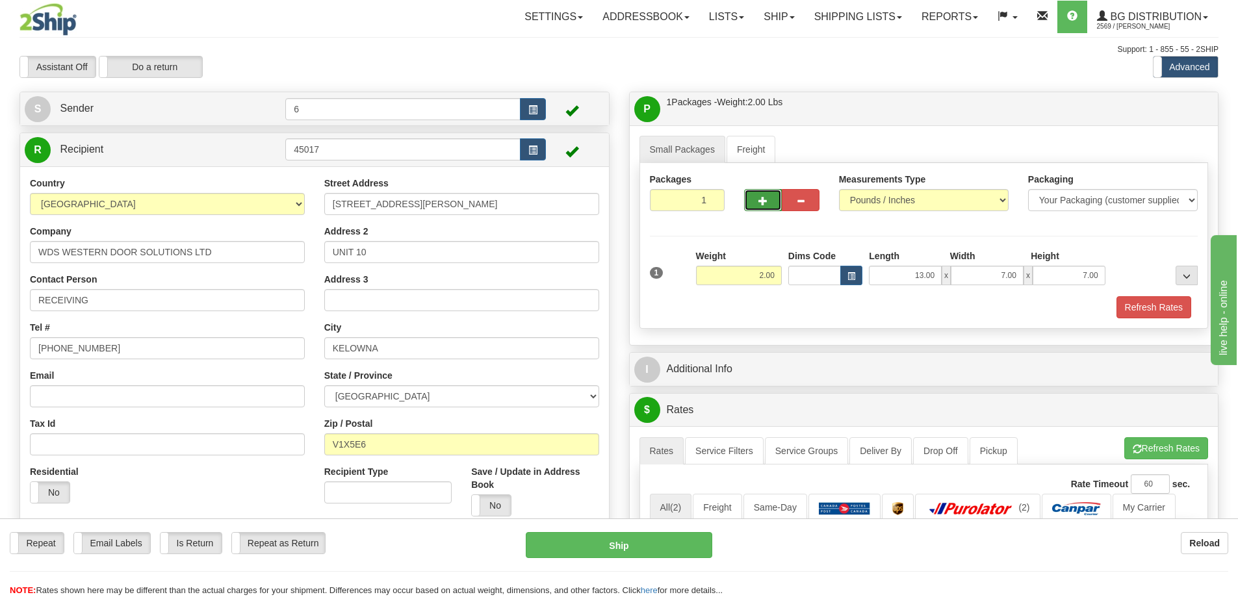
click at [751, 204] on button "button" at bounding box center [763, 200] width 38 height 22
radio input "true"
type input "2"
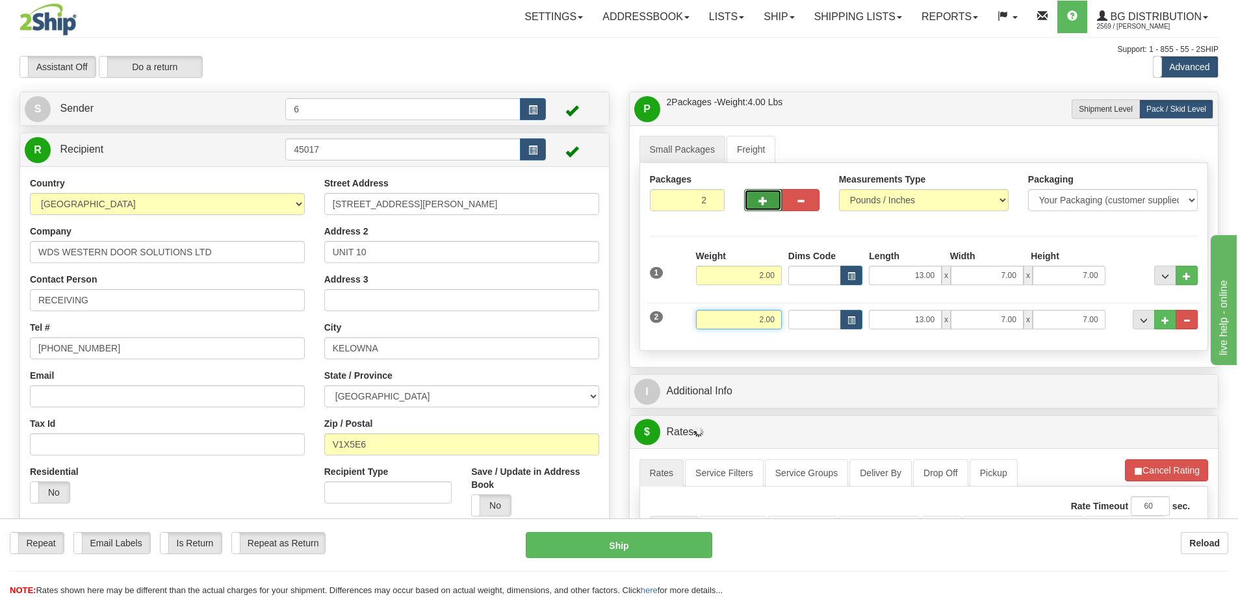
drag, startPoint x: 738, startPoint y: 324, endPoint x: 888, endPoint y: 311, distance: 150.7
click at [888, 311] on div "2 Weight 2.00 Dims Code Length Width Height" at bounding box center [924, 318] width 555 height 44
type input "10.00"
type input "54.00"
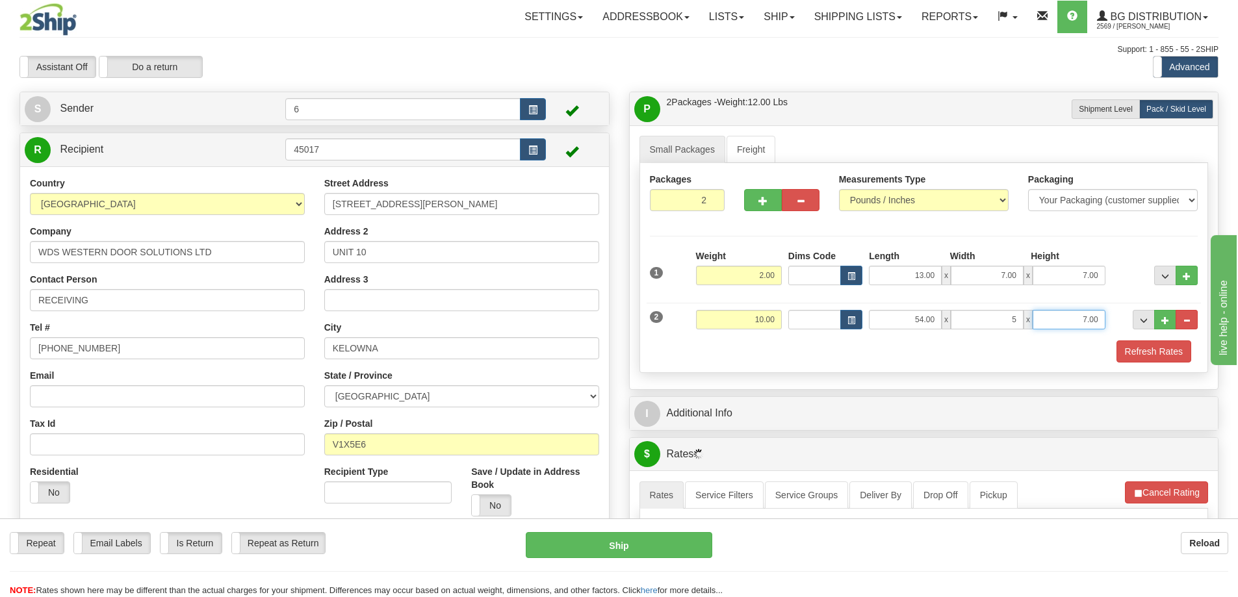
type input "5.00"
click at [1156, 343] on button "Refresh Rates" at bounding box center [1154, 352] width 75 height 22
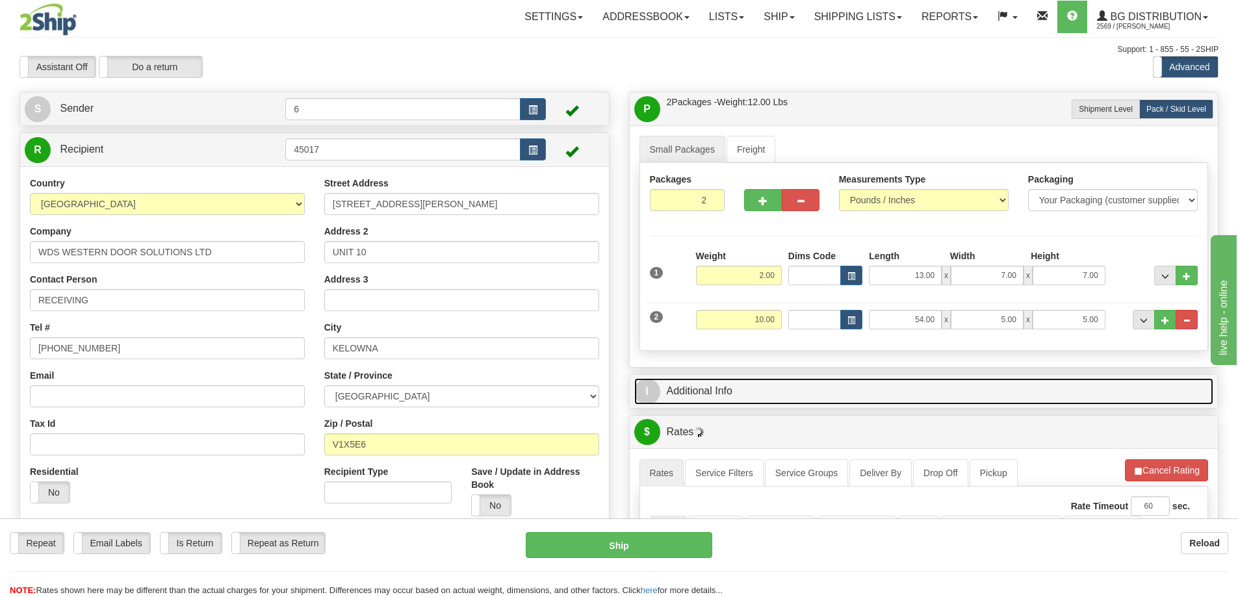
click at [1052, 391] on link "I Additional Info" at bounding box center [924, 391] width 580 height 27
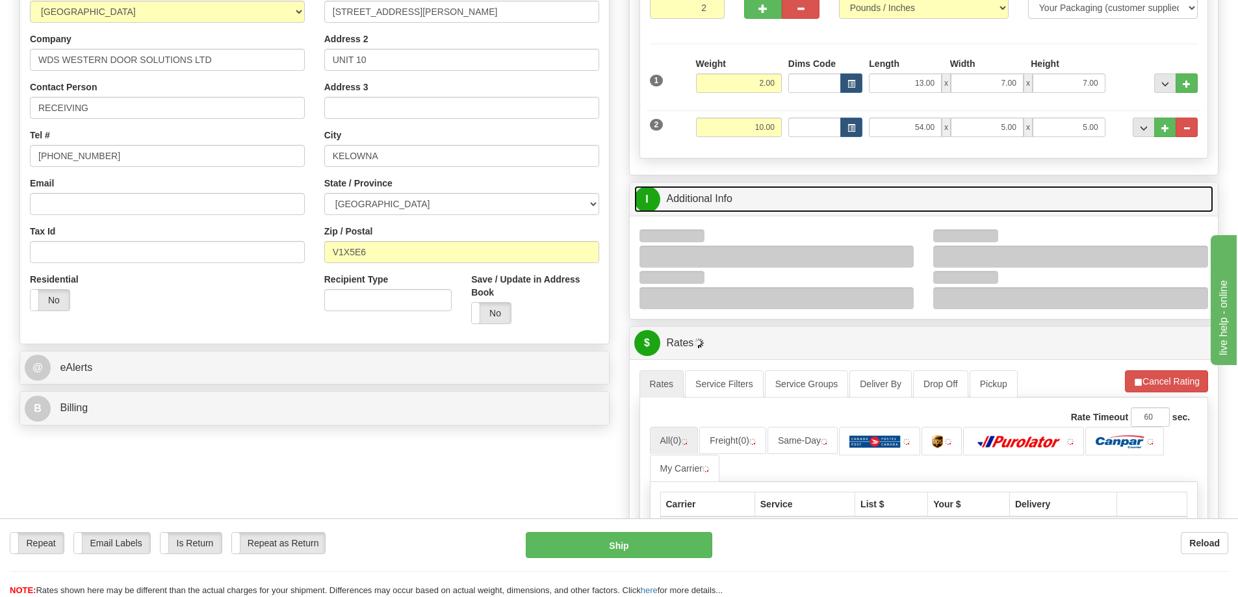
scroll to position [325, 0]
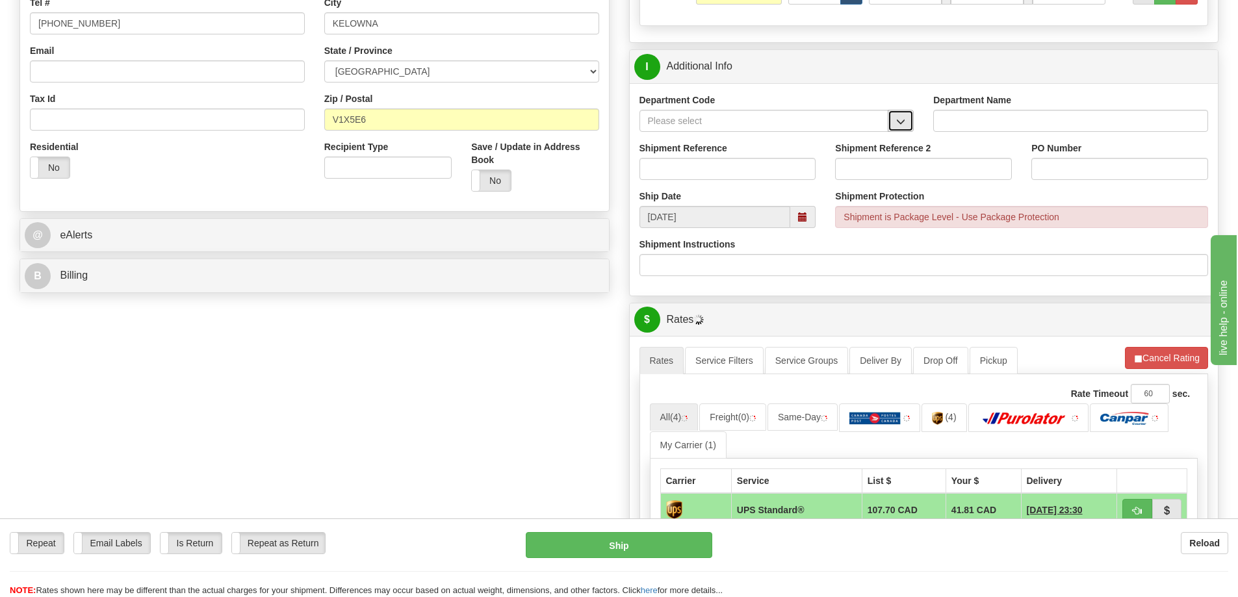
click at [900, 124] on span "button" at bounding box center [900, 122] width 9 height 8
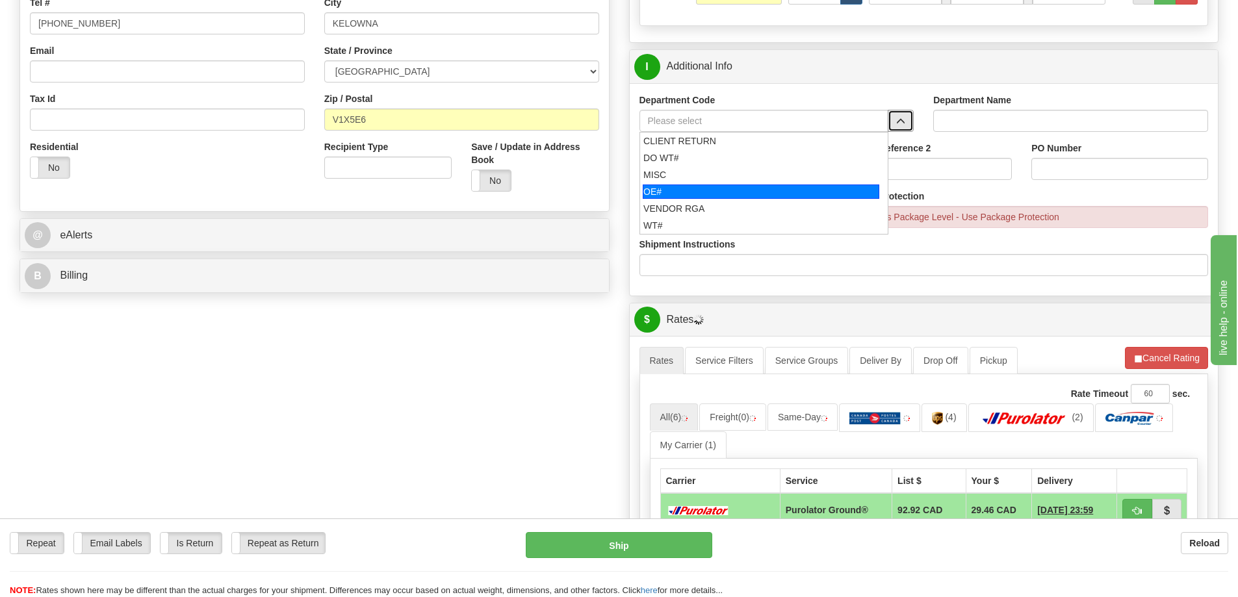
click at [722, 193] on div "OE#" at bounding box center [761, 192] width 237 height 14
type input "OE#"
type input "ORDERS"
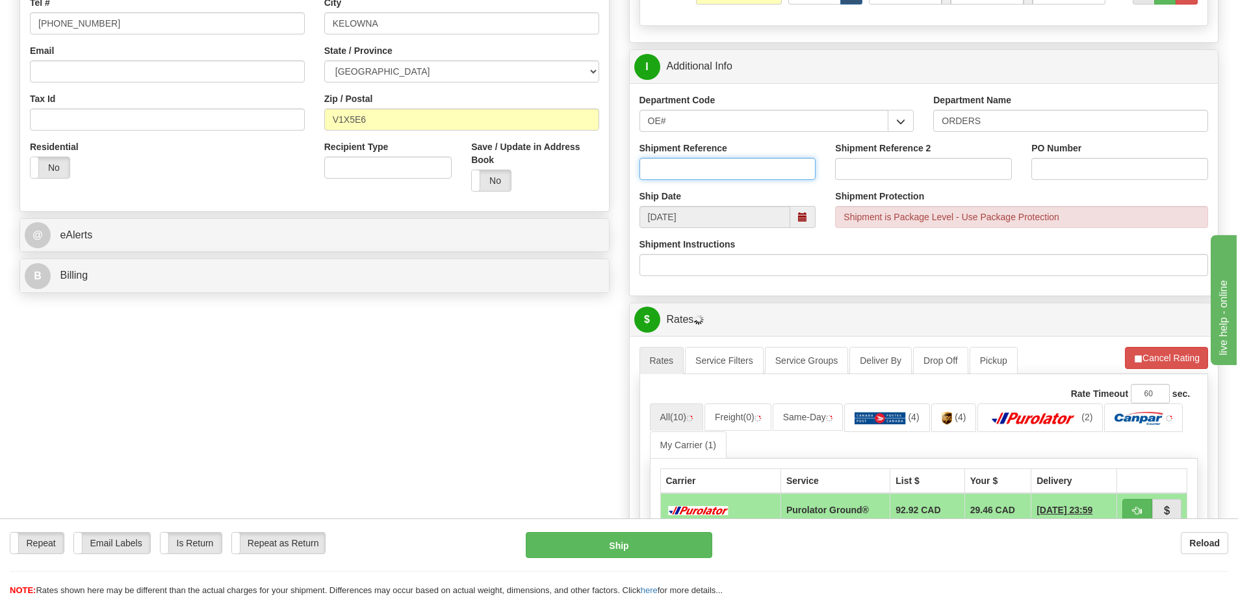
click at [726, 175] on input "Shipment Reference" at bounding box center [728, 169] width 177 height 22
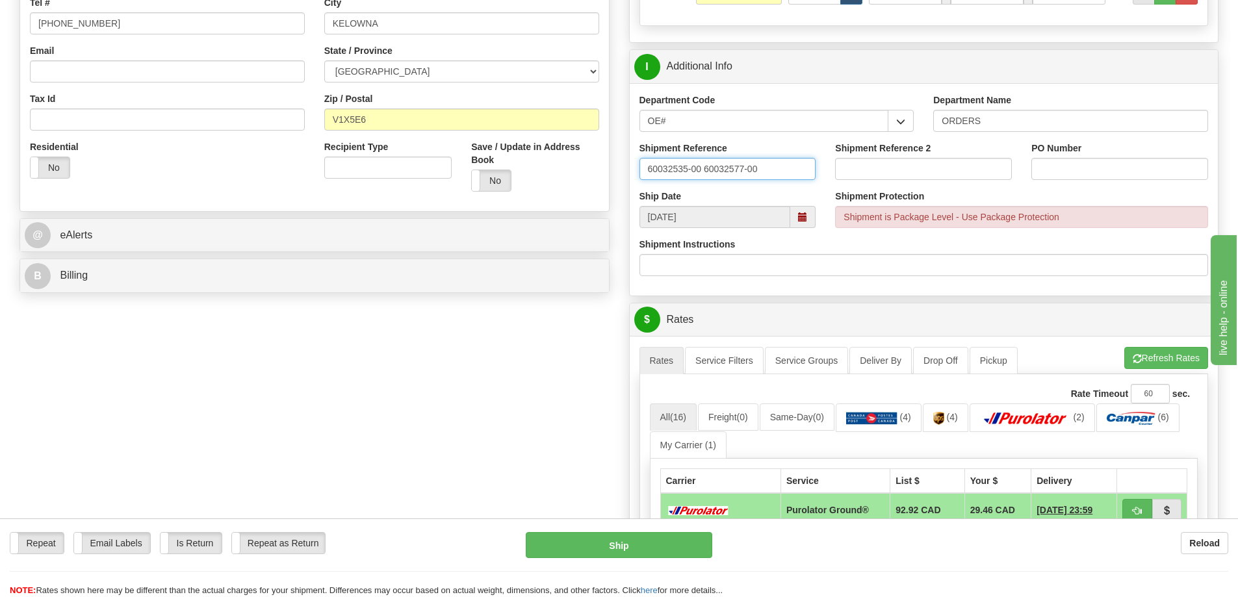
type input "60032535-00 60032577-00"
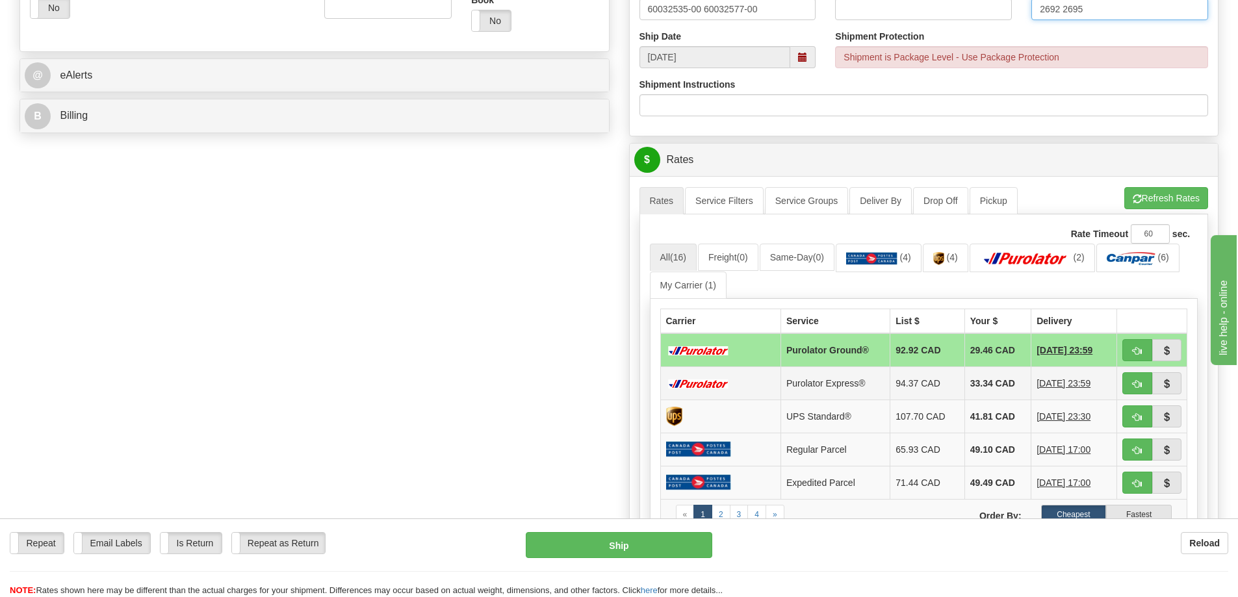
scroll to position [650, 0]
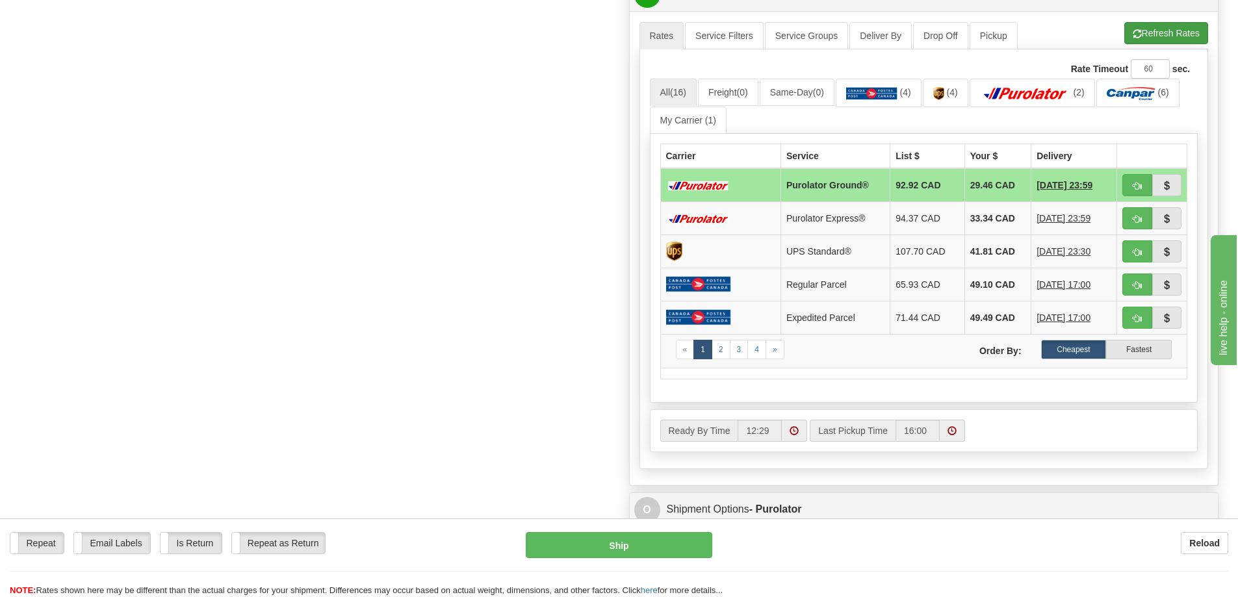
type input "2692 2695"
click at [1154, 25] on button "Refresh Rates" at bounding box center [1166, 33] width 84 height 22
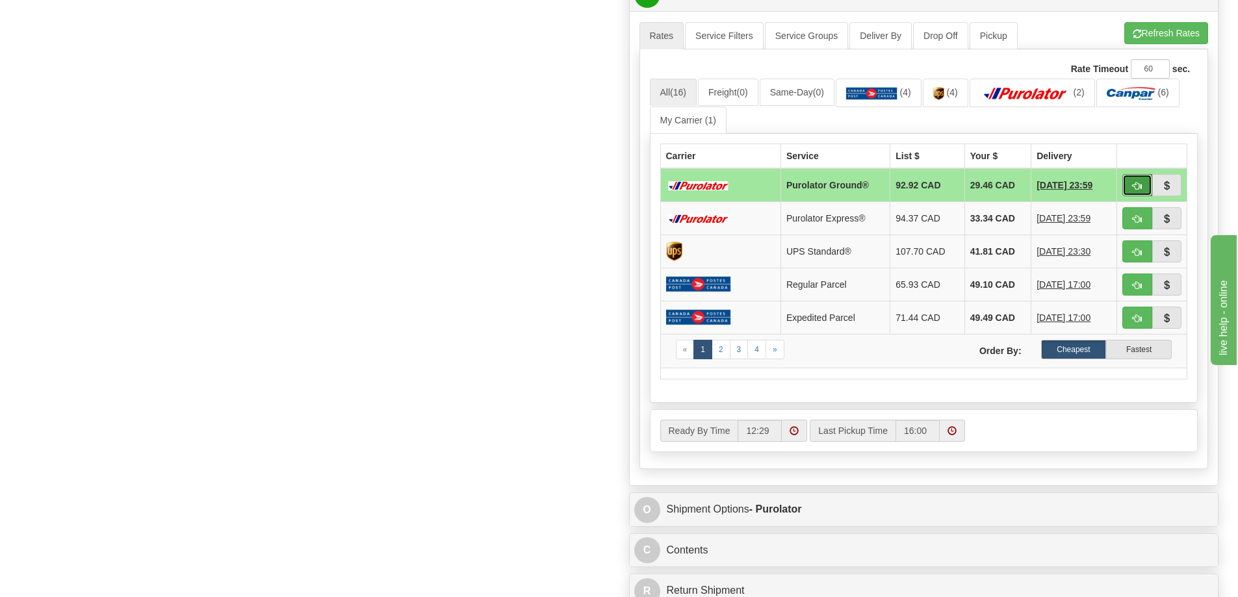
click at [1131, 179] on button "button" at bounding box center [1138, 185] width 30 height 22
type input "260"
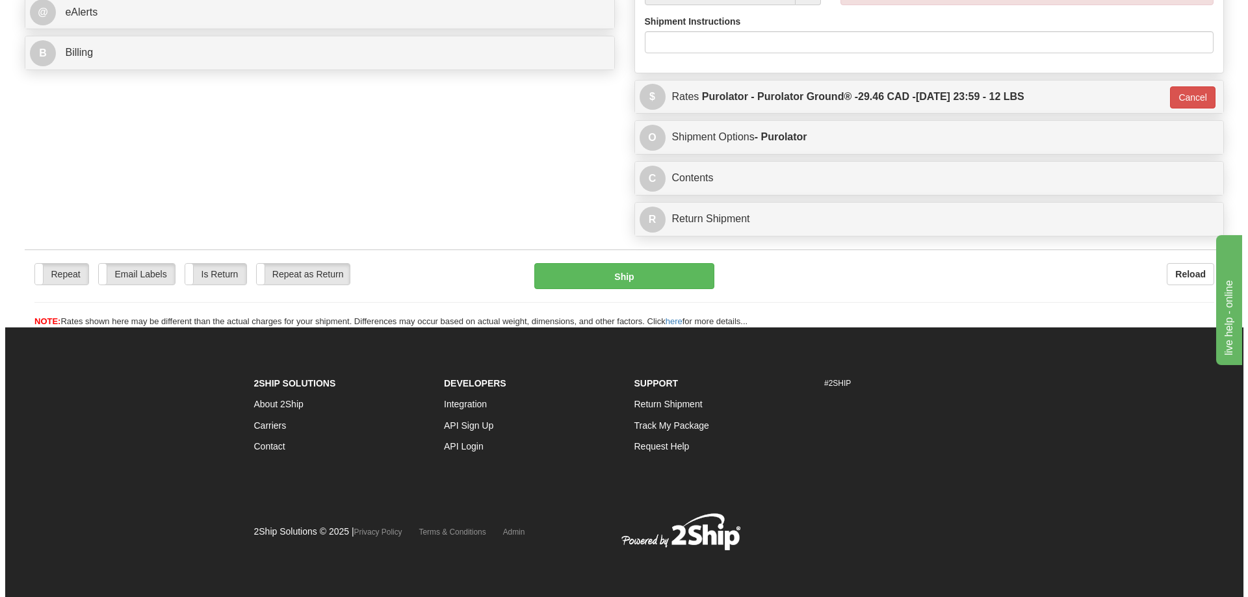
scroll to position [589, 0]
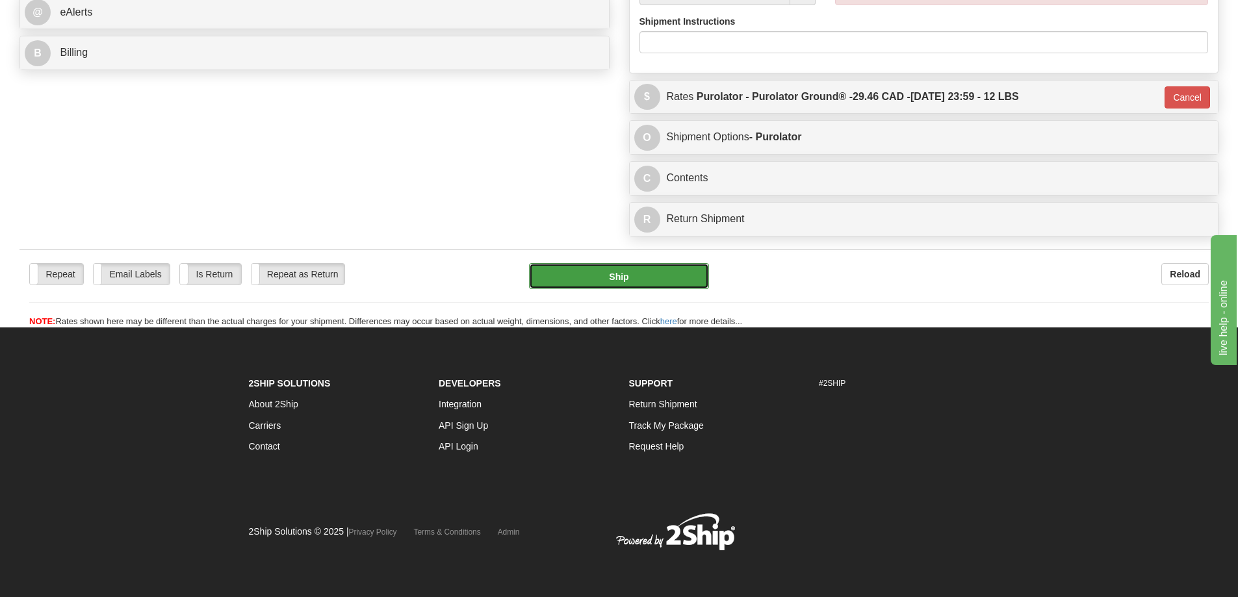
click at [647, 263] on button "Ship" at bounding box center [619, 276] width 180 height 26
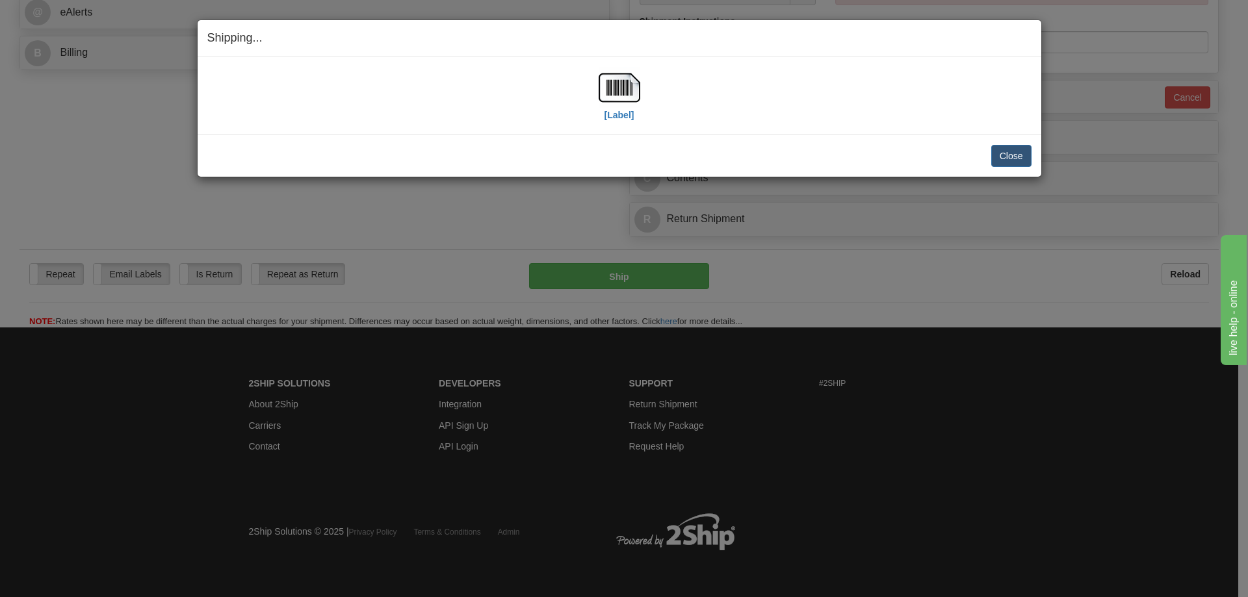
click at [603, 118] on div "[Label]" at bounding box center [620, 96] width 42 height 58
click at [636, 103] on img at bounding box center [620, 88] width 42 height 42
